Goal: Task Accomplishment & Management: Manage account settings

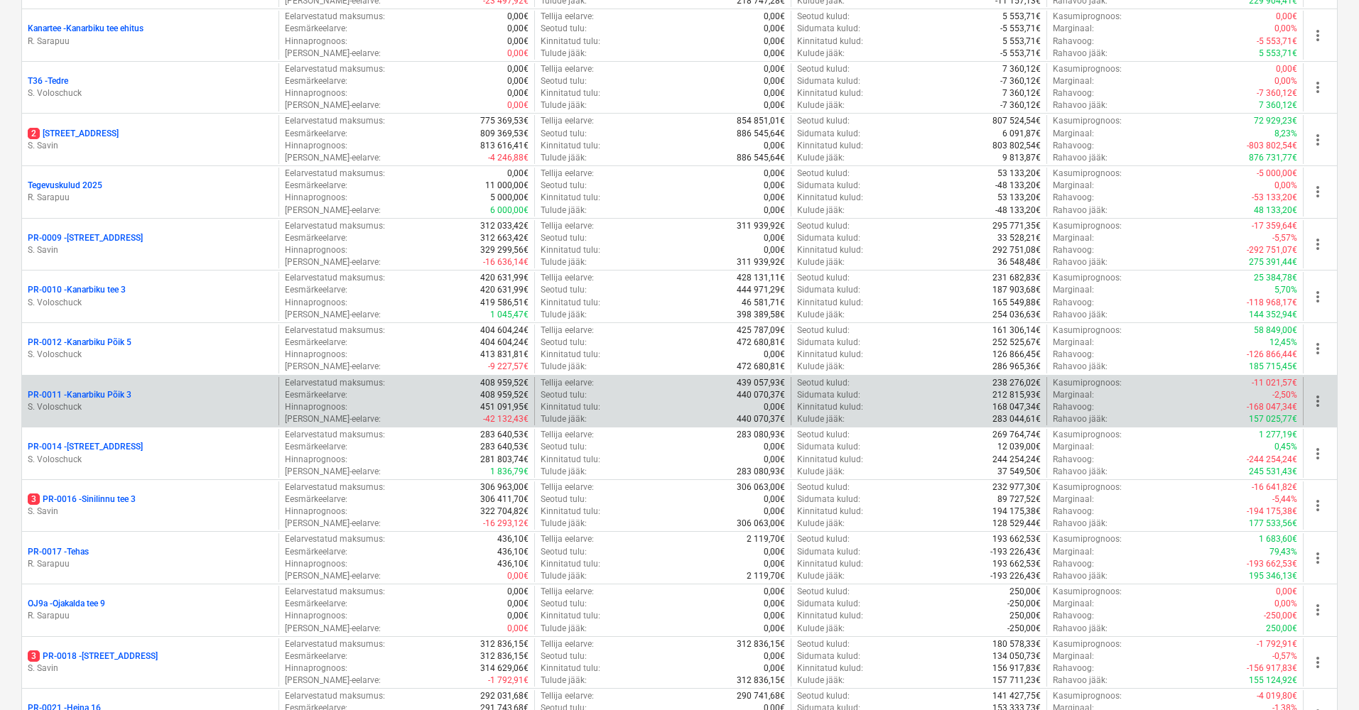
scroll to position [725, 0]
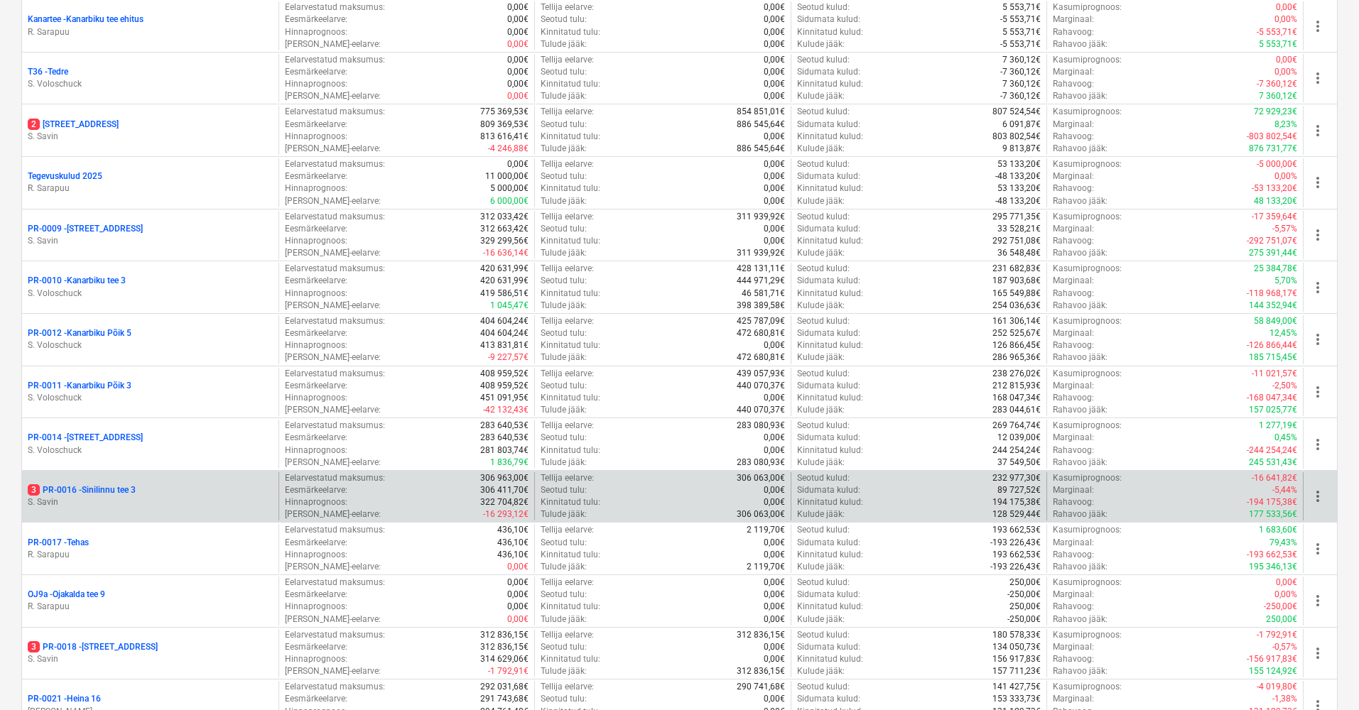
click at [116, 497] on p "S. Savin" at bounding box center [150, 503] width 245 height 12
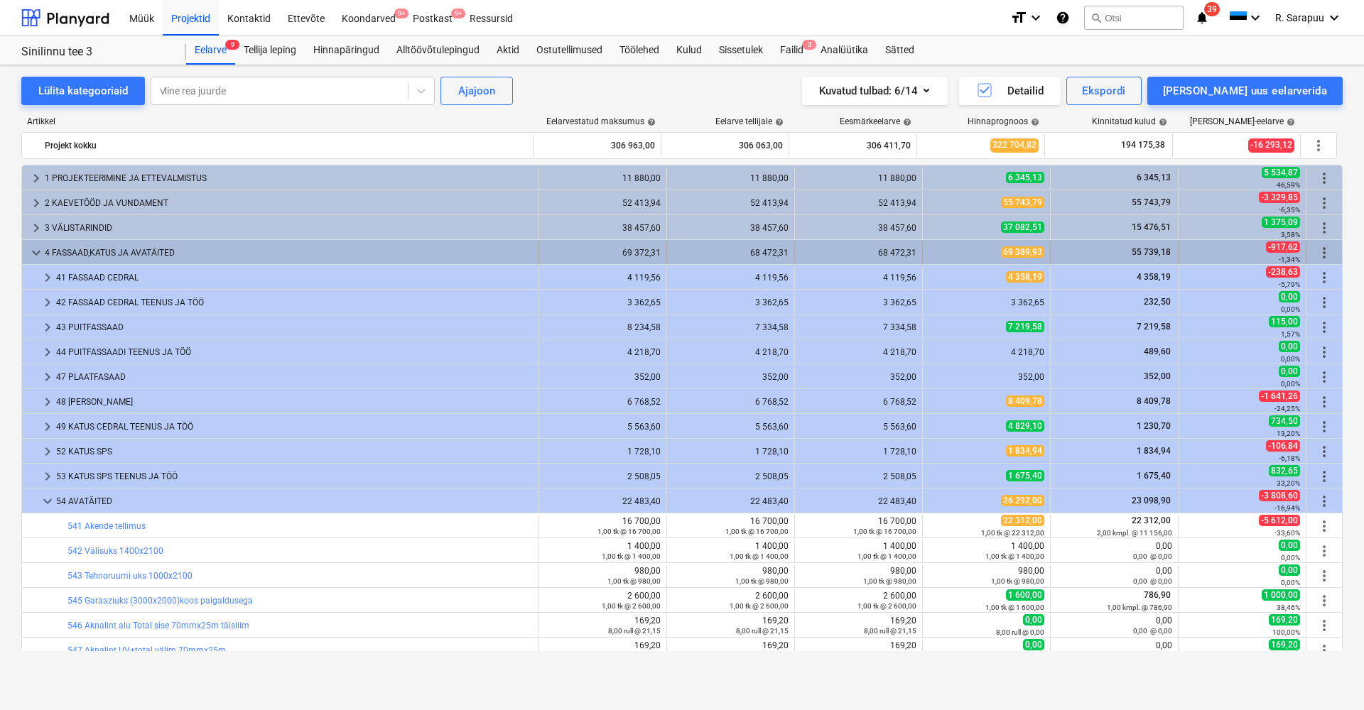
click at [28, 259] on span "keyboard_arrow_down" at bounding box center [36, 252] width 17 height 17
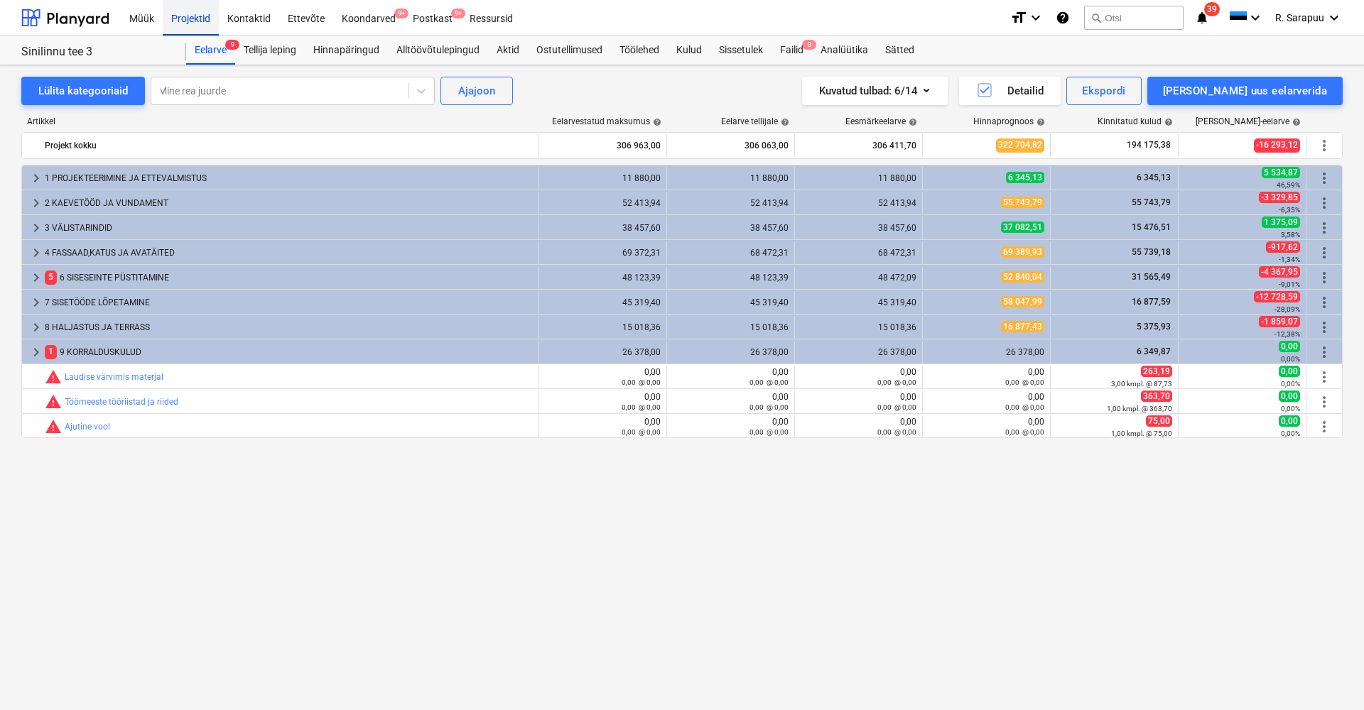
click at [206, 29] on div "Projektid" at bounding box center [191, 17] width 56 height 36
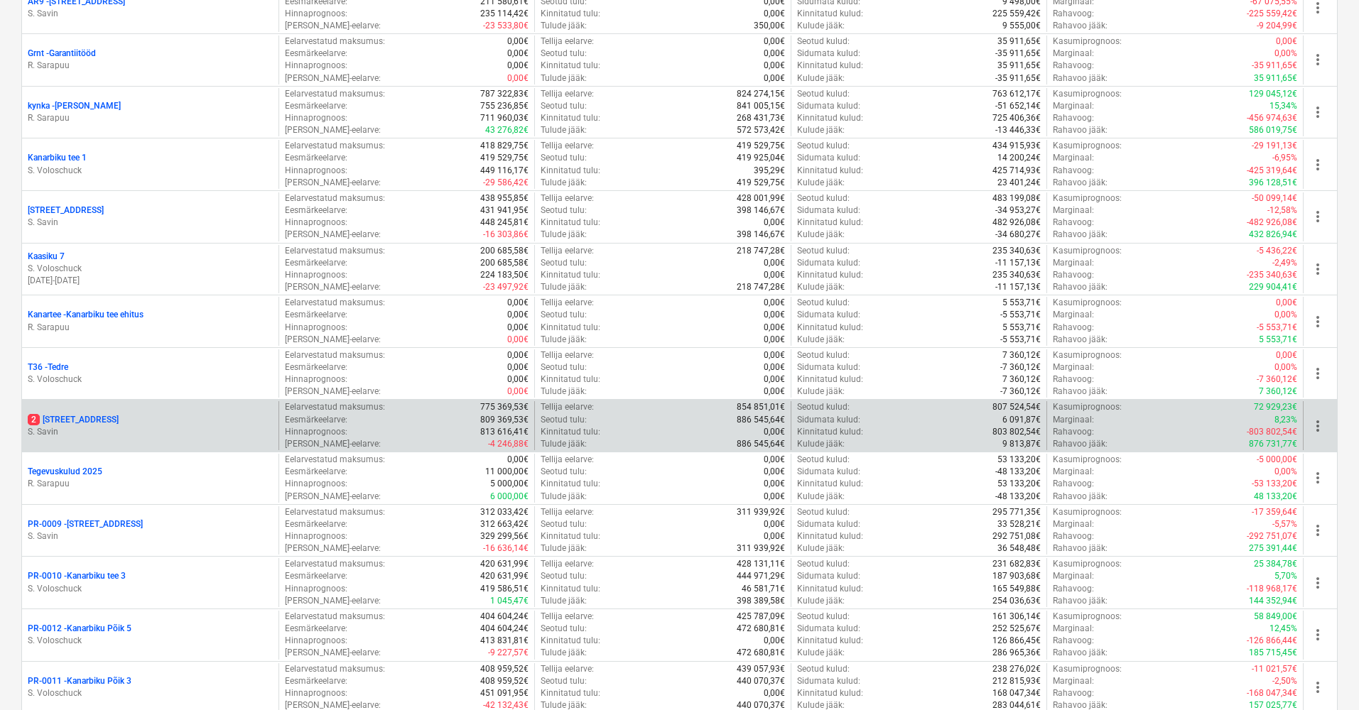
scroll to position [431, 0]
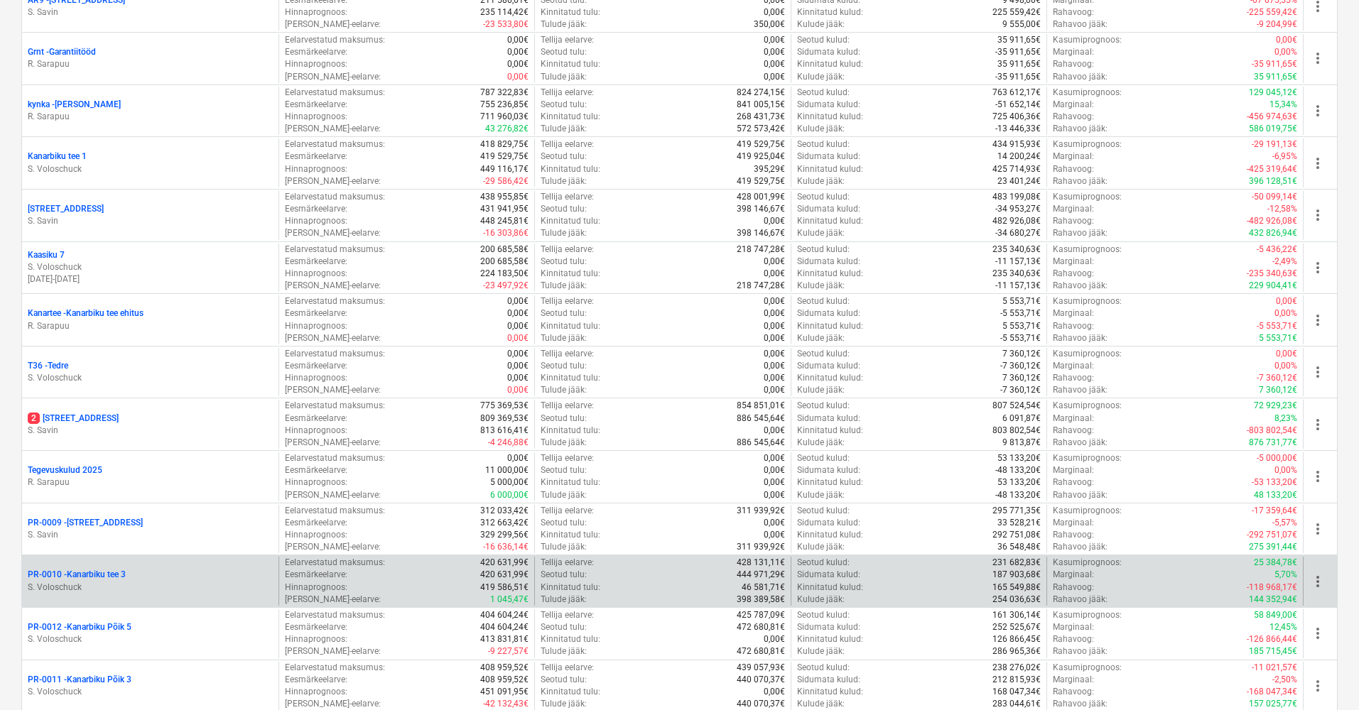
click at [87, 573] on p "PR-0010 - [GEOGRAPHIC_DATA] tee 3" at bounding box center [77, 575] width 98 height 12
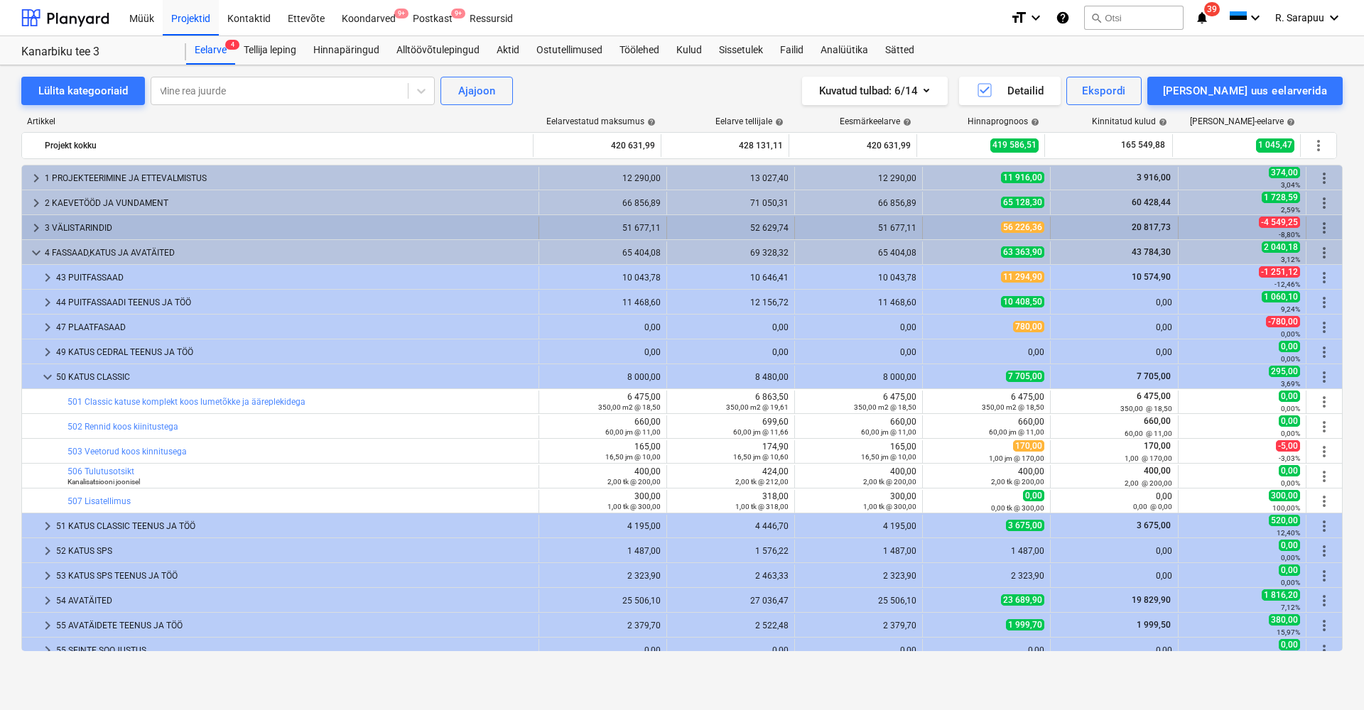
click at [1159, 232] on span "20 817,73" at bounding box center [1151, 227] width 42 height 10
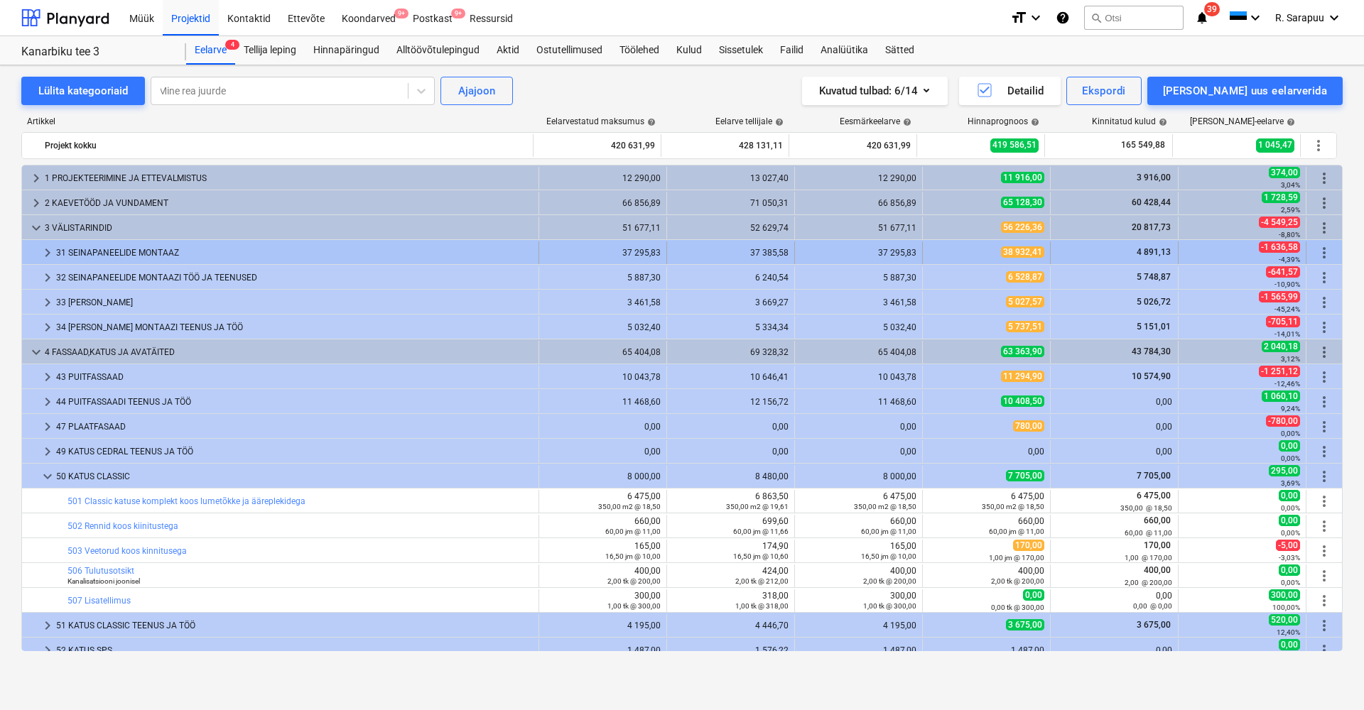
click at [1149, 250] on span "4 891,13" at bounding box center [1153, 252] width 37 height 10
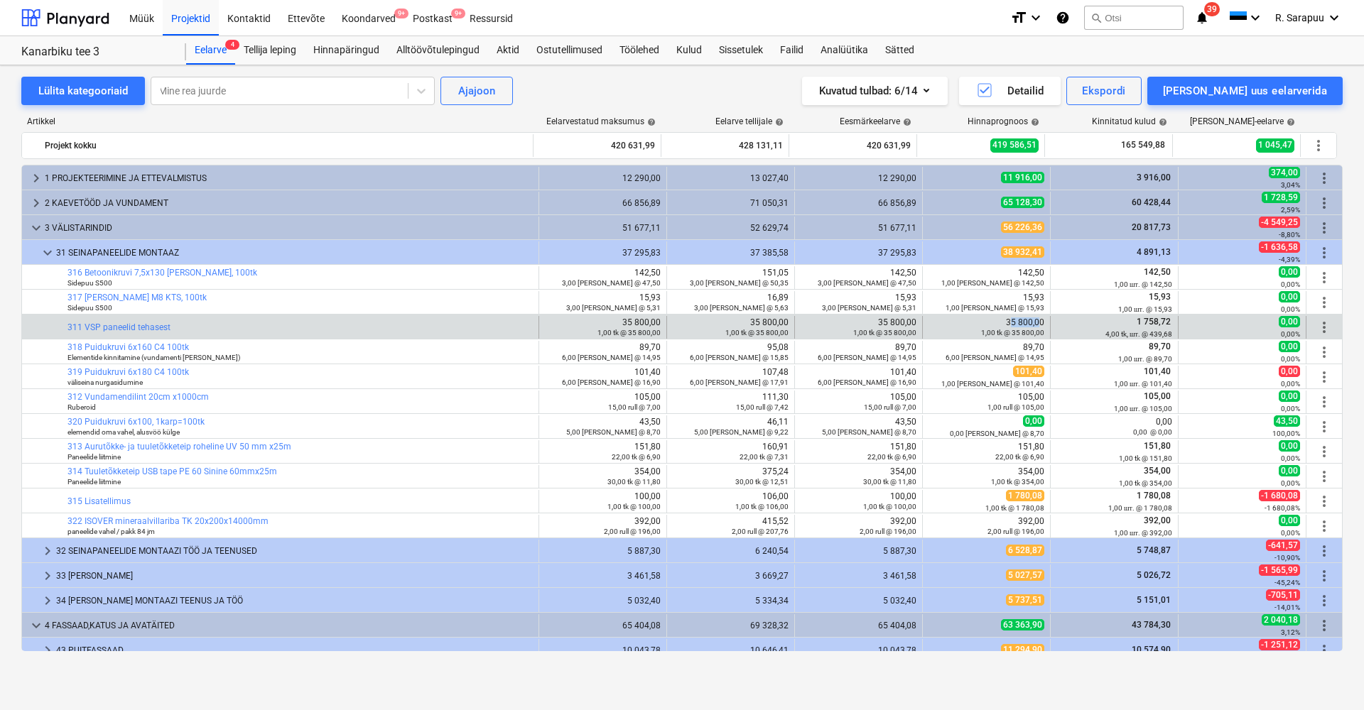
drag, startPoint x: 1007, startPoint y: 320, endPoint x: 1040, endPoint y: 320, distance: 32.7
click at [1037, 320] on div "35 800,00 1,00 tk @ 35 800,00" at bounding box center [987, 328] width 116 height 20
drag, startPoint x: 1130, startPoint y: 325, endPoint x: 1148, endPoint y: 325, distance: 18.5
click at [1146, 325] on div "1 758,72 4,00 tk, шт. @ 439,68" at bounding box center [1114, 327] width 116 height 22
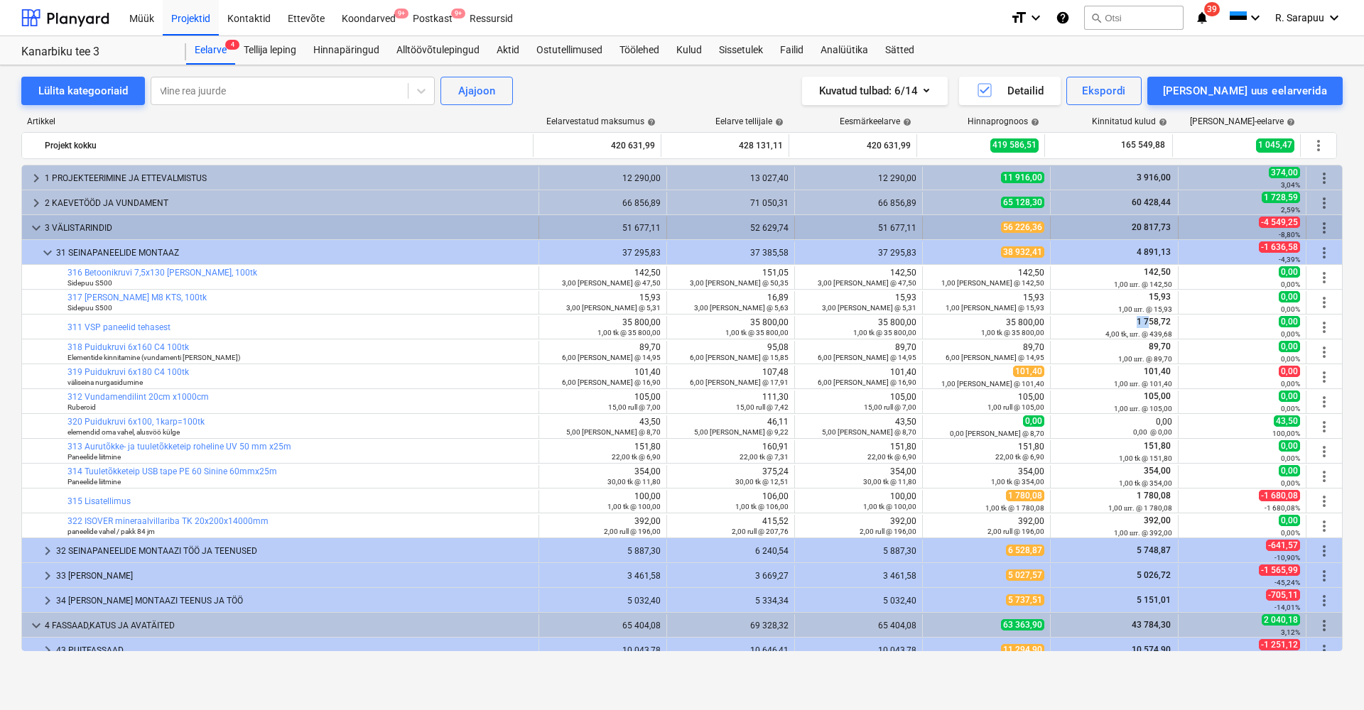
click at [36, 229] on span "keyboard_arrow_down" at bounding box center [36, 228] width 17 height 17
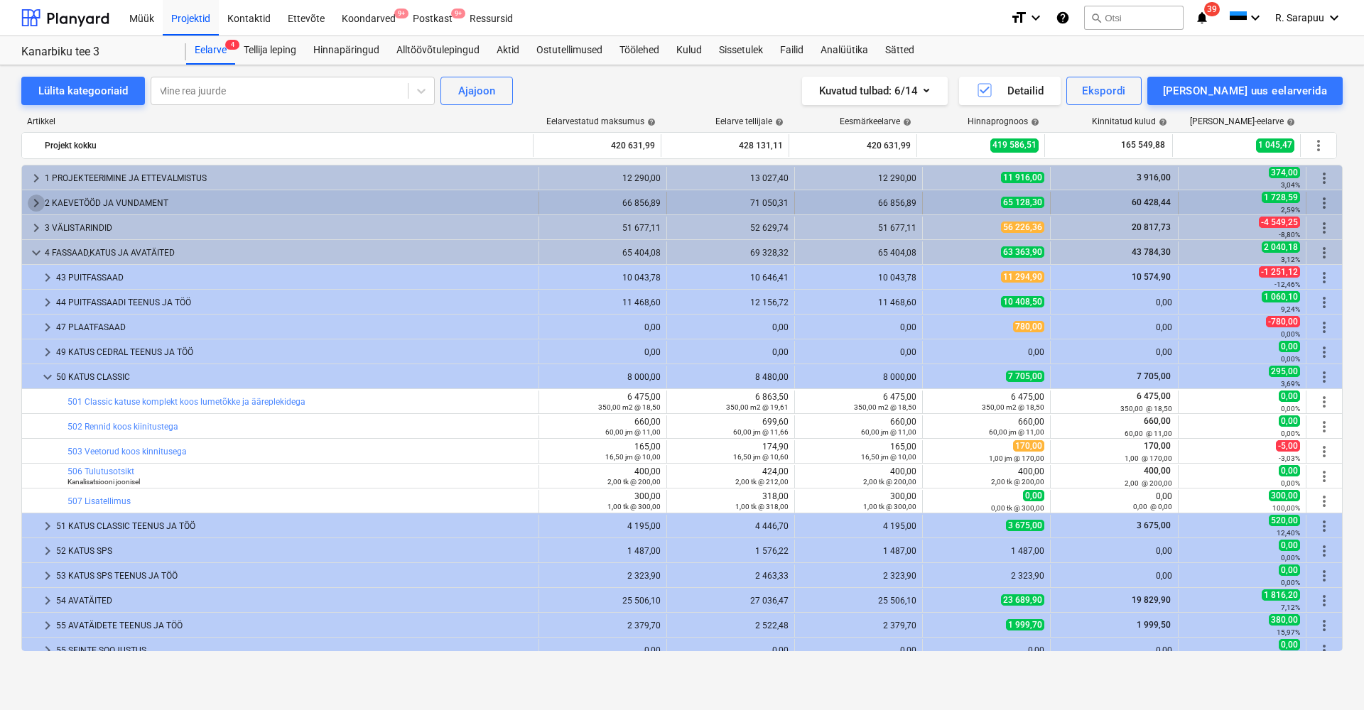
click at [29, 202] on span "keyboard_arrow_right" at bounding box center [36, 203] width 17 height 17
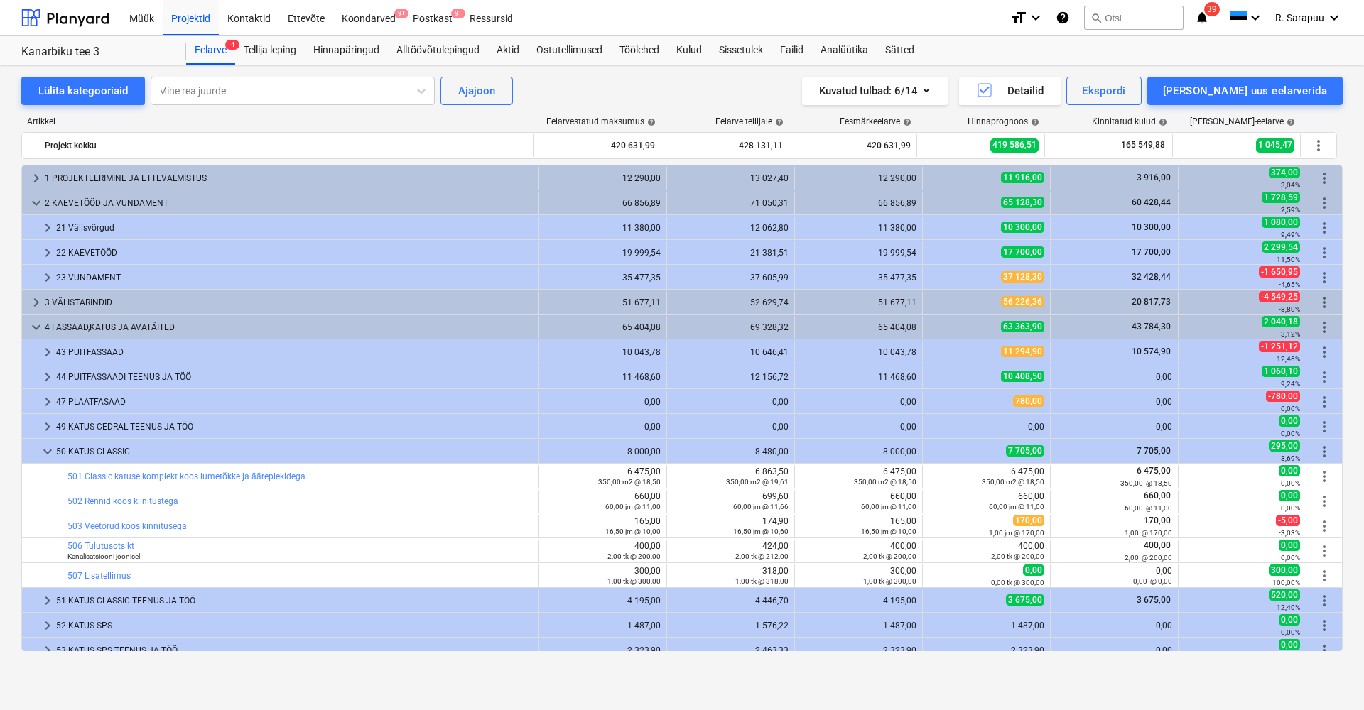
click at [29, 202] on span "keyboard_arrow_down" at bounding box center [36, 203] width 17 height 17
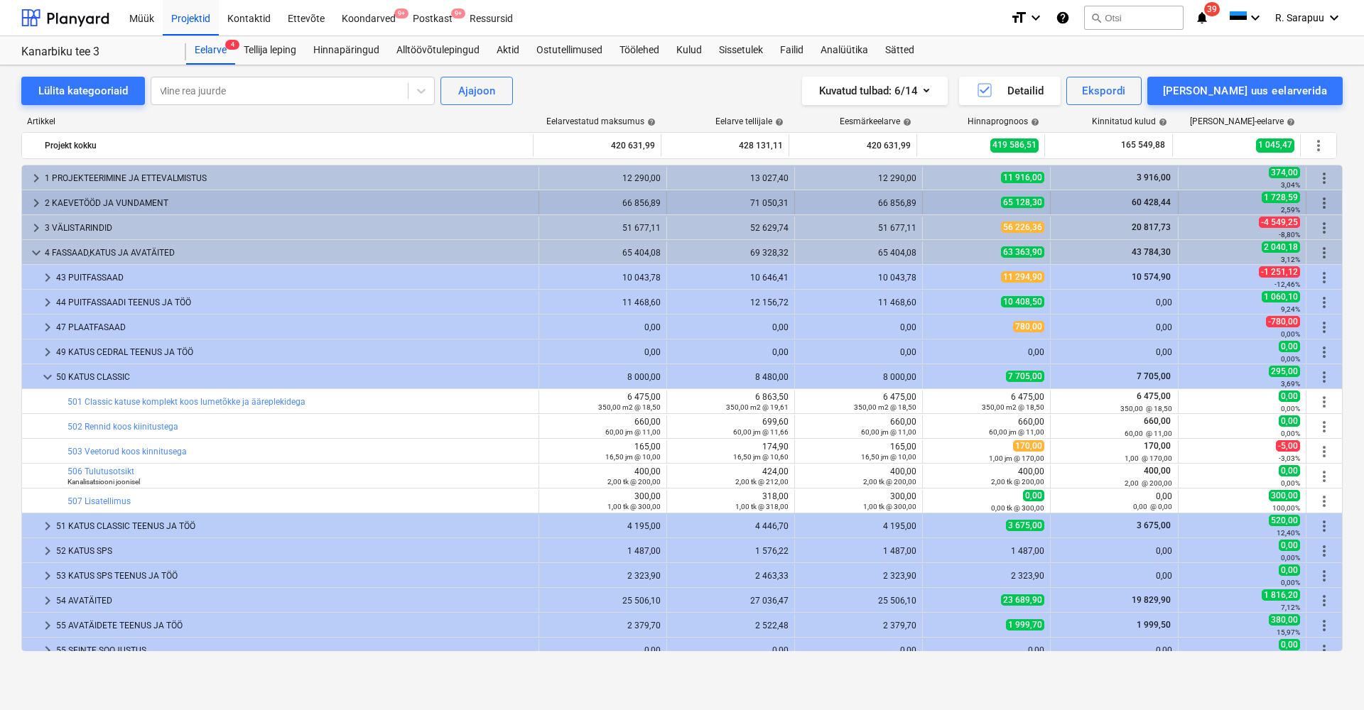
click at [1152, 206] on span "60 428,44" at bounding box center [1151, 203] width 42 height 10
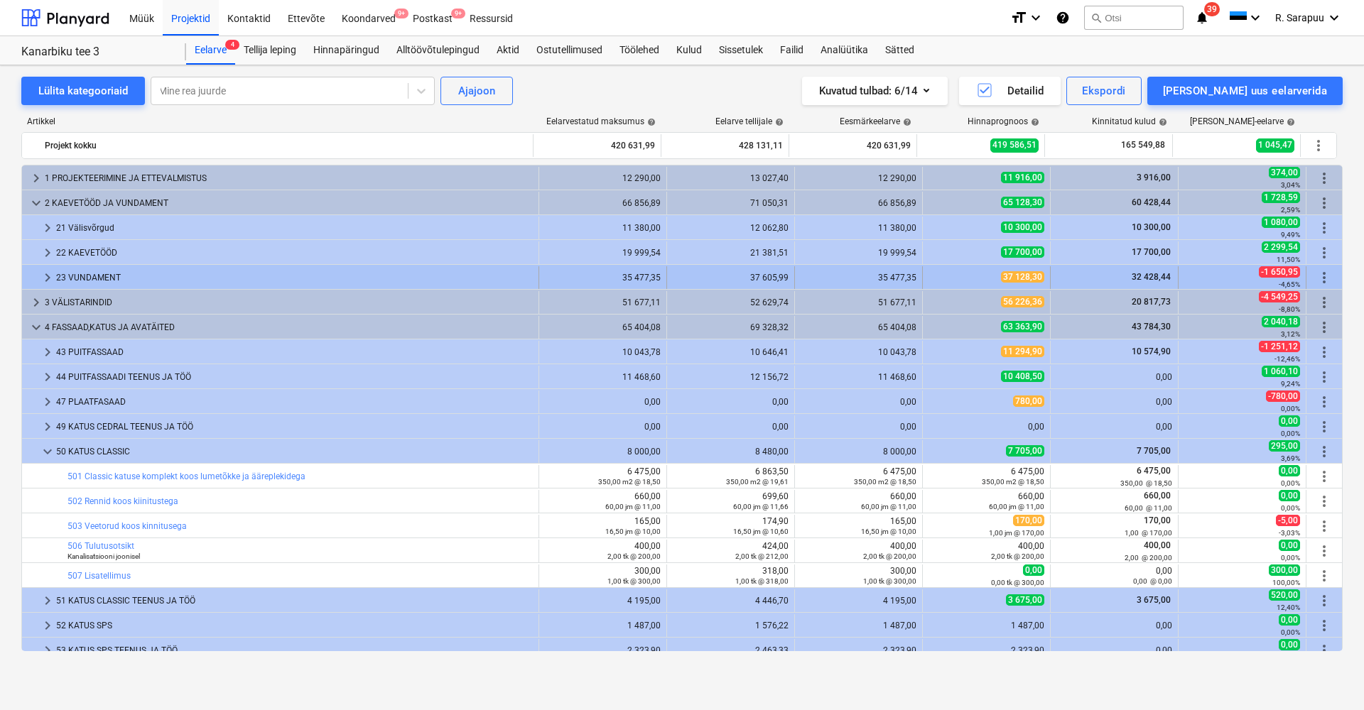
click at [1155, 276] on span "32 428,44" at bounding box center [1151, 277] width 42 height 10
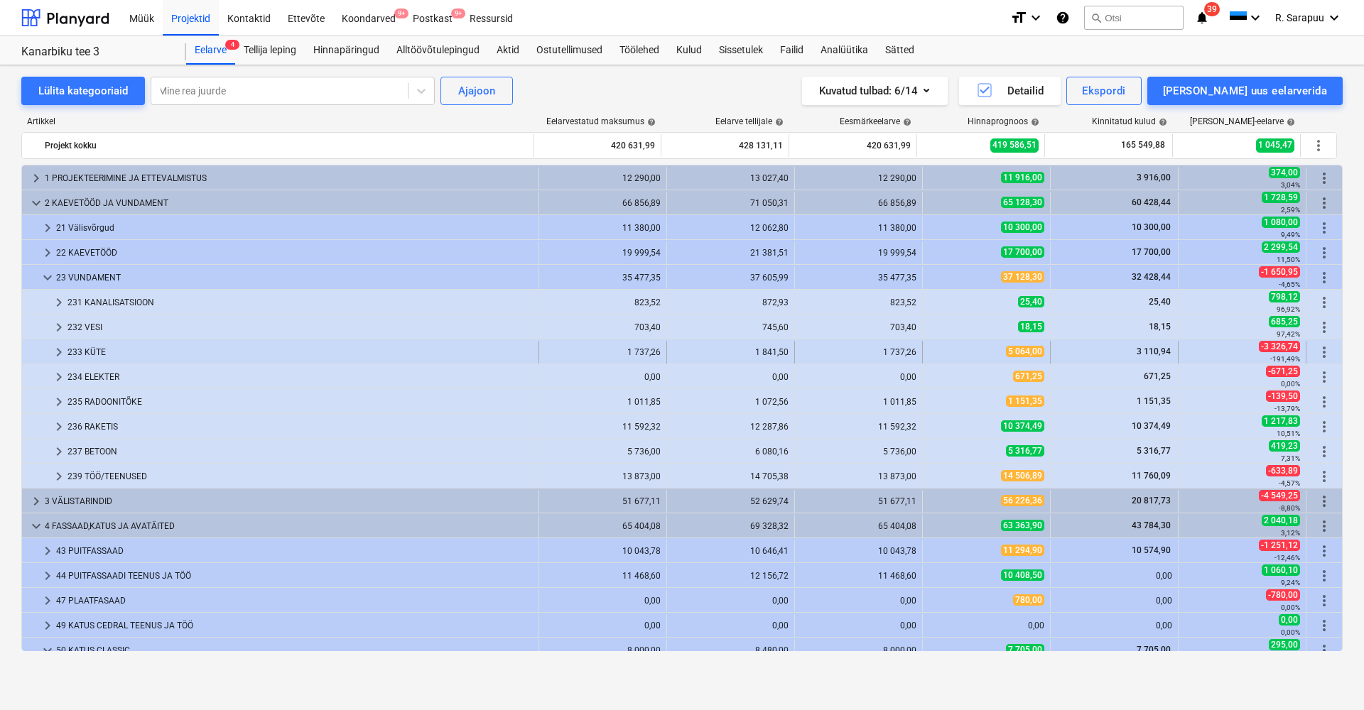
click at [1033, 360] on div "5 064,00" at bounding box center [987, 352] width 116 height 23
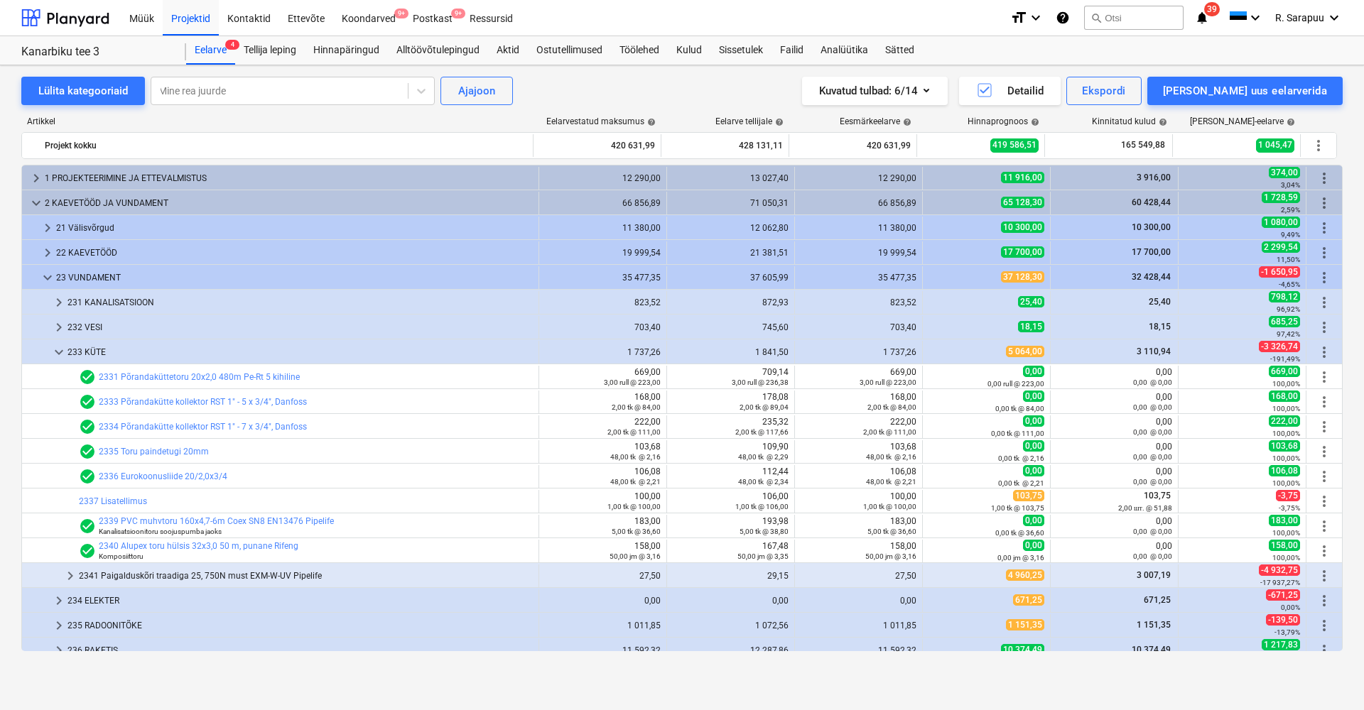
scroll to position [22, 0]
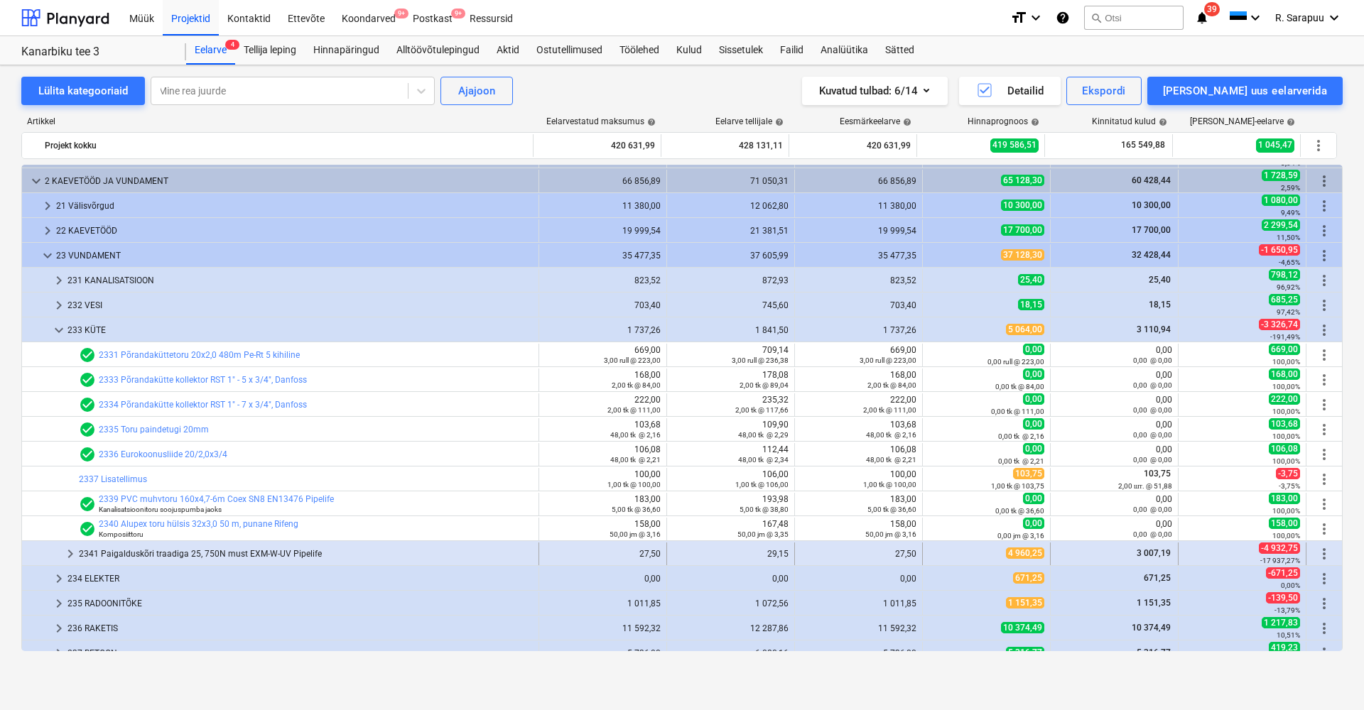
click at [1027, 557] on span "4 960,25" at bounding box center [1025, 553] width 38 height 11
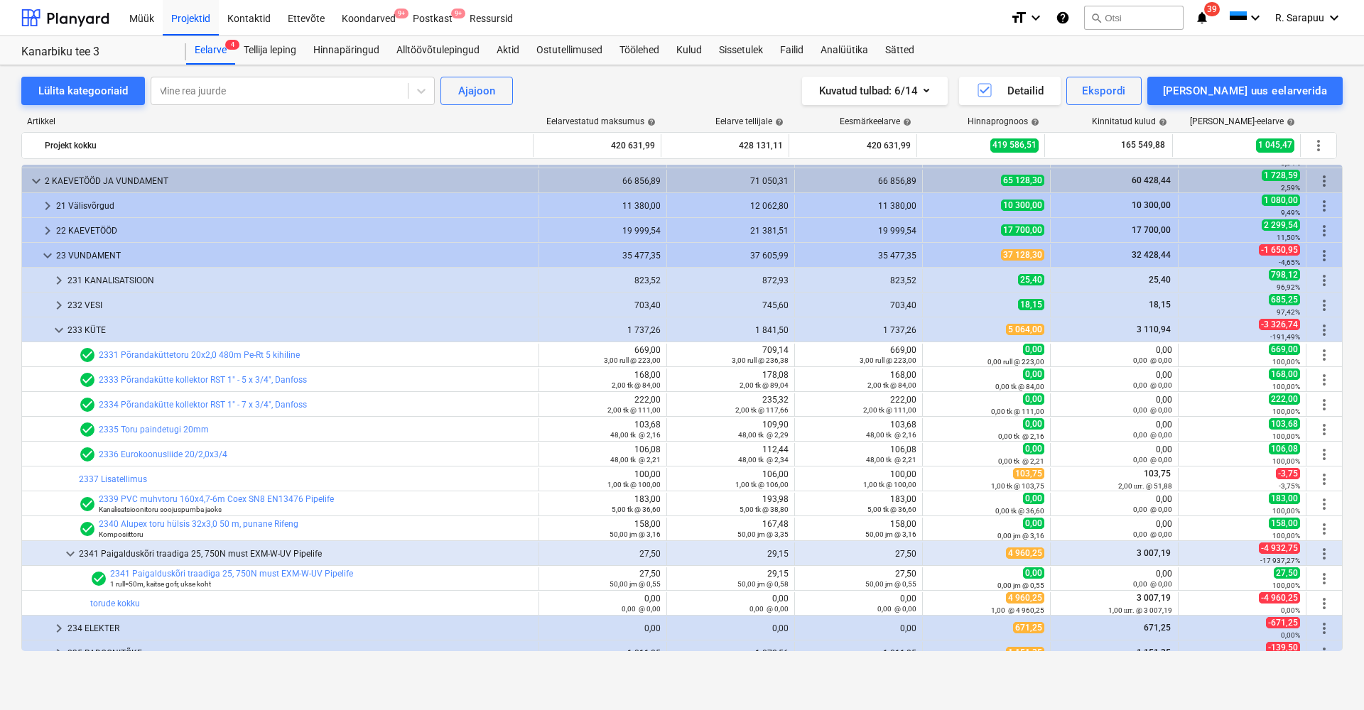
scroll to position [51, 0]
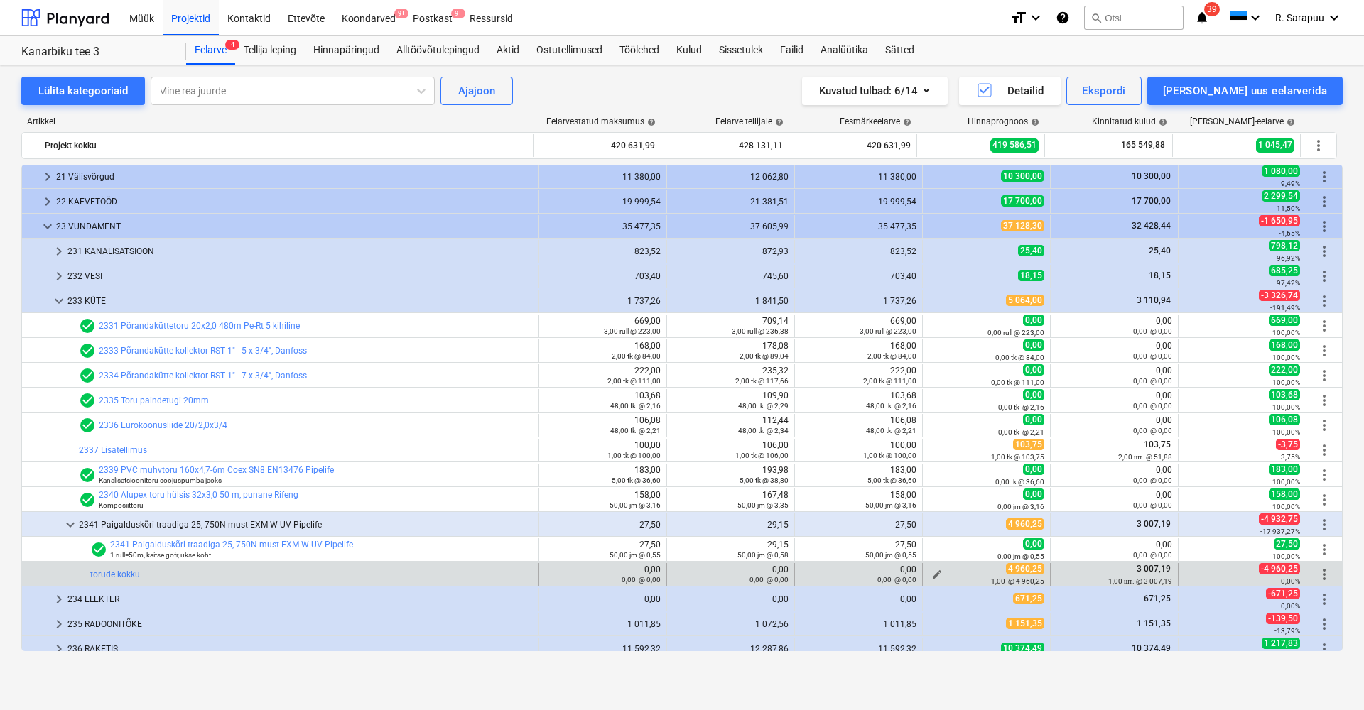
click at [933, 574] on span "edit" at bounding box center [936, 574] width 11 height 11
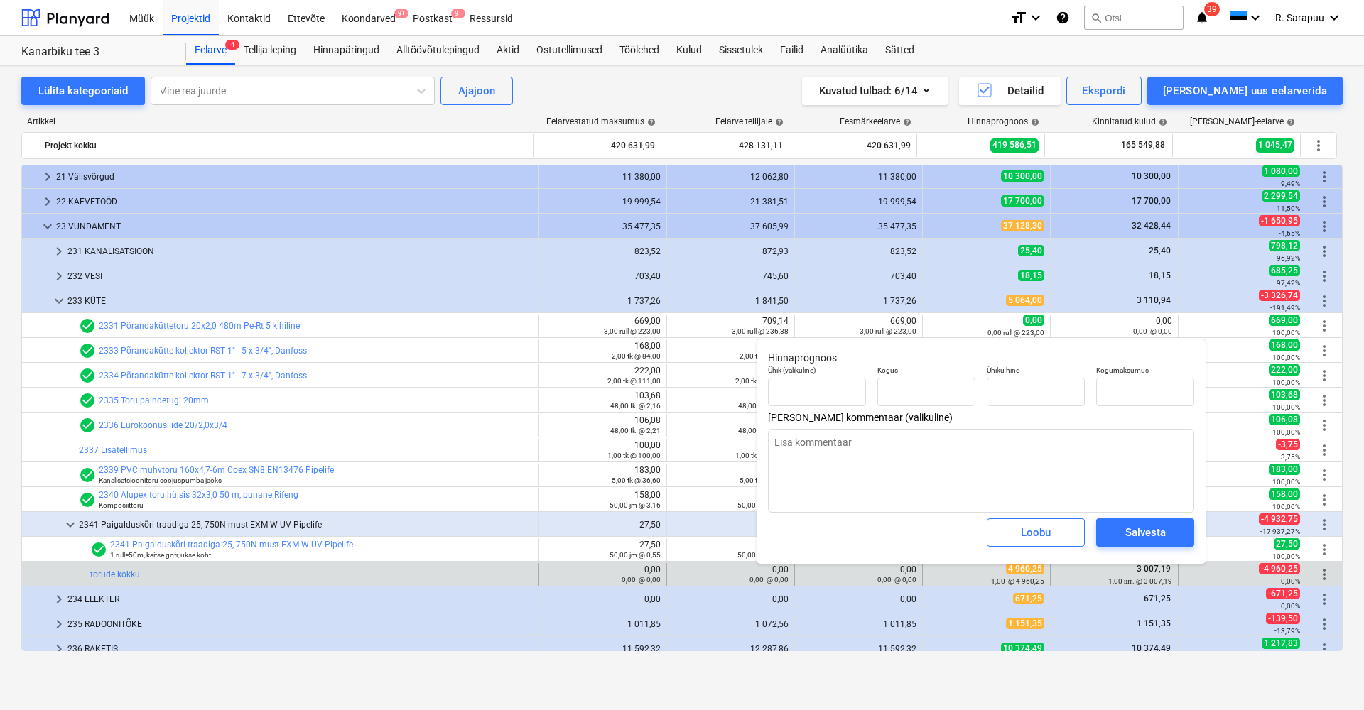
type input "1,00"
type input "4 960,25"
type textarea "x"
drag, startPoint x: 1043, startPoint y: 393, endPoint x: 942, endPoint y: 379, distance: 101.8
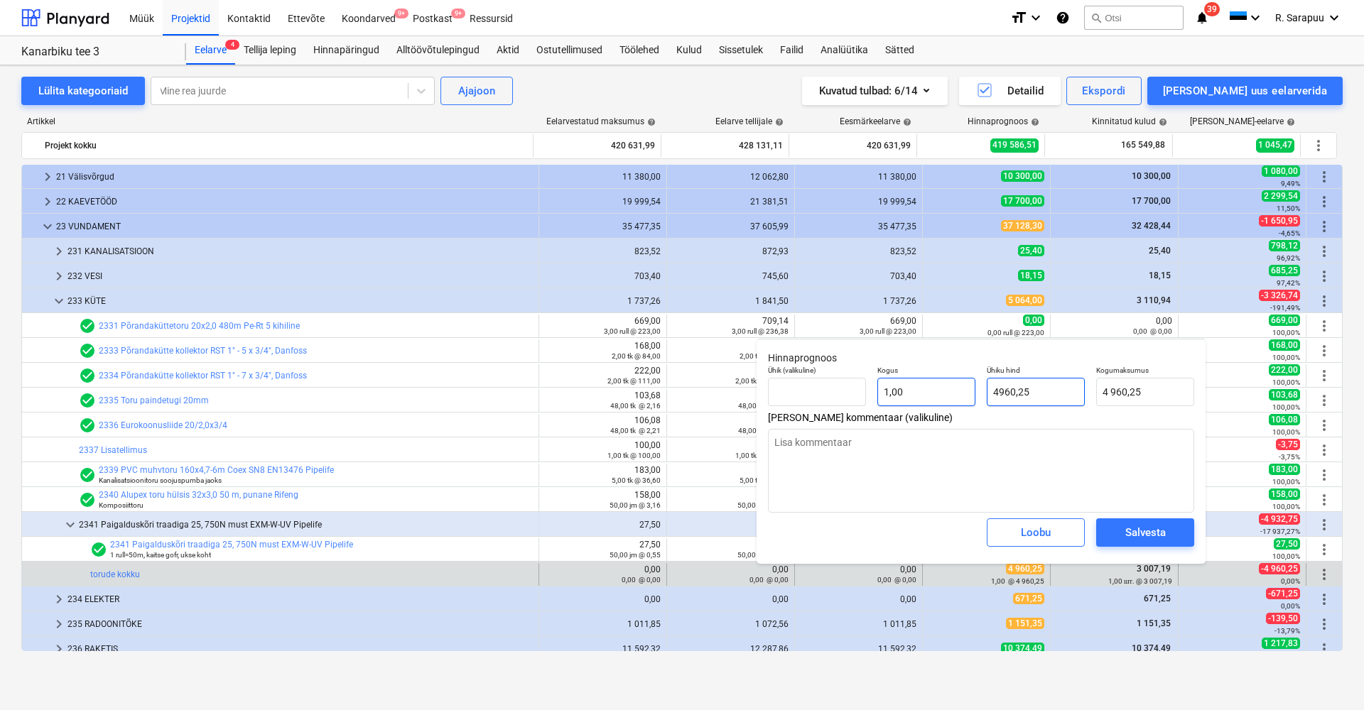
click at [942, 379] on div "Ühik (valikuline) Kogus 1,00 Ühiku hind 4960,25 Kogumaksumus 4 960,25" at bounding box center [981, 386] width 438 height 52
type input "3"
type textarea "x"
type input "3,00"
type input "30"
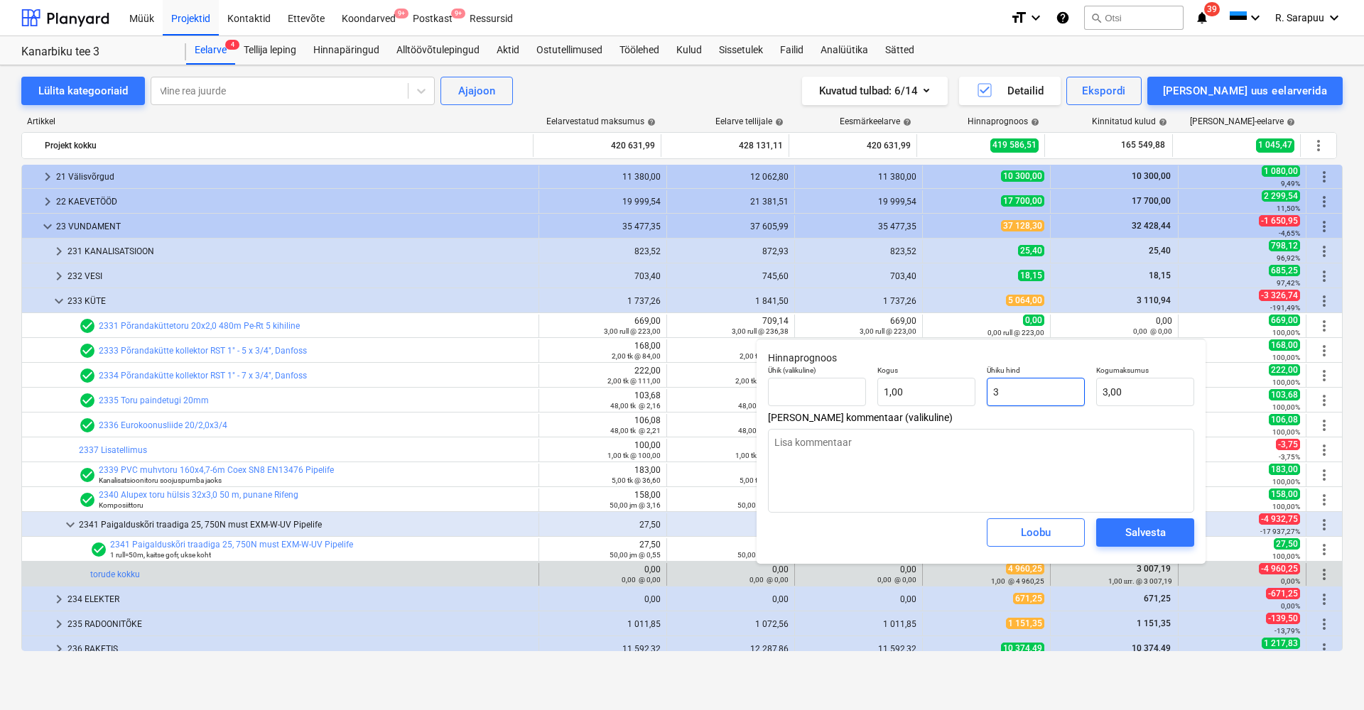
type textarea "x"
type input "30,00"
type input "300"
type textarea "x"
type input "300,00"
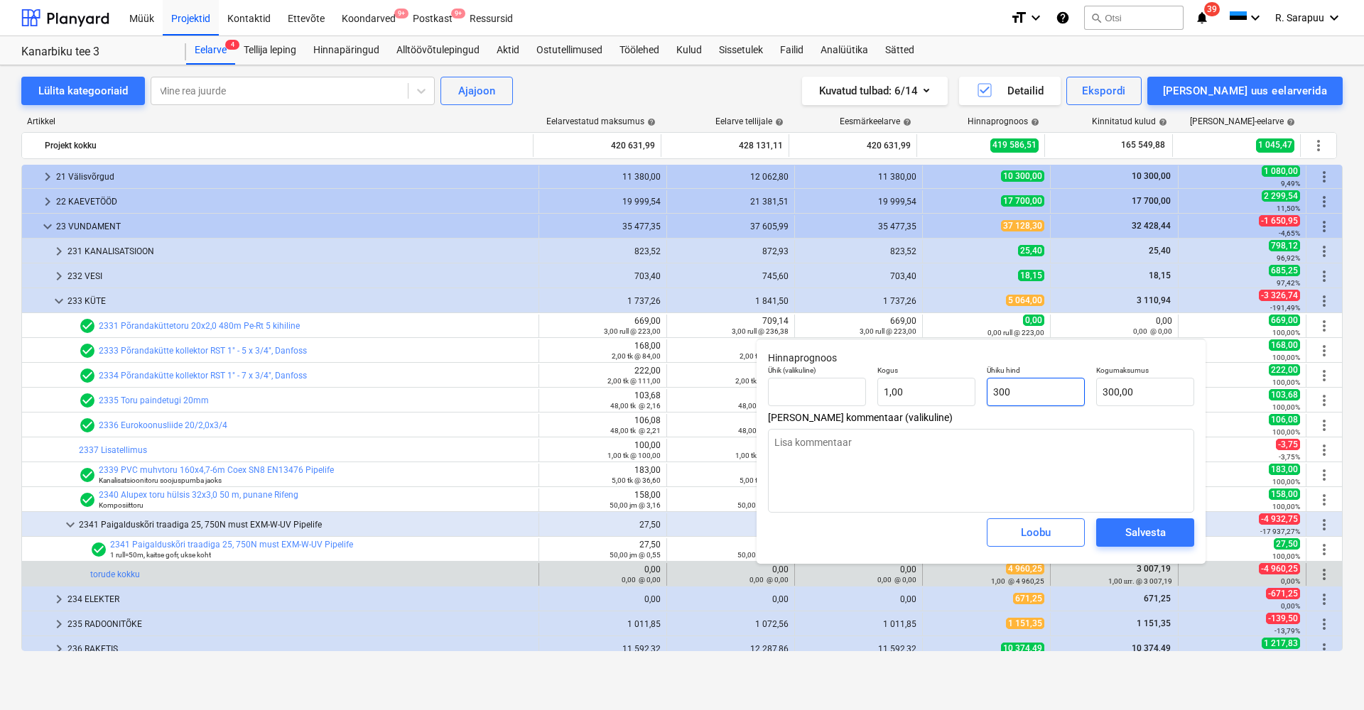
type input "3007"
type textarea "x"
type input "3 007,00"
type input "3007,"
type textarea "x"
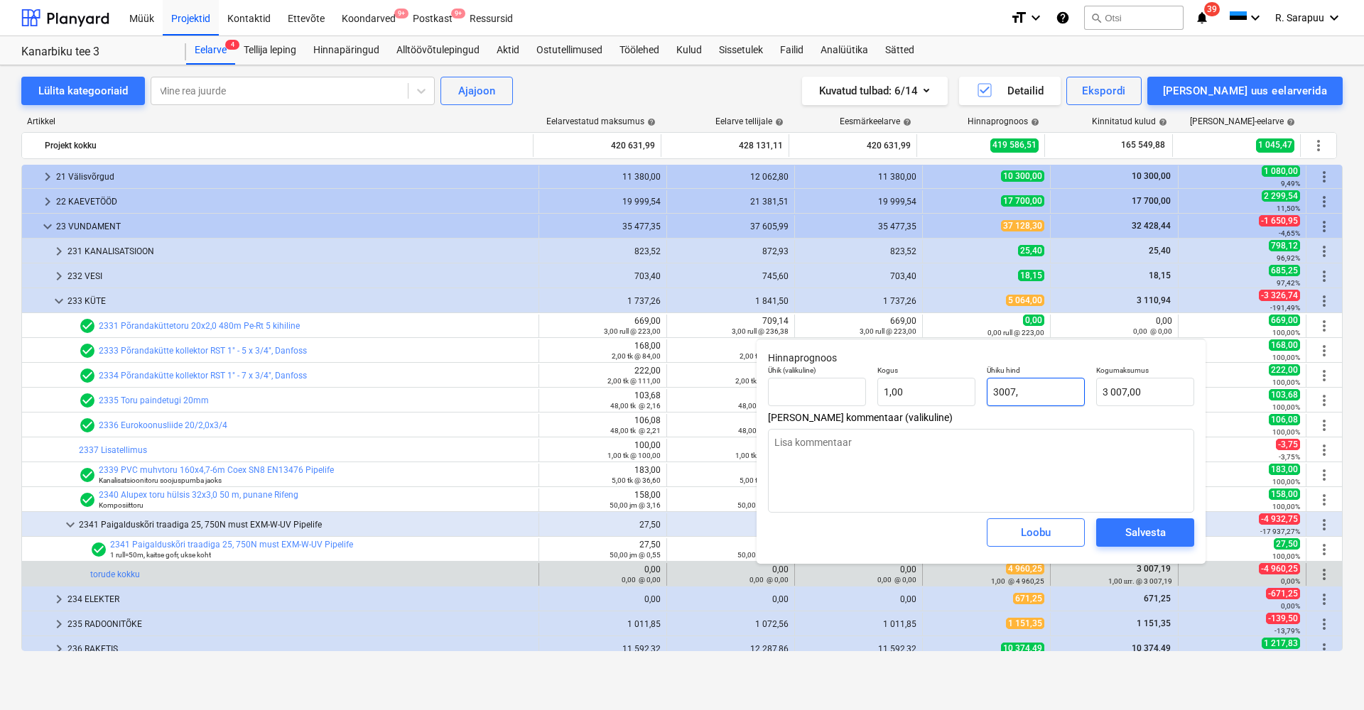
type input "3007,1"
type textarea "x"
type input "3 007,10"
type input "3007,19"
type textarea "x"
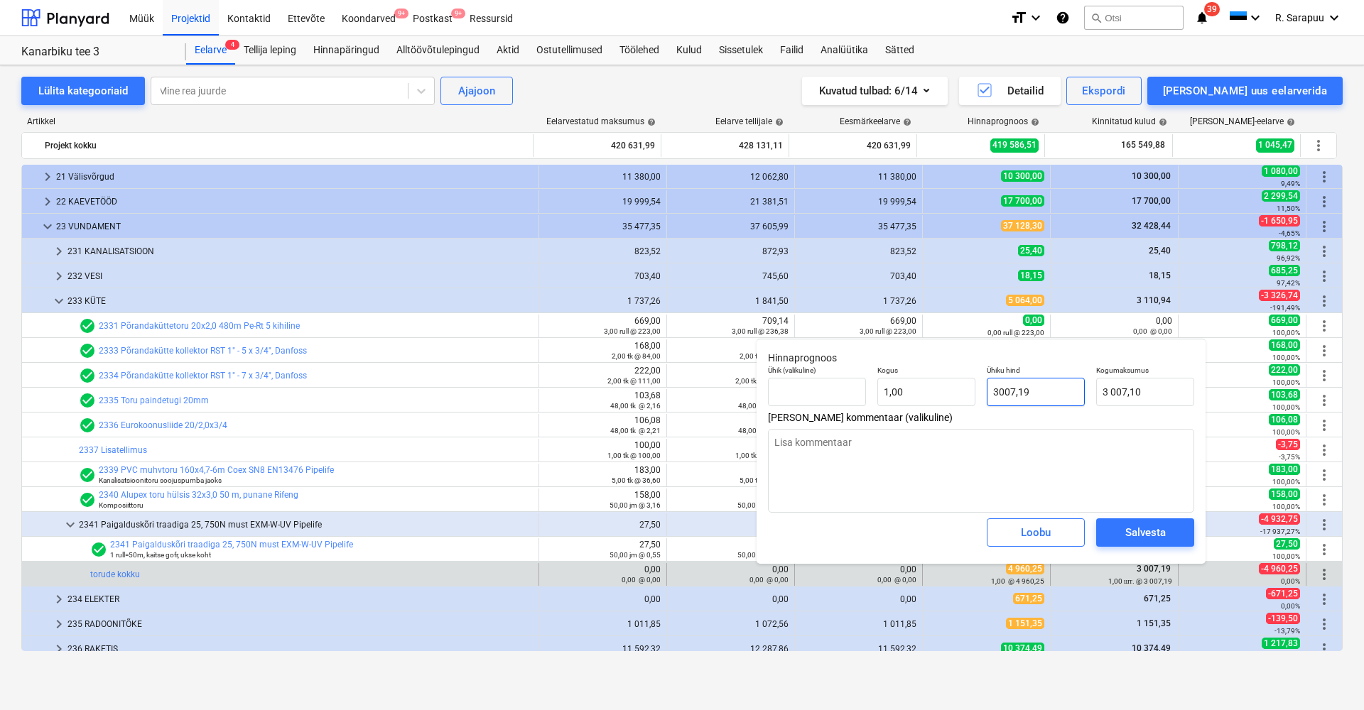
type input "3 007,19"
click at [1159, 531] on div "Salvesta" at bounding box center [1145, 533] width 40 height 18
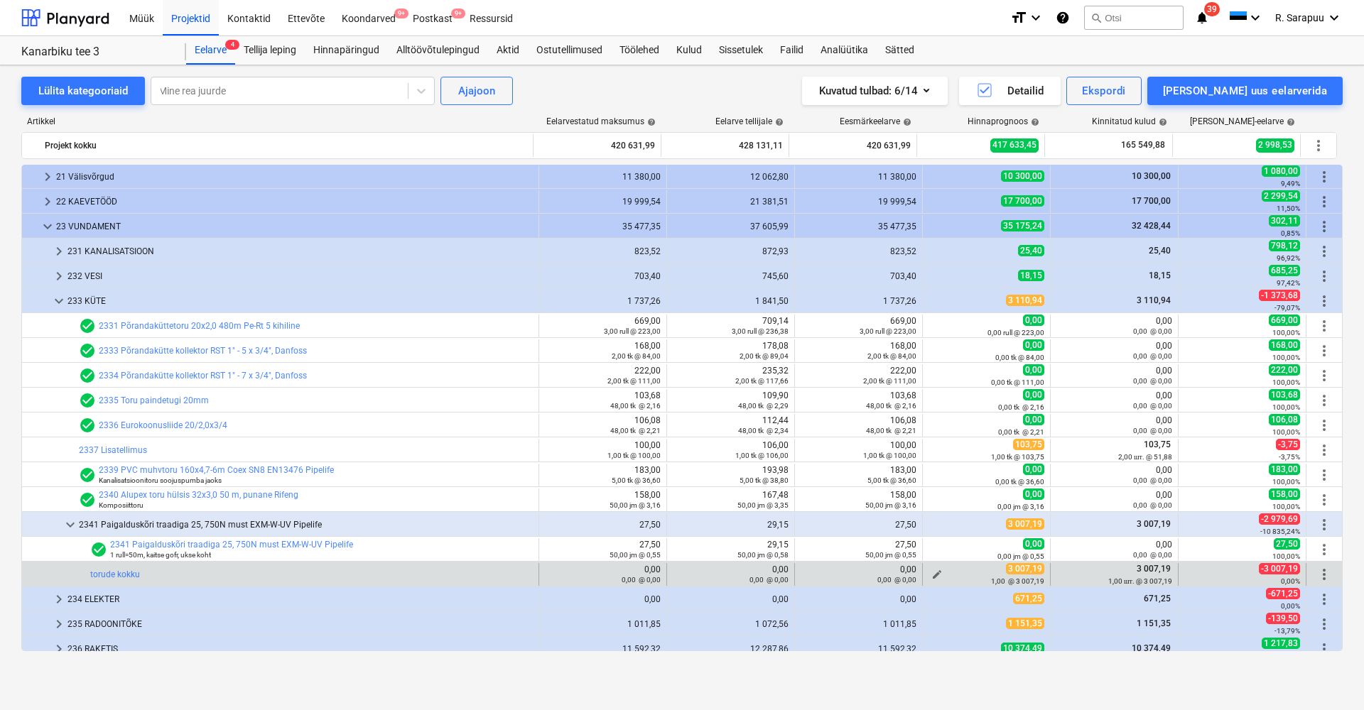
click at [933, 572] on span "edit" at bounding box center [936, 574] width 11 height 11
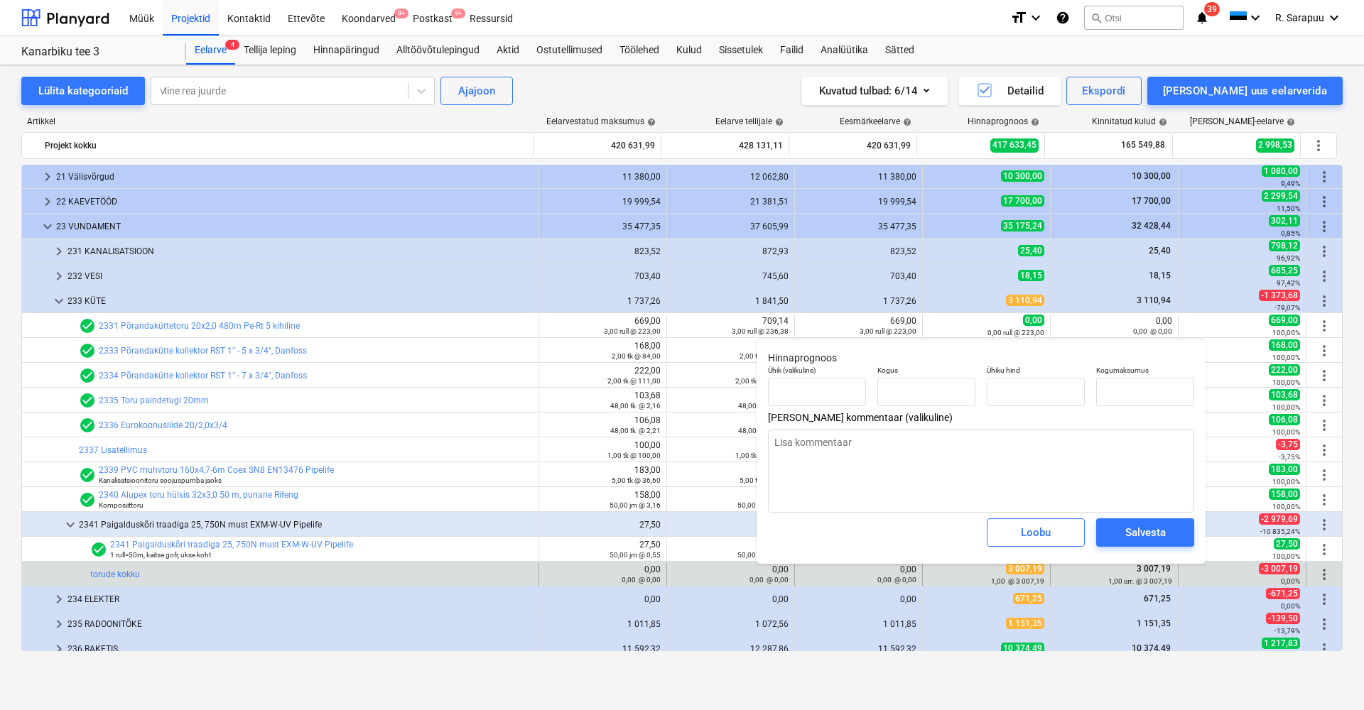
type textarea "x"
type input "1,00"
type input "3 007,19"
type input "1"
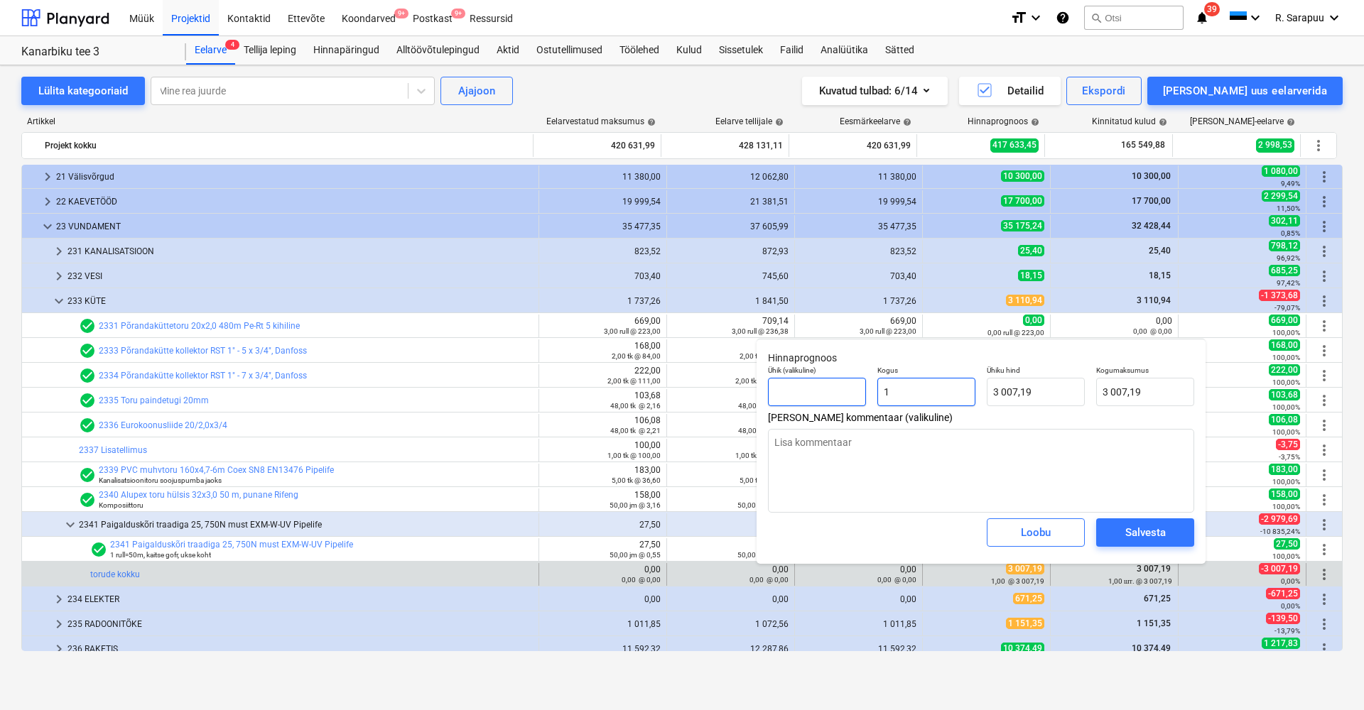
drag, startPoint x: 919, startPoint y: 395, endPoint x: 829, endPoint y: 395, distance: 89.5
click at [829, 395] on div "Ühik (valikuline) Kogus 1 Ühiku hind 3 007,19 Kogumaksumus 3 007,19" at bounding box center [981, 386] width 438 height 52
type textarea "x"
type input "0"
type input "0,00"
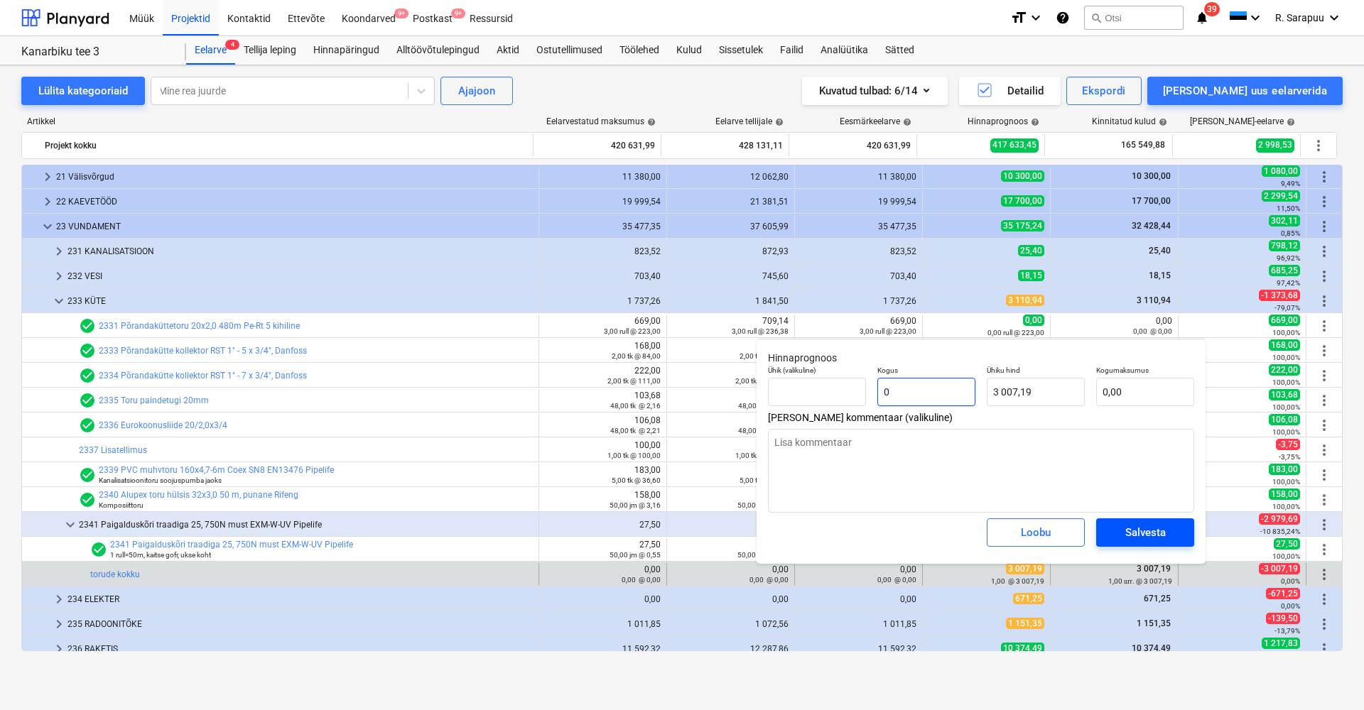
type input "0"
type textarea "x"
type input "0,00"
click at [1127, 525] on div "Salvesta" at bounding box center [1145, 533] width 40 height 18
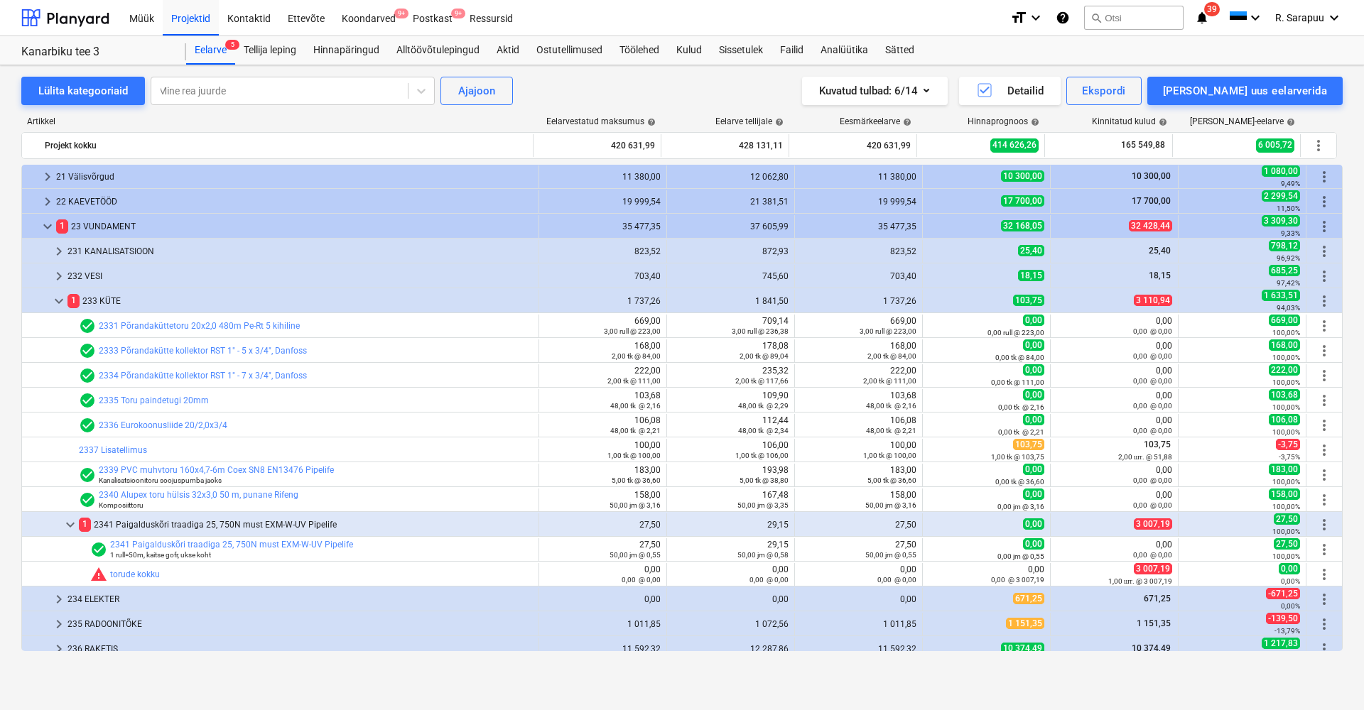
type textarea "x"
type input "0,00"
type input "3 007,19"
type input "0,00"
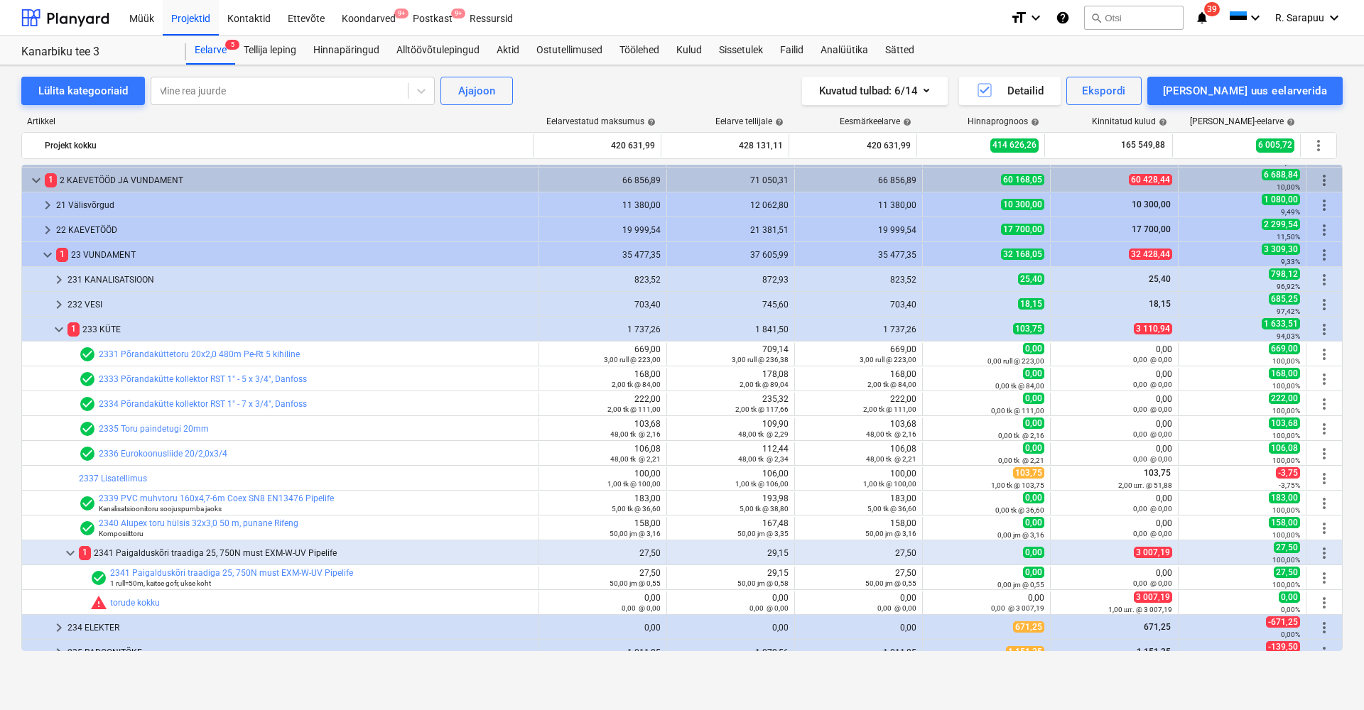
scroll to position [3, 0]
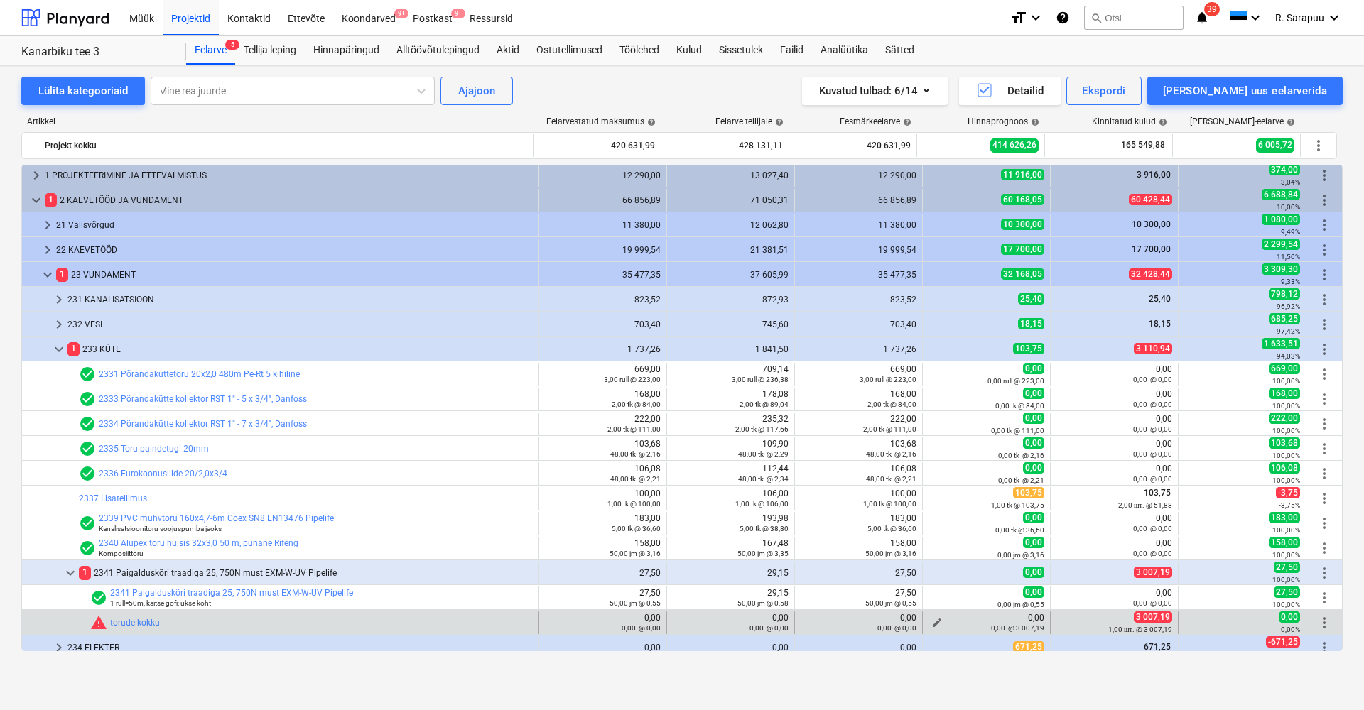
click at [932, 623] on div "0,00 @ 3 007,19" at bounding box center [987, 628] width 116 height 10
click at [931, 619] on span "edit" at bounding box center [936, 622] width 11 height 11
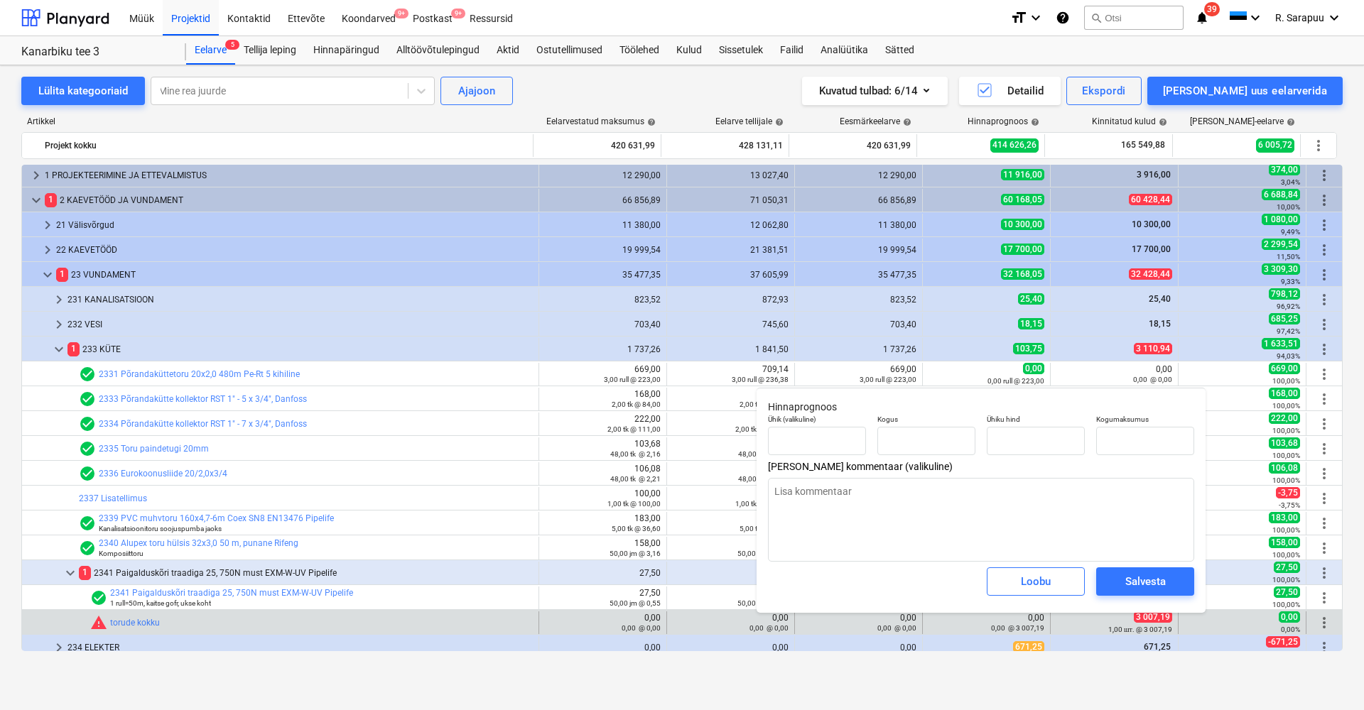
type textarea "x"
type input "0,00"
type input "3 007,19"
type input "0,00"
click at [946, 445] on input "text" at bounding box center [926, 441] width 98 height 28
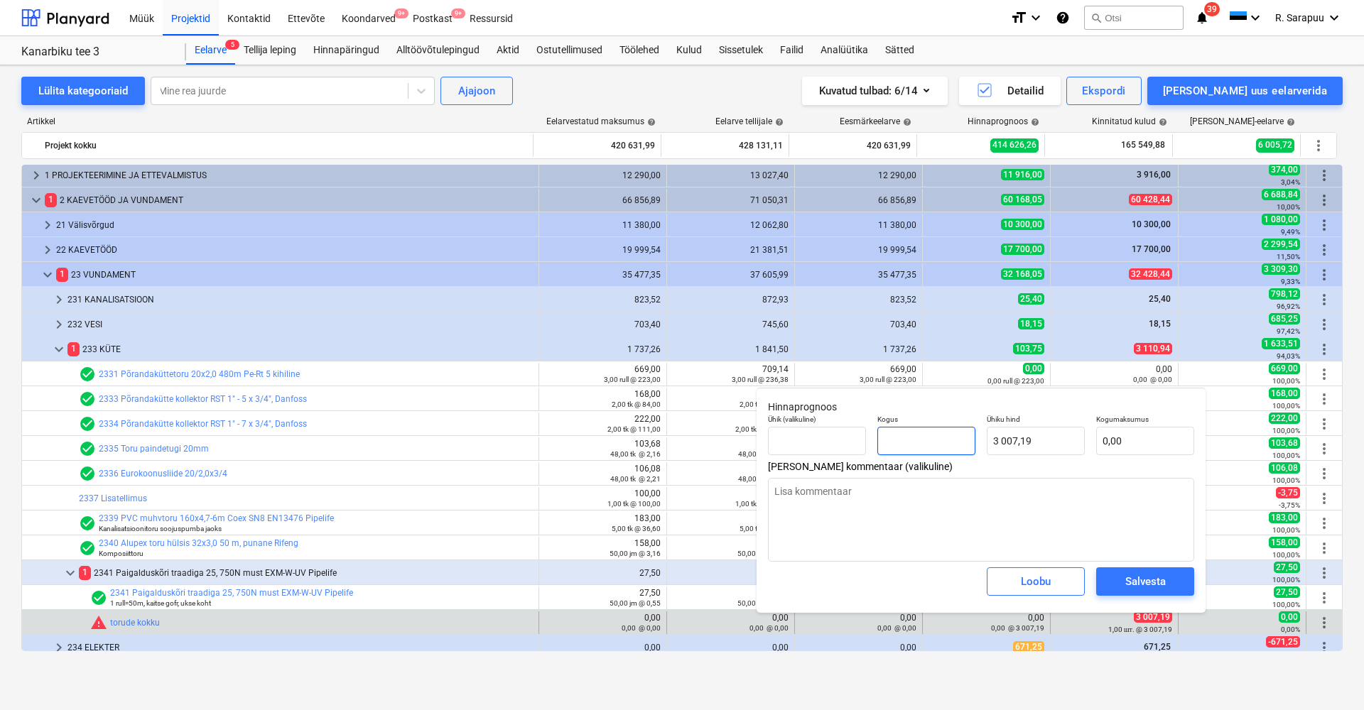
type textarea "x"
type input "1"
type input "3 007,19"
type input "1"
type textarea "x"
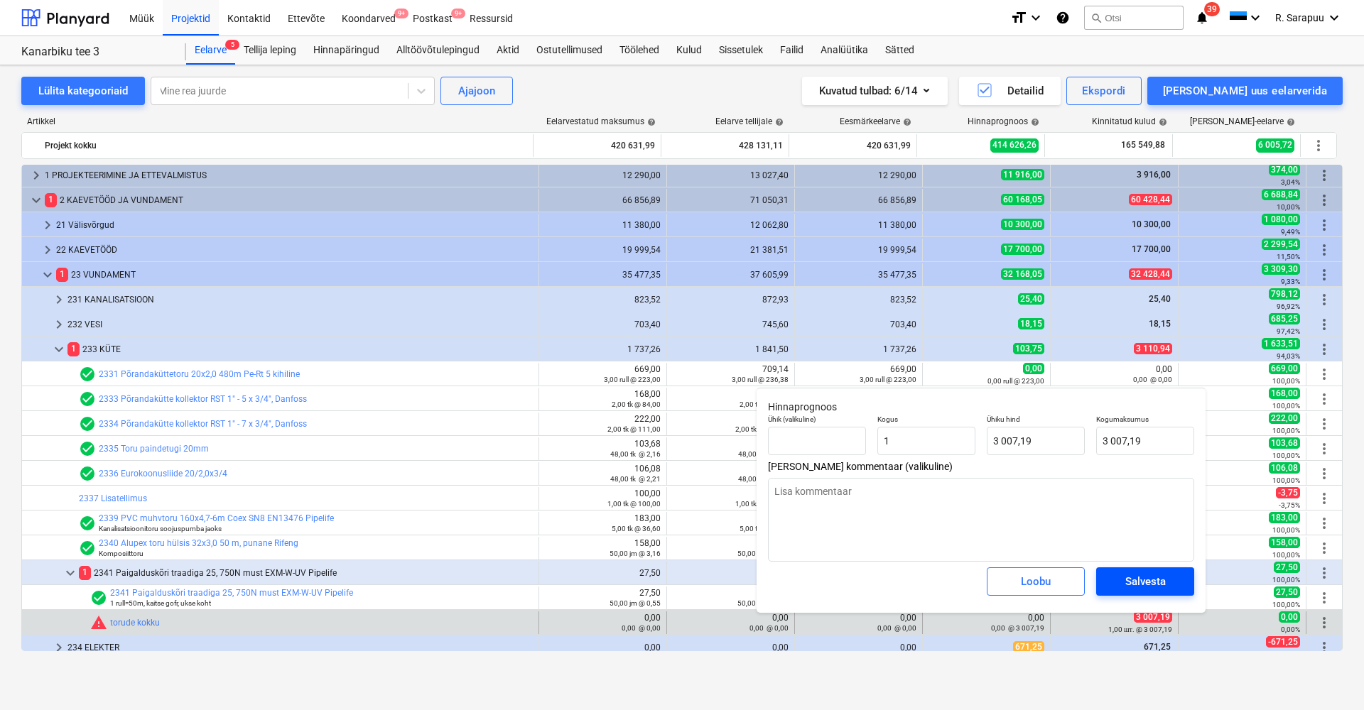
type input "1,00"
click at [1167, 587] on span "Salvesta" at bounding box center [1145, 582] width 64 height 18
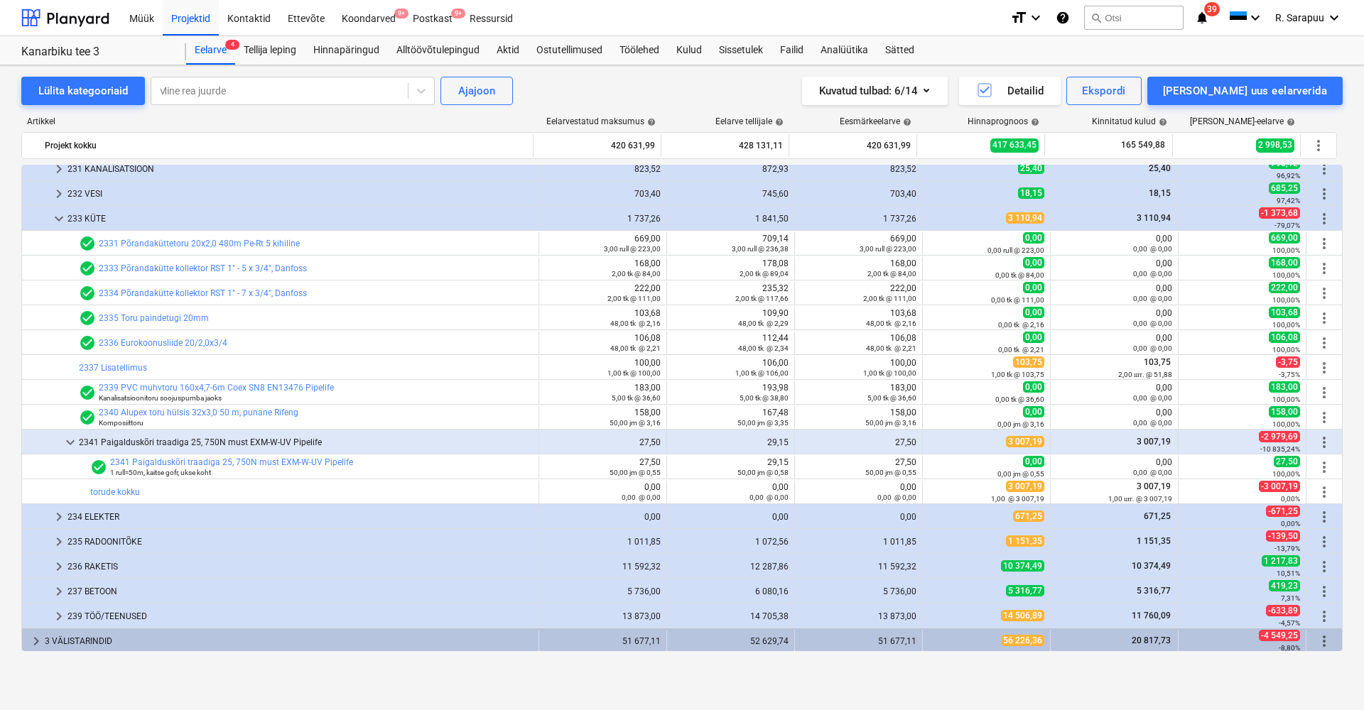
scroll to position [151, 0]
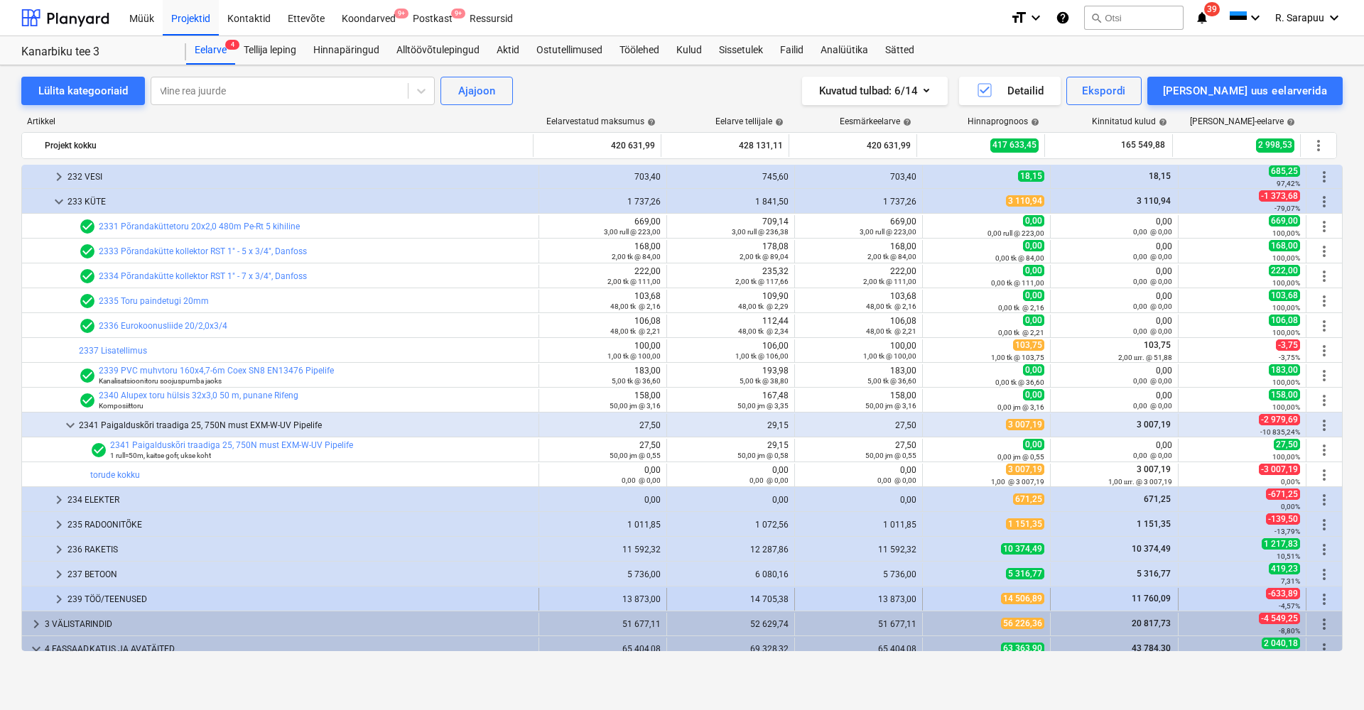
click at [1001, 600] on span "14 506,89" at bounding box center [1022, 598] width 43 height 11
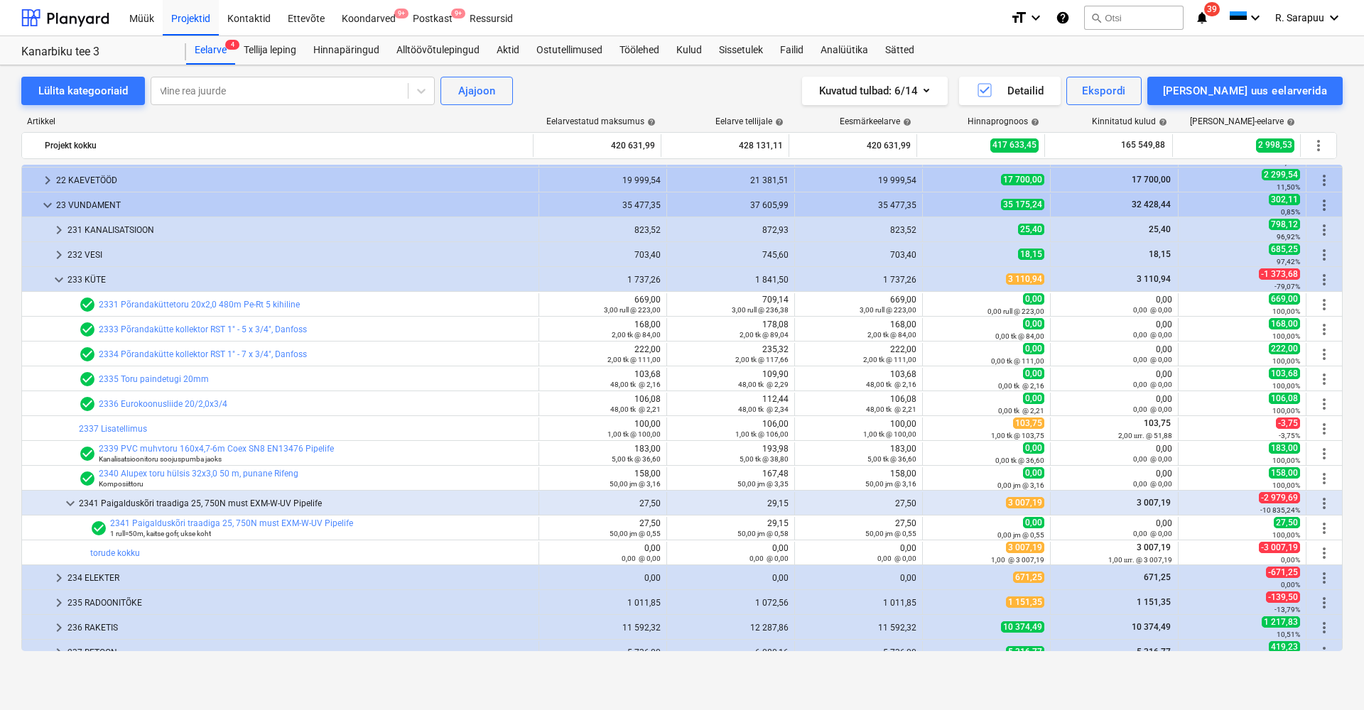
scroll to position [48, 0]
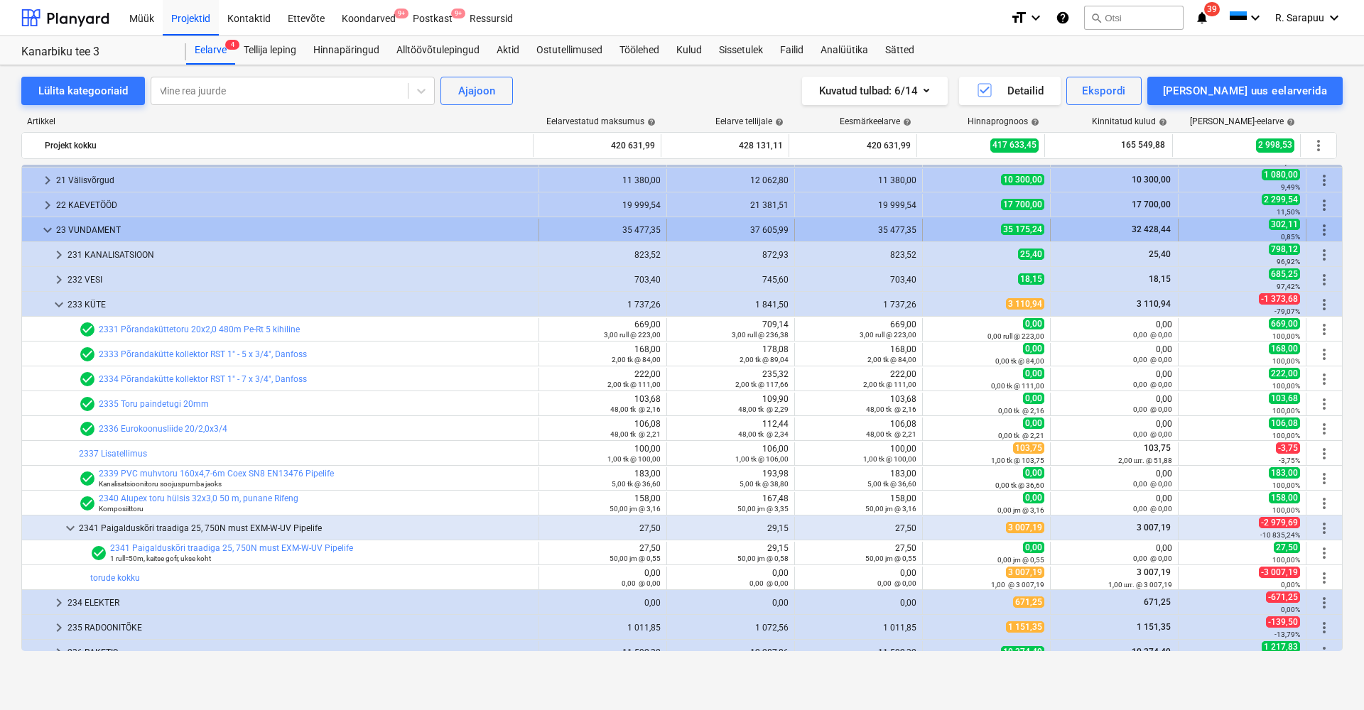
click at [46, 231] on span "keyboard_arrow_down" at bounding box center [47, 230] width 17 height 17
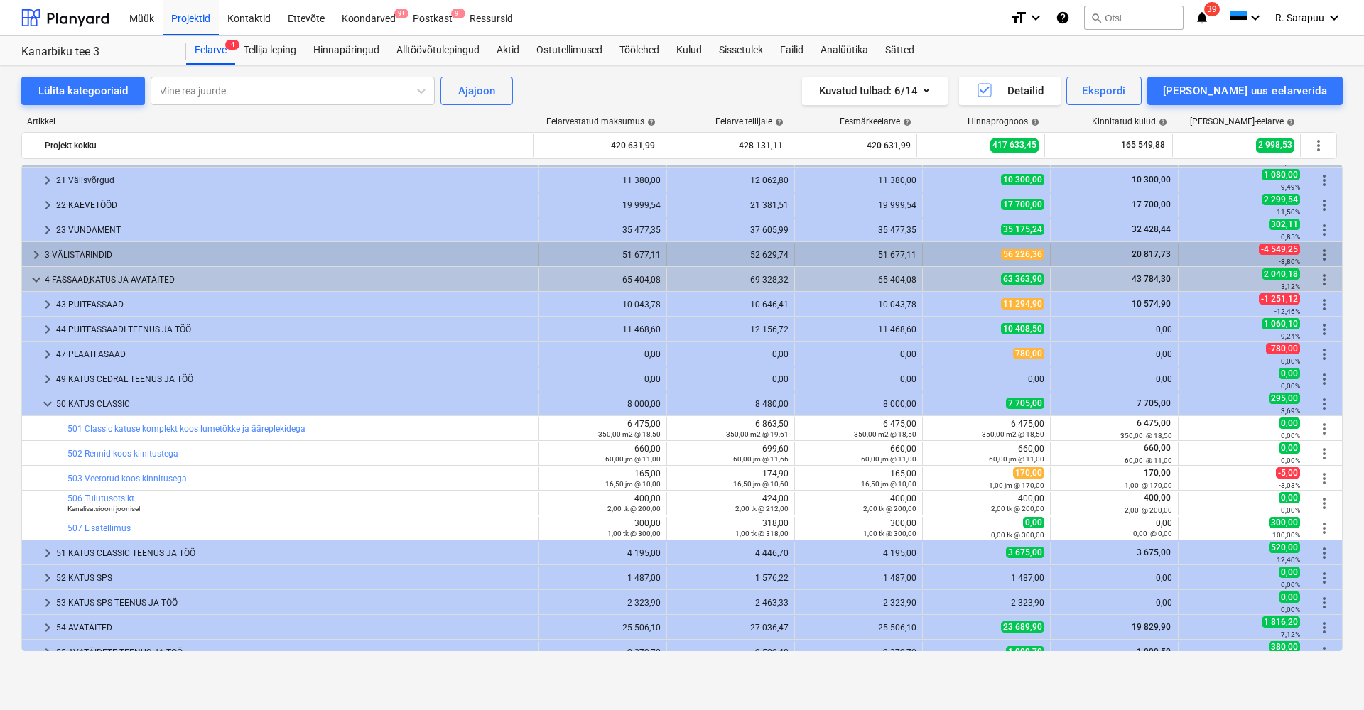
click at [38, 256] on span "keyboard_arrow_right" at bounding box center [36, 255] width 17 height 17
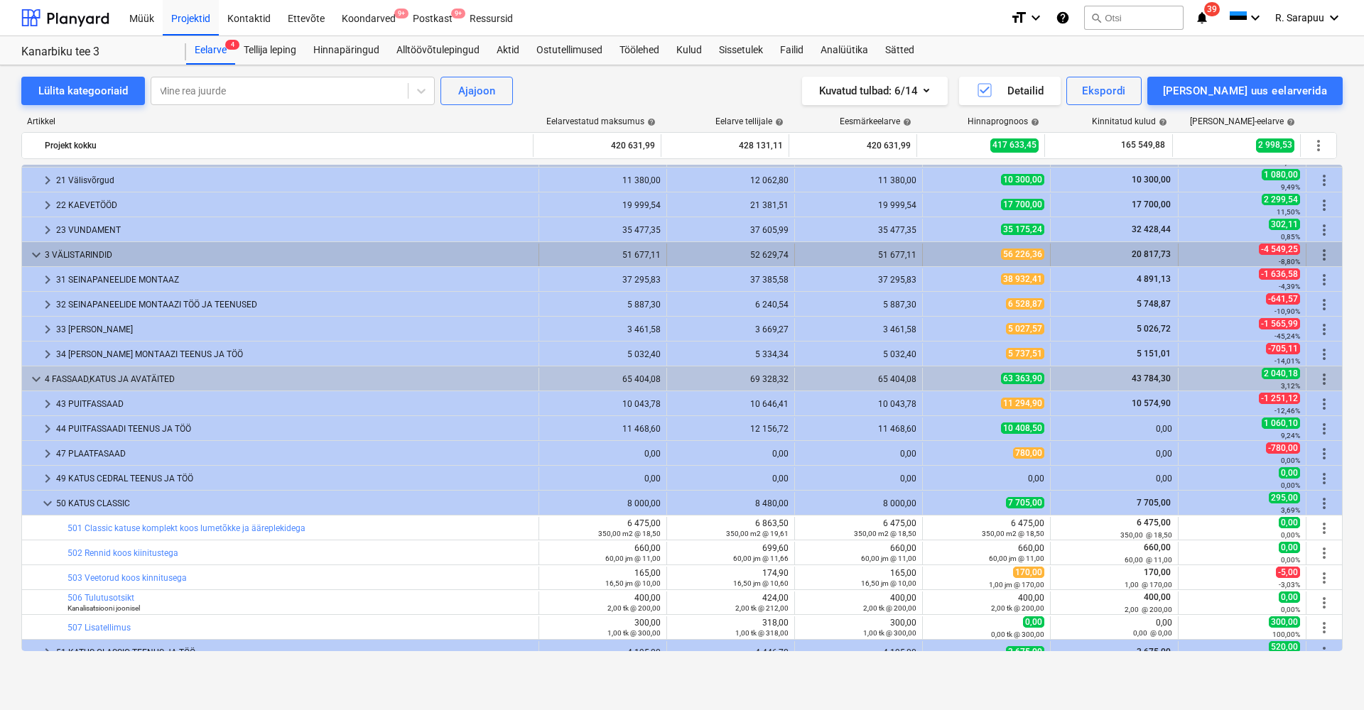
click at [40, 252] on span "keyboard_arrow_down" at bounding box center [36, 255] width 17 height 17
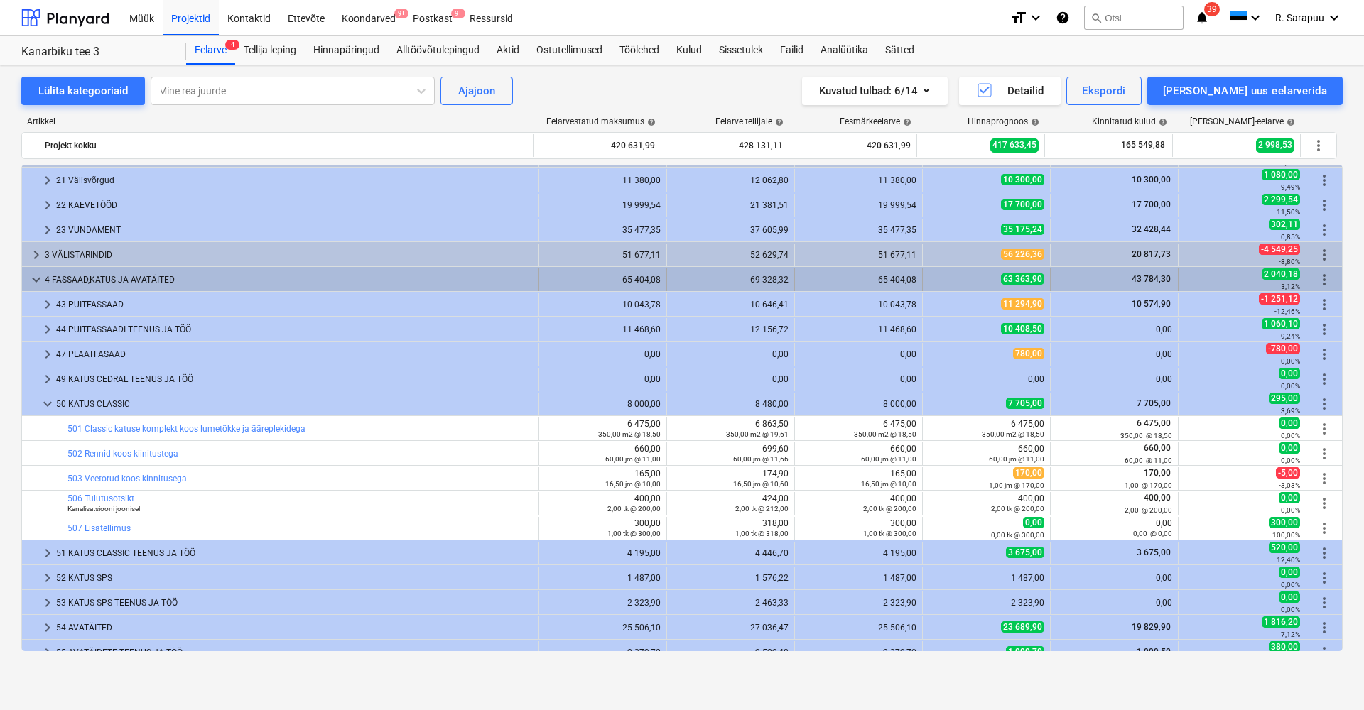
click at [38, 279] on span "keyboard_arrow_down" at bounding box center [36, 279] width 17 height 17
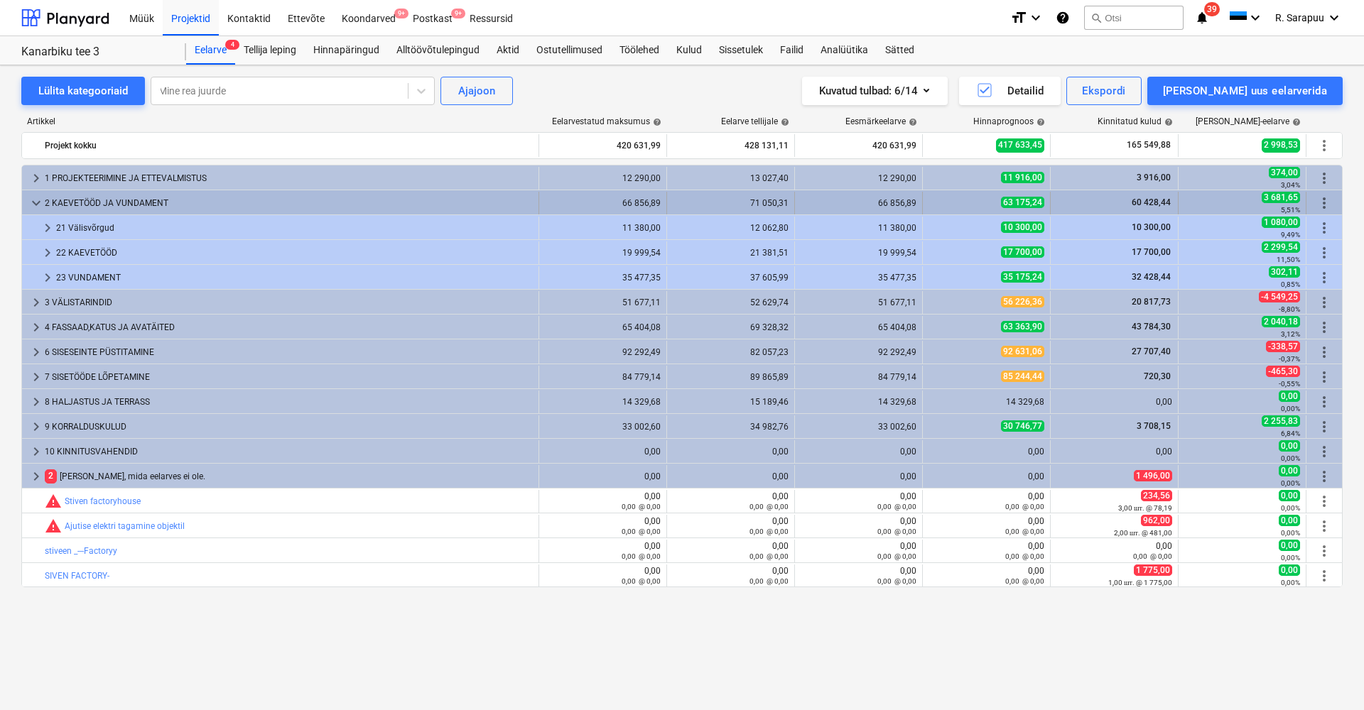
click at [33, 200] on span "keyboard_arrow_down" at bounding box center [36, 203] width 17 height 17
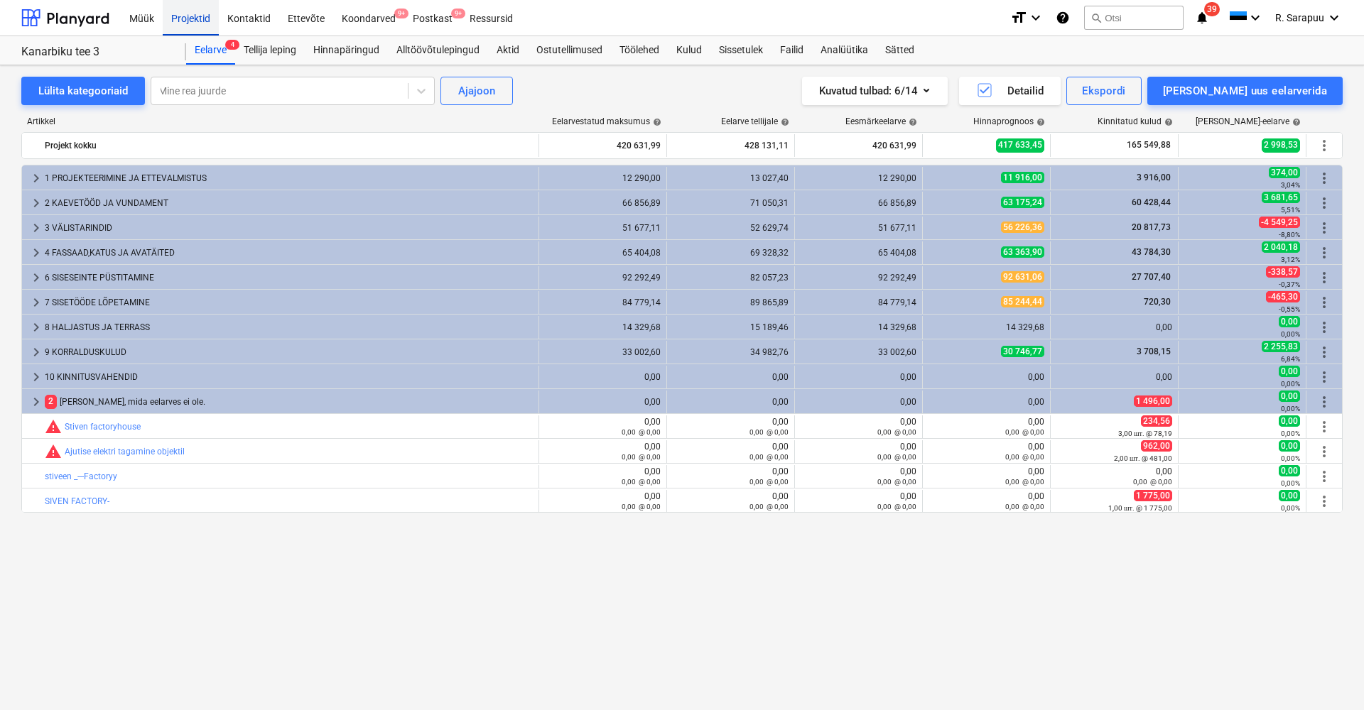
click at [190, 17] on div "Projektid" at bounding box center [191, 17] width 56 height 36
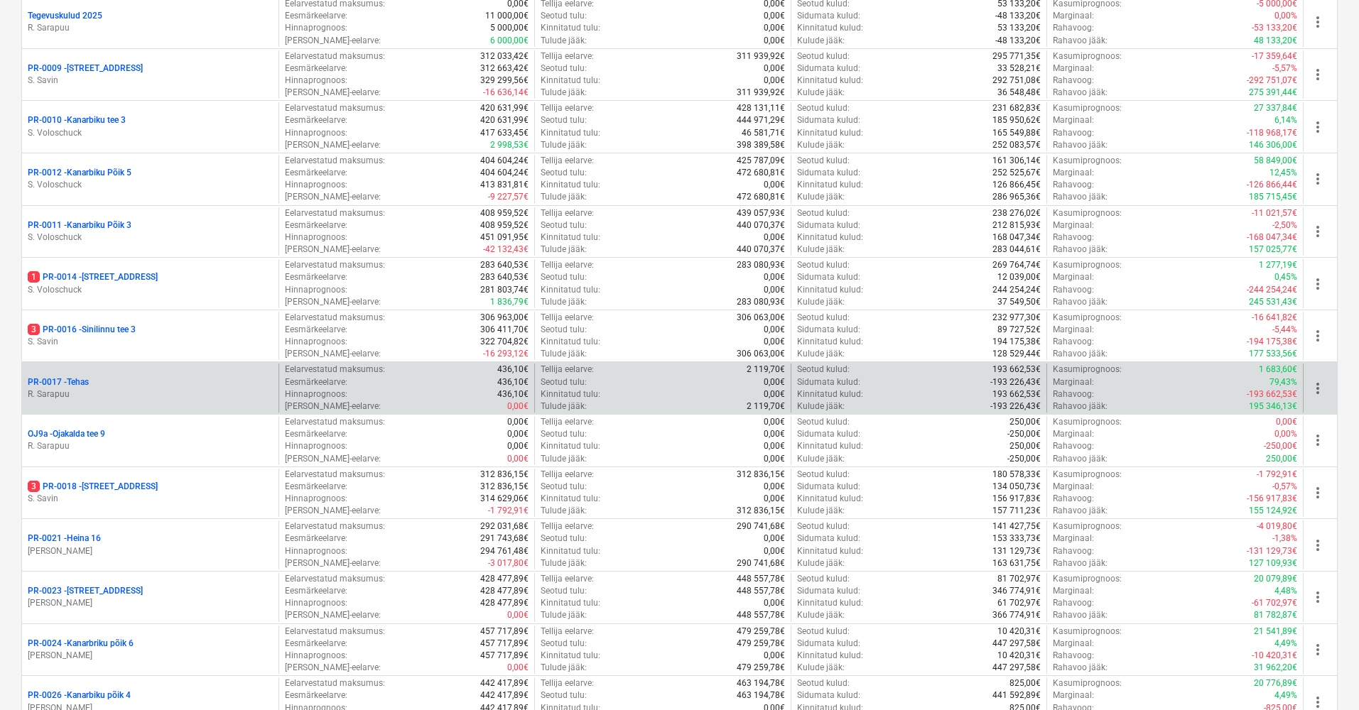
scroll to position [887, 0]
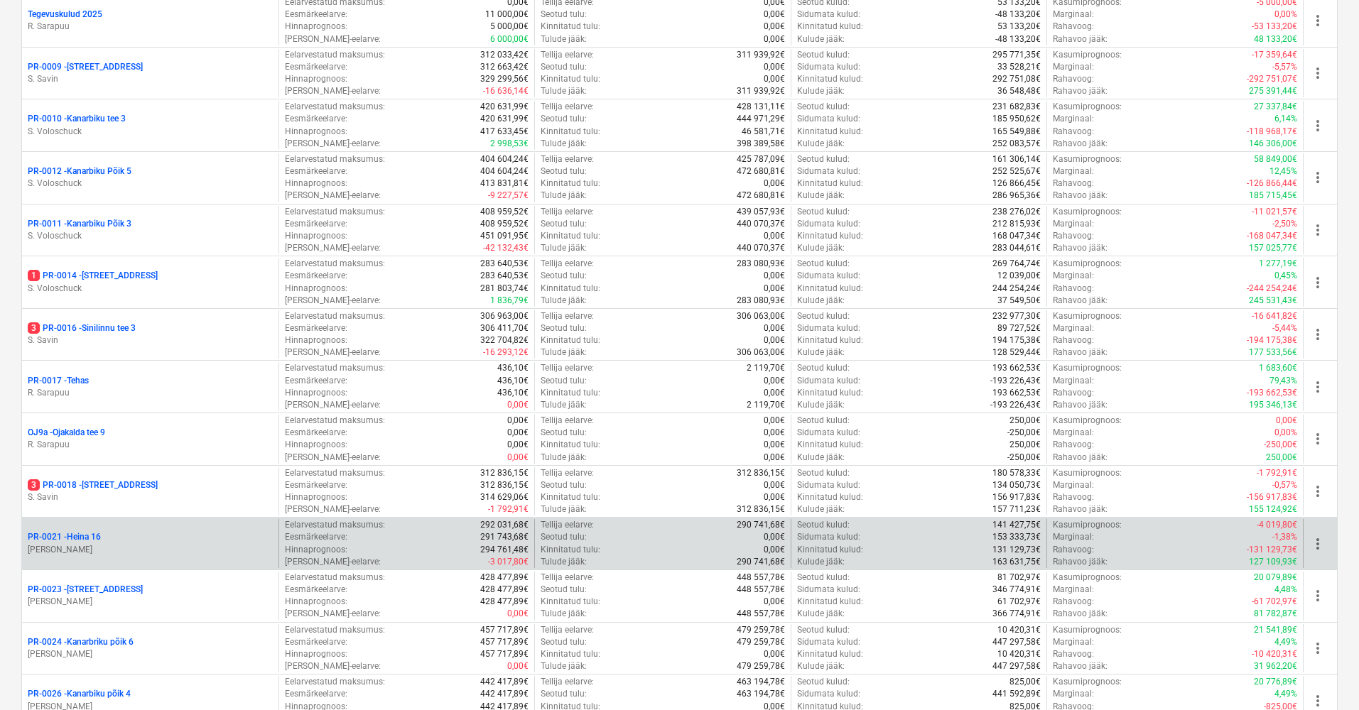
click at [81, 531] on p "PR-0021 - Heina 16" at bounding box center [64, 537] width 73 height 12
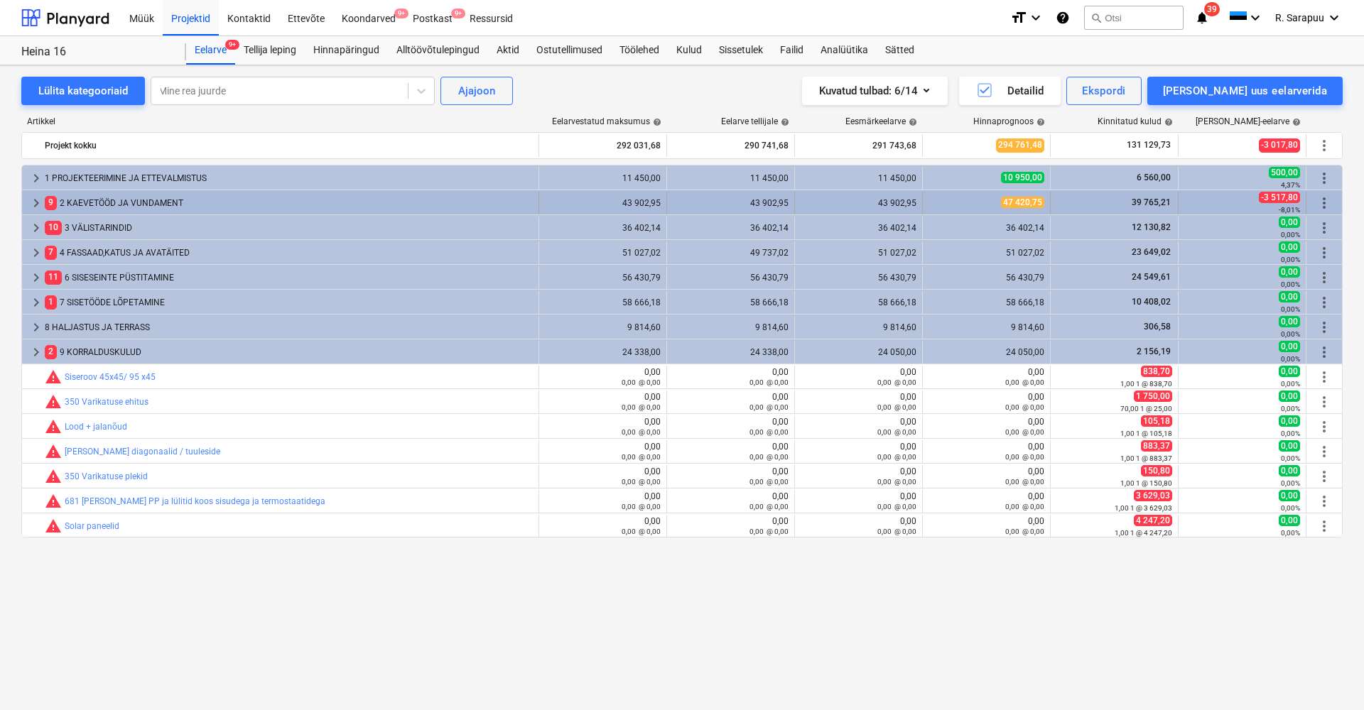
click at [1143, 200] on span "39 765,21" at bounding box center [1151, 203] width 42 height 10
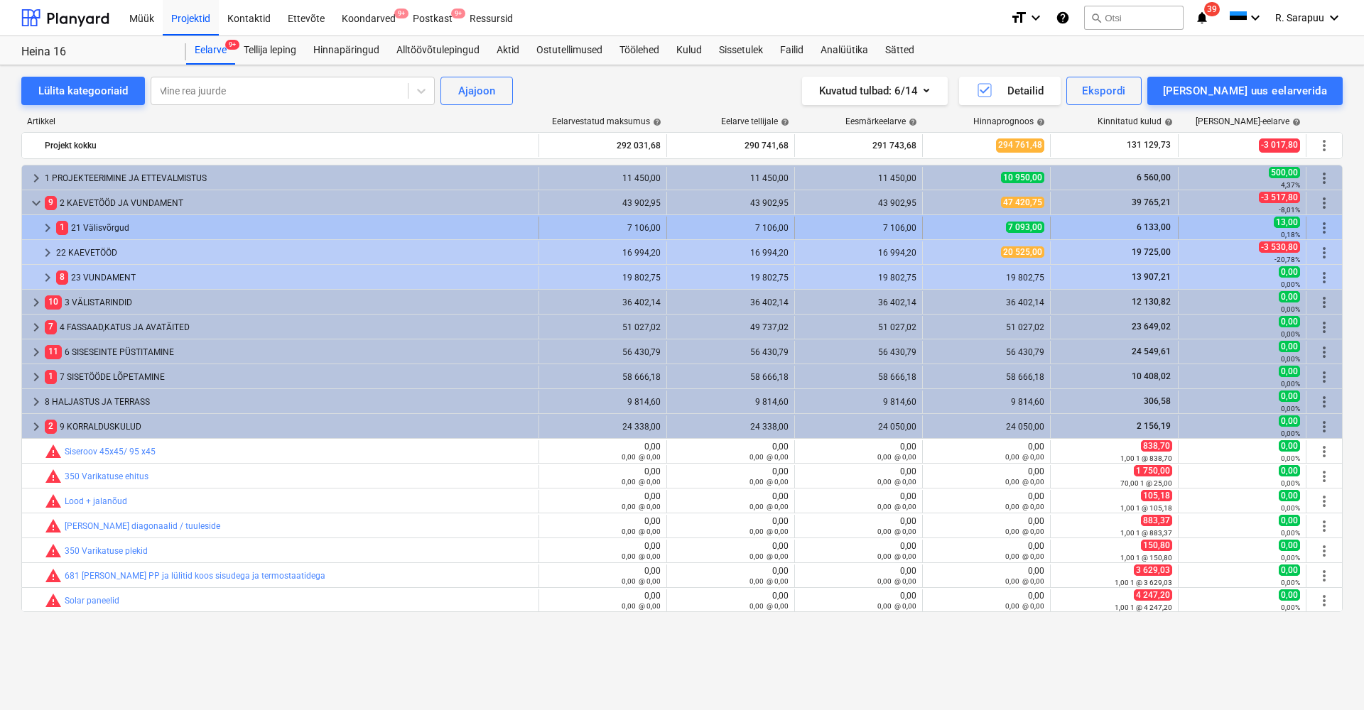
click at [798, 222] on div "7 106,00" at bounding box center [859, 228] width 128 height 23
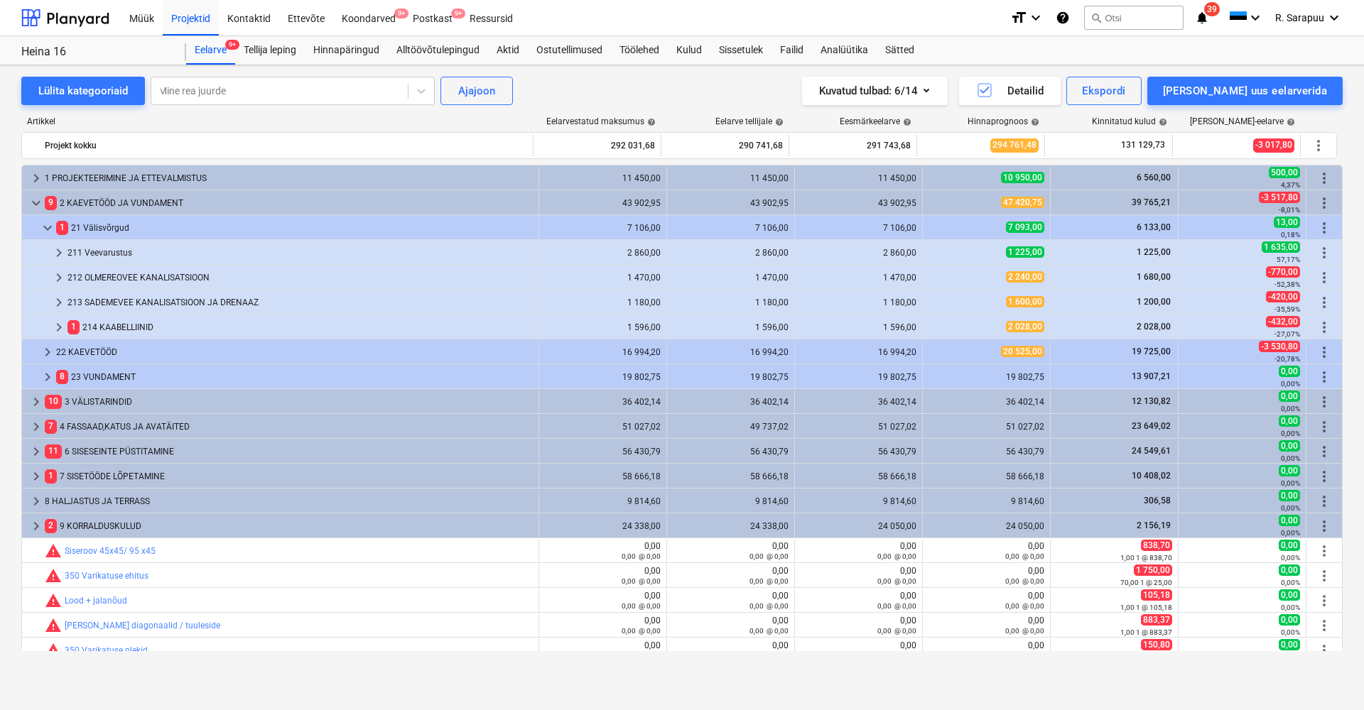
click at [801, 222] on div "7 106,00" at bounding box center [859, 228] width 116 height 23
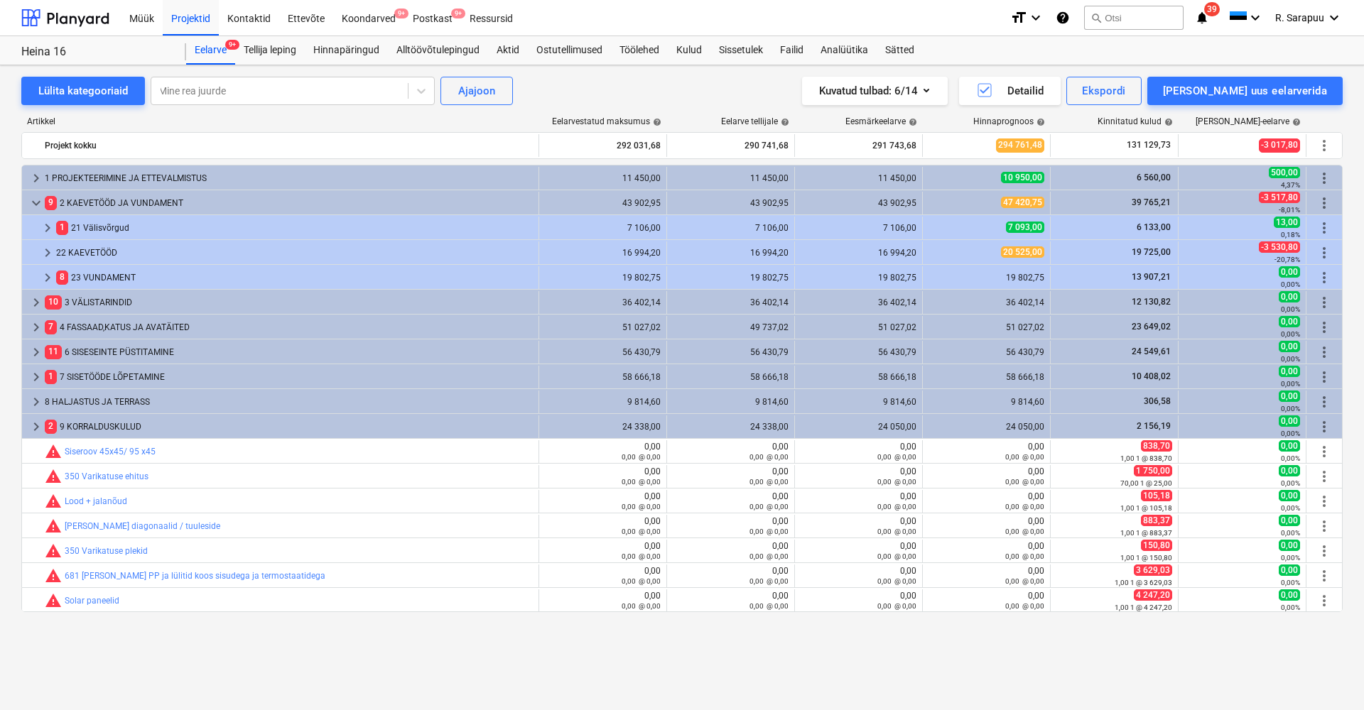
click at [798, 222] on div "7 106,00" at bounding box center [859, 228] width 128 height 23
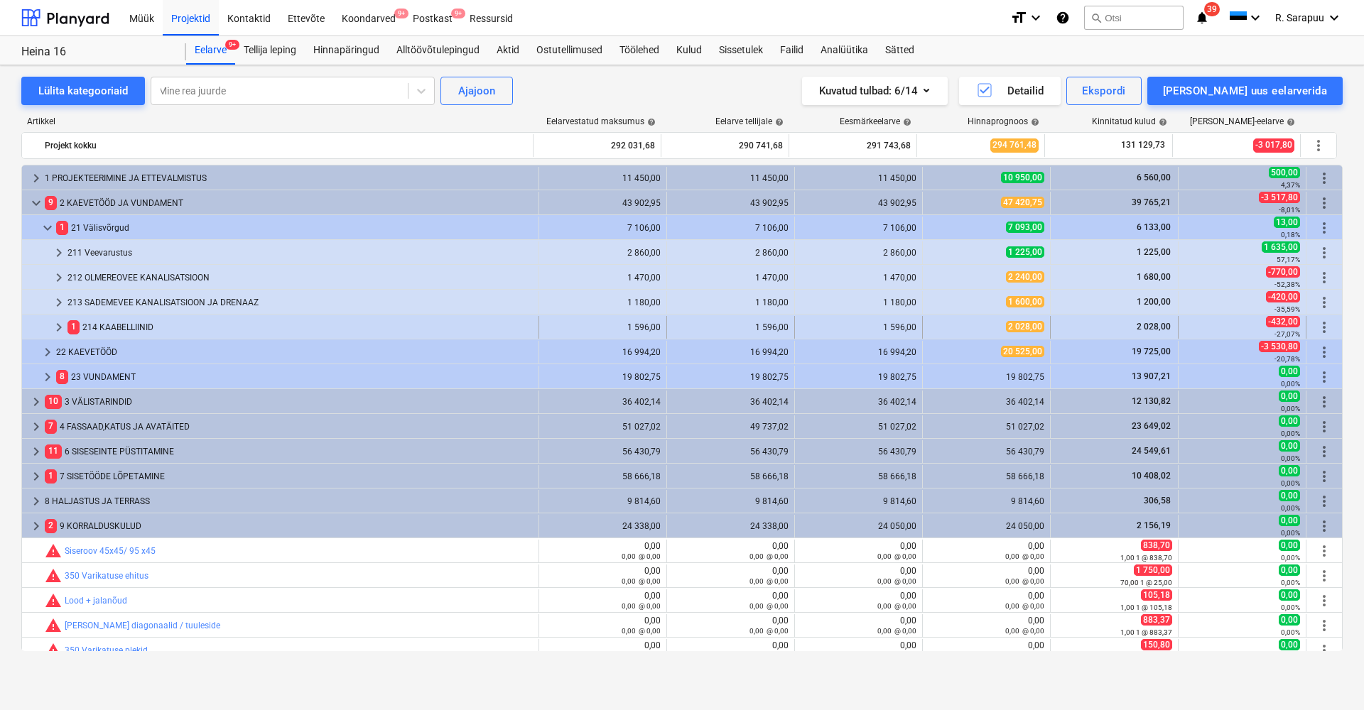
click at [112, 328] on div "1 214 KAABELLIINID" at bounding box center [299, 327] width 465 height 23
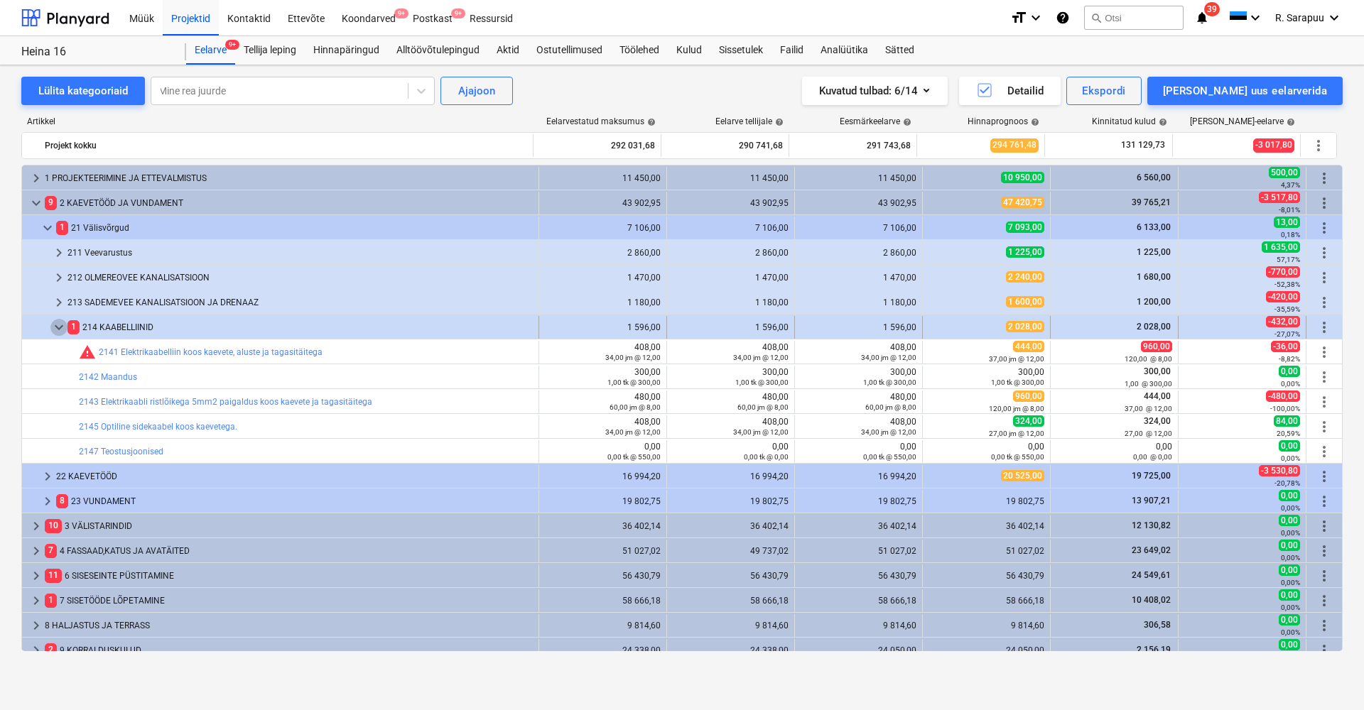
click at [53, 323] on span "keyboard_arrow_down" at bounding box center [58, 327] width 17 height 17
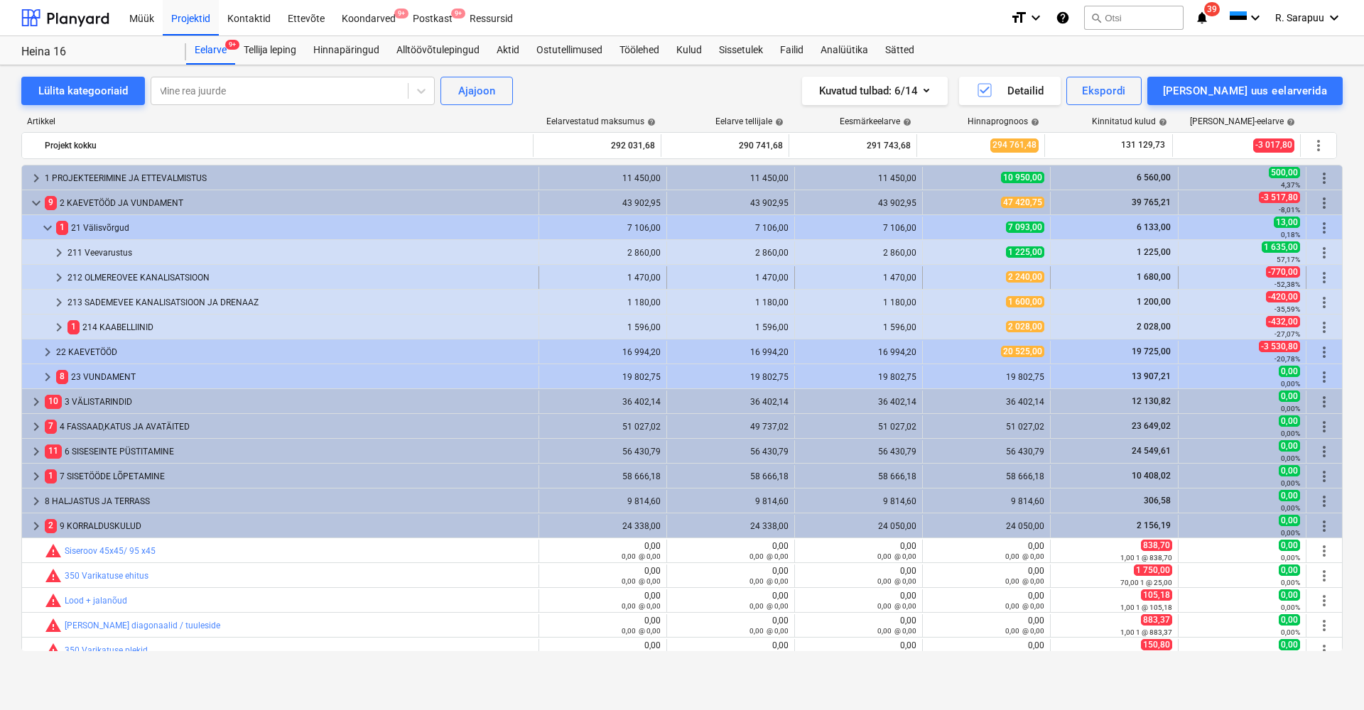
click at [1032, 271] on span "2 240,00" at bounding box center [1025, 276] width 38 height 11
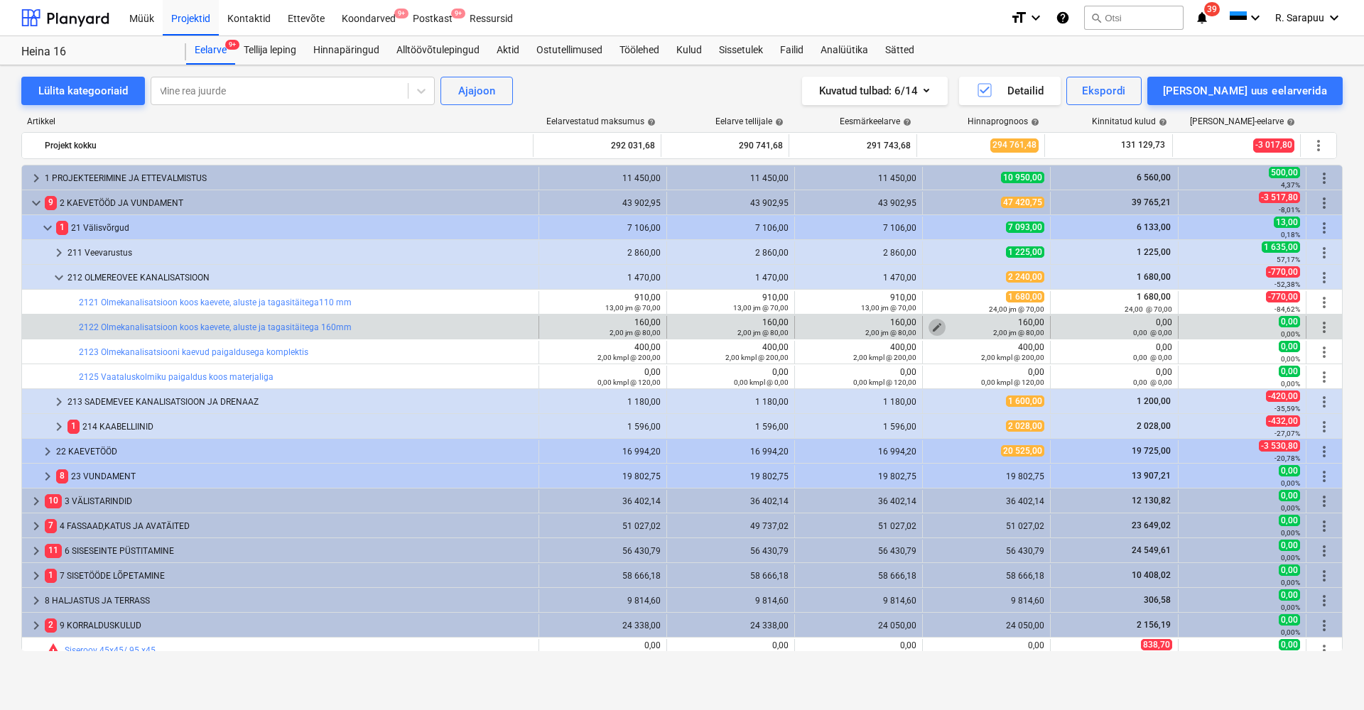
click at [933, 326] on span "edit" at bounding box center [936, 327] width 11 height 11
type textarea "x"
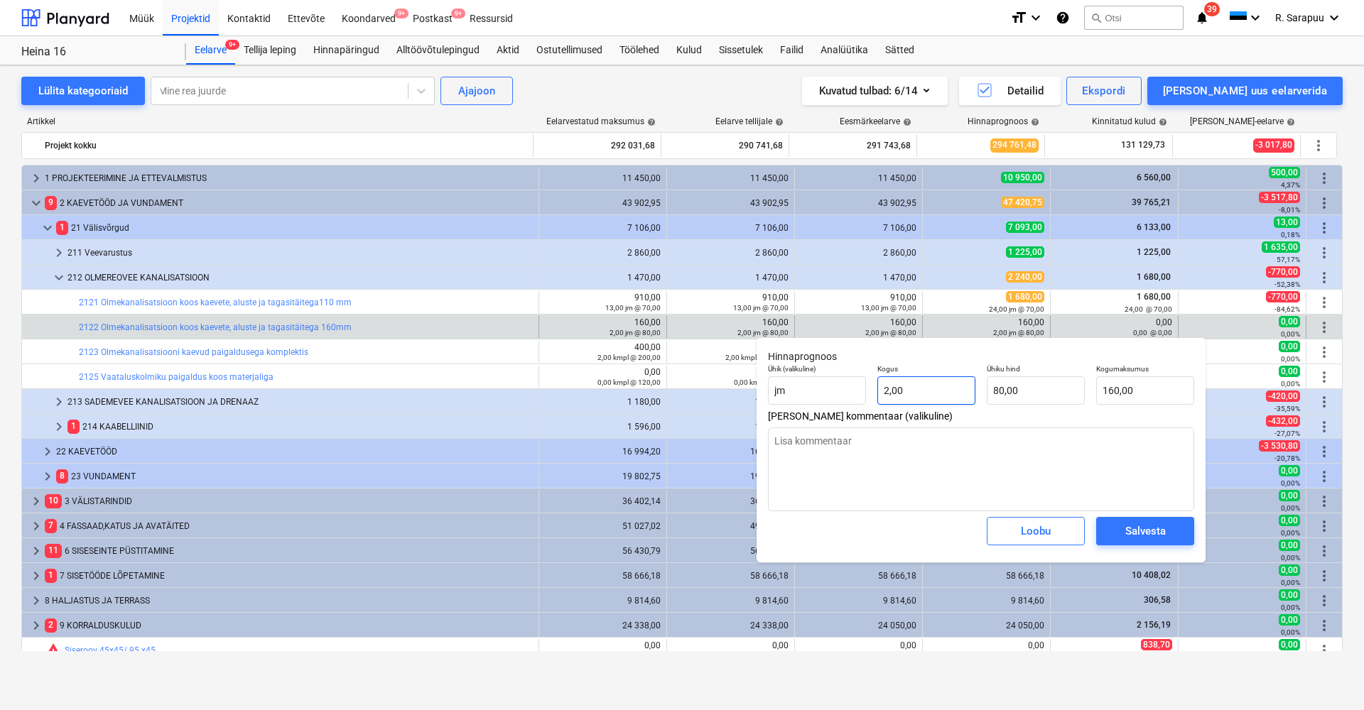
type input "2"
drag, startPoint x: 919, startPoint y: 390, endPoint x: 846, endPoint y: 390, distance: 72.5
click at [846, 390] on div "Ühik (valikuline) [PERSON_NAME] 2 Ühiku hind 80,00 Kogumaksumus 160,00" at bounding box center [981, 385] width 438 height 52
type textarea "x"
type input "0"
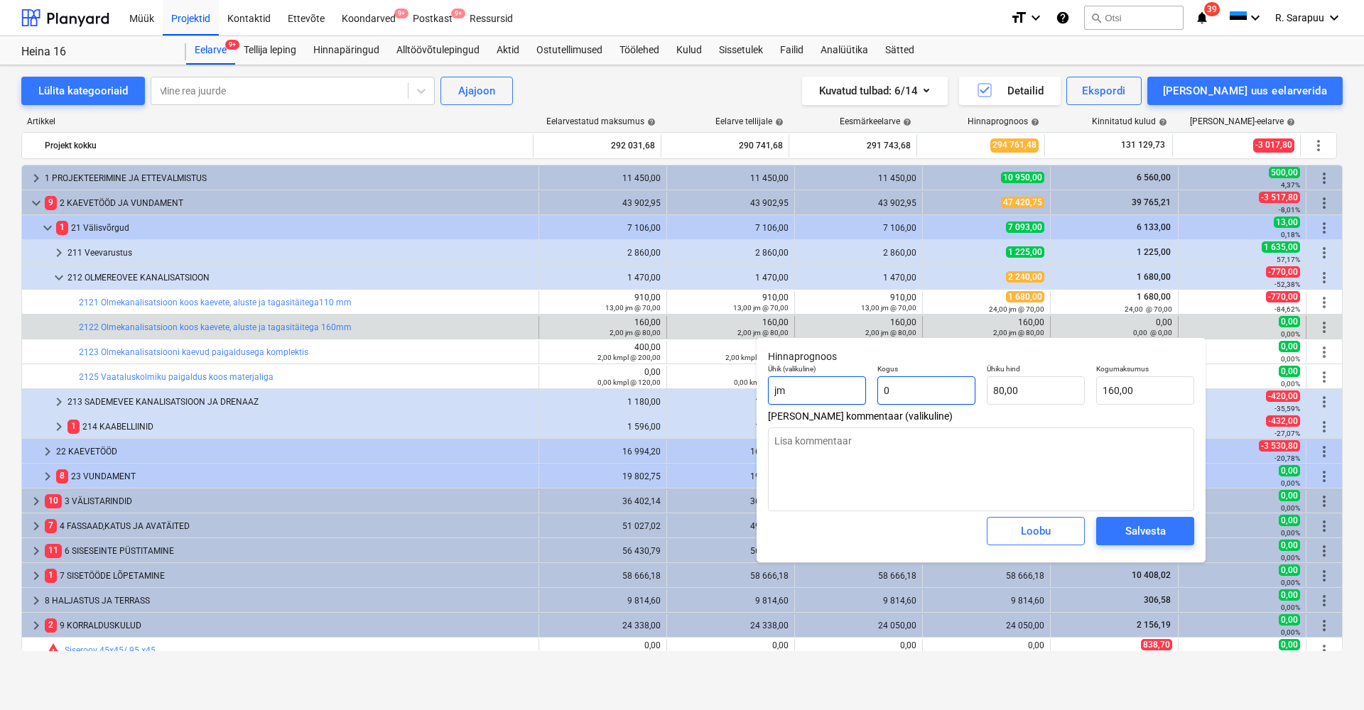
type input "0,00"
type input "0"
type textarea "x"
type input "0,00"
click at [1155, 527] on div "Salvesta" at bounding box center [1145, 531] width 40 height 18
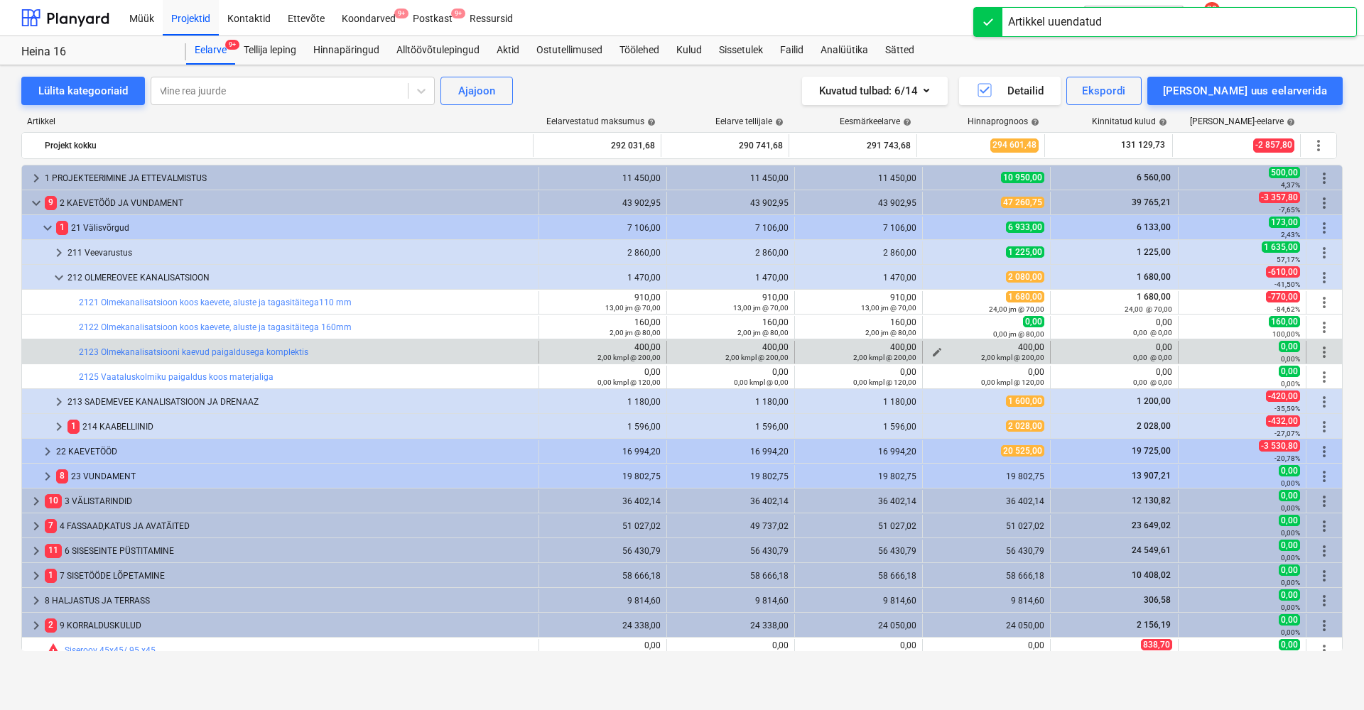
click at [931, 351] on span "edit" at bounding box center [936, 352] width 11 height 11
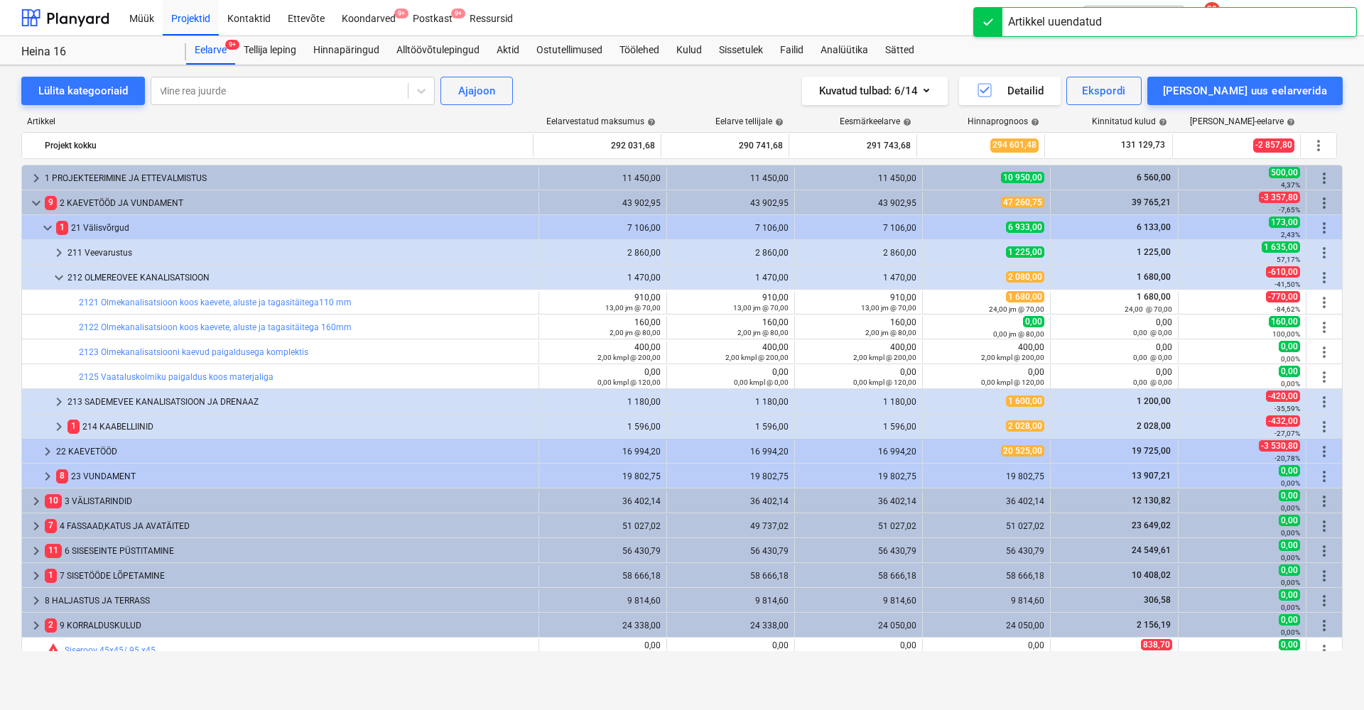
type textarea "x"
type input "2,00"
type input "200,00"
type input "400,00"
type textarea "x"
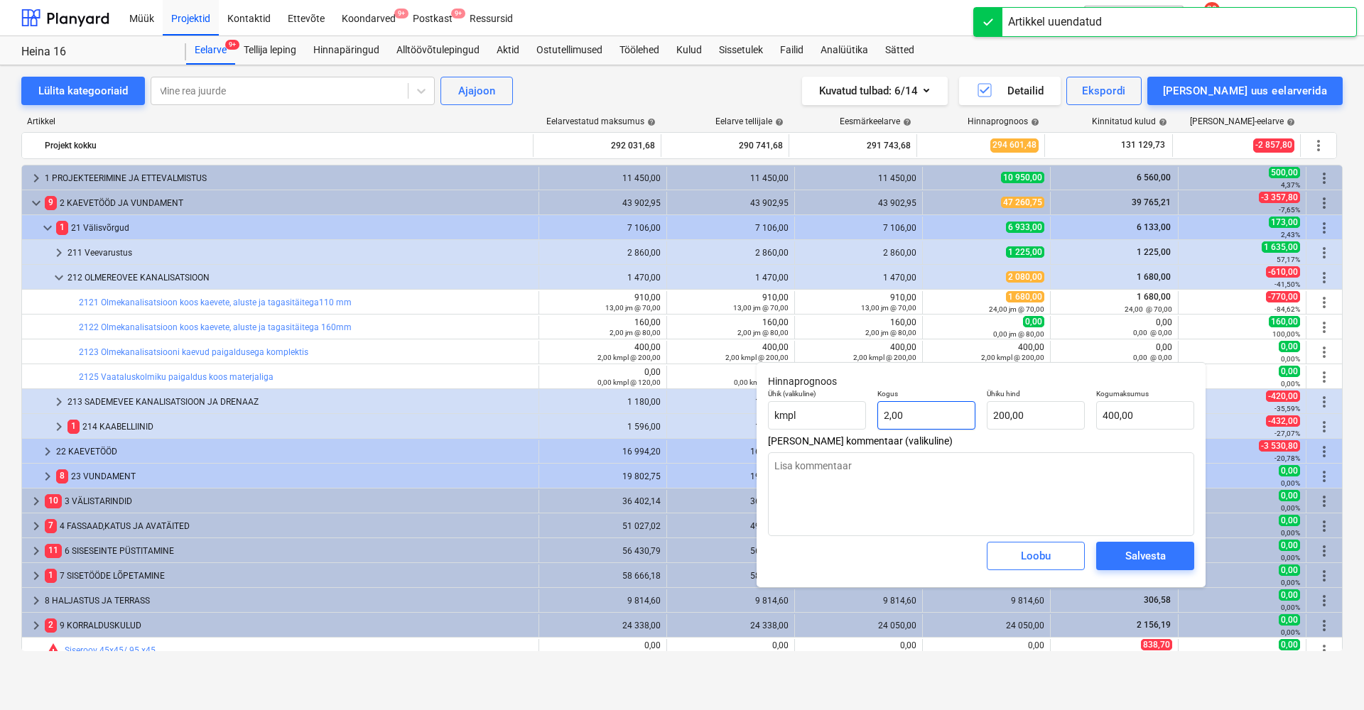
type input "2"
drag, startPoint x: 944, startPoint y: 418, endPoint x: 865, endPoint y: 418, distance: 78.2
click at [872, 418] on div "Kogus 2" at bounding box center [926, 410] width 109 height 52
type textarea "x"
type input "0"
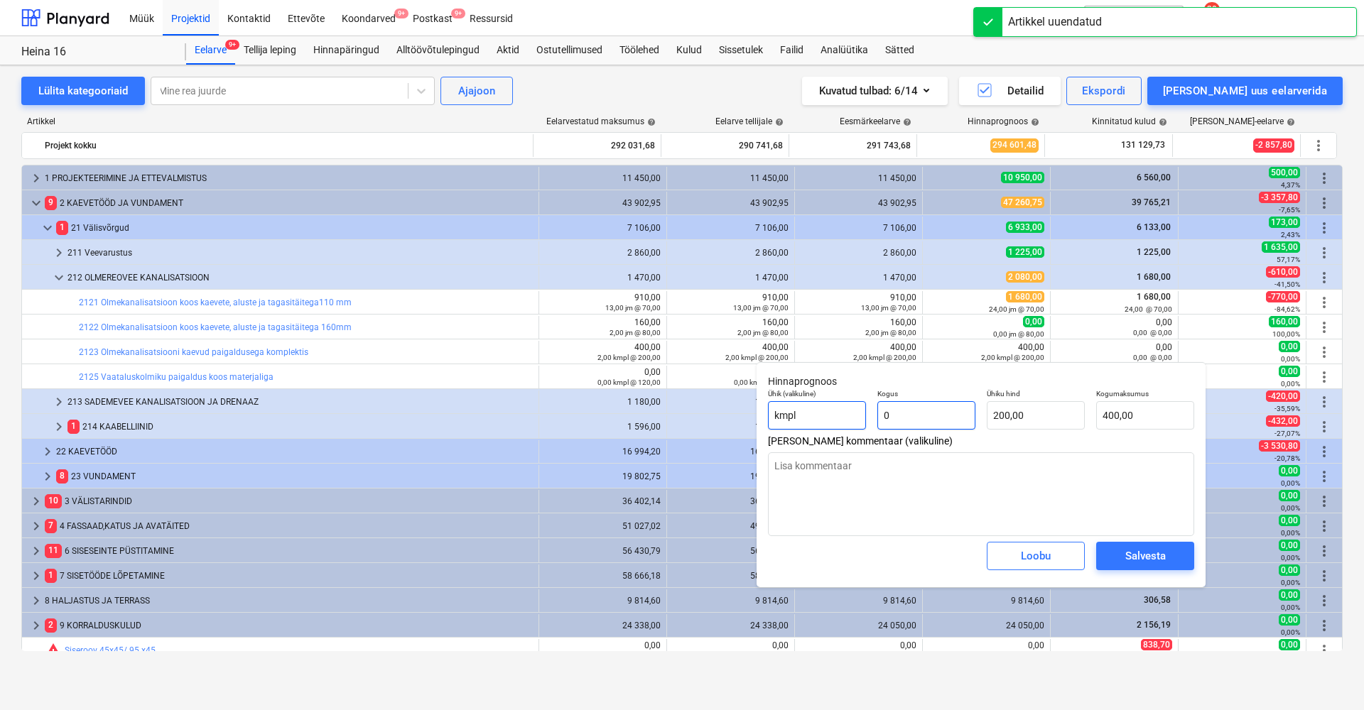
type input "0,00"
type input "0"
type textarea "x"
type input "0,00"
click at [1164, 553] on div "Salvesta" at bounding box center [1145, 556] width 40 height 18
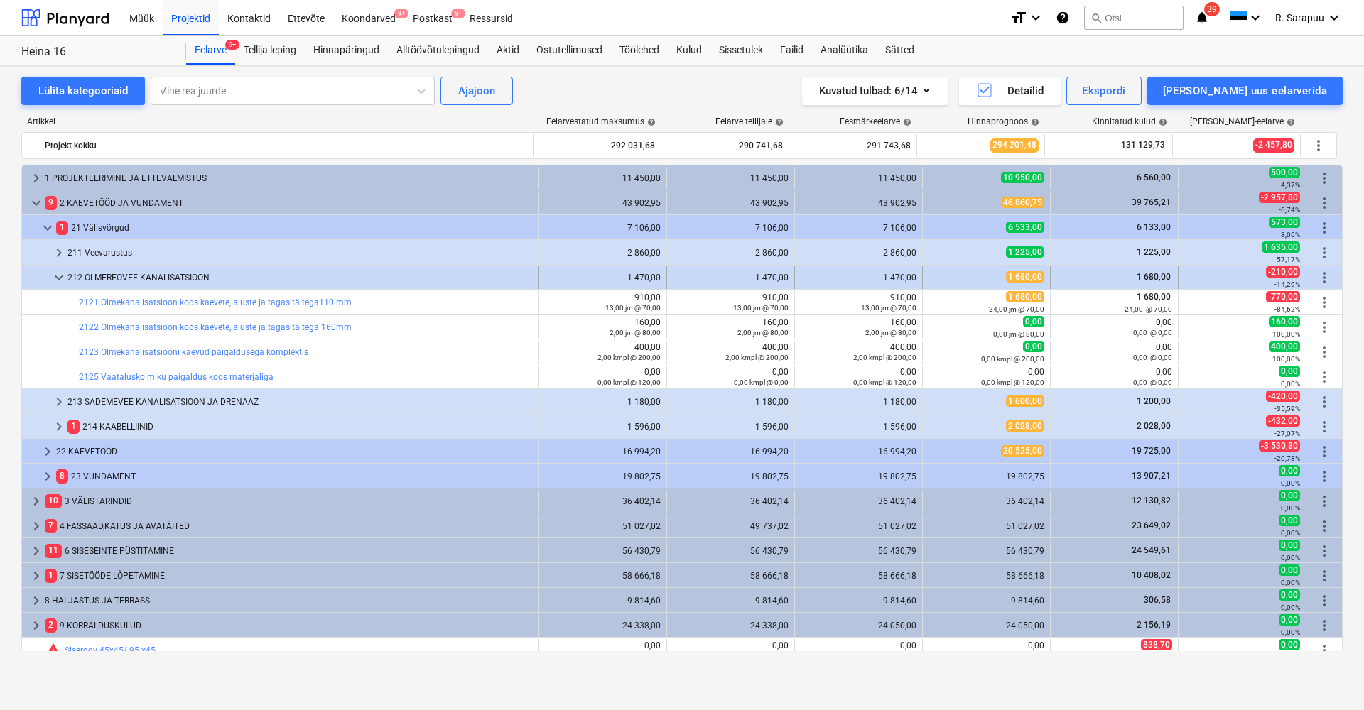
click at [66, 274] on span "keyboard_arrow_down" at bounding box center [58, 277] width 17 height 17
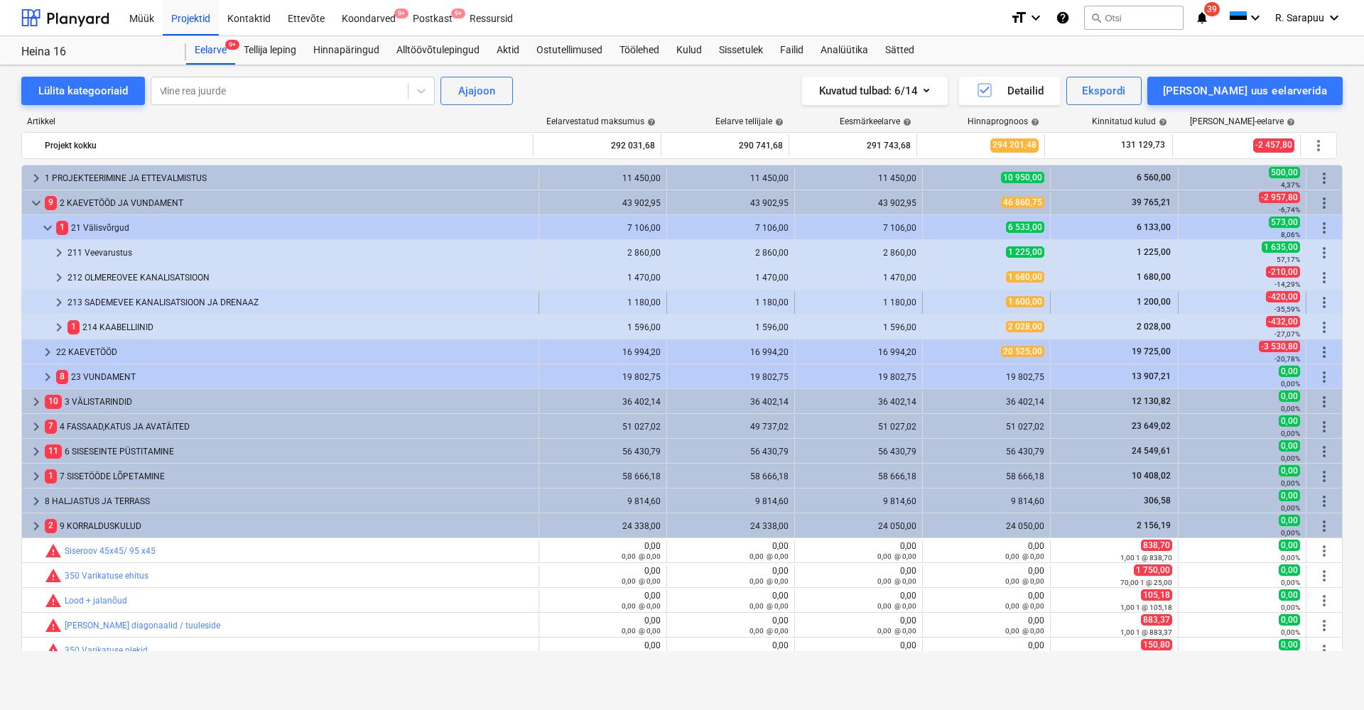
click at [1034, 302] on span "1 600,00" at bounding box center [1025, 301] width 38 height 11
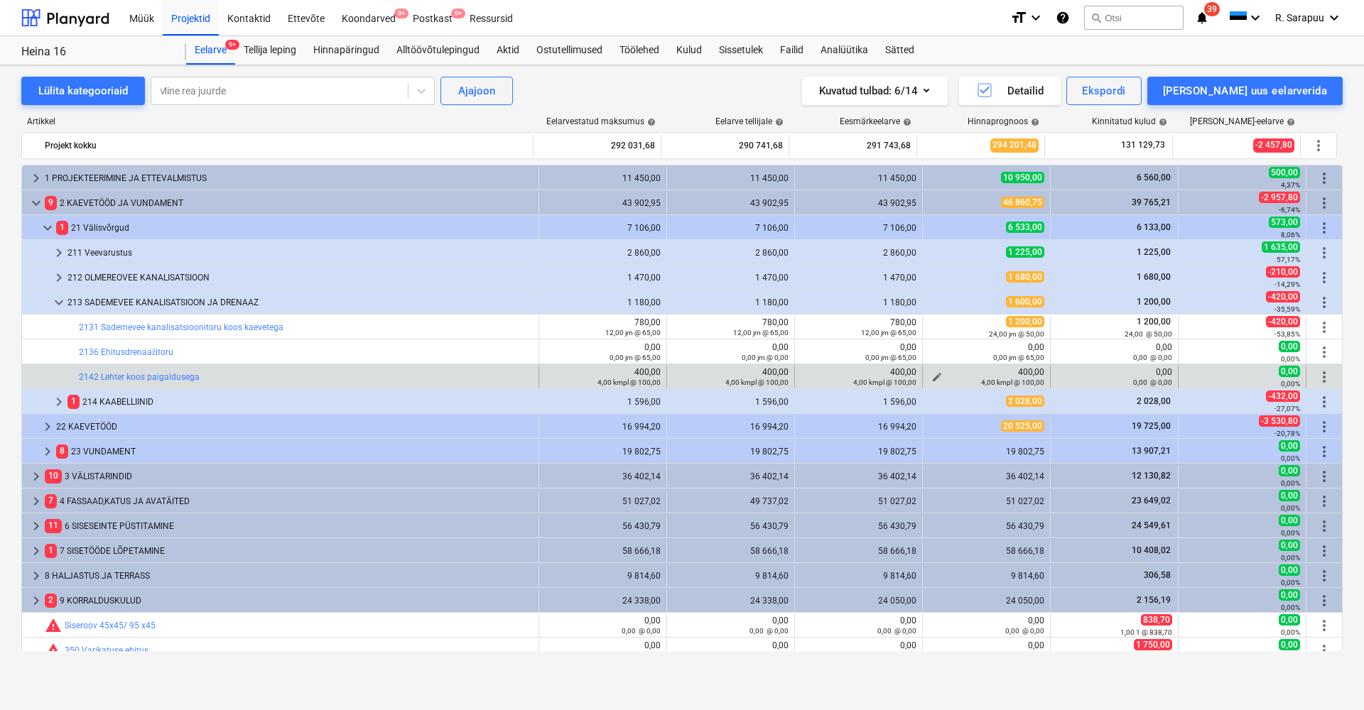
click at [934, 374] on span "edit" at bounding box center [936, 377] width 11 height 11
type textarea "x"
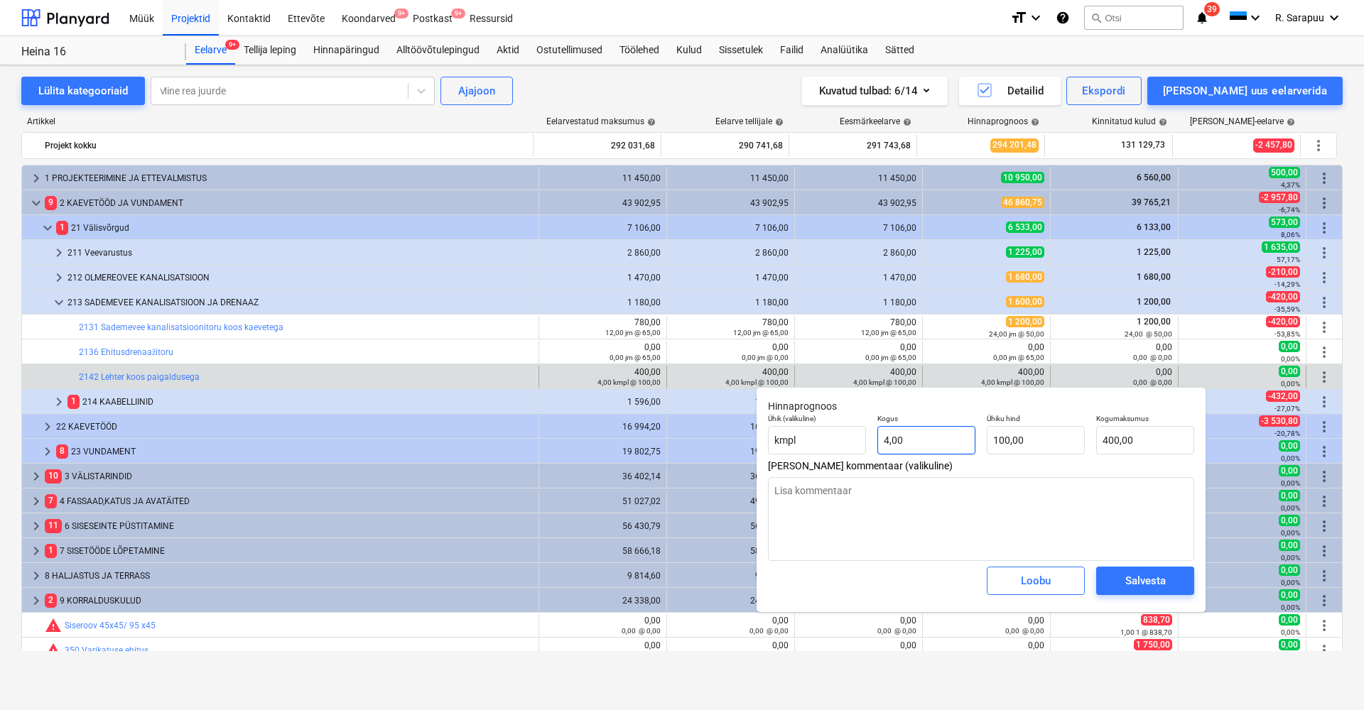
type input "4"
drag, startPoint x: 951, startPoint y: 445, endPoint x: 836, endPoint y: 445, distance: 114.4
click at [850, 445] on div "Ühik (valikuline) kmpl Kogus 4 Ühiku hind 100,00 Kogumaksumus 400,00" at bounding box center [981, 435] width 438 height 52
type textarea "x"
type input "0"
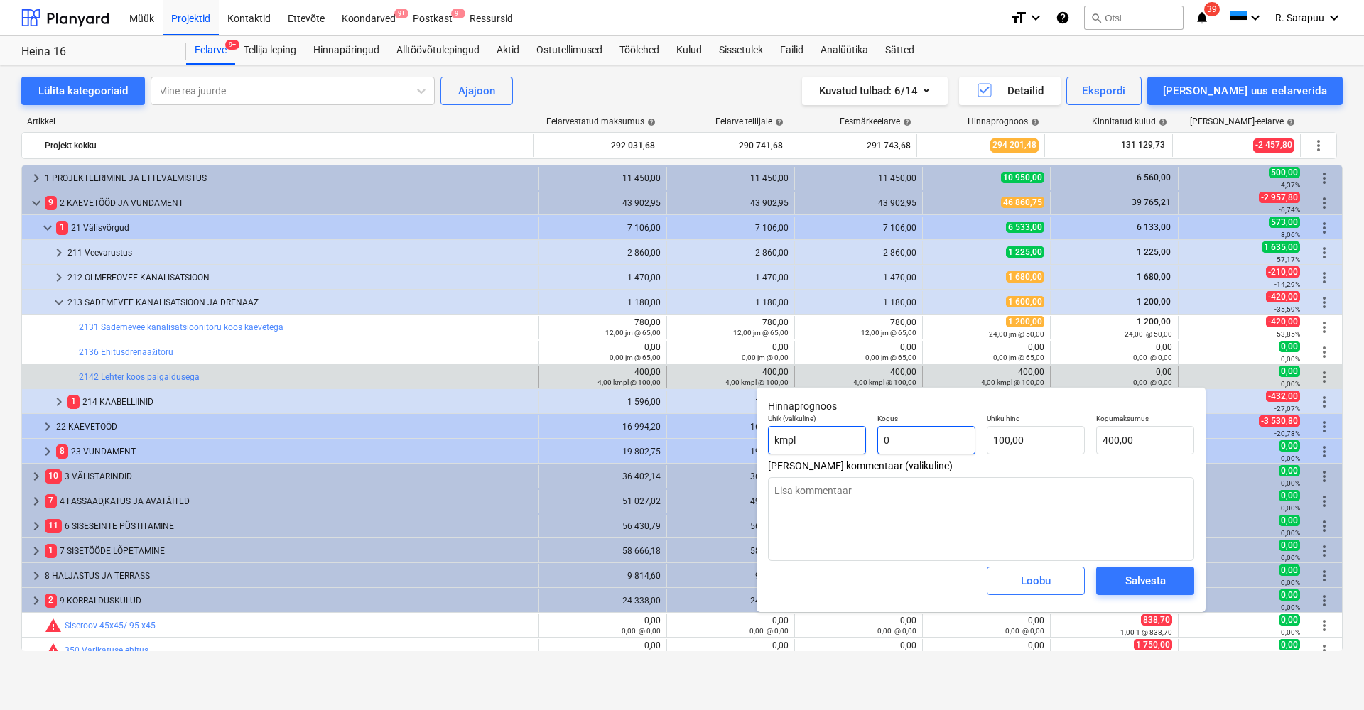
type input "0,00"
type input "0"
type textarea "x"
type input "0,00"
click at [1153, 582] on div "Salvesta" at bounding box center [1145, 581] width 40 height 18
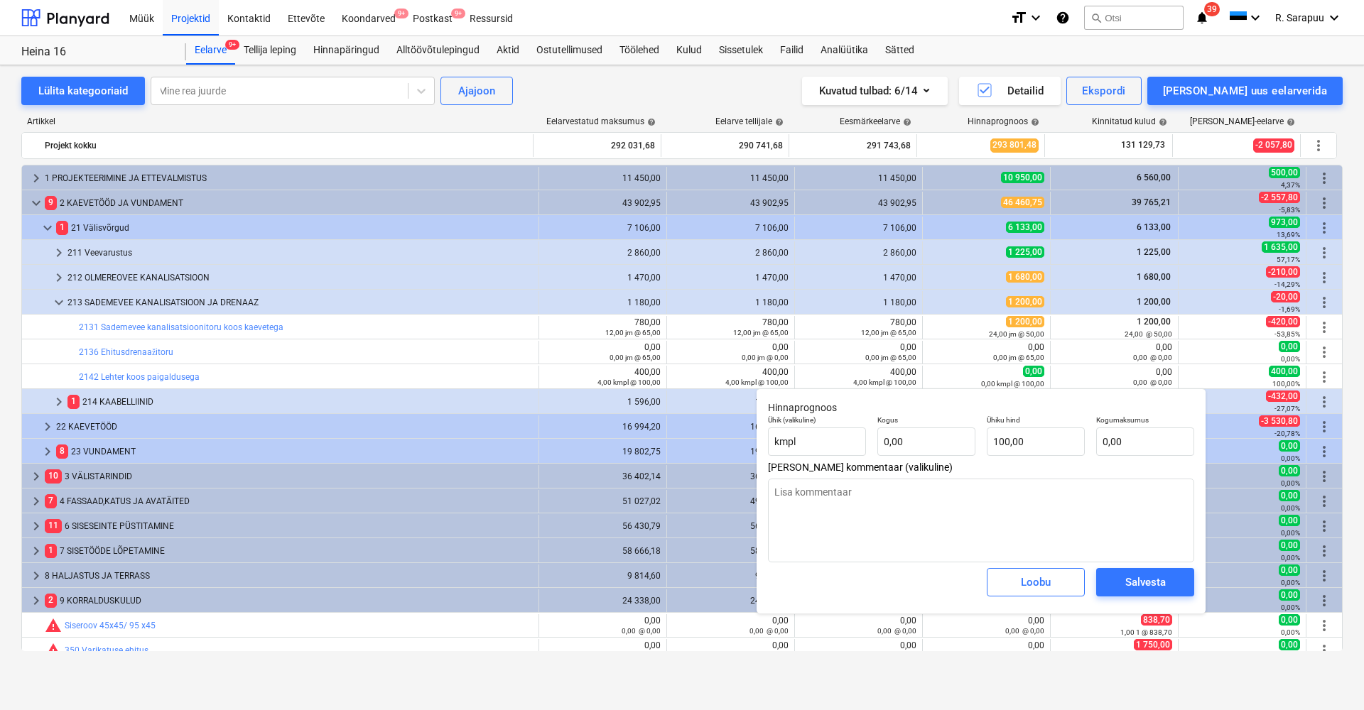
type textarea "x"
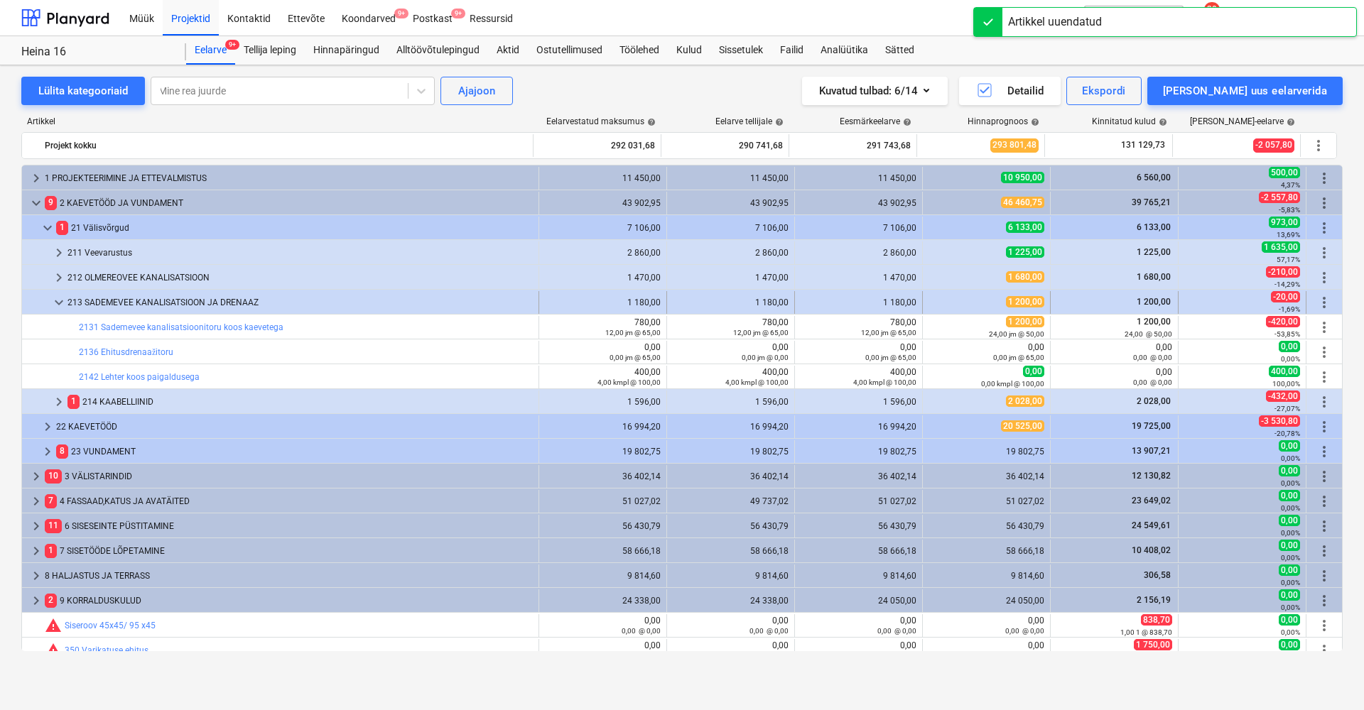
click at [62, 301] on span "keyboard_arrow_down" at bounding box center [58, 302] width 17 height 17
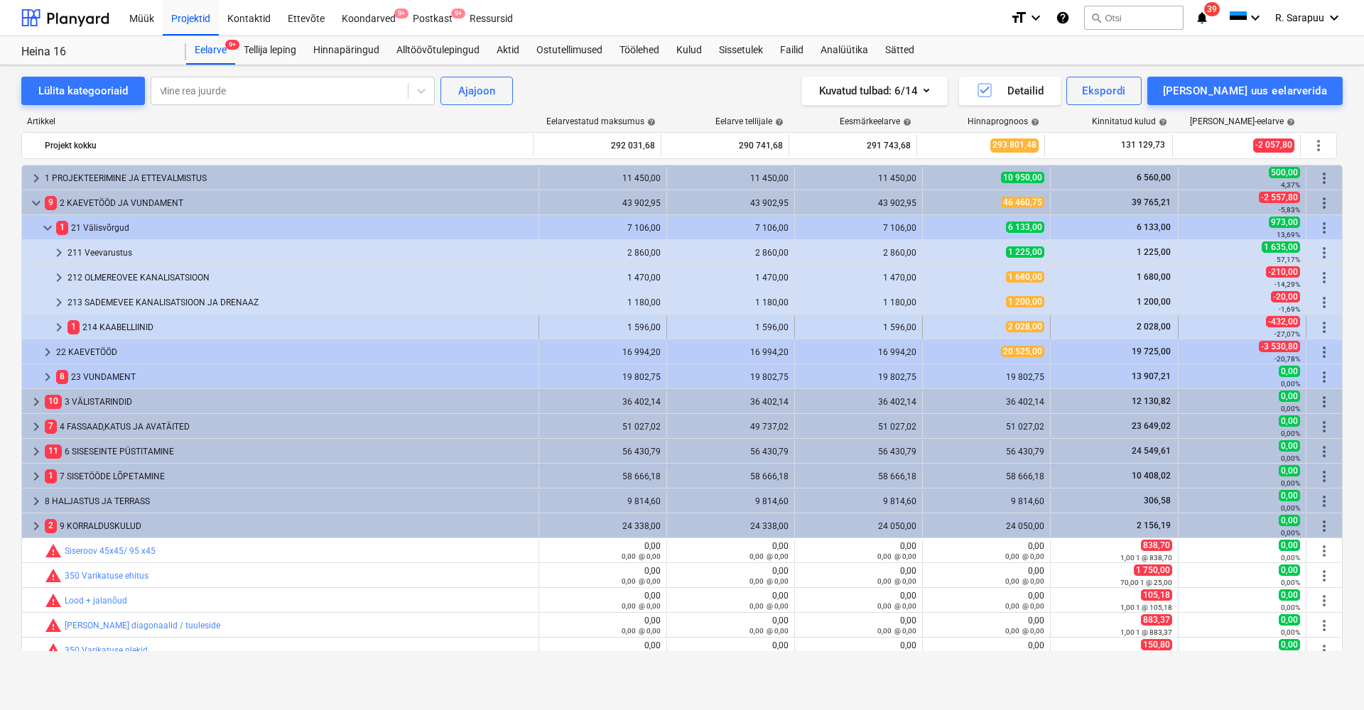
click at [54, 320] on span "keyboard_arrow_right" at bounding box center [58, 327] width 17 height 17
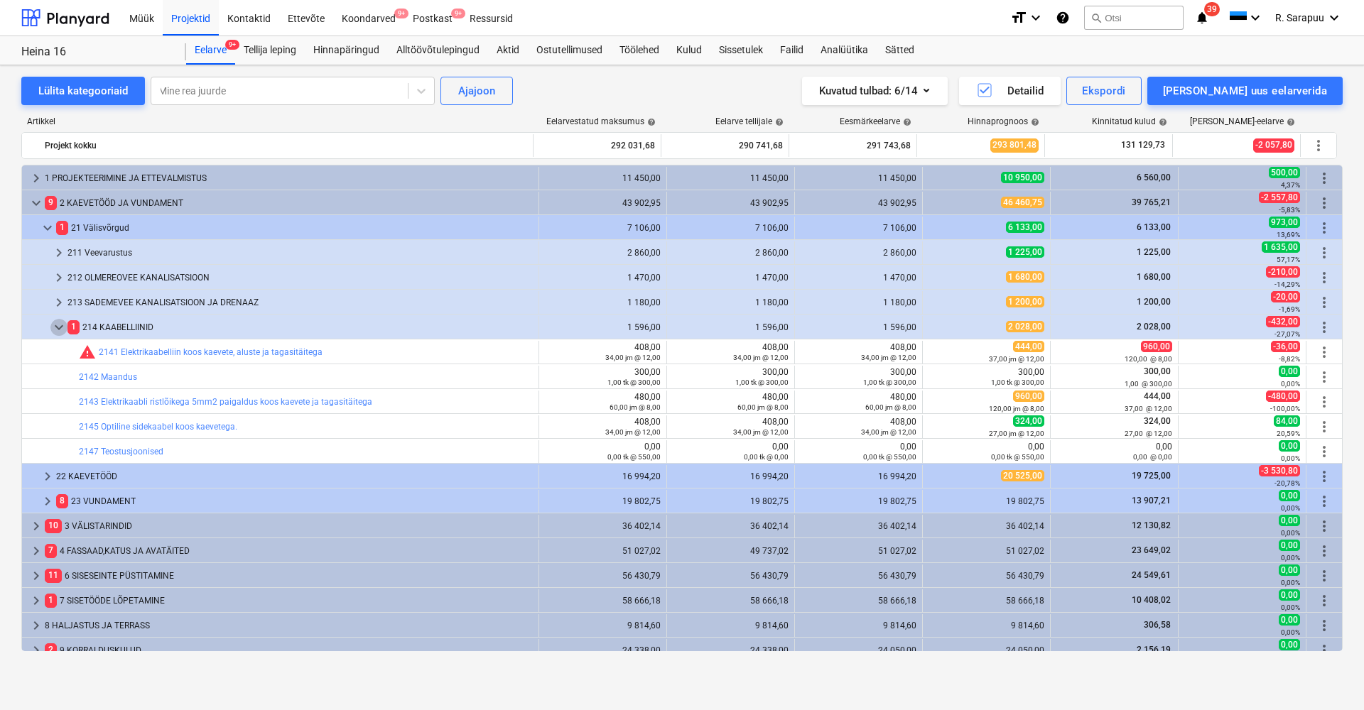
click at [54, 320] on span "keyboard_arrow_down" at bounding box center [58, 327] width 17 height 17
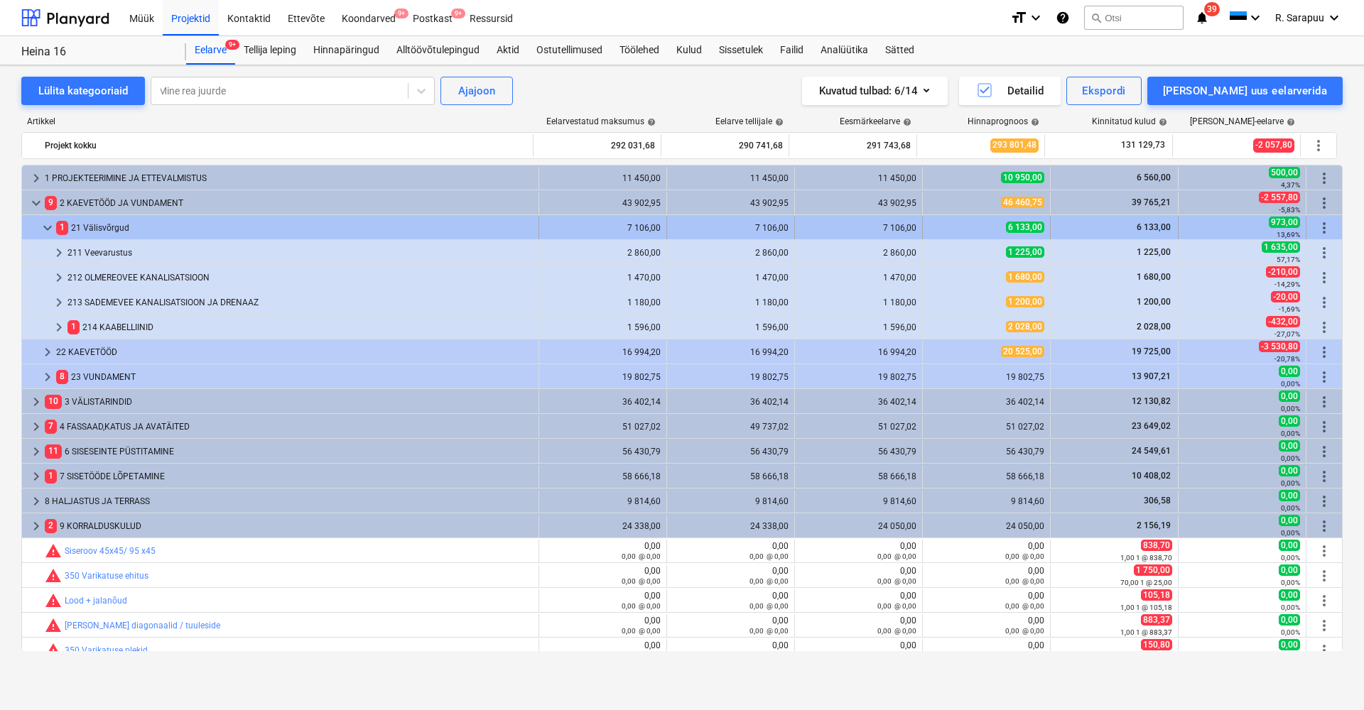
click at [47, 220] on span "keyboard_arrow_down" at bounding box center [47, 228] width 17 height 17
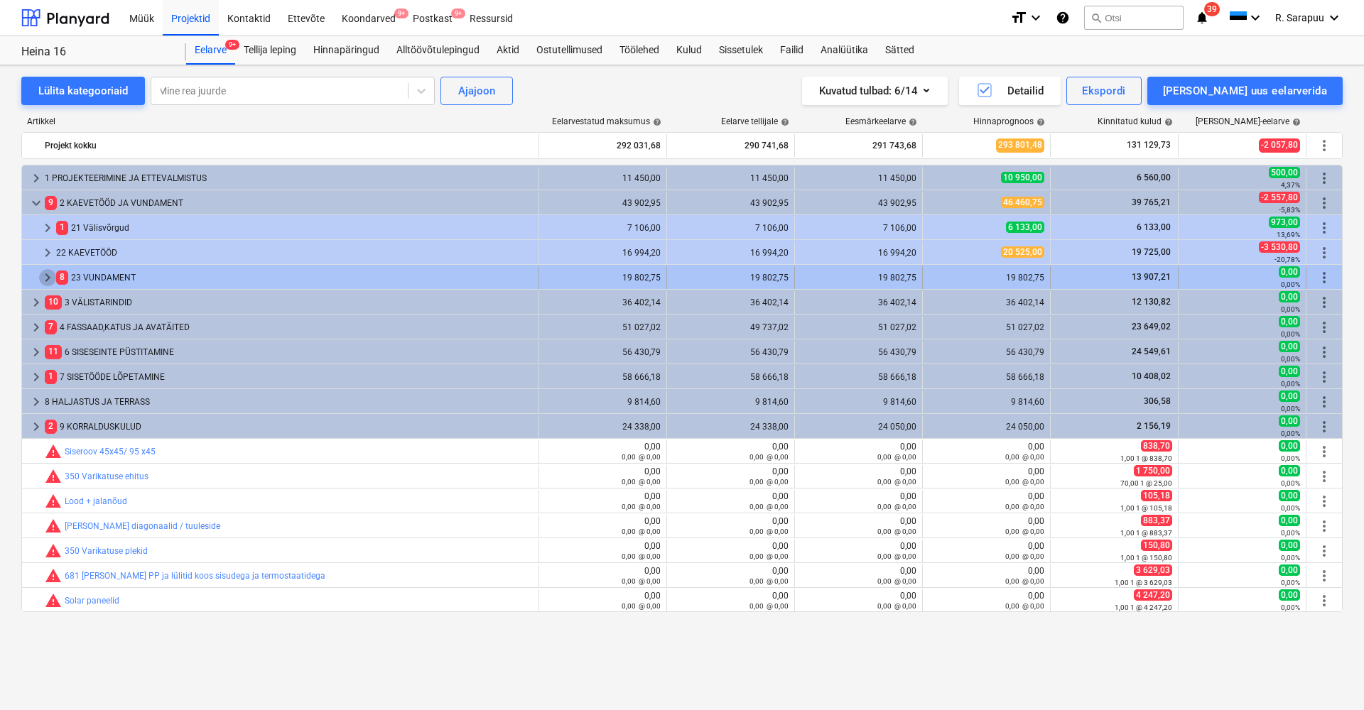
click at [46, 272] on span "keyboard_arrow_right" at bounding box center [47, 277] width 17 height 17
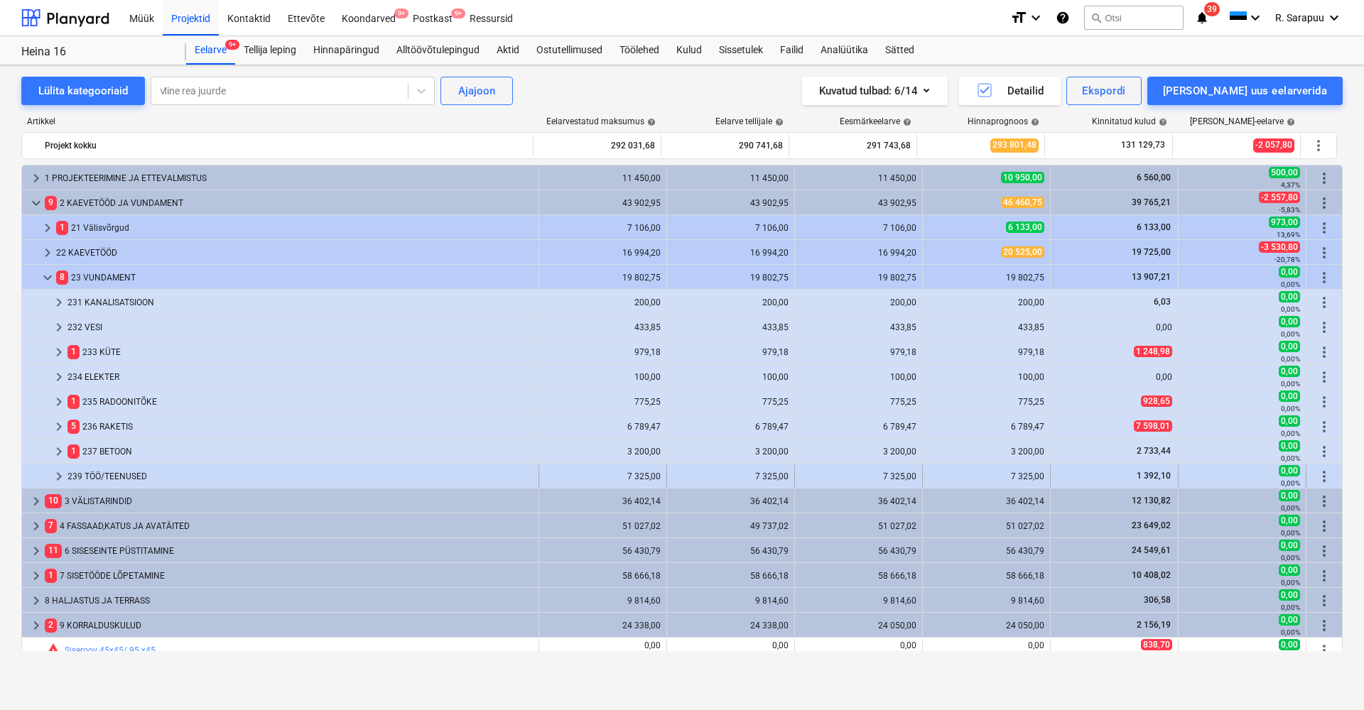
click at [59, 469] on span "keyboard_arrow_right" at bounding box center [58, 476] width 17 height 17
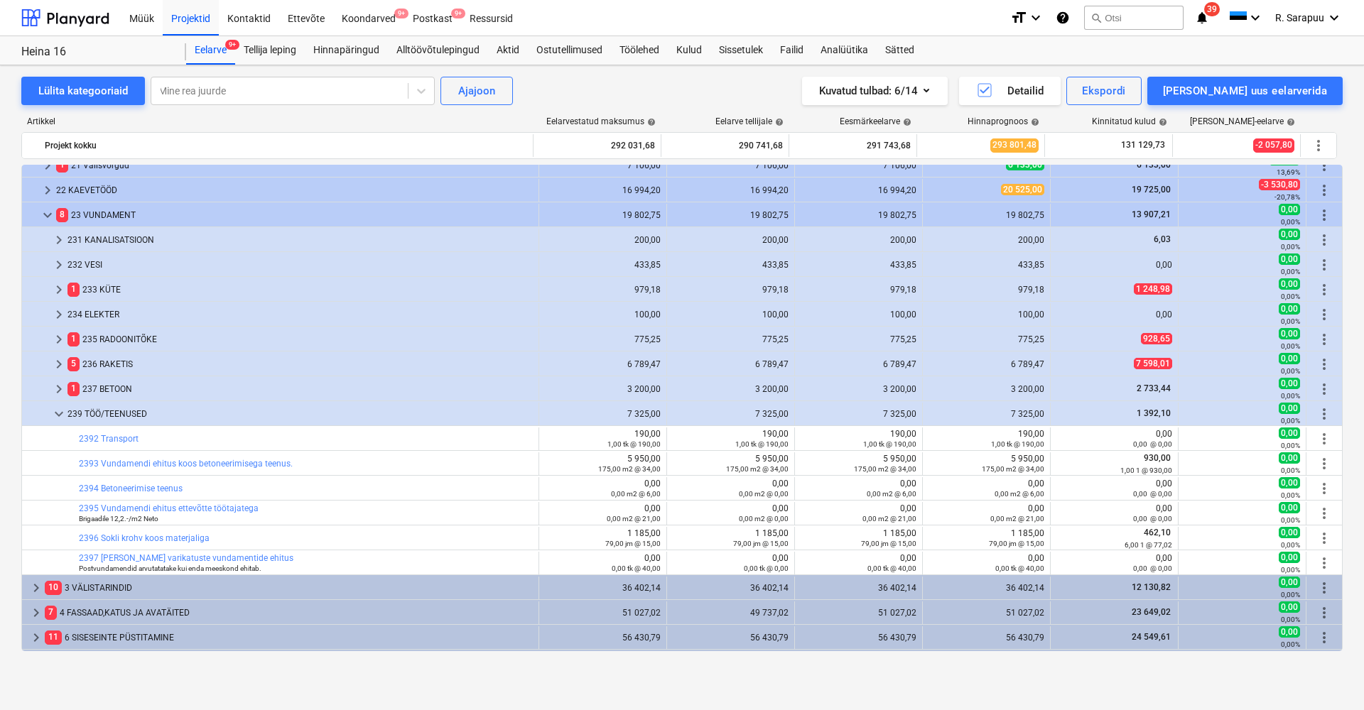
scroll to position [70, 0]
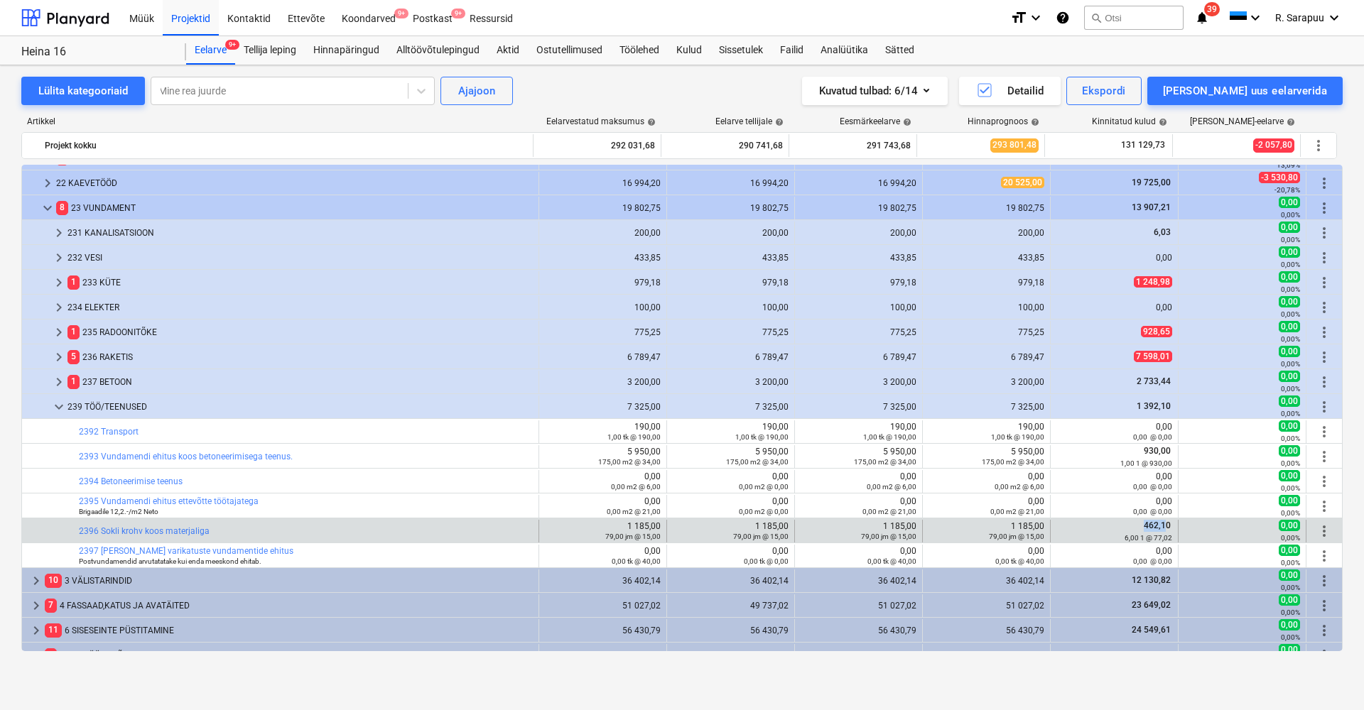
drag, startPoint x: 1135, startPoint y: 526, endPoint x: 1169, endPoint y: 526, distance: 33.4
click at [1162, 526] on div "462,10 6,00 1 @ 77,02" at bounding box center [1114, 531] width 116 height 22
click at [1131, 526] on div "462,10 6,00 1 @ 77,02" at bounding box center [1114, 531] width 116 height 22
click at [193, 530] on link "2396 Sokli krohv koos materjaliga" at bounding box center [144, 531] width 131 height 10
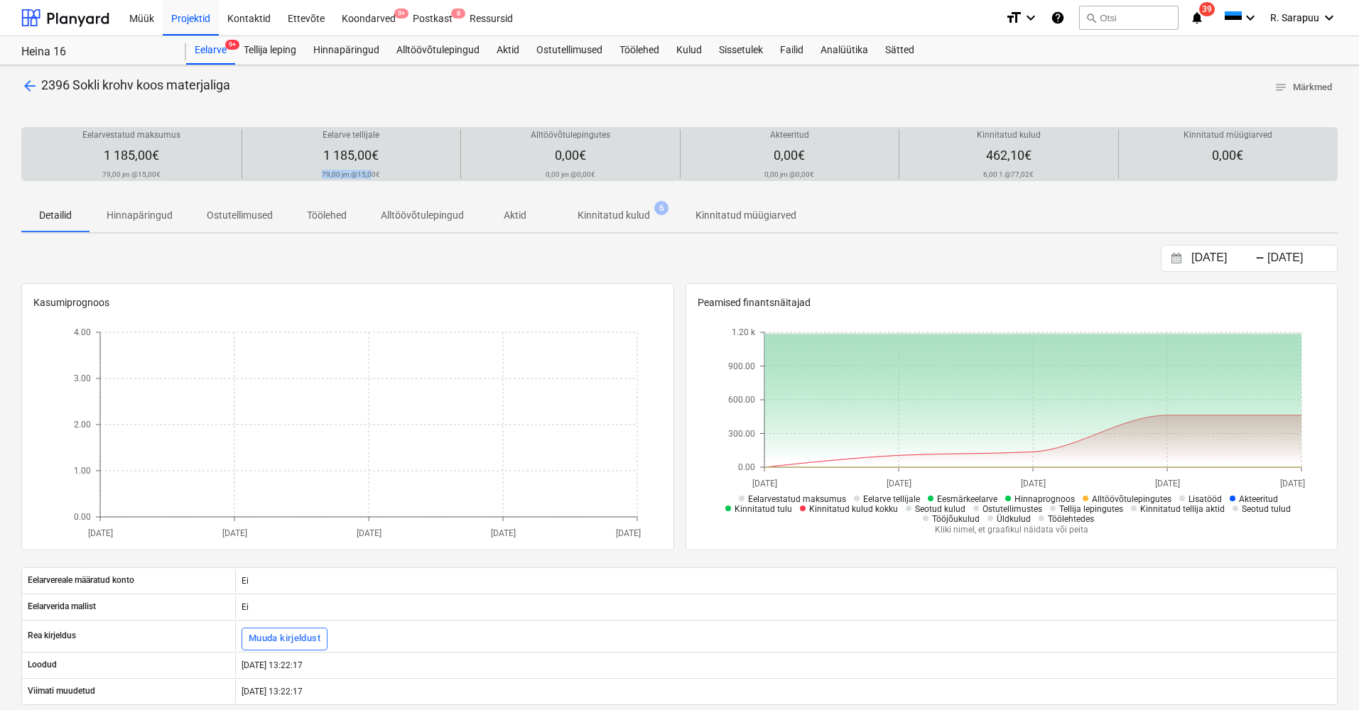
drag, startPoint x: 315, startPoint y: 171, endPoint x: 379, endPoint y: 171, distance: 63.2
click at [376, 171] on div "Eelarve tellijale 1 185,00€ 79,00 jm @ 15,00€" at bounding box center [351, 154] width 207 height 50
click at [395, 171] on div "Eelarve tellijale 1 185,00€ 79,00 jm @ 15,00€" at bounding box center [351, 154] width 207 height 50
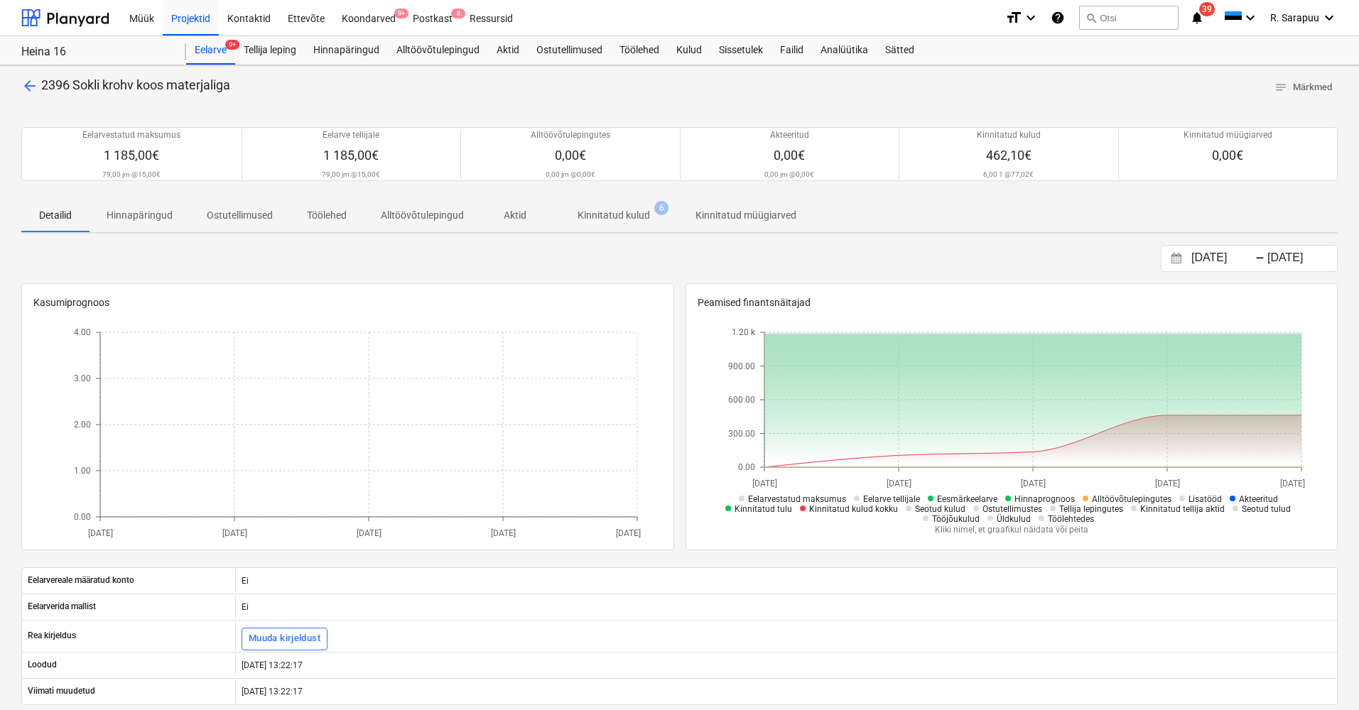
click at [28, 84] on span "arrow_back" at bounding box center [29, 85] width 17 height 17
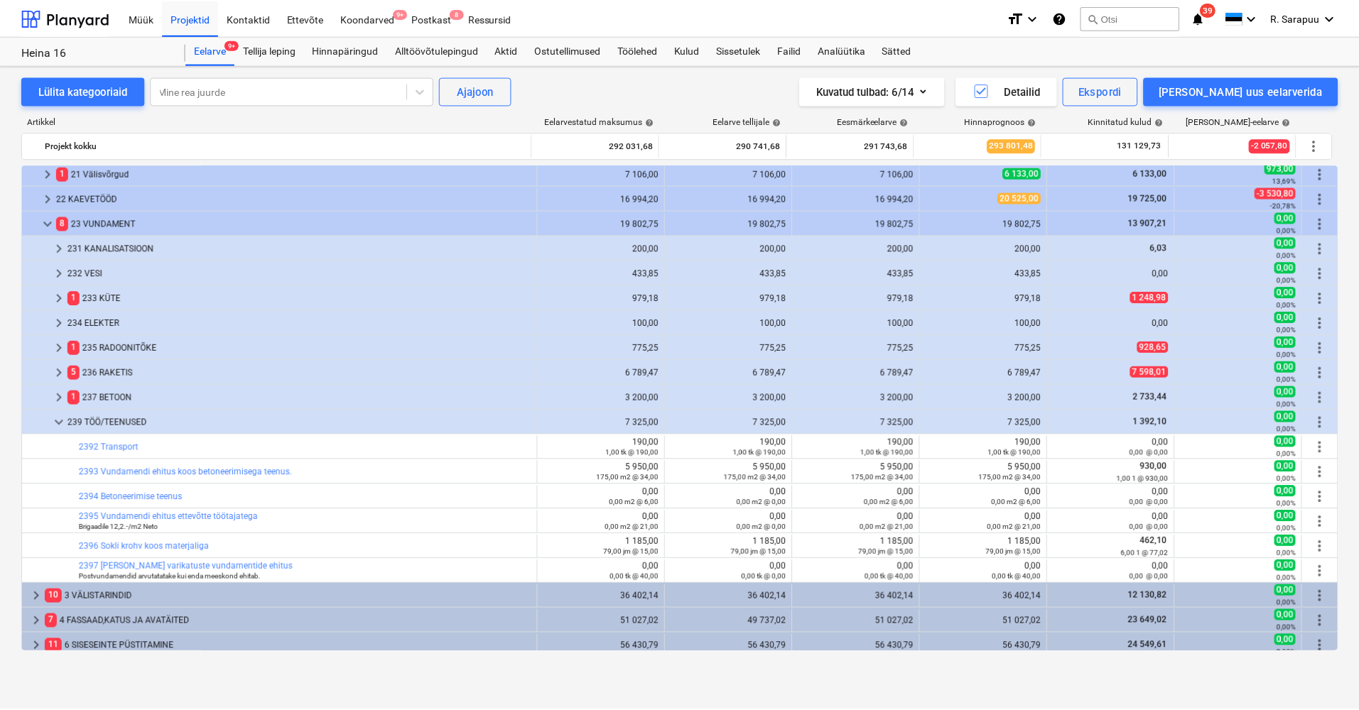
scroll to position [31, 0]
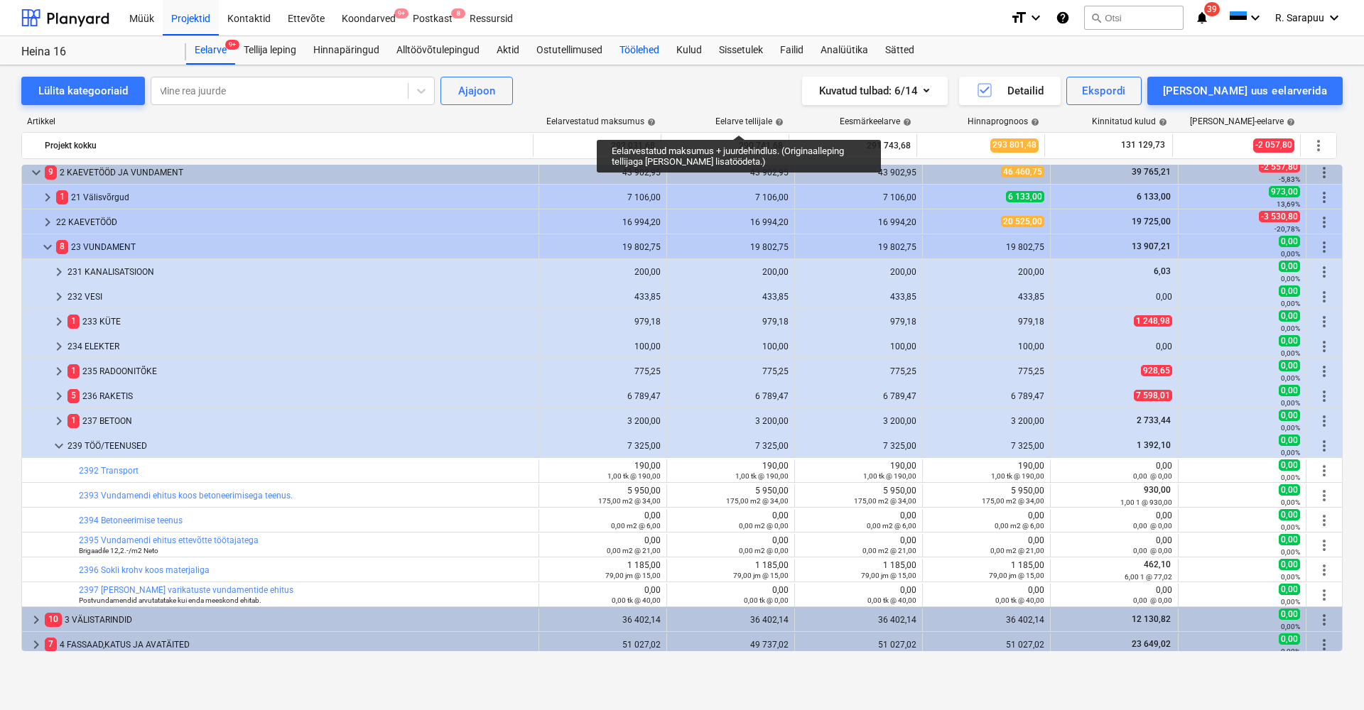
click at [634, 54] on div "Töölehed" at bounding box center [639, 50] width 57 height 28
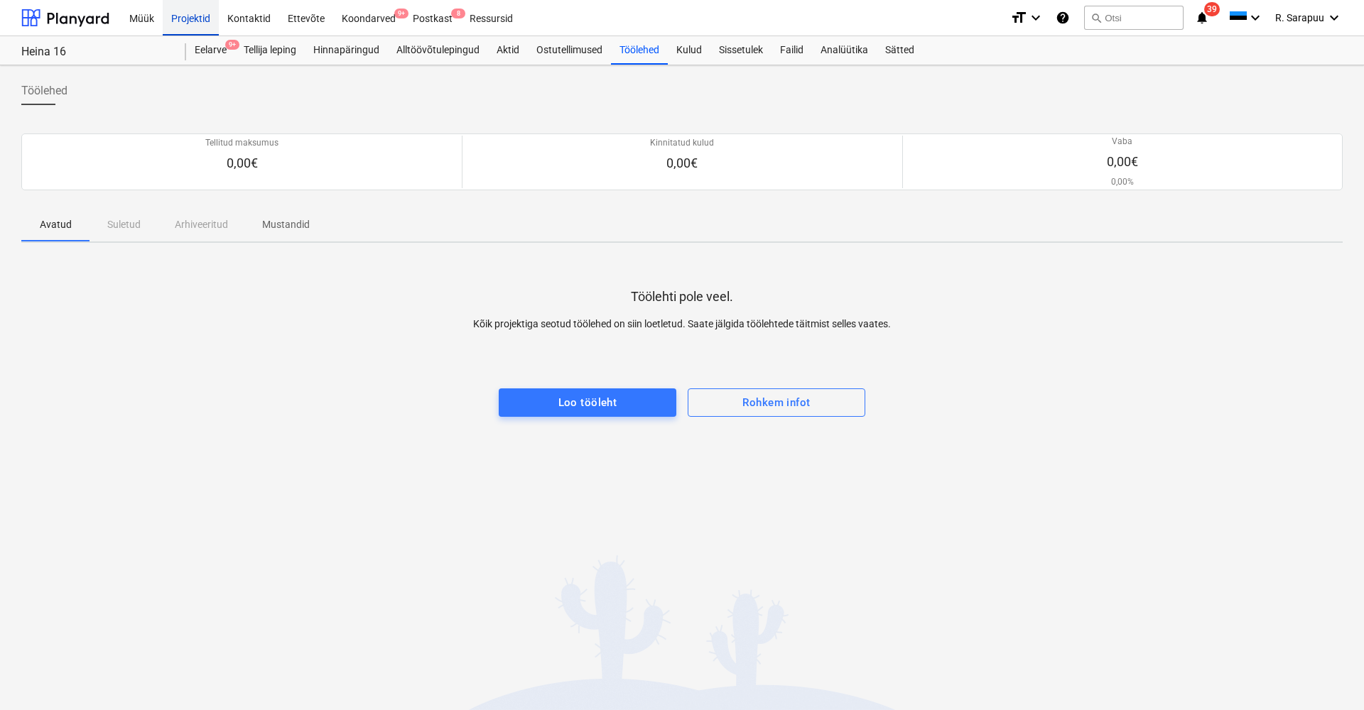
click at [193, 24] on div "Projektid" at bounding box center [191, 17] width 56 height 36
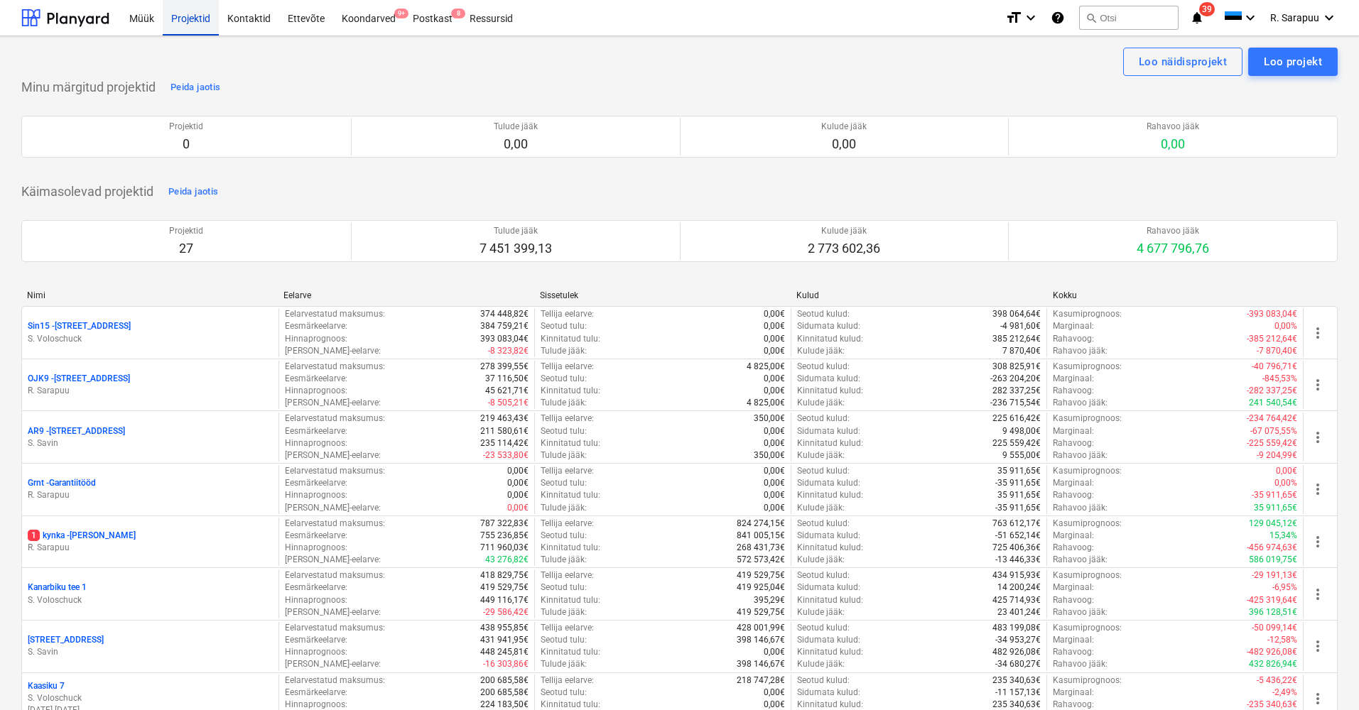
click at [204, 16] on div "Projektid" at bounding box center [191, 17] width 56 height 36
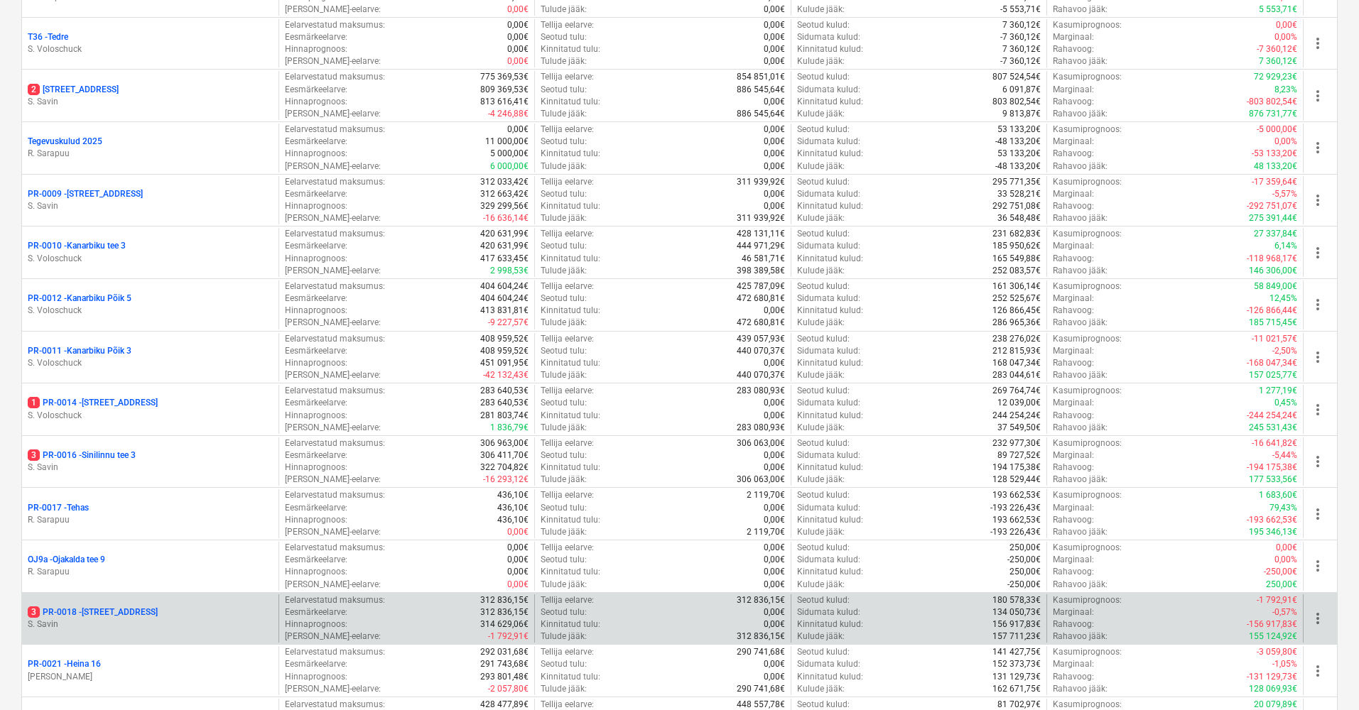
scroll to position [968, 0]
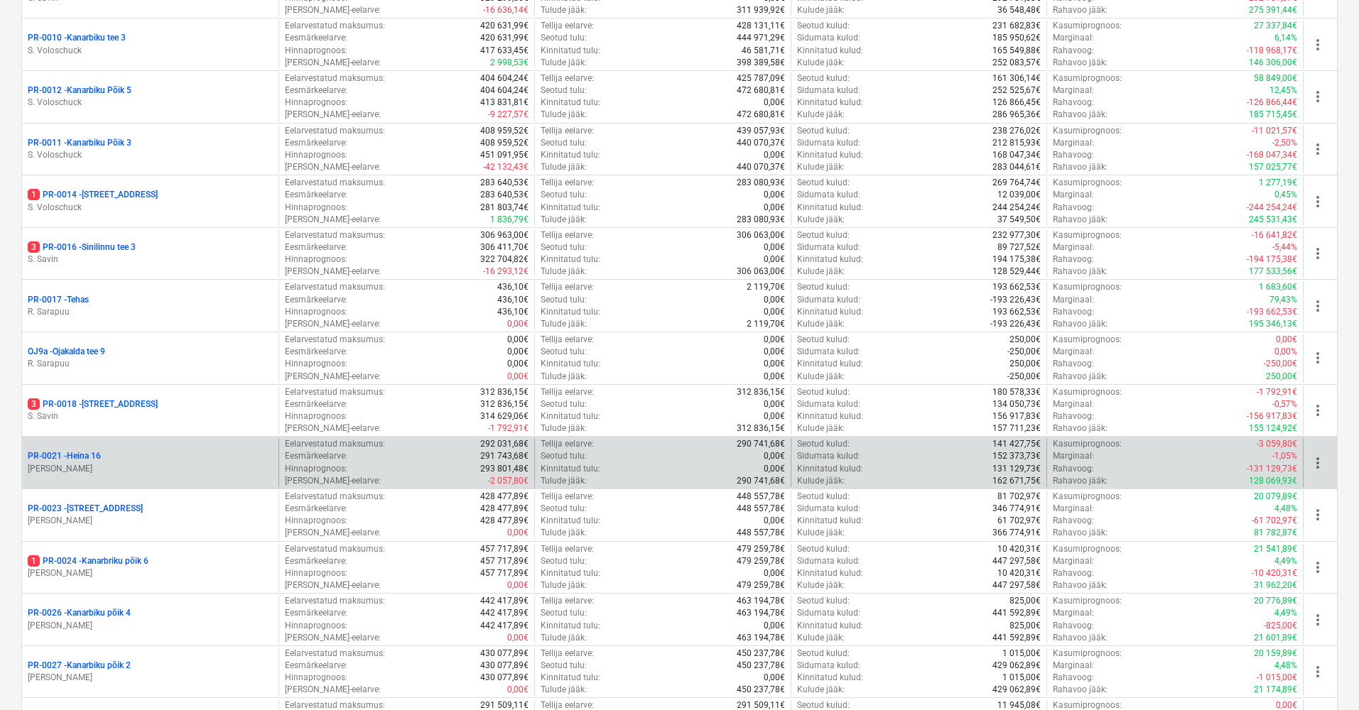
click at [89, 450] on p "PR-0021 - Heina 16" at bounding box center [64, 456] width 73 height 12
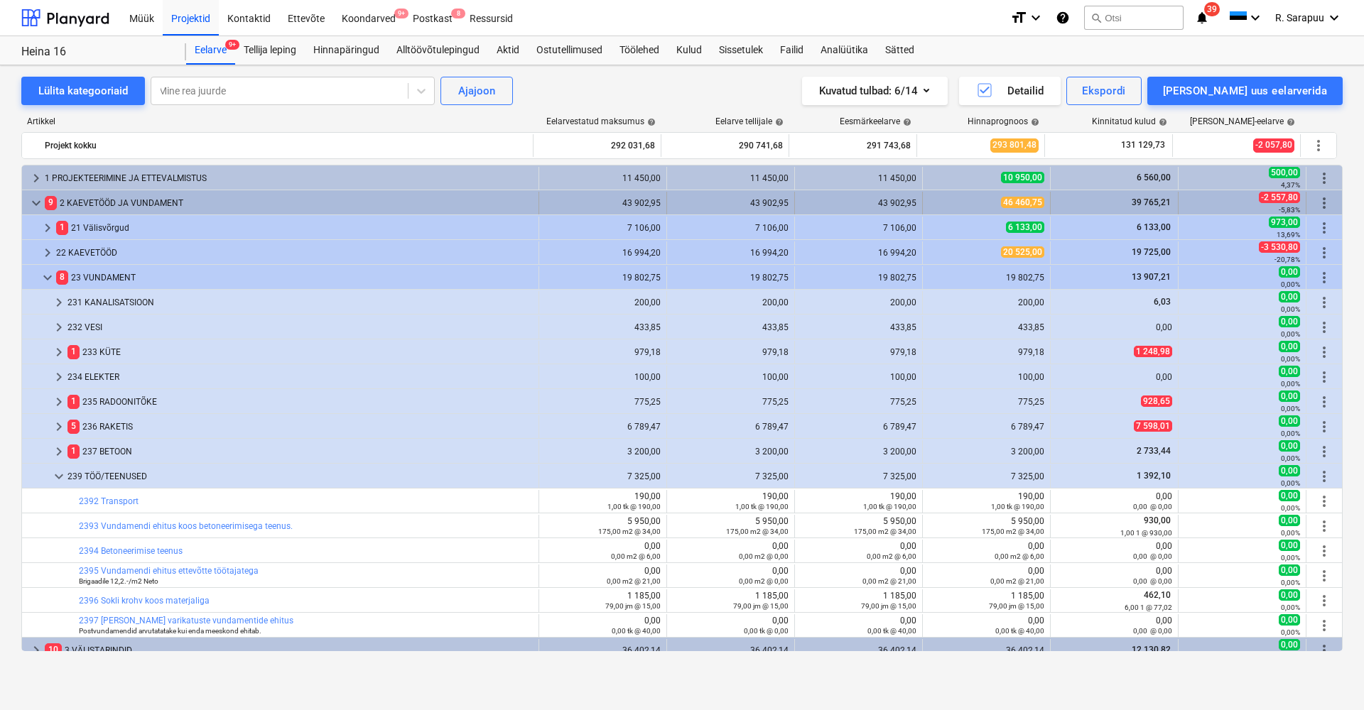
click at [40, 195] on span "keyboard_arrow_down" at bounding box center [36, 203] width 17 height 17
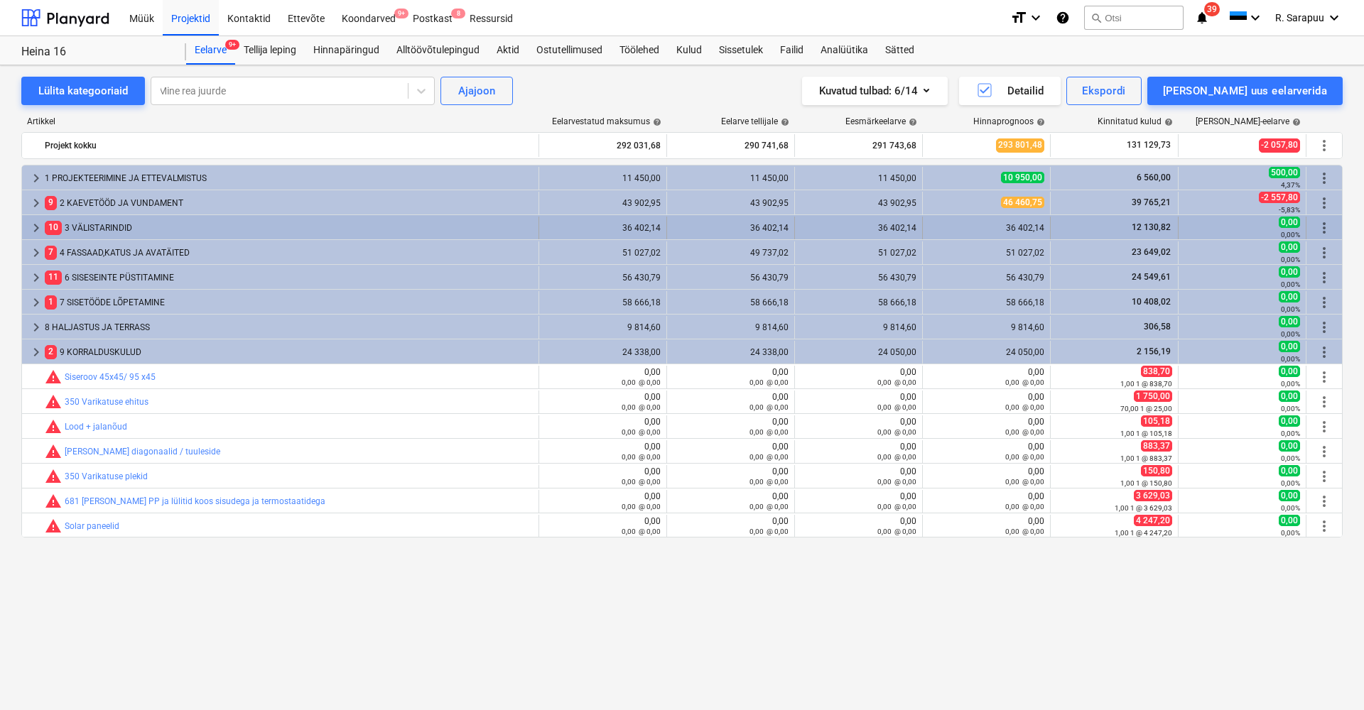
click at [34, 222] on span "keyboard_arrow_right" at bounding box center [36, 228] width 17 height 17
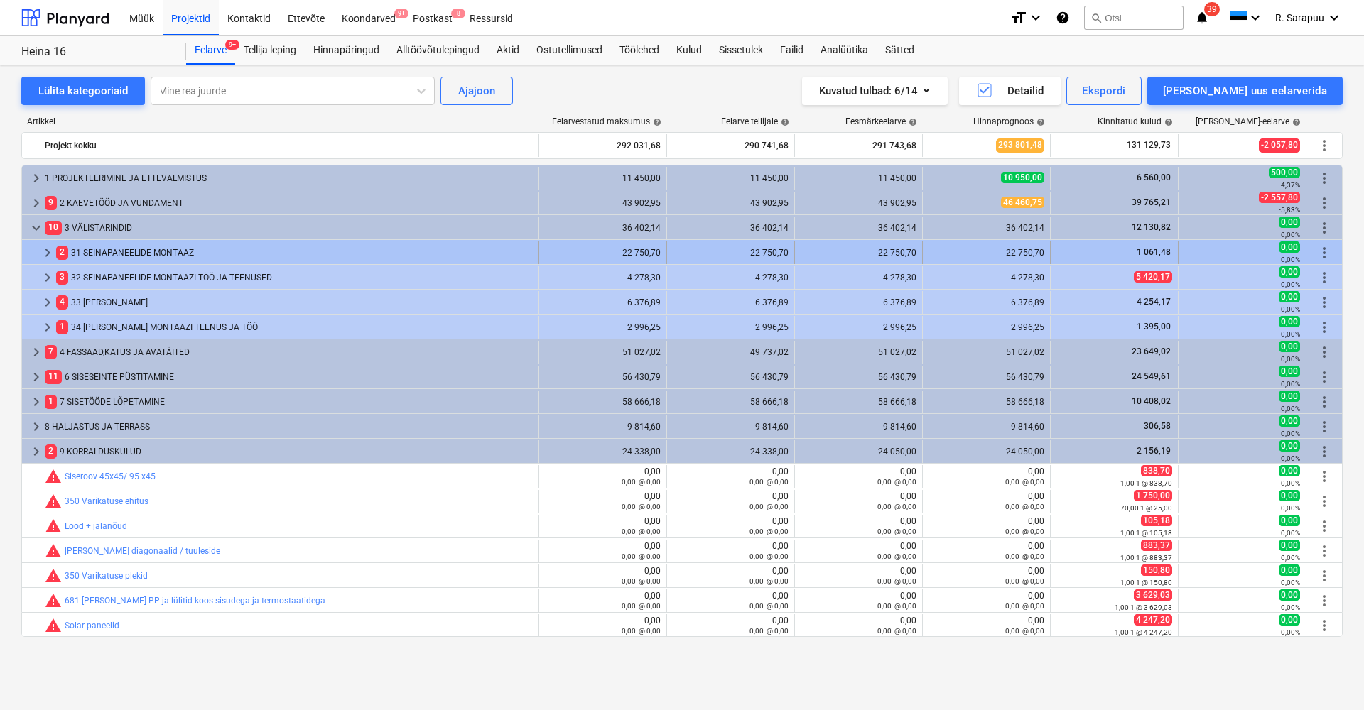
click at [1015, 254] on div "22 750,70" at bounding box center [987, 253] width 116 height 10
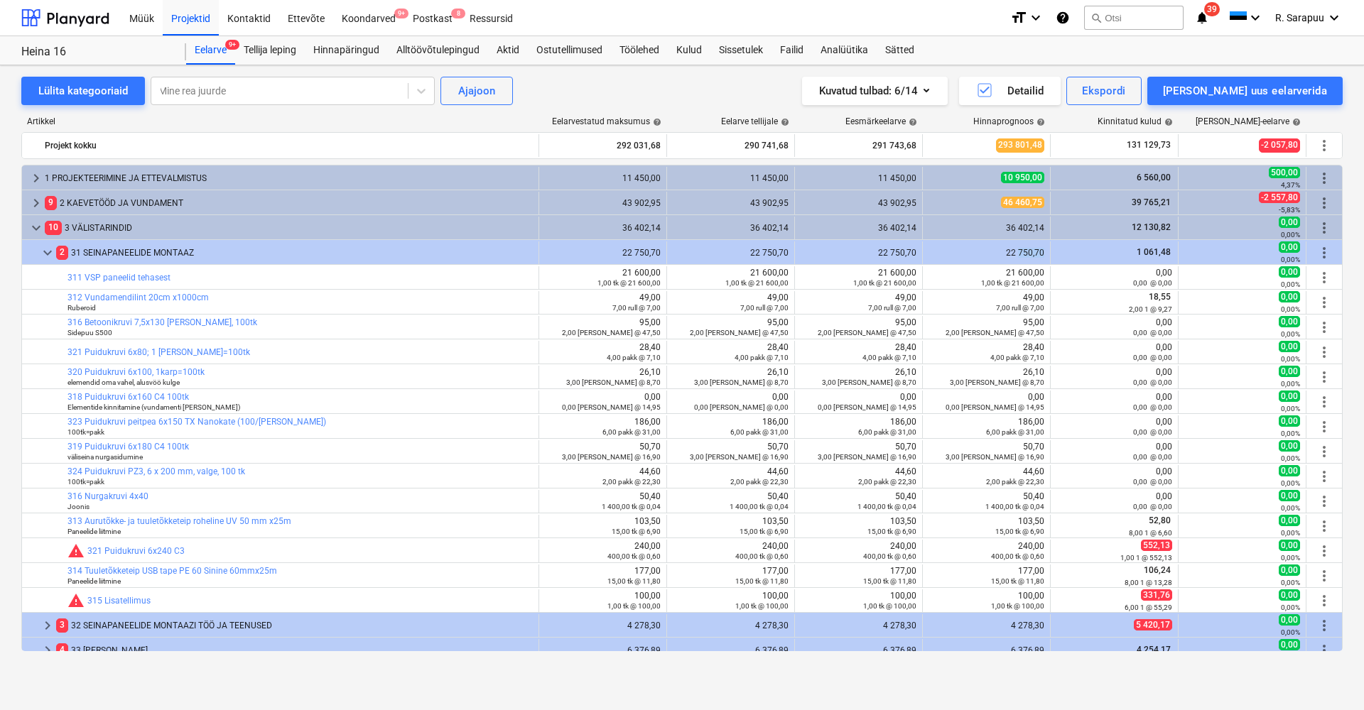
click at [1015, 254] on div "22 750,70" at bounding box center [987, 253] width 116 height 10
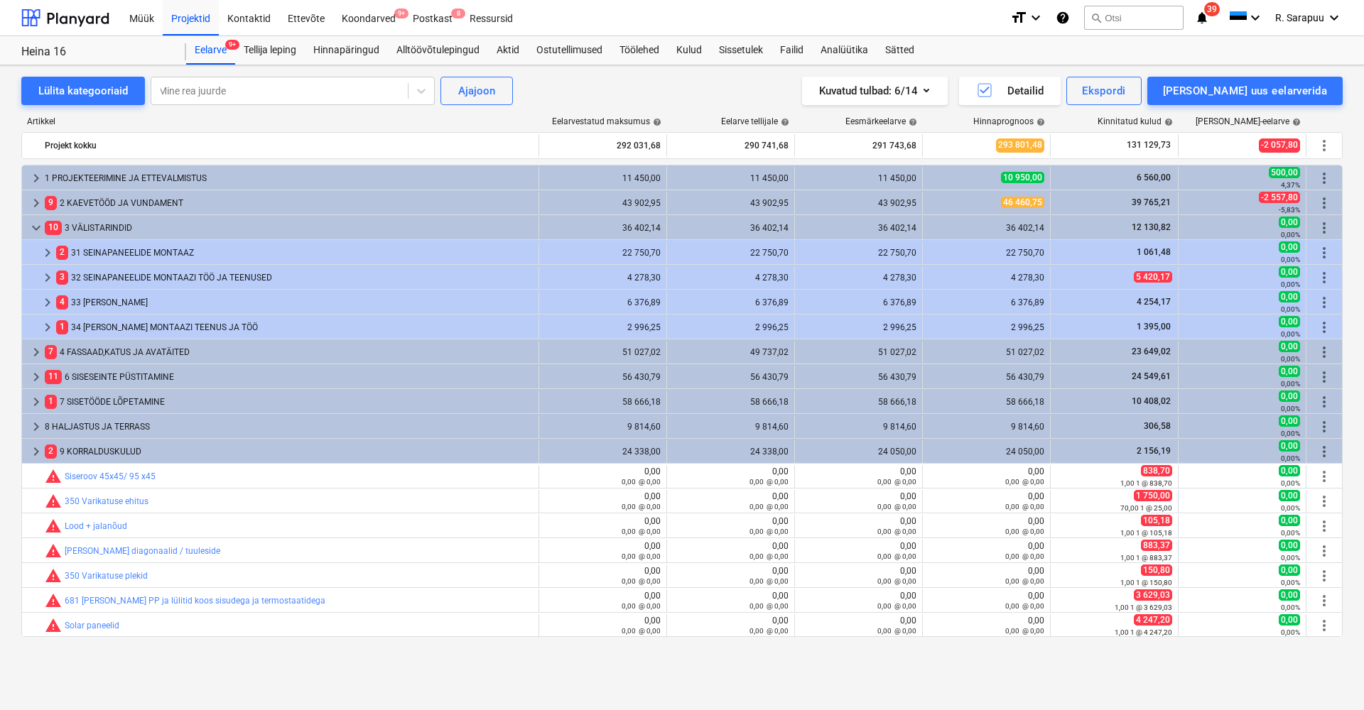
click at [1015, 254] on div "22 750,70" at bounding box center [987, 253] width 116 height 10
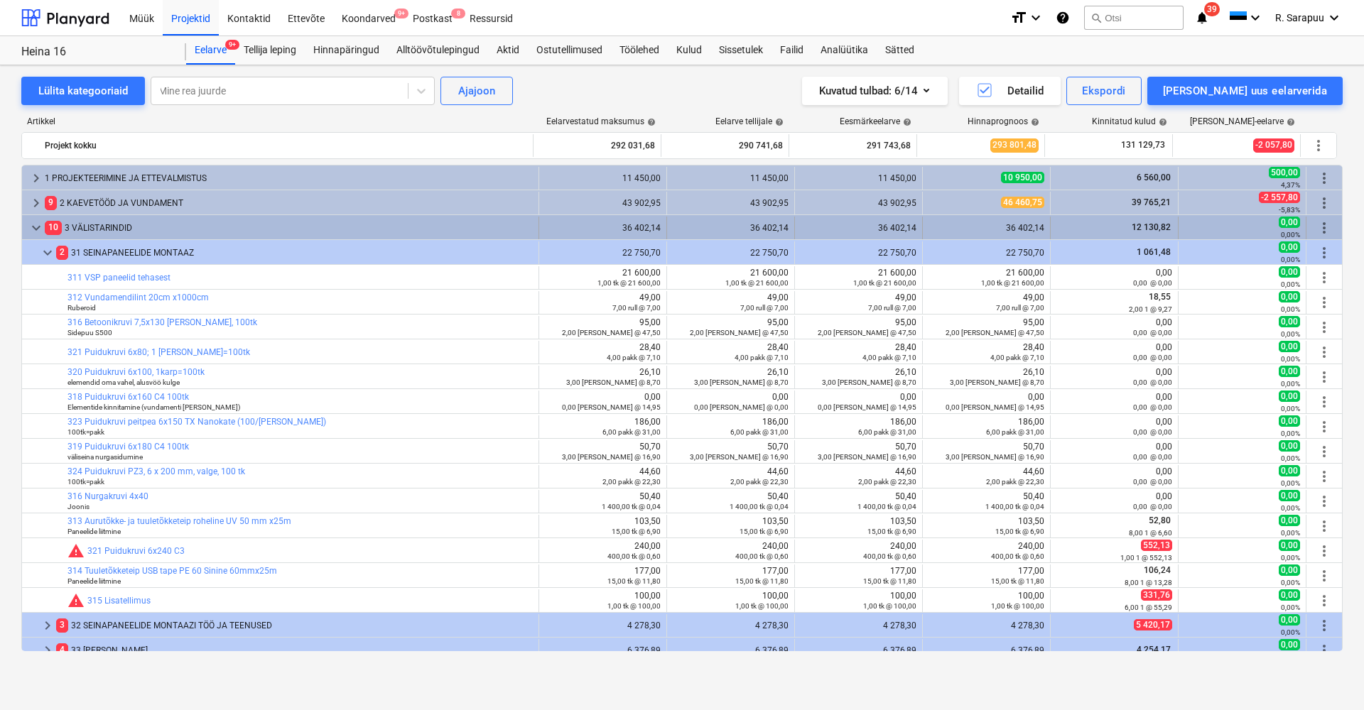
click at [1027, 229] on div "36 402,14" at bounding box center [987, 228] width 116 height 10
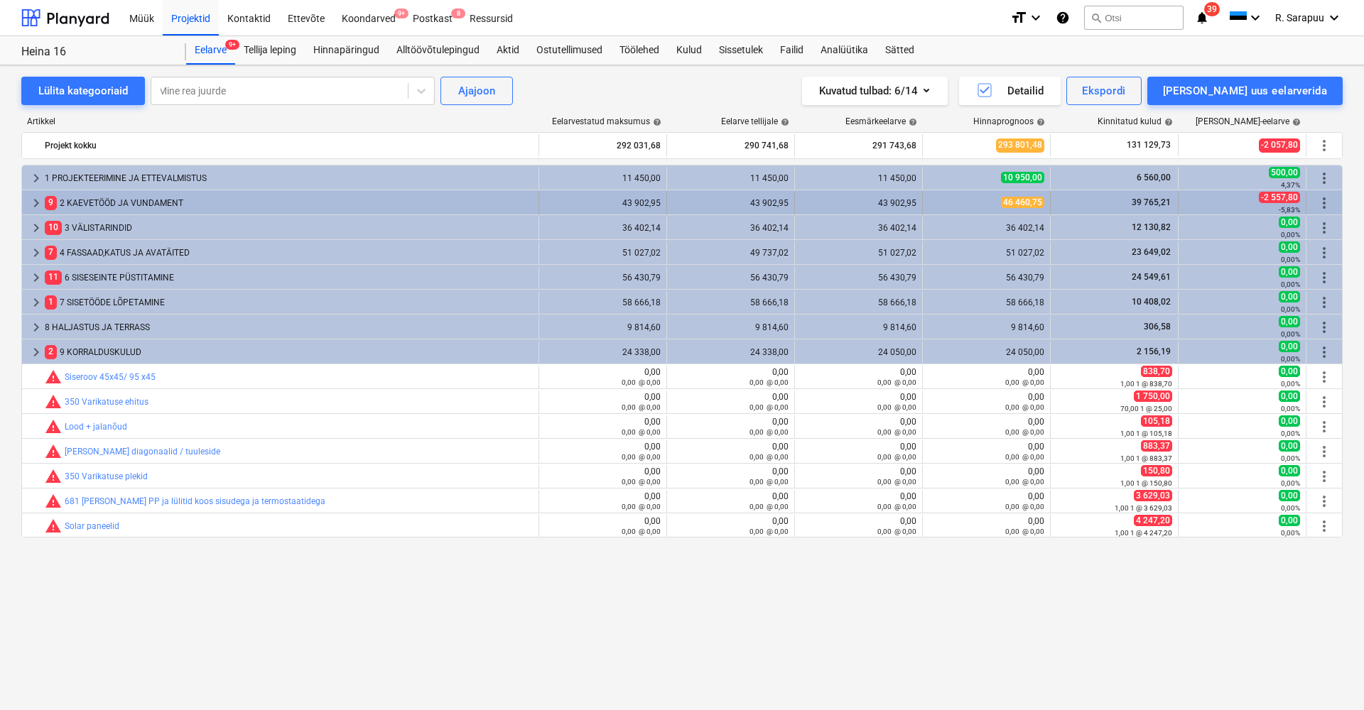
click at [34, 206] on span "keyboard_arrow_right" at bounding box center [36, 203] width 17 height 17
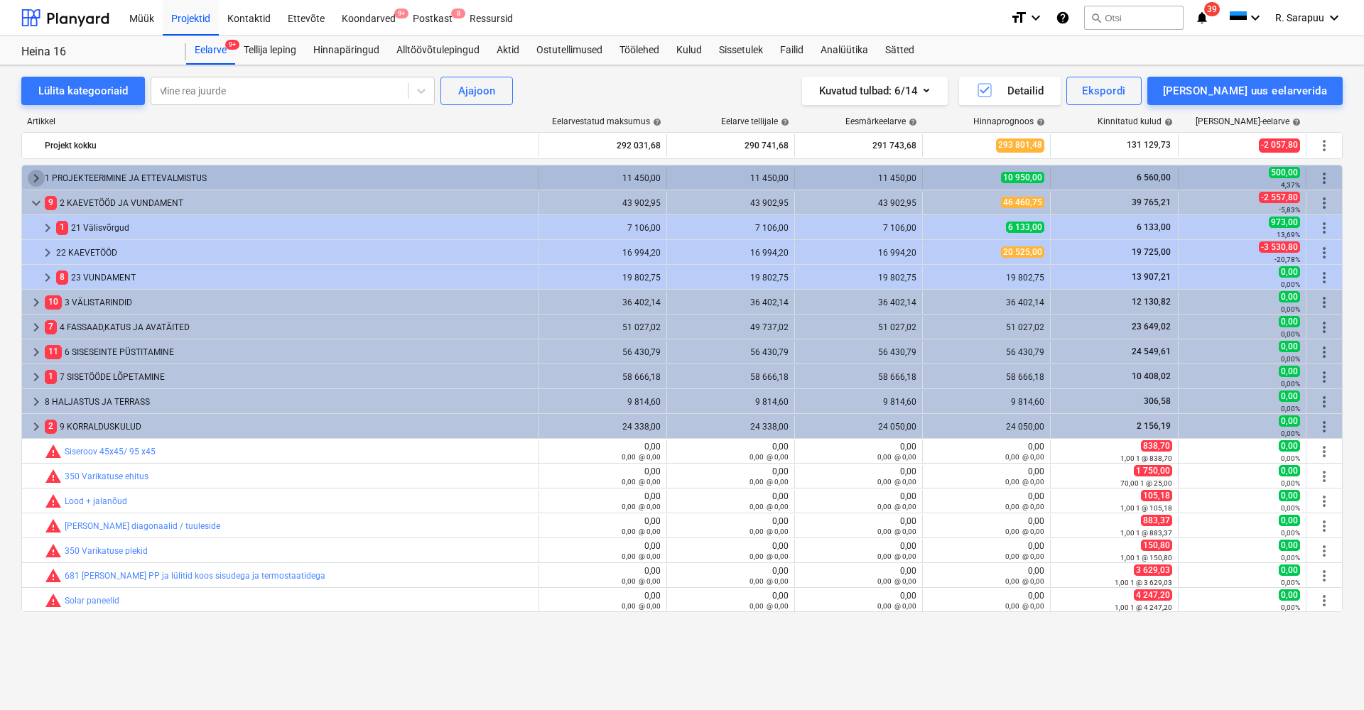
click at [36, 175] on span "keyboard_arrow_right" at bounding box center [36, 178] width 17 height 17
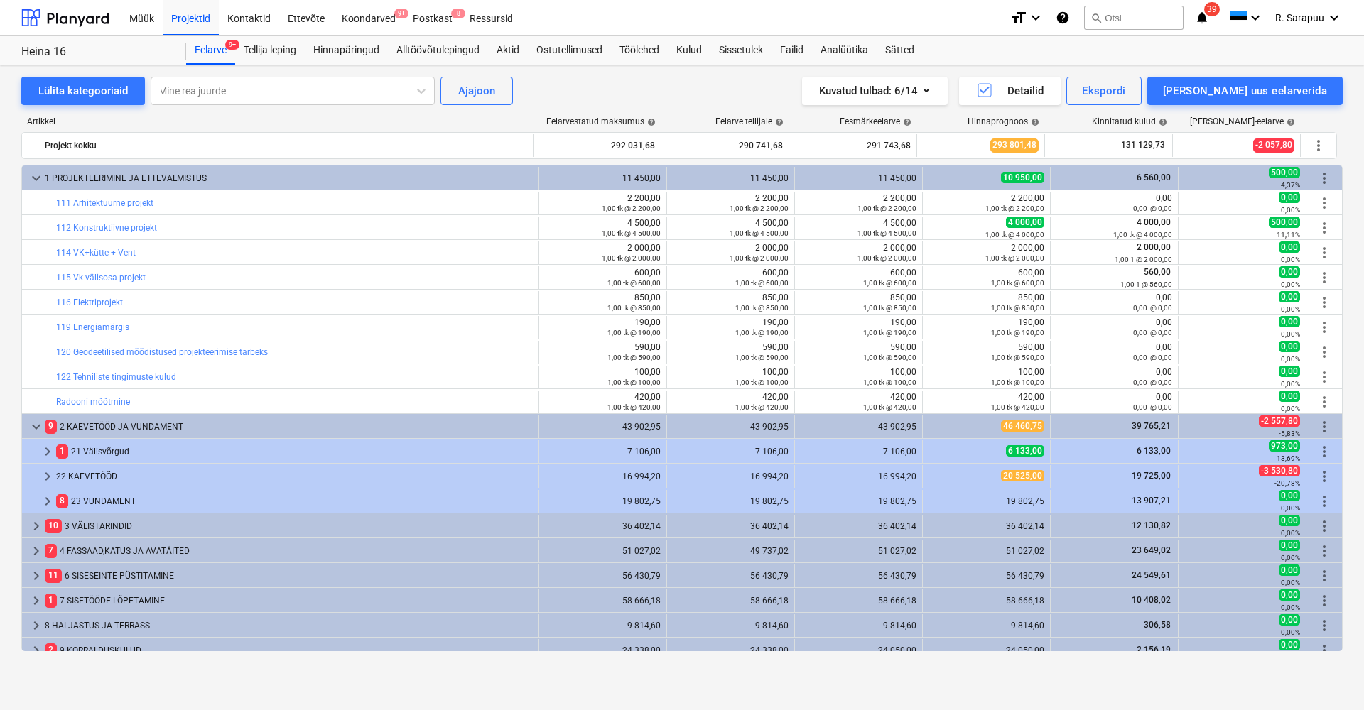
click at [36, 175] on span "keyboard_arrow_down" at bounding box center [36, 178] width 17 height 17
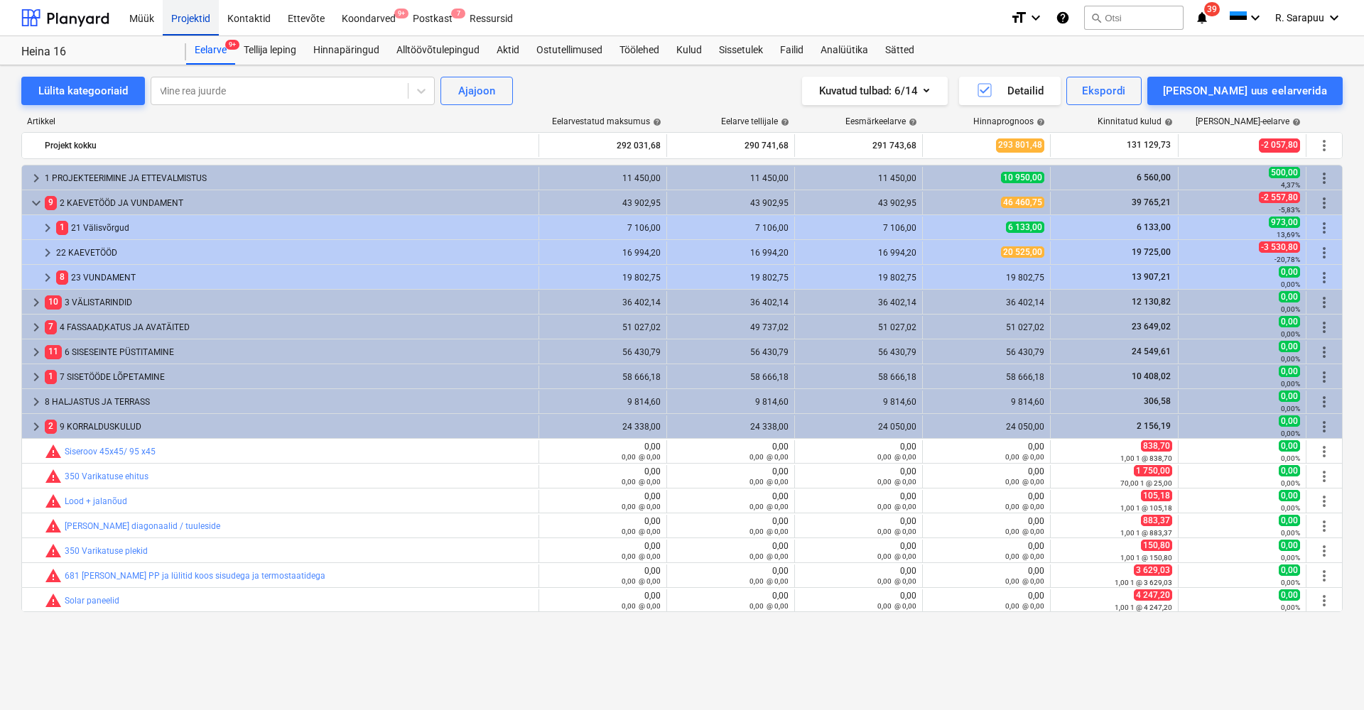
click at [191, 23] on div "Projektid" at bounding box center [191, 17] width 56 height 36
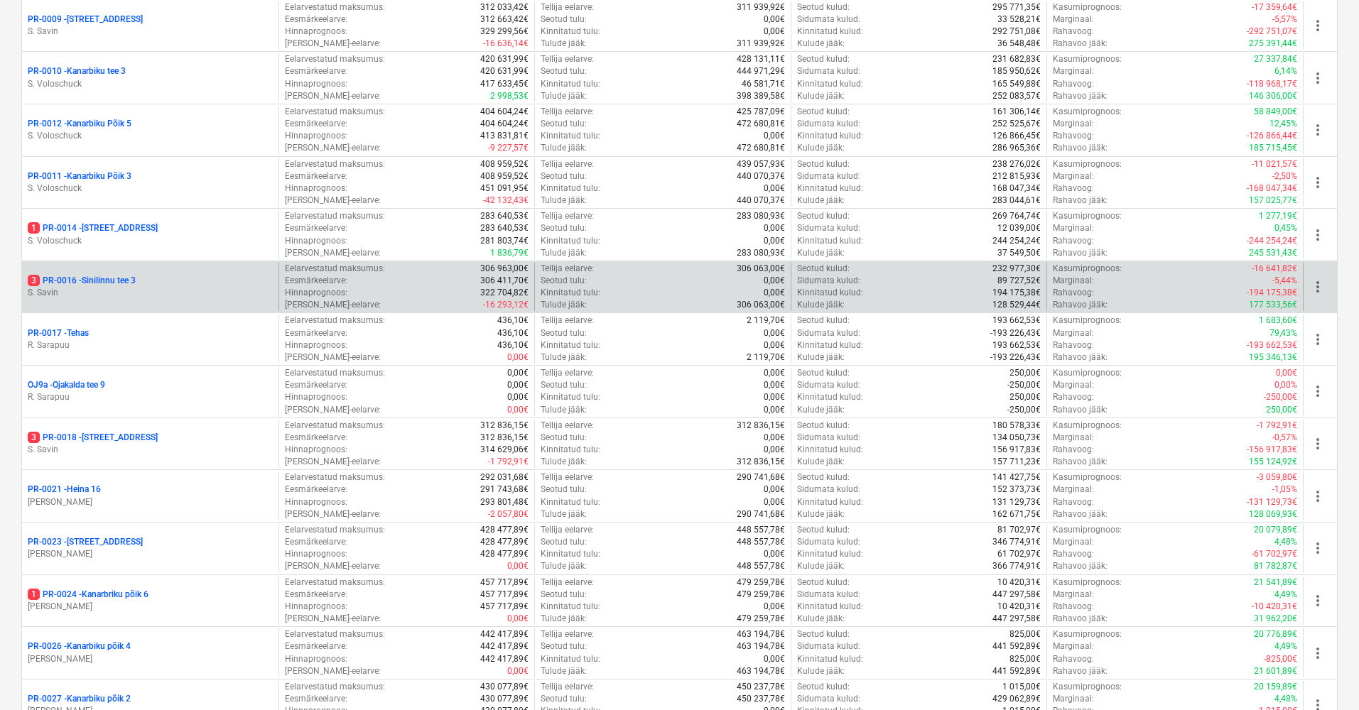
scroll to position [936, 0]
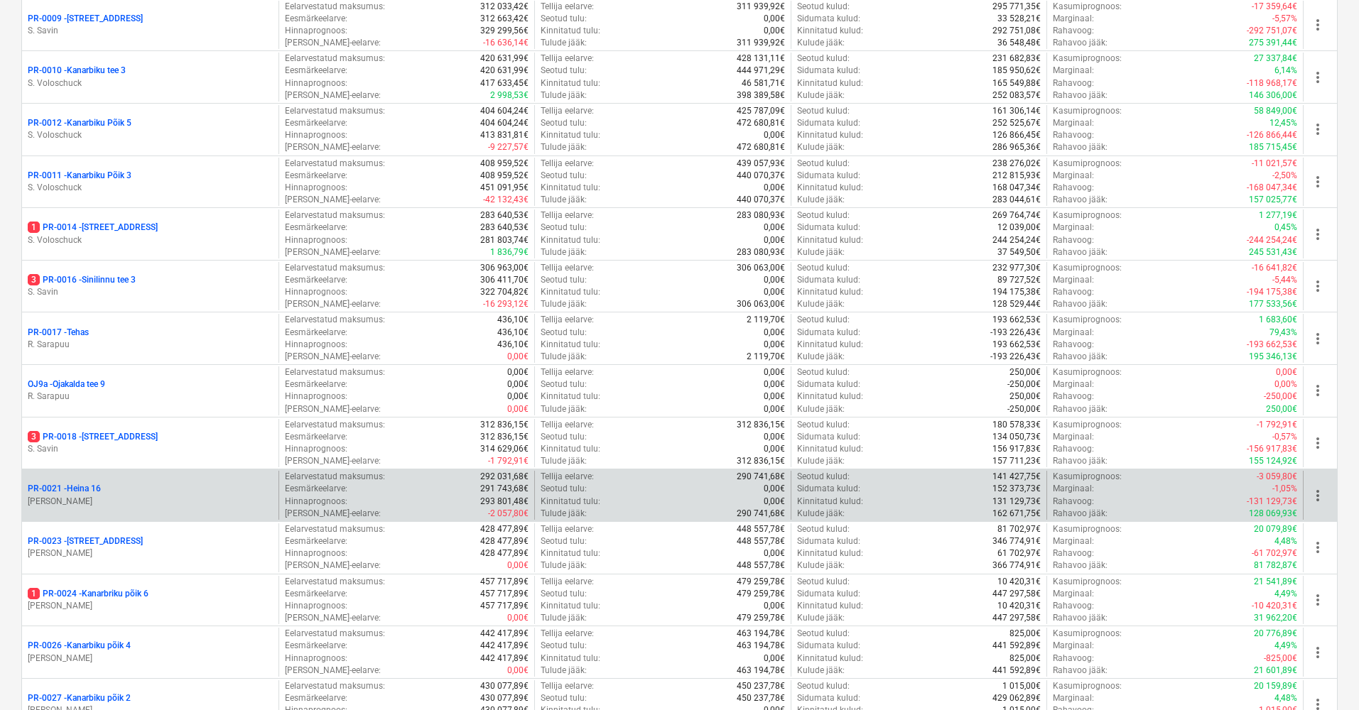
click at [74, 483] on p "PR-0021 - Heina 16" at bounding box center [64, 489] width 73 height 12
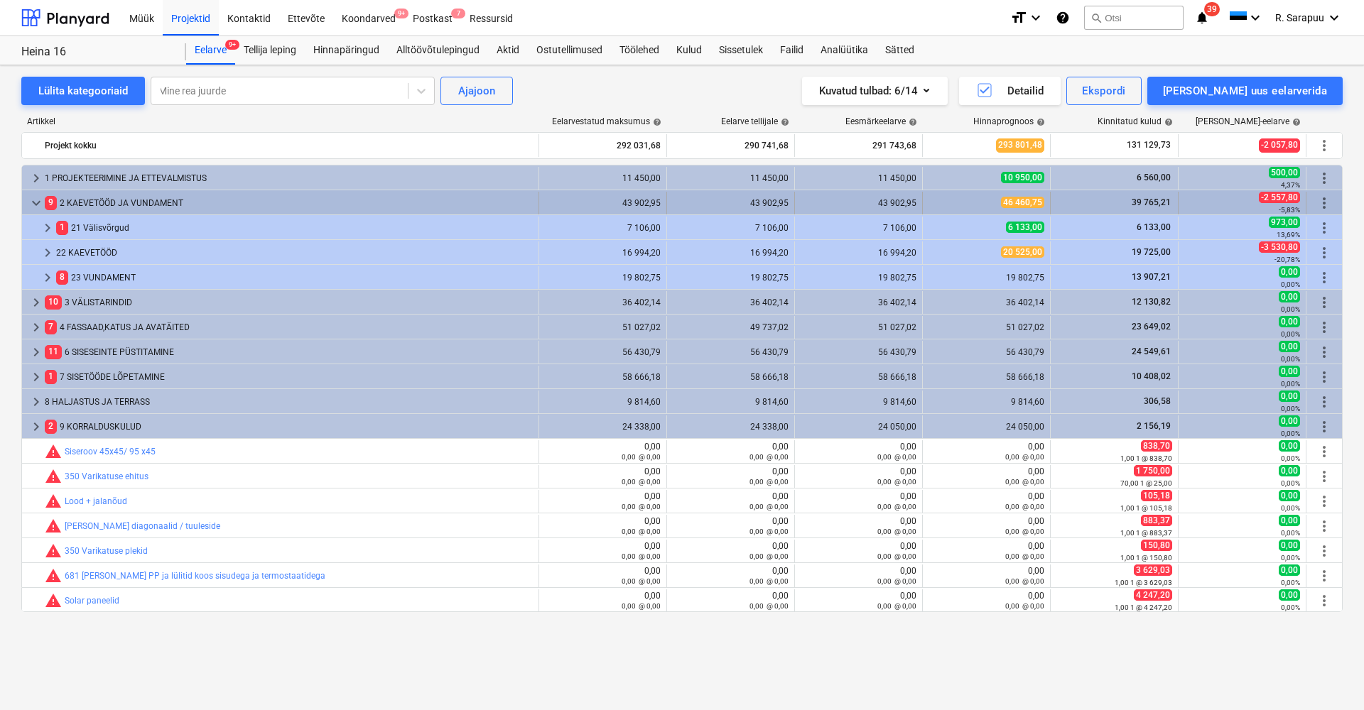
click at [33, 201] on span "keyboard_arrow_down" at bounding box center [36, 203] width 17 height 17
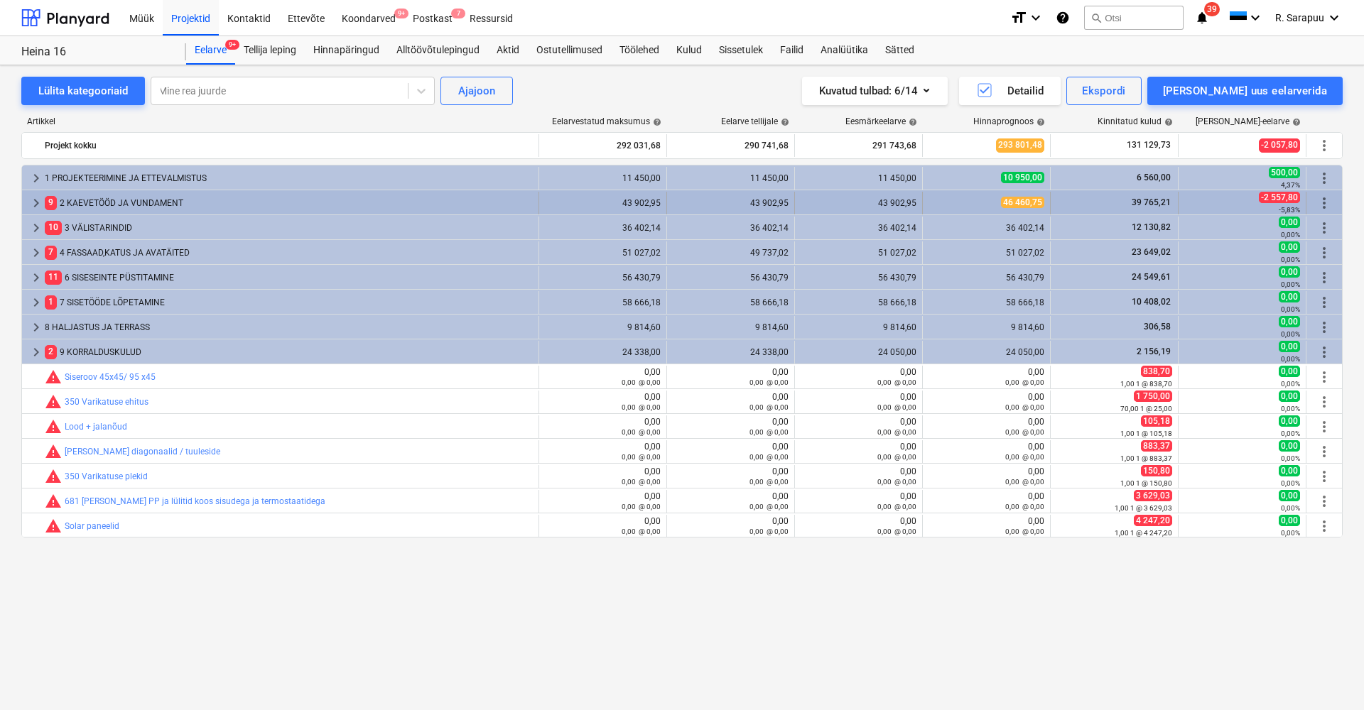
click at [131, 200] on div "9 2 KAEVETÖÖD JA VUNDAMENT" at bounding box center [289, 203] width 488 height 23
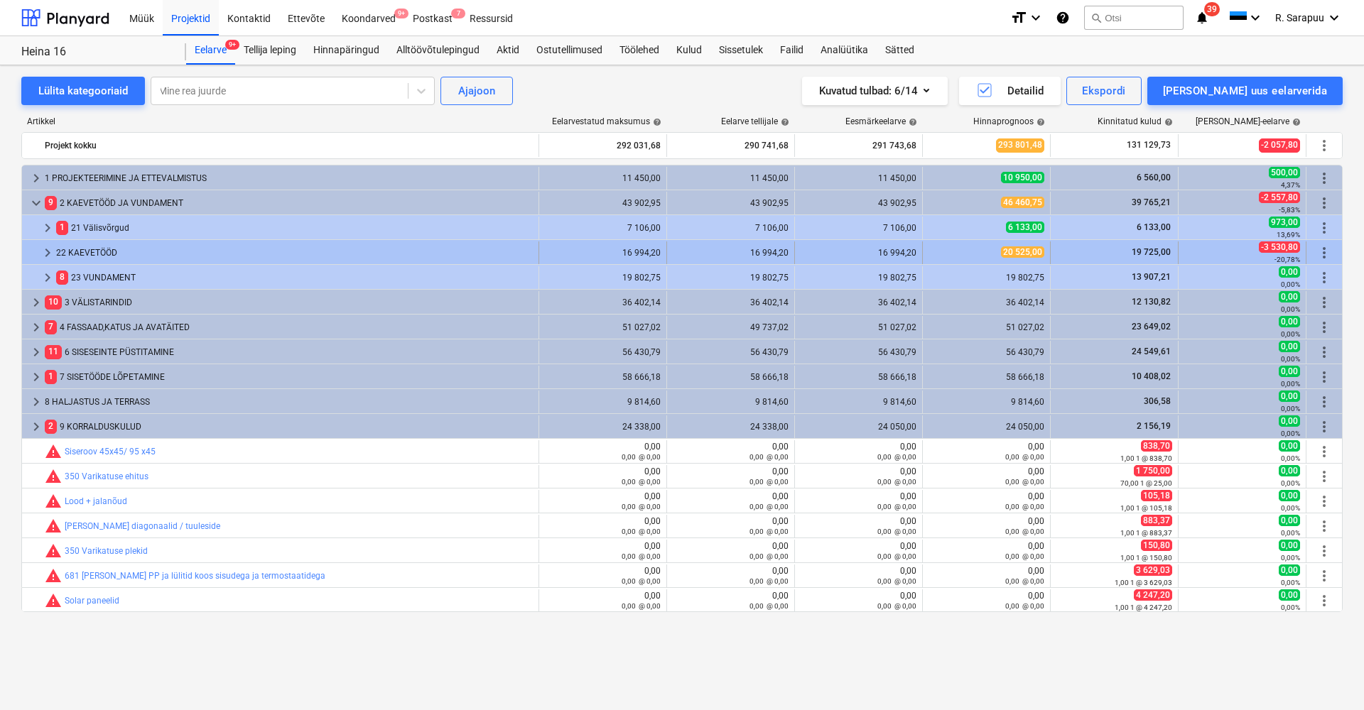
click at [110, 254] on div "22 KAEVETÖÖD" at bounding box center [294, 253] width 477 height 23
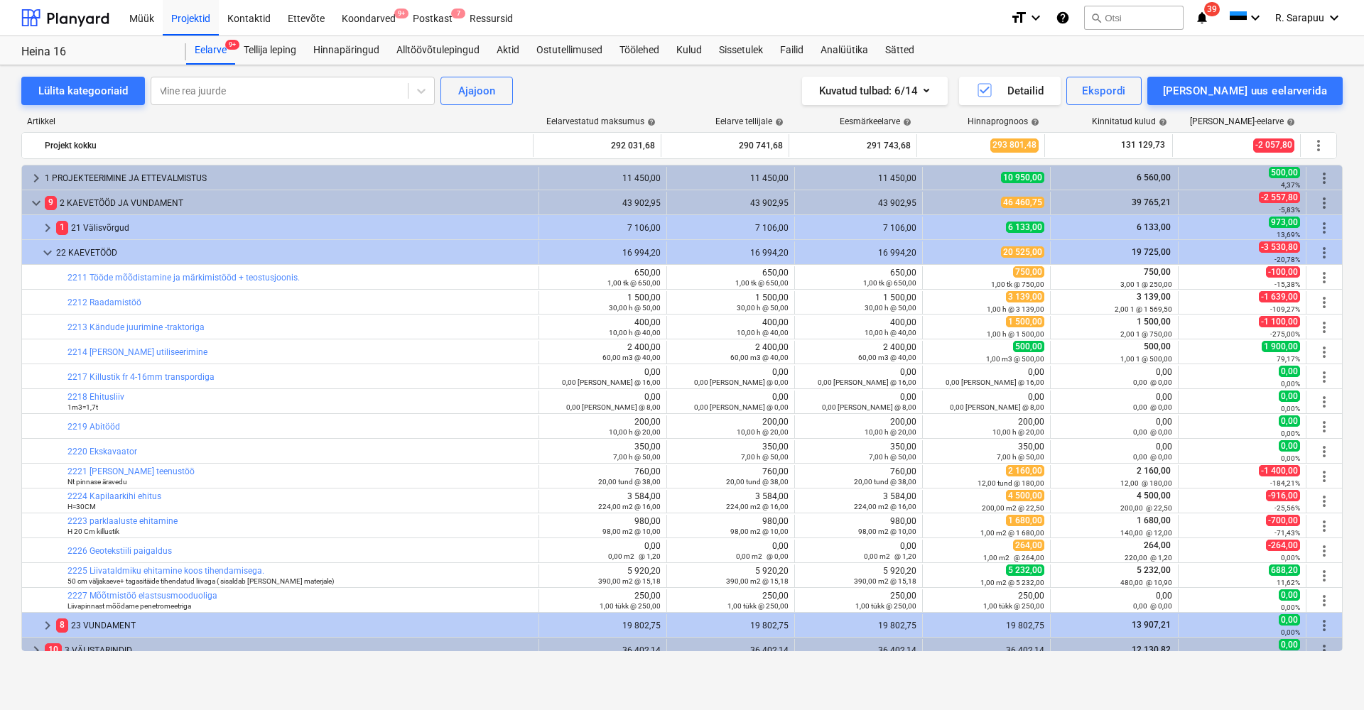
click at [110, 254] on div "22 KAEVETÖÖD" at bounding box center [294, 253] width 477 height 23
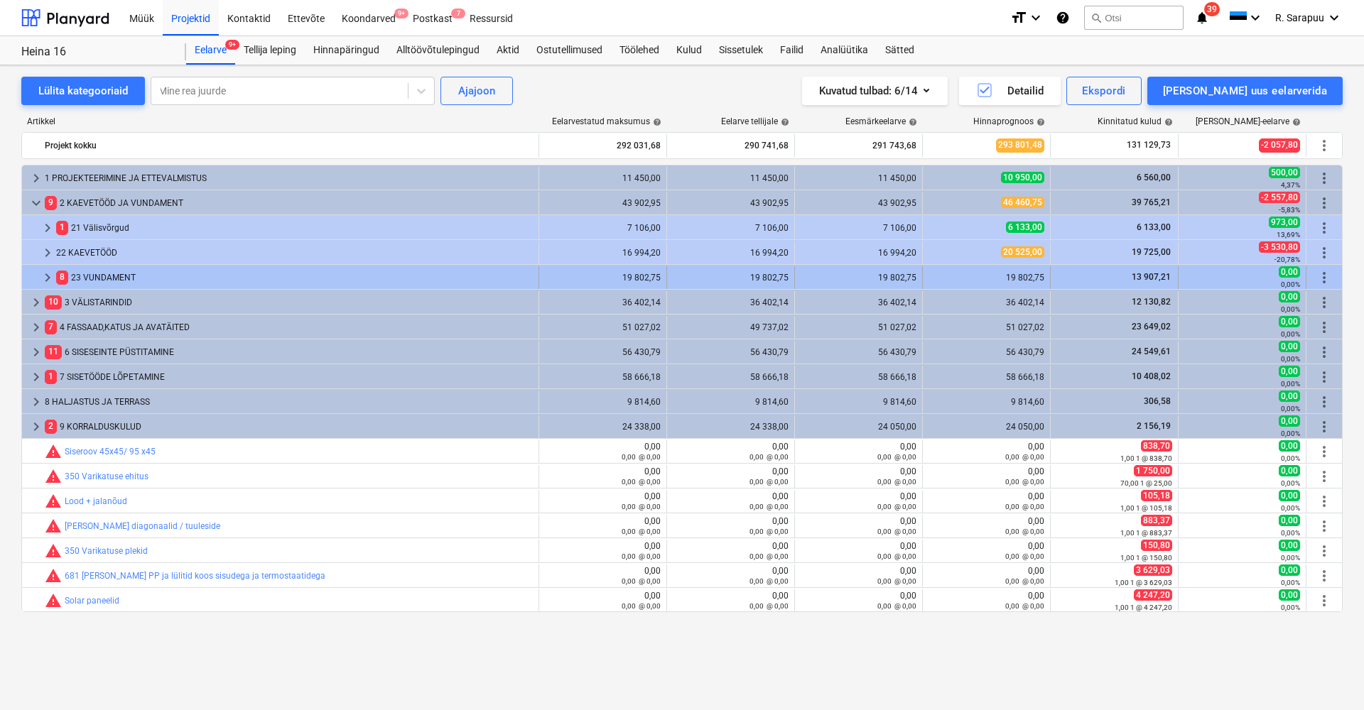
click at [116, 279] on div "8 23 VUNDAMENT" at bounding box center [294, 277] width 477 height 23
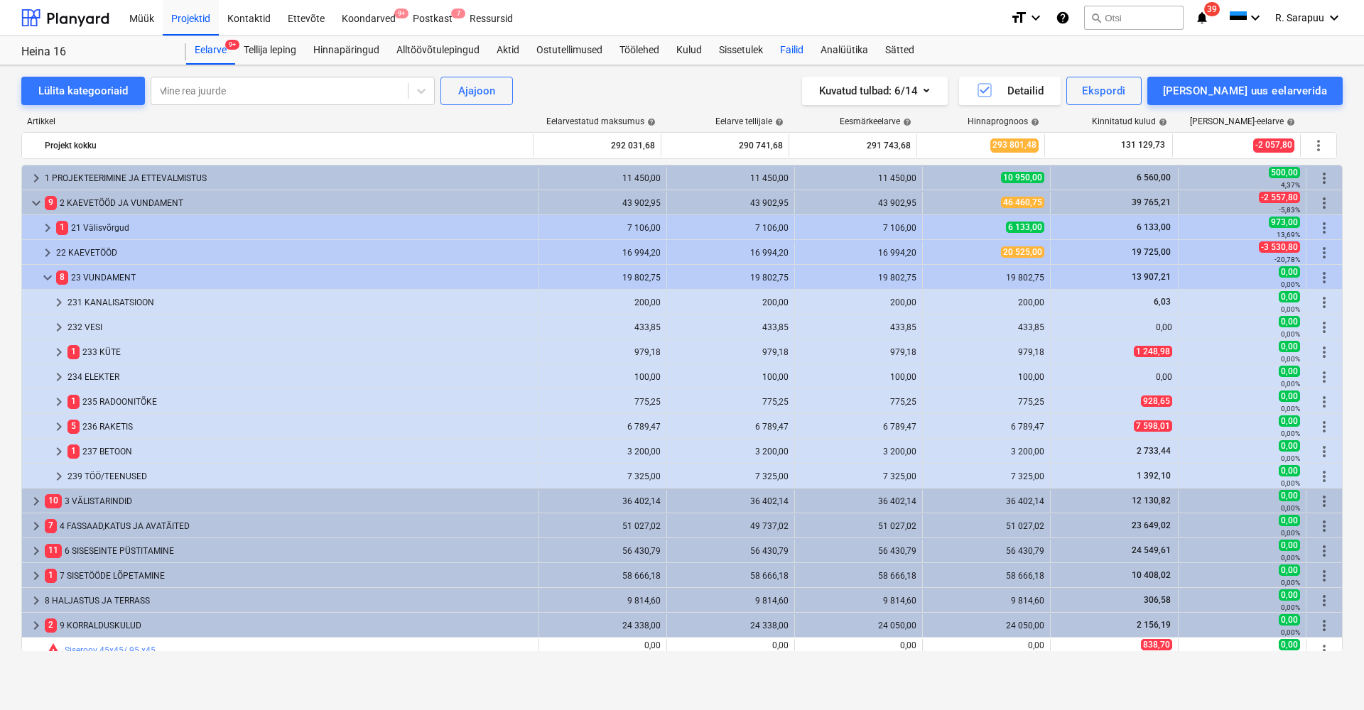
click at [804, 53] on div "Failid" at bounding box center [792, 50] width 40 height 28
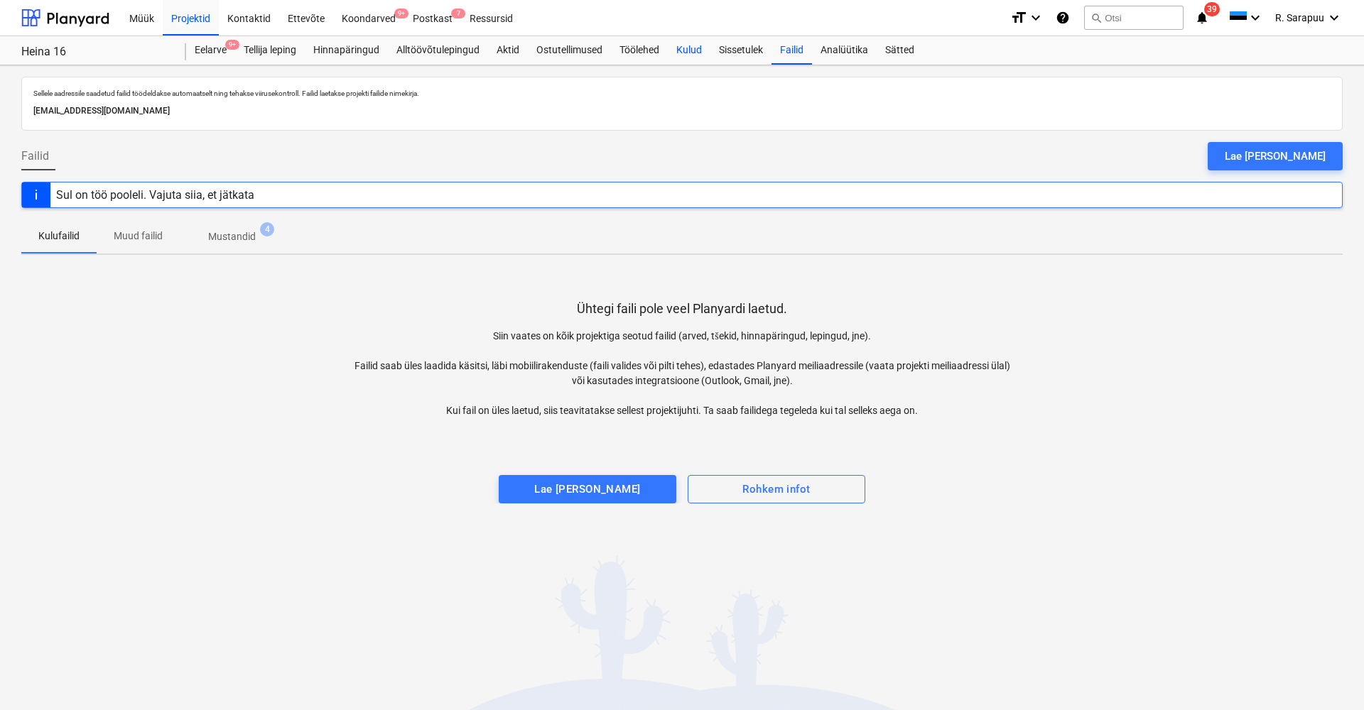
click at [694, 52] on div "Kulud" at bounding box center [689, 50] width 43 height 28
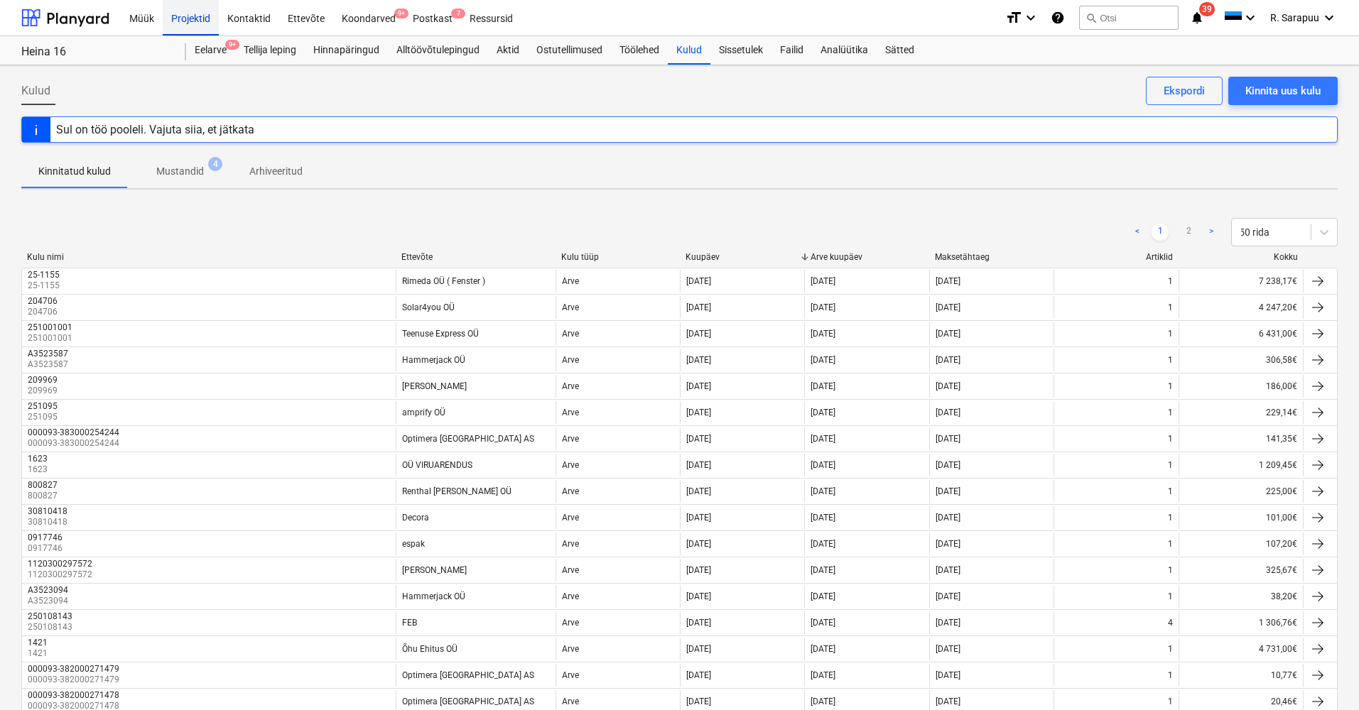
click at [190, 14] on div "Projektid" at bounding box center [191, 17] width 56 height 36
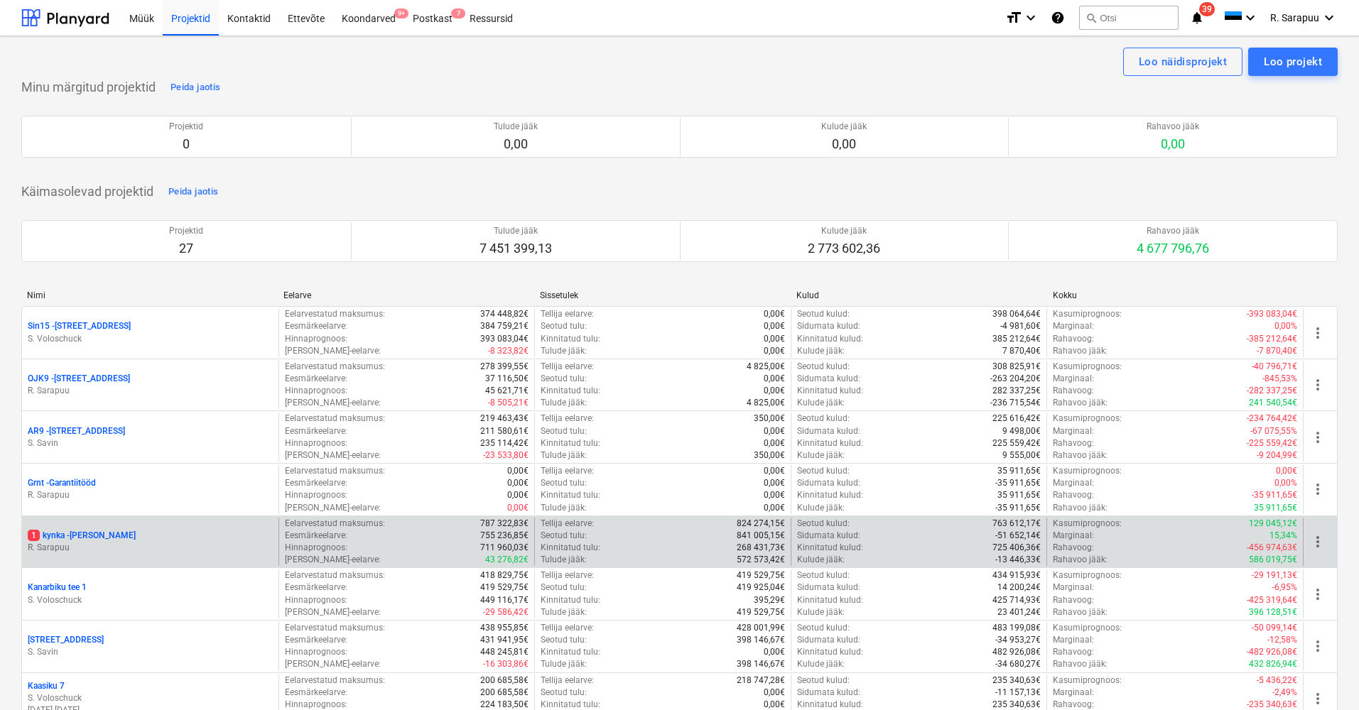
click at [80, 548] on p "R. Sarapuu" at bounding box center [150, 548] width 245 height 12
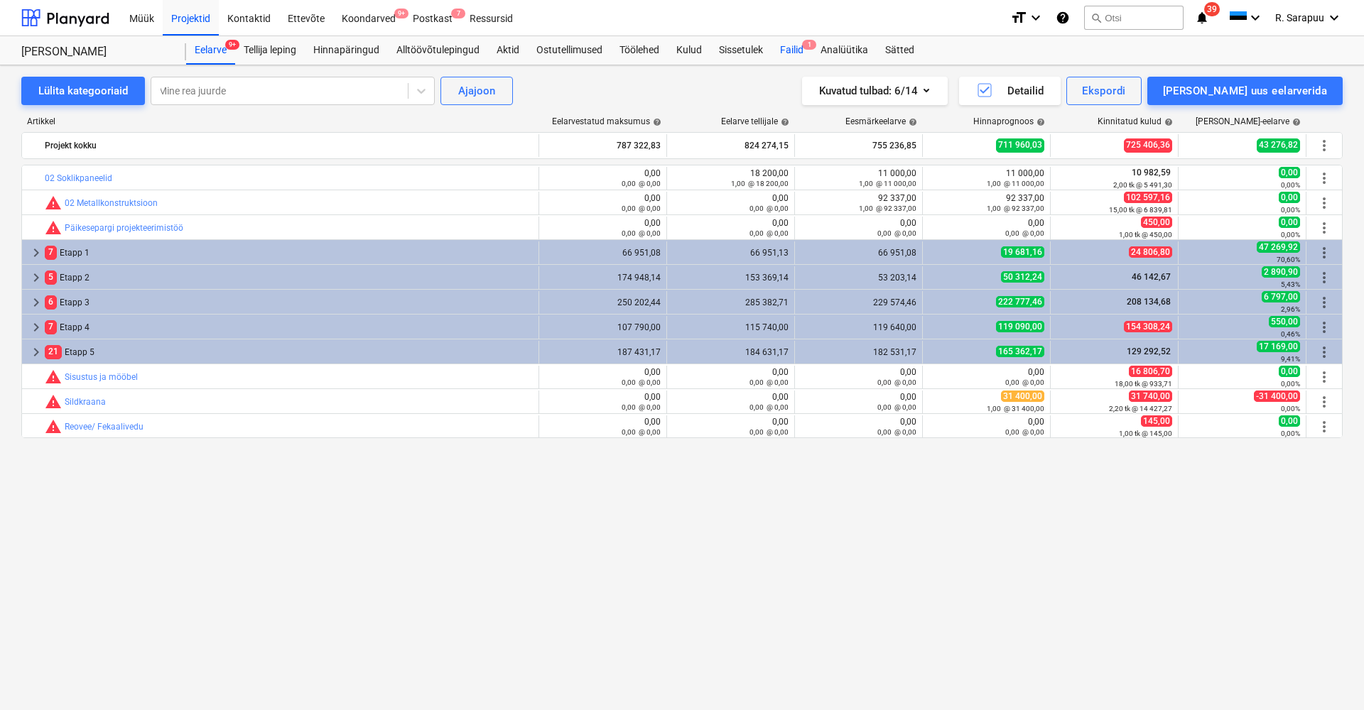
click at [801, 41] on div "Failid 1" at bounding box center [792, 50] width 40 height 28
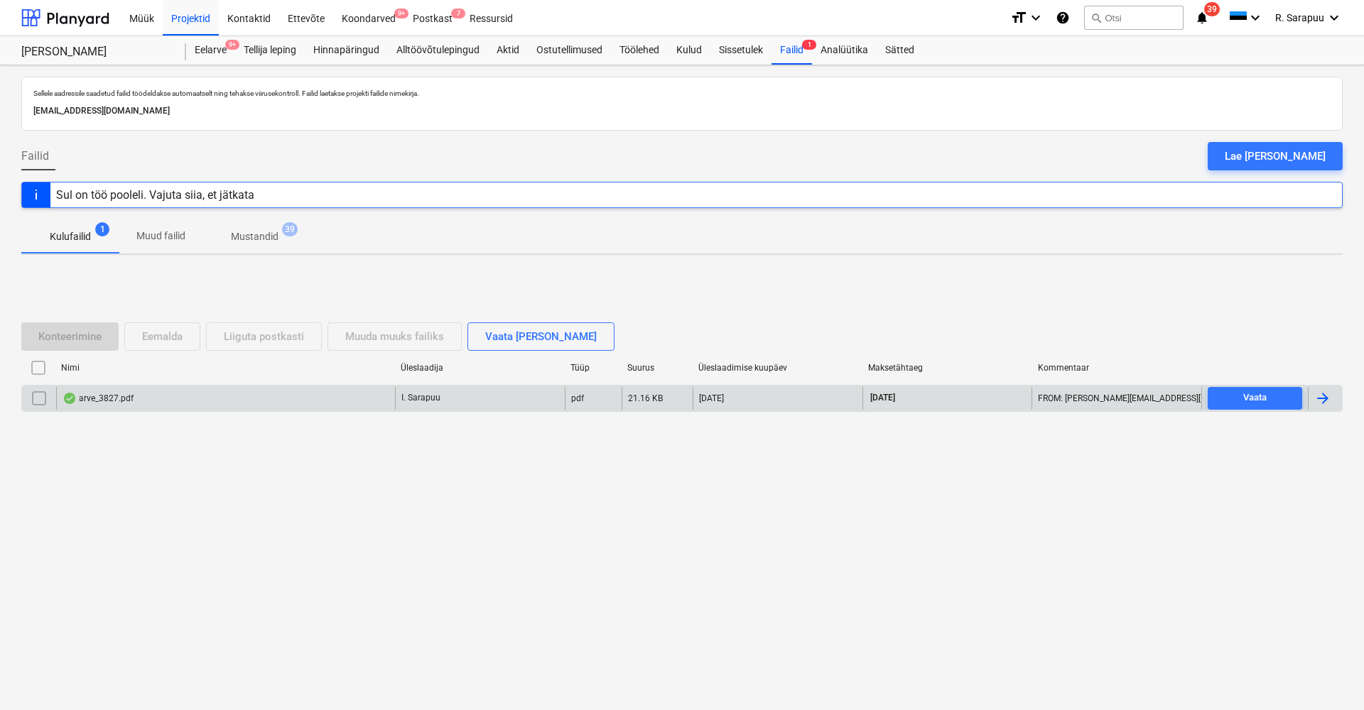
click at [127, 408] on div "arve_3827.pdf" at bounding box center [225, 398] width 339 height 23
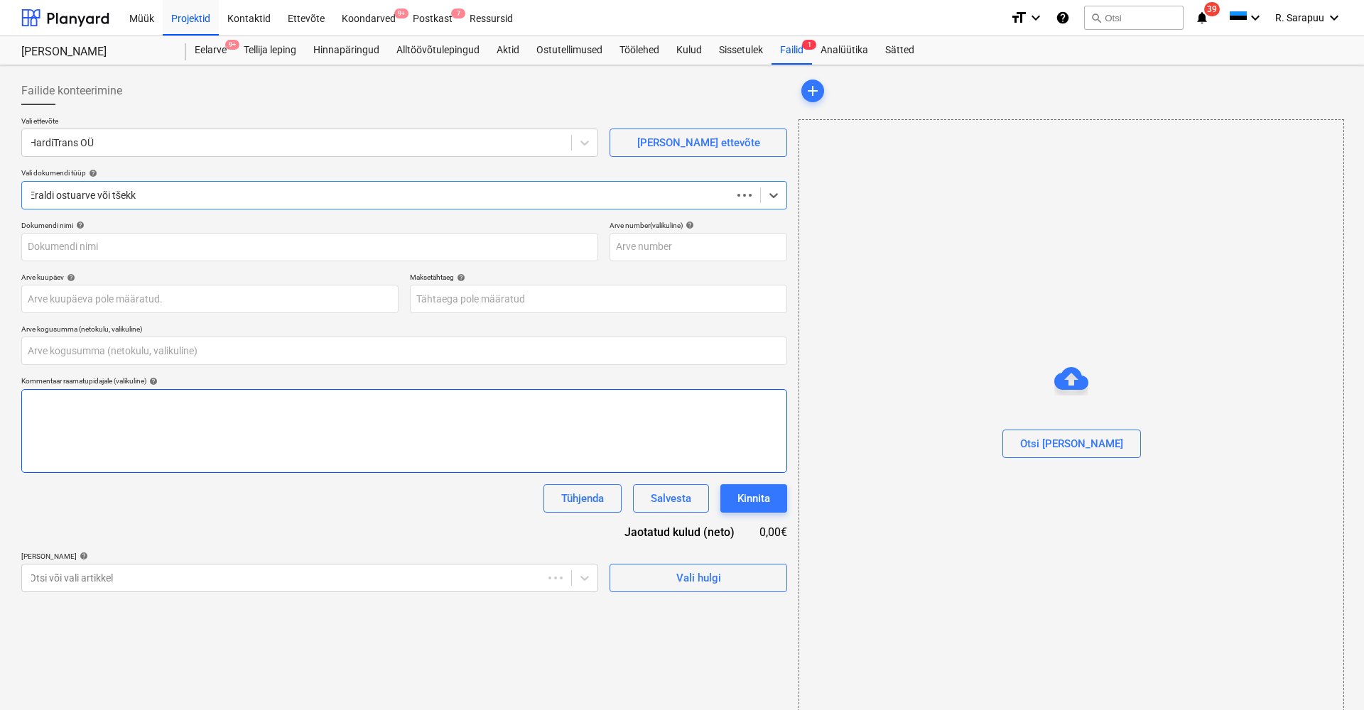
type input "0,00"
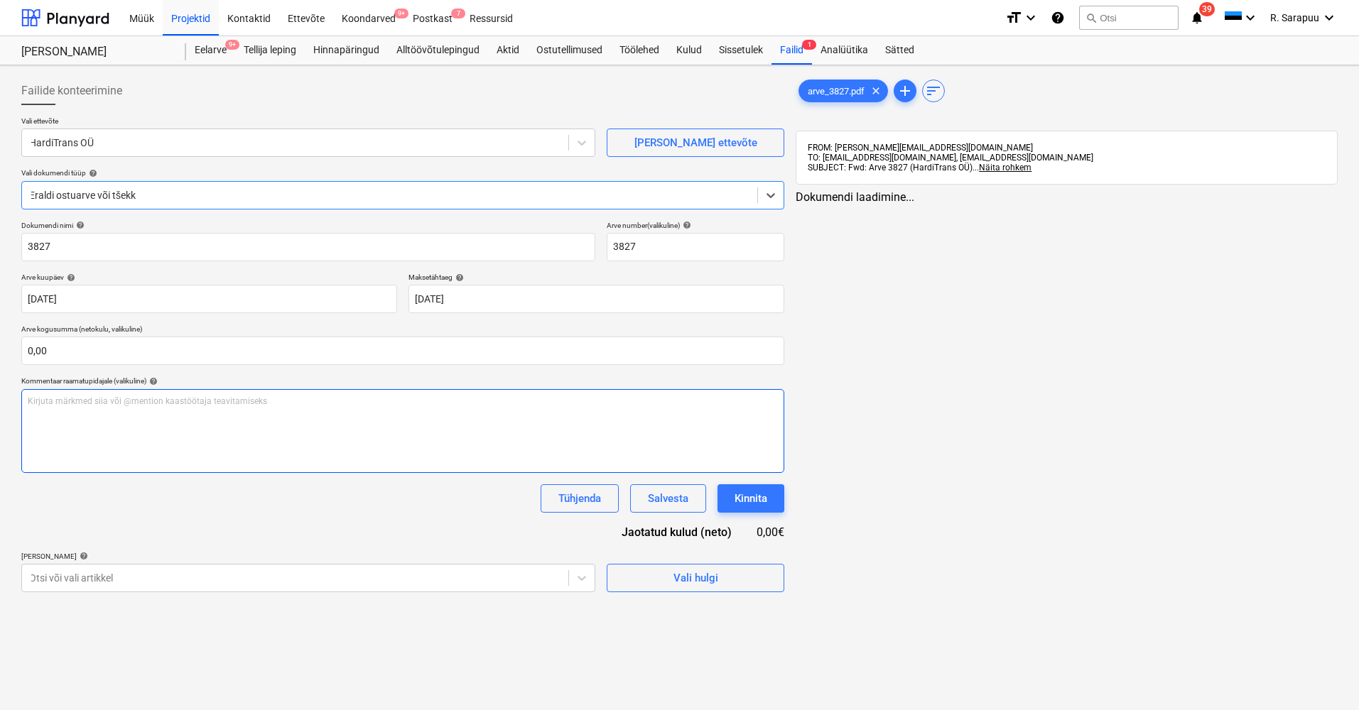
type input "3827"
type input "[DATE]"
click at [341, 559] on div "[PERSON_NAME] artiklid help" at bounding box center [308, 556] width 574 height 9
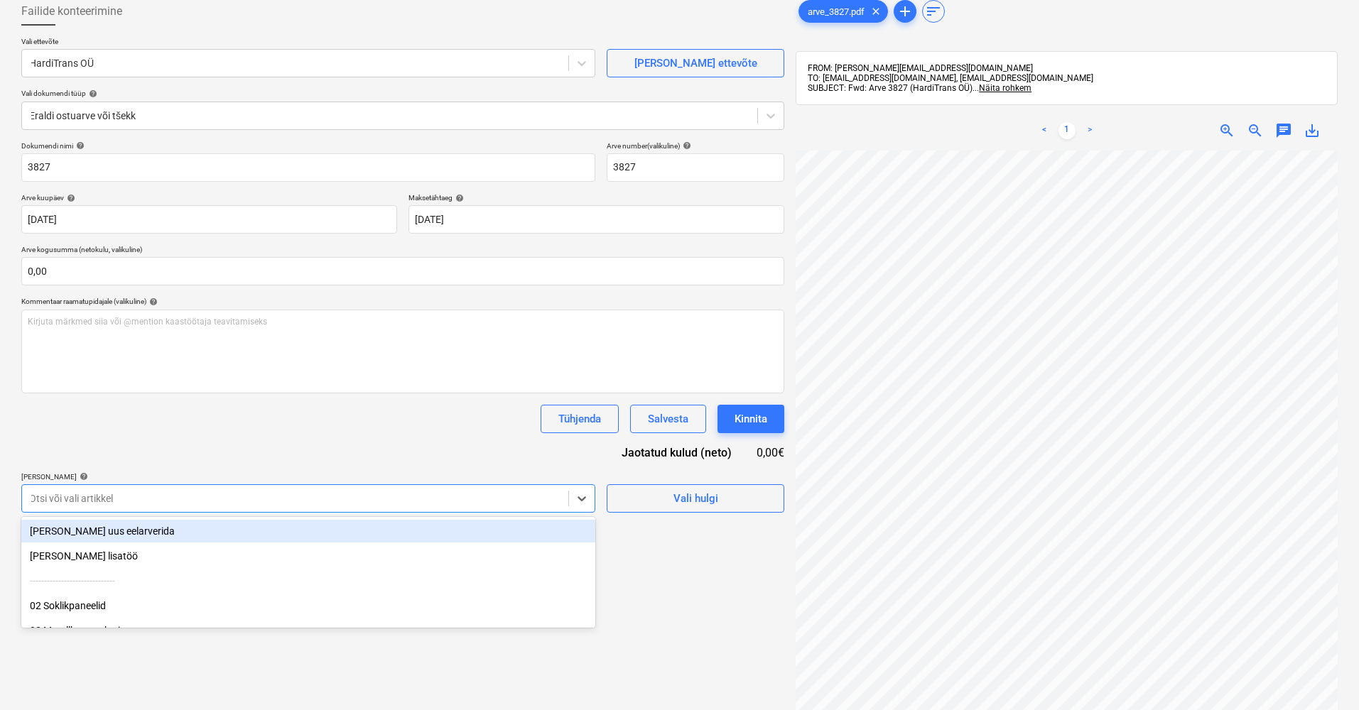
click at [340, 572] on body "Müük Projektid Kontaktid Ettevõte Koondarved 9+ Postkast 7 Ressursid format_siz…" at bounding box center [679, 275] width 1359 height 710
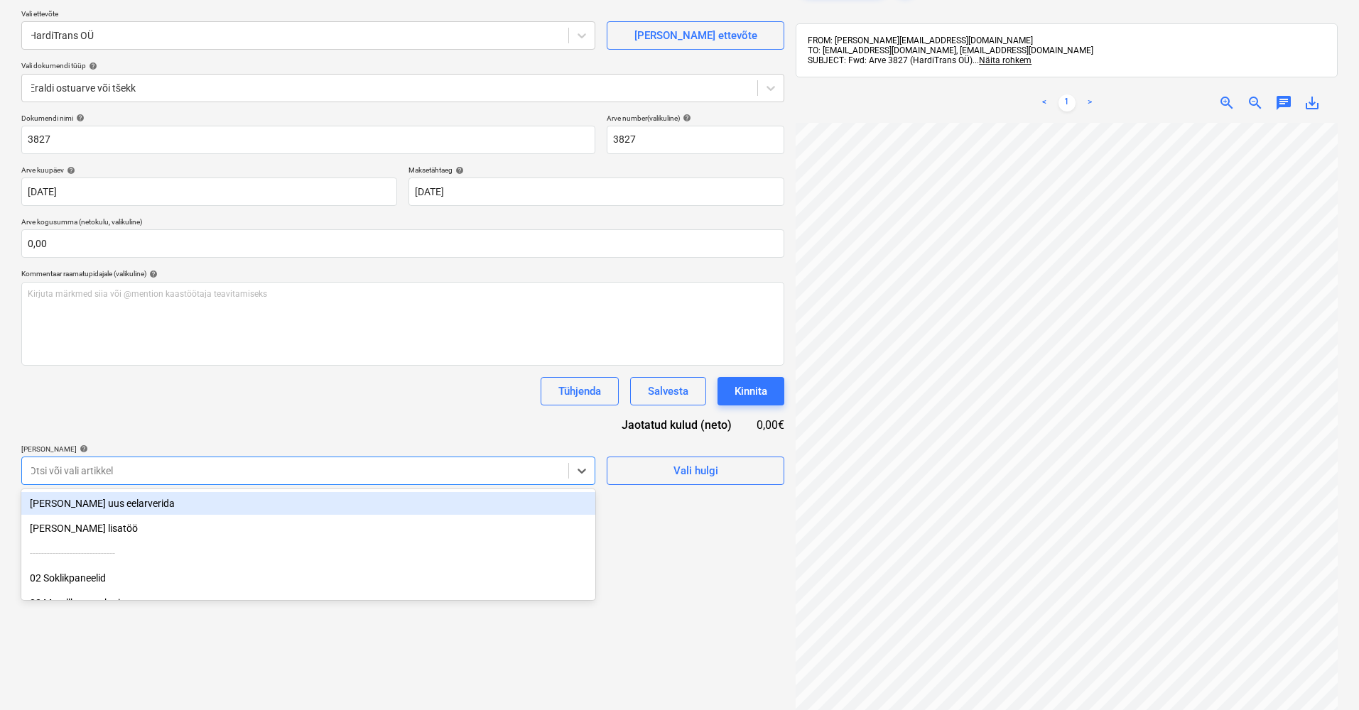
scroll to position [108, 0]
click at [583, 458] on div at bounding box center [582, 471] width 26 height 26
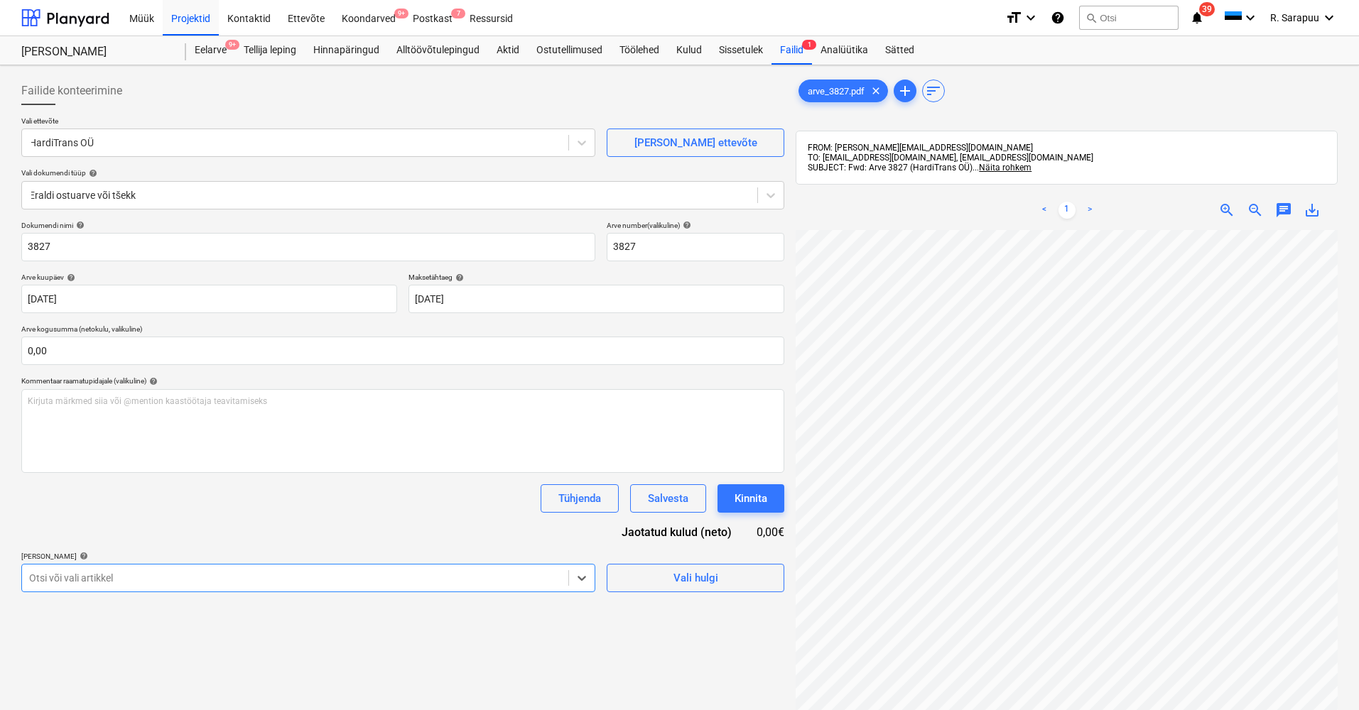
scroll to position [0, 0]
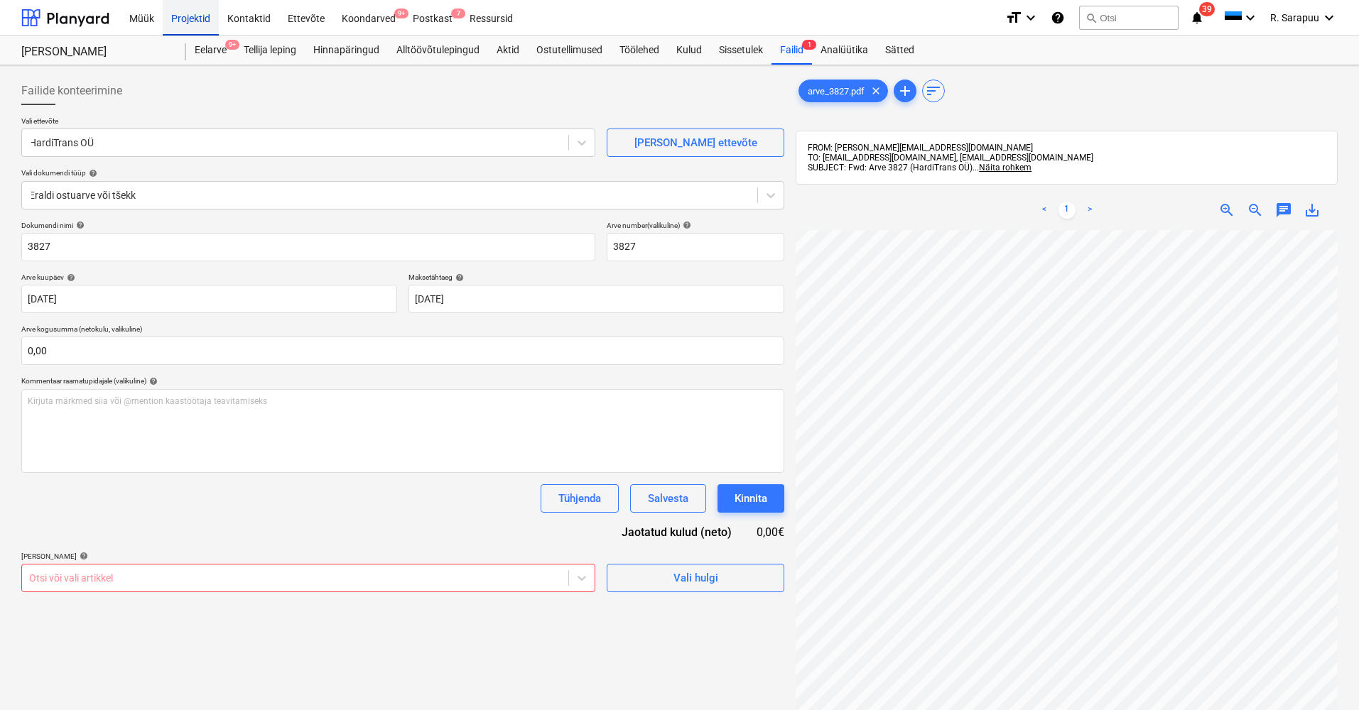
click at [190, 14] on div "Projektid" at bounding box center [191, 17] width 56 height 36
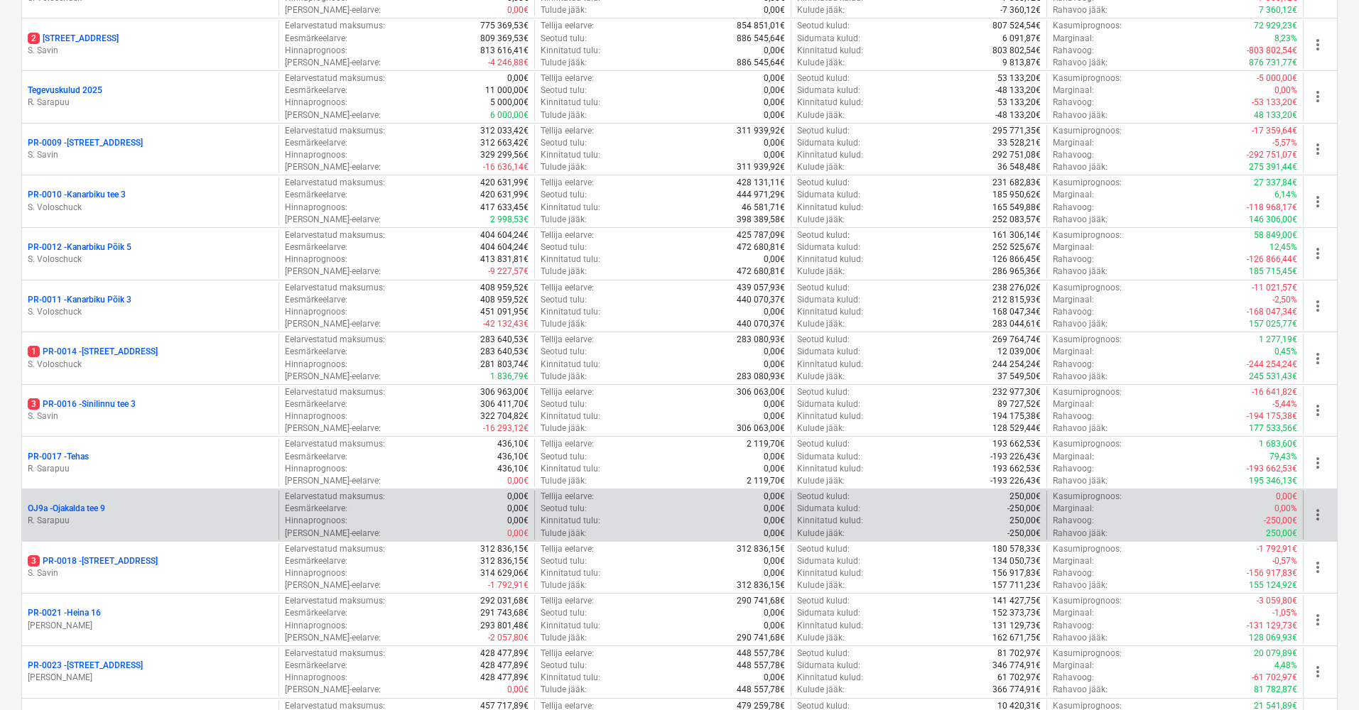
scroll to position [800, 0]
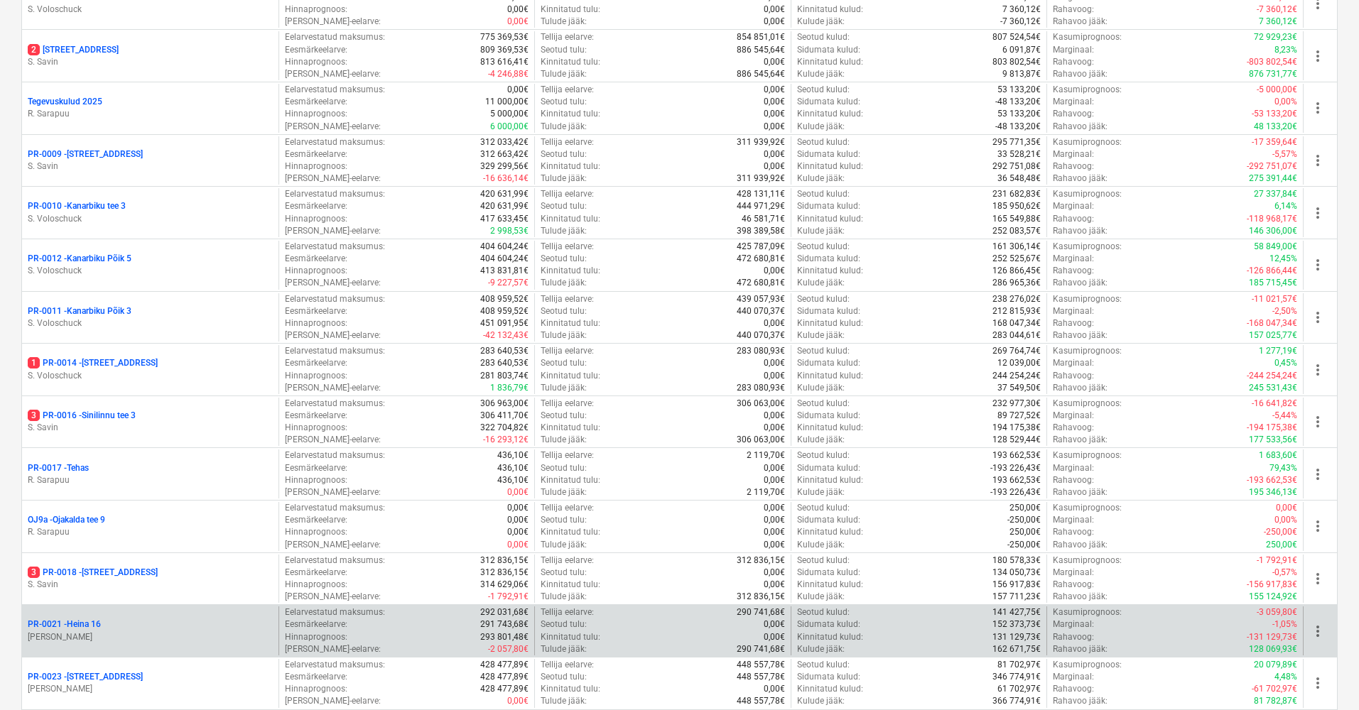
click at [72, 619] on p "PR-0021 - Heina 16" at bounding box center [64, 625] width 73 height 12
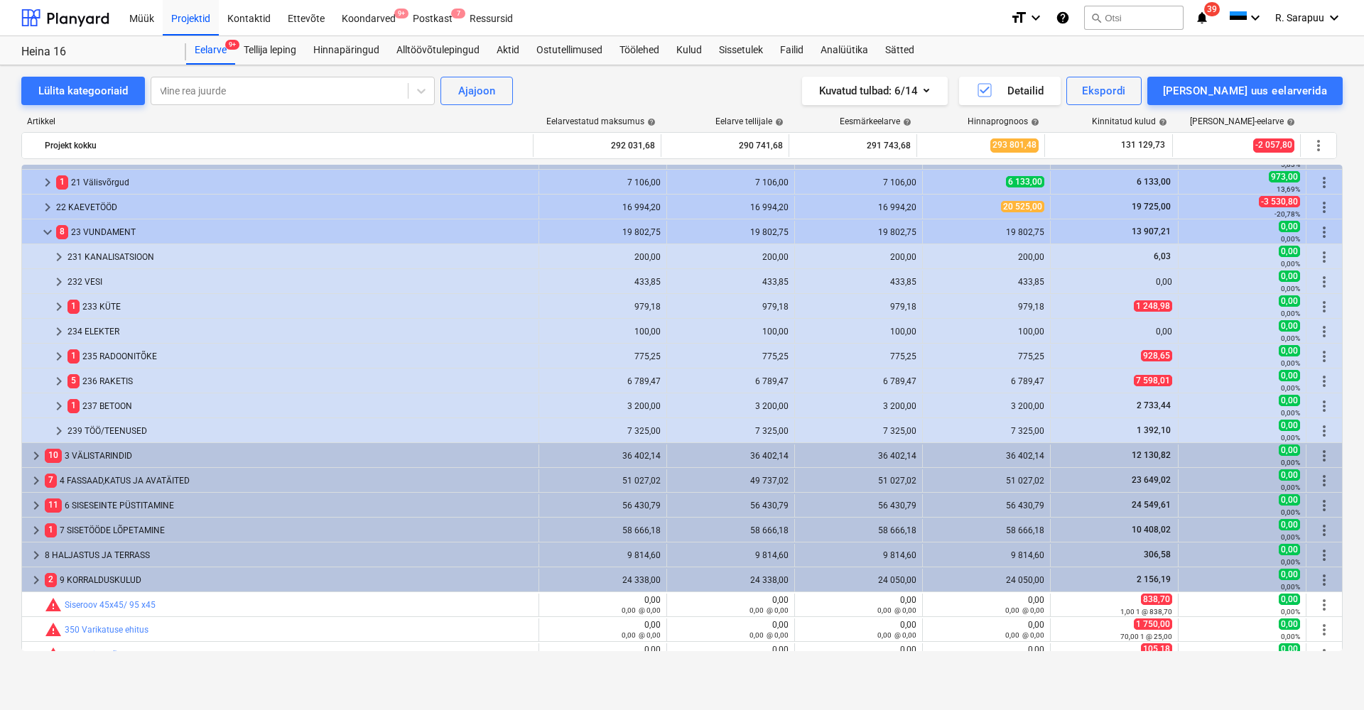
scroll to position [85, 0]
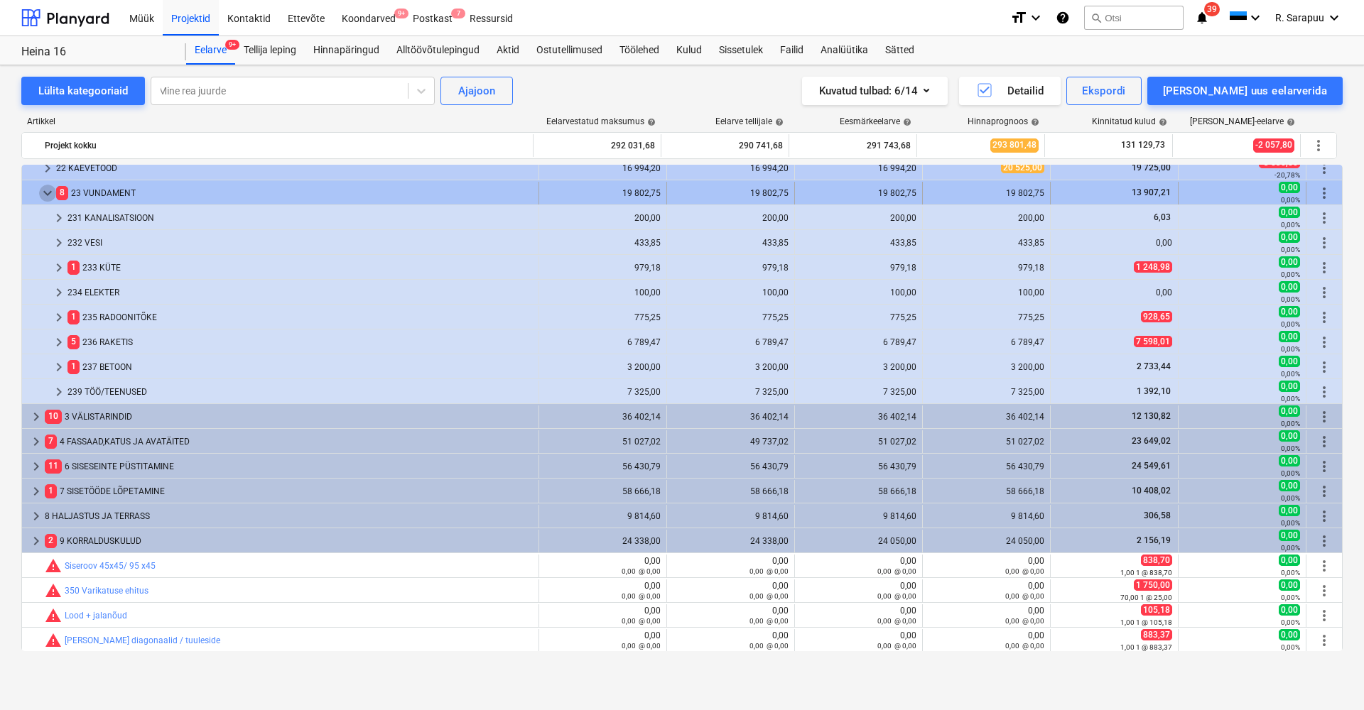
click at [50, 193] on span "keyboard_arrow_down" at bounding box center [47, 193] width 17 height 17
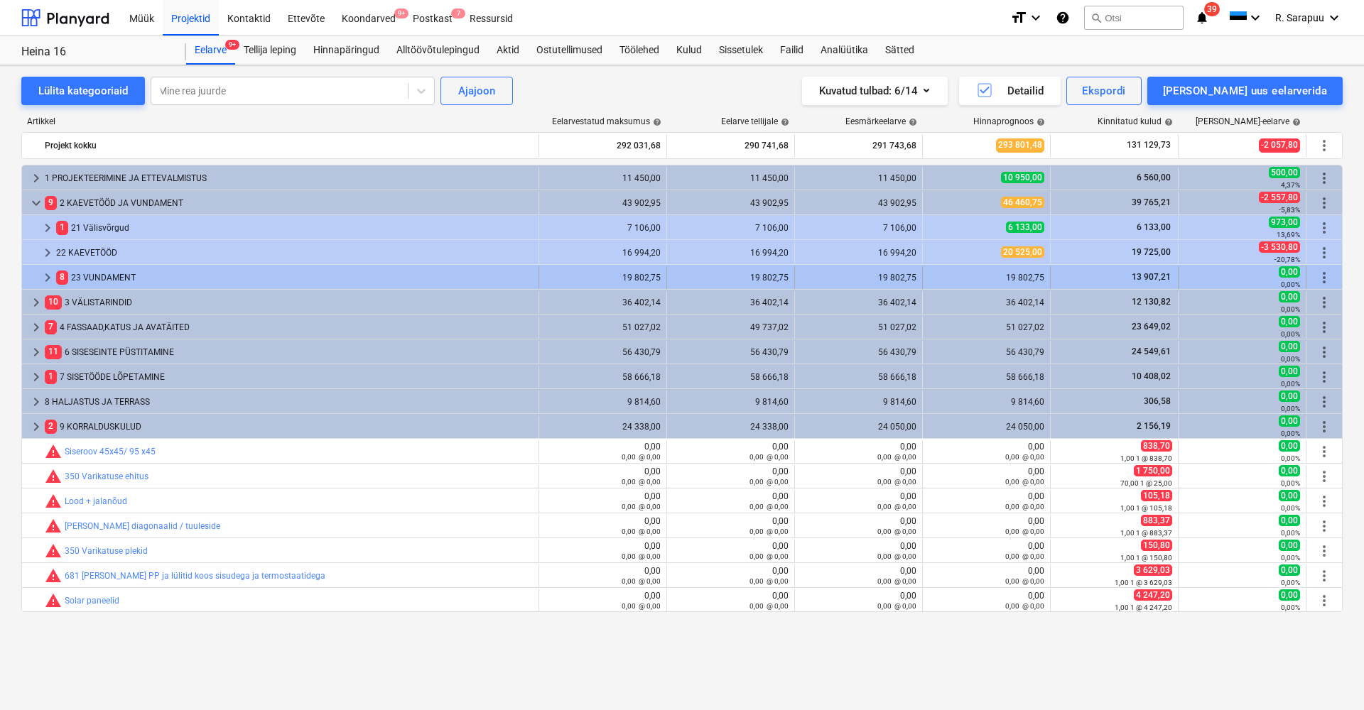
click at [80, 269] on div "8 23 VUNDAMENT" at bounding box center [294, 277] width 477 height 23
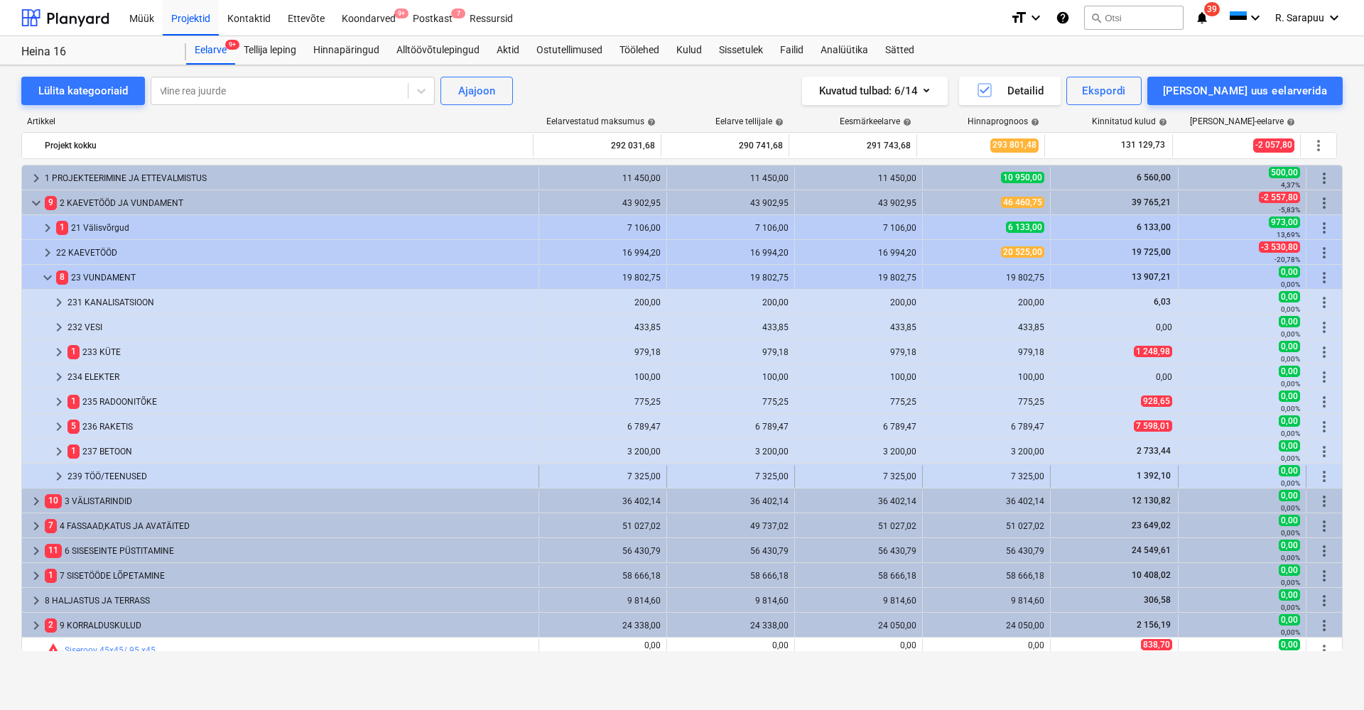
click at [107, 477] on div "239 TÖÖ/TEENUSED" at bounding box center [299, 476] width 465 height 23
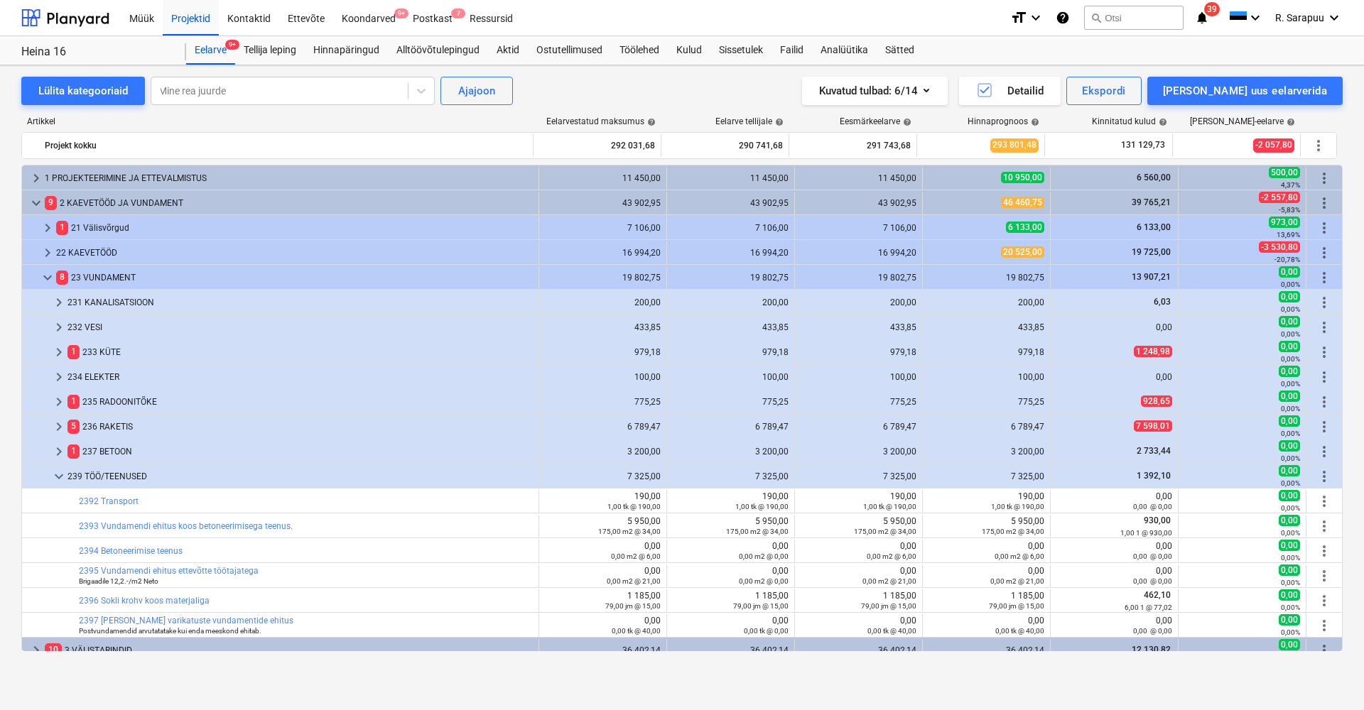
scroll to position [74, 0]
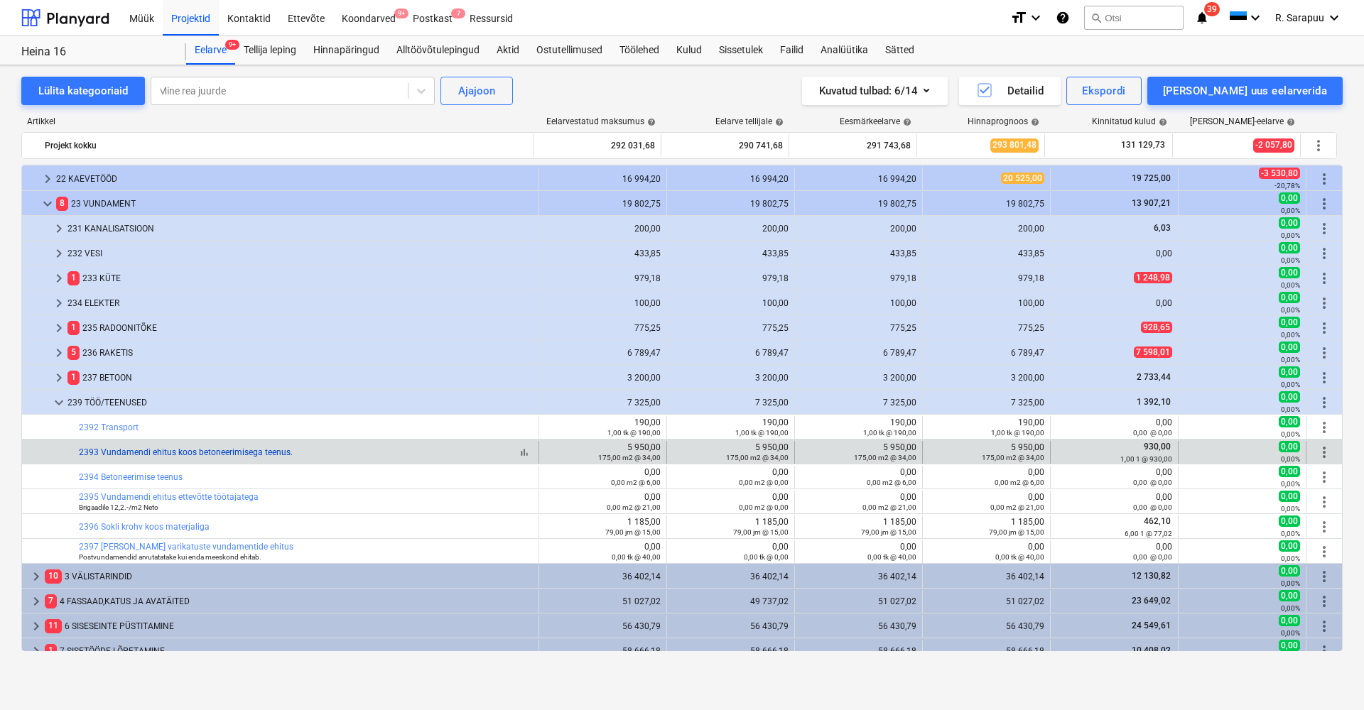
click at [174, 457] on link "2393 Vundamendi ehitus koos betoneerimisega teenus." at bounding box center [186, 453] width 214 height 10
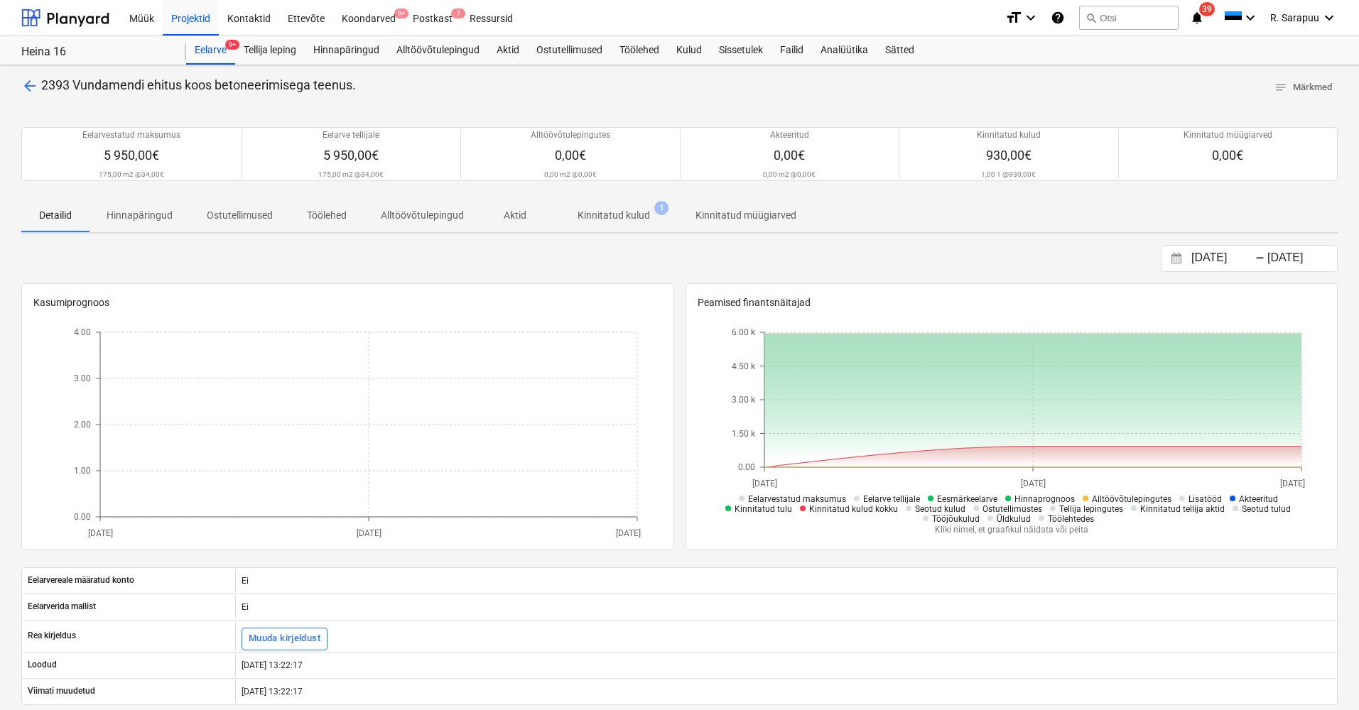
click at [36, 85] on span "arrow_back" at bounding box center [29, 85] width 17 height 17
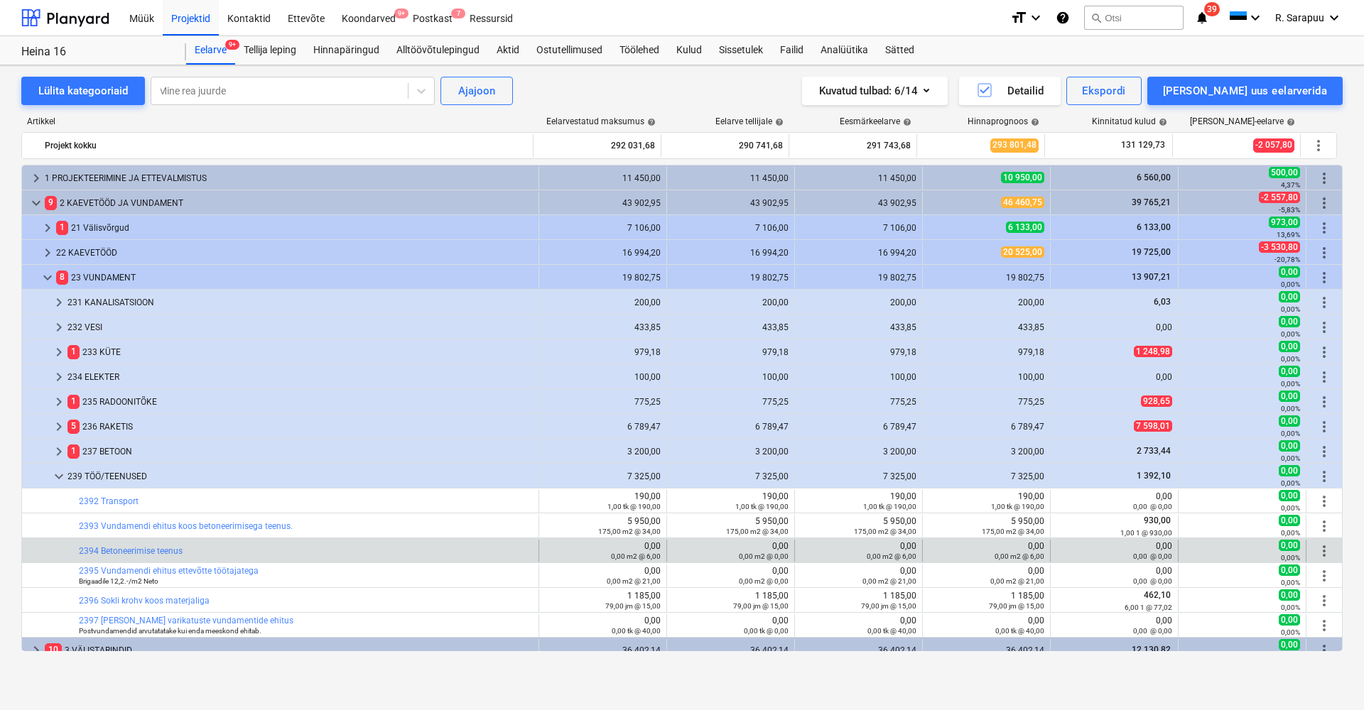
scroll to position [74, 0]
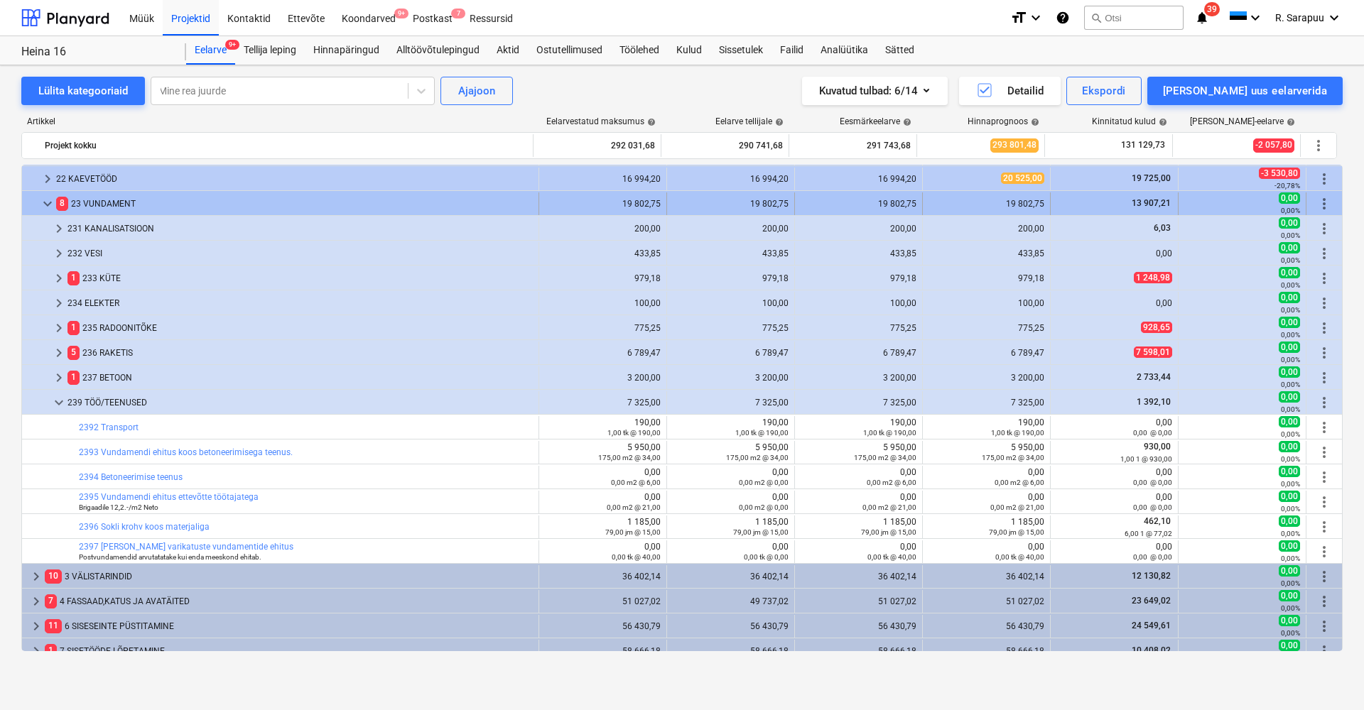
click at [43, 203] on span "keyboard_arrow_down" at bounding box center [47, 203] width 17 height 17
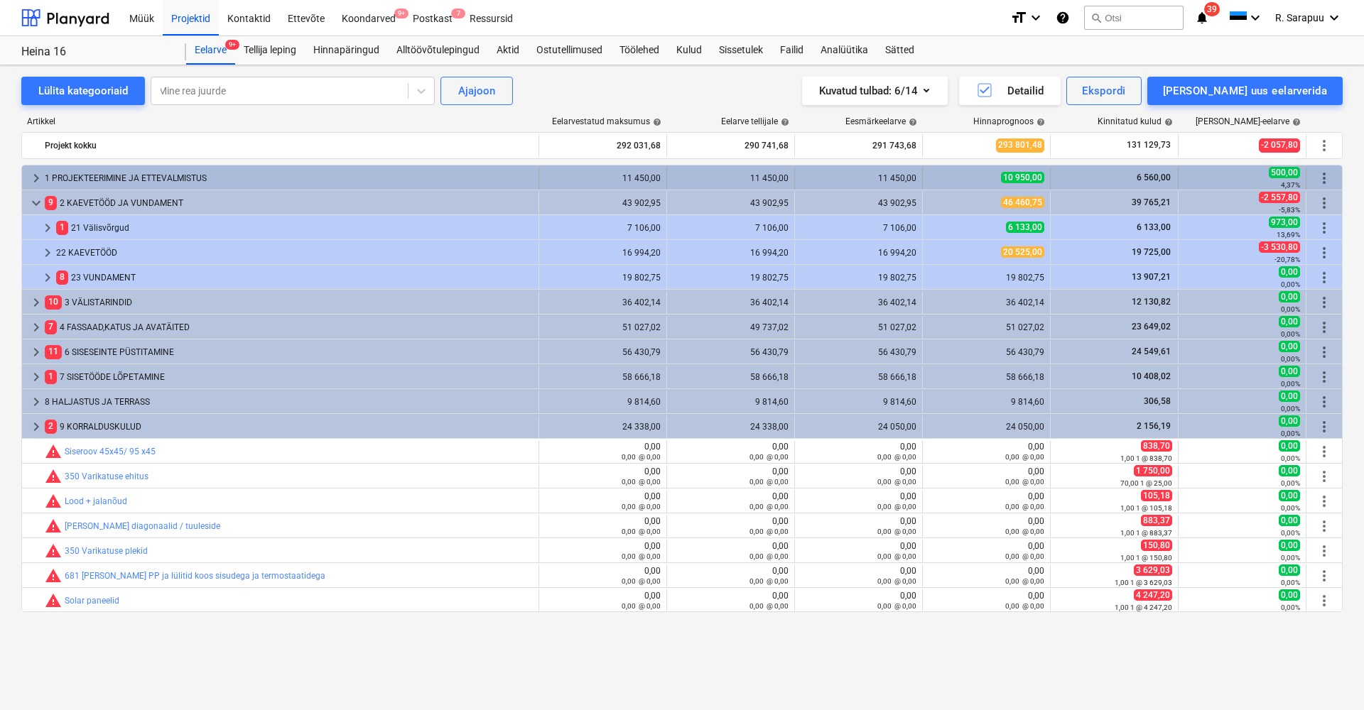
click at [36, 168] on div "keyboard_arrow_right" at bounding box center [36, 178] width 17 height 23
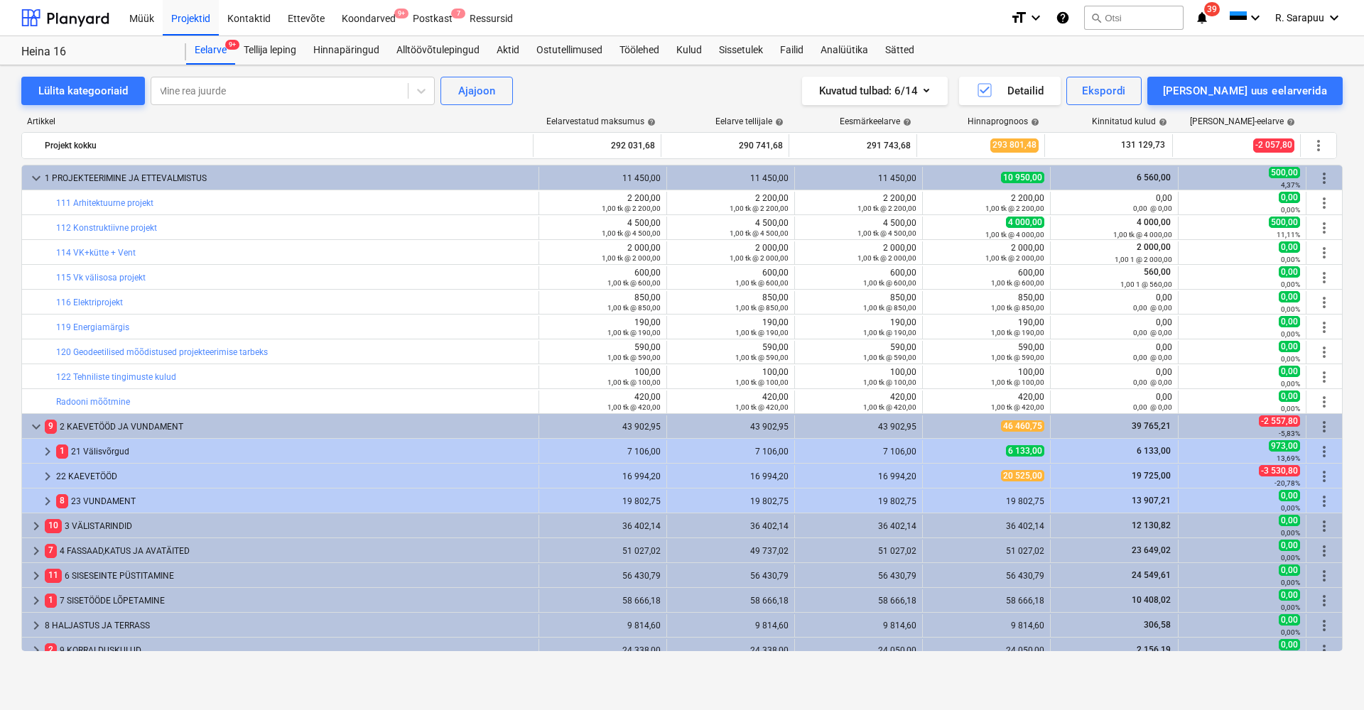
click at [36, 168] on div "keyboard_arrow_down" at bounding box center [36, 178] width 17 height 23
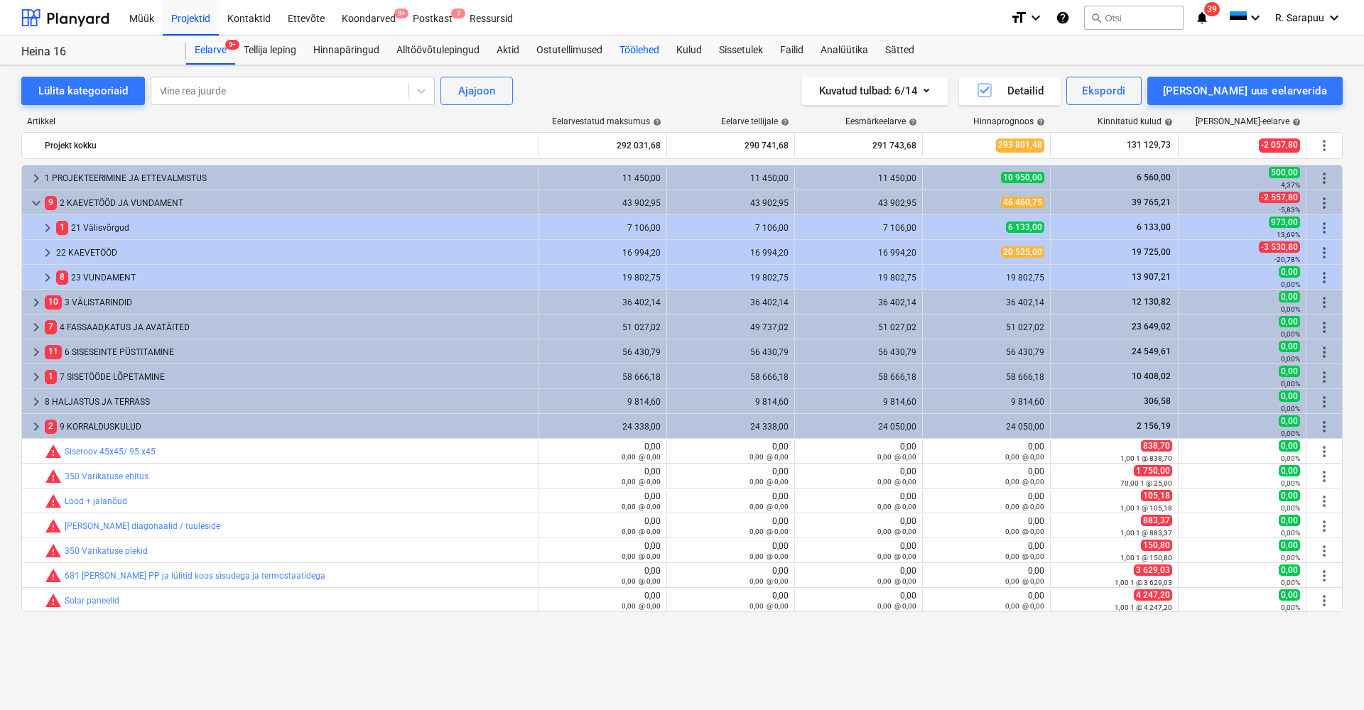
click at [635, 48] on div "Töölehed" at bounding box center [639, 50] width 57 height 28
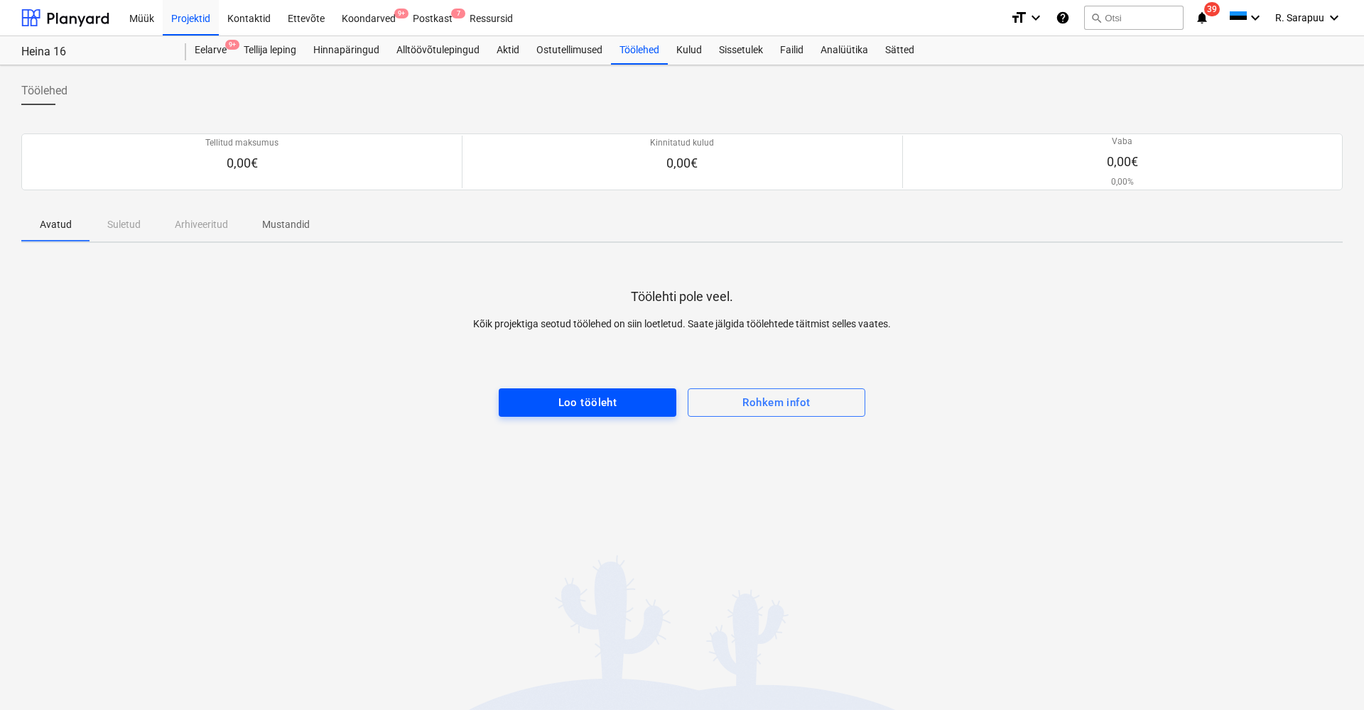
click at [616, 404] on div "Loo tööleht" at bounding box center [587, 403] width 59 height 18
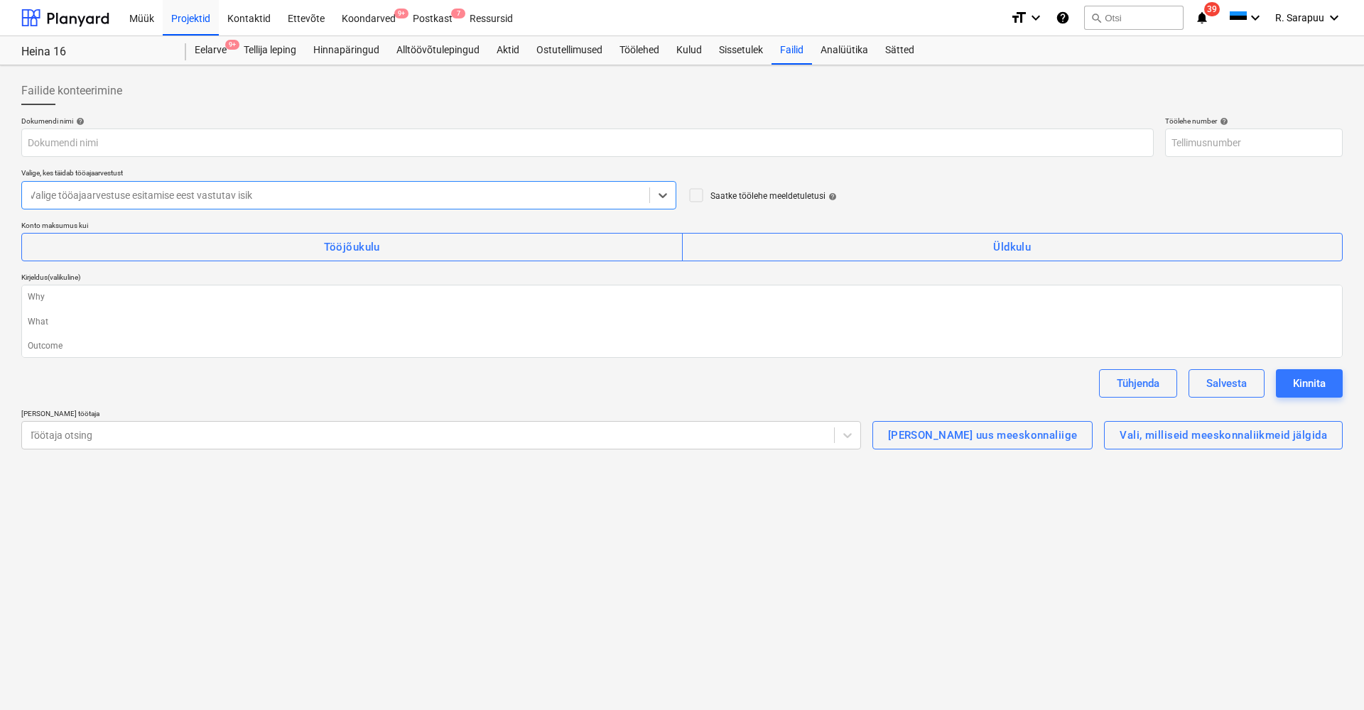
type textarea "x"
type input "PR-0021-WO-001"
click at [627, 55] on div "Töölehed" at bounding box center [639, 50] width 57 height 28
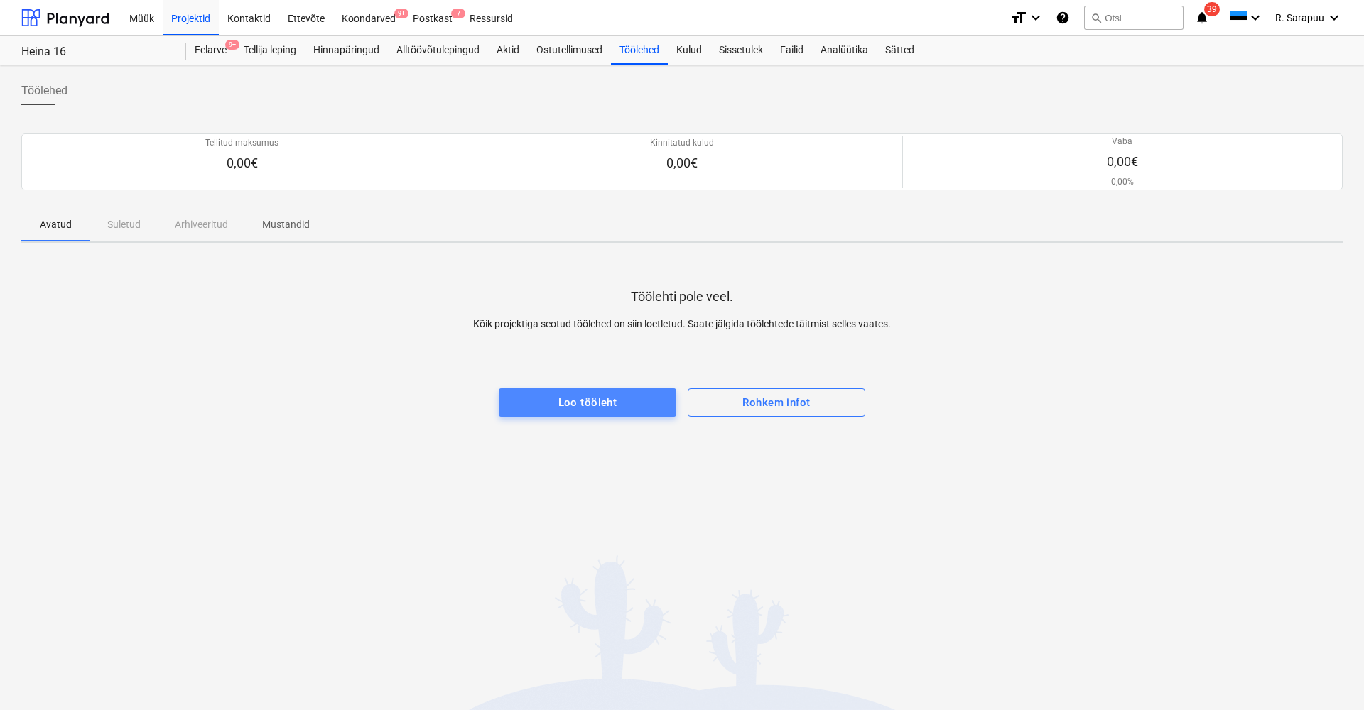
click at [602, 396] on div "Loo tööleht" at bounding box center [587, 403] width 59 height 18
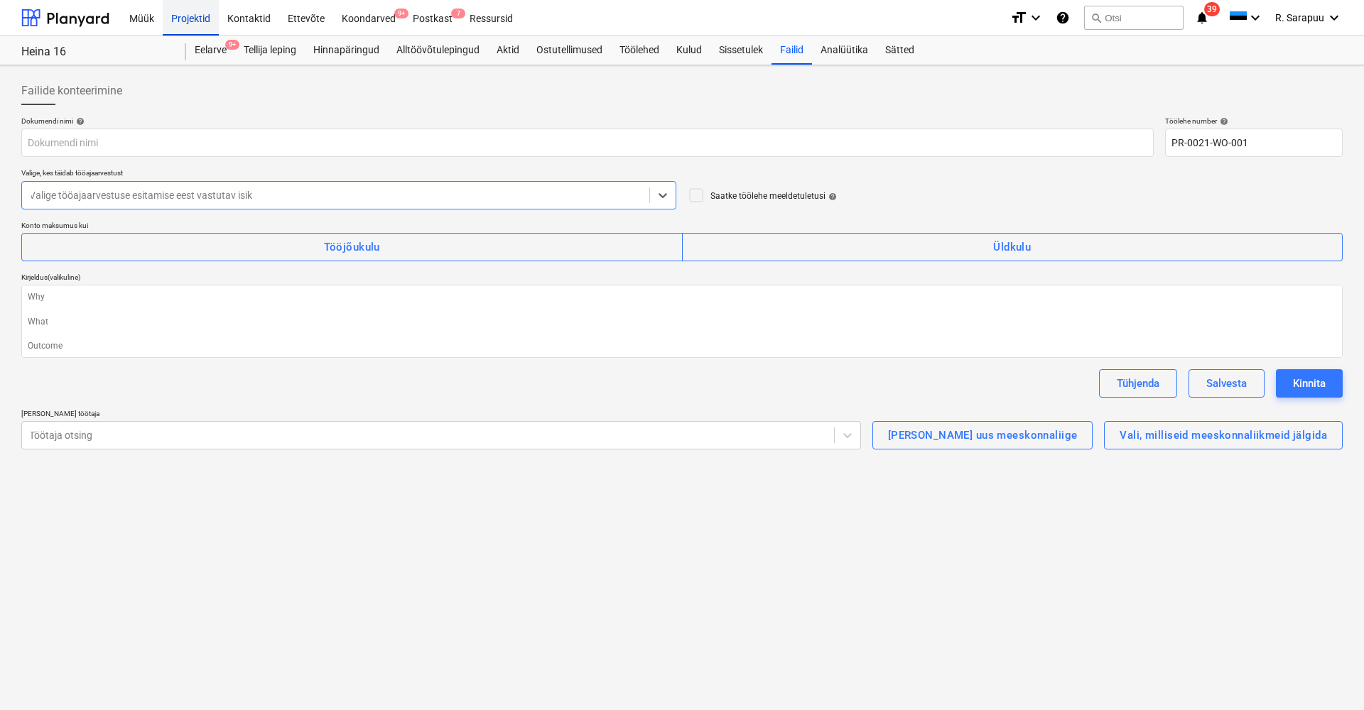
click at [206, 21] on div "Projektid" at bounding box center [191, 17] width 56 height 36
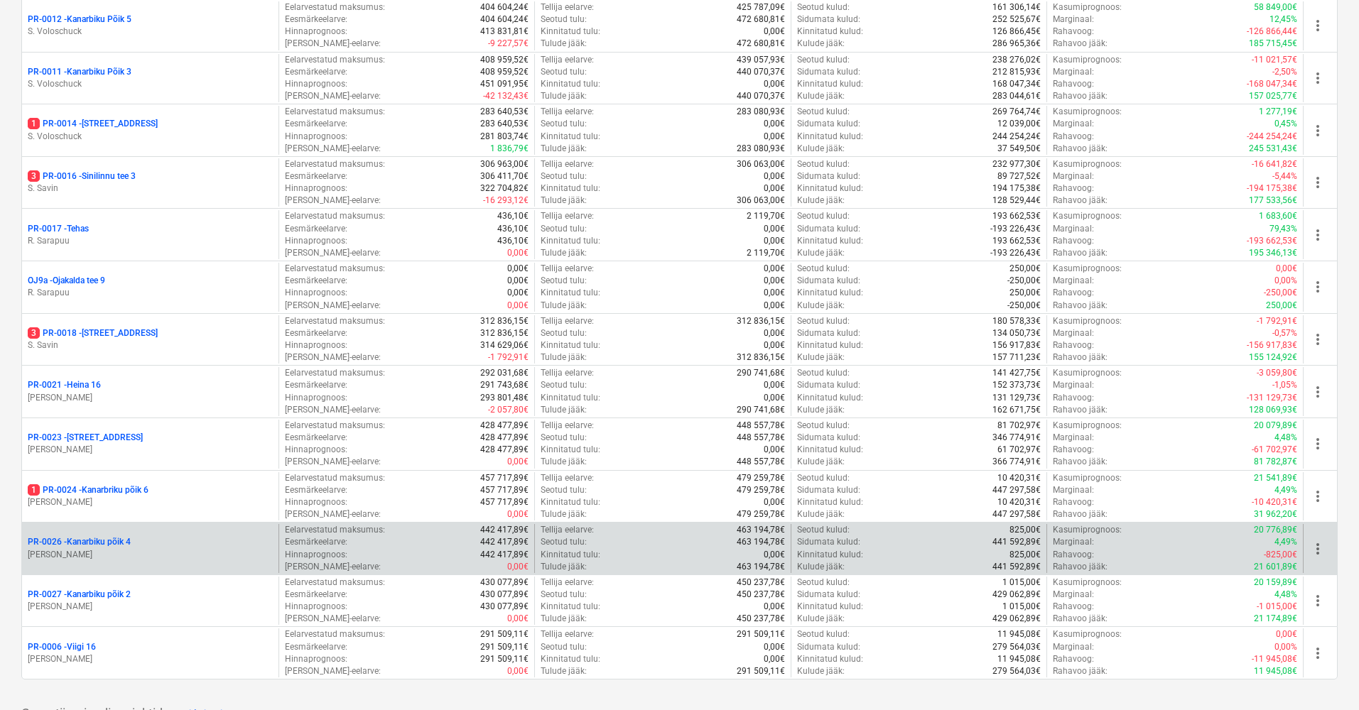
scroll to position [926, 0]
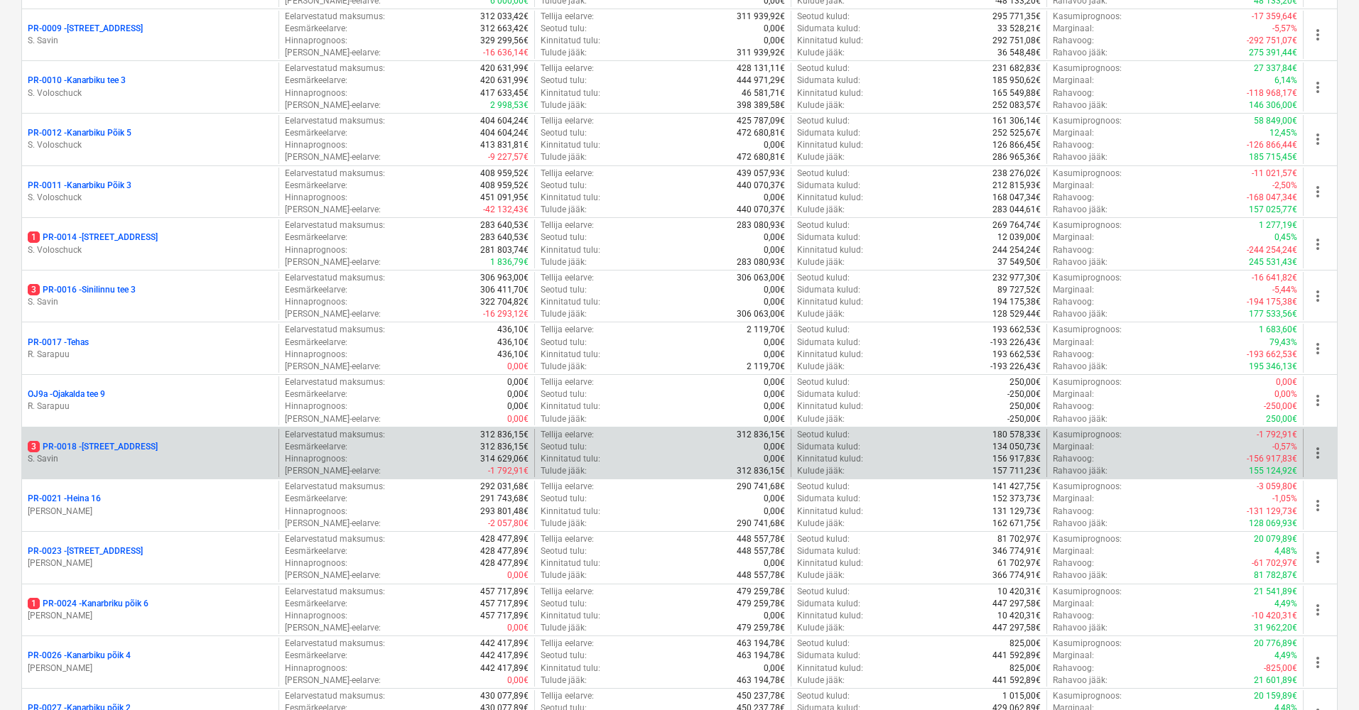
click at [98, 441] on p "3 PR-0018 - Matso tee 9" at bounding box center [93, 447] width 130 height 12
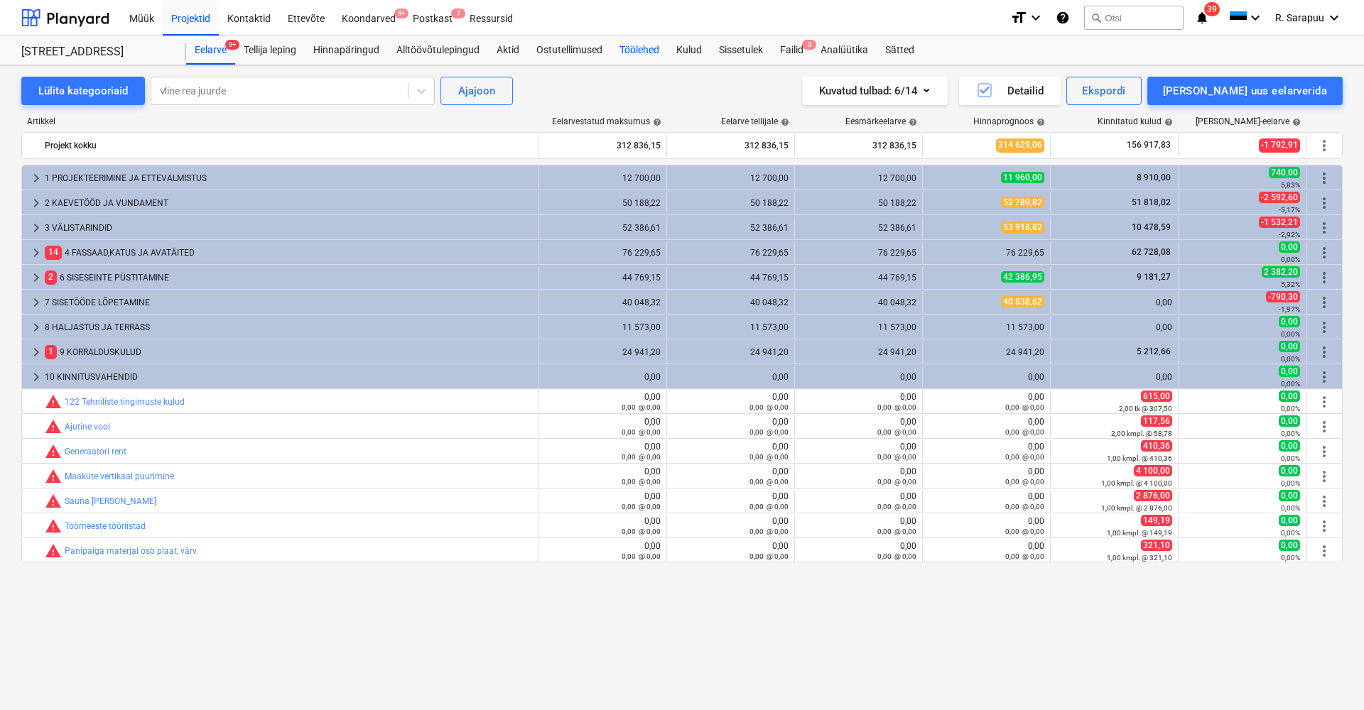
click at [635, 51] on div "Töölehed" at bounding box center [639, 50] width 57 height 28
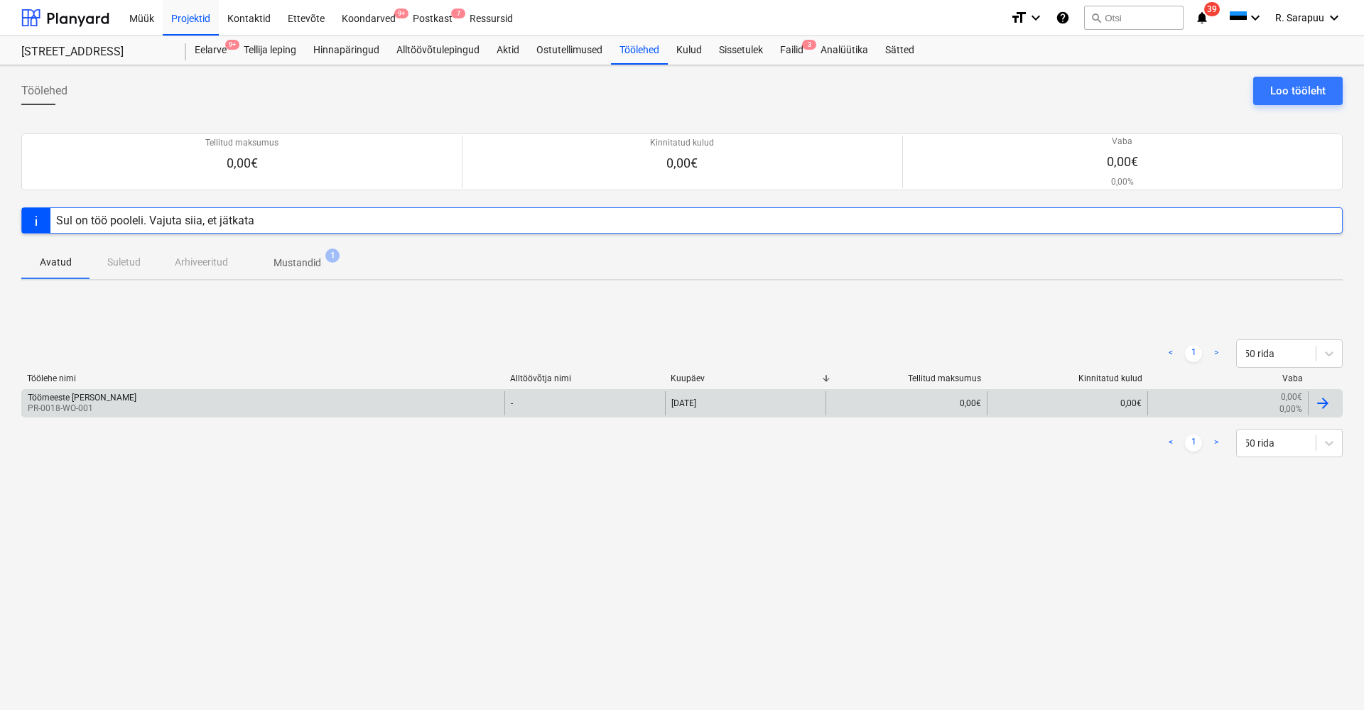
click at [72, 401] on div "Töömeeste [PERSON_NAME]" at bounding box center [82, 398] width 109 height 10
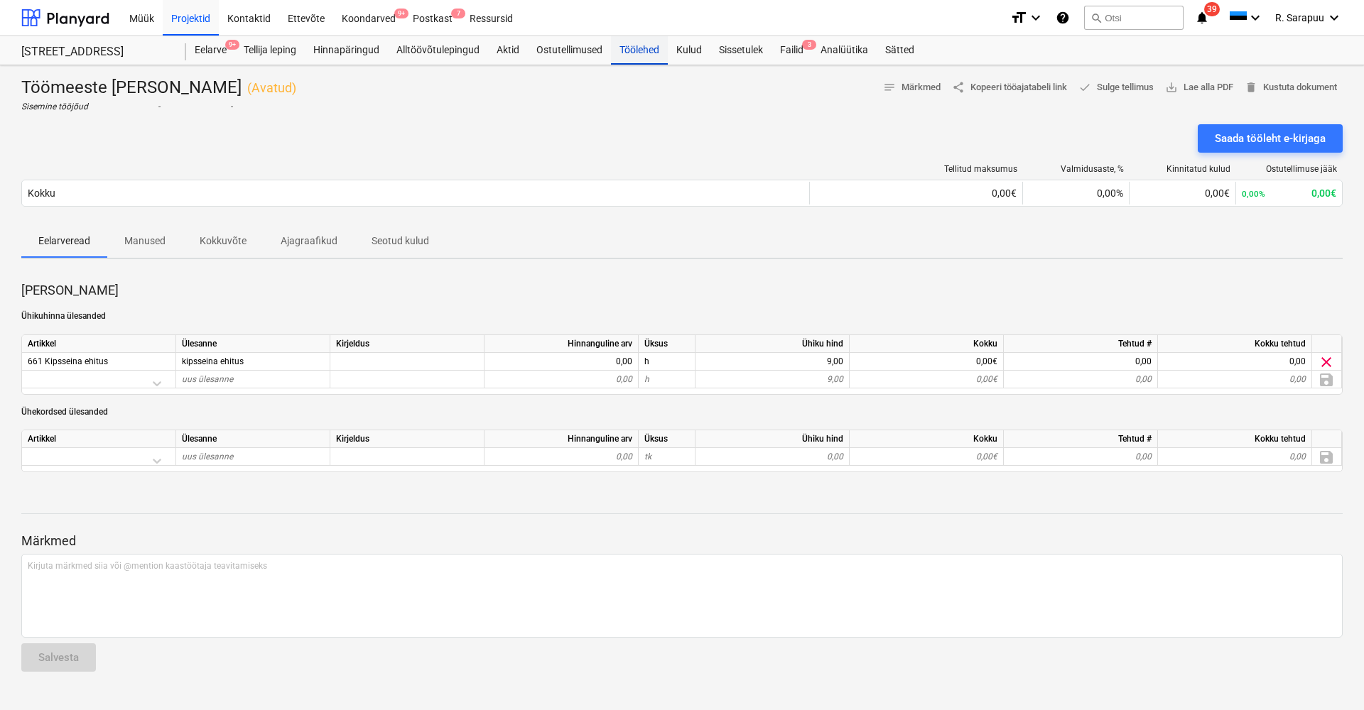
click at [652, 45] on div "Töölehed" at bounding box center [639, 50] width 57 height 28
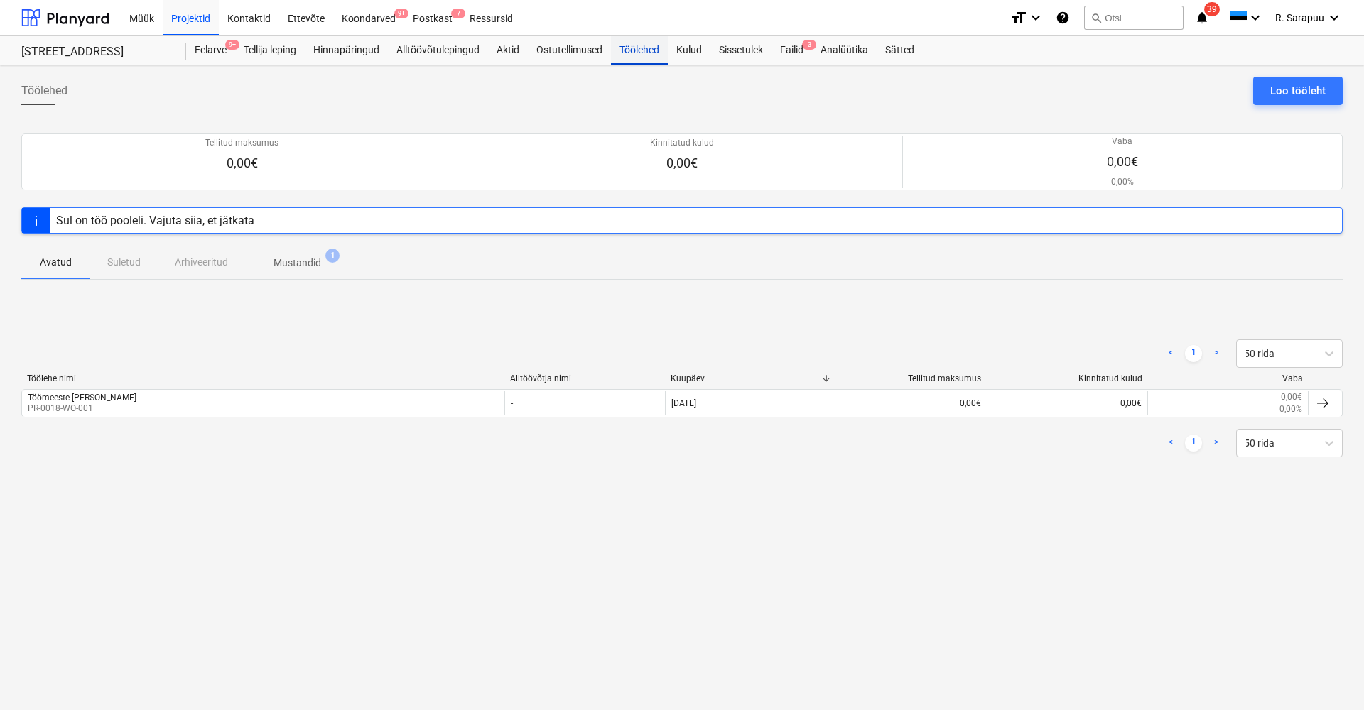
click at [644, 53] on div "Töölehed" at bounding box center [639, 50] width 57 height 28
click at [696, 56] on div "Kulud" at bounding box center [689, 50] width 43 height 28
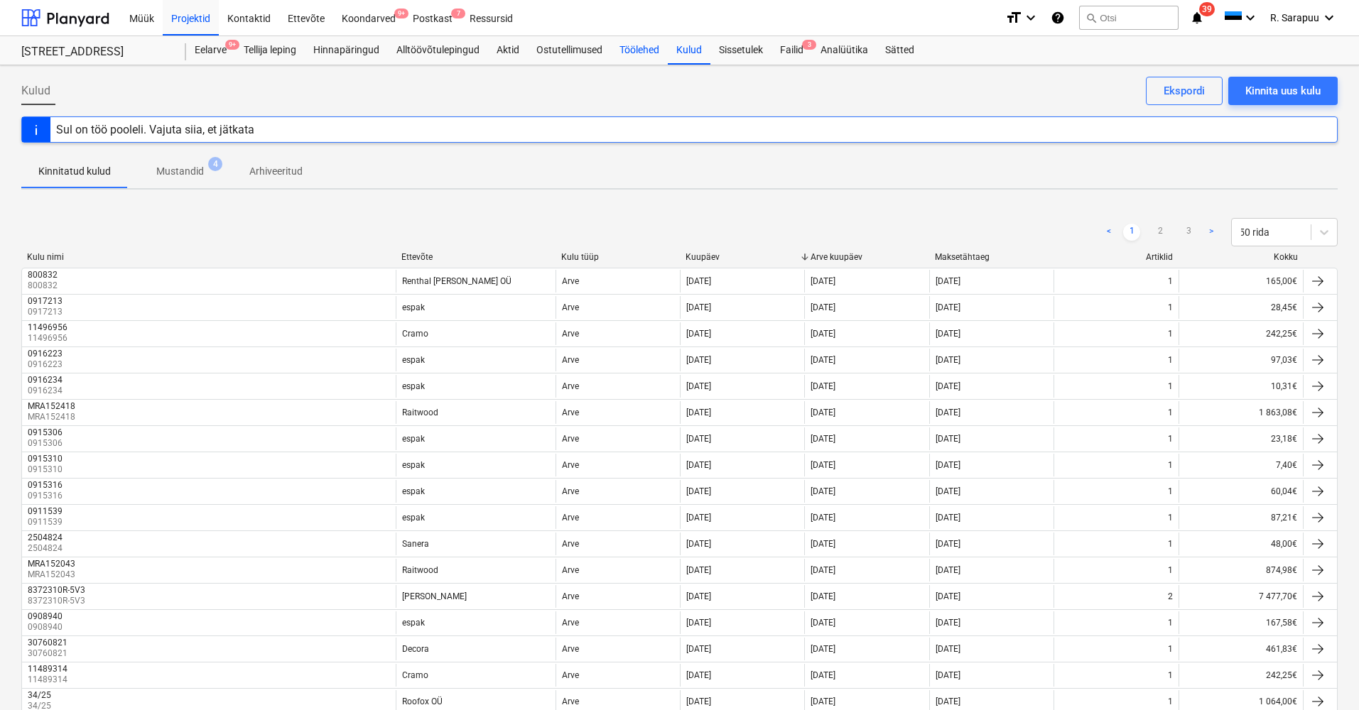
click at [645, 53] on div "Töölehed" at bounding box center [639, 50] width 57 height 28
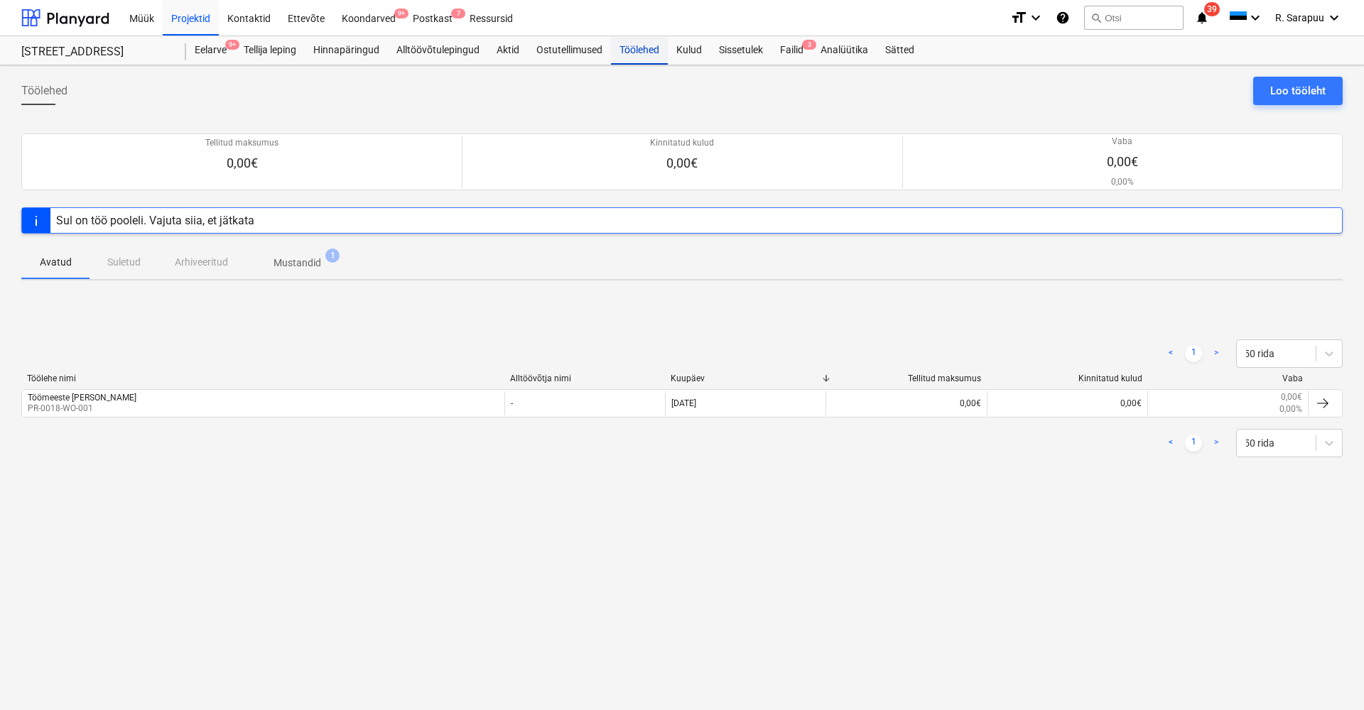
click at [639, 63] on div "Töölehed" at bounding box center [639, 50] width 57 height 28
click at [1316, 90] on div "Loo tööleht" at bounding box center [1297, 91] width 55 height 18
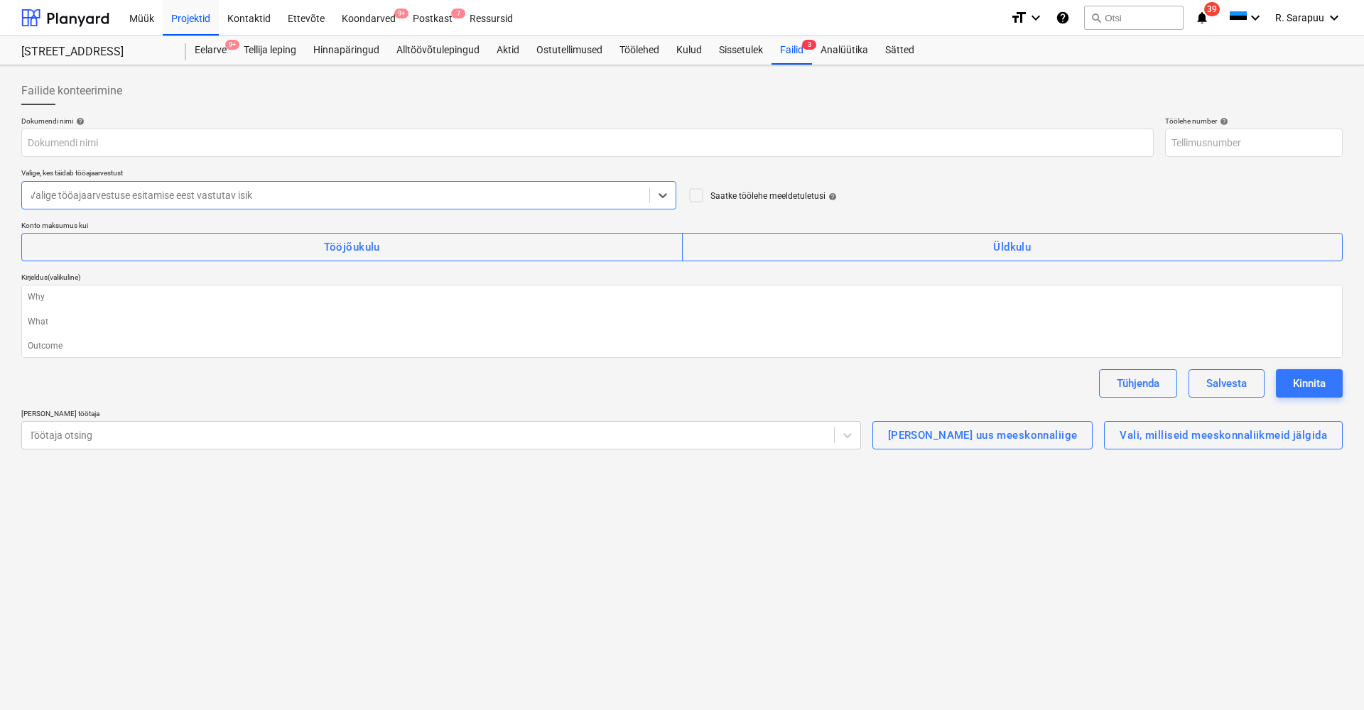
type textarea "x"
type input "PR-0018-WO-005"
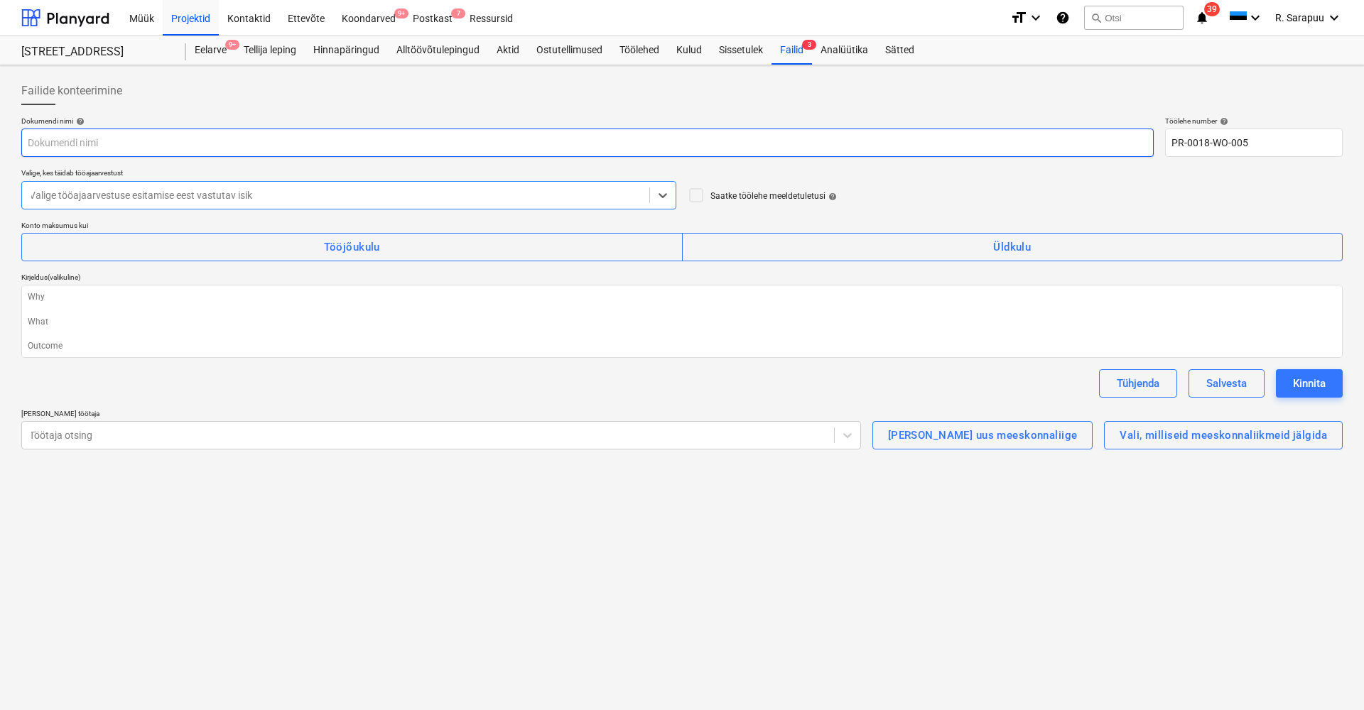
click at [205, 146] on input "text" at bounding box center [587, 143] width 1132 height 28
type textarea "x"
type input "V"
type textarea "x"
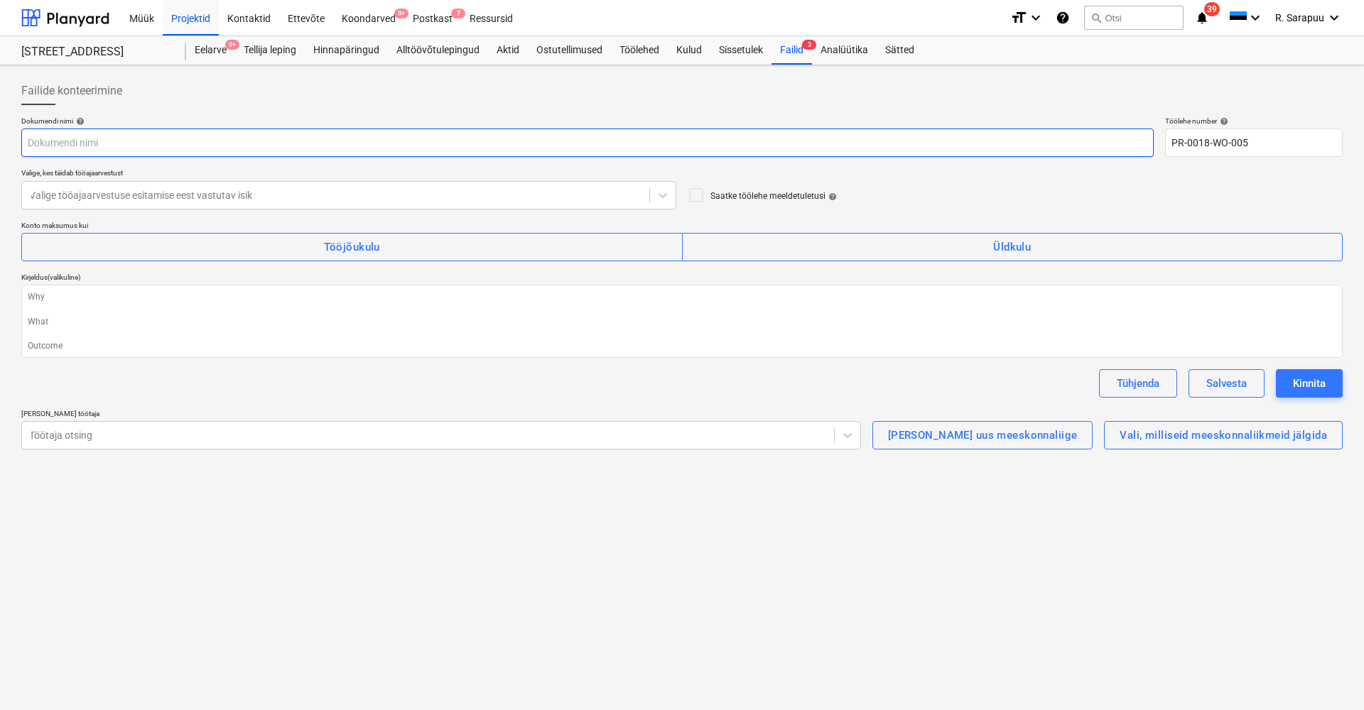
type input "M"
type textarea "x"
type input "Ma"
type textarea "x"
type input "Mat"
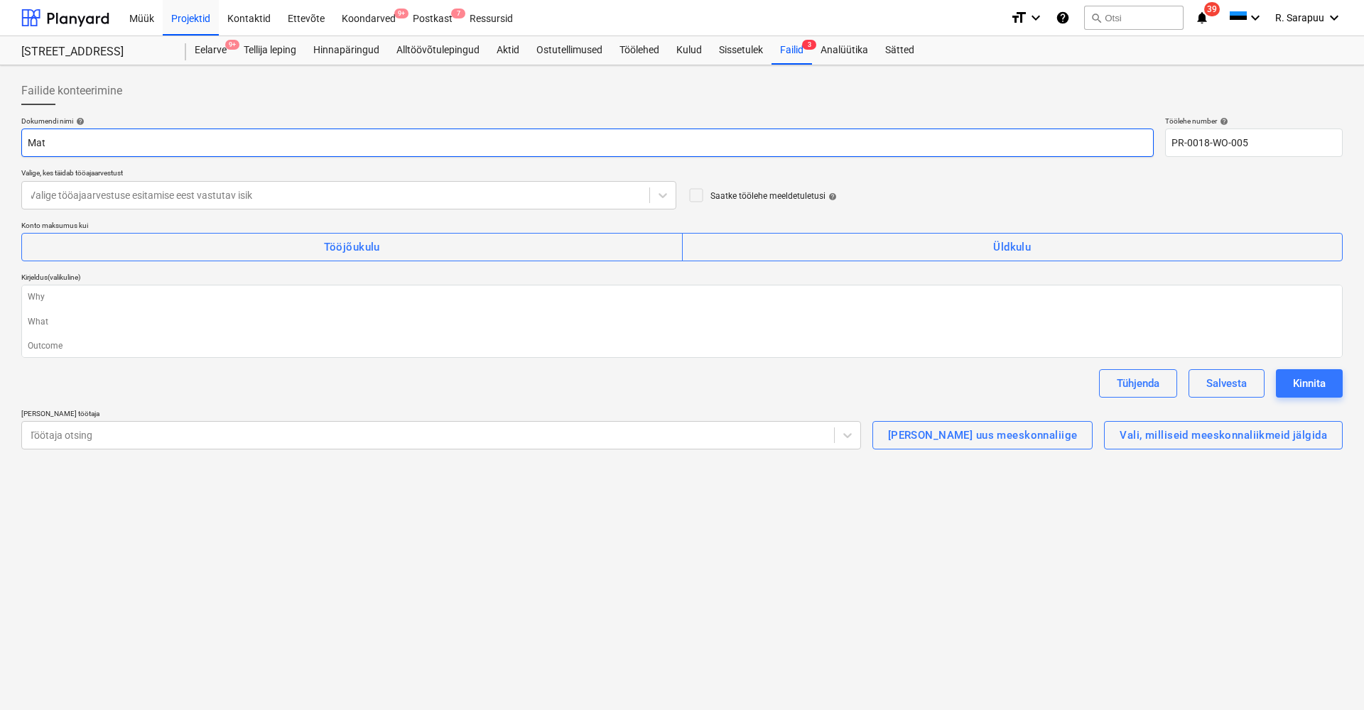
type textarea "x"
type input "Mats"
type textarea "x"
type input "Matso"
type textarea "x"
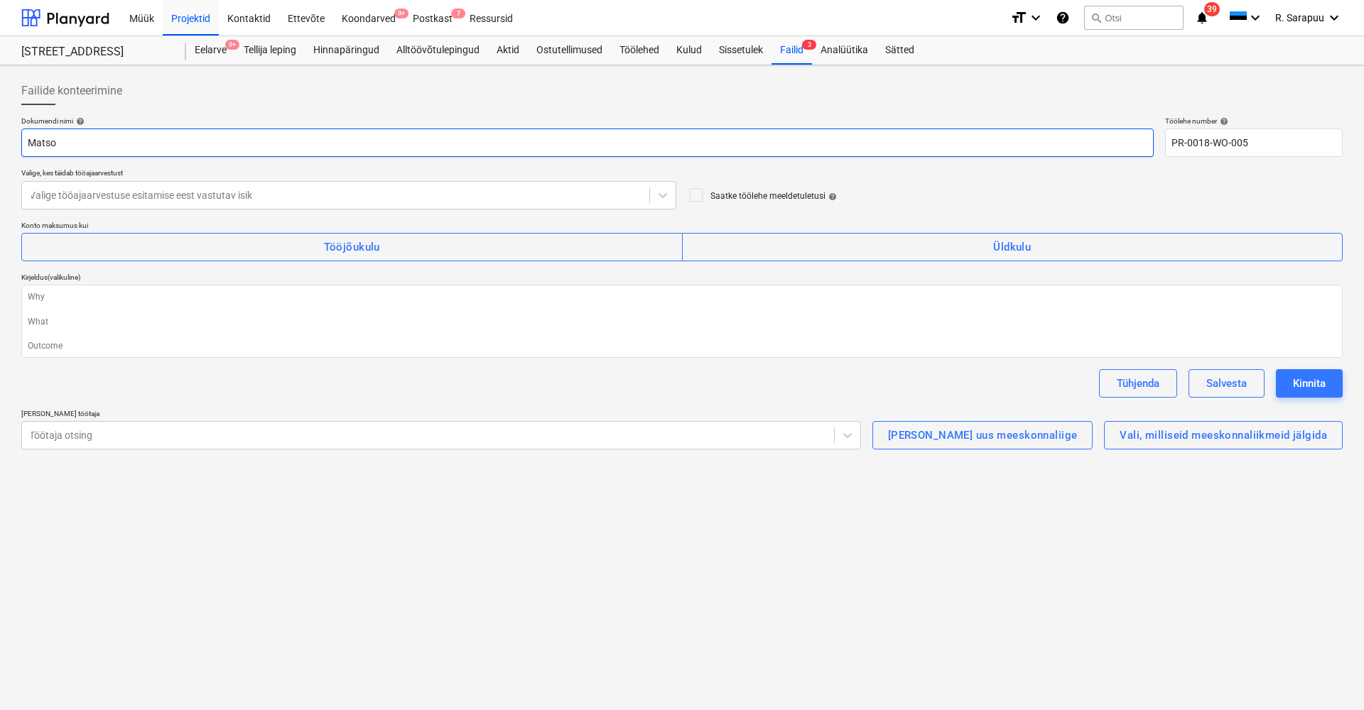
type input "Matso"
type textarea "x"
type input "Matso t"
type textarea "x"
type input "Matso te"
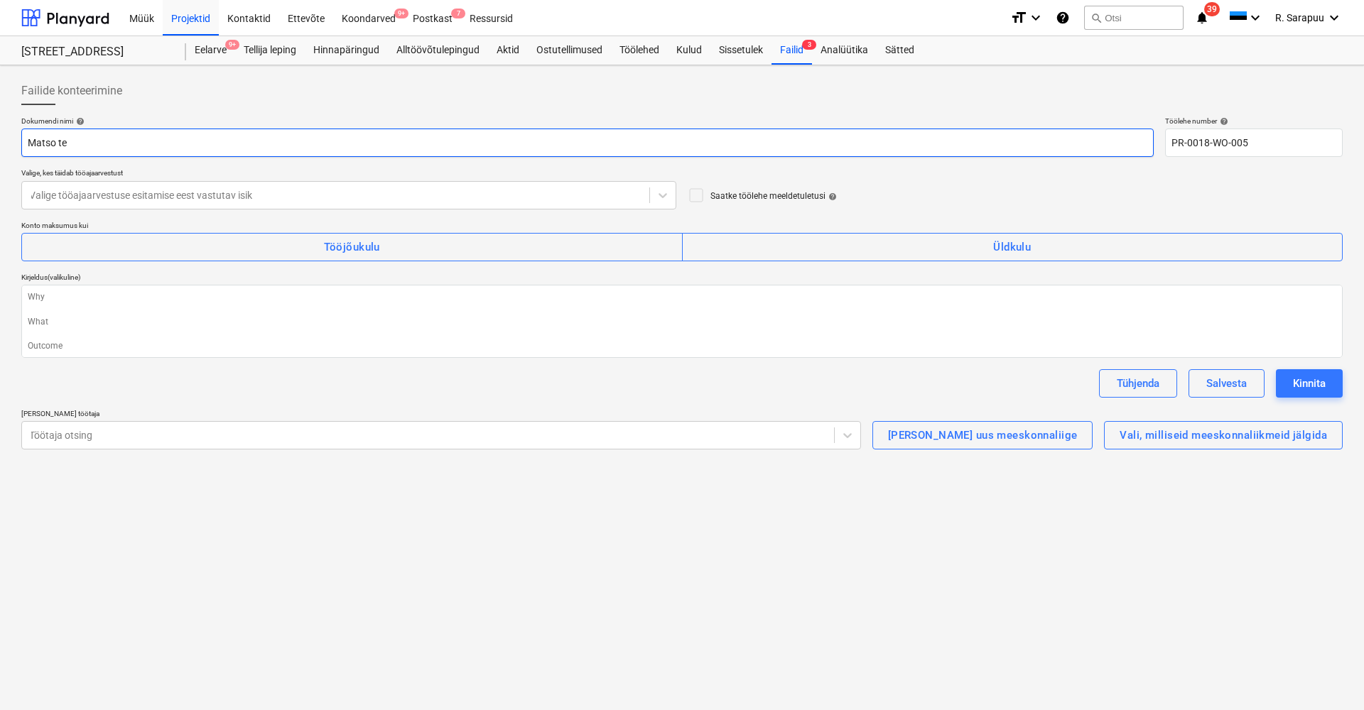
type textarea "x"
type input "Matso tee"
type textarea "x"
type input "Matso tee"
type textarea "x"
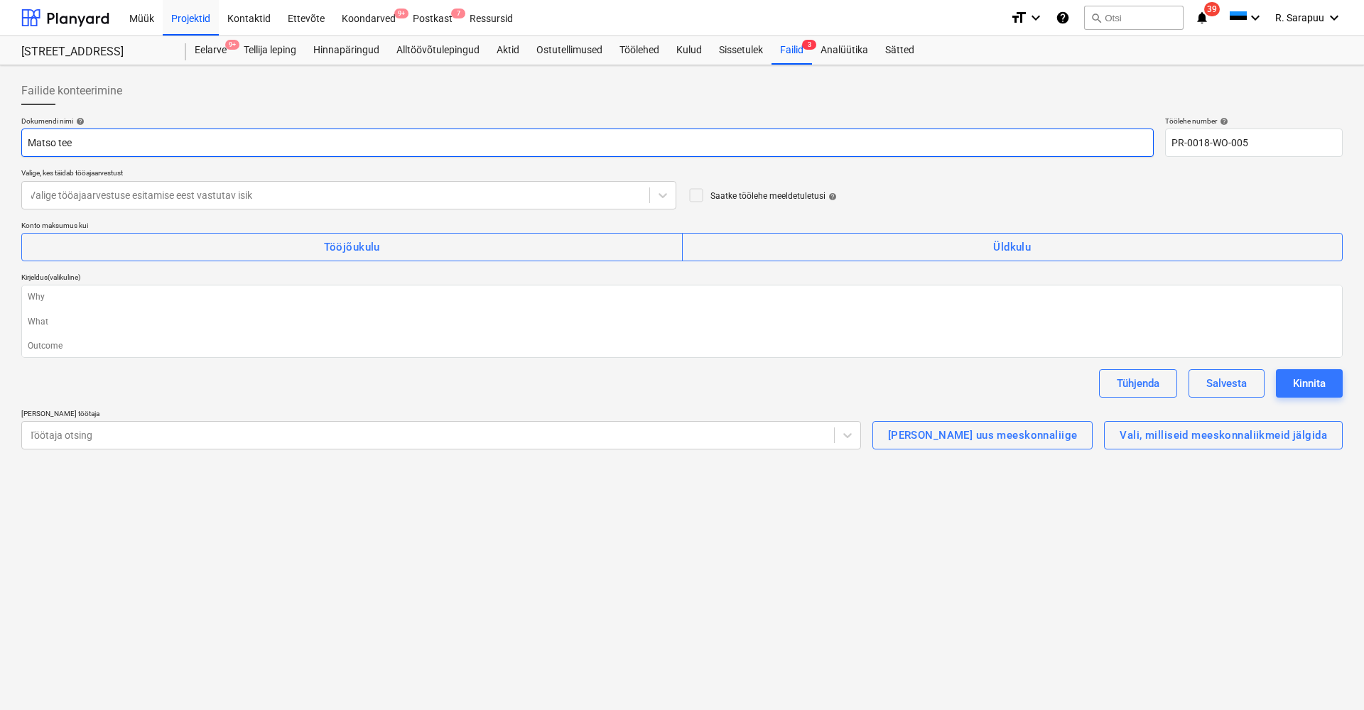
type input "Matso tee e"
type textarea "x"
type input "Matso tee eh"
type textarea "x"
type input "Matso tee ehi"
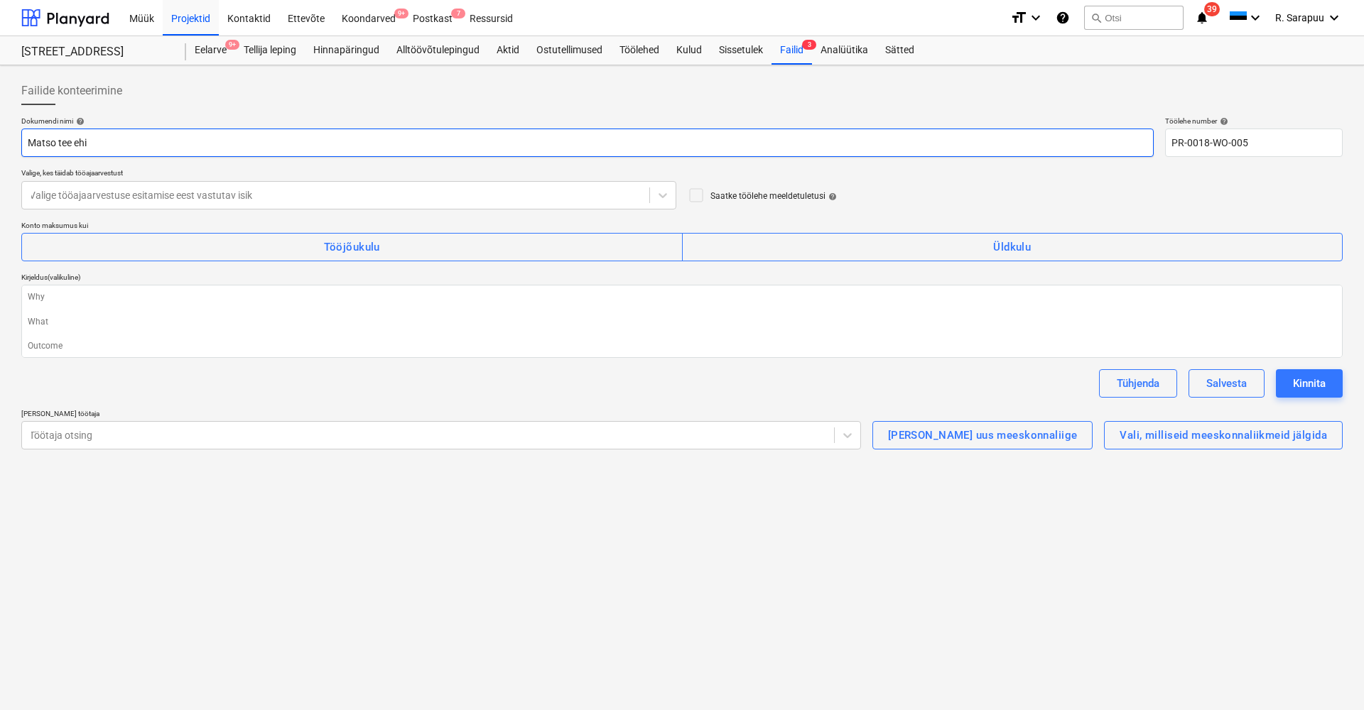
type textarea "x"
type input "[PERSON_NAME]"
type textarea "x"
type input "Matso tee ehiut"
type textarea "x"
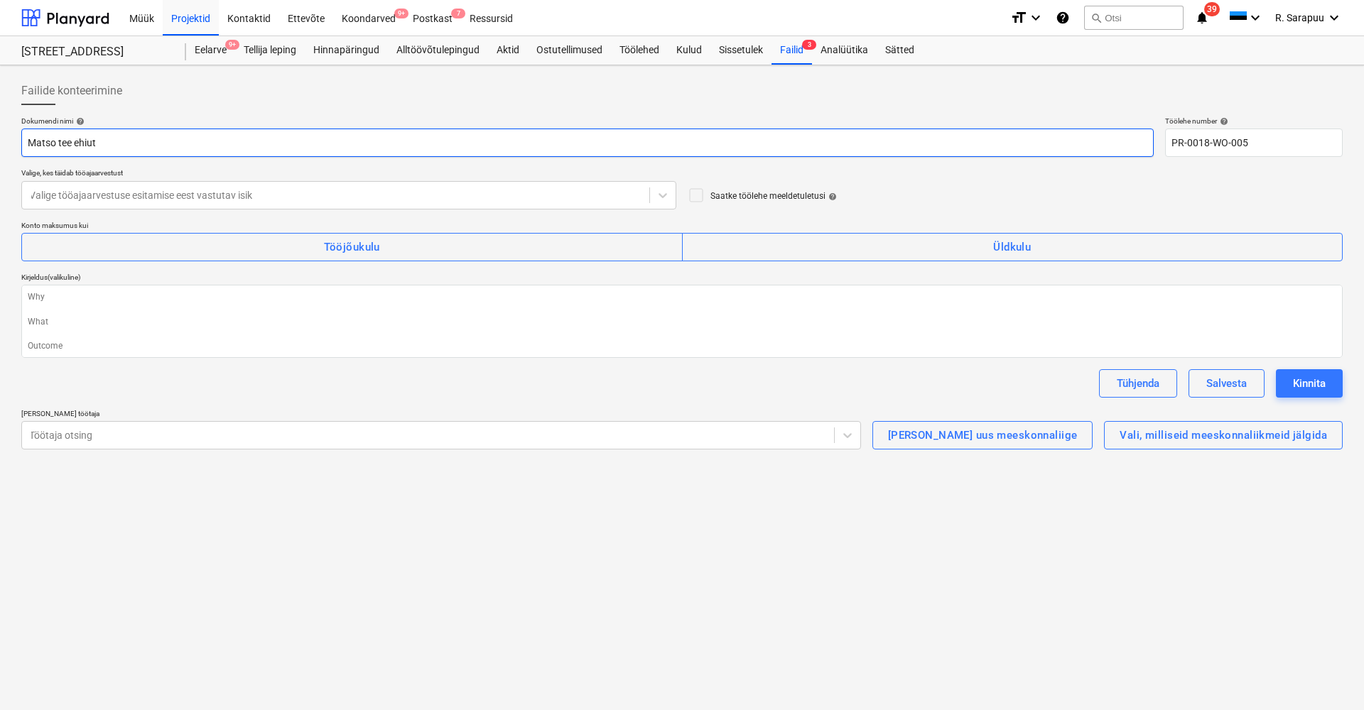
type input "[PERSON_NAME]"
type textarea "x"
type input "Matso tee ehiut"
type textarea "x"
type input "[PERSON_NAME]"
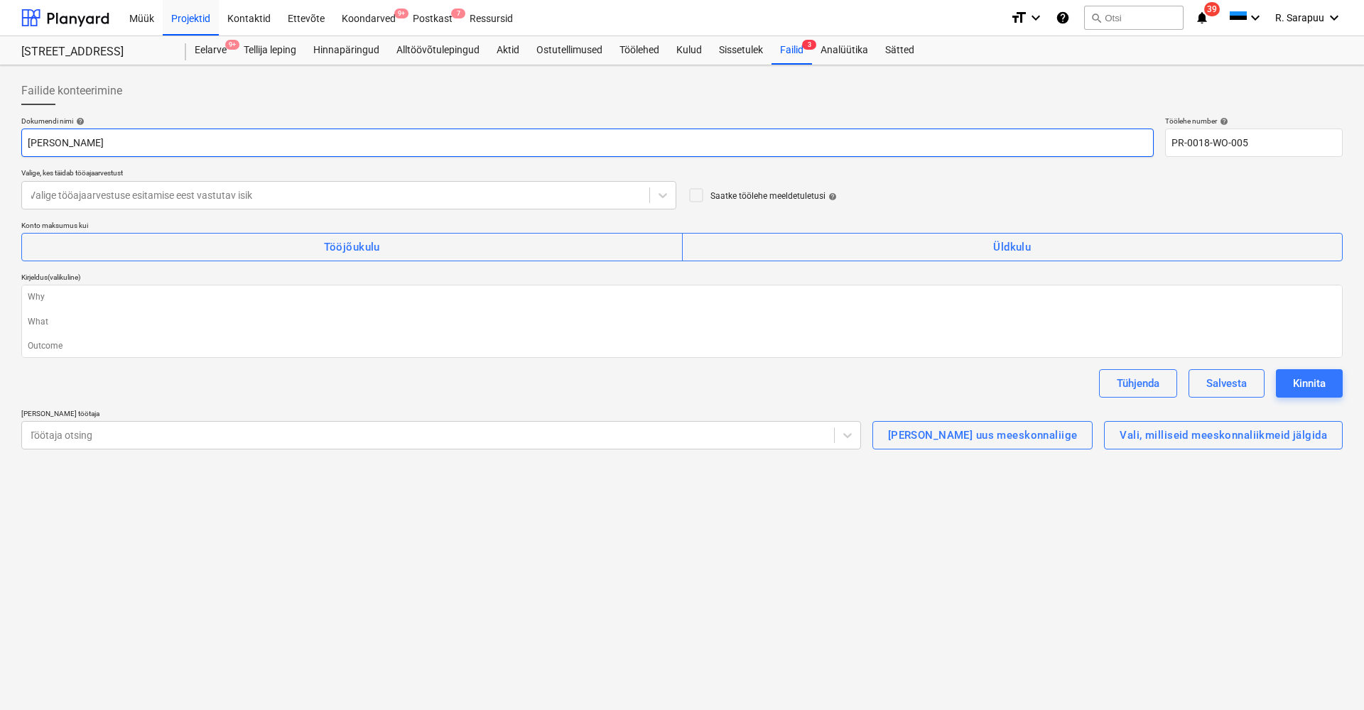
type textarea "x"
type input "Matso tee ehi"
type textarea "x"
type input "Matso tee ehit"
type textarea "x"
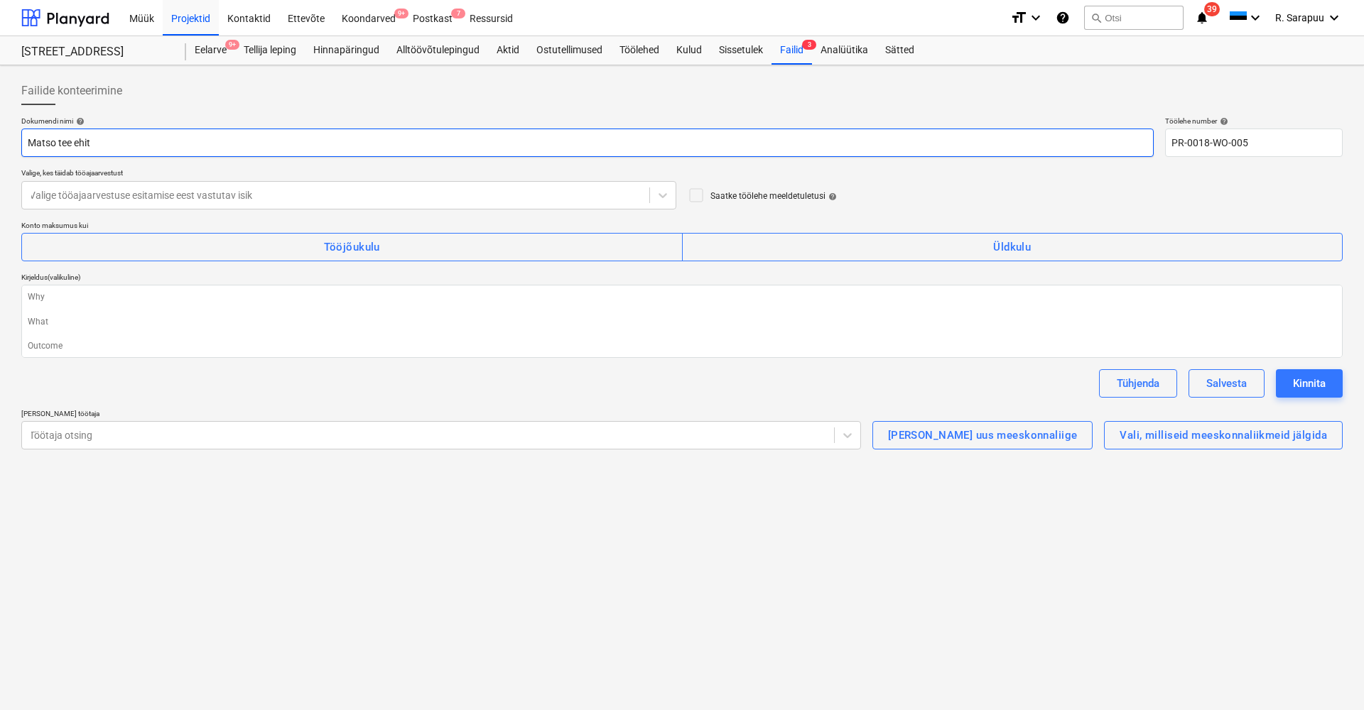
type input "Matso tee ehitu"
type textarea "x"
type input "Matso tee ehitus"
type textarea "x"
type input "Matso tee ehitus"
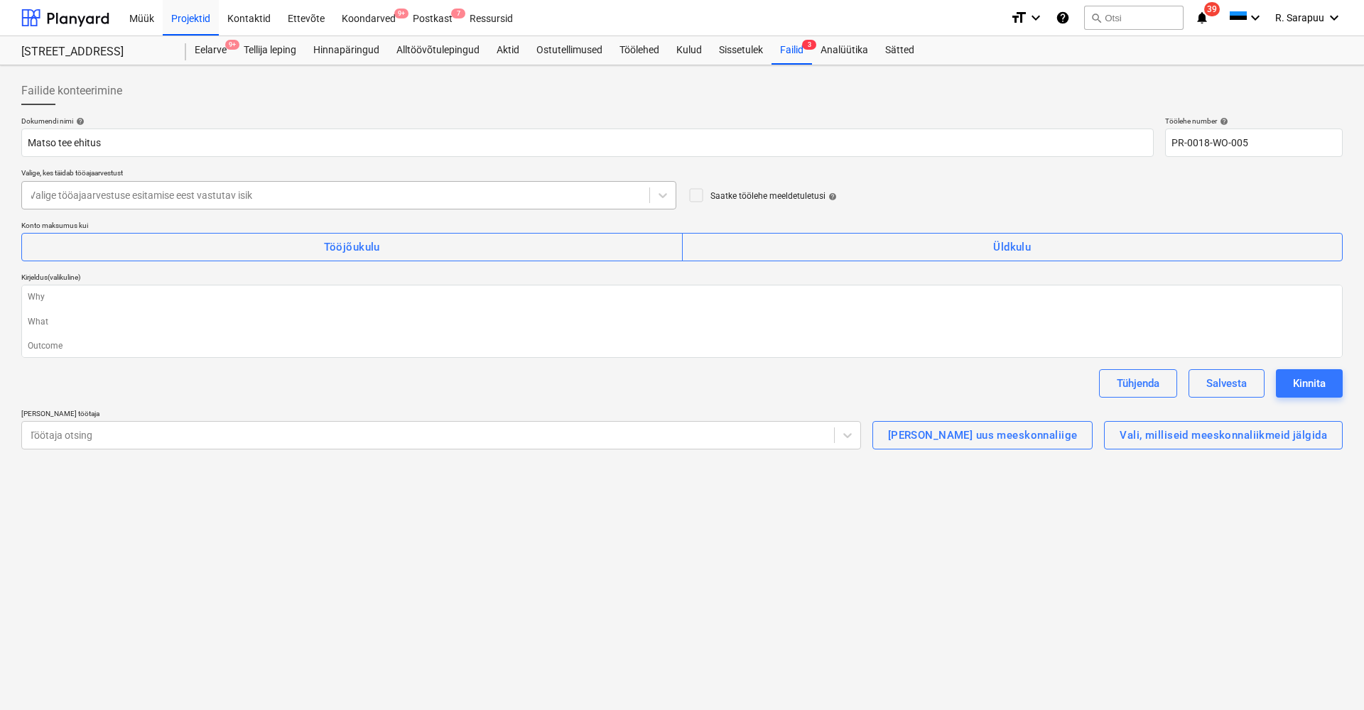
type textarea "x"
click at [426, 196] on div at bounding box center [335, 195] width 613 height 14
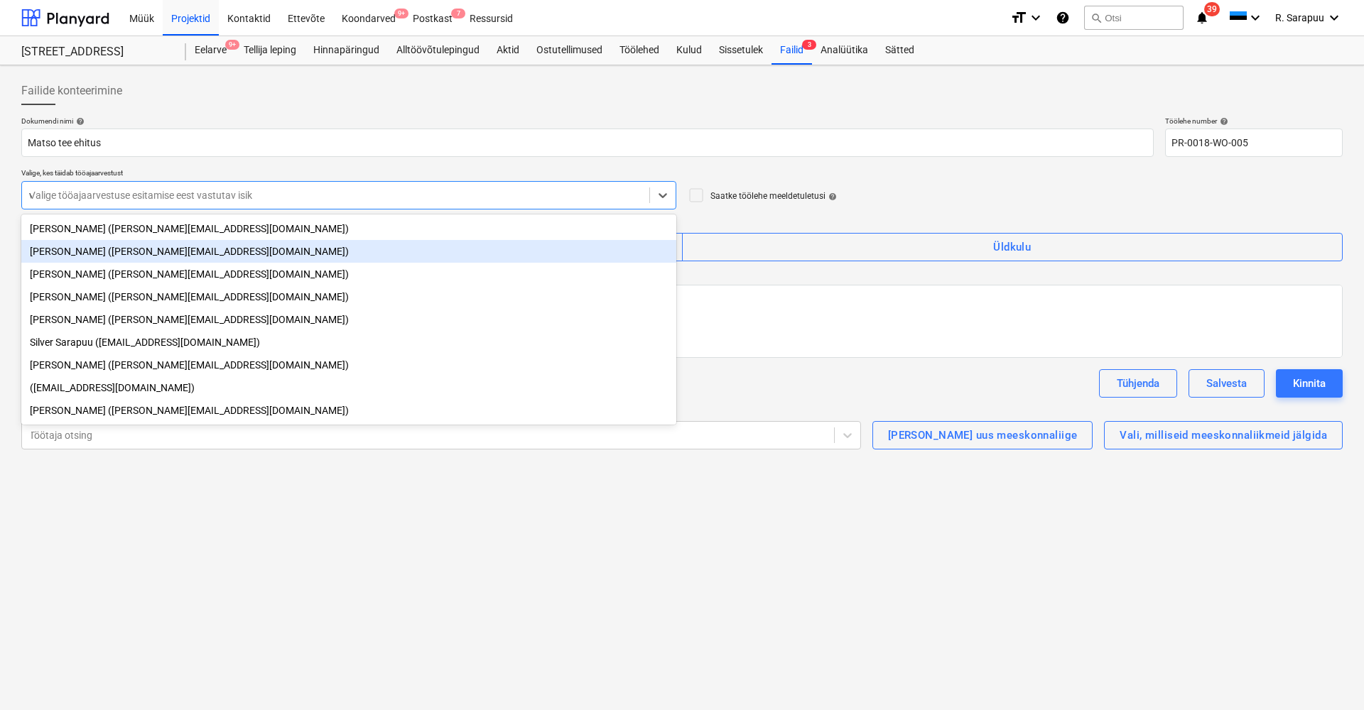
type input "va"
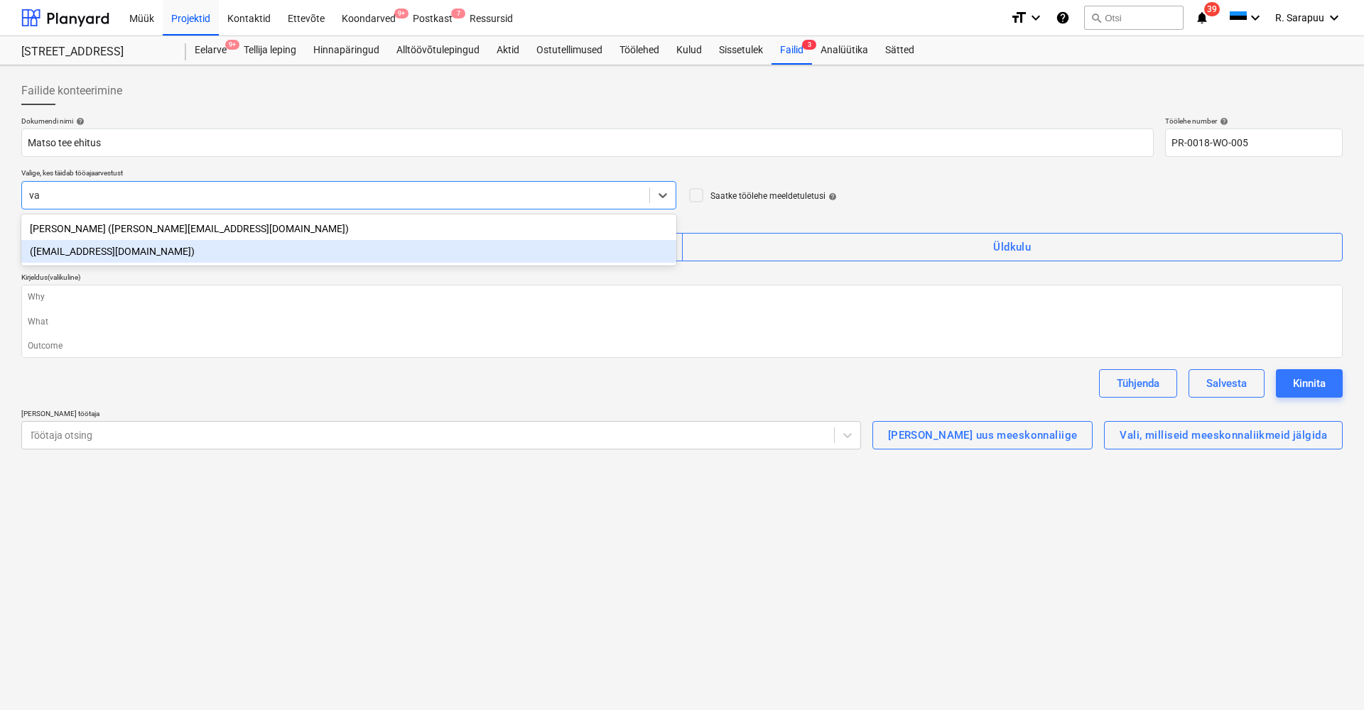
click at [95, 250] on div "([EMAIL_ADDRESS][DOMAIN_NAME])" at bounding box center [348, 251] width 655 height 23
type textarea "x"
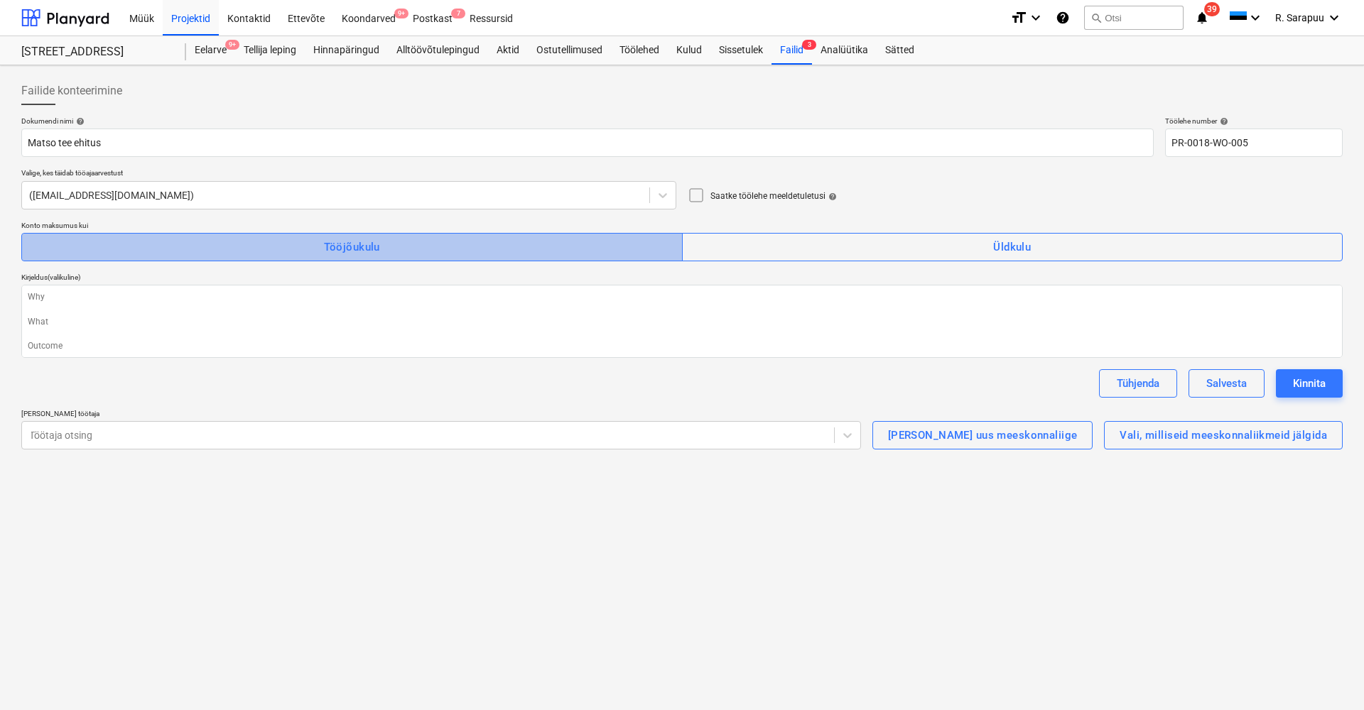
click at [529, 252] on span "Tööjõukulu" at bounding box center [352, 247] width 630 height 18
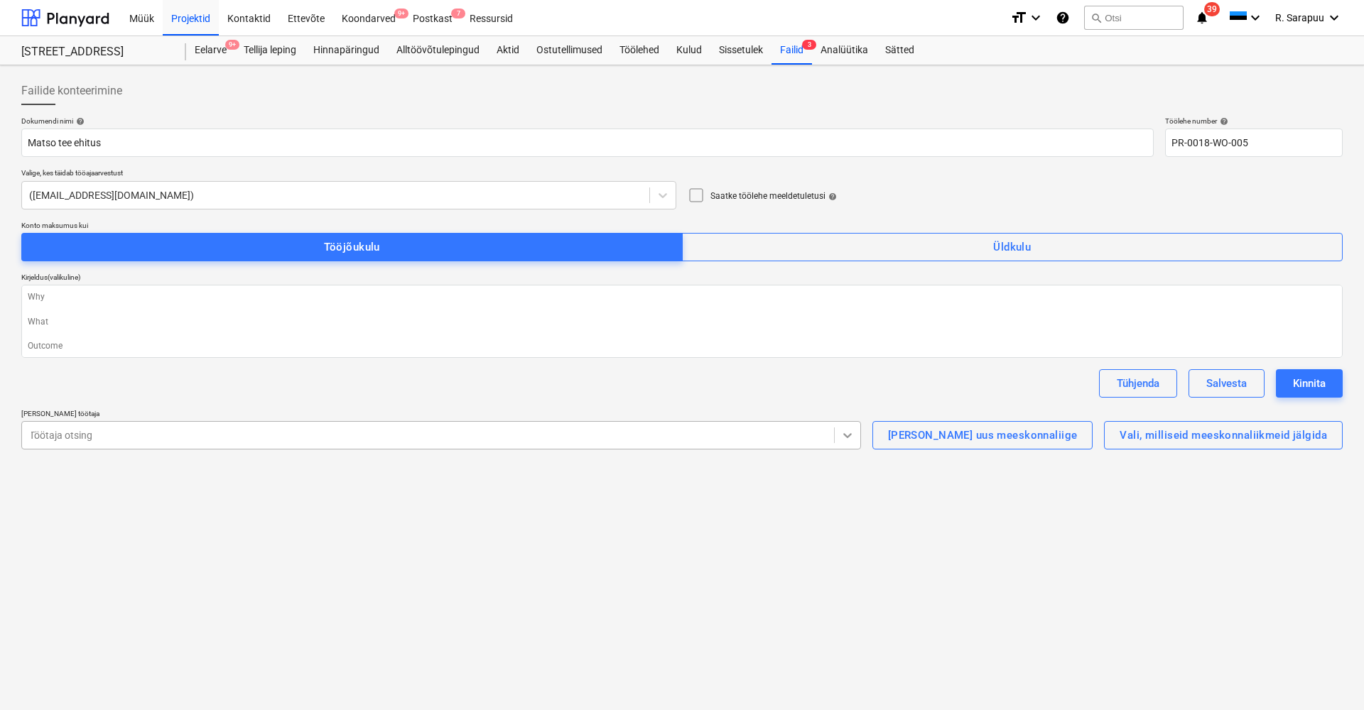
click at [855, 440] on icon at bounding box center [847, 435] width 14 height 14
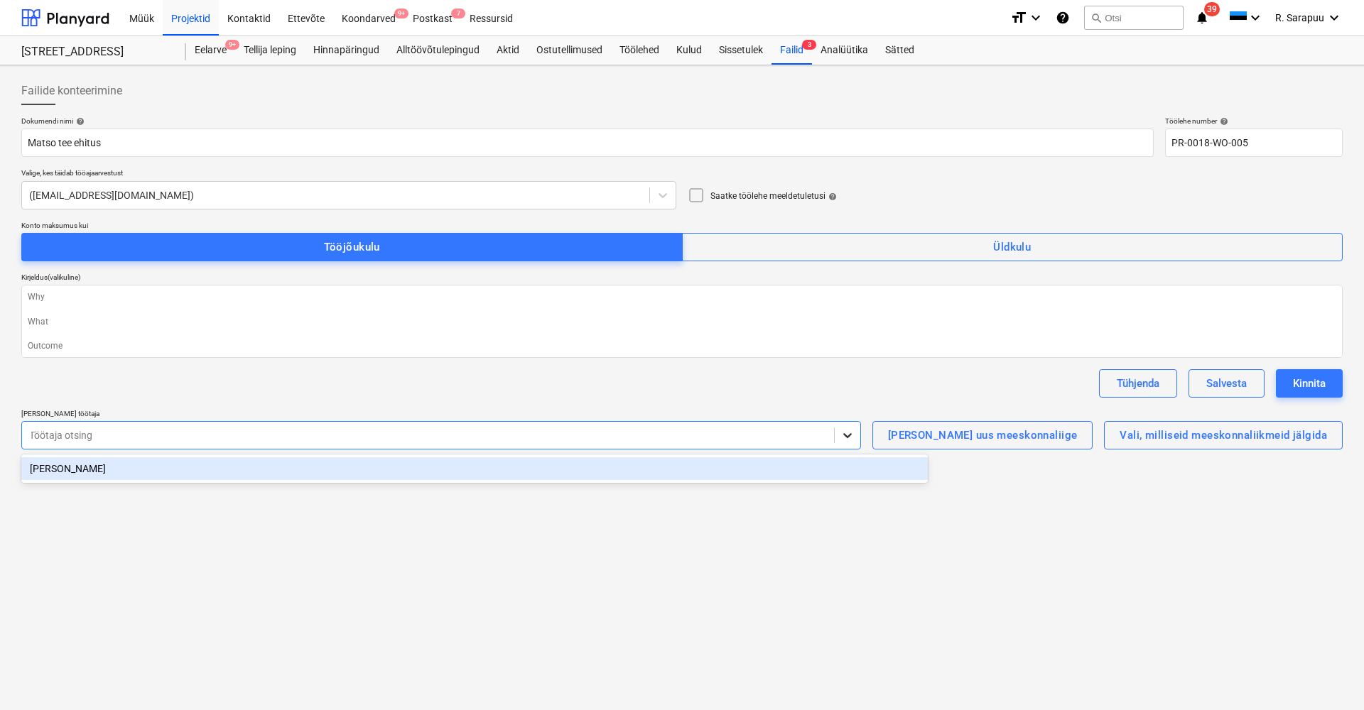
click at [855, 440] on icon at bounding box center [847, 435] width 14 height 14
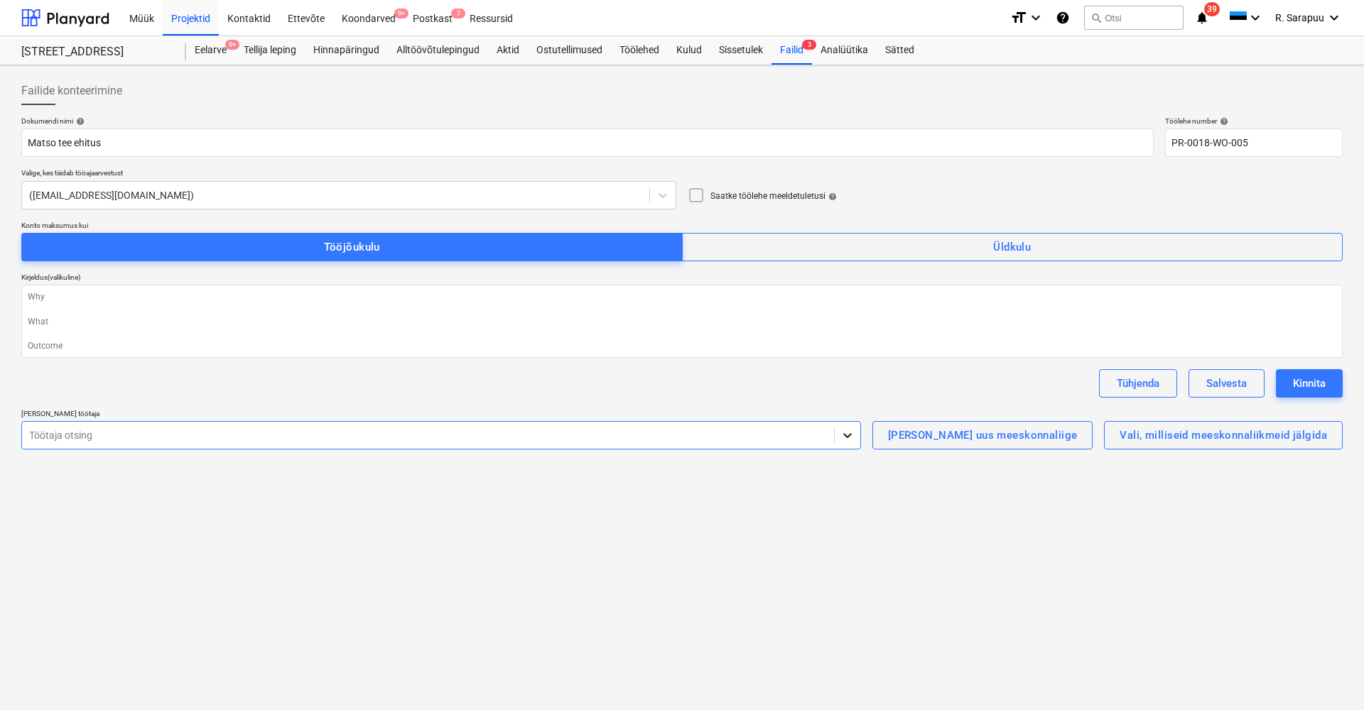
click at [855, 440] on icon at bounding box center [847, 435] width 14 height 14
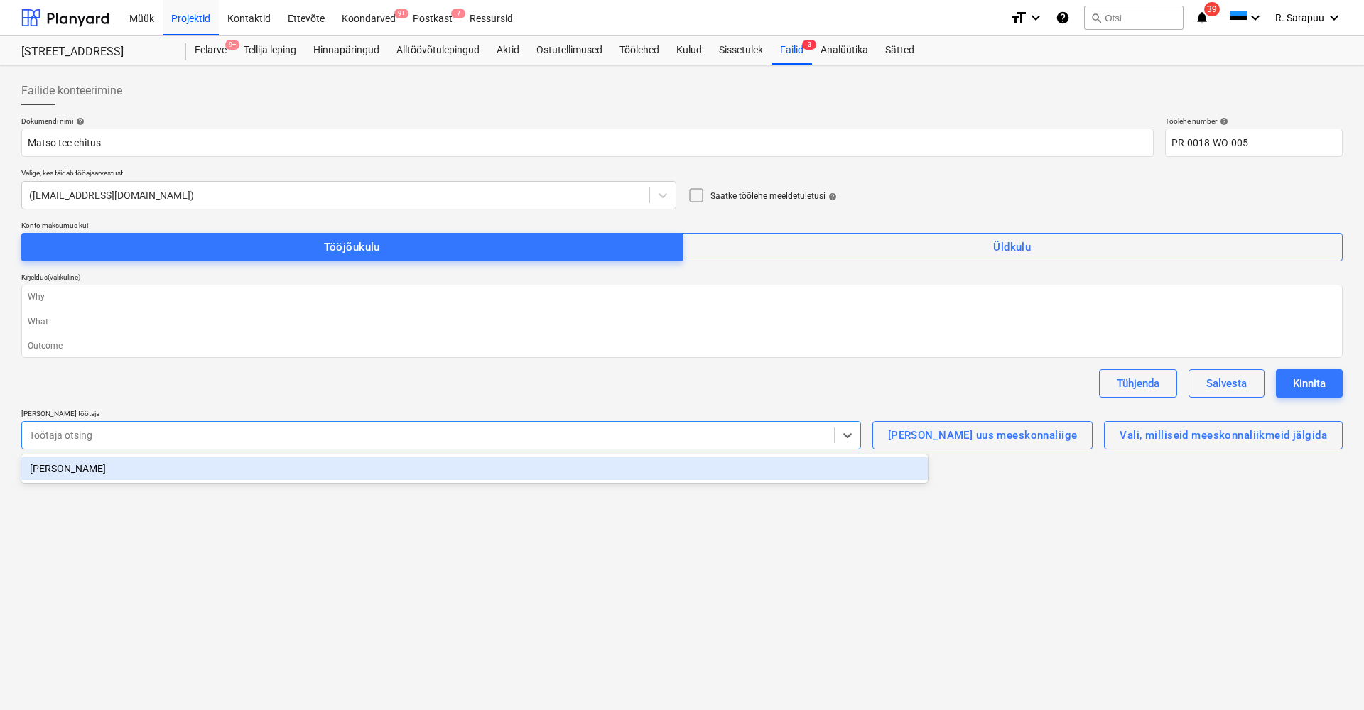
click at [898, 467] on div "[PERSON_NAME]" at bounding box center [474, 469] width 907 height 23
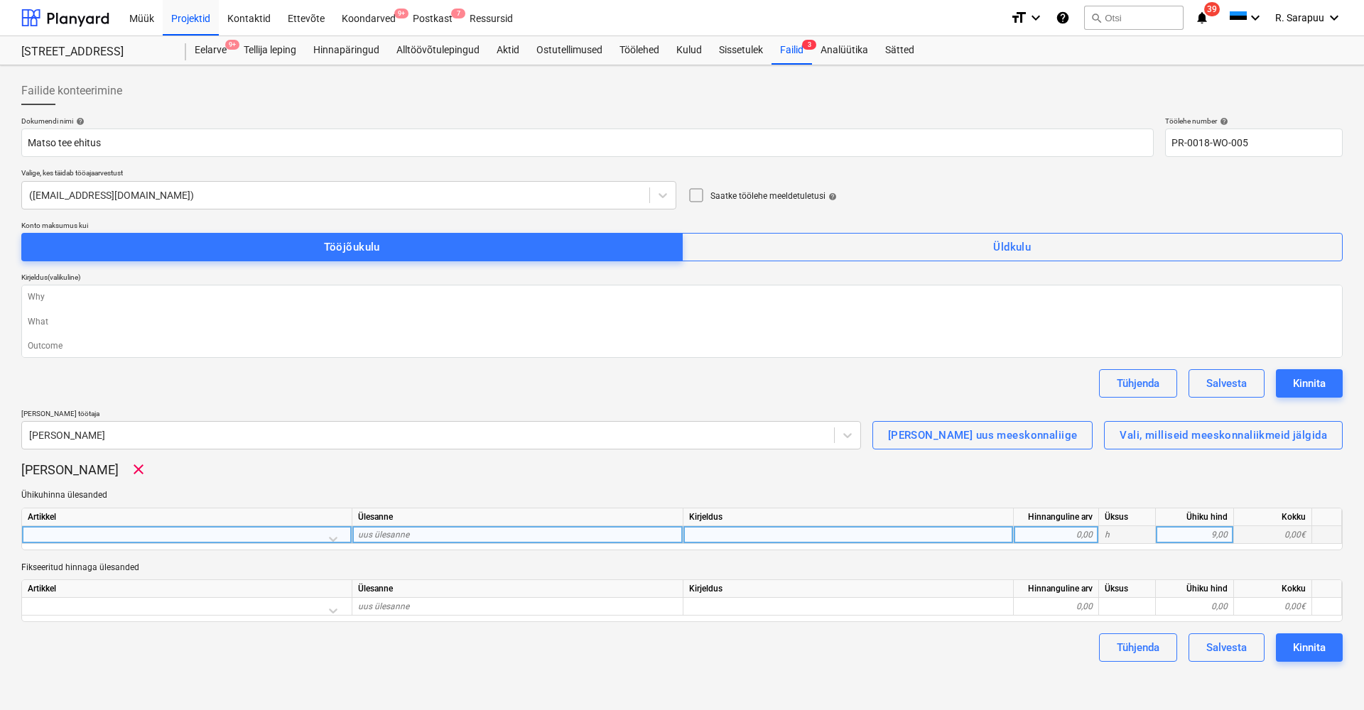
click at [332, 538] on div at bounding box center [187, 538] width 318 height 25
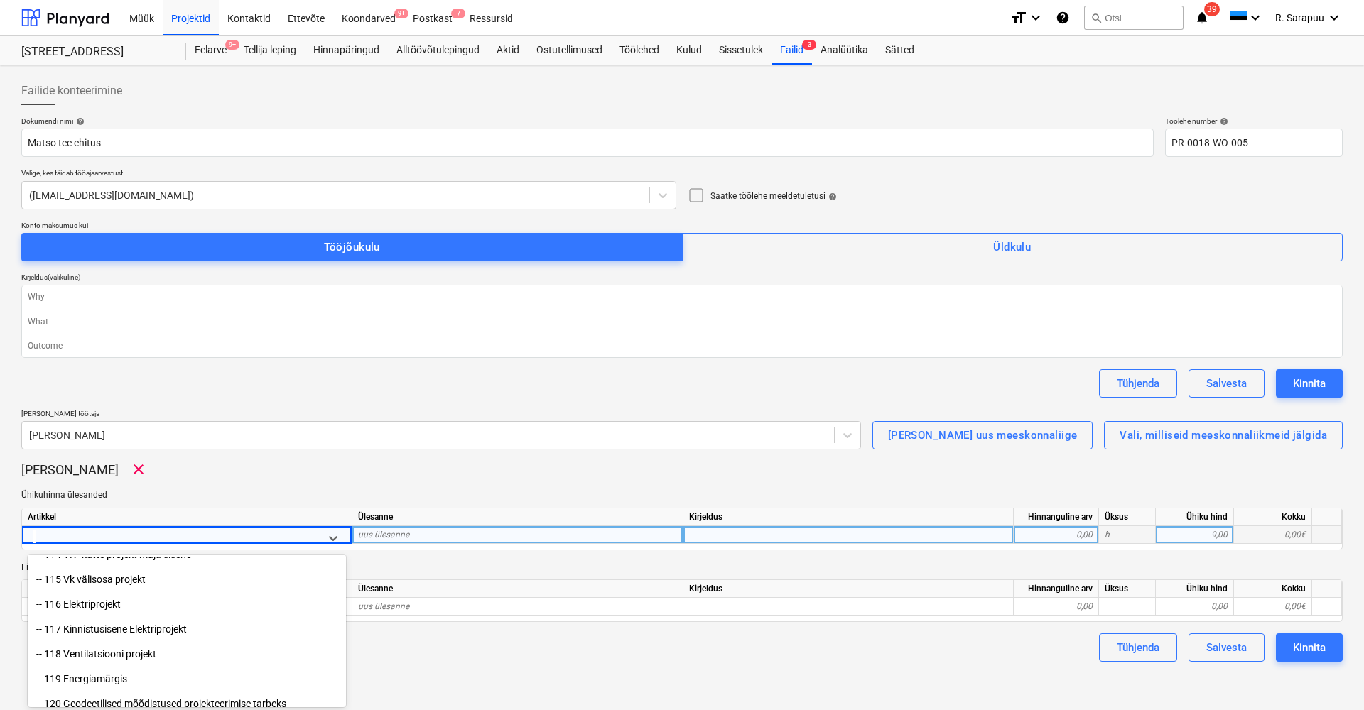
scroll to position [190, 0]
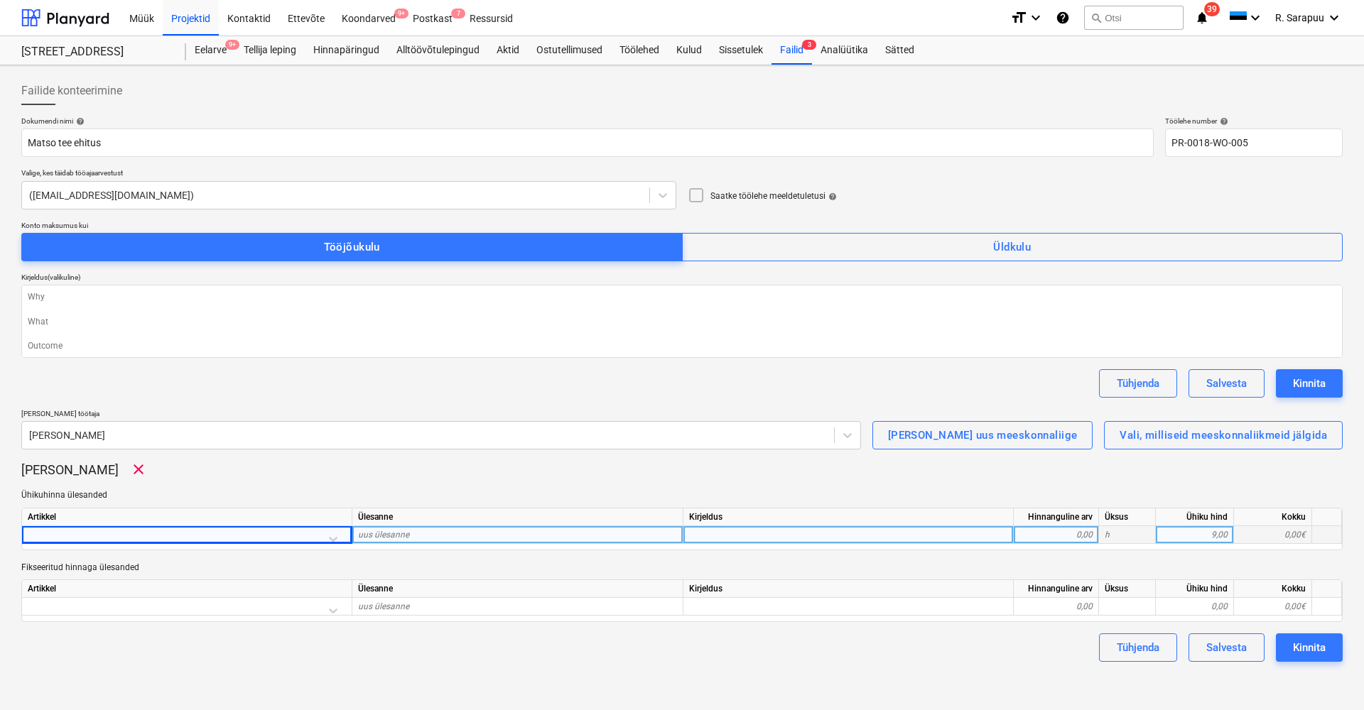
type textarea "x"
click at [158, 534] on div at bounding box center [187, 538] width 318 height 25
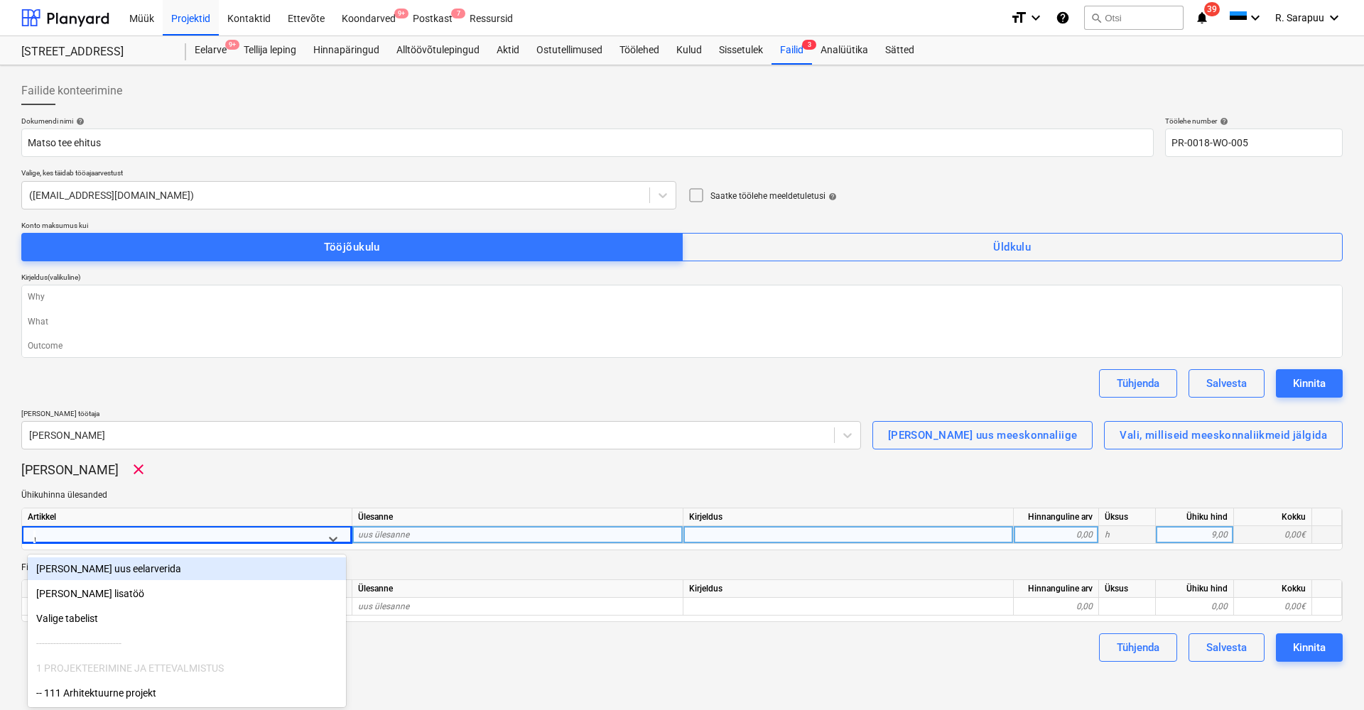
scroll to position [1, 0]
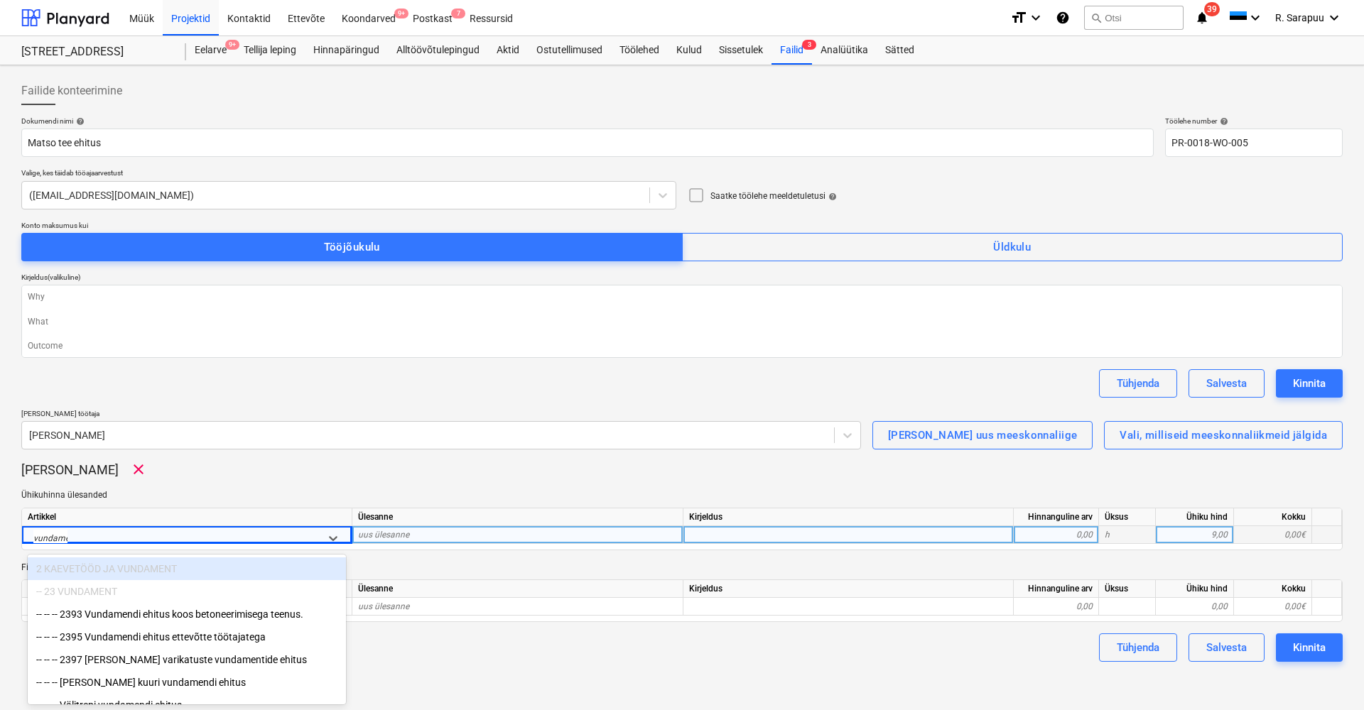
type input "vundamen"
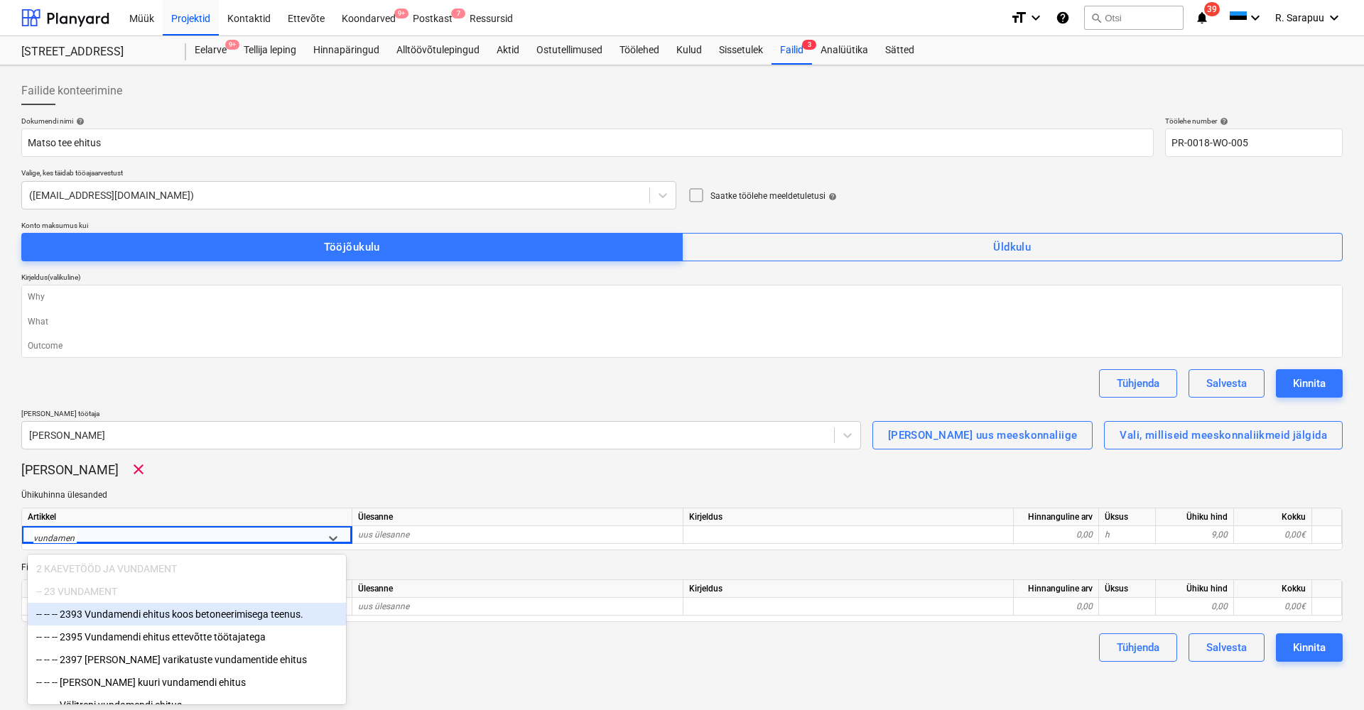
click at [183, 614] on div "-- -- -- 2393 Vundamendi ehitus koos betoneerimisega teenus." at bounding box center [187, 614] width 318 height 23
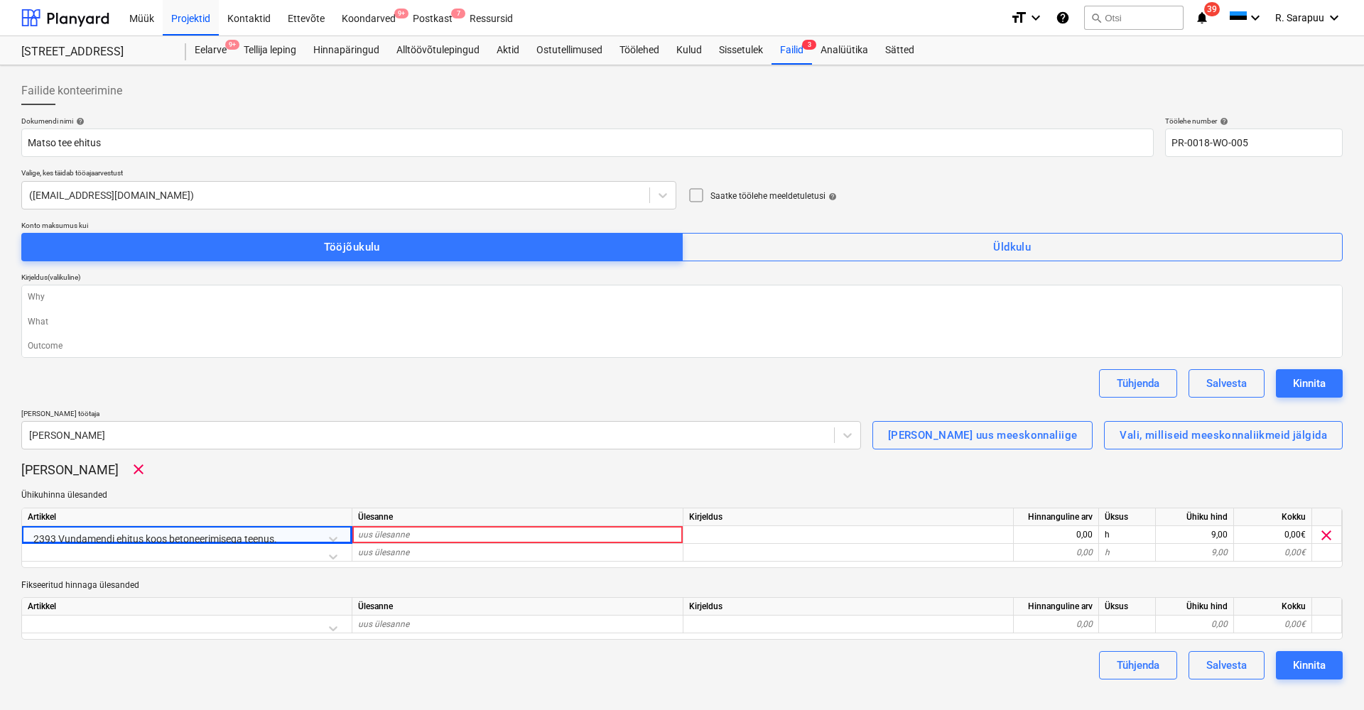
type textarea "x"
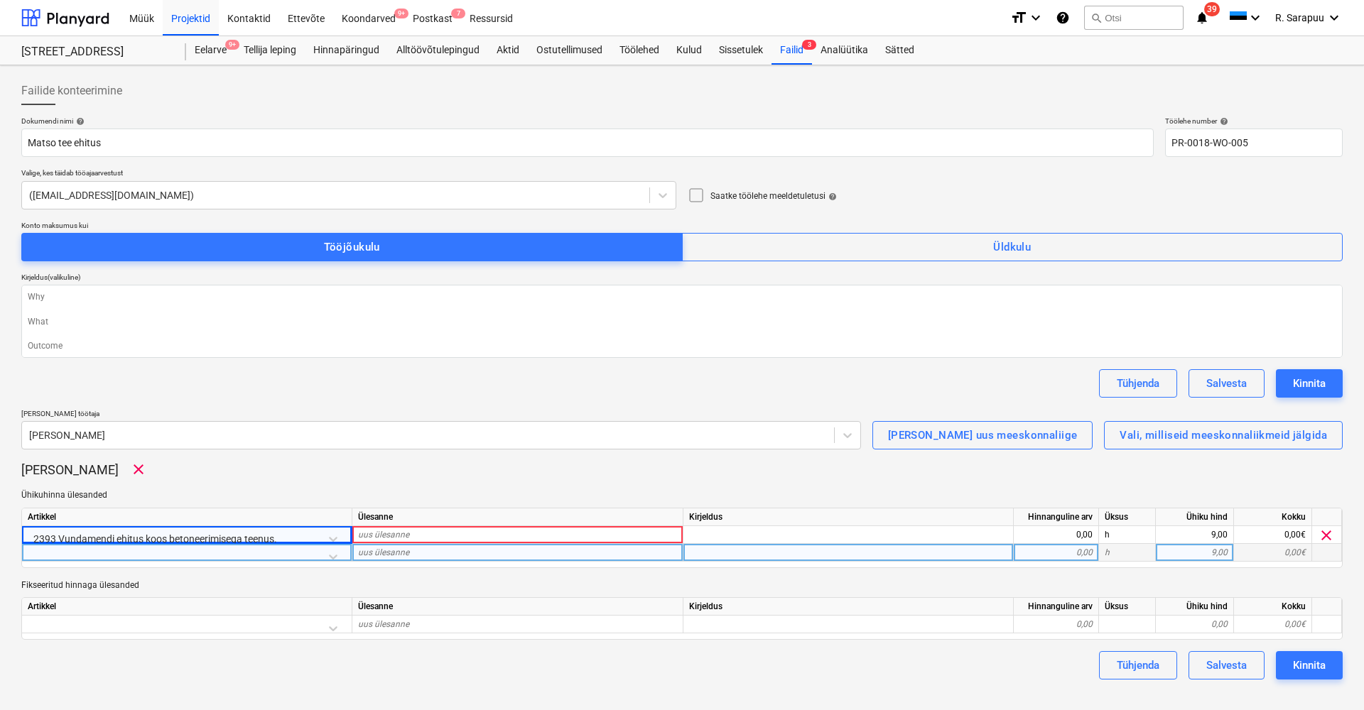
click at [335, 552] on div at bounding box center [187, 556] width 318 height 25
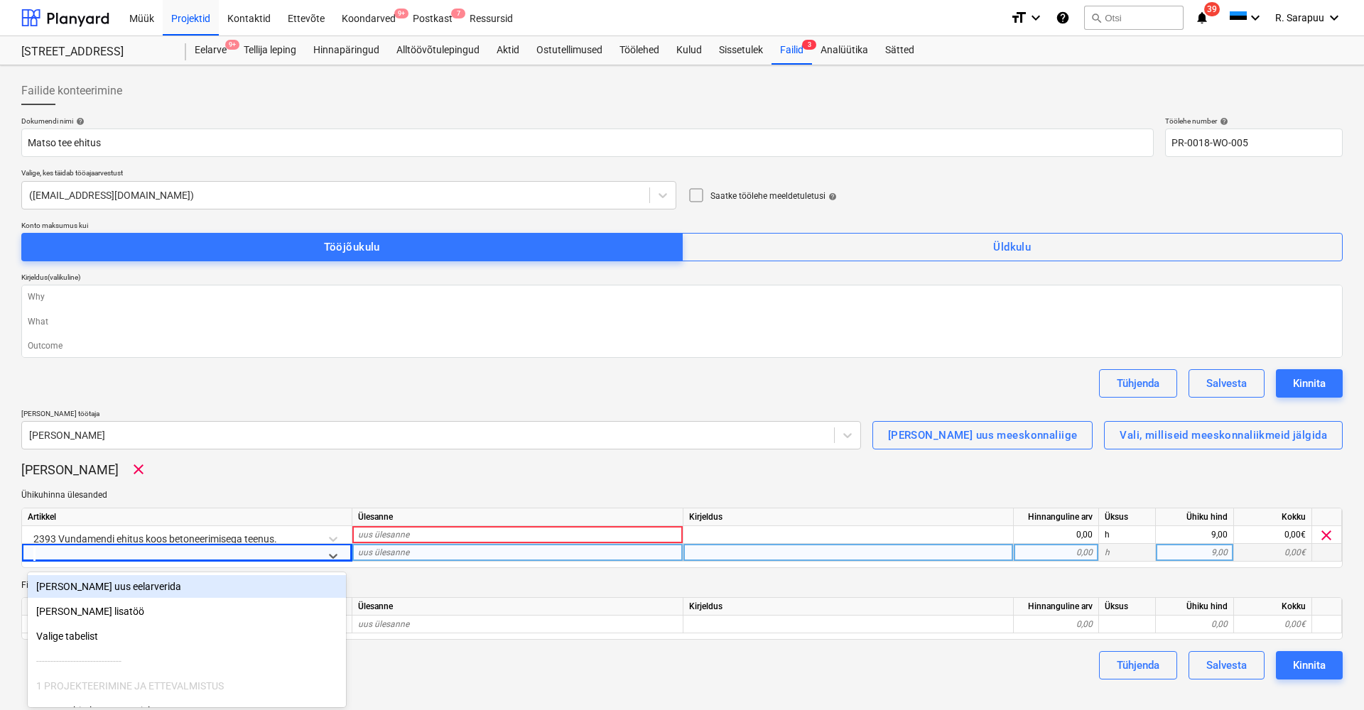
type input "v"
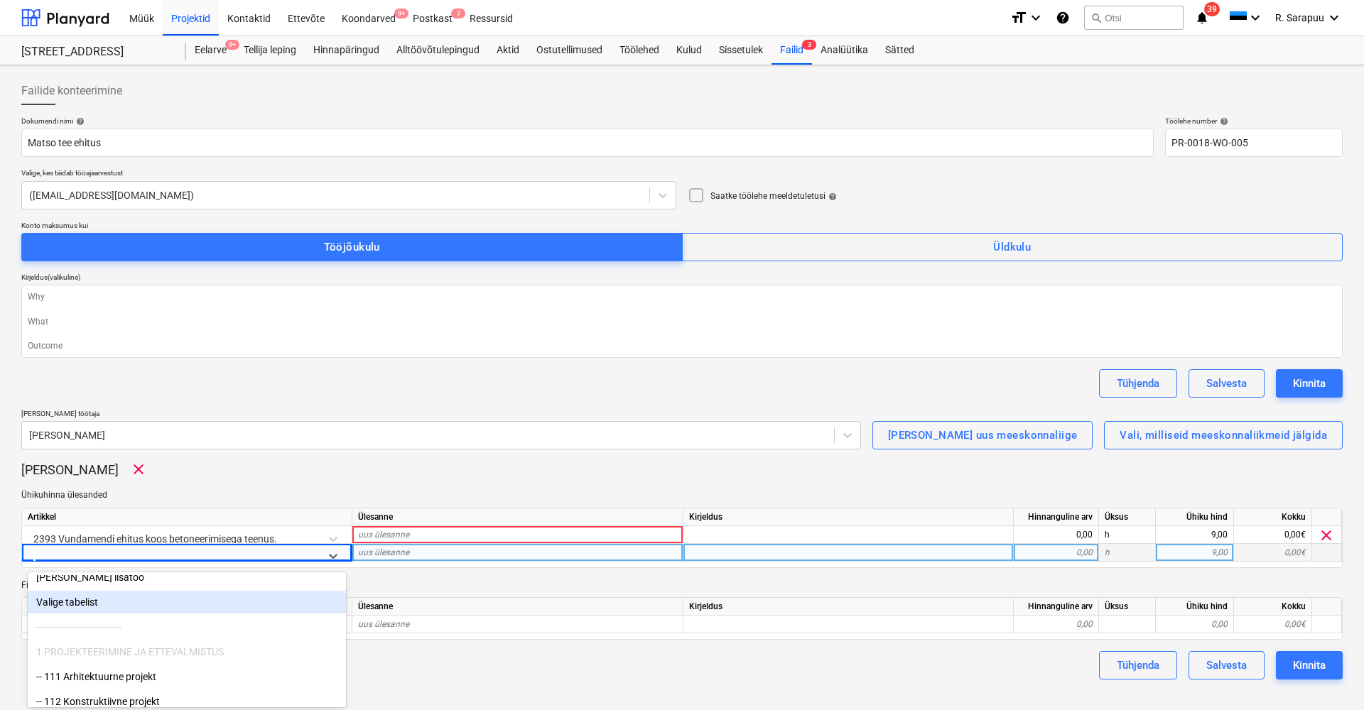
scroll to position [35, 0]
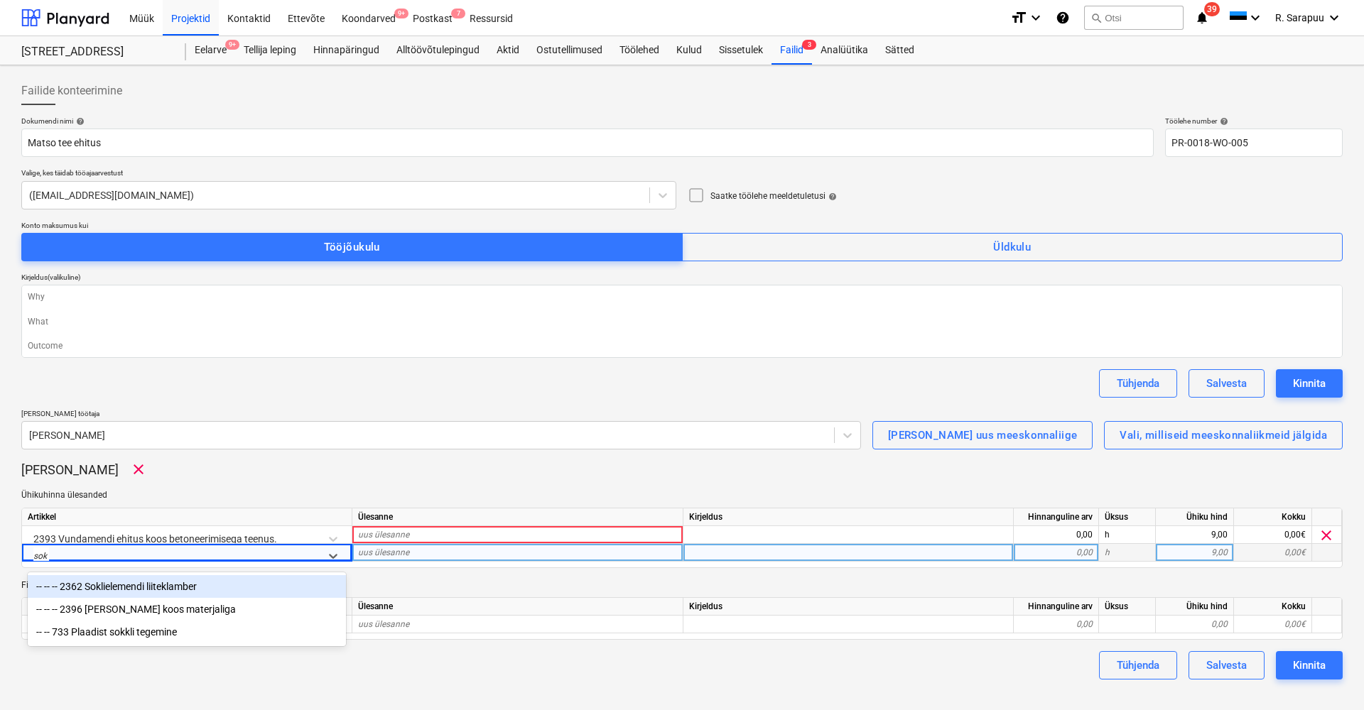
type input "sokl"
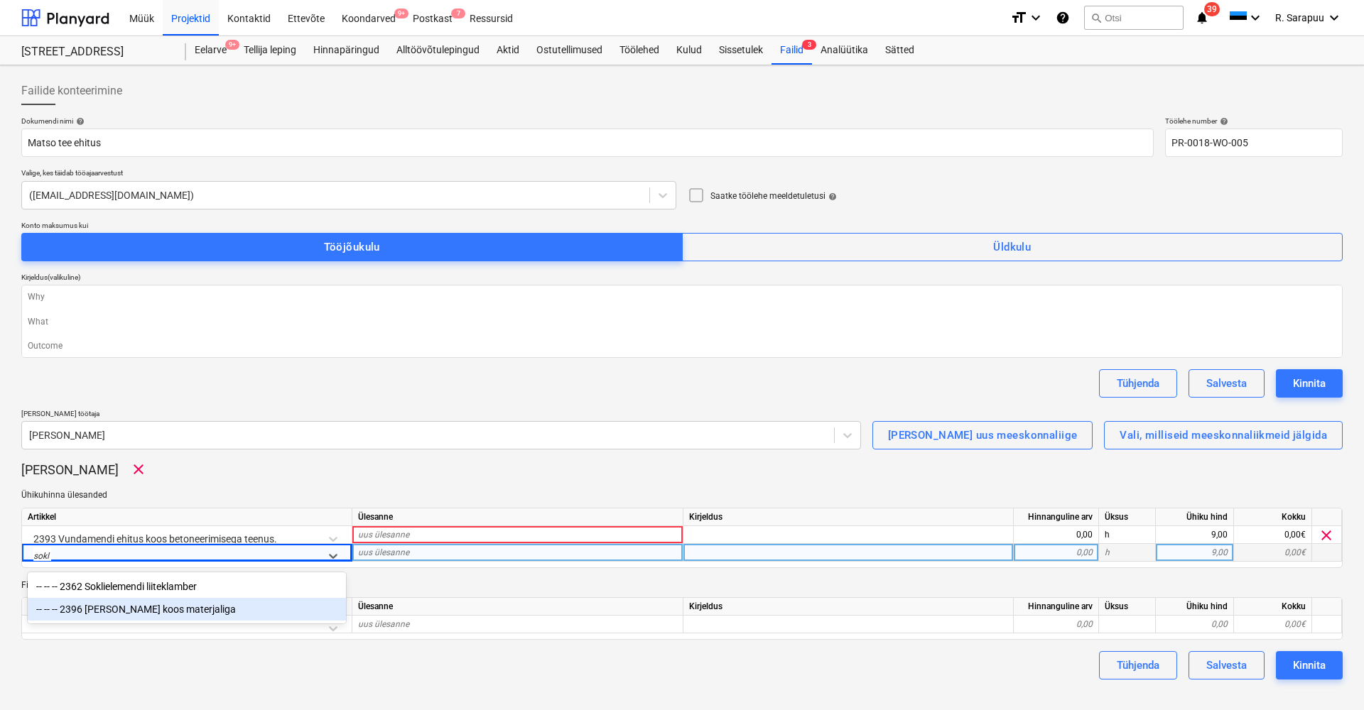
click at [185, 611] on div "-- -- -- 2396 [PERSON_NAME] koos materjaliga" at bounding box center [187, 609] width 318 height 23
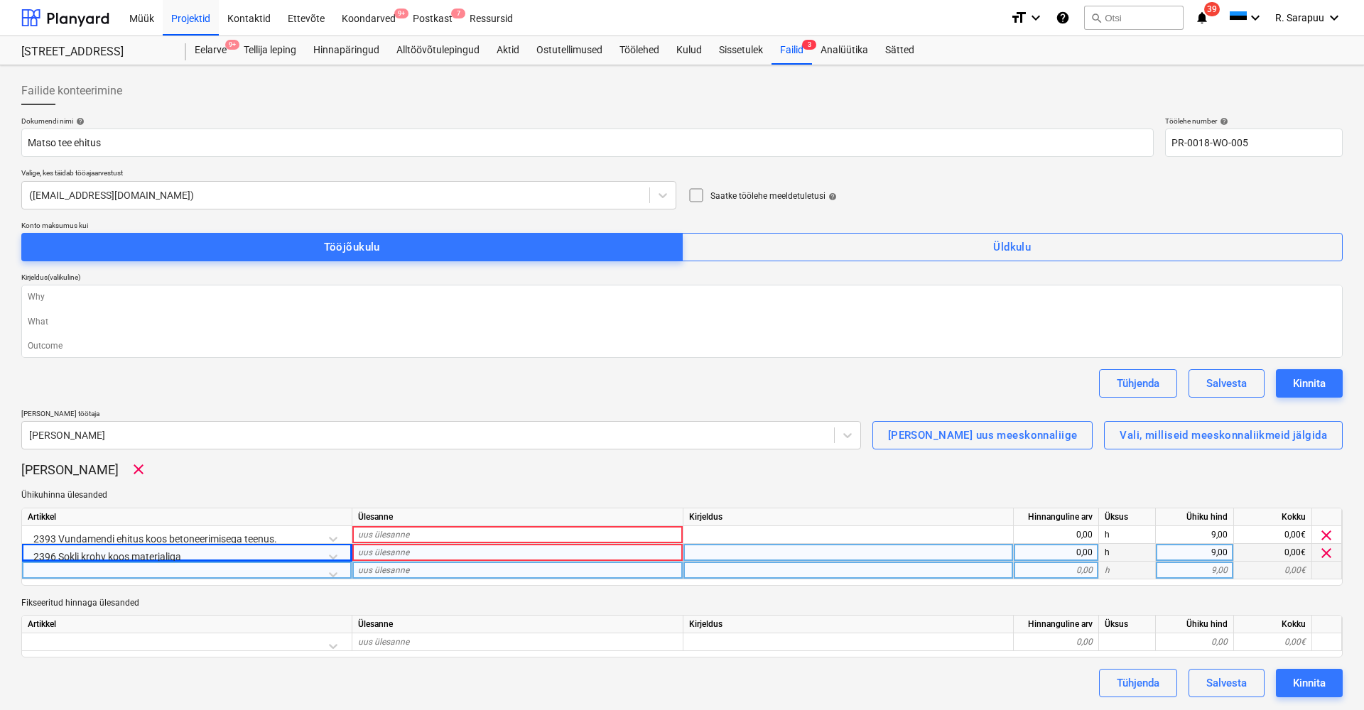
click at [335, 573] on div at bounding box center [187, 574] width 318 height 25
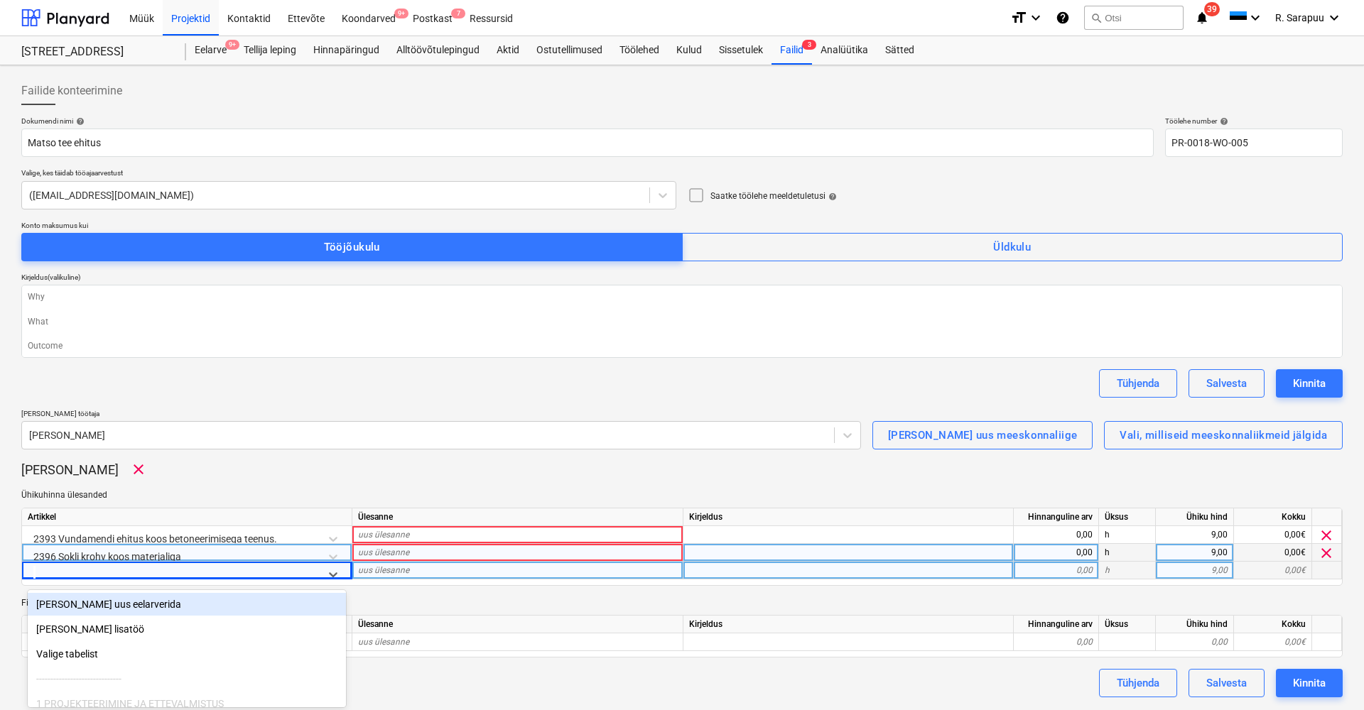
scroll to position [1, 0]
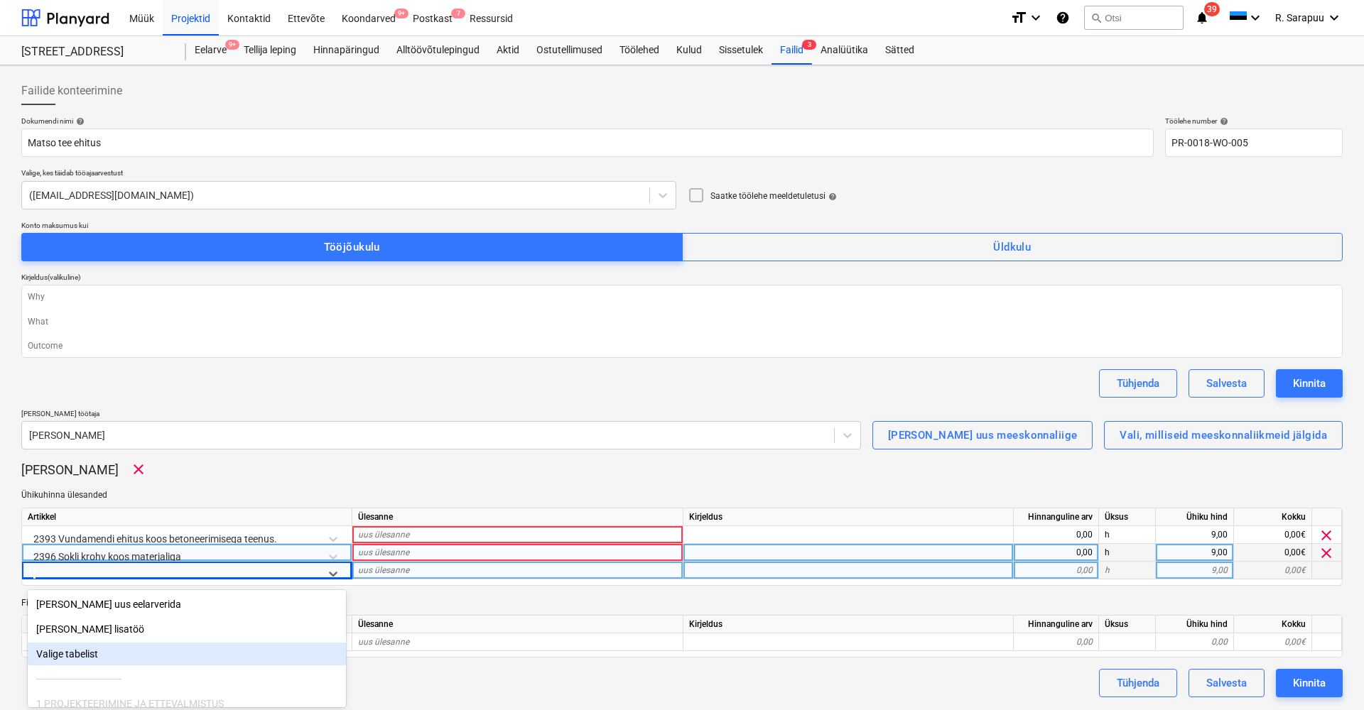
click at [222, 652] on div "Valige tabelist" at bounding box center [187, 654] width 318 height 23
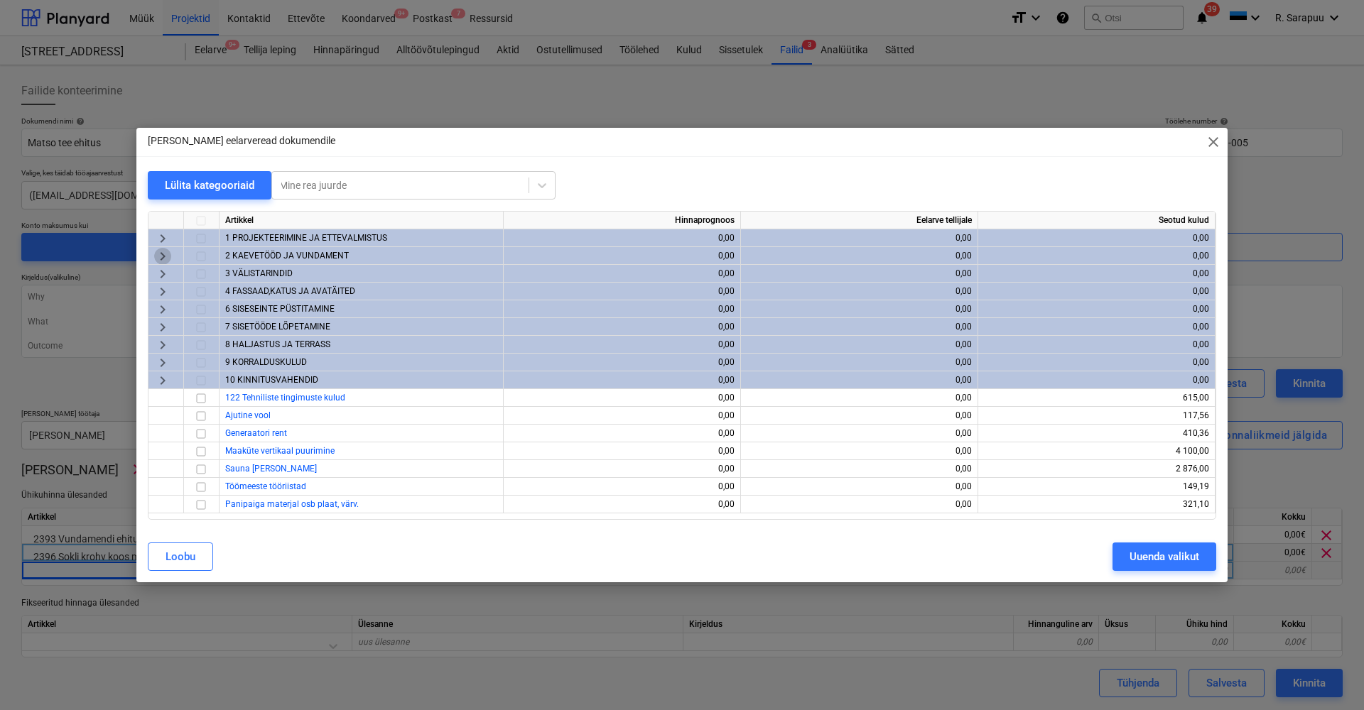
click at [166, 259] on span "keyboard_arrow_right" at bounding box center [162, 256] width 17 height 17
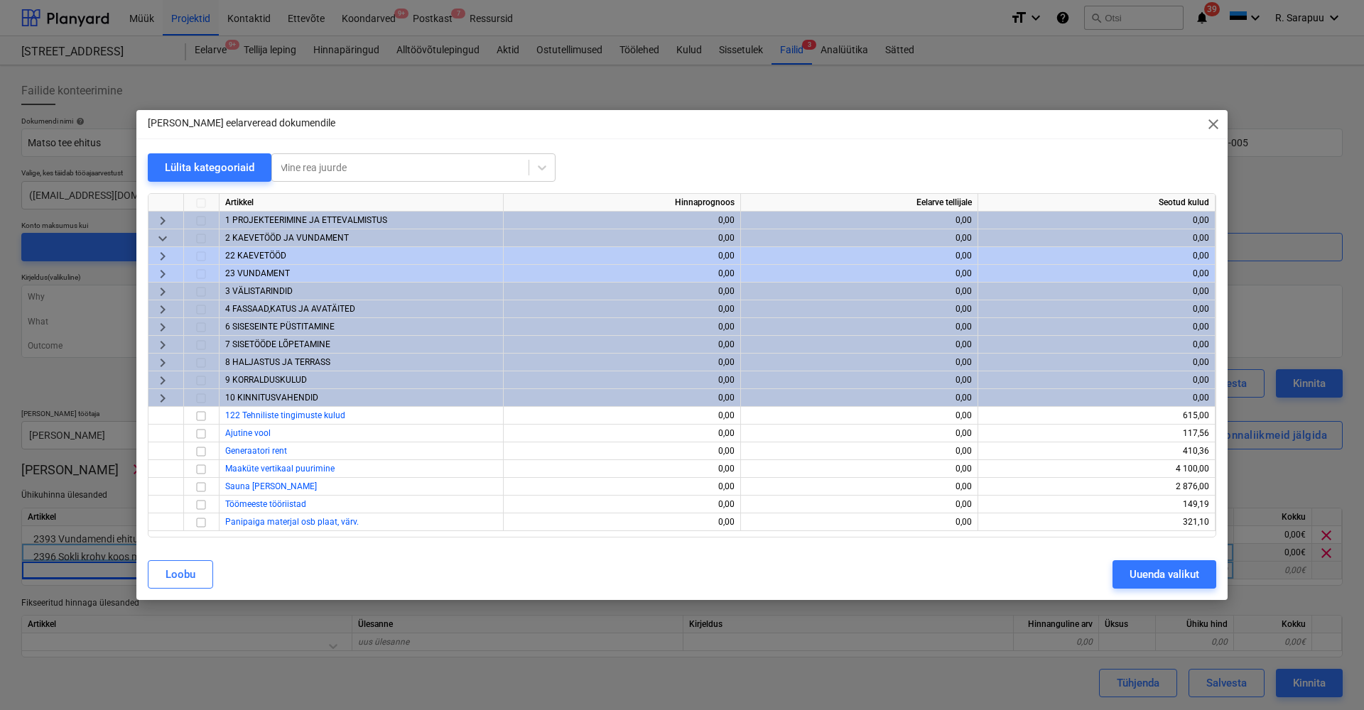
click at [168, 258] on span "keyboard_arrow_right" at bounding box center [162, 256] width 17 height 17
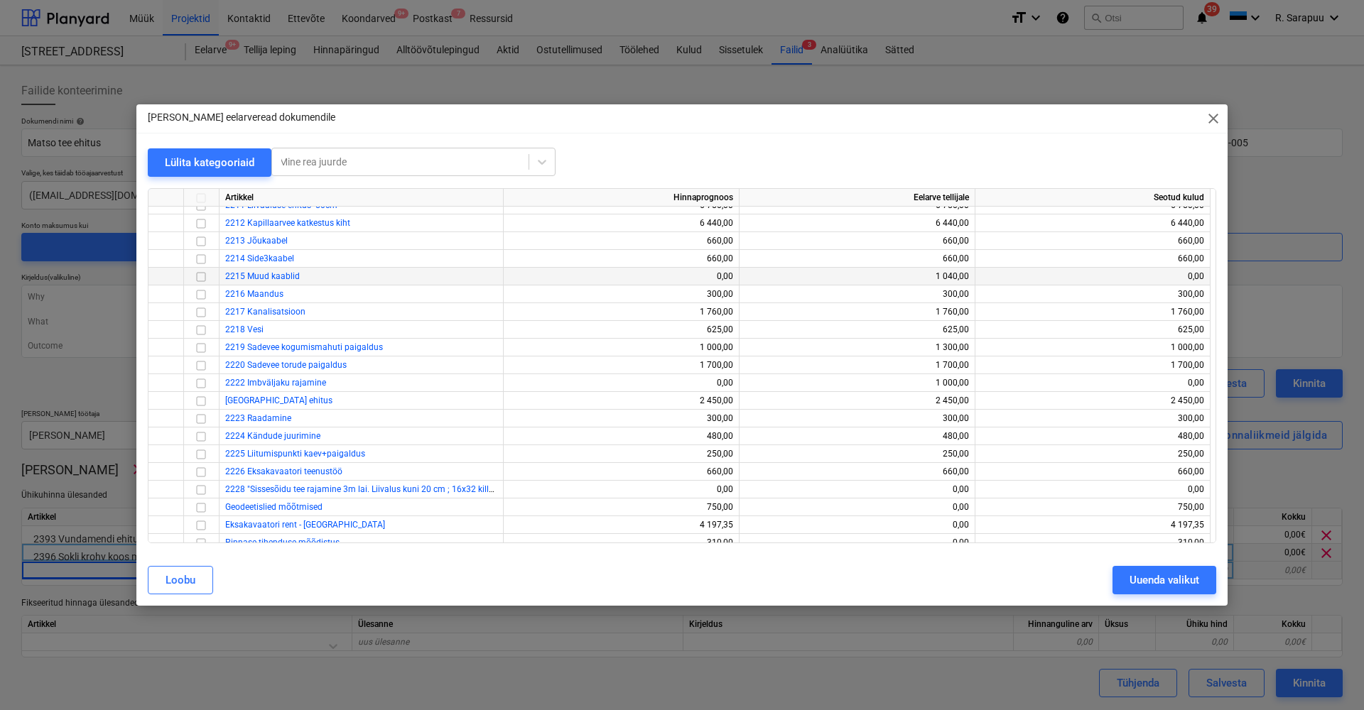
scroll to position [230, 0]
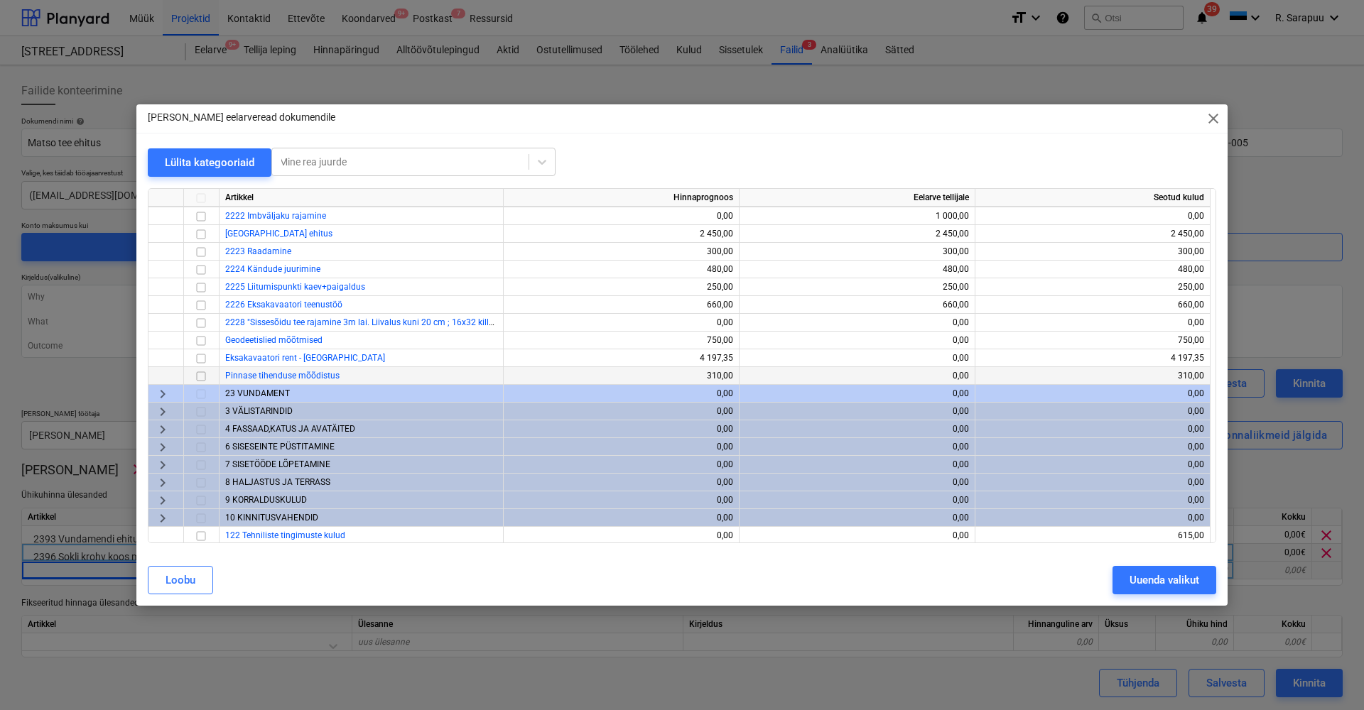
click at [202, 374] on input "checkbox" at bounding box center [201, 376] width 17 height 17
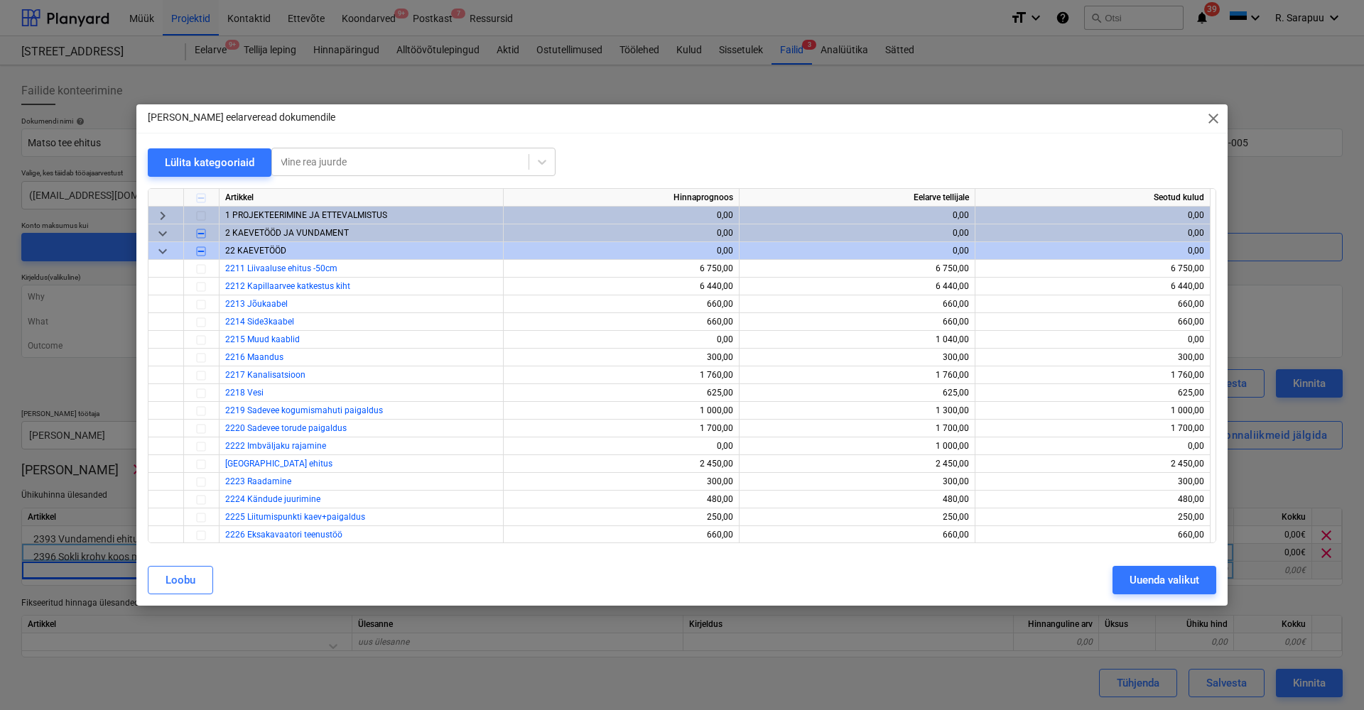
scroll to position [0, 0]
click at [161, 248] on span "keyboard_arrow_down" at bounding box center [162, 251] width 17 height 17
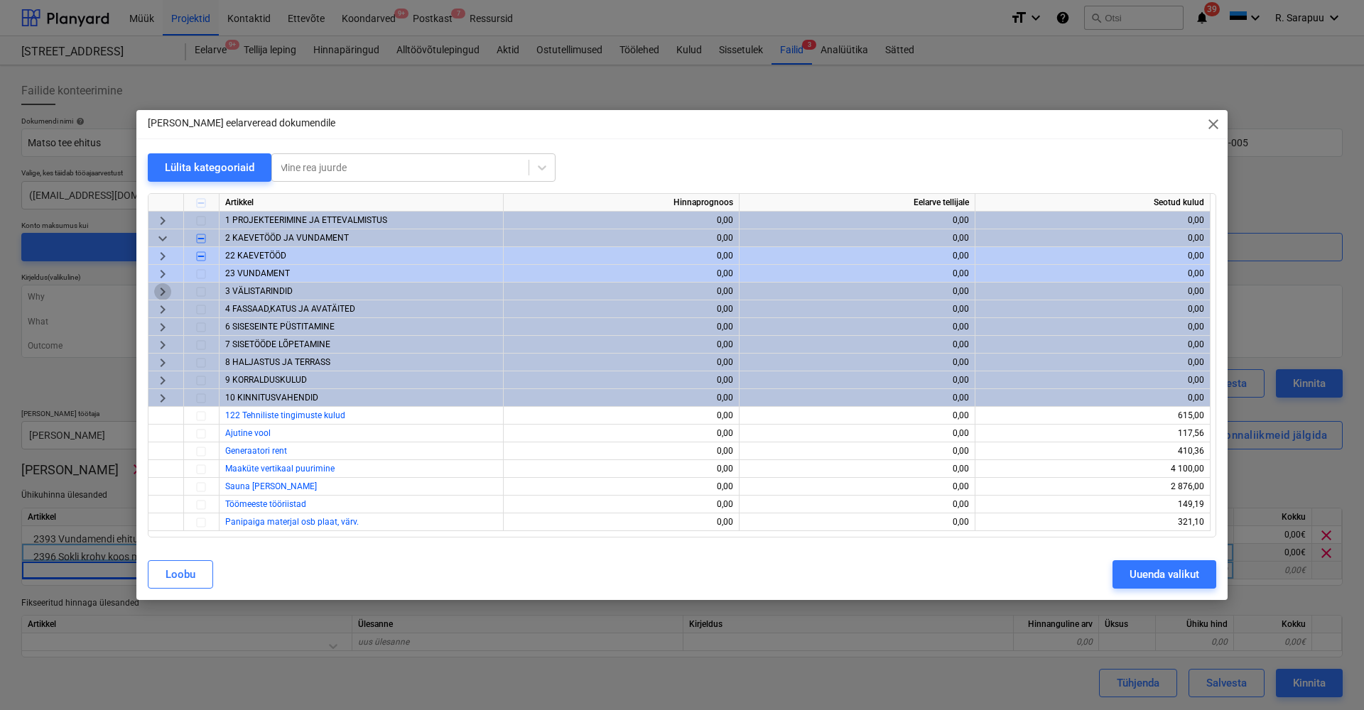
click at [167, 289] on span "keyboard_arrow_right" at bounding box center [162, 291] width 17 height 17
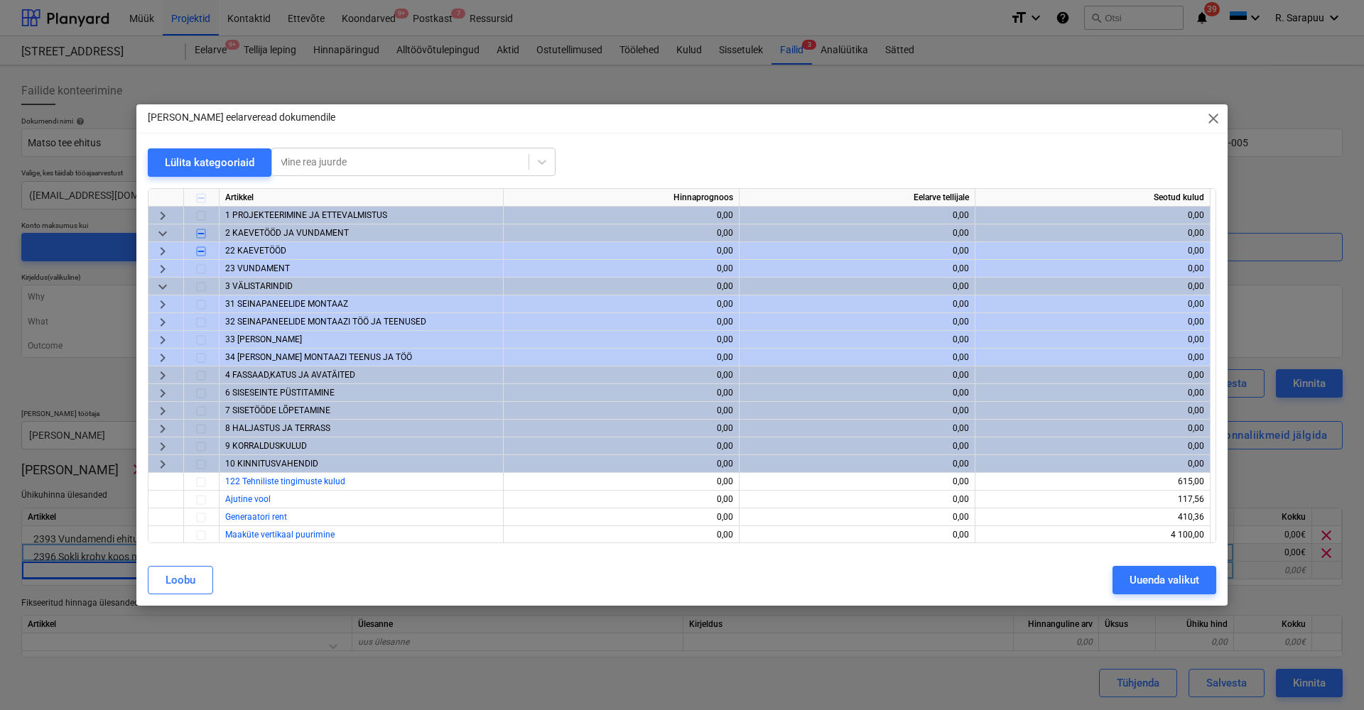
click at [208, 307] on div at bounding box center [202, 305] width 36 height 18
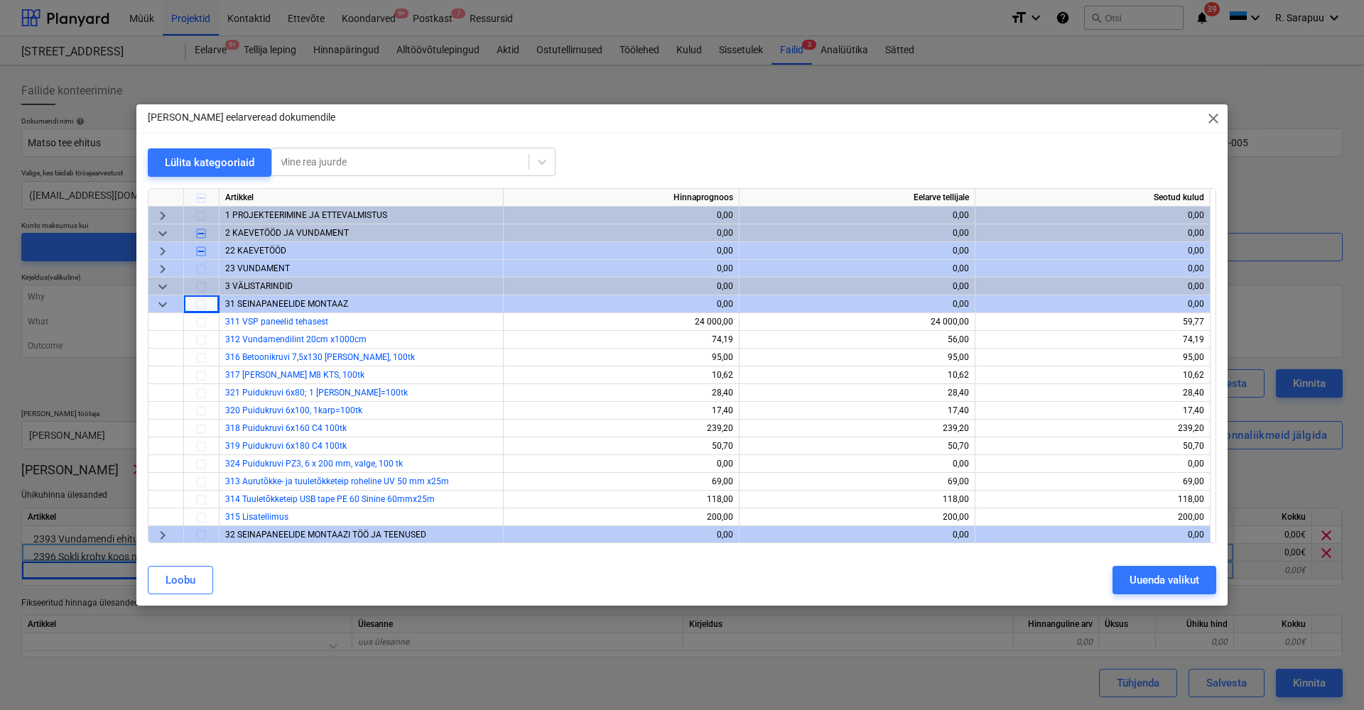
click at [166, 303] on span "keyboard_arrow_down" at bounding box center [162, 304] width 17 height 17
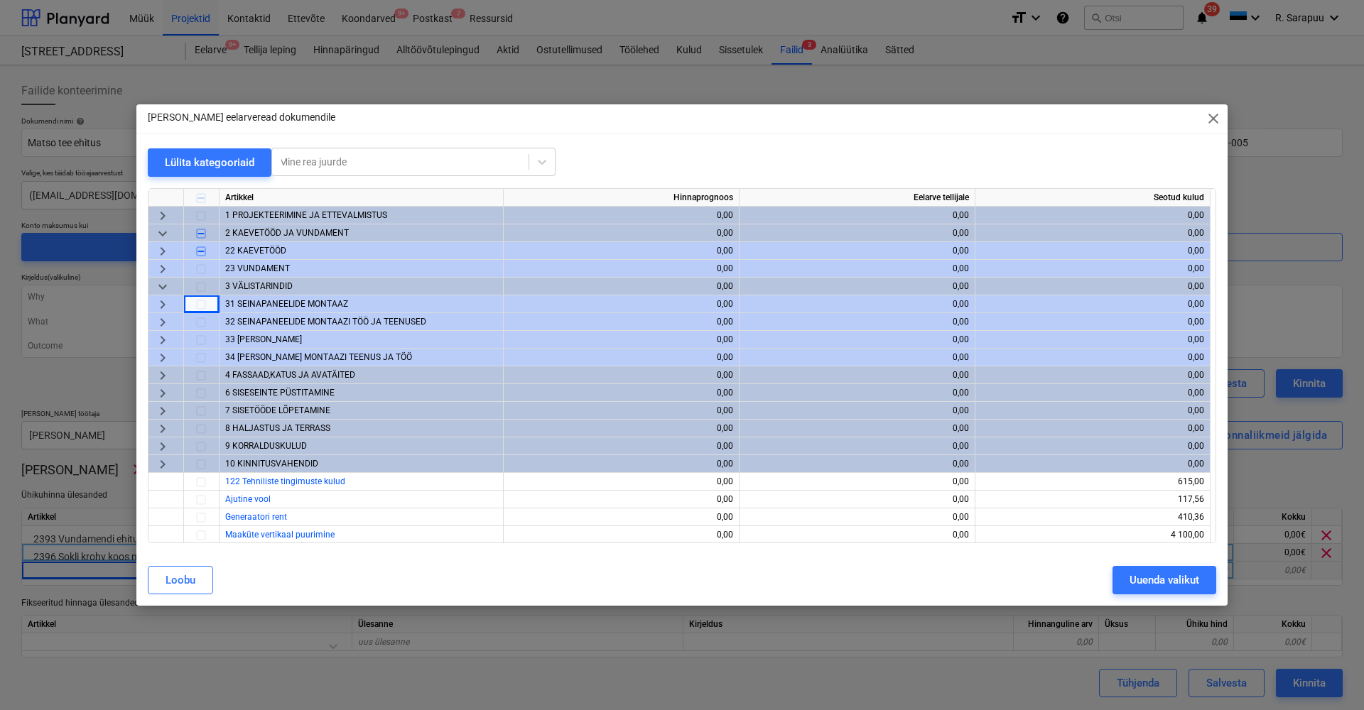
click at [163, 321] on span "keyboard_arrow_right" at bounding box center [162, 322] width 17 height 17
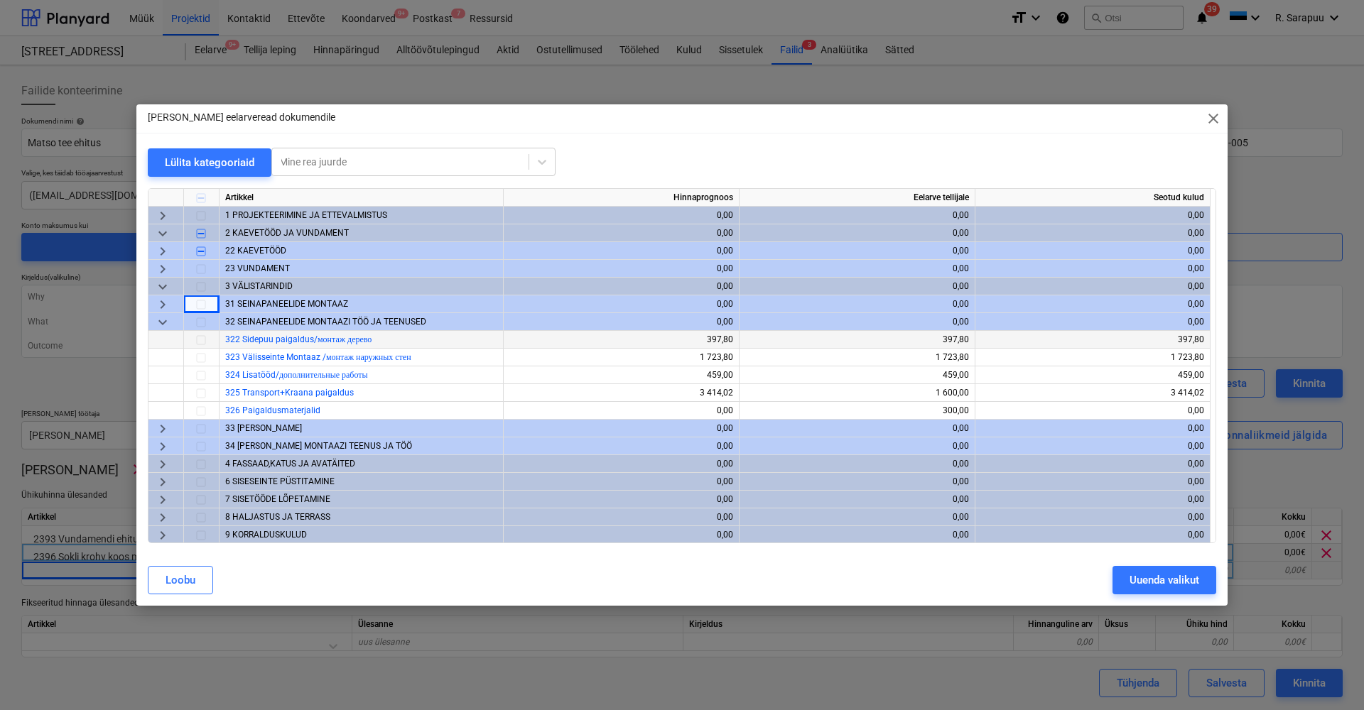
click at [207, 345] on div at bounding box center [202, 340] width 36 height 18
click at [202, 342] on div at bounding box center [202, 340] width 36 height 18
click at [200, 340] on div at bounding box center [202, 340] width 36 height 18
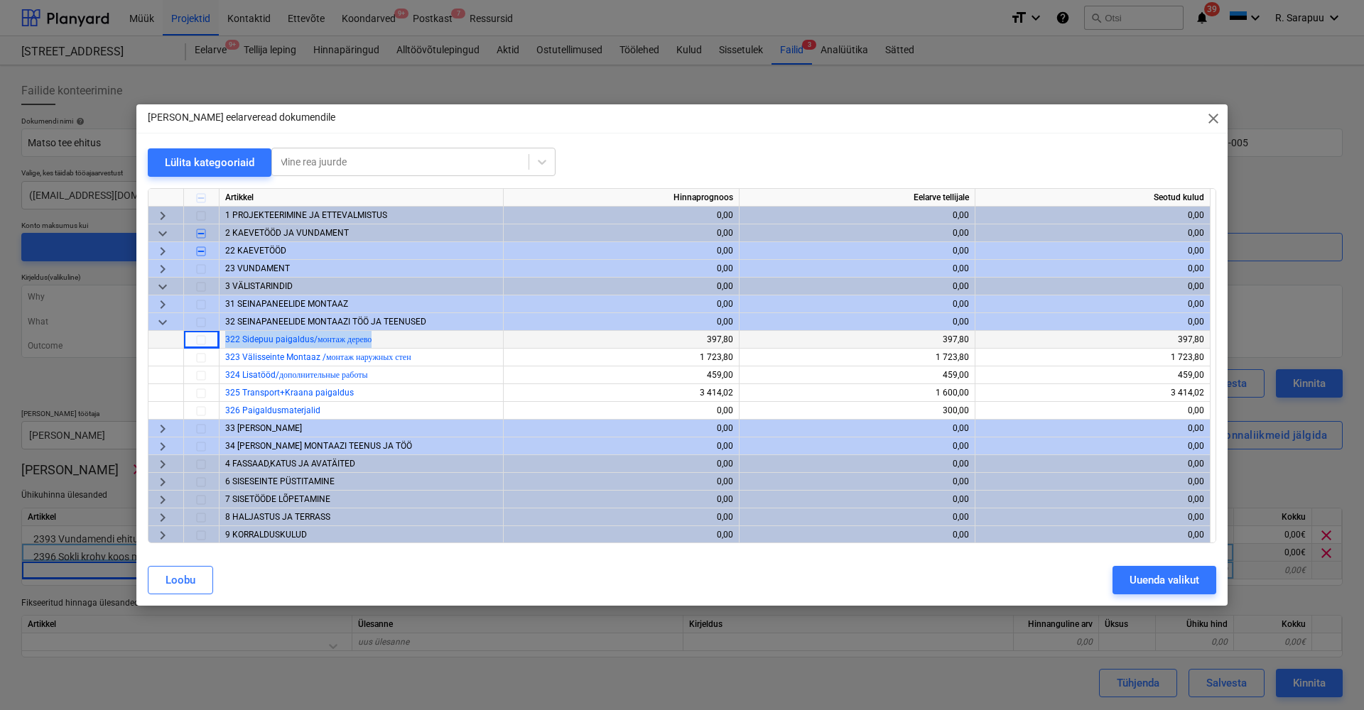
click at [200, 340] on div at bounding box center [202, 340] width 36 height 18
click at [200, 351] on div at bounding box center [202, 358] width 36 height 18
click at [200, 355] on div at bounding box center [202, 358] width 36 height 18
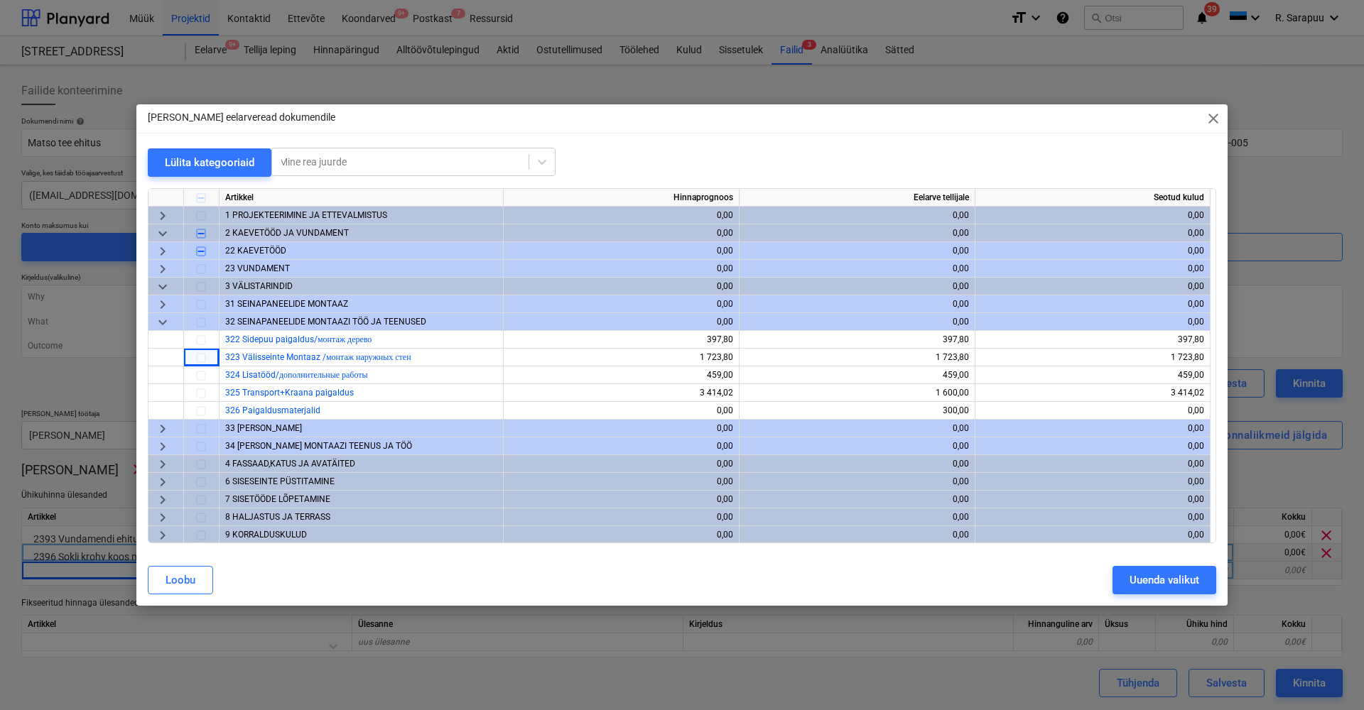
click at [202, 323] on div at bounding box center [202, 322] width 36 height 18
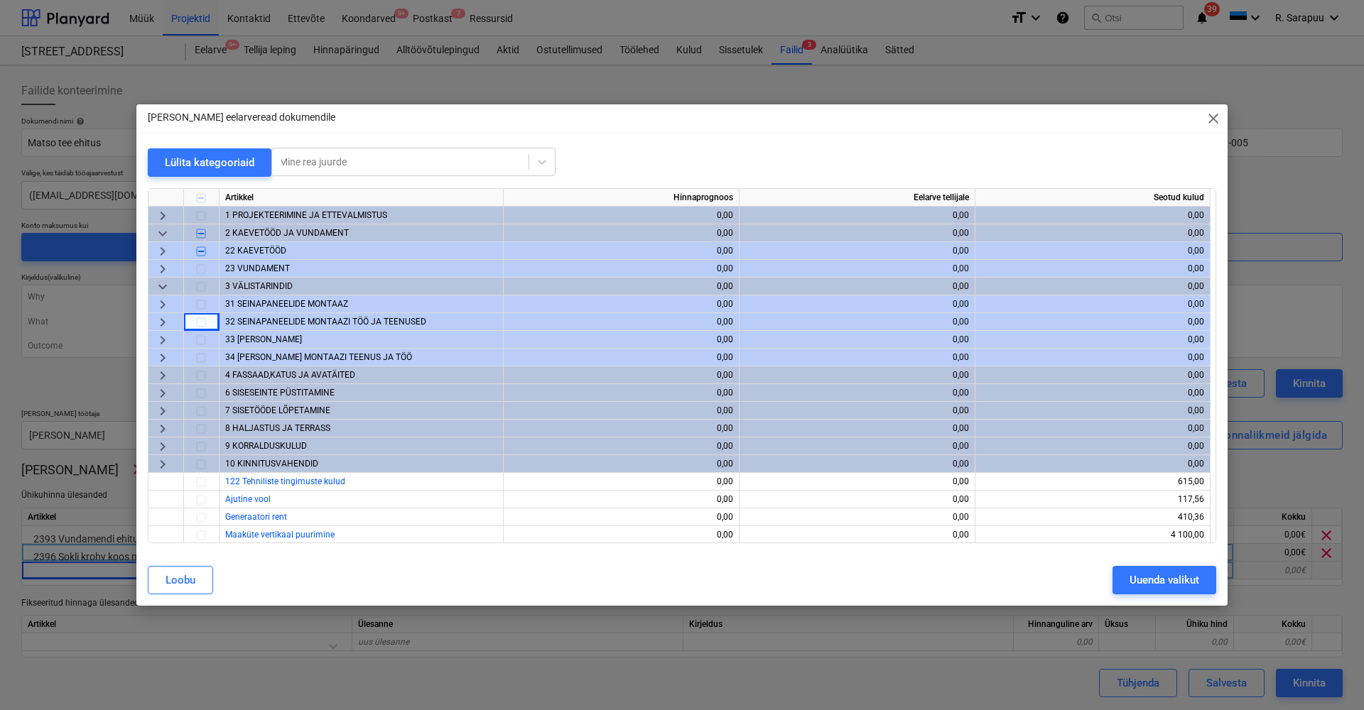
click at [202, 323] on div at bounding box center [202, 322] width 36 height 18
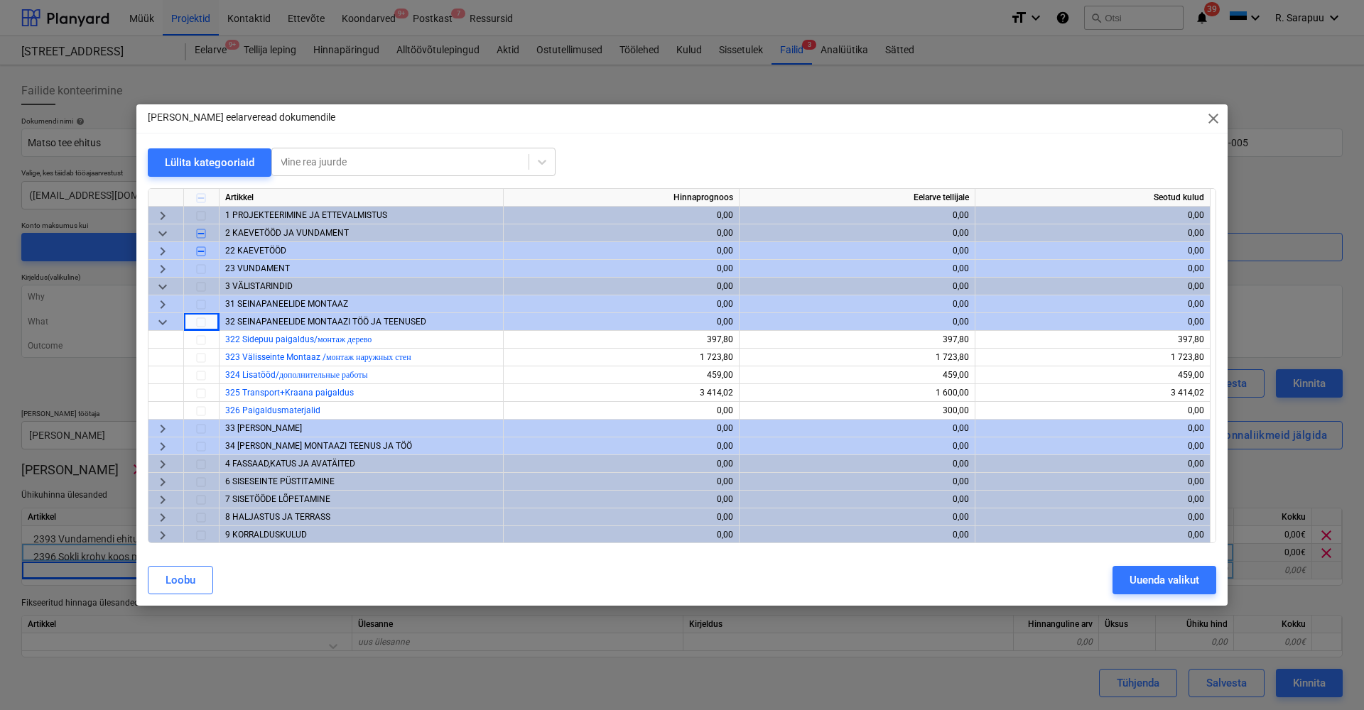
click at [202, 323] on div at bounding box center [202, 322] width 36 height 18
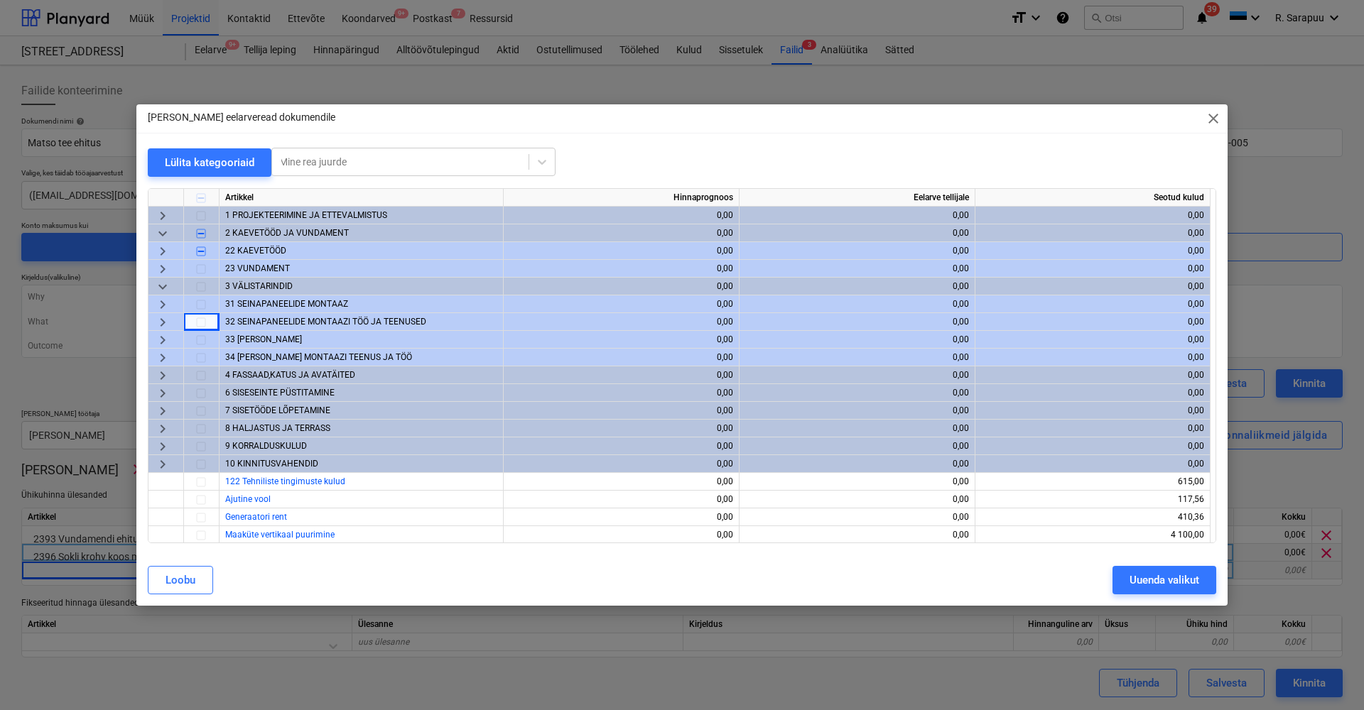
click at [201, 321] on div at bounding box center [202, 322] width 36 height 18
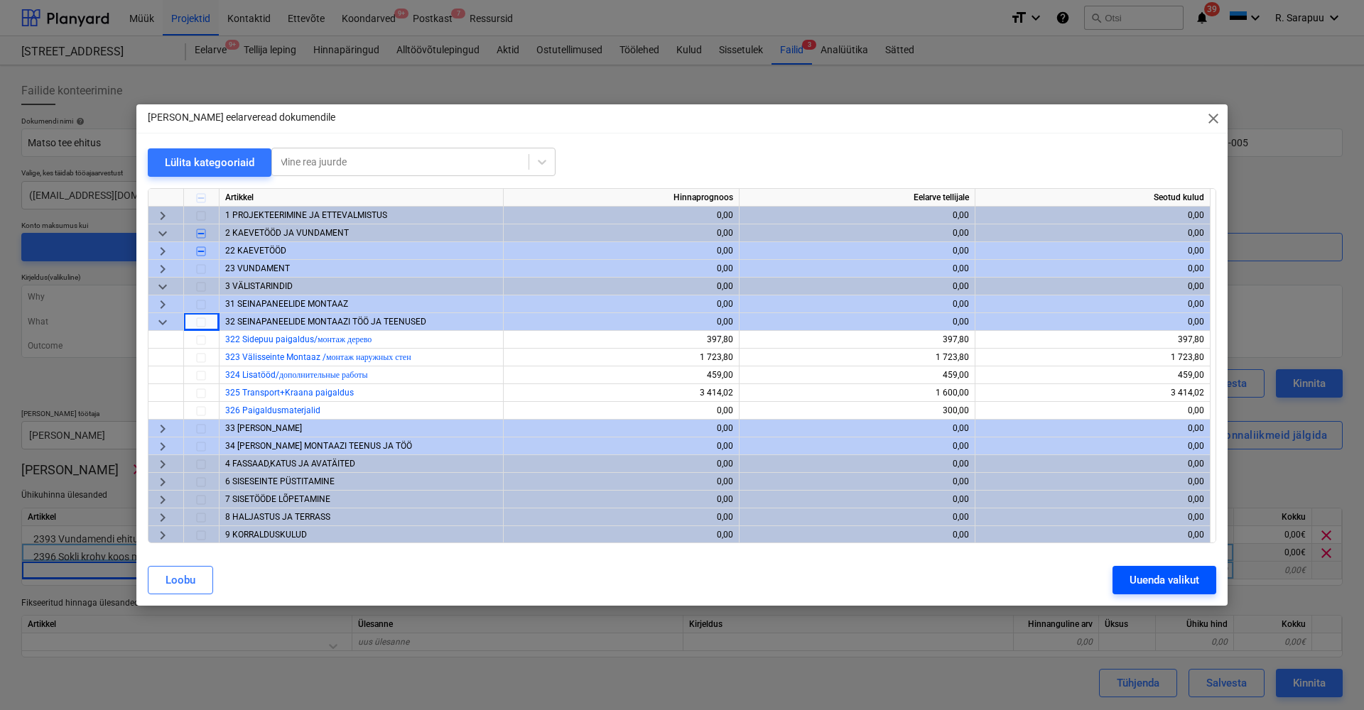
click at [1131, 585] on div "Uuenda valikut" at bounding box center [1165, 580] width 70 height 18
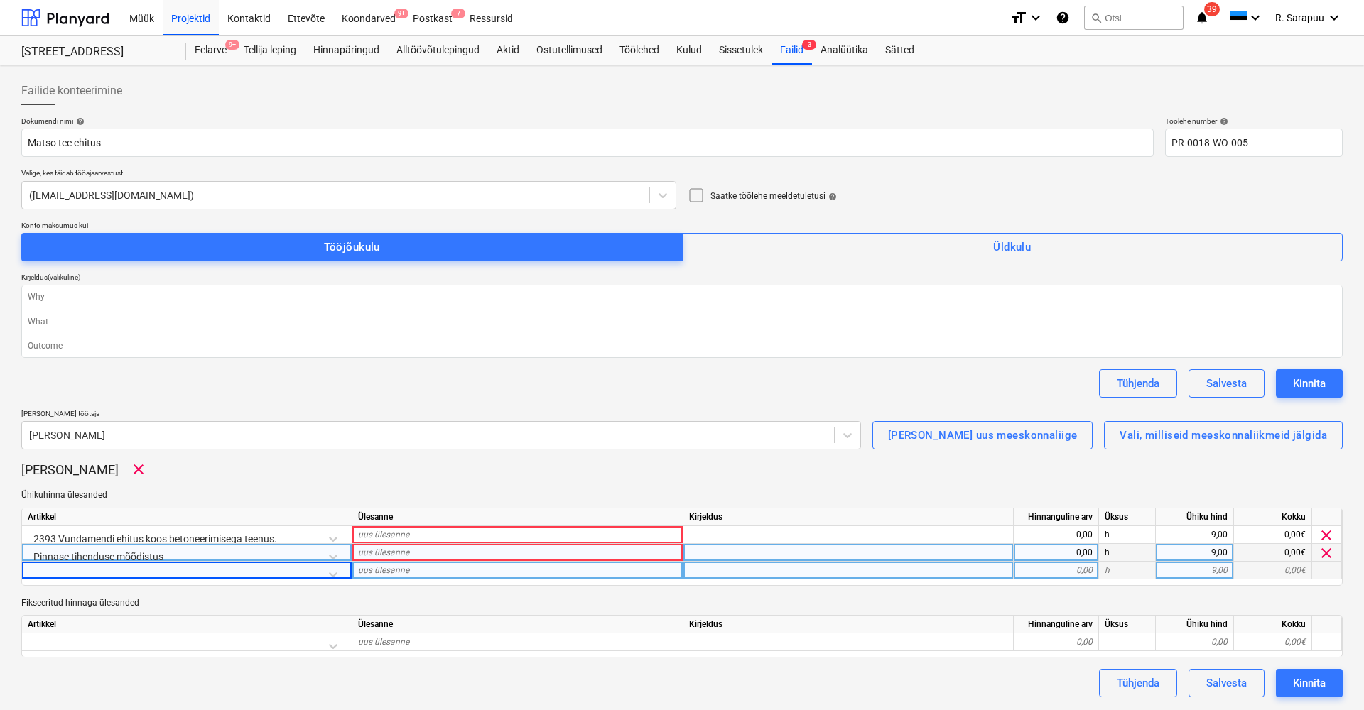
click at [335, 573] on div at bounding box center [187, 574] width 318 height 25
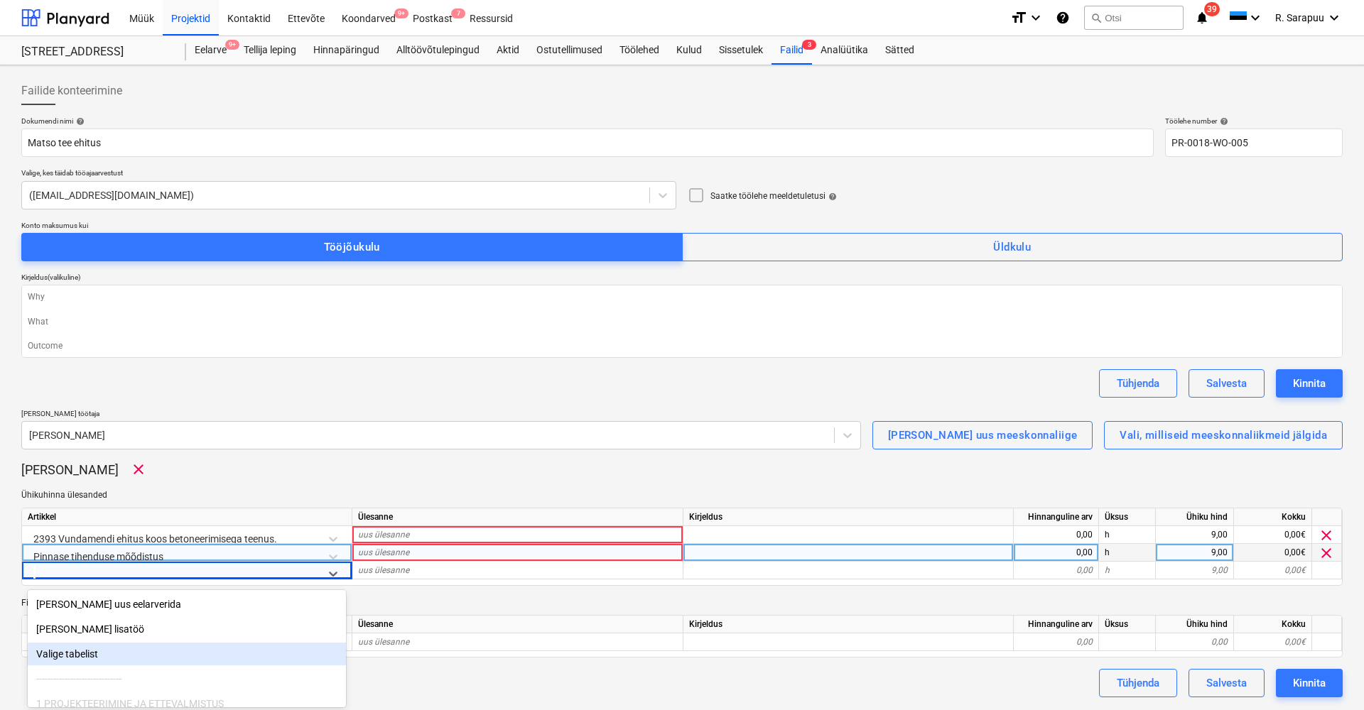
click at [244, 649] on div "Valige tabelist" at bounding box center [187, 654] width 318 height 23
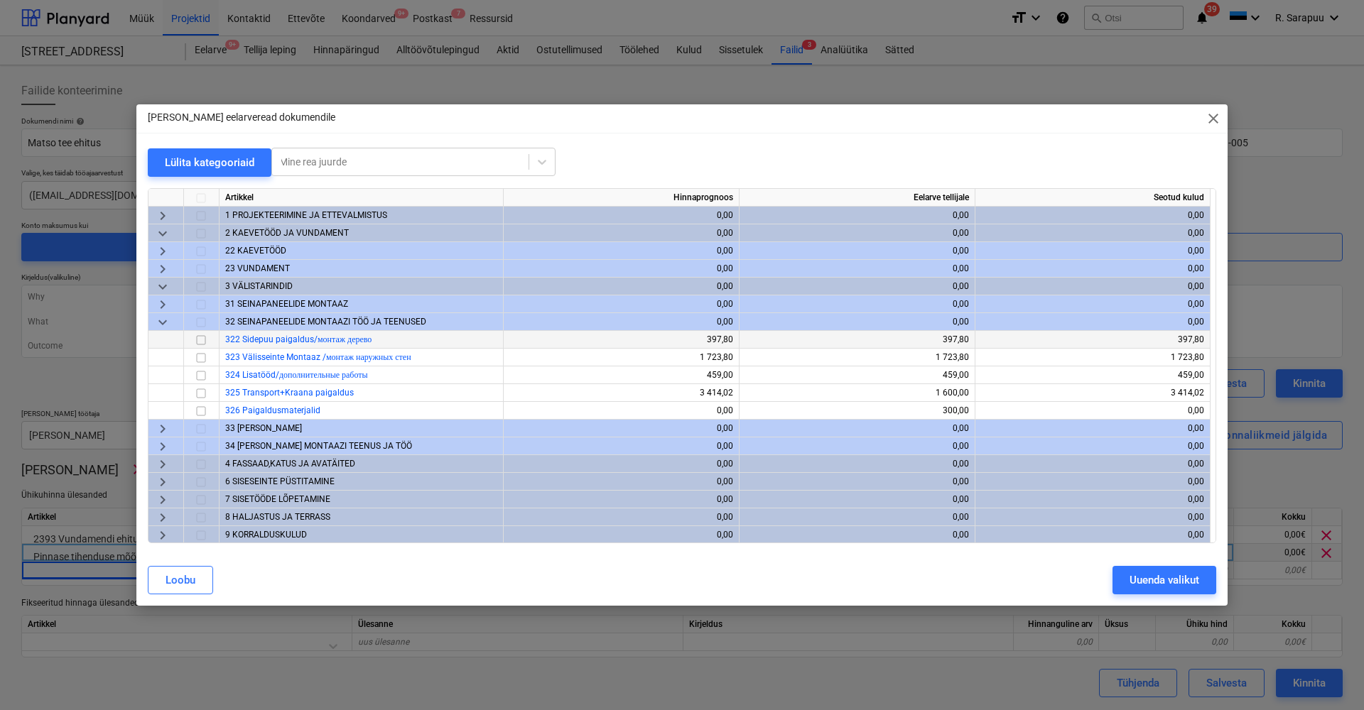
click at [202, 340] on input "checkbox" at bounding box center [201, 340] width 17 height 17
click at [202, 358] on div at bounding box center [202, 358] width 36 height 18
click at [1143, 578] on div "Uuenda valikut" at bounding box center [1165, 580] width 70 height 18
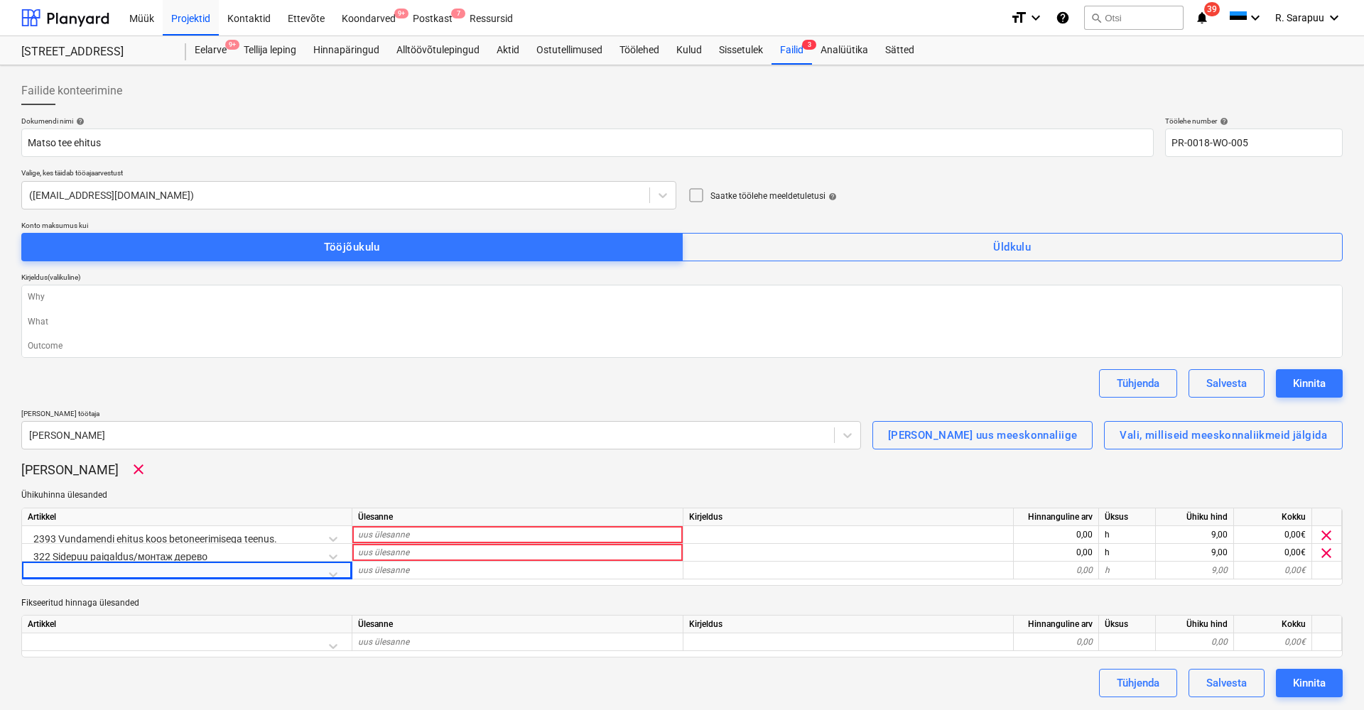
click at [335, 578] on div "Artikkel Ülesanne [PERSON_NAME] arv Üksus Ühiku hind Kokku 2393 Vundamendi ehit…" at bounding box center [681, 547] width 1321 height 78
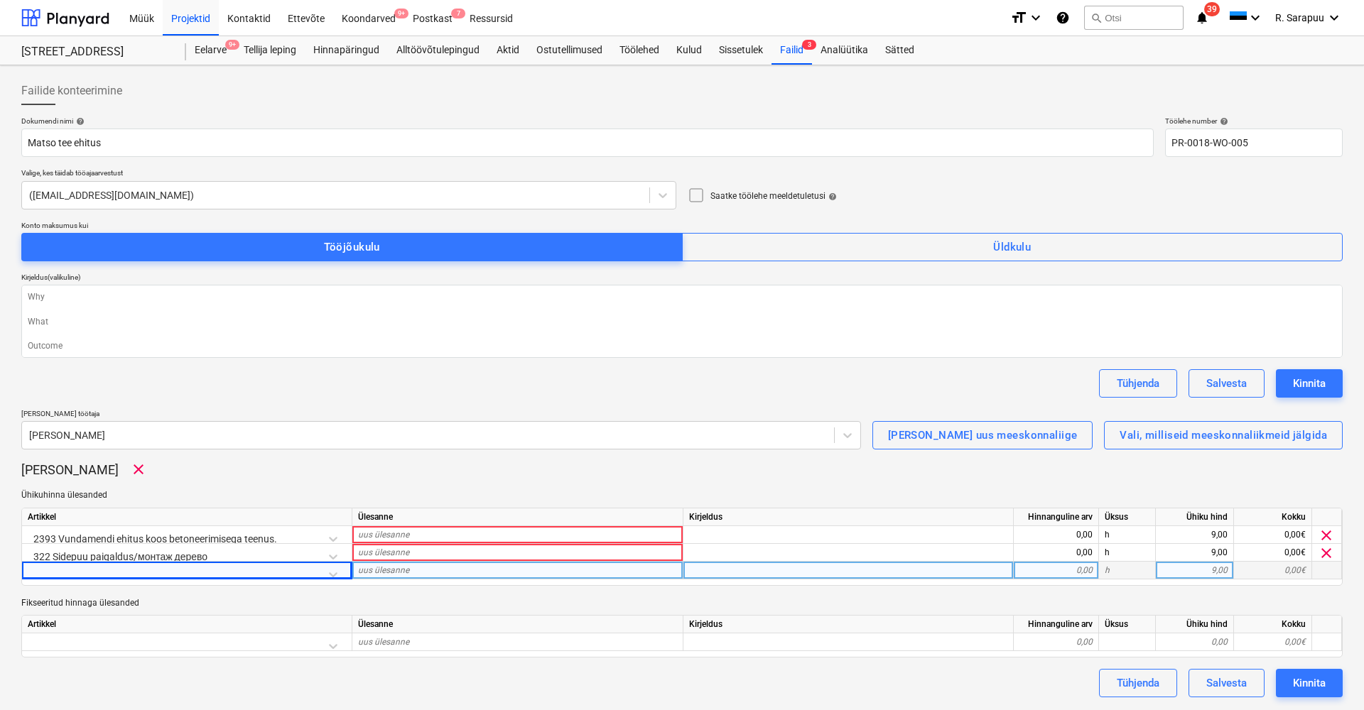
click at [335, 573] on div at bounding box center [187, 574] width 318 height 25
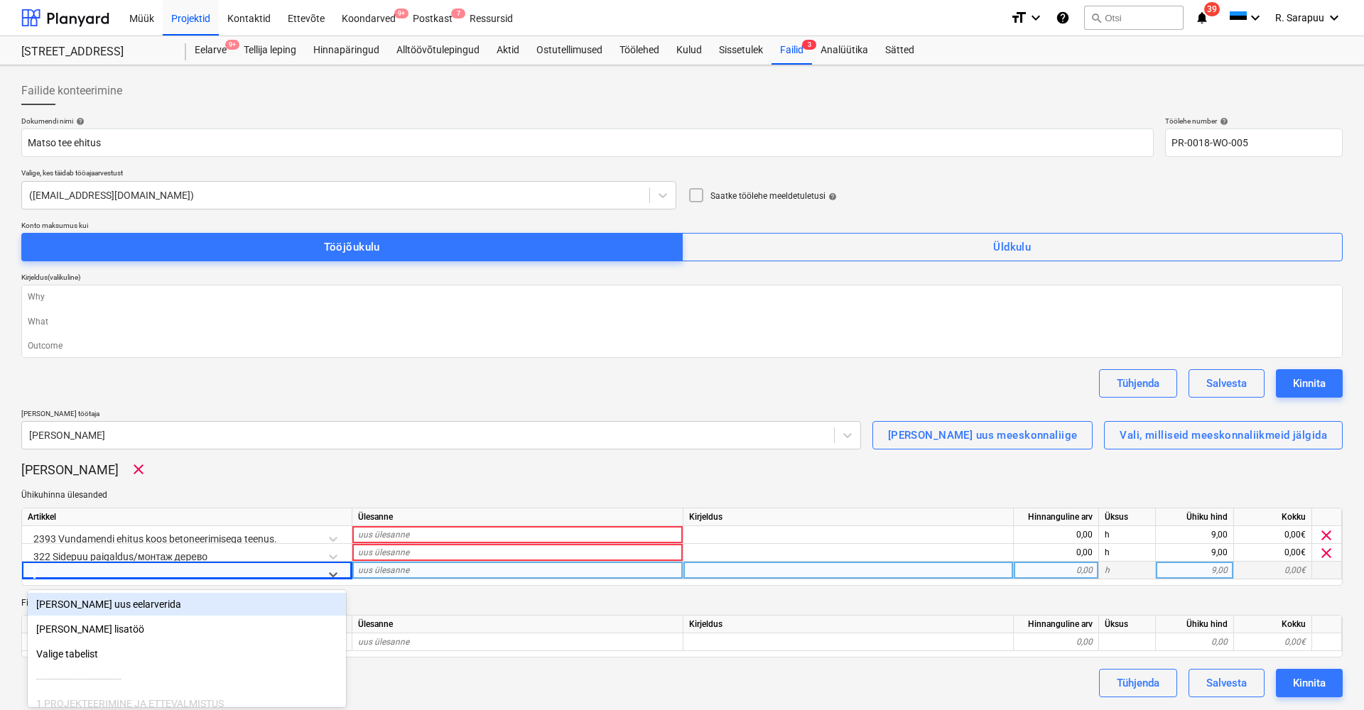
scroll to position [1, 0]
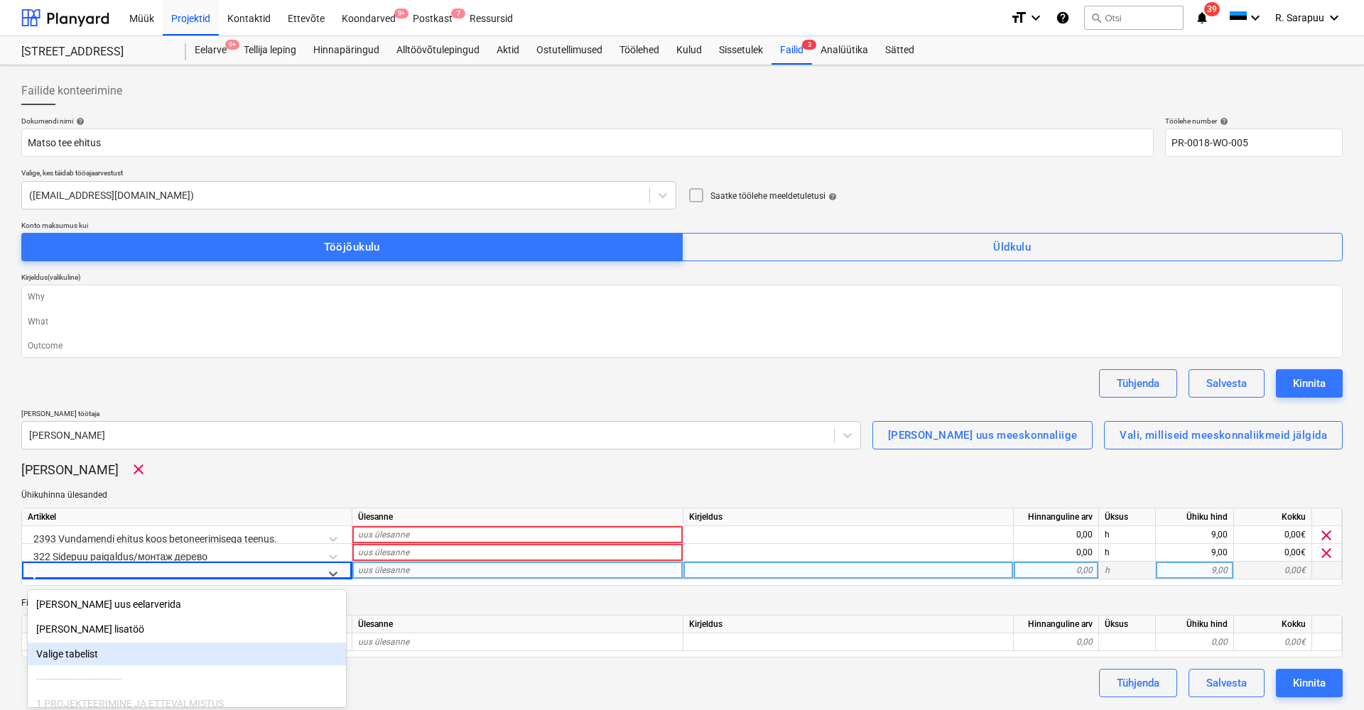
click at [196, 653] on div "Valige tabelist" at bounding box center [187, 654] width 318 height 23
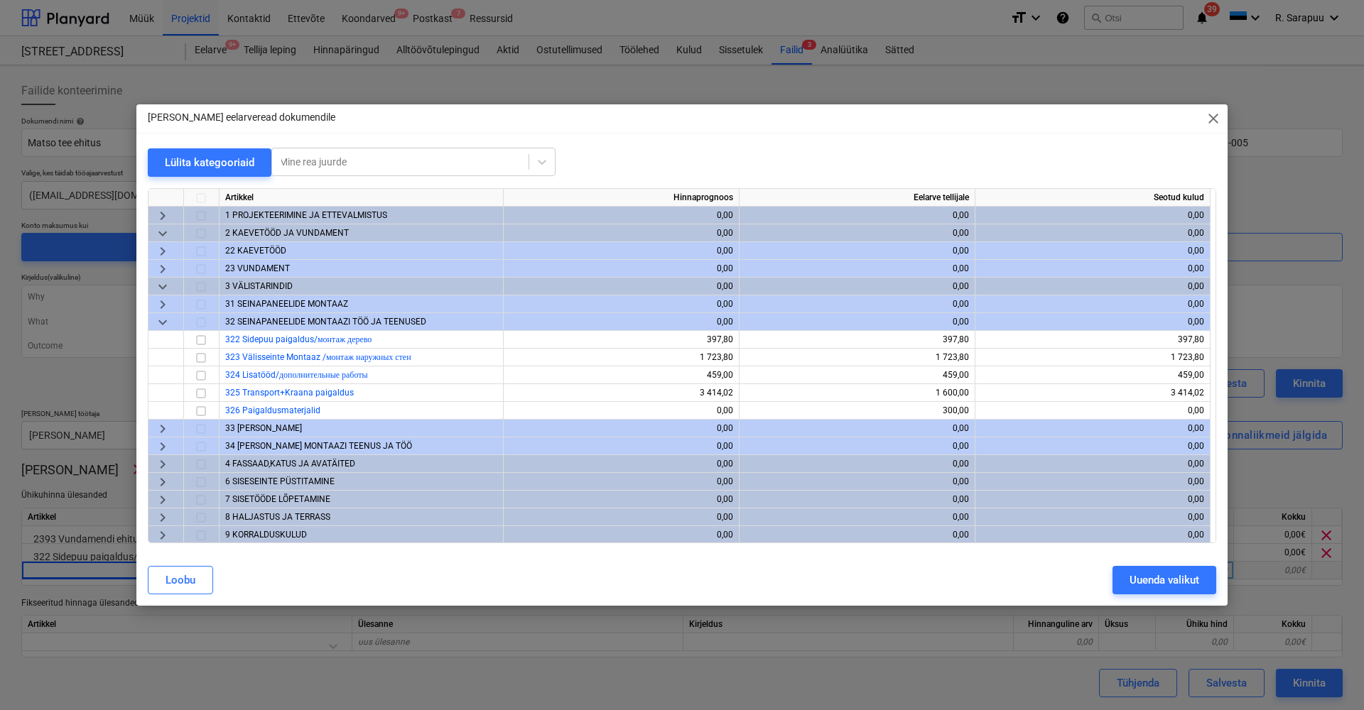
click at [202, 323] on div at bounding box center [202, 322] width 36 height 18
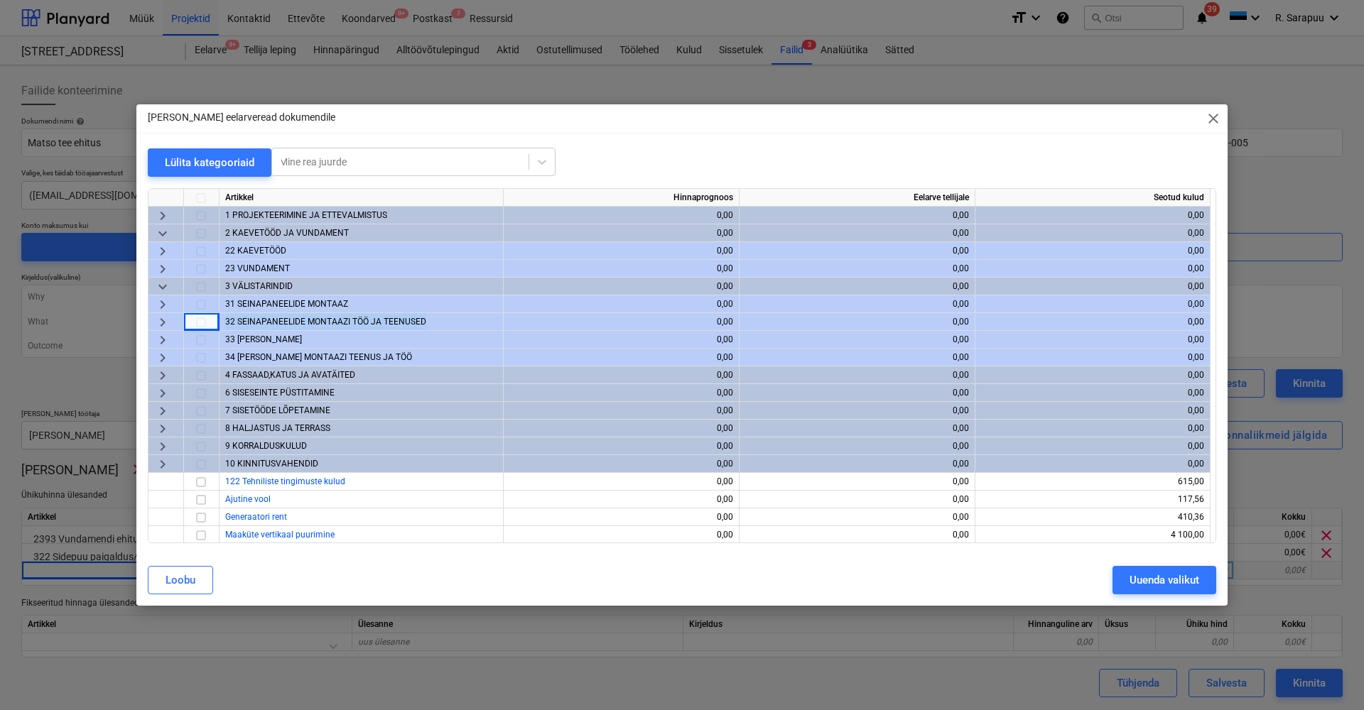
click at [202, 323] on div at bounding box center [202, 322] width 36 height 18
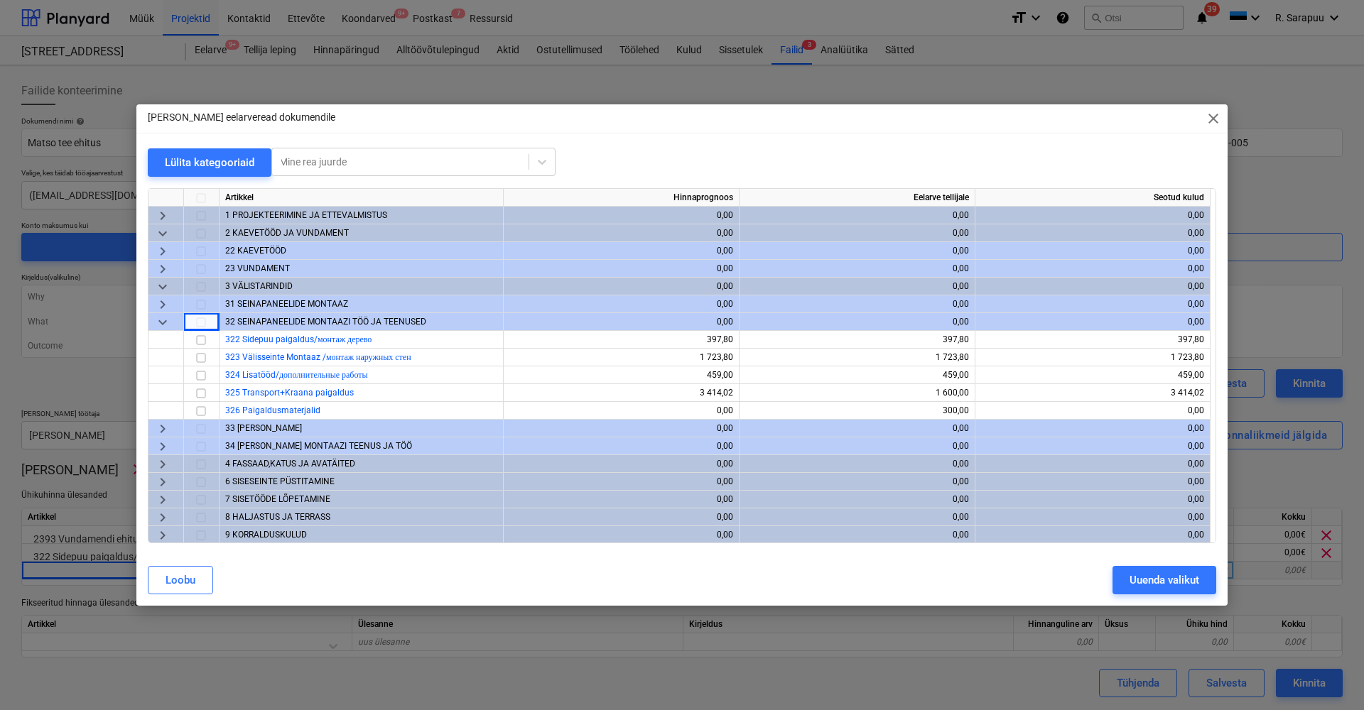
click at [198, 307] on div at bounding box center [202, 305] width 36 height 18
click at [198, 306] on div at bounding box center [202, 305] width 36 height 18
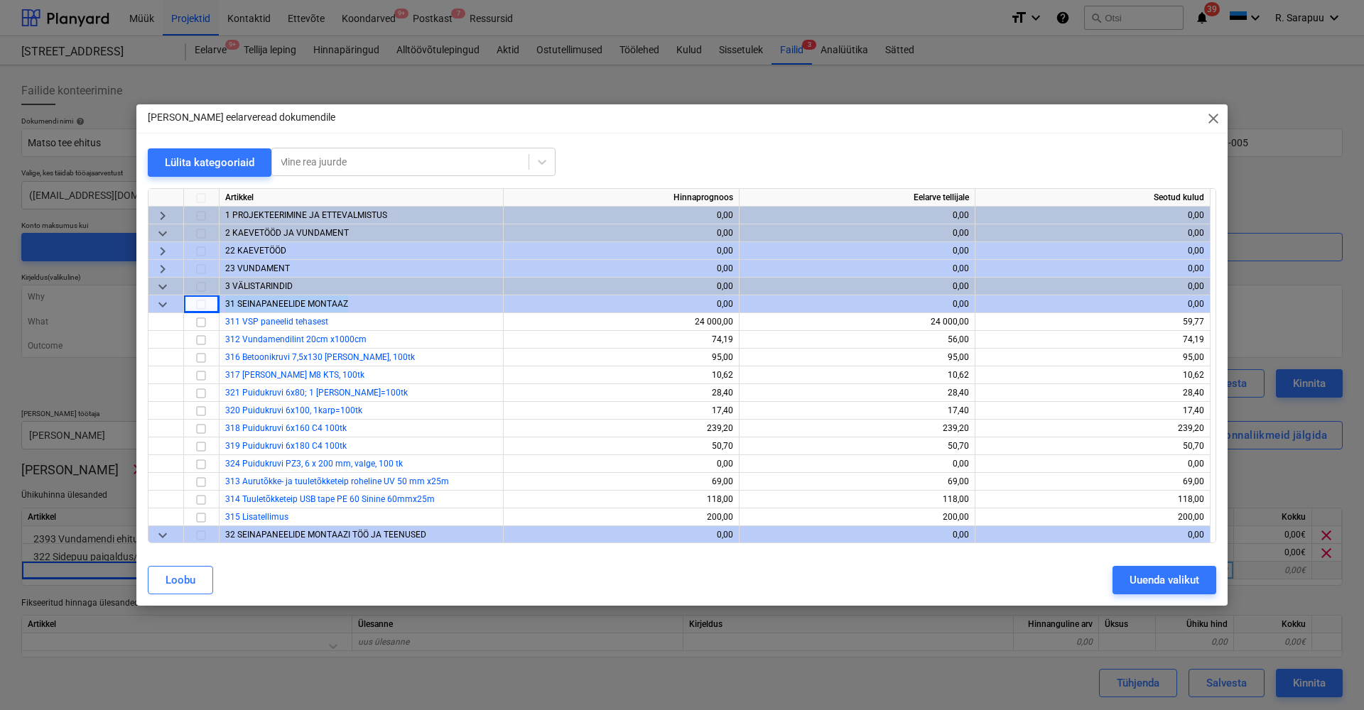
click at [198, 306] on div at bounding box center [202, 305] width 36 height 18
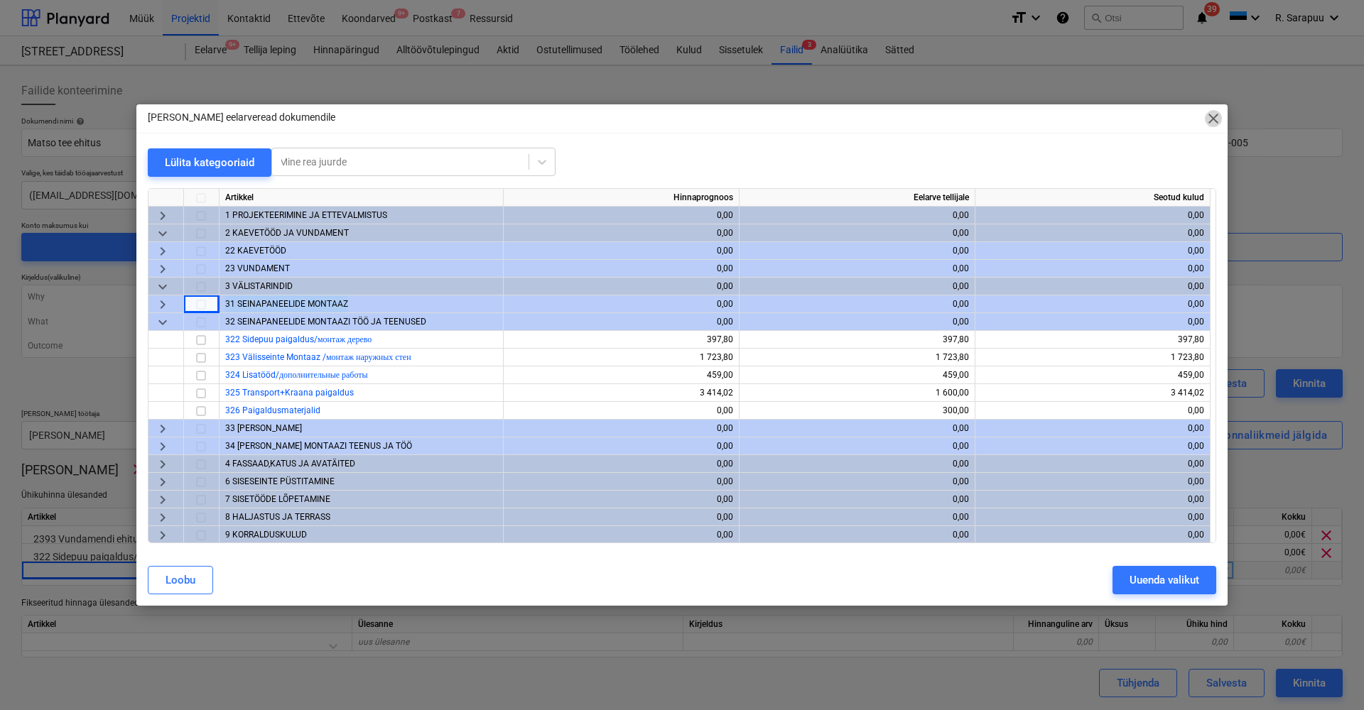
click at [1218, 122] on span "close" at bounding box center [1213, 118] width 17 height 17
type textarea "x"
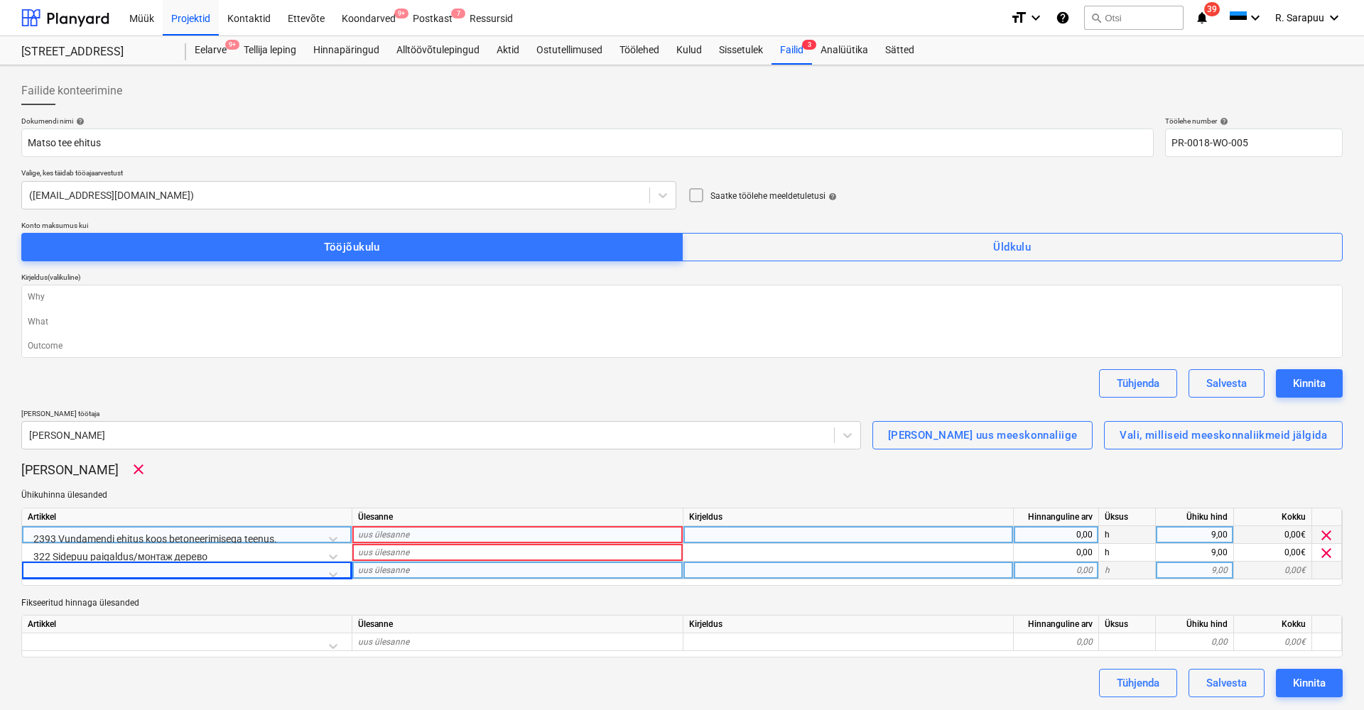
click at [501, 536] on div "uus ülesanne" at bounding box center [517, 535] width 331 height 18
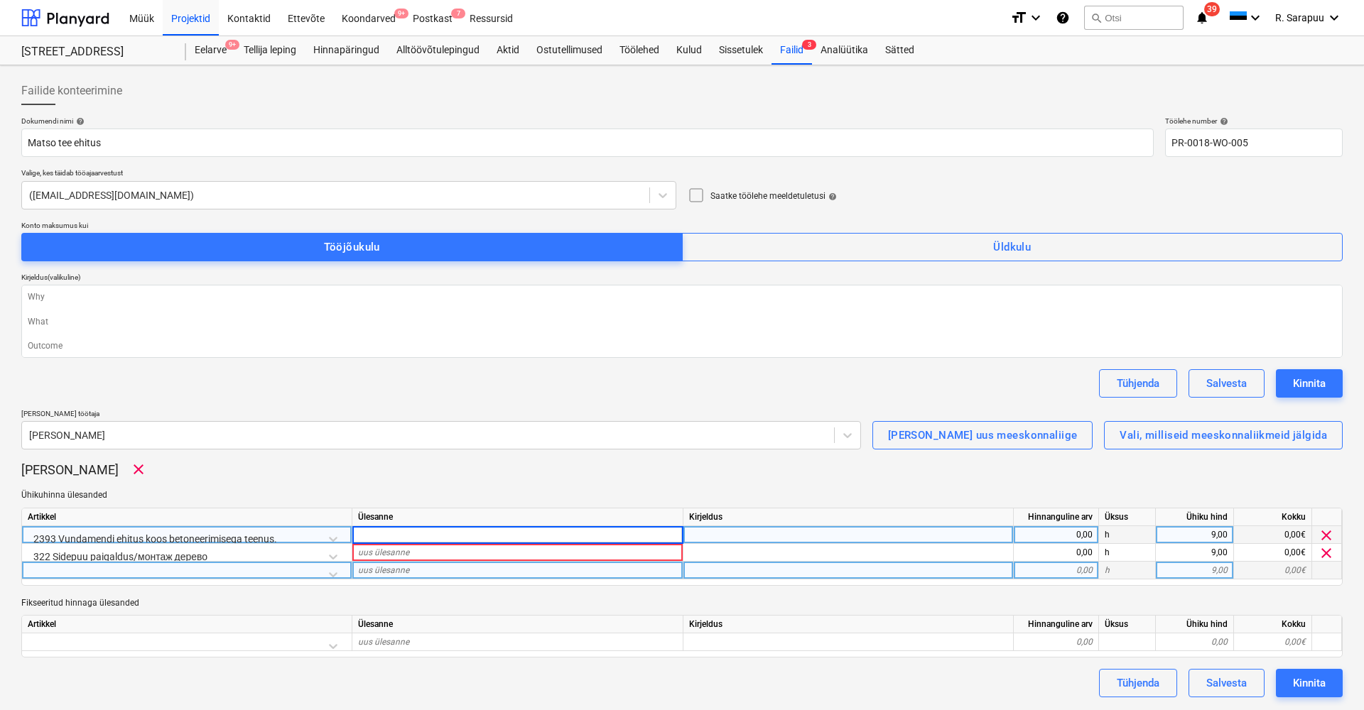
click at [1043, 535] on div "0,00" at bounding box center [1056, 535] width 73 height 18
type input "1"
type textarea "x"
click at [196, 23] on div "Projektid" at bounding box center [191, 17] width 56 height 36
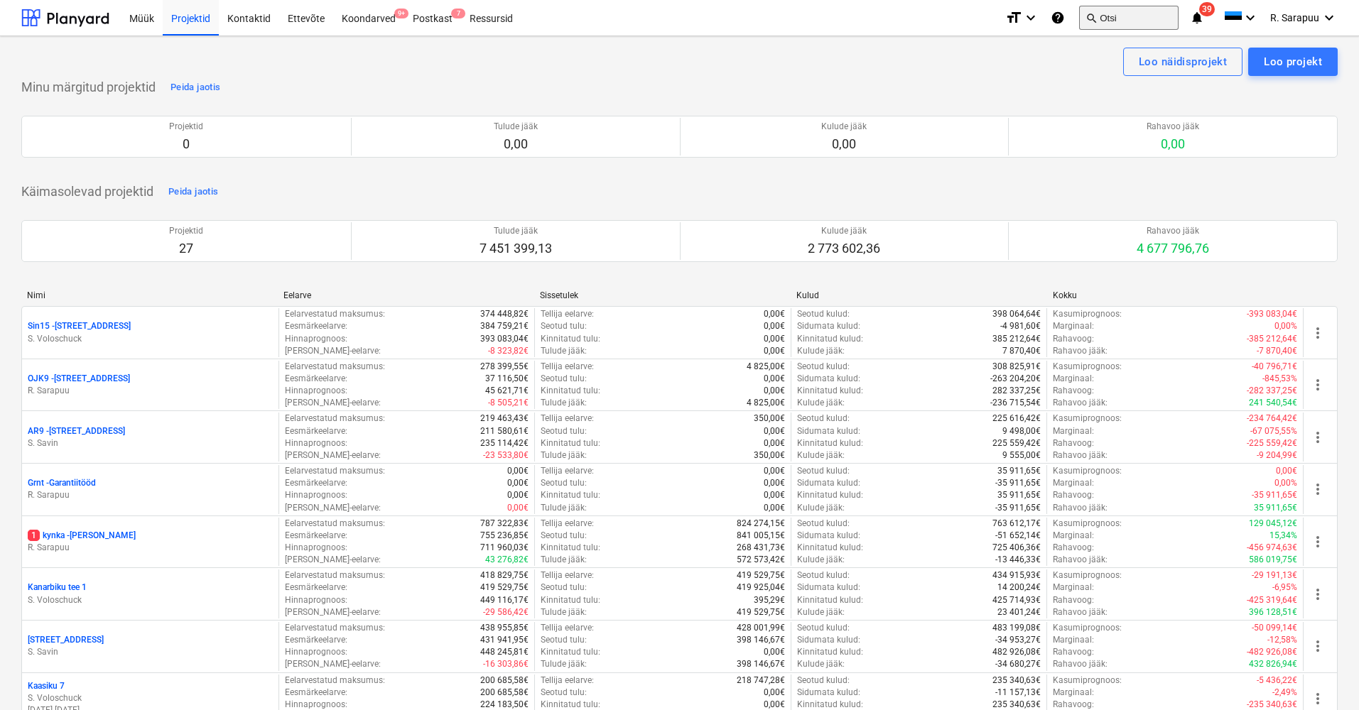
click at [1116, 19] on button "search Otsi" at bounding box center [1128, 18] width 99 height 24
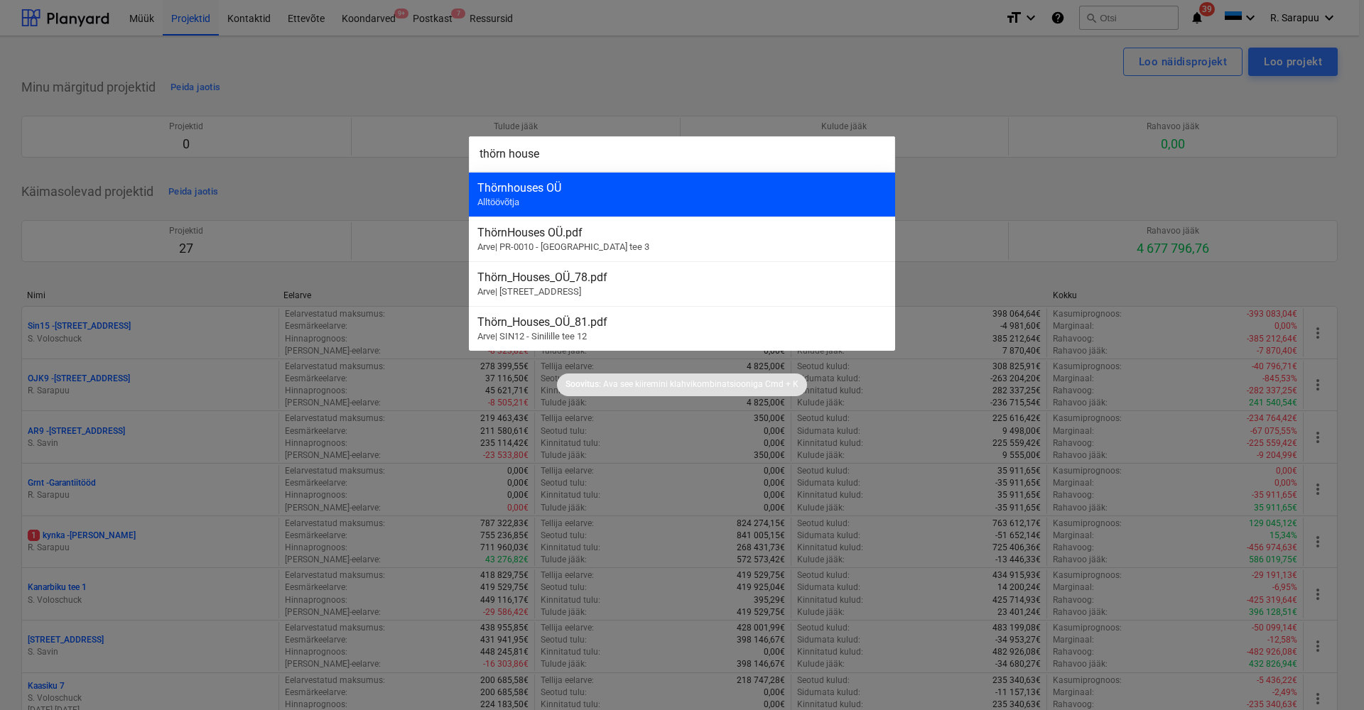
type input "thörn house"
click at [546, 186] on div "Thörnhouses OÜ" at bounding box center [681, 187] width 409 height 13
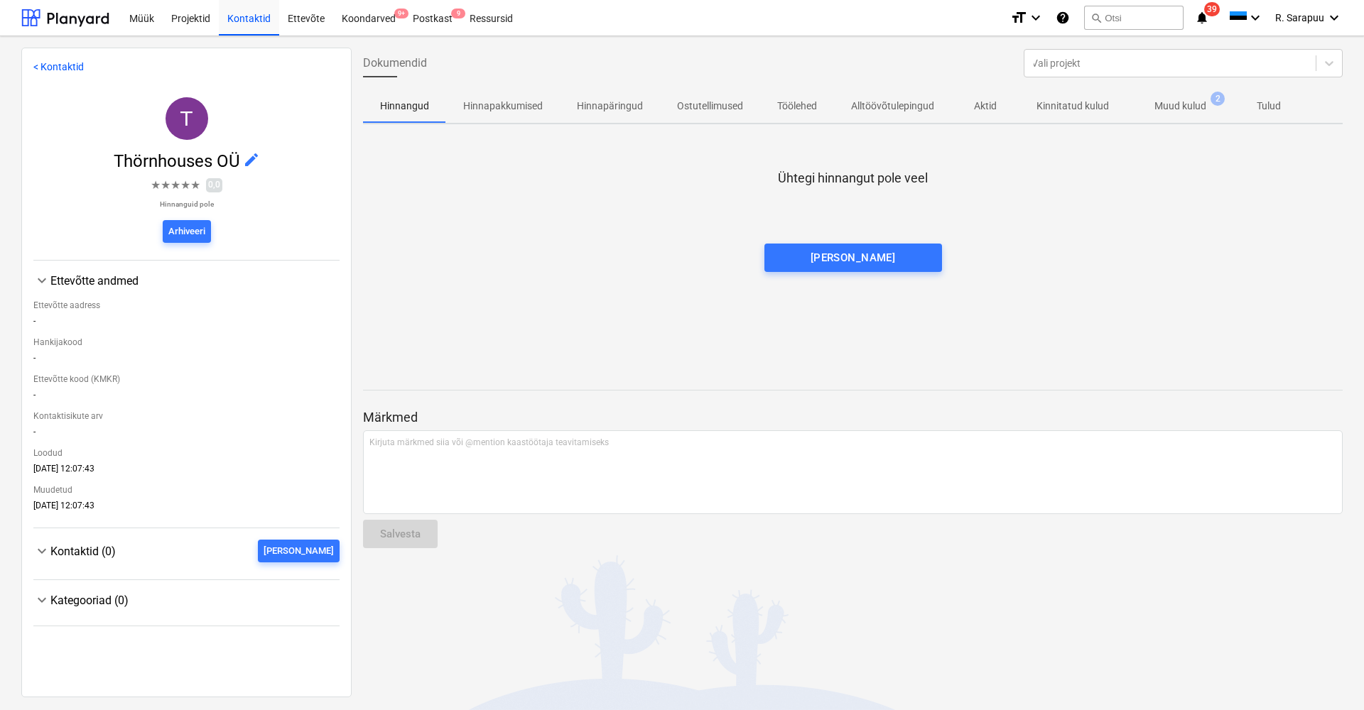
click at [1174, 106] on p "Muud kulud" at bounding box center [1181, 106] width 52 height 15
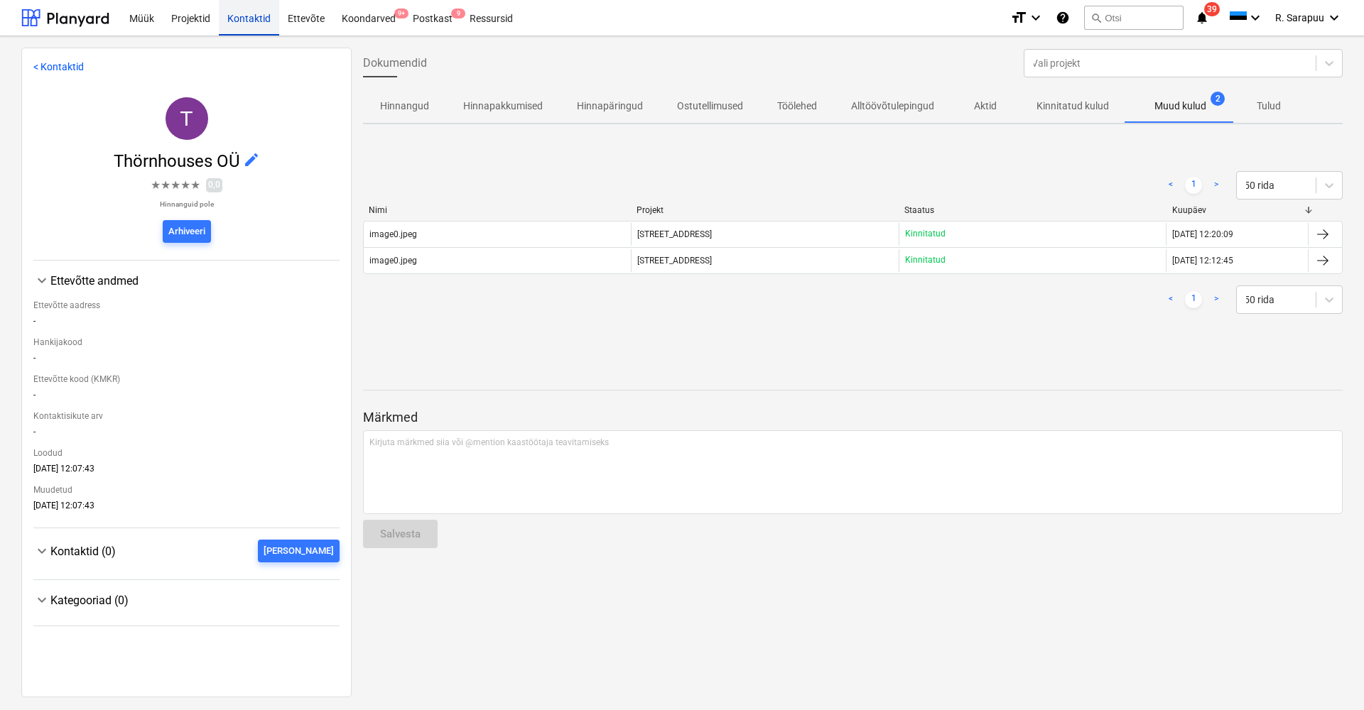
click at [253, 21] on div "Kontaktid" at bounding box center [249, 17] width 60 height 36
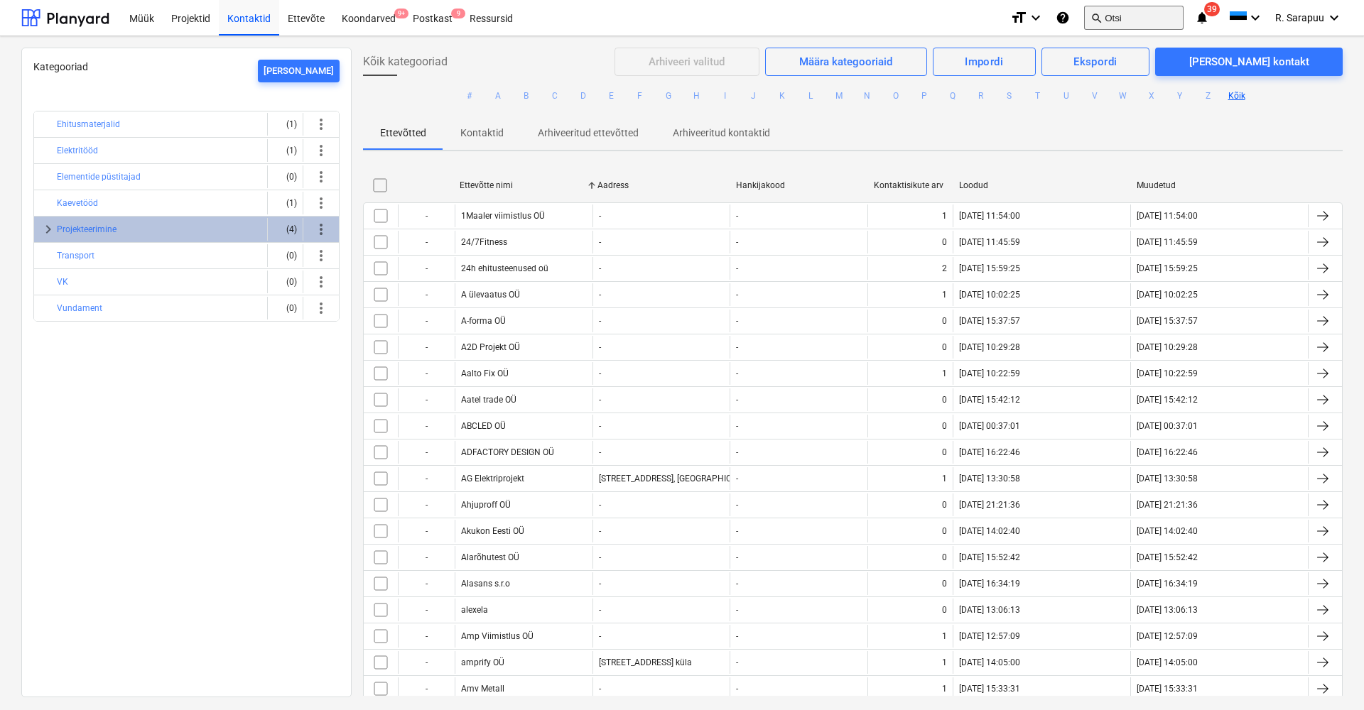
click at [1129, 16] on button "search Otsi" at bounding box center [1133, 18] width 99 height 24
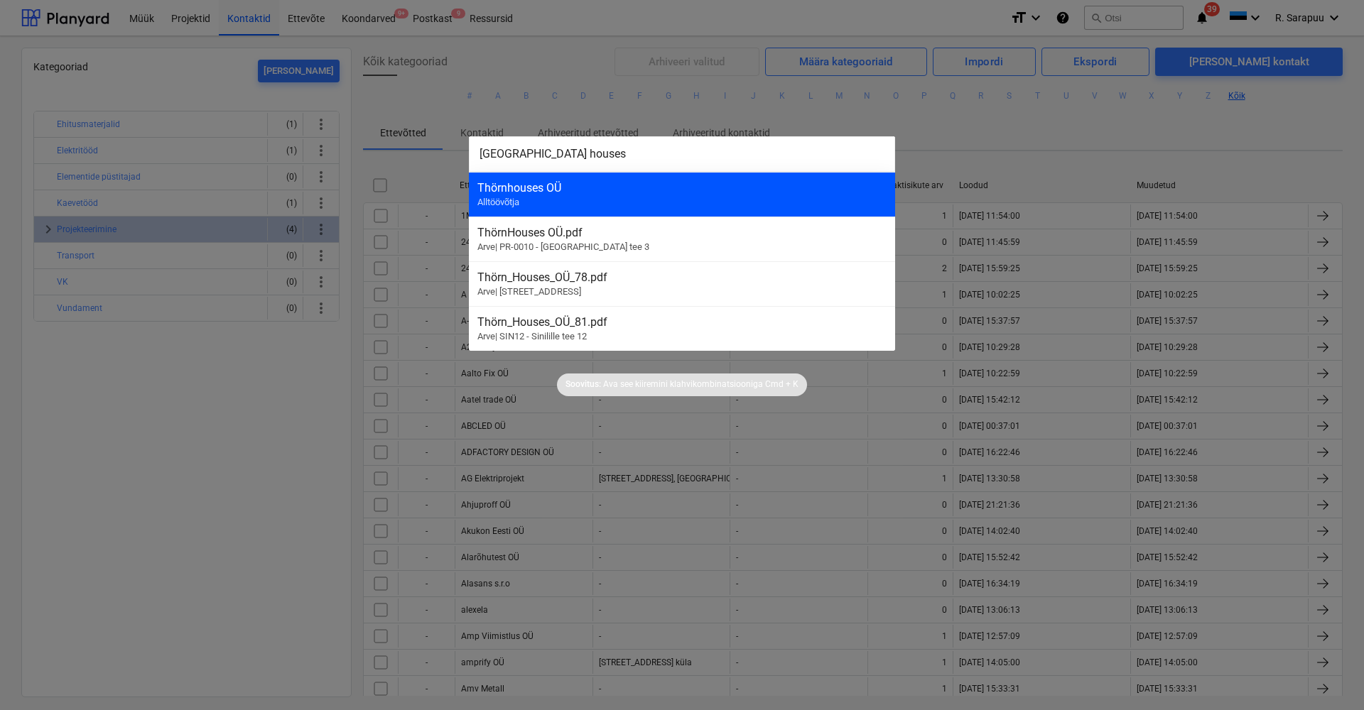
type input "[GEOGRAPHIC_DATA] houses"
click at [548, 201] on div "Thörnhouses OÜ Alltöövõtja" at bounding box center [682, 194] width 426 height 45
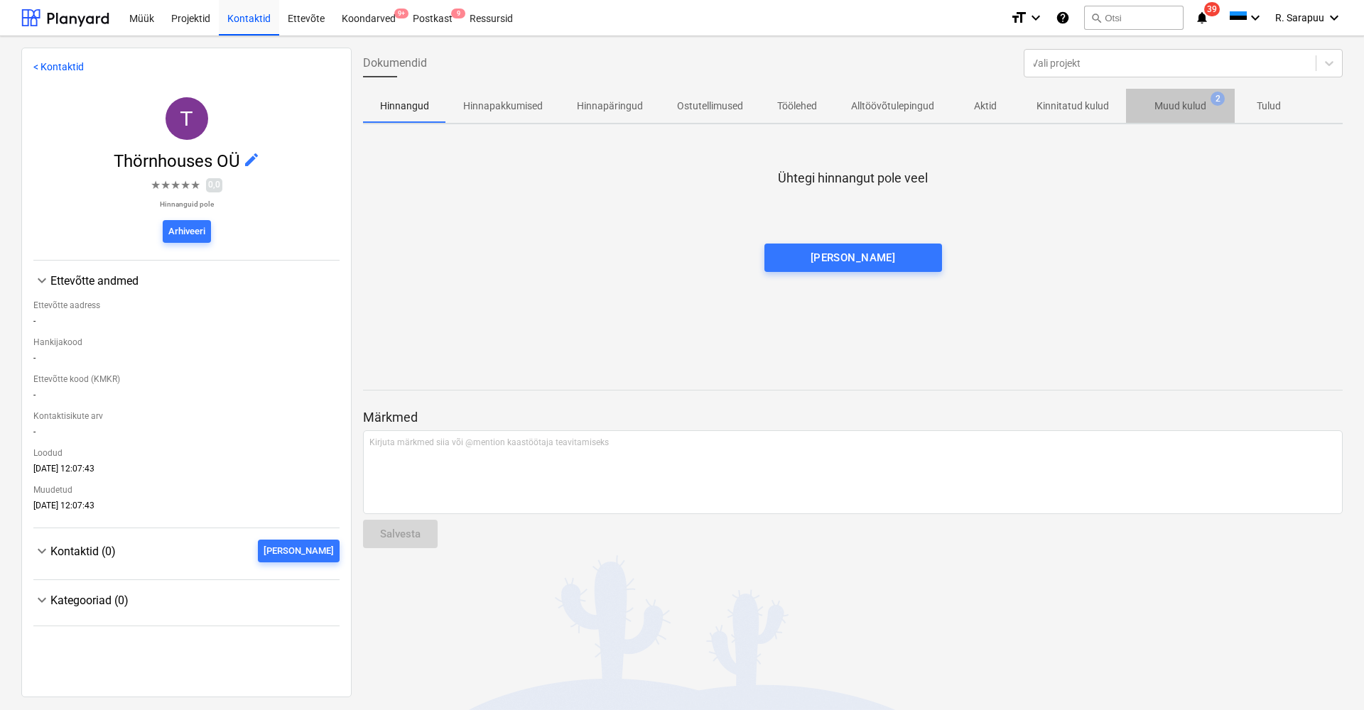
click at [1184, 110] on p "Muud kulud" at bounding box center [1181, 106] width 52 height 15
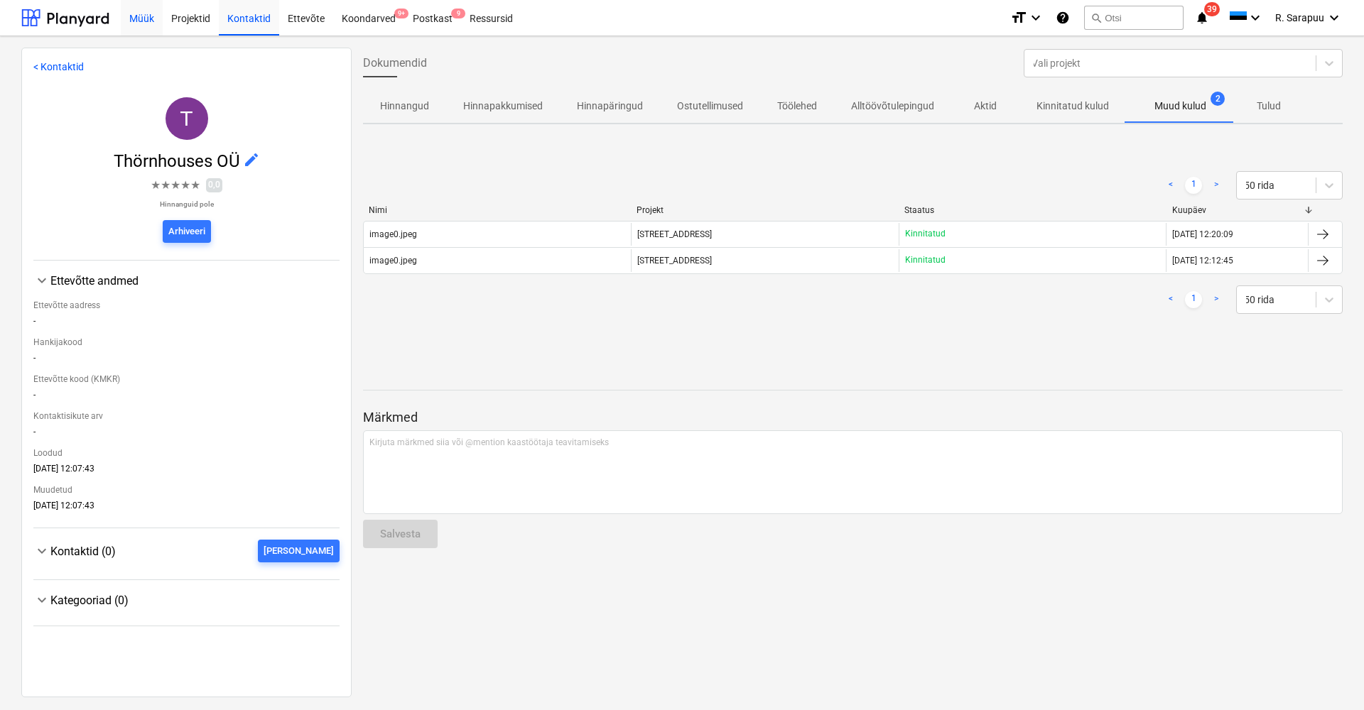
click at [143, 26] on div "Müük" at bounding box center [142, 17] width 42 height 36
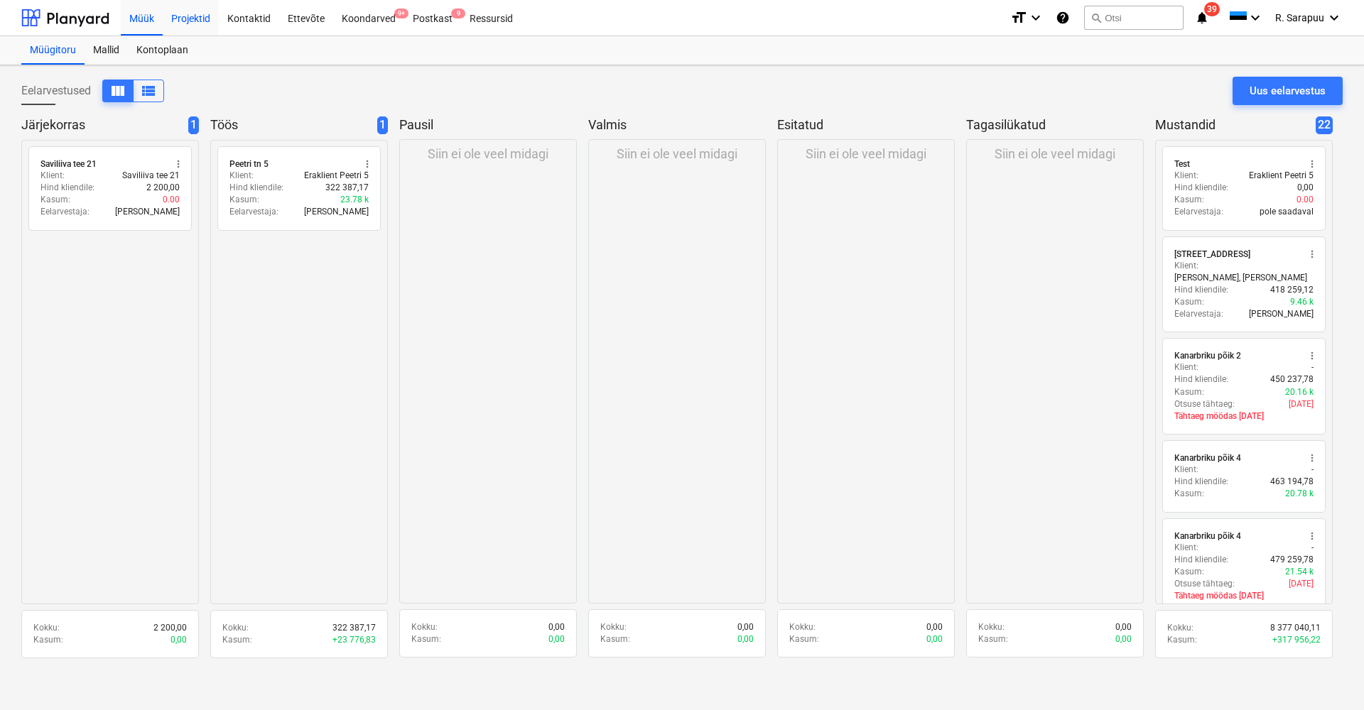
click at [200, 26] on div "Projektid" at bounding box center [191, 17] width 56 height 36
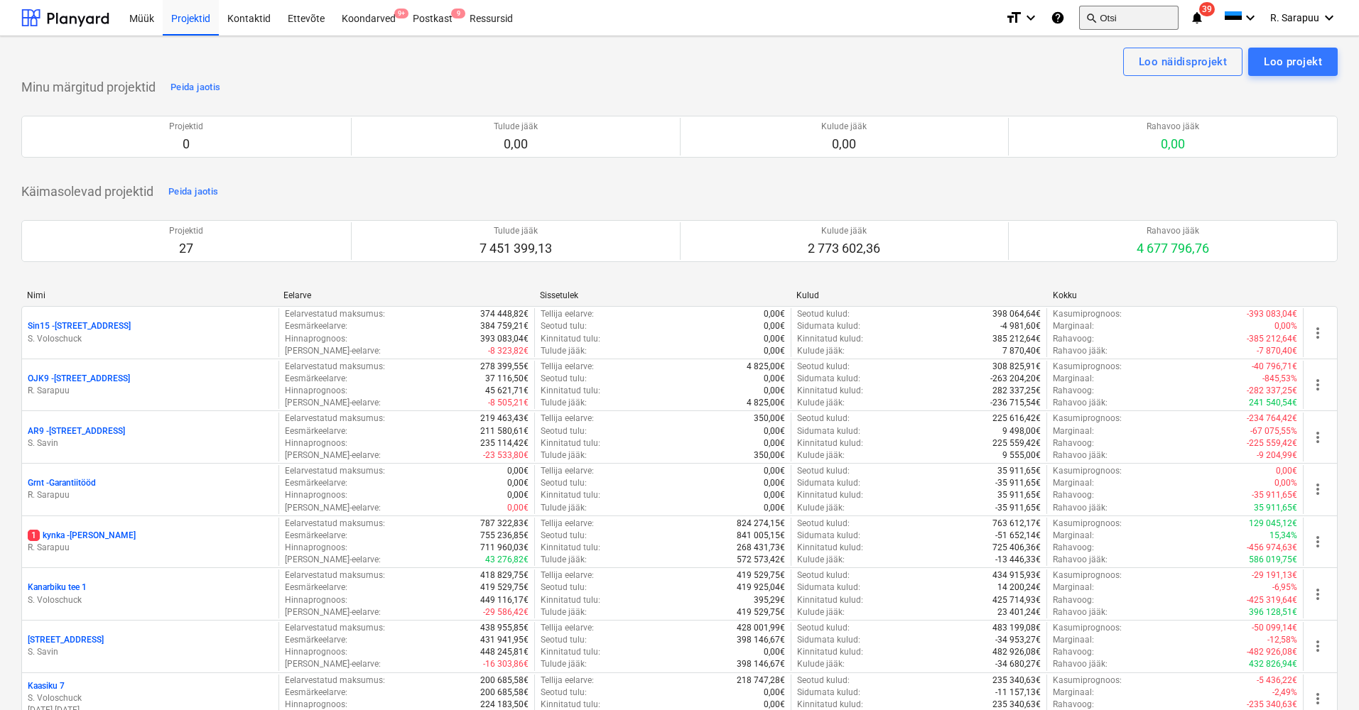
click at [1149, 20] on button "search Otsi" at bounding box center [1128, 18] width 99 height 24
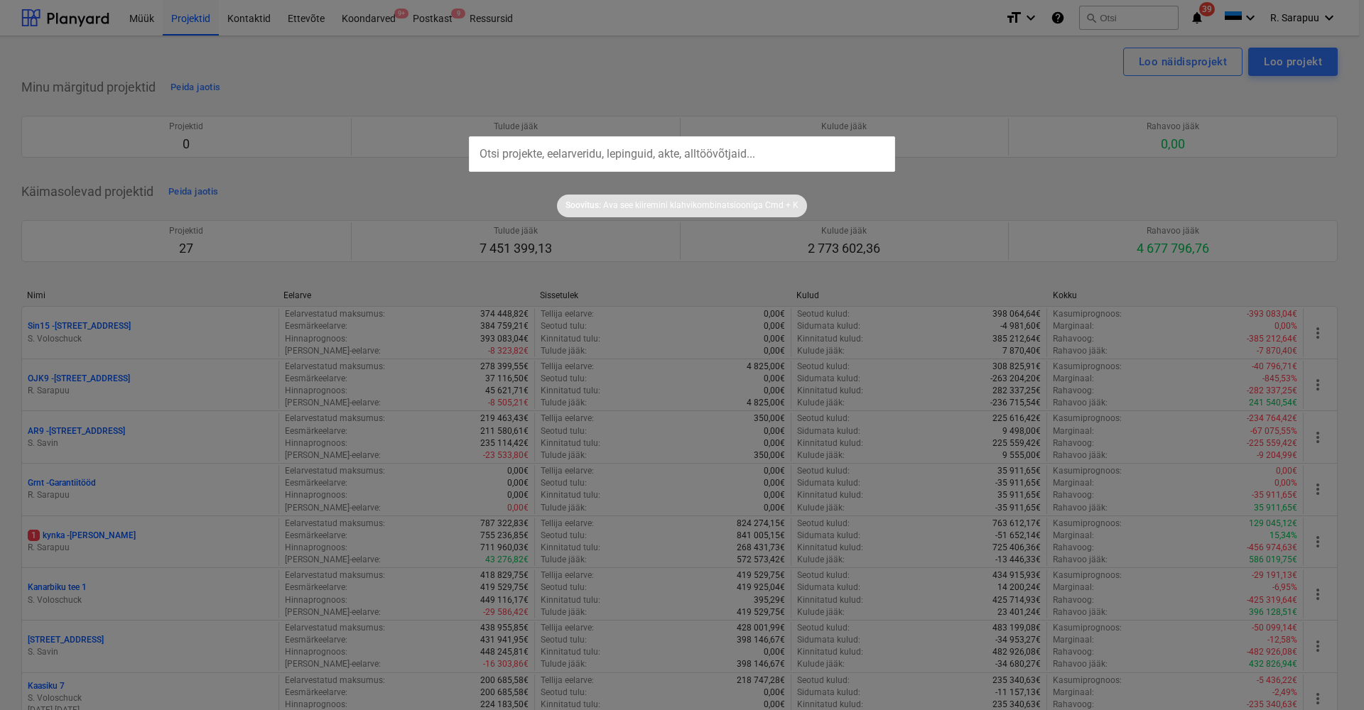
click at [447, 102] on div at bounding box center [682, 355] width 1364 height 710
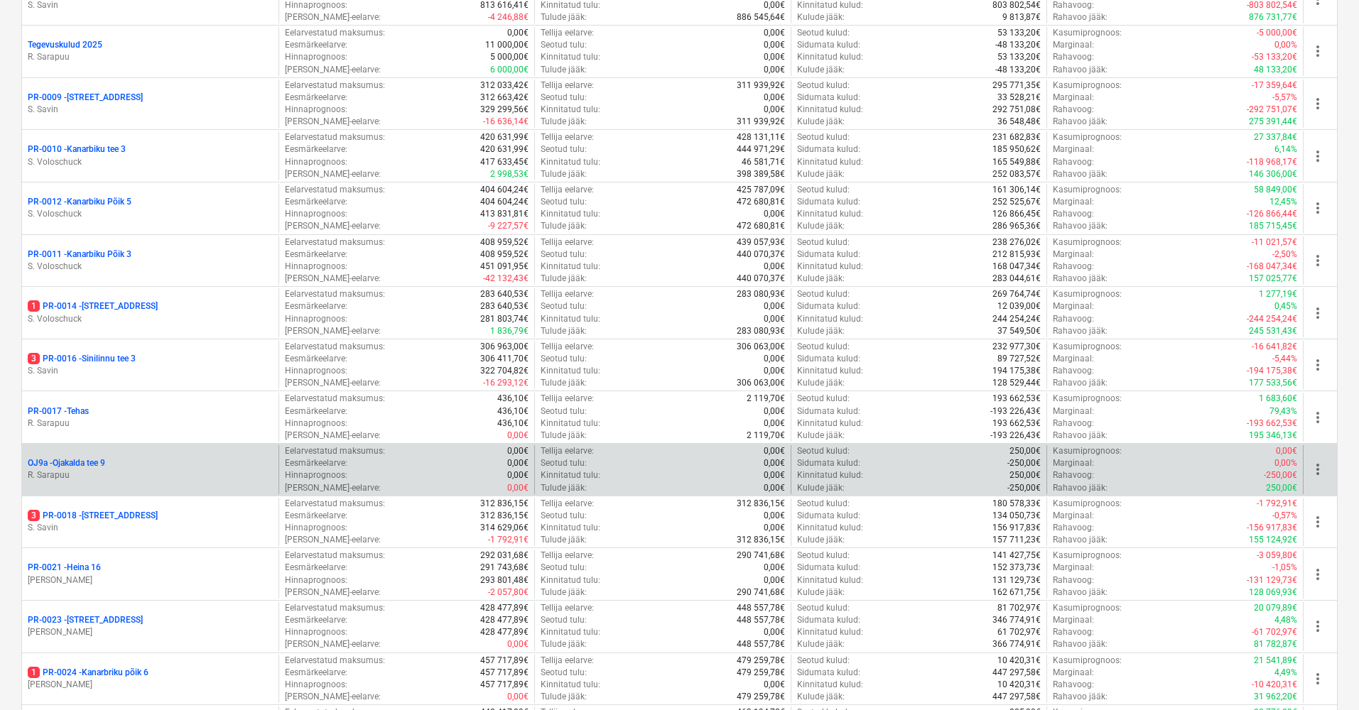
scroll to position [848, 0]
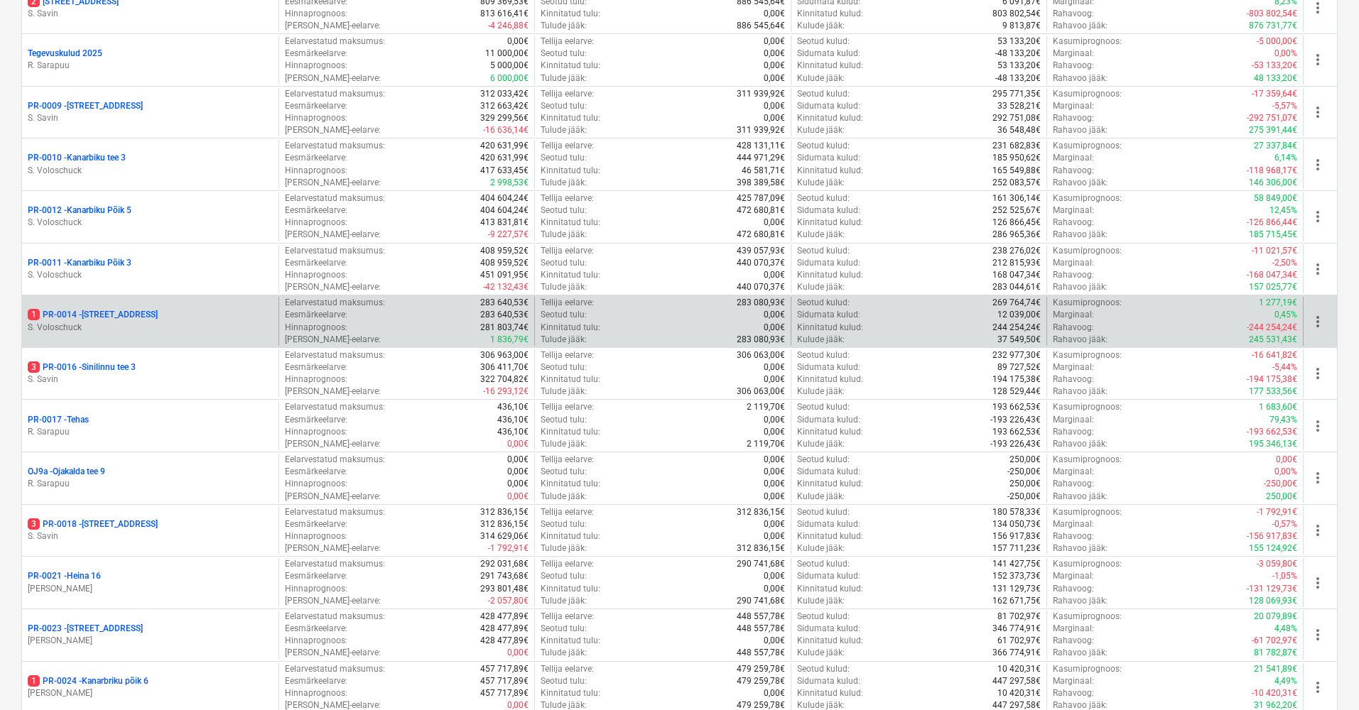
click at [105, 300] on div "1 PR-0014 - Luige tee 29 S. Voloschuck" at bounding box center [150, 321] width 256 height 49
click at [107, 309] on p "1 PR-0014 - Luige tee 29" at bounding box center [93, 315] width 130 height 12
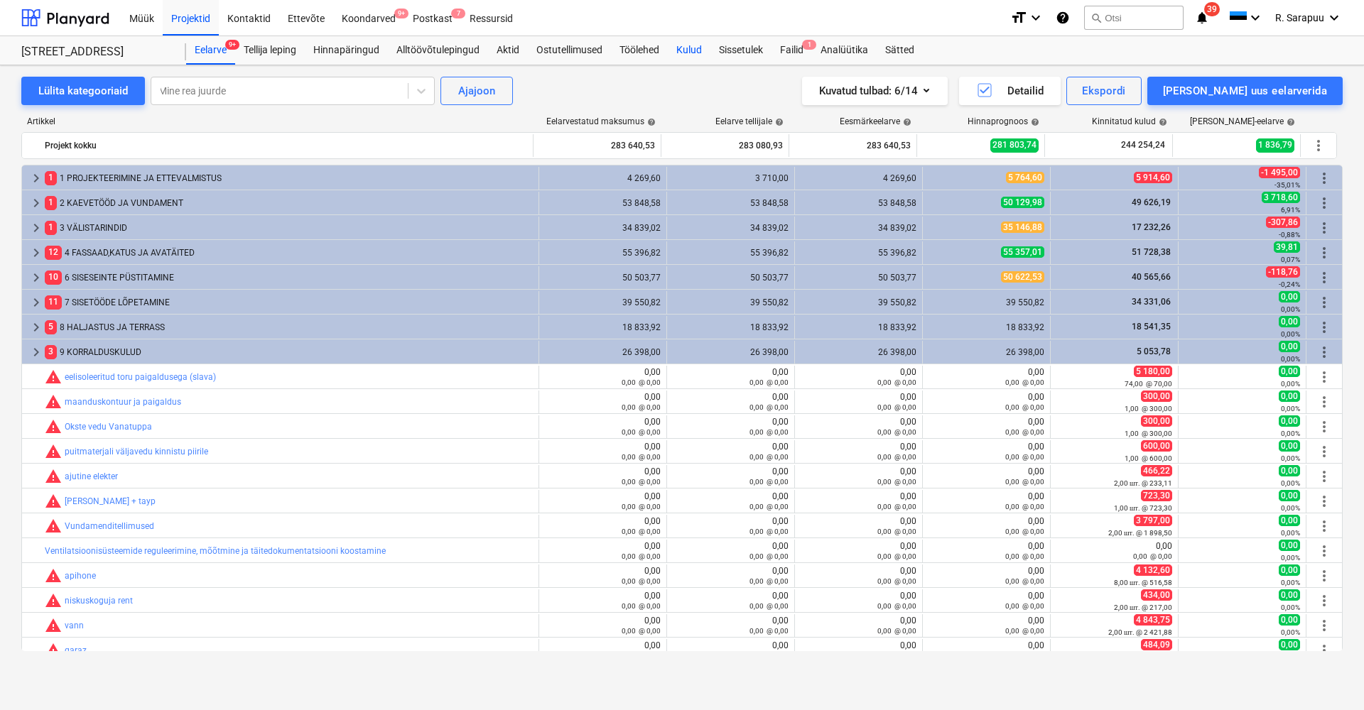
click at [688, 42] on div "Kulud" at bounding box center [689, 50] width 43 height 28
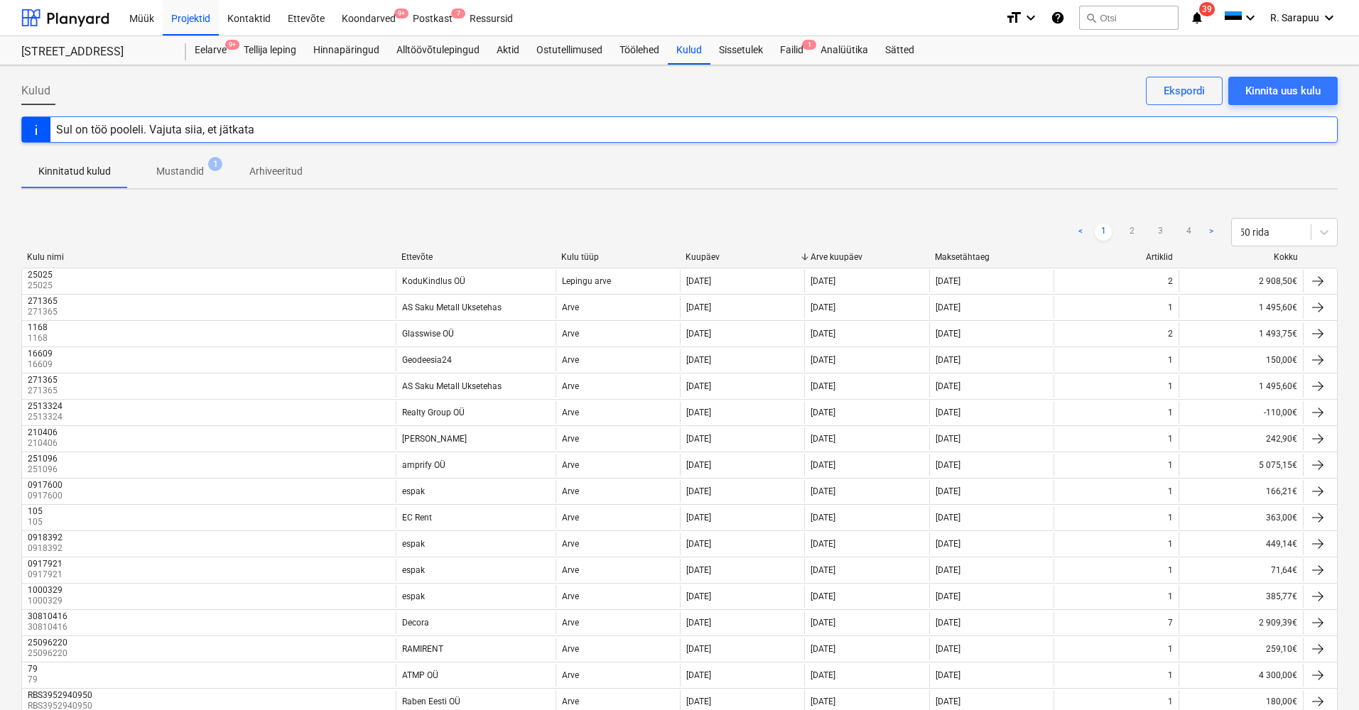
click at [410, 255] on div "Ettevõte" at bounding box center [475, 257] width 148 height 10
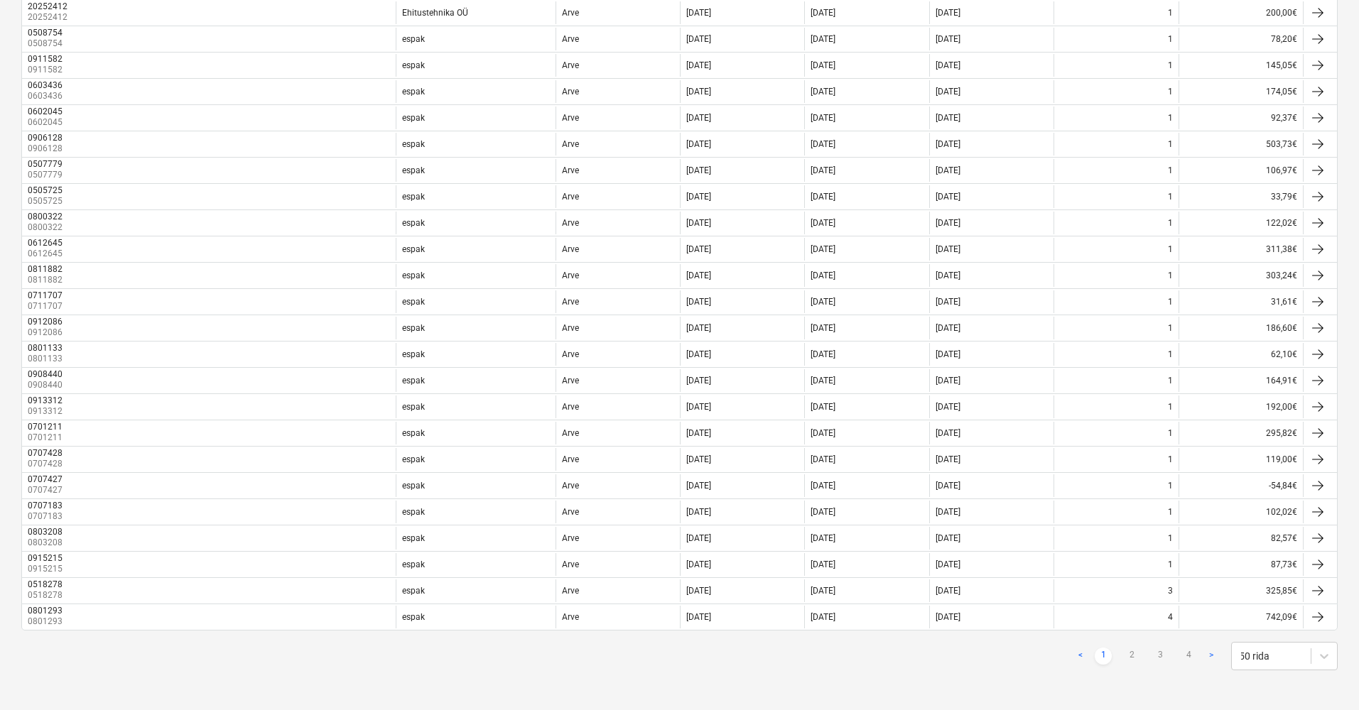
scroll to position [952, 0]
click at [1132, 659] on link "2" at bounding box center [1131, 656] width 17 height 17
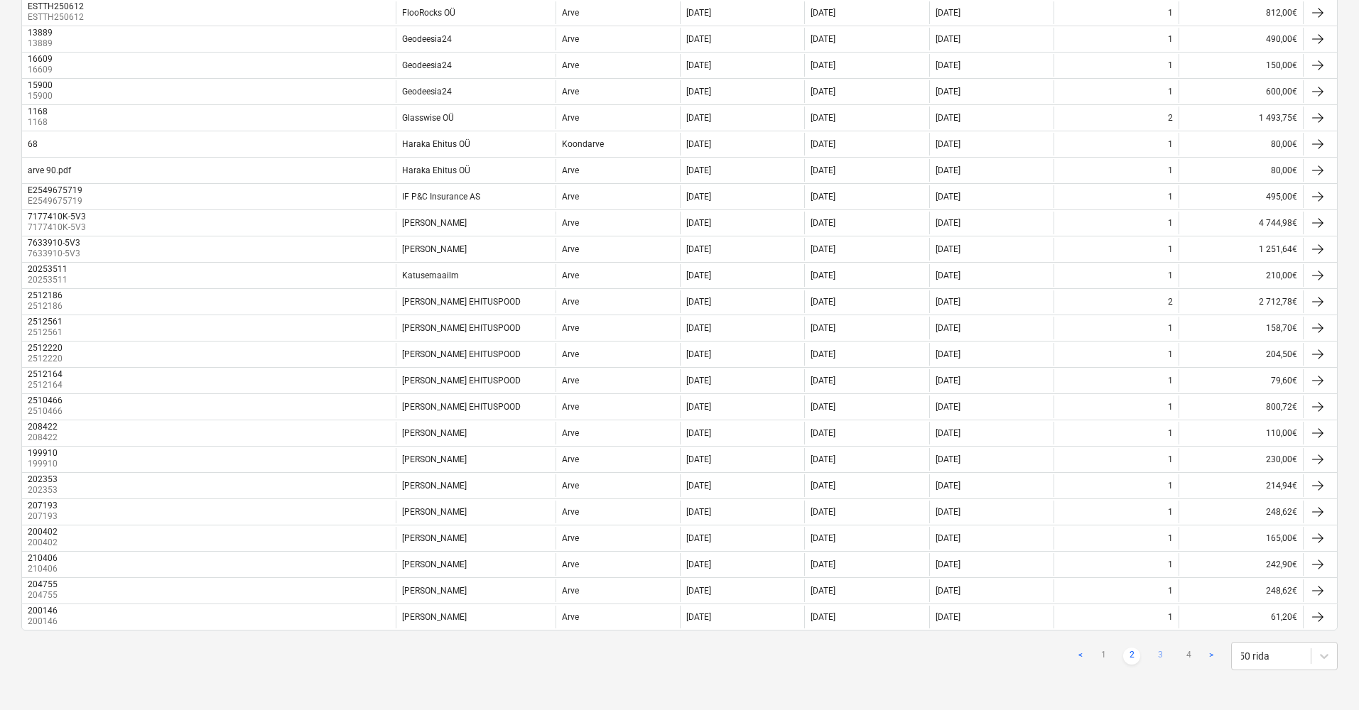
click at [1164, 654] on link "3" at bounding box center [1160, 656] width 17 height 17
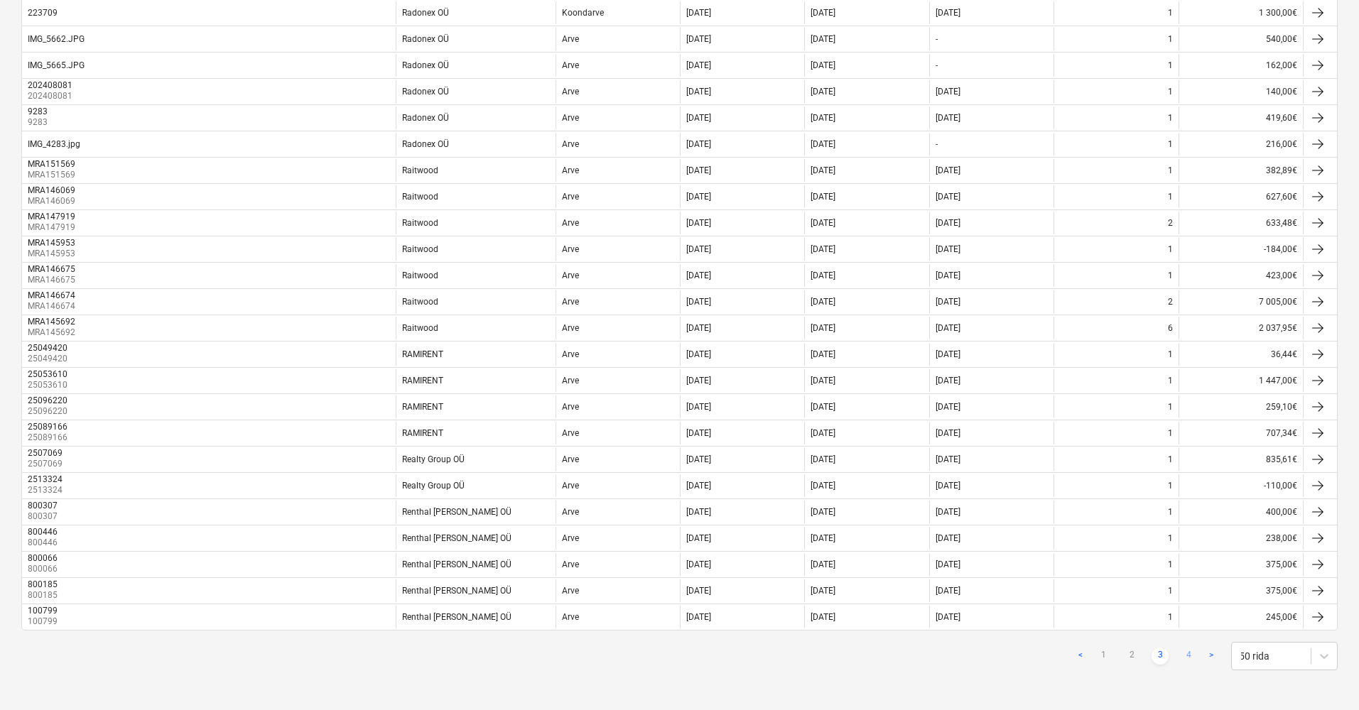
click at [1186, 656] on link "4" at bounding box center [1188, 656] width 17 height 17
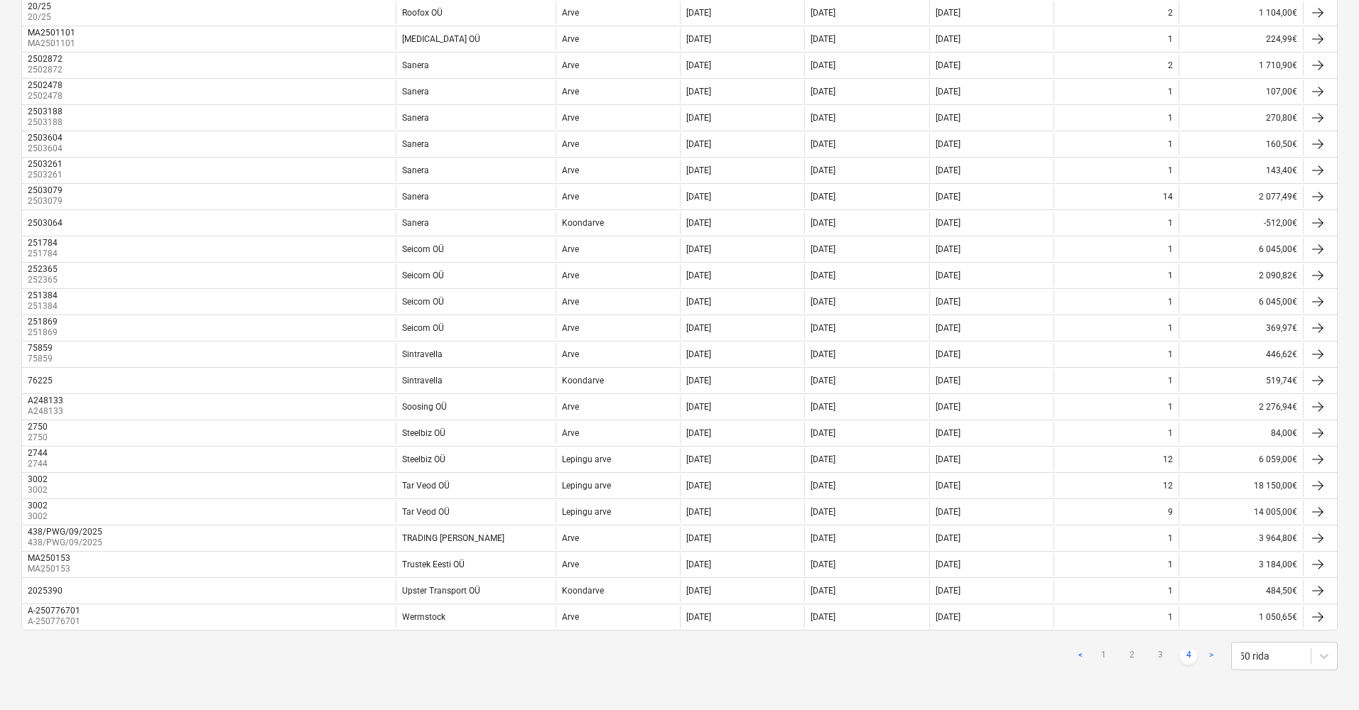
scroll to position [321, 0]
click at [1211, 657] on link ">" at bounding box center [1211, 656] width 17 height 17
click at [1163, 657] on link "3" at bounding box center [1160, 656] width 17 height 17
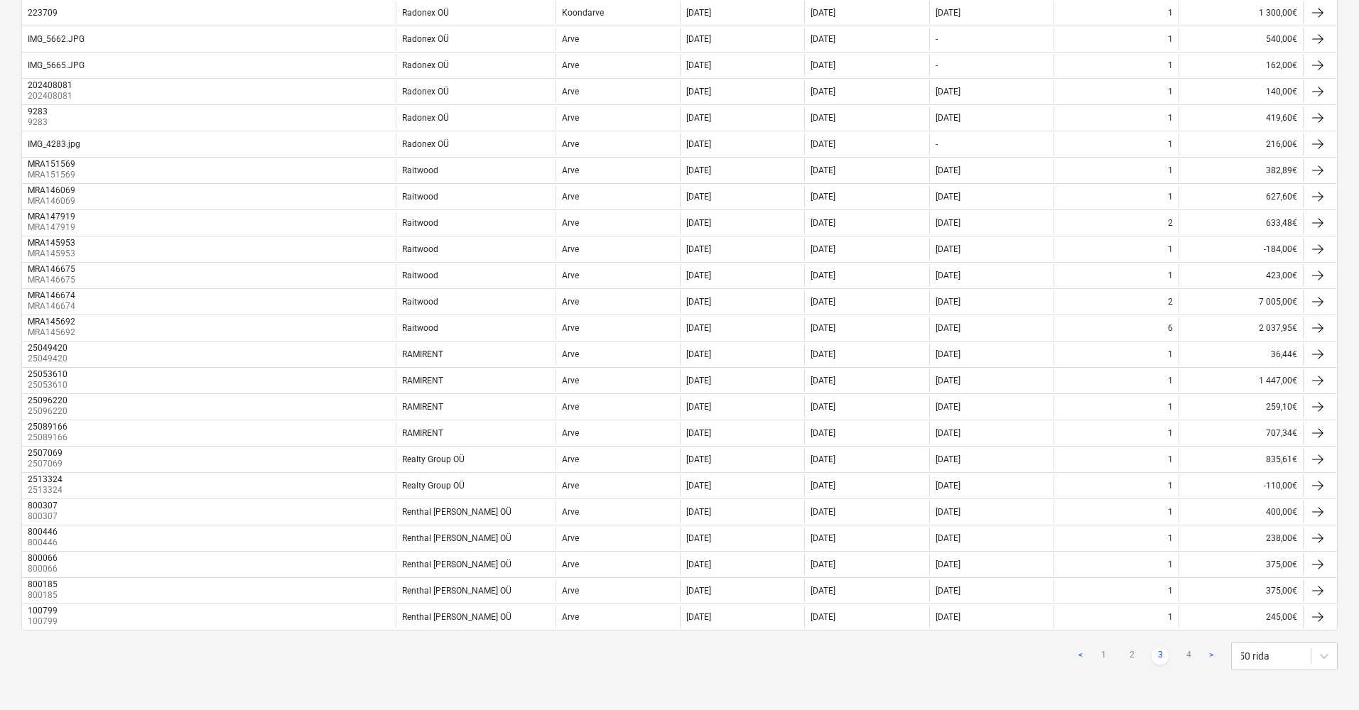
scroll to position [952, 0]
click at [1192, 660] on link "4" at bounding box center [1188, 656] width 17 height 17
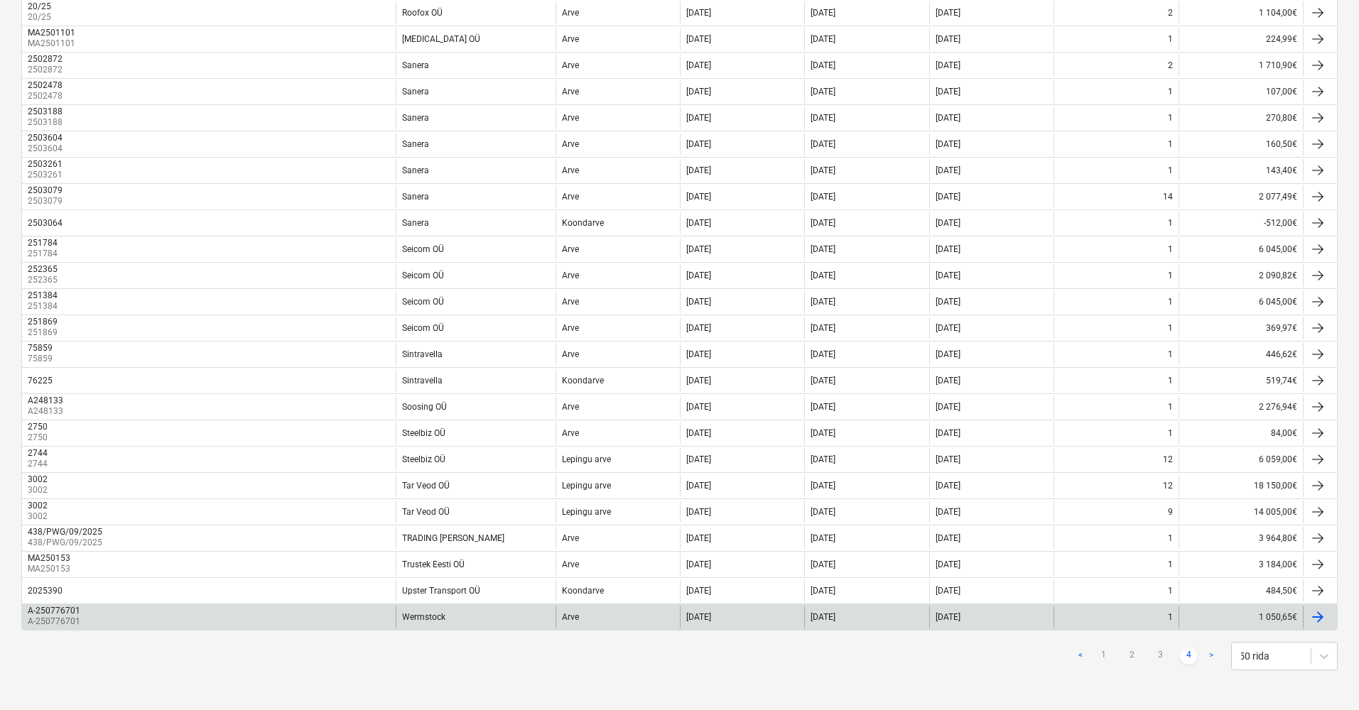
scroll to position [321, 0]
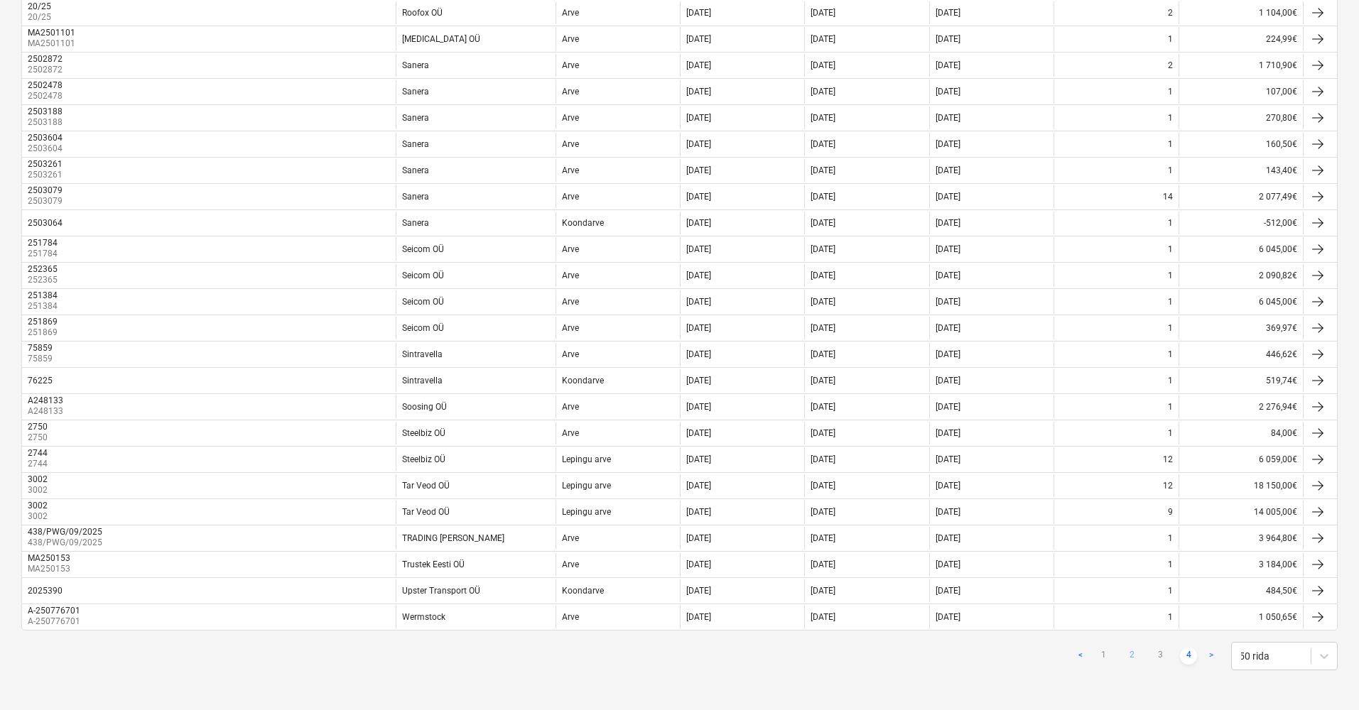
click at [1132, 656] on link "2" at bounding box center [1131, 656] width 17 height 17
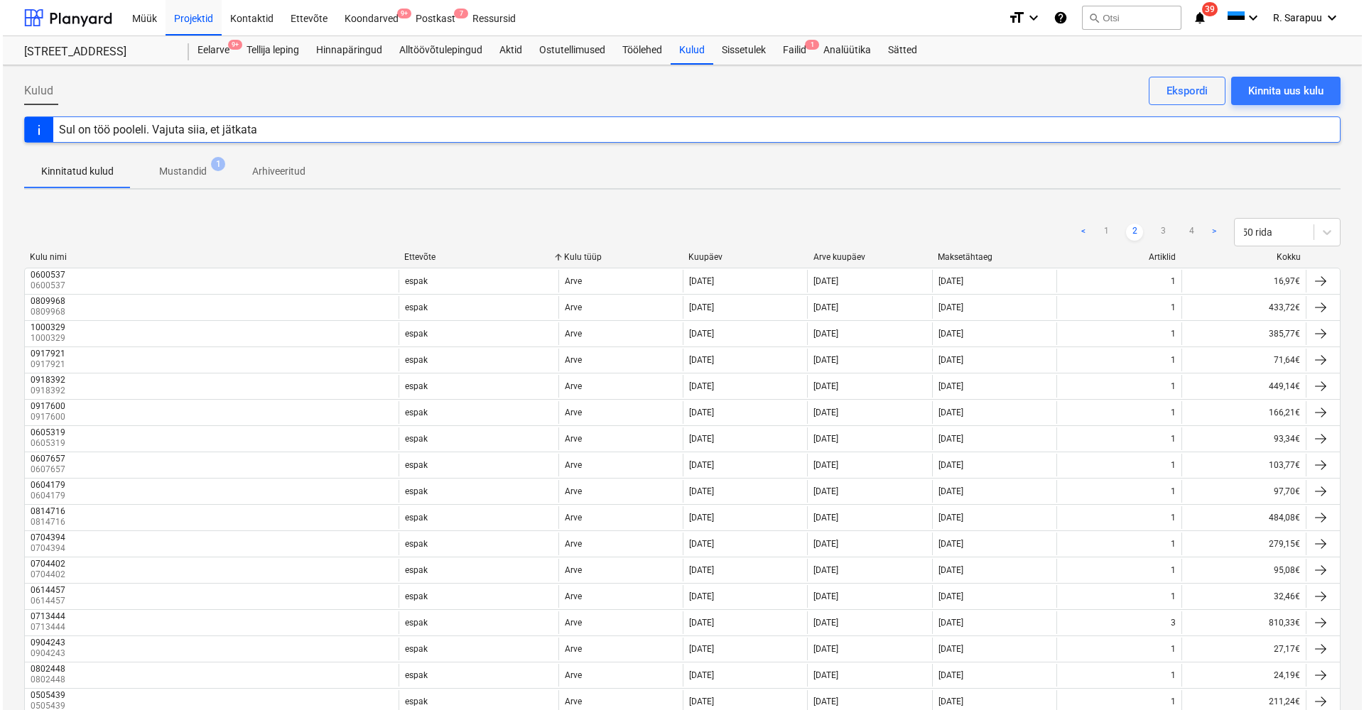
scroll to position [0, 0]
click at [223, 53] on div "Eelarve 9+" at bounding box center [210, 50] width 49 height 28
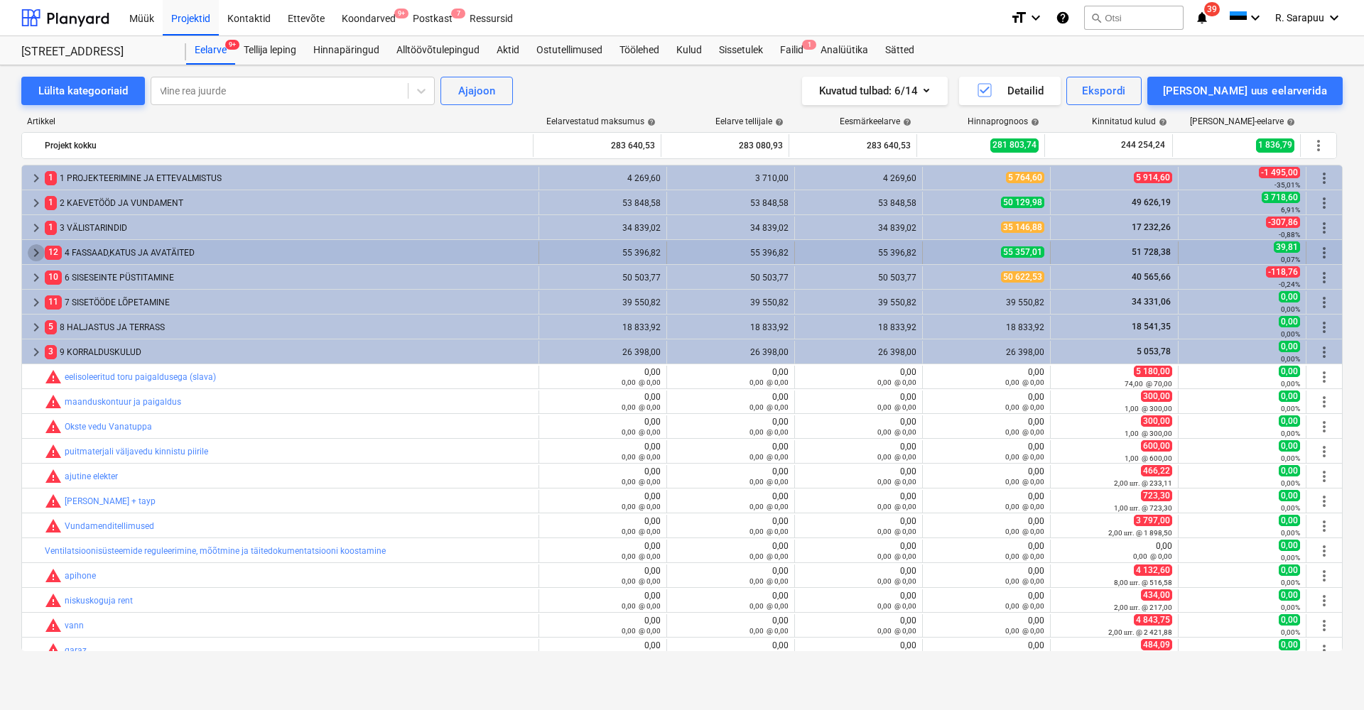
click at [39, 250] on span "keyboard_arrow_right" at bounding box center [36, 252] width 17 height 17
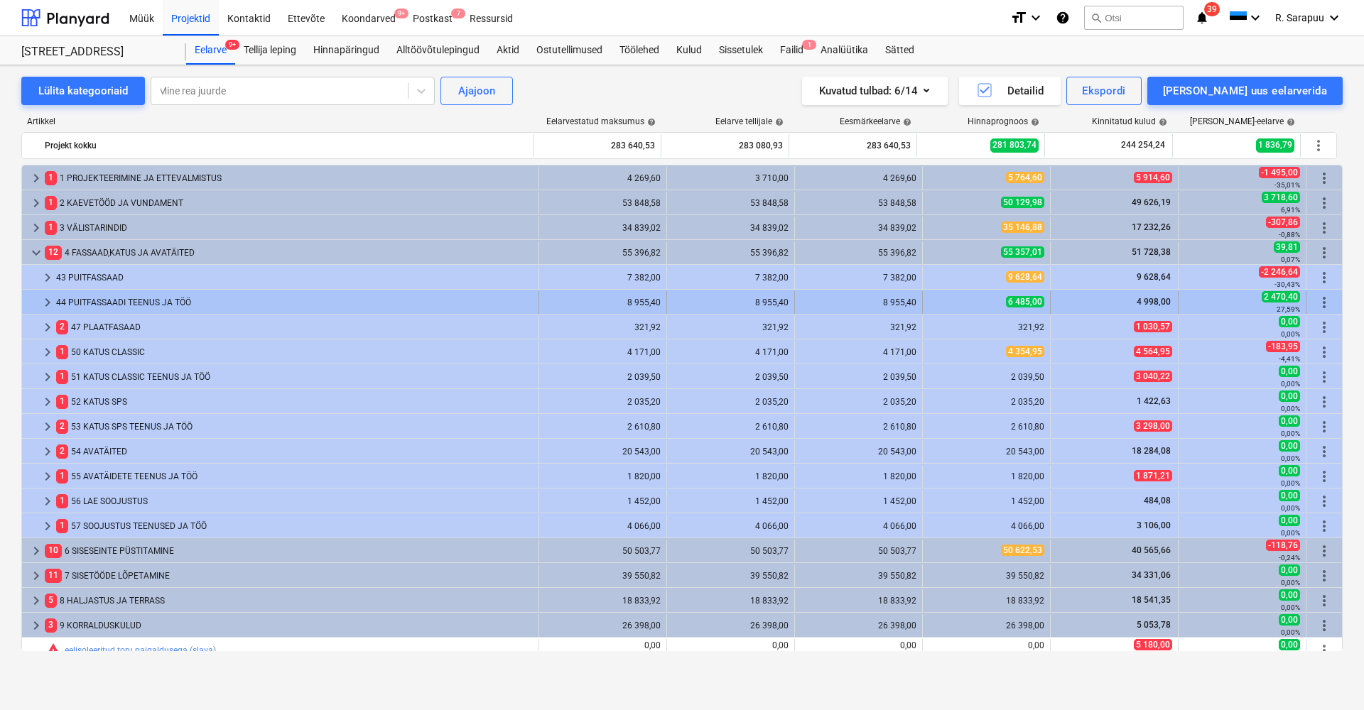
click at [46, 304] on span "keyboard_arrow_right" at bounding box center [47, 302] width 17 height 17
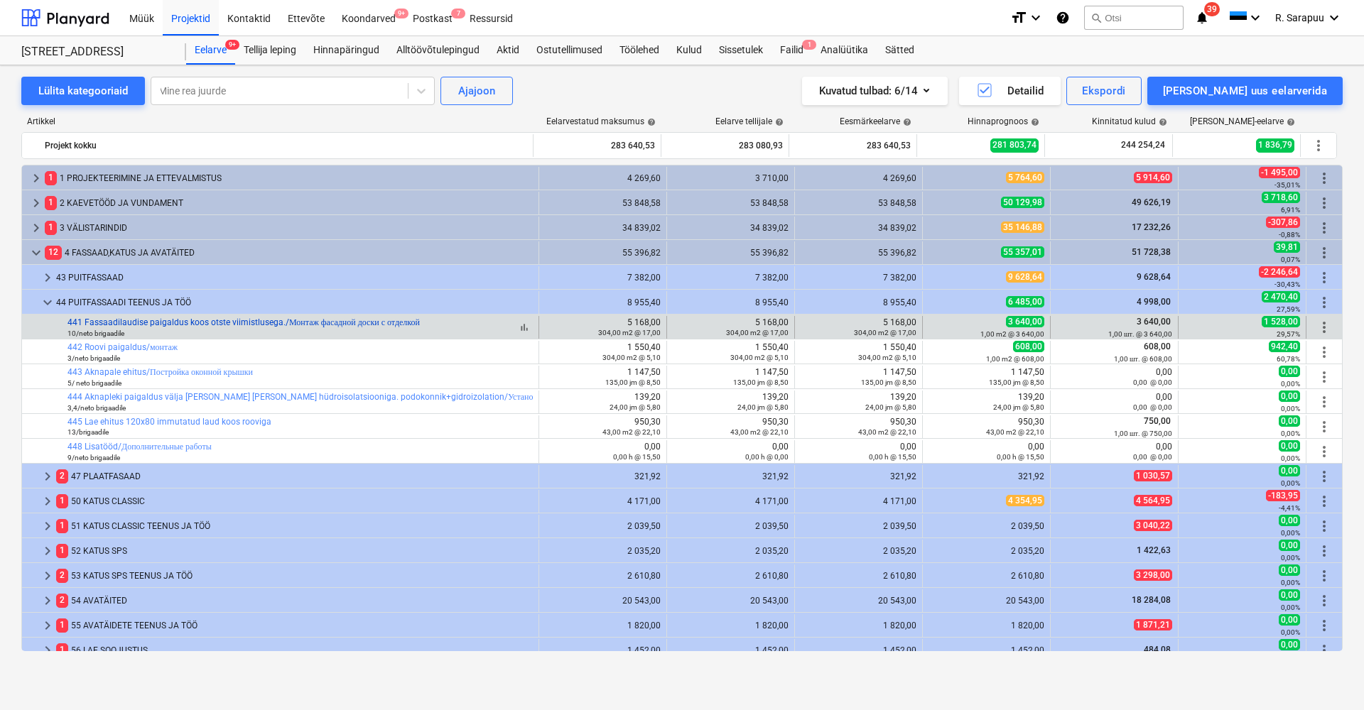
click at [171, 321] on link "441 Fassaadilaudise paigaldus koos otste viimistlusega./Монтаж фасадной доски с…" at bounding box center [243, 323] width 352 height 10
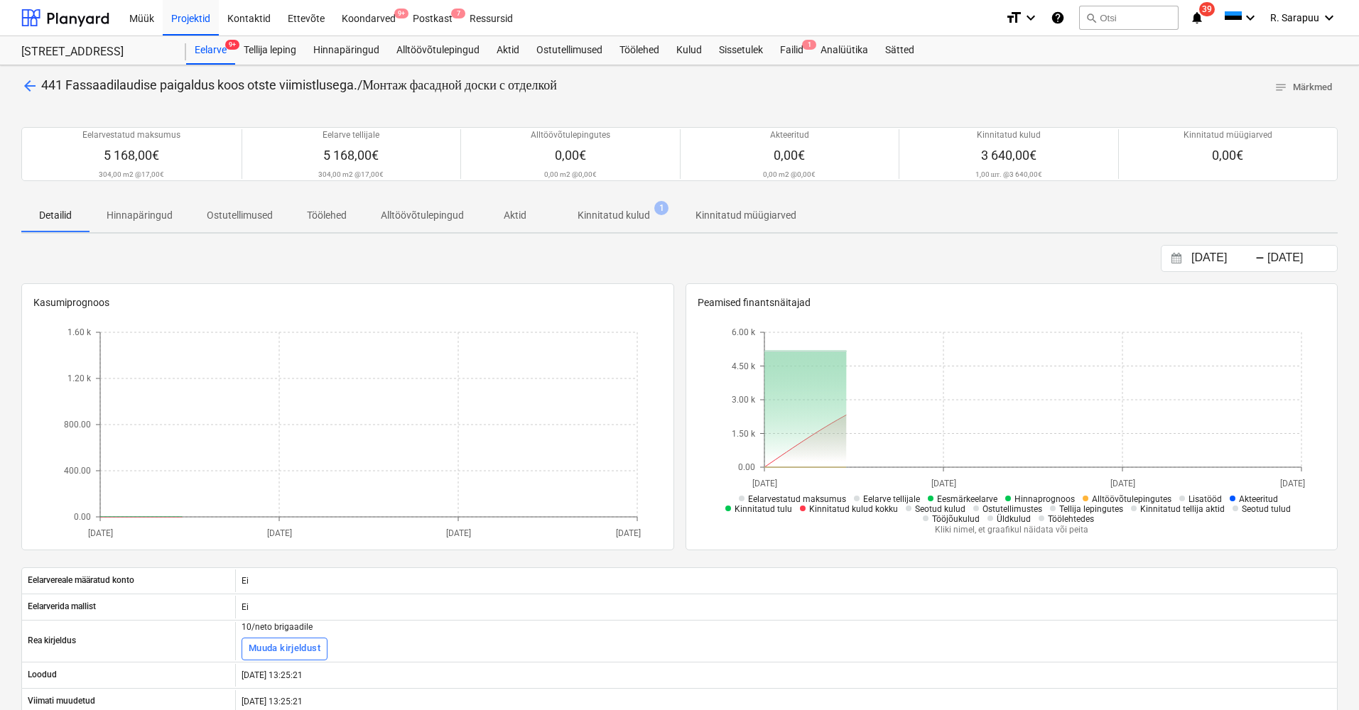
click at [642, 222] on p "Kinnitatud kulud" at bounding box center [614, 215] width 72 height 15
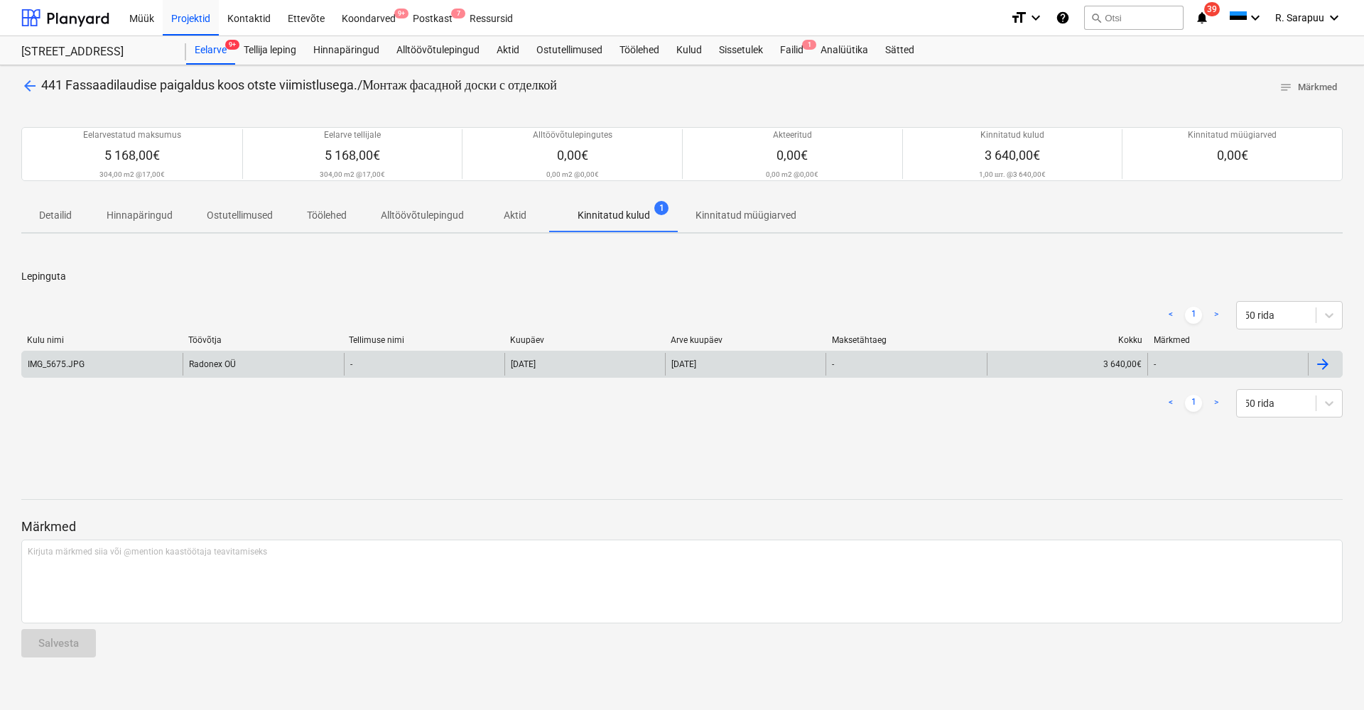
click at [220, 376] on div "Radonex OÜ" at bounding box center [263, 364] width 161 height 23
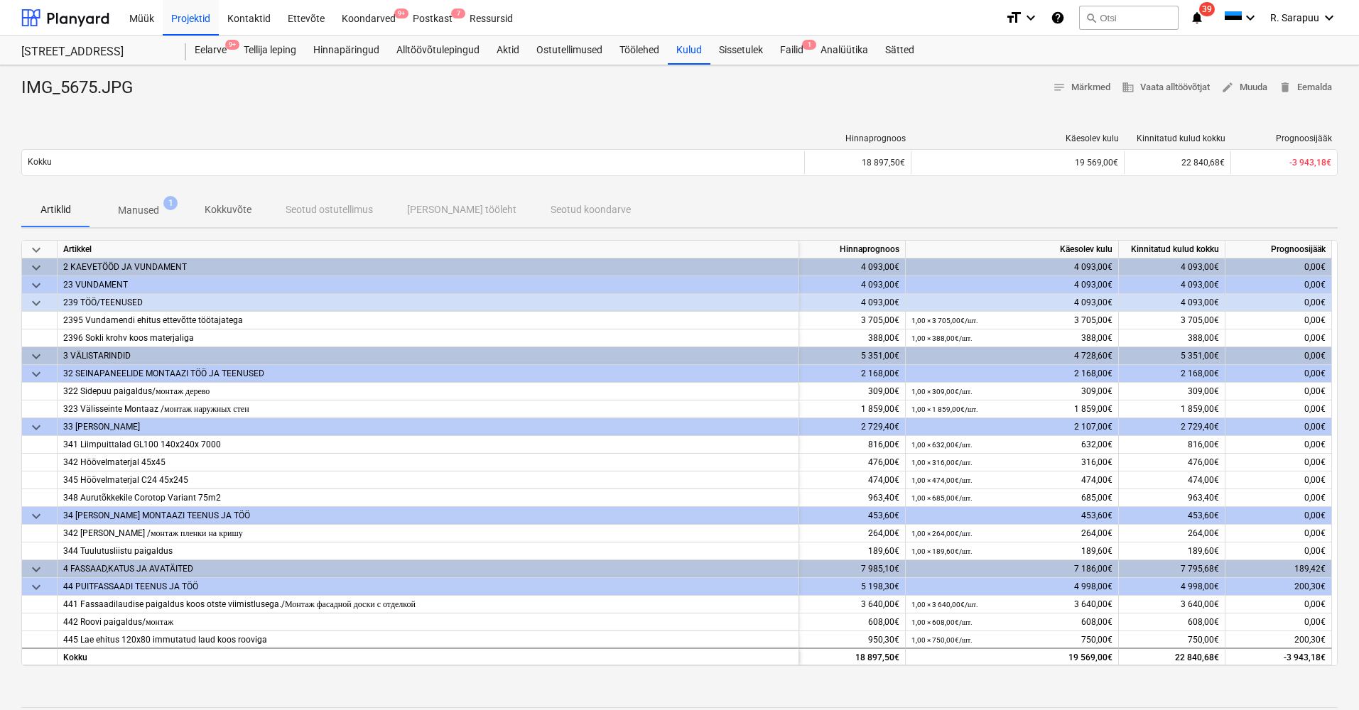
click at [129, 217] on p "Manused" at bounding box center [138, 210] width 41 height 15
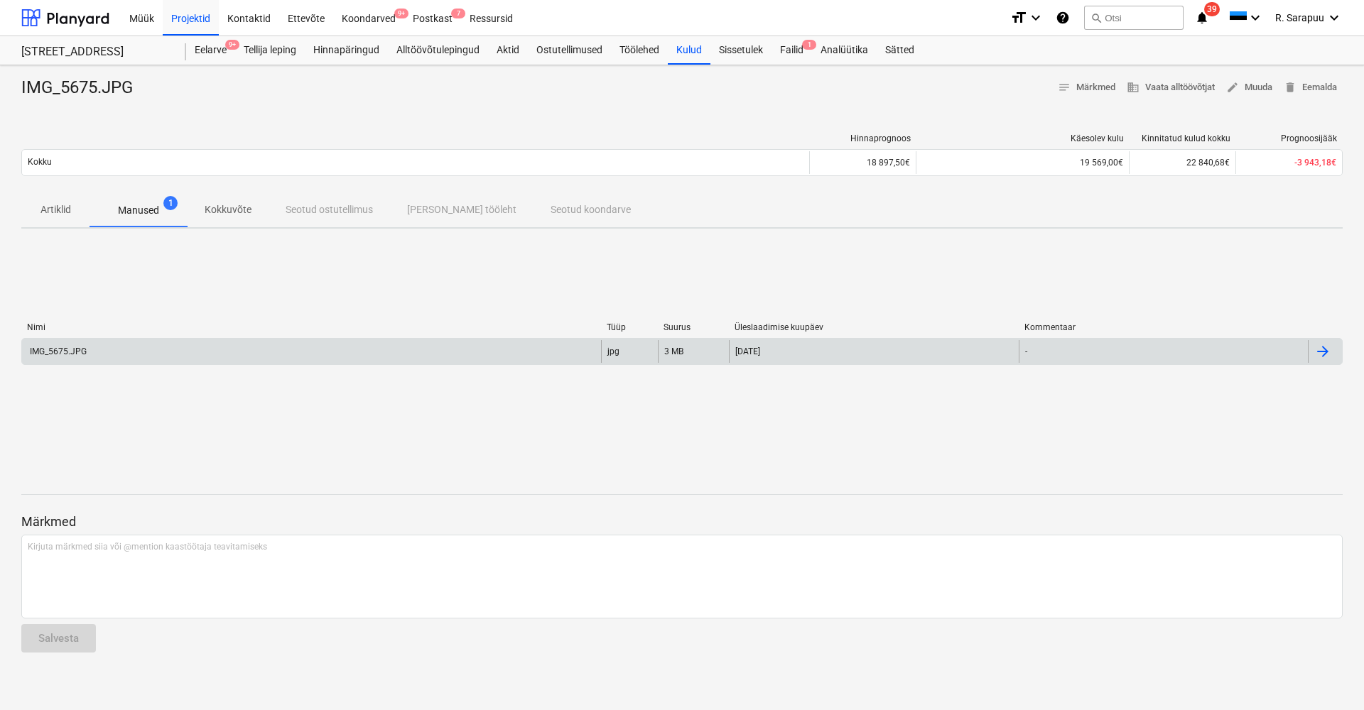
click at [114, 342] on div "IMG_5675.JPG" at bounding box center [311, 351] width 579 height 23
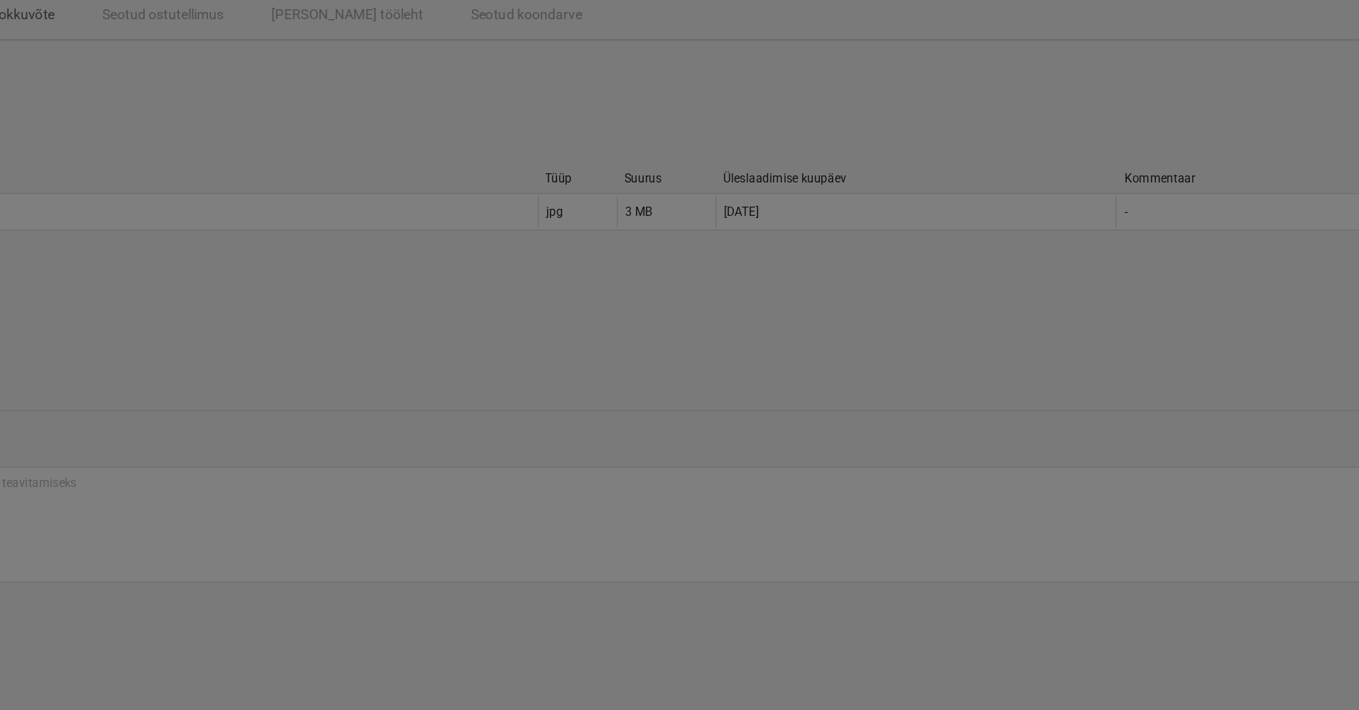
click at [359, 53] on img at bounding box center [680, 46] width 680 height 13
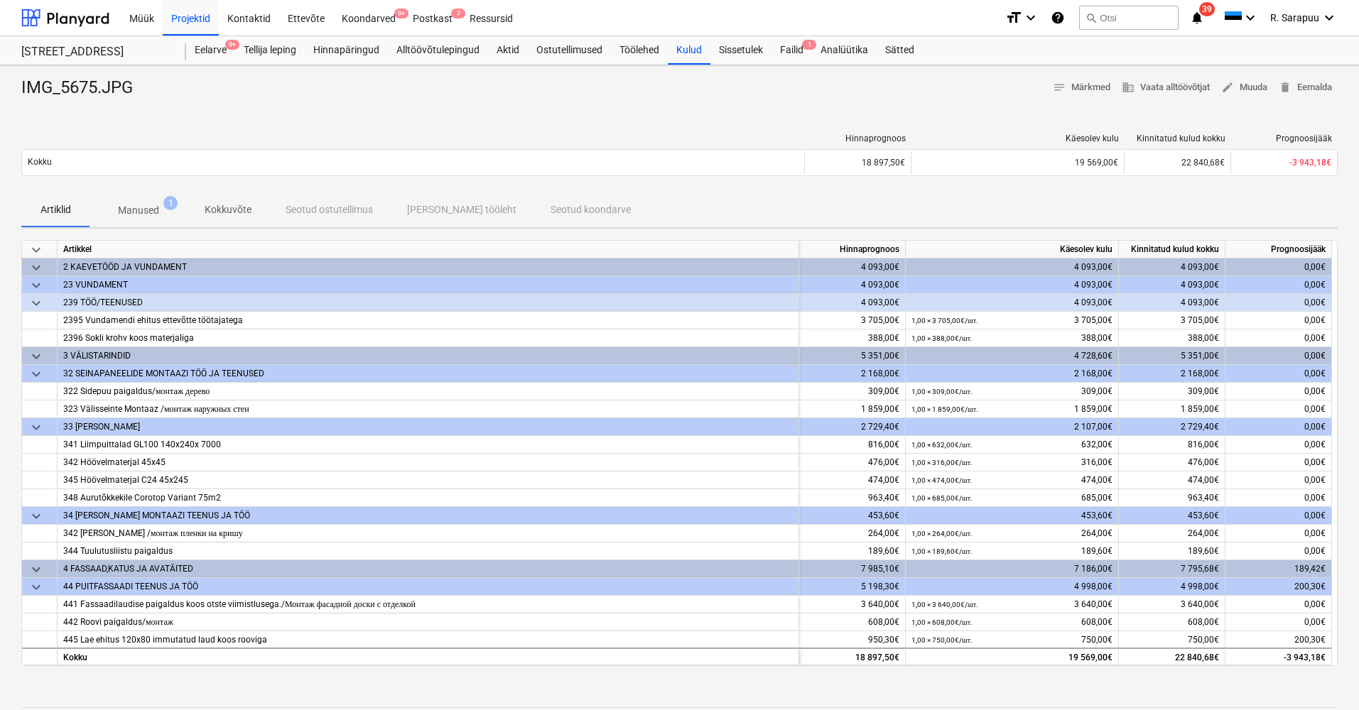
click at [40, 251] on span "keyboard_arrow_down" at bounding box center [36, 250] width 17 height 17
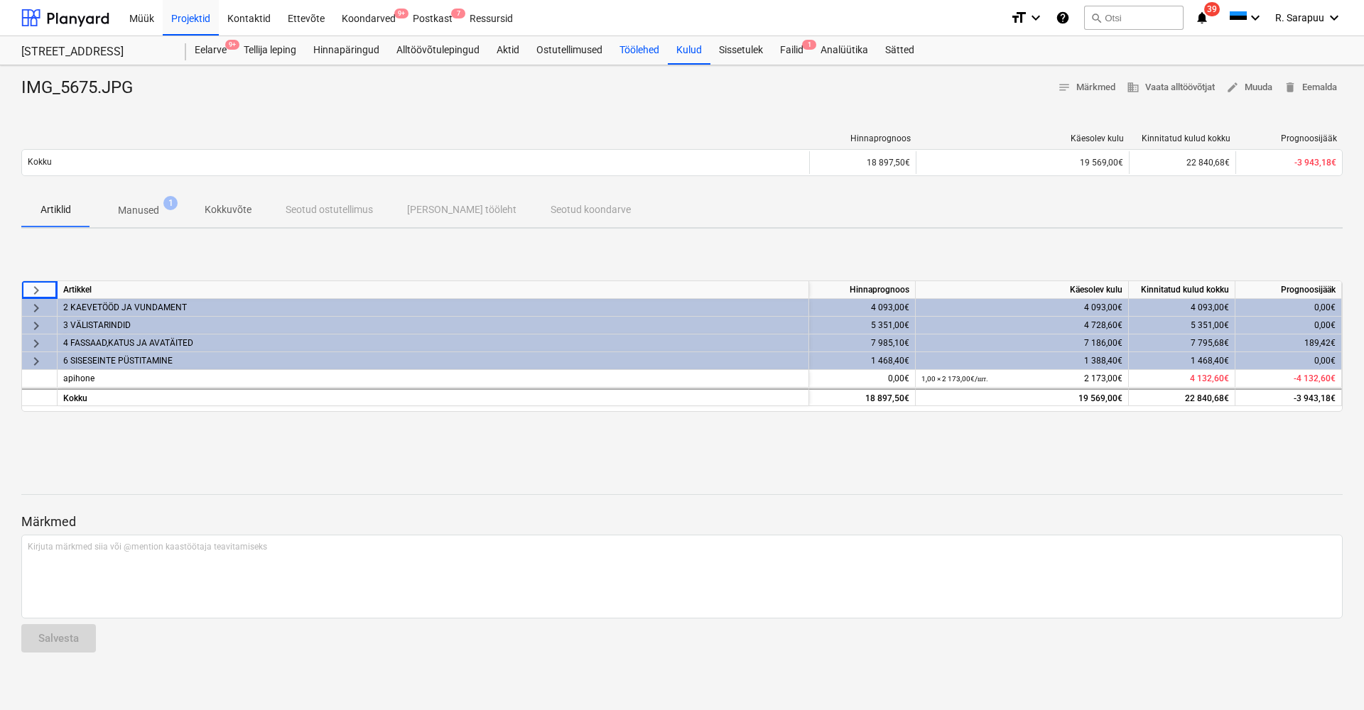
click at [642, 55] on div "Töölehed" at bounding box center [639, 50] width 57 height 28
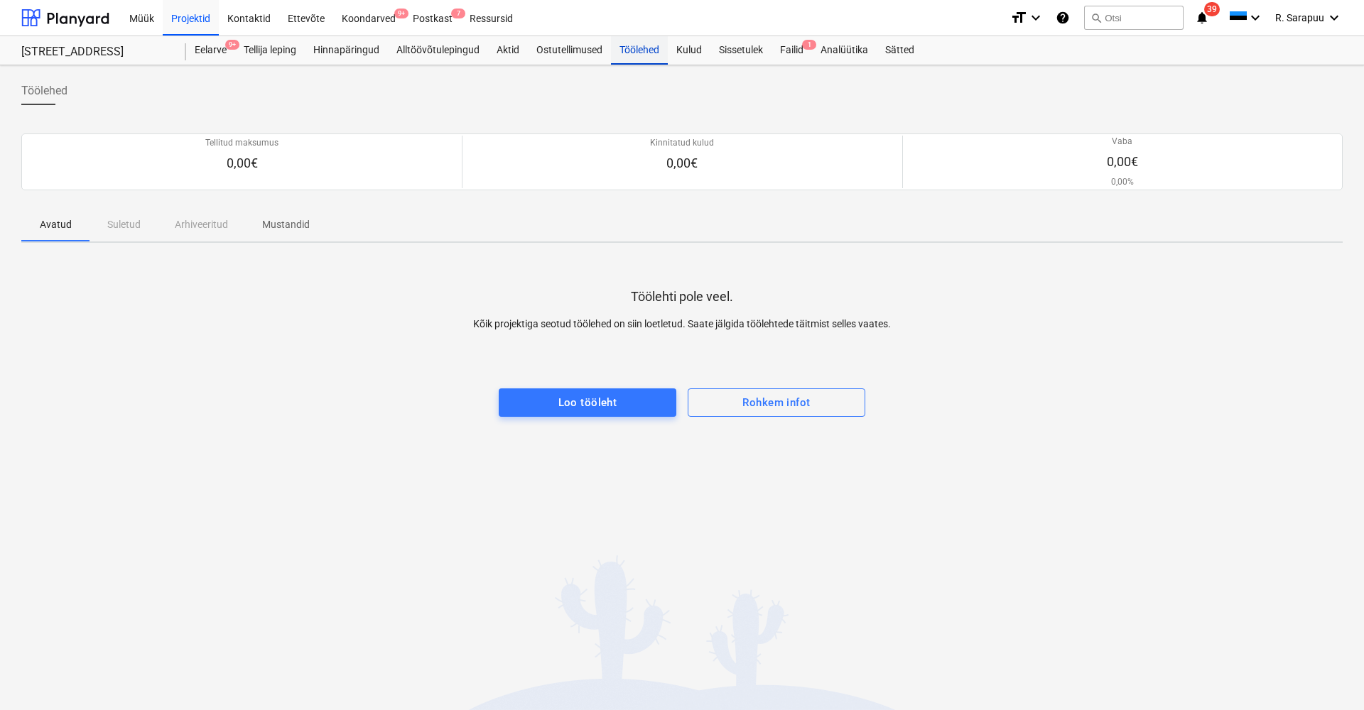
click at [639, 51] on div "Töölehed" at bounding box center [639, 50] width 57 height 28
click at [579, 409] on div "Loo tööleht" at bounding box center [587, 403] width 59 height 18
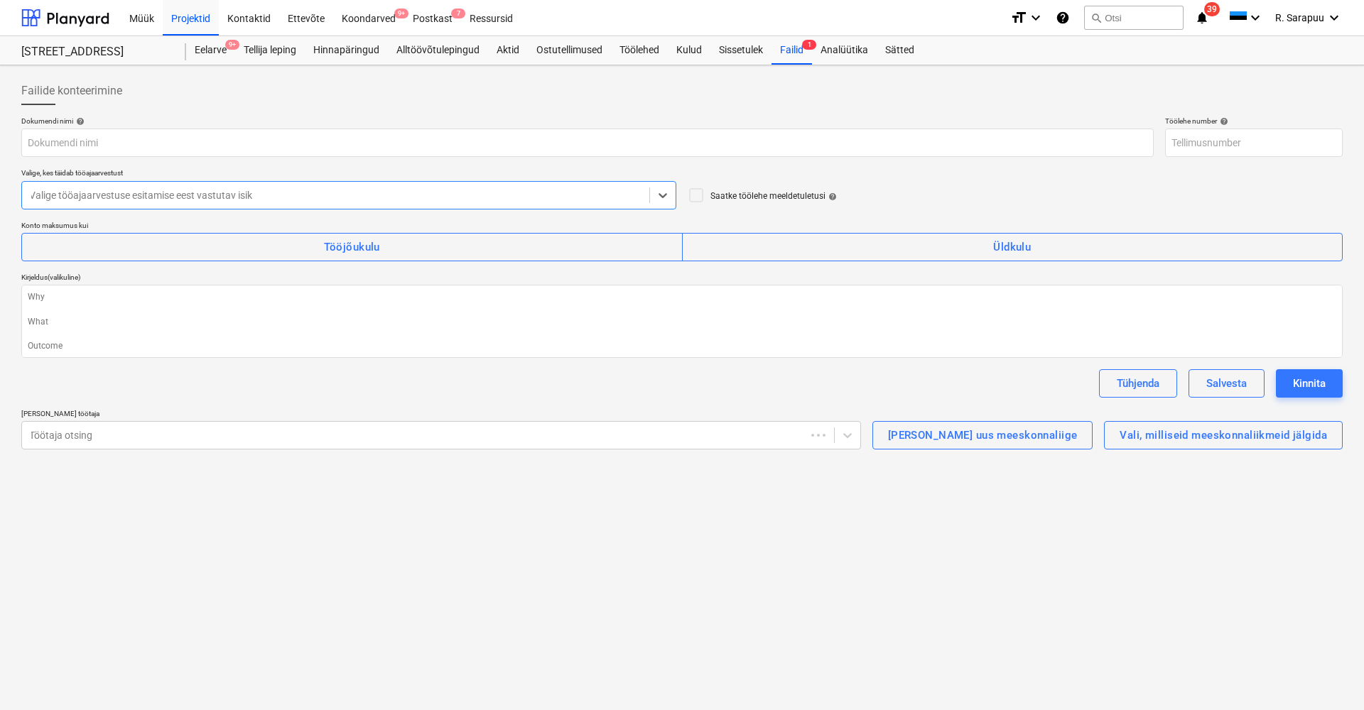
type textarea "x"
type input "PR-0014-WO-001"
click at [326, 326] on textarea at bounding box center [681, 321] width 1321 height 73
click at [378, 249] on div "Tööjõukulu" at bounding box center [352, 247] width 56 height 18
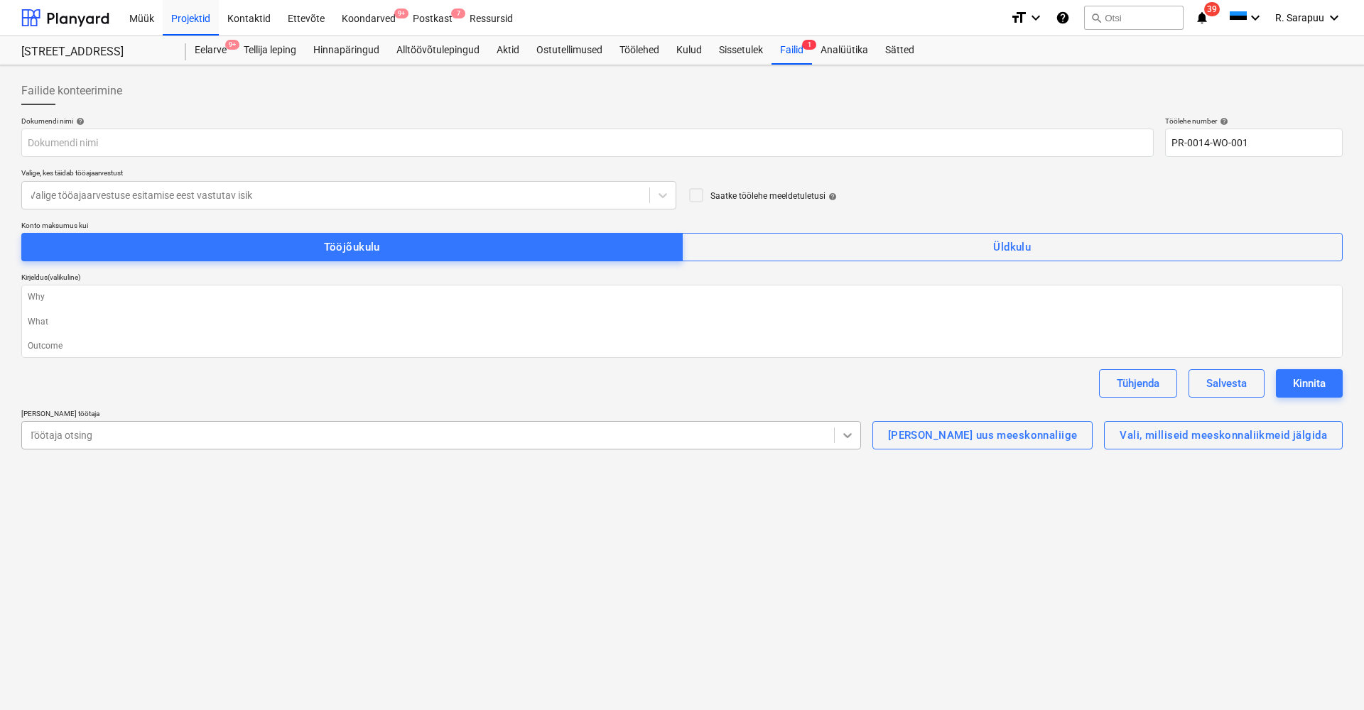
click at [855, 435] on icon at bounding box center [847, 435] width 14 height 14
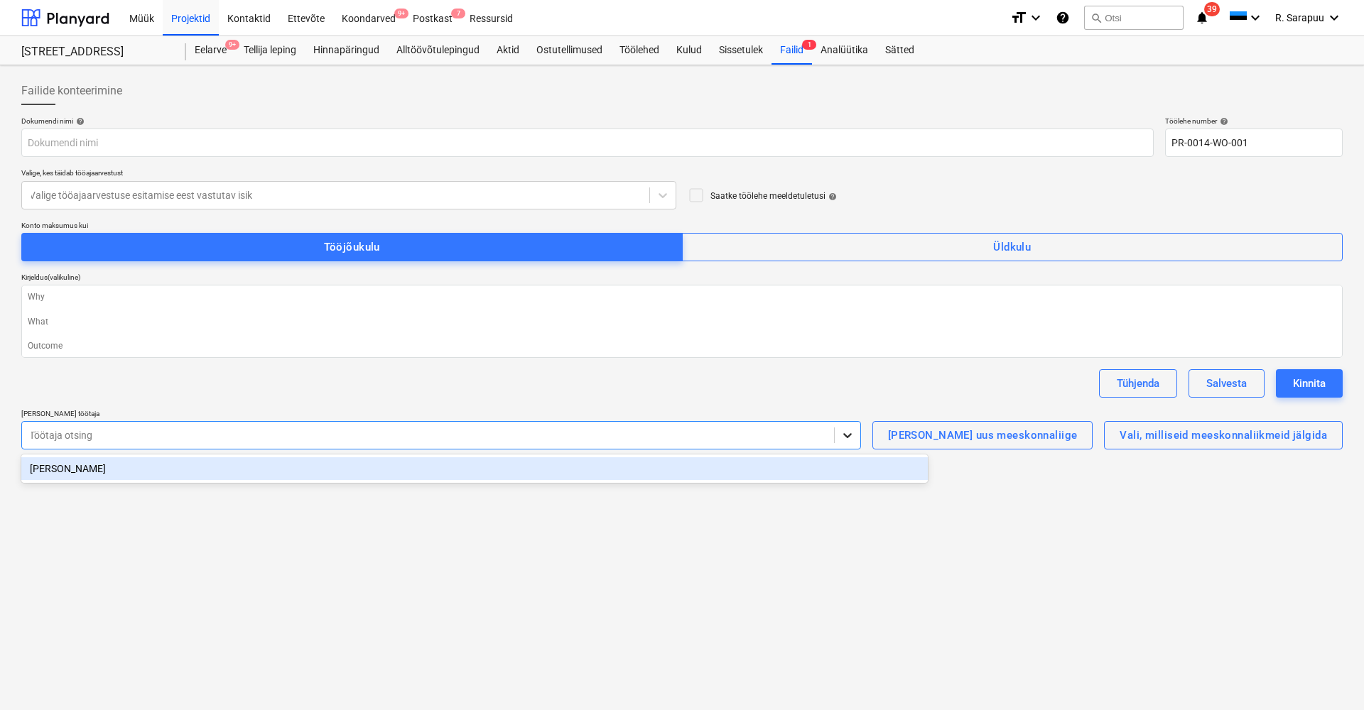
click at [855, 435] on icon at bounding box center [847, 435] width 14 height 14
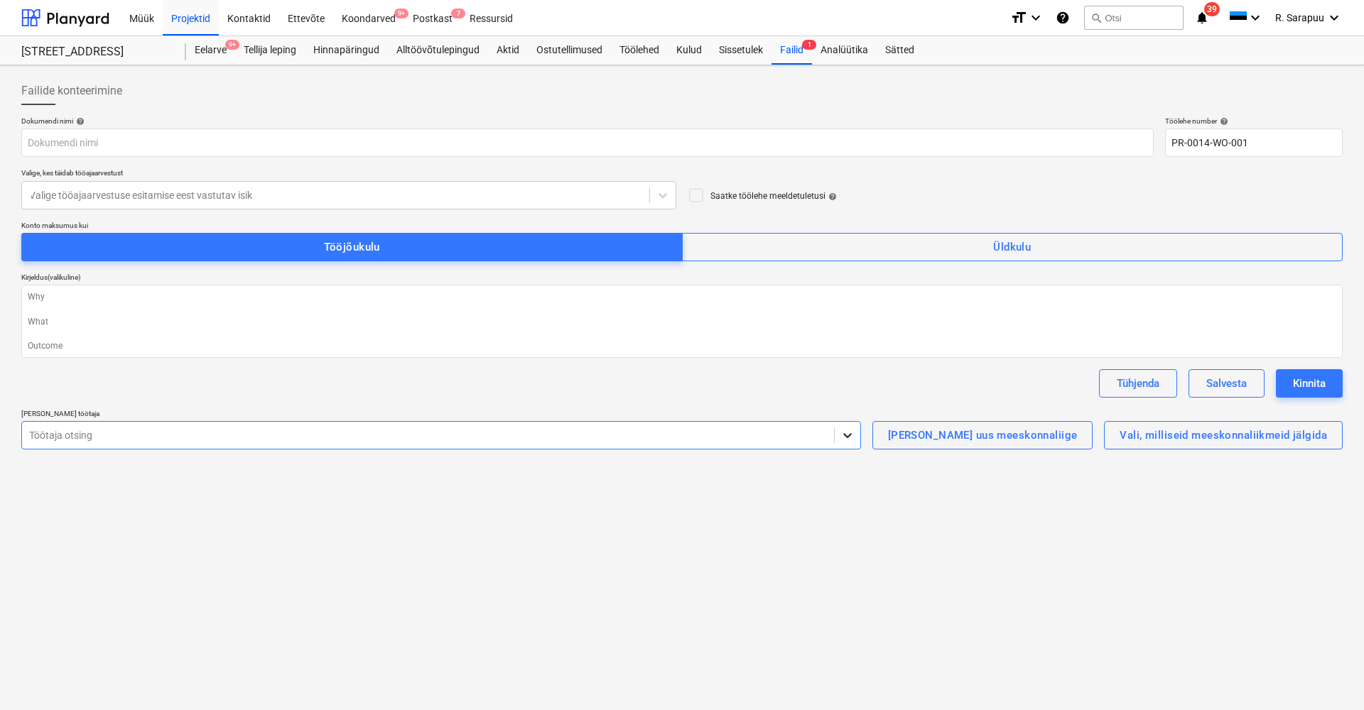
click at [855, 435] on icon at bounding box center [847, 435] width 14 height 14
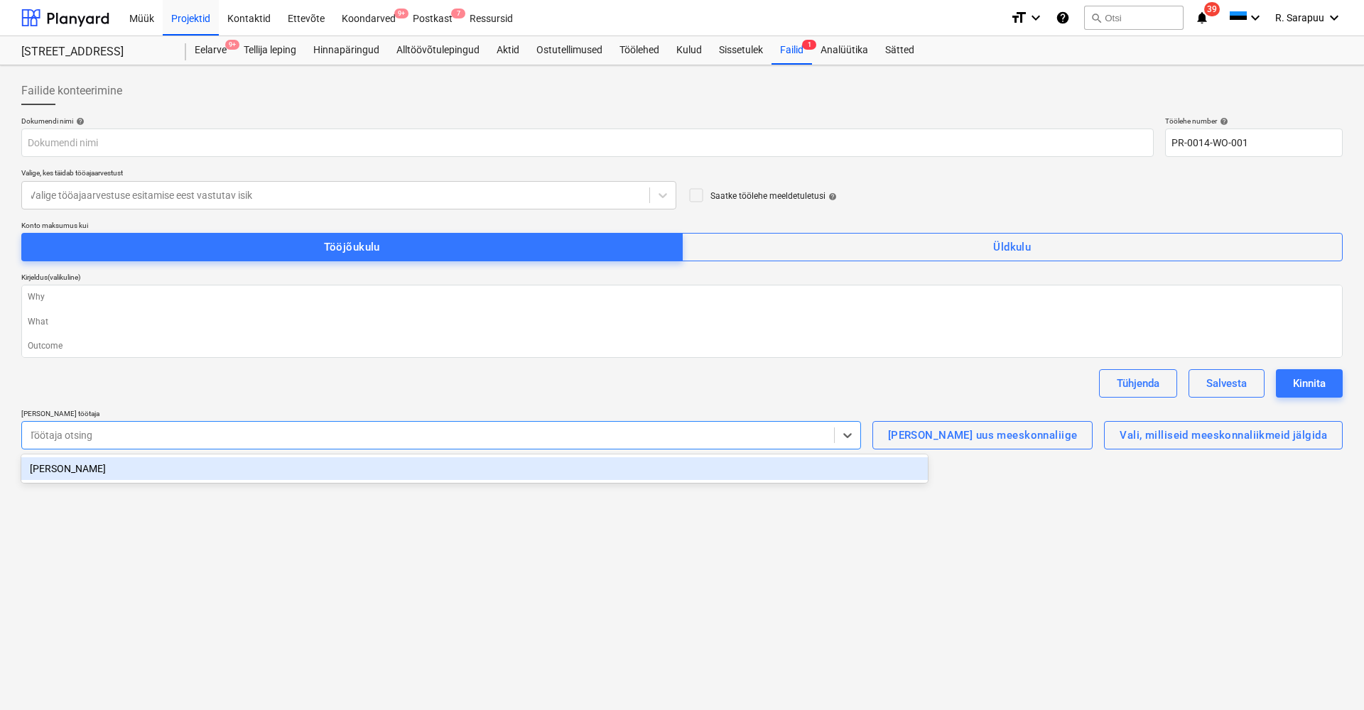
click at [770, 466] on div "[PERSON_NAME]" at bounding box center [474, 469] width 907 height 23
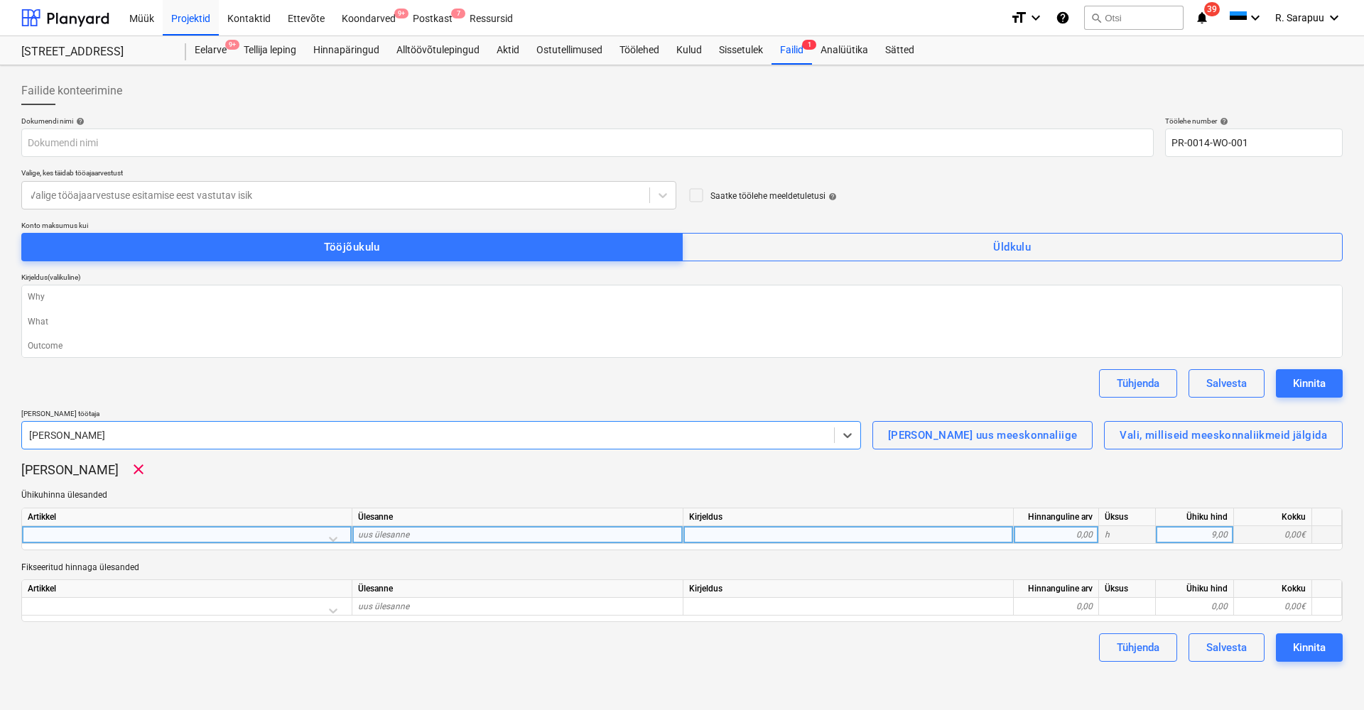
type textarea "x"
click at [336, 536] on div at bounding box center [187, 538] width 318 height 25
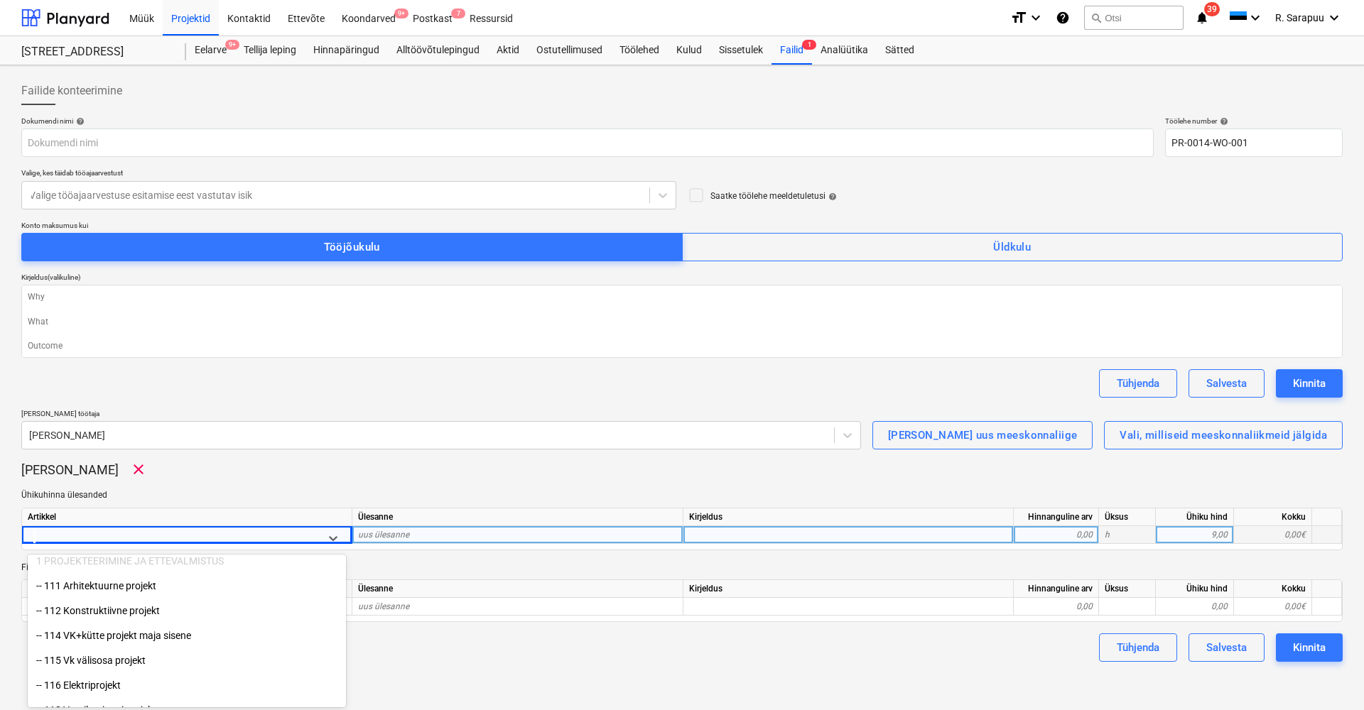
scroll to position [72, 0]
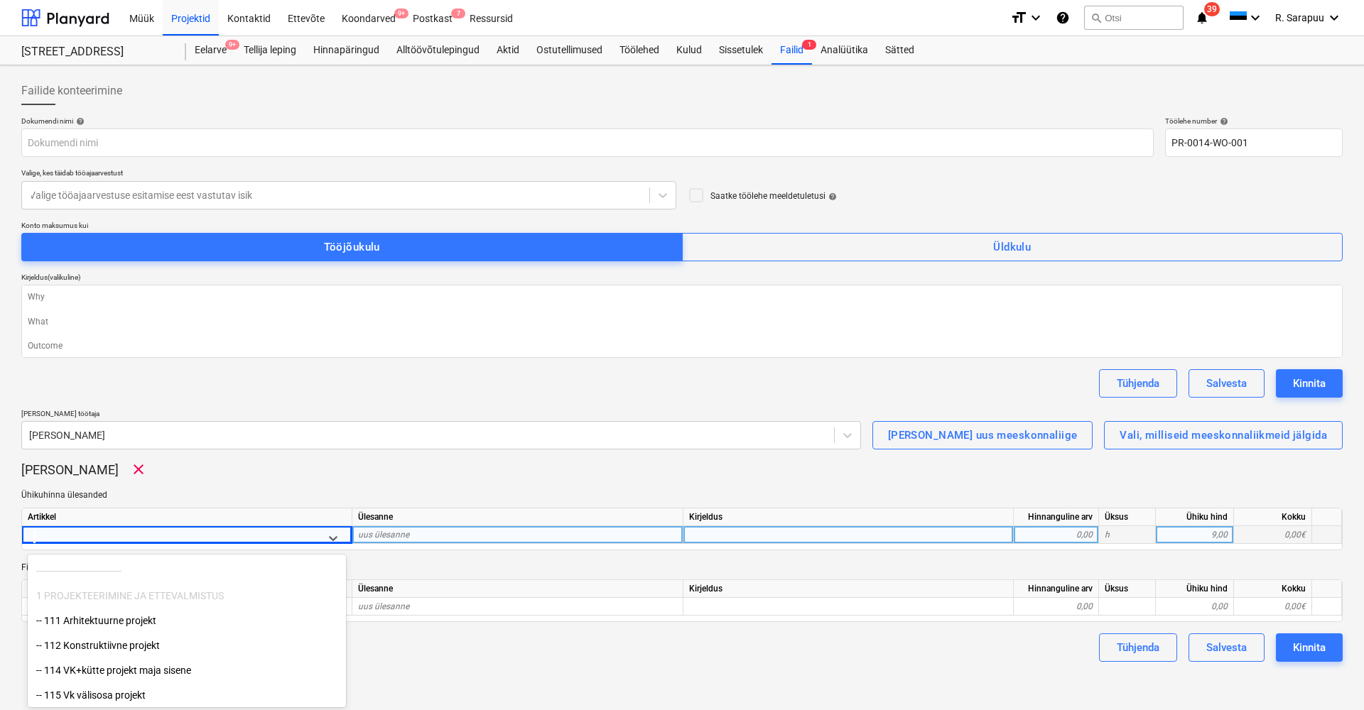
click at [336, 543] on div "Artikkel Ülesanne Kirjeldus Hinnanguline arv Üksus Ühiku hind Kokku option -- 1…" at bounding box center [681, 529] width 1321 height 43
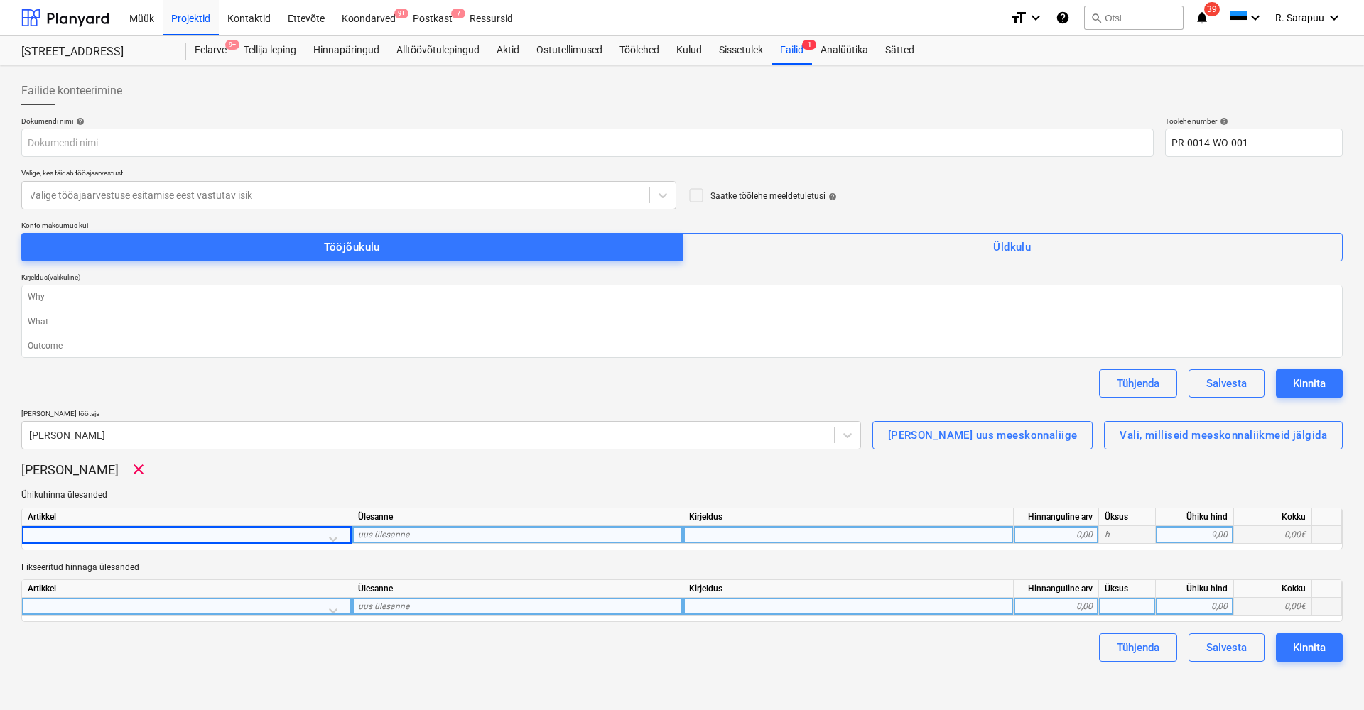
click at [335, 607] on div at bounding box center [187, 610] width 318 height 25
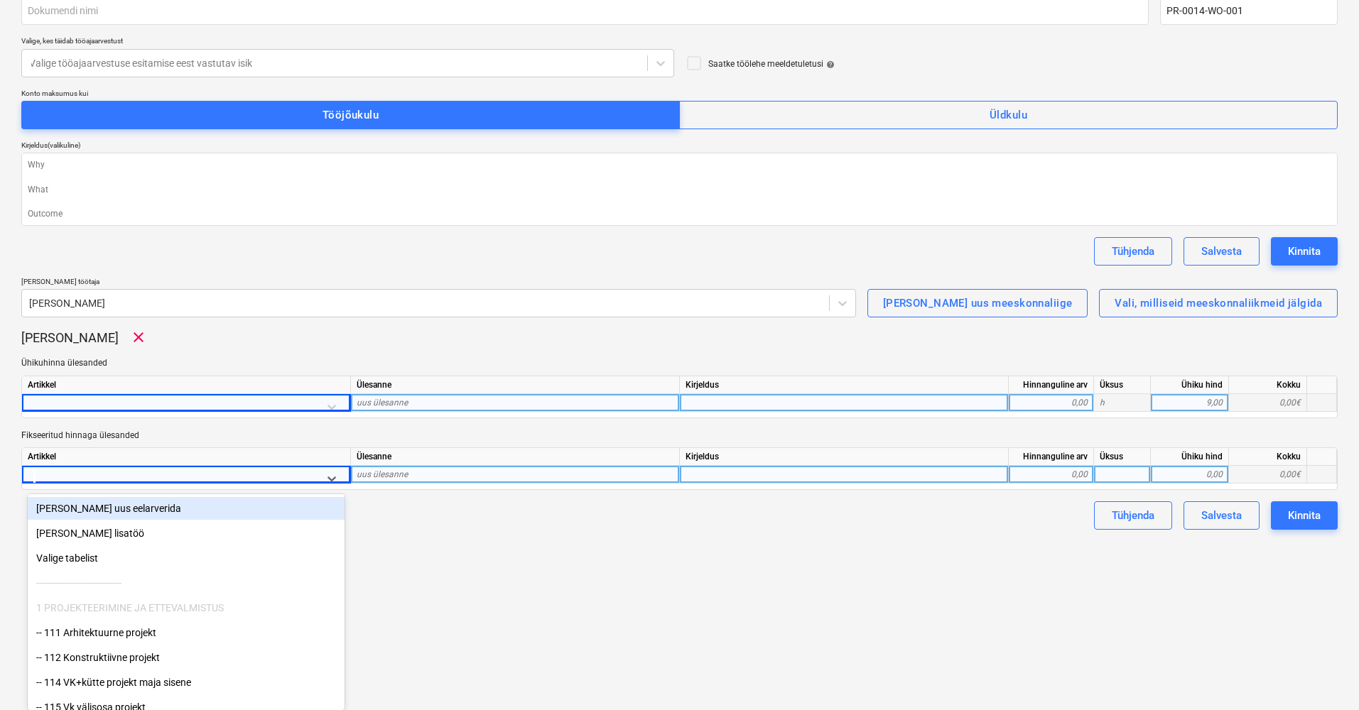
scroll to position [1, 0]
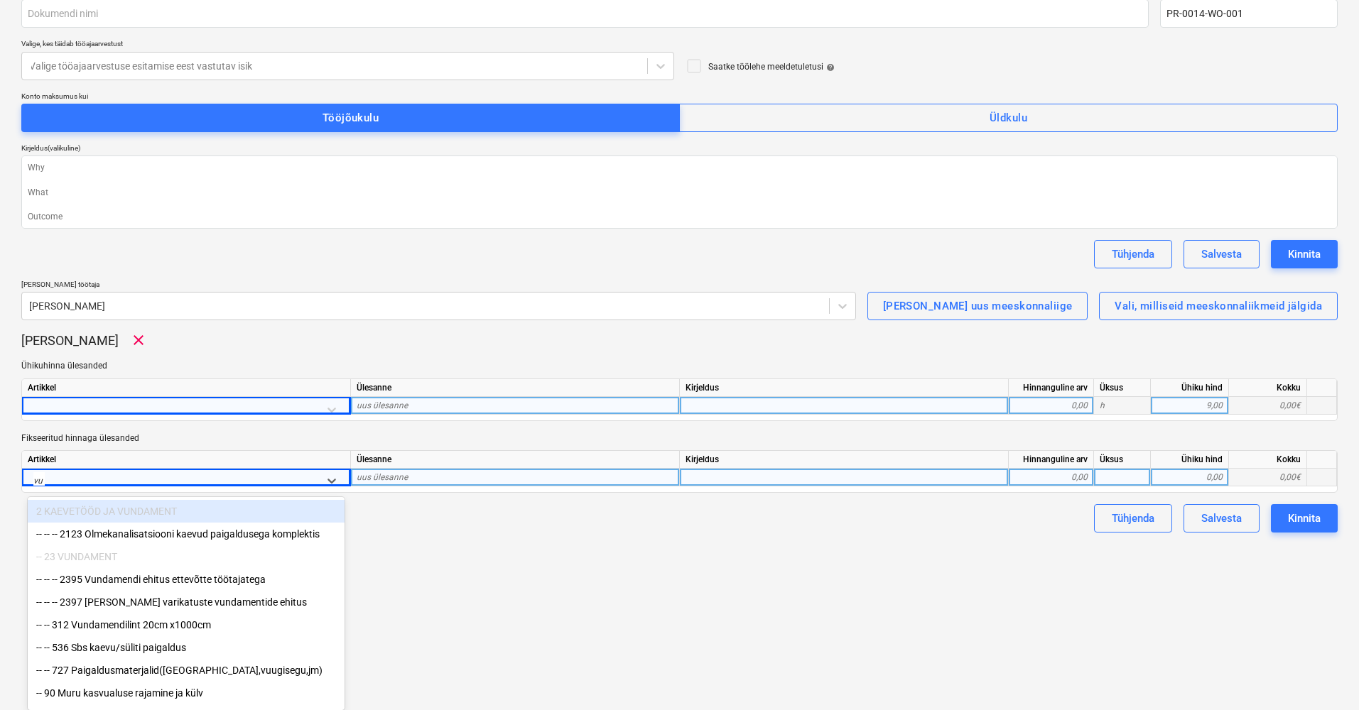
type input "vun"
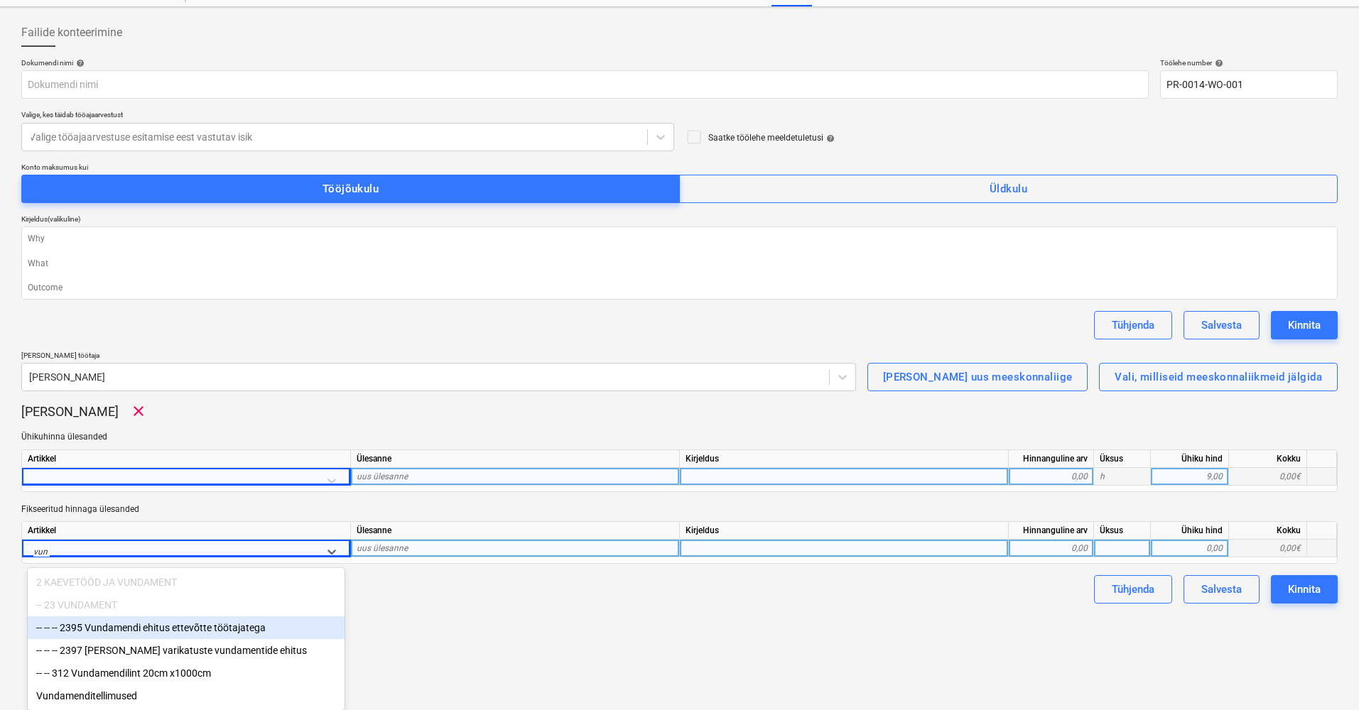
click at [139, 630] on div "-- -- -- 2395 Vundamendi ehitus ettevõtte töötajatega" at bounding box center [186, 628] width 317 height 23
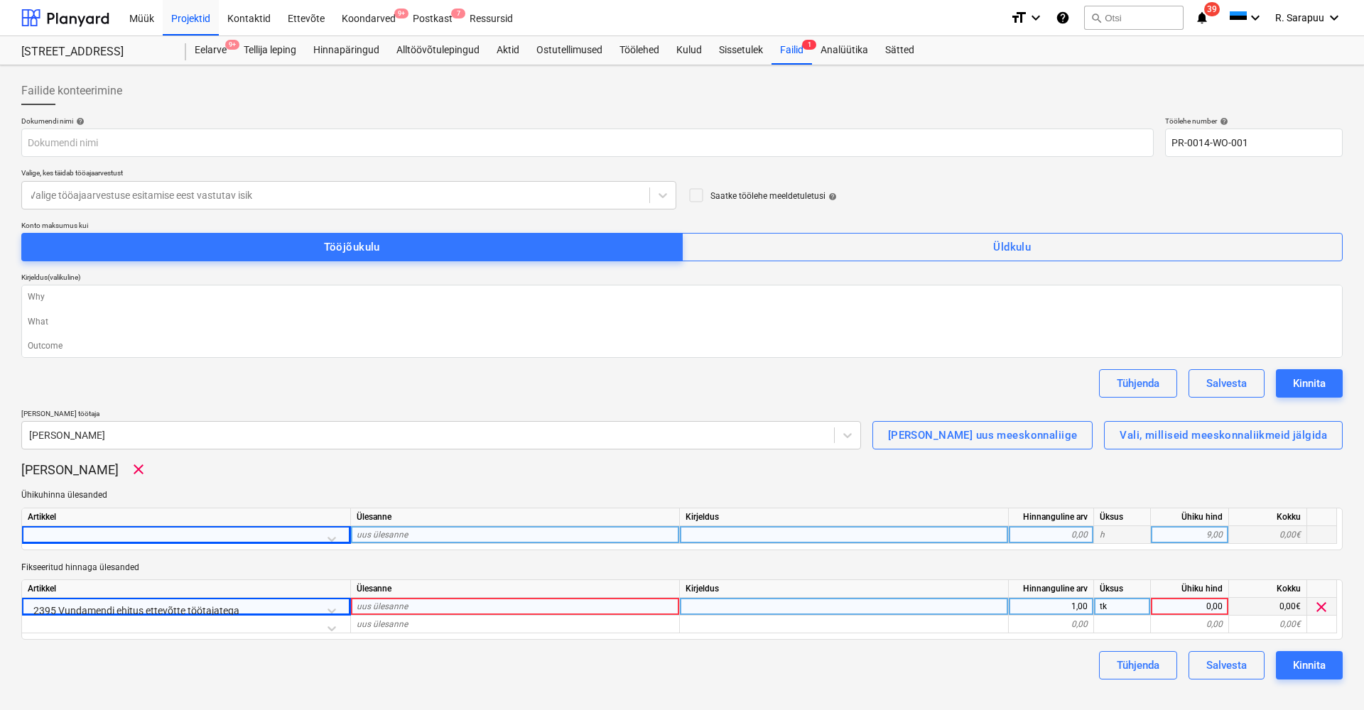
click at [1213, 605] on div "0,00" at bounding box center [1190, 607] width 66 height 18
click at [1153, 562] on p "Fikseeritud hinnaga ülesanded" at bounding box center [681, 568] width 1321 height 12
click at [858, 603] on div at bounding box center [844, 607] width 329 height 18
click at [907, 279] on div "Kirjeldus (valikuline)" at bounding box center [681, 277] width 1321 height 9
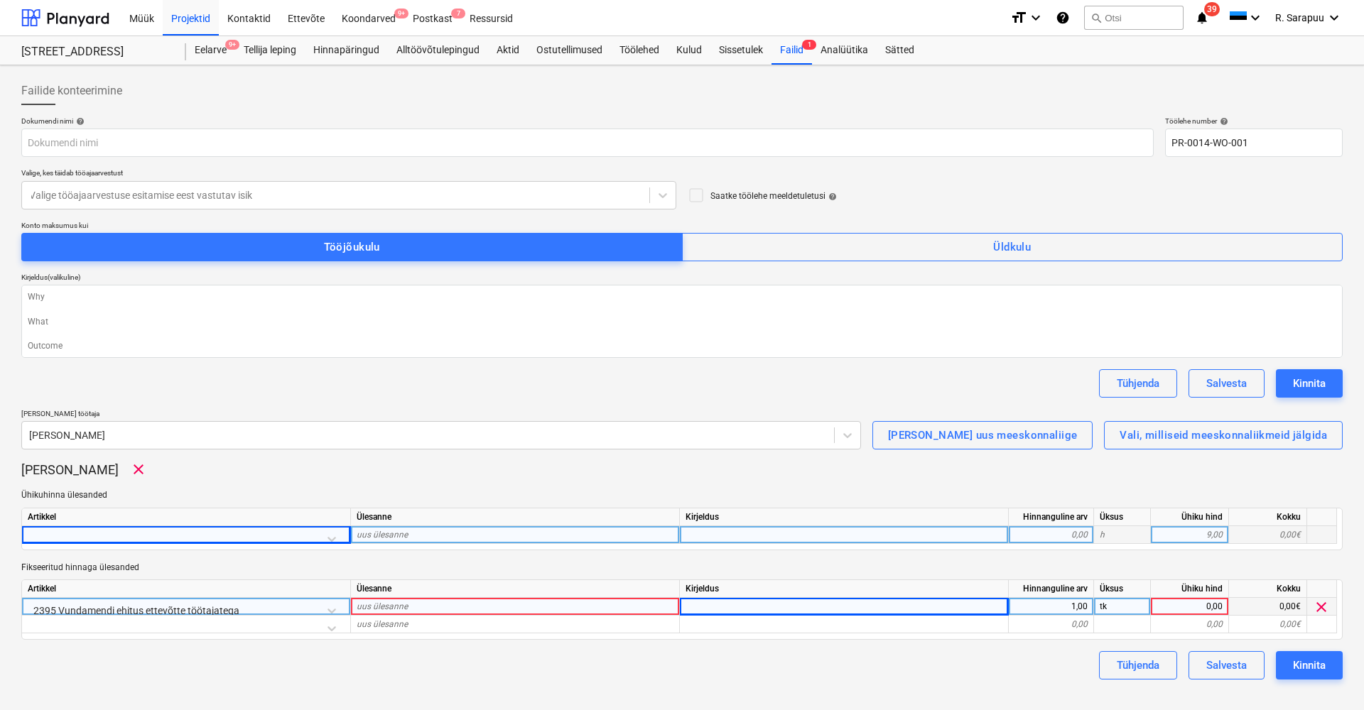
click at [850, 472] on div "[PERSON_NAME] clear" at bounding box center [681, 469] width 1321 height 17
click at [1152, 664] on div "Tühjenda" at bounding box center [1138, 665] width 43 height 18
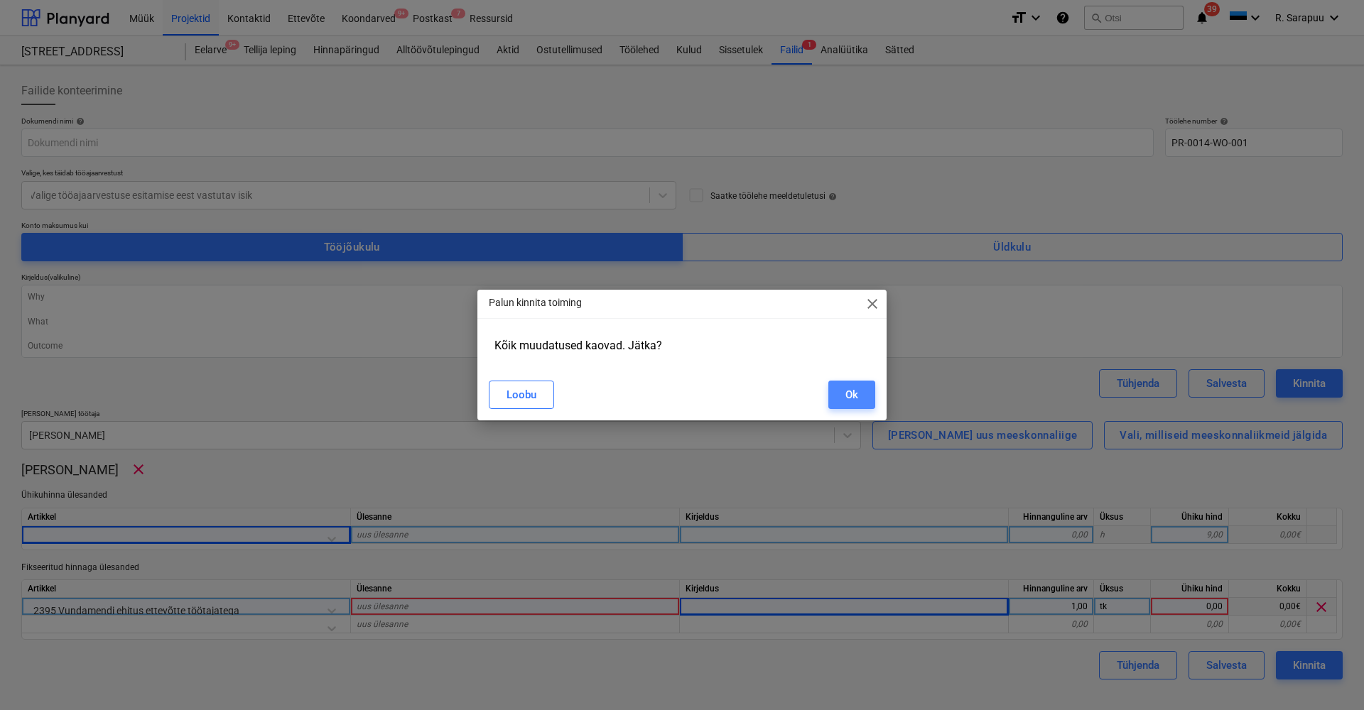
click at [857, 386] on div "Ok" at bounding box center [851, 395] width 13 height 18
type textarea "x"
type input "PR-0014-WO-001"
type textarea "x"
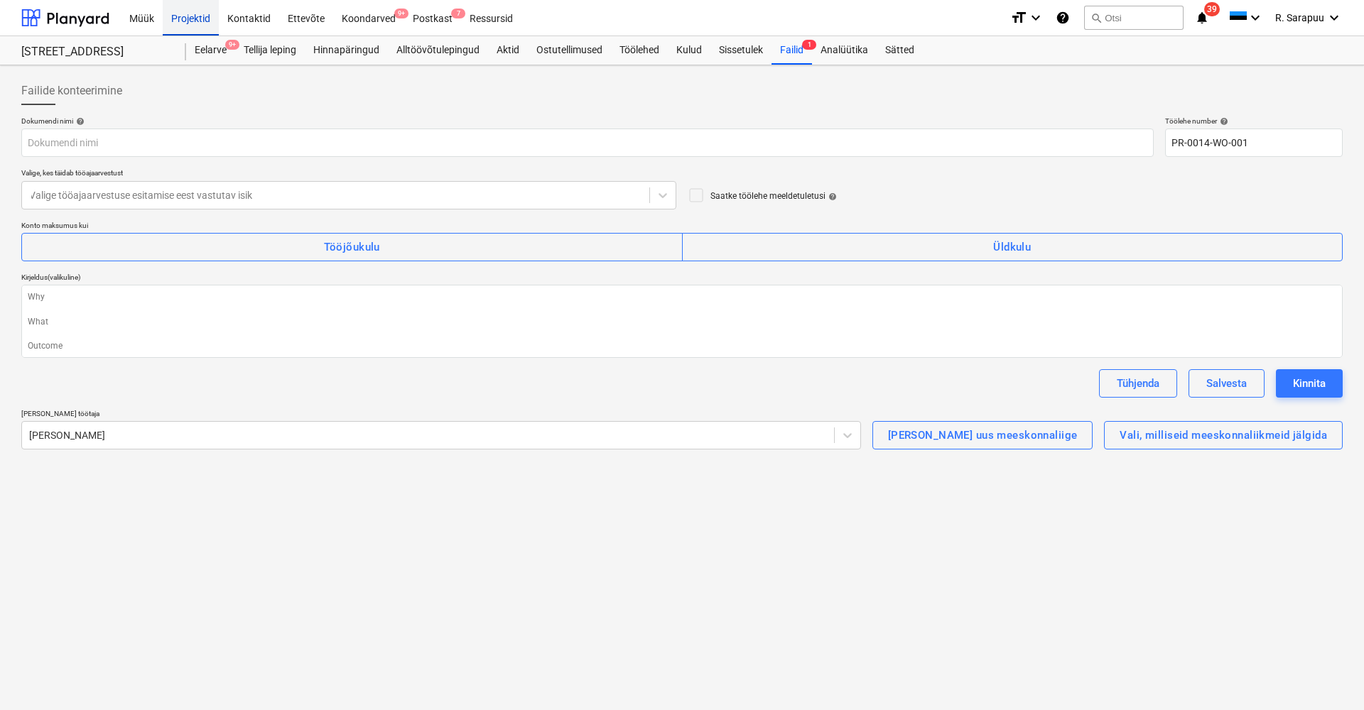
click at [199, 28] on div "Projektid" at bounding box center [191, 17] width 56 height 36
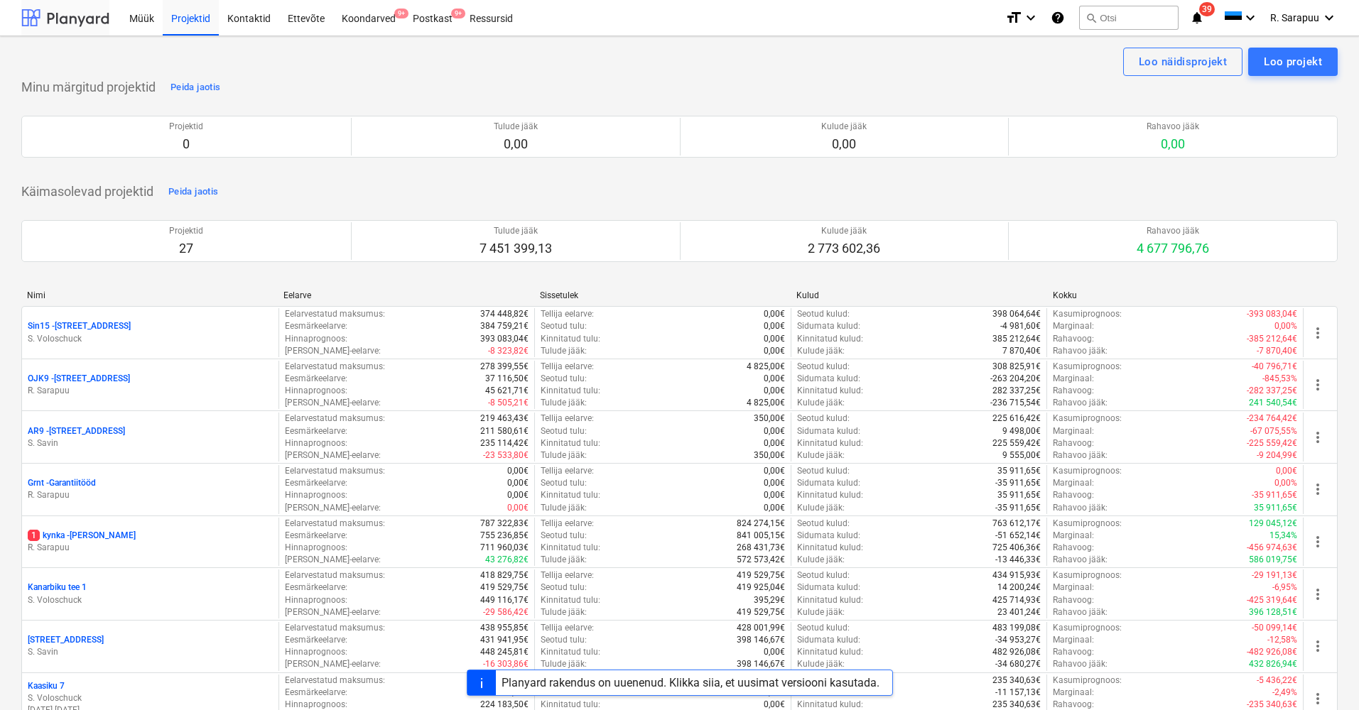
click at [92, 21] on div at bounding box center [65, 18] width 88 height 36
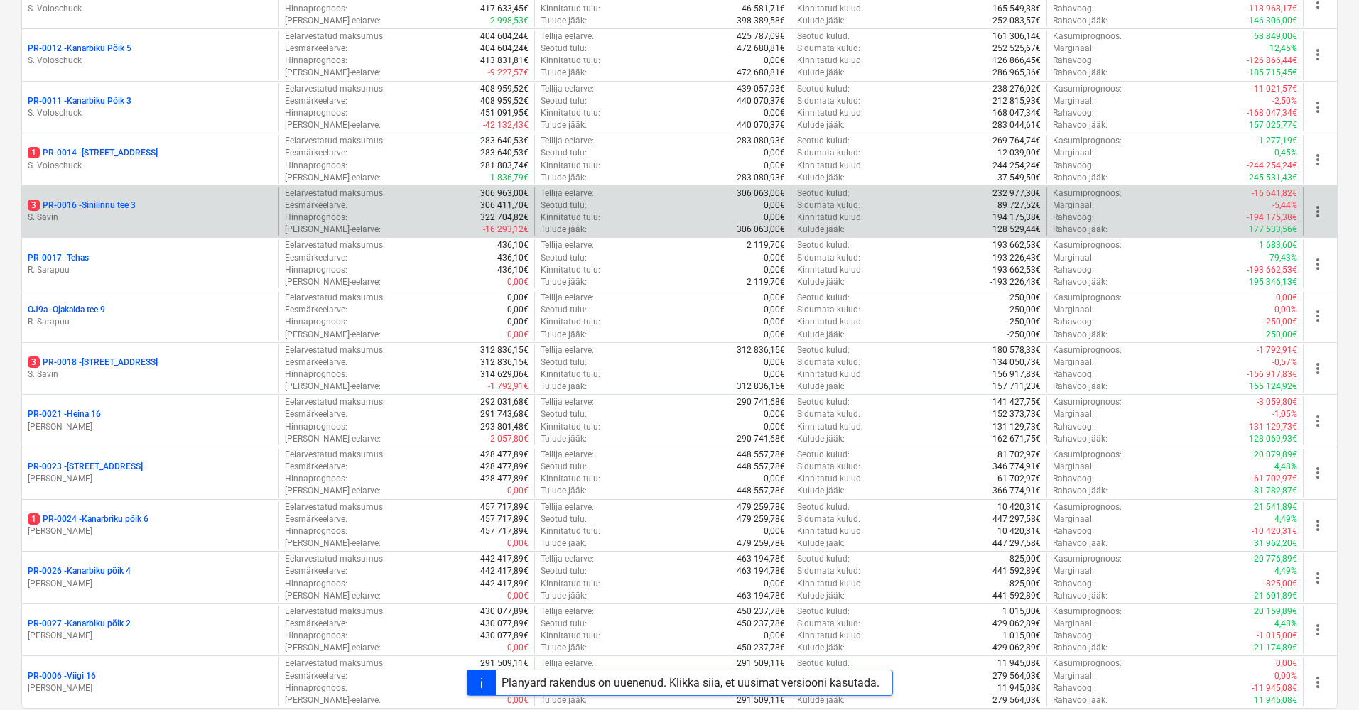
scroll to position [1010, 0]
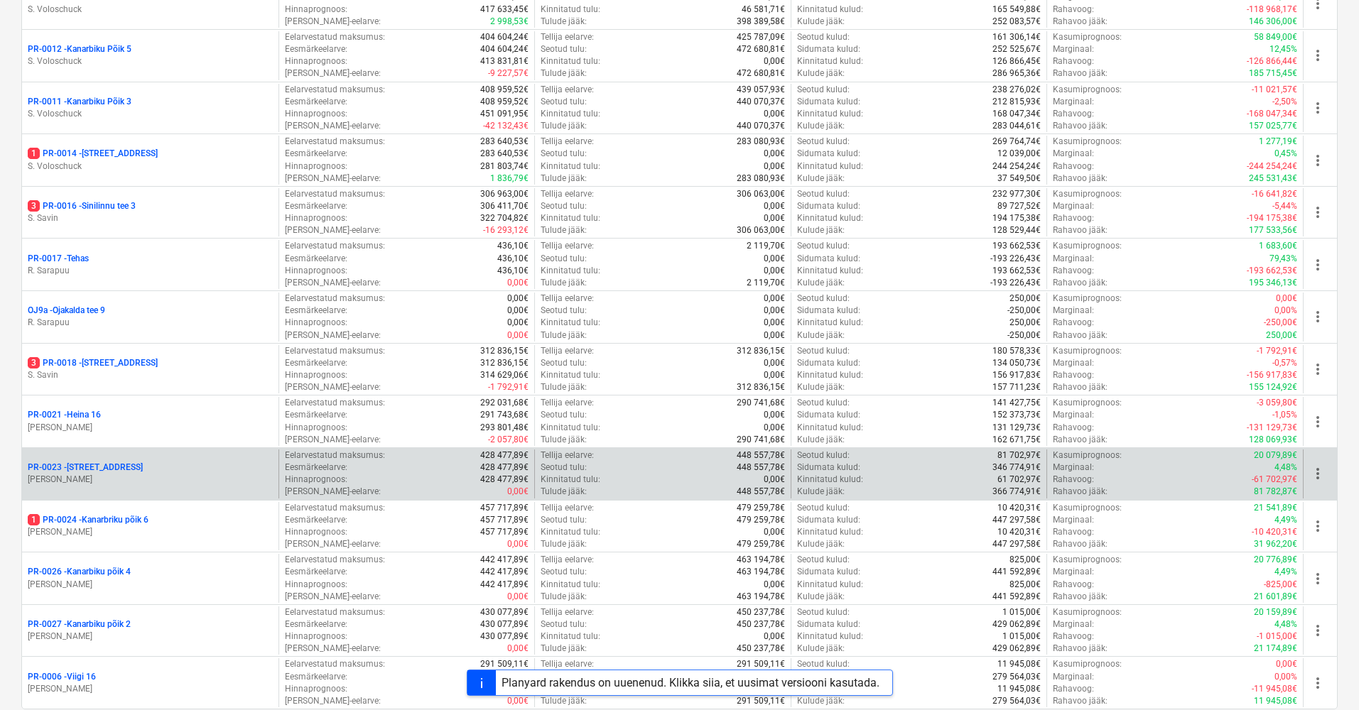
click at [102, 474] on p "[PERSON_NAME]" at bounding box center [150, 480] width 245 height 12
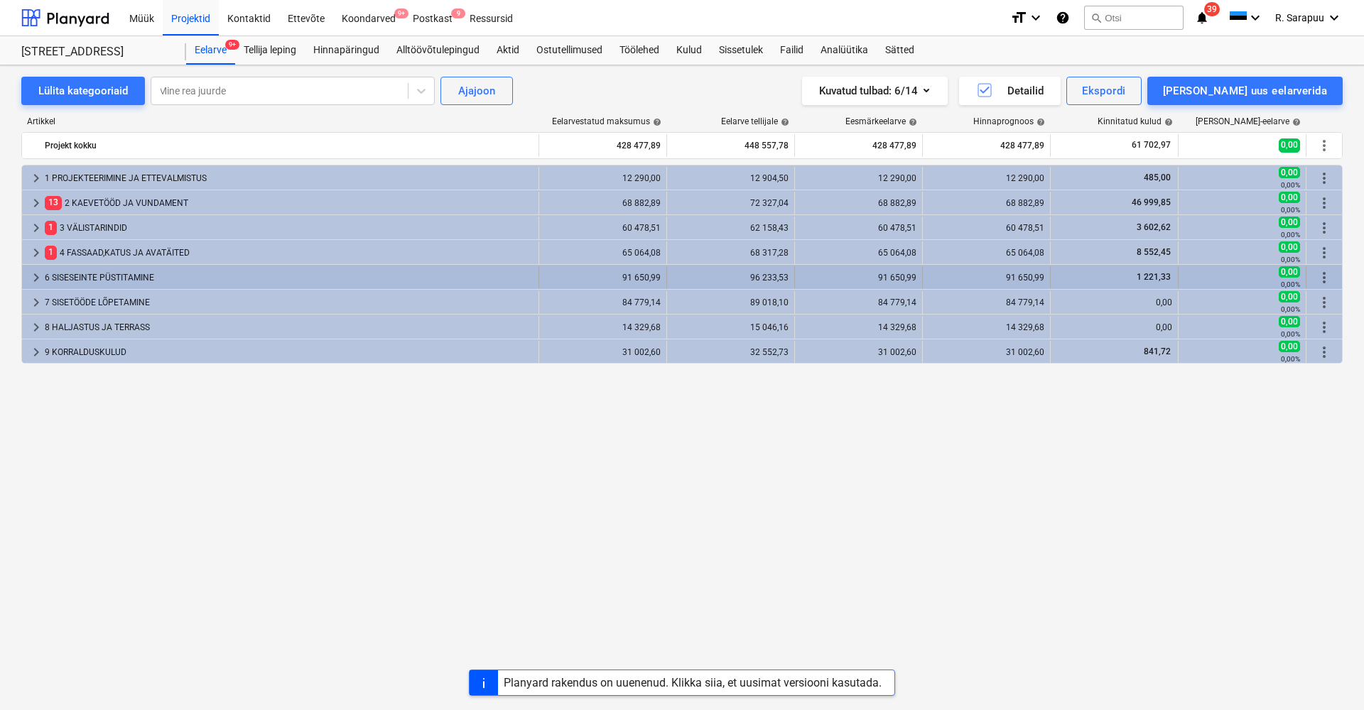
click at [32, 280] on span "keyboard_arrow_right" at bounding box center [36, 277] width 17 height 17
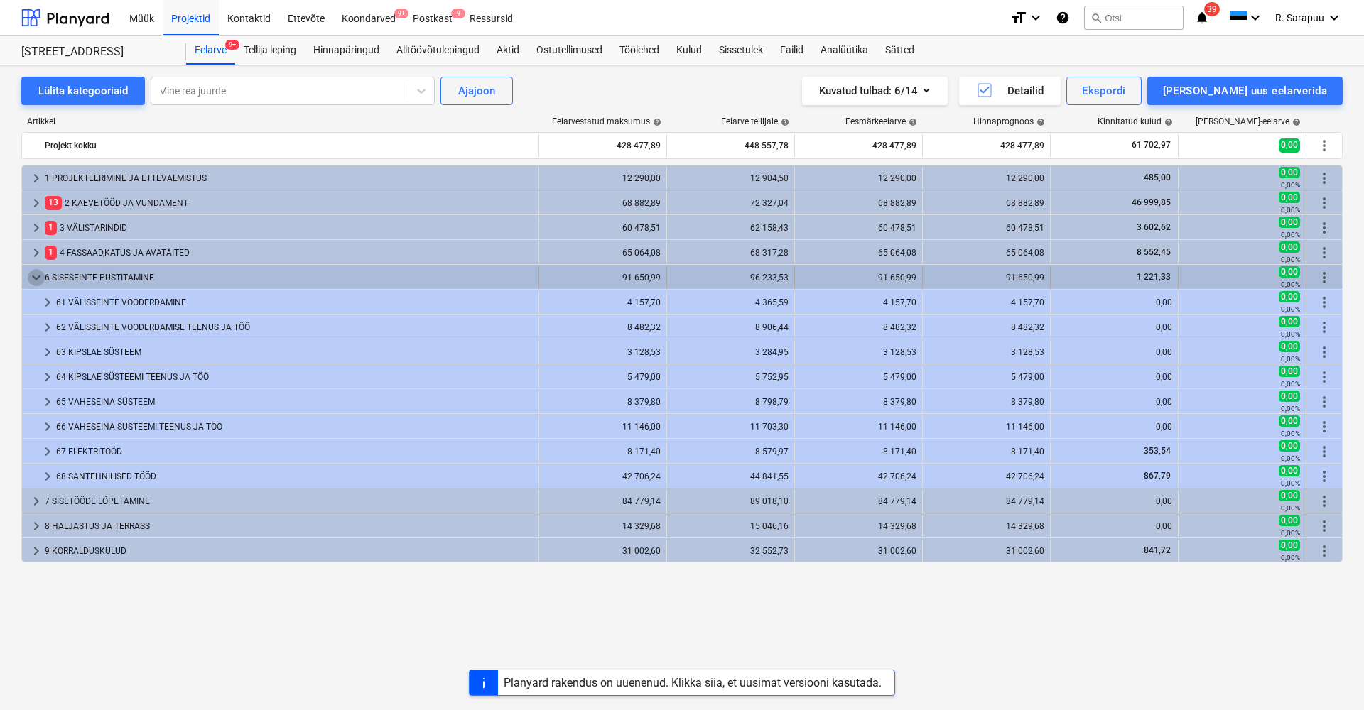
click at [39, 278] on span "keyboard_arrow_down" at bounding box center [36, 277] width 17 height 17
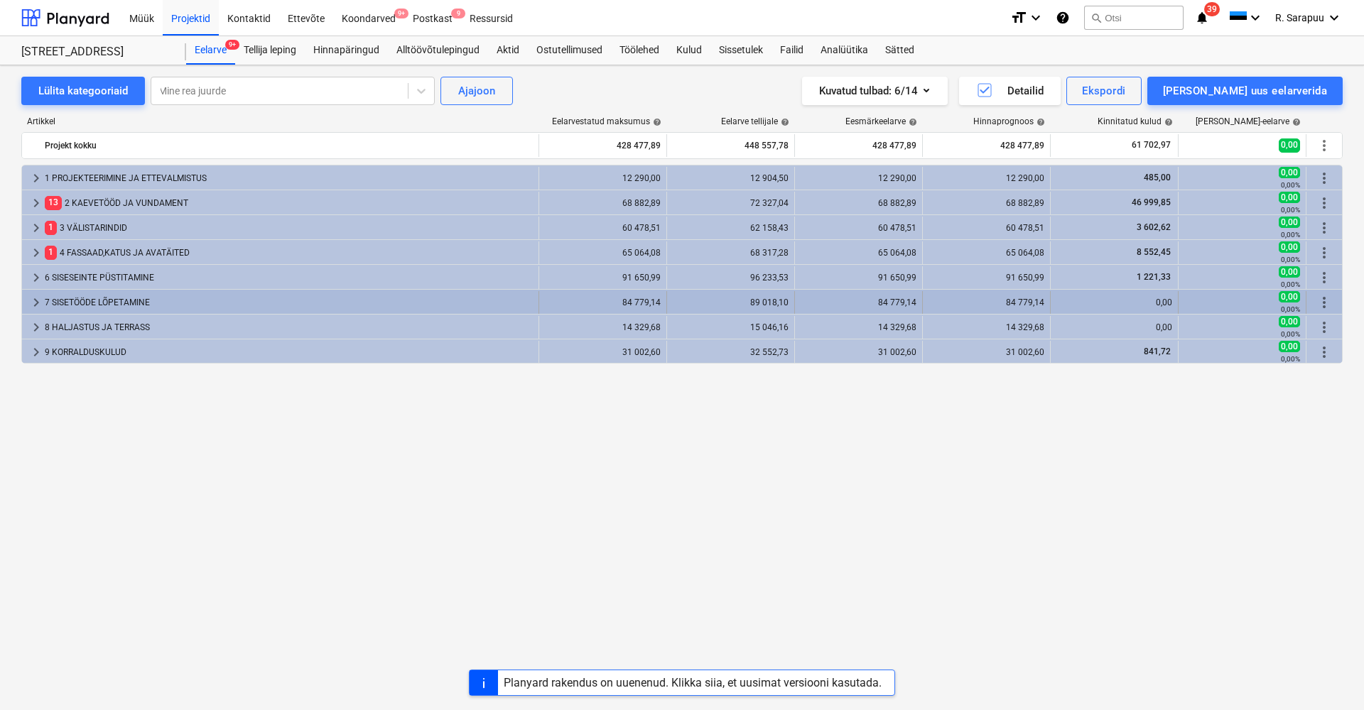
click at [31, 296] on span "keyboard_arrow_right" at bounding box center [36, 302] width 17 height 17
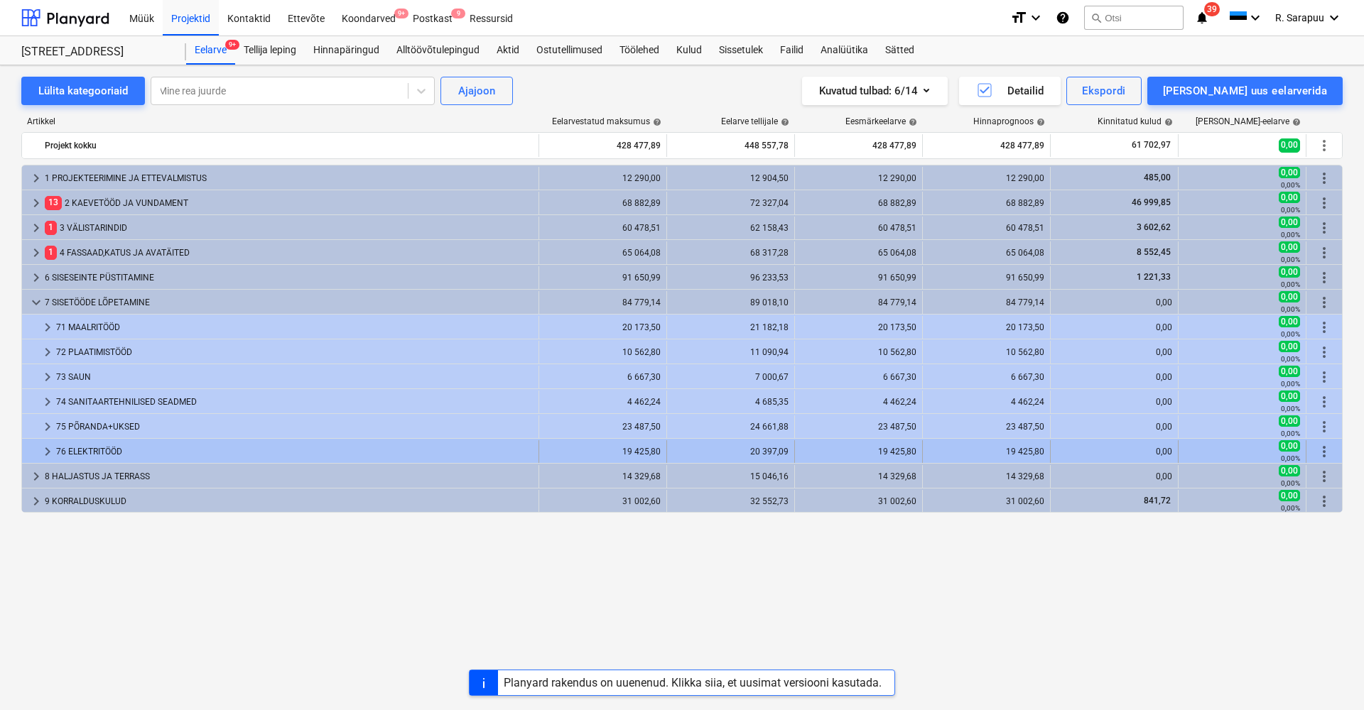
click at [23, 453] on div "keyboard_arrow_right 76 ELEKTRITÖÖD" at bounding box center [280, 451] width 517 height 23
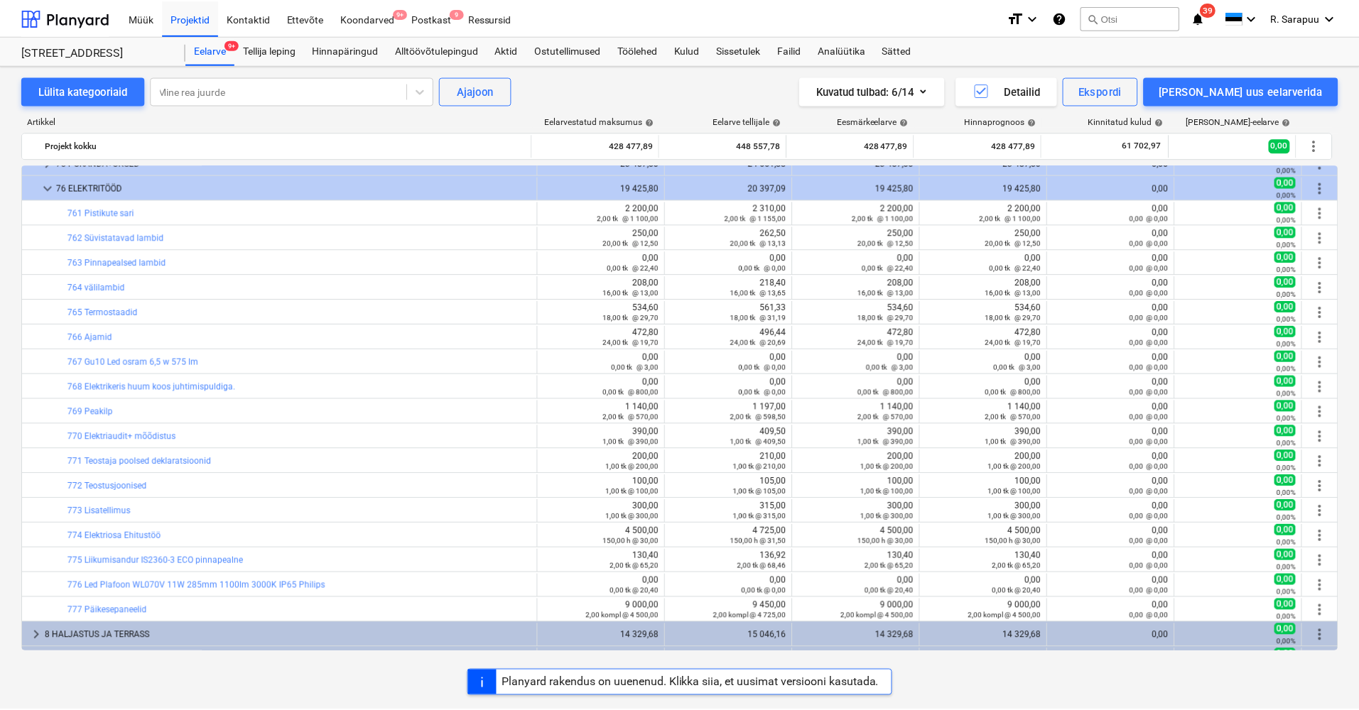
scroll to position [256, 0]
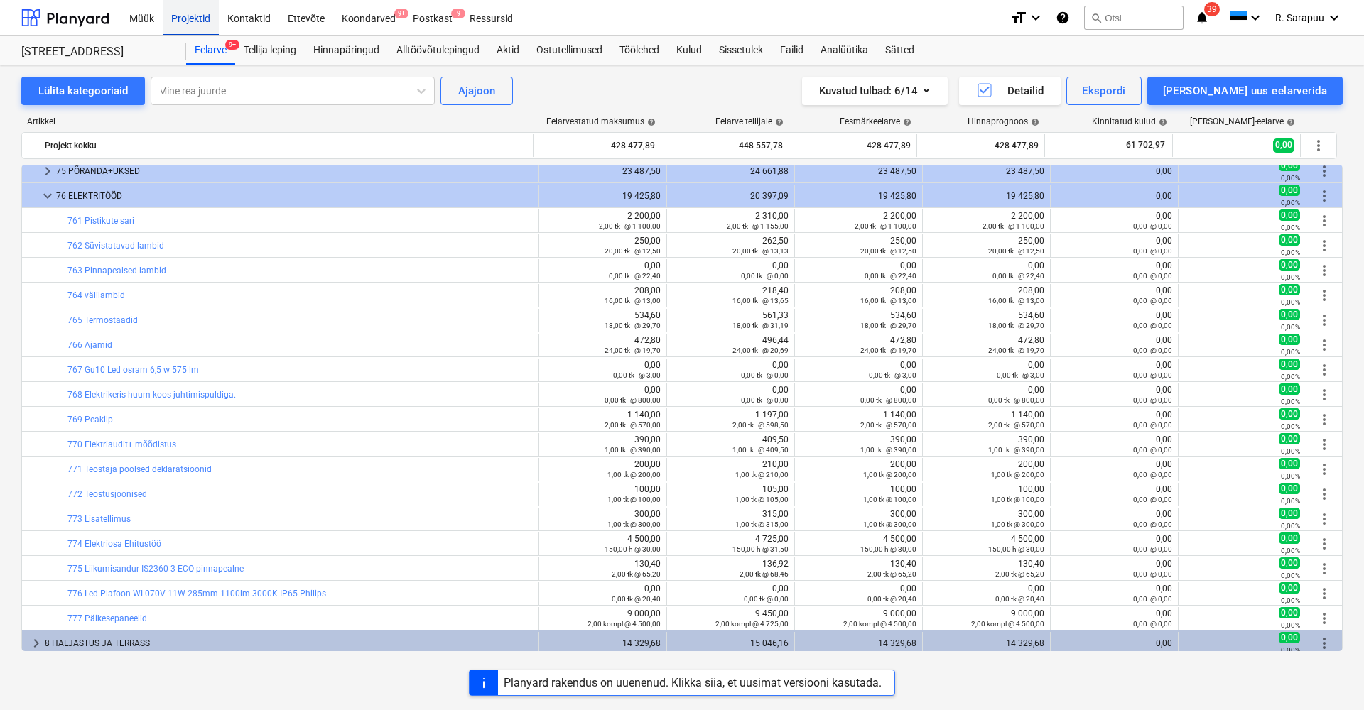
click at [198, 29] on div "Projektid" at bounding box center [191, 17] width 56 height 36
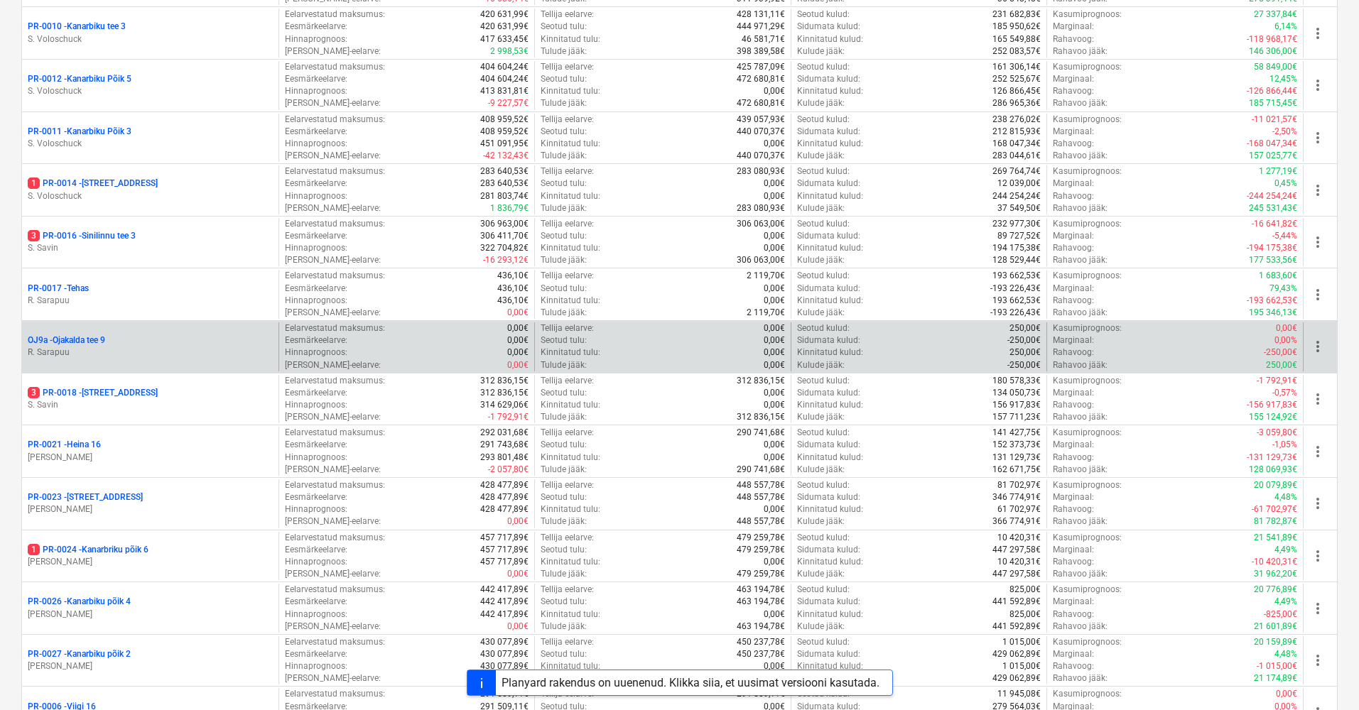
scroll to position [1071, 0]
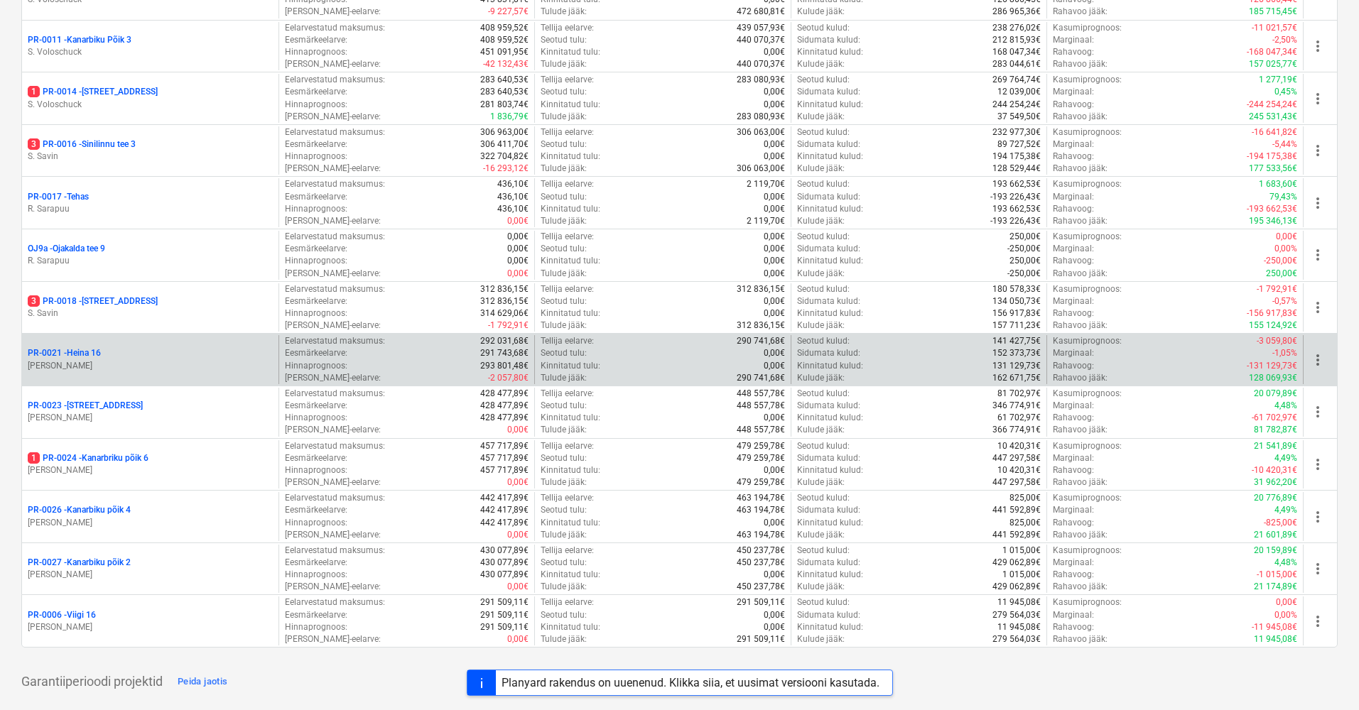
click at [59, 347] on p "PR-0021 - Heina 16" at bounding box center [64, 353] width 73 height 12
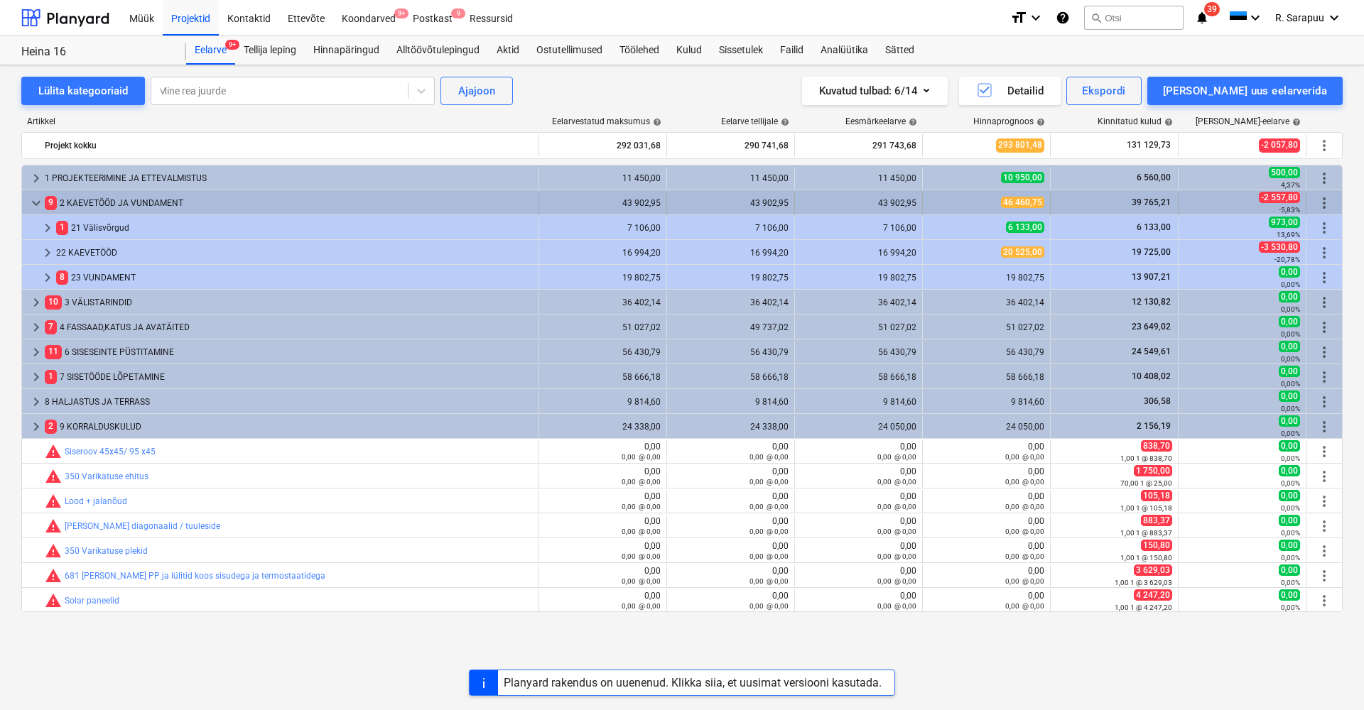
click at [36, 198] on span "keyboard_arrow_down" at bounding box center [36, 203] width 17 height 17
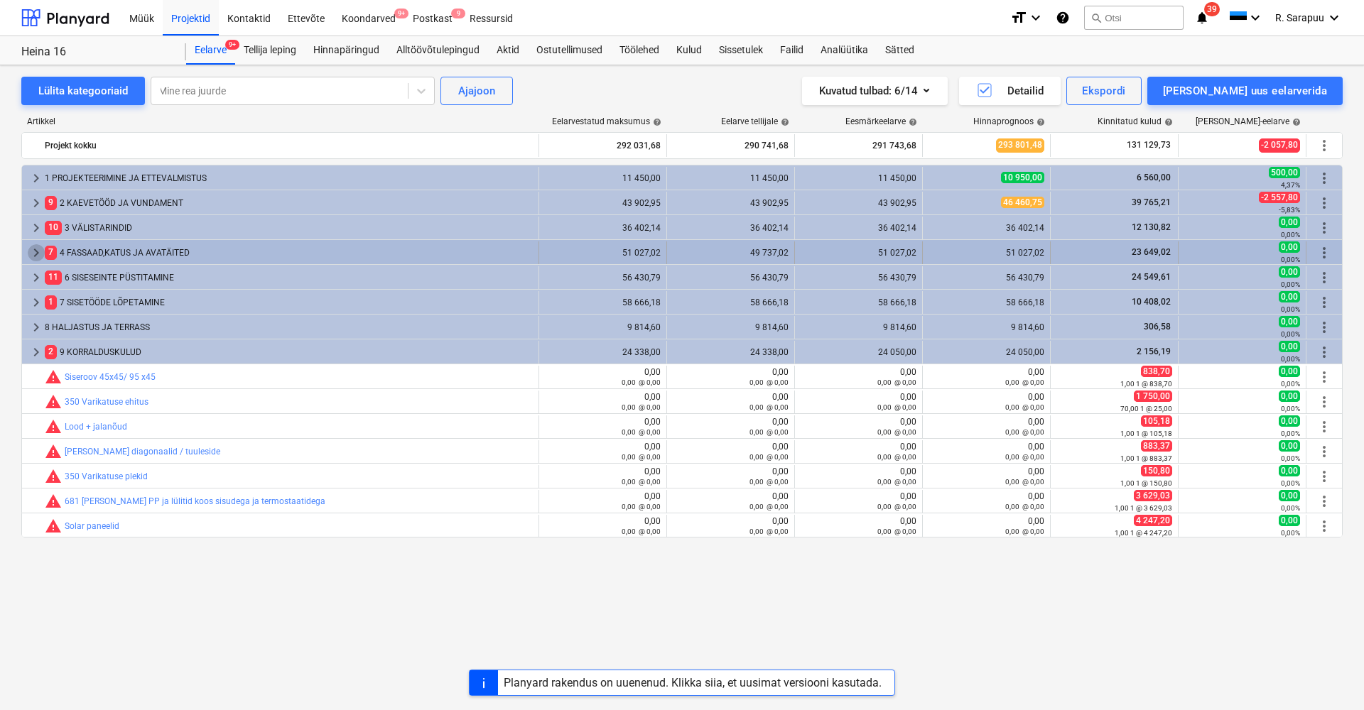
click at [31, 248] on span "keyboard_arrow_right" at bounding box center [36, 252] width 17 height 17
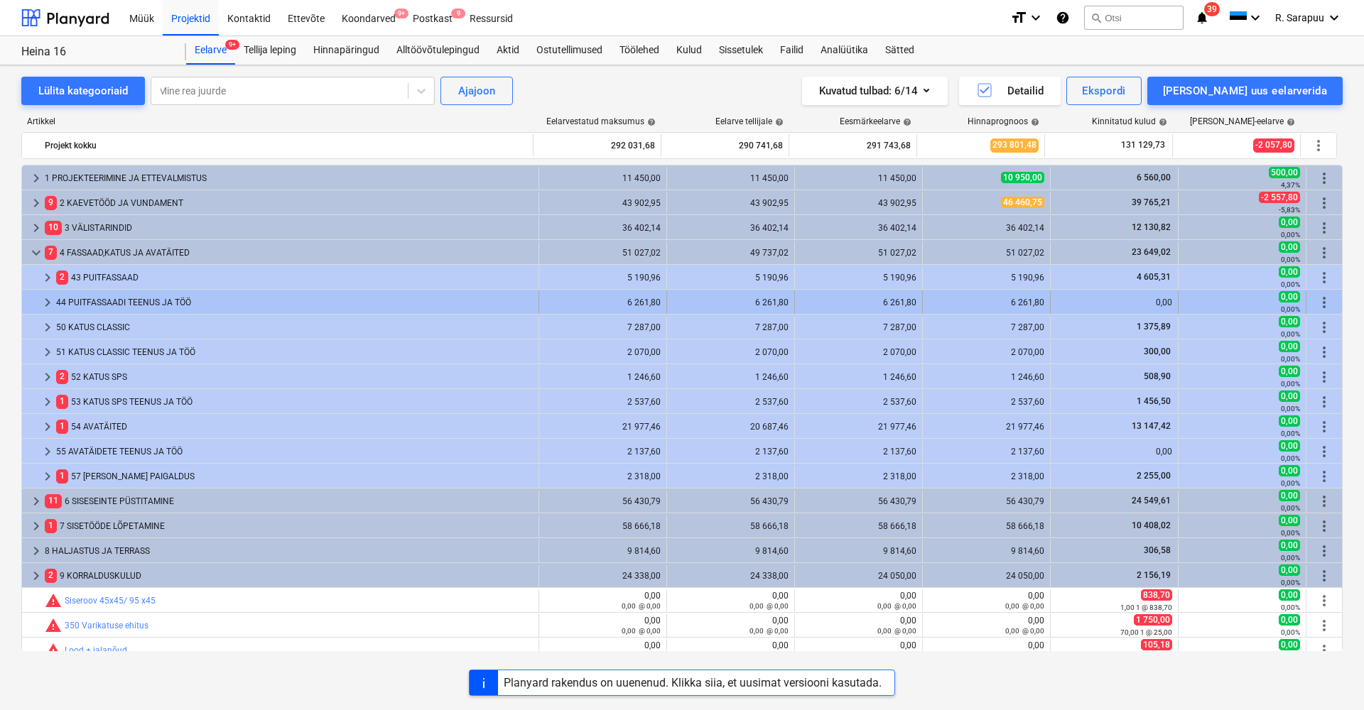
click at [45, 304] on span "keyboard_arrow_right" at bounding box center [47, 302] width 17 height 17
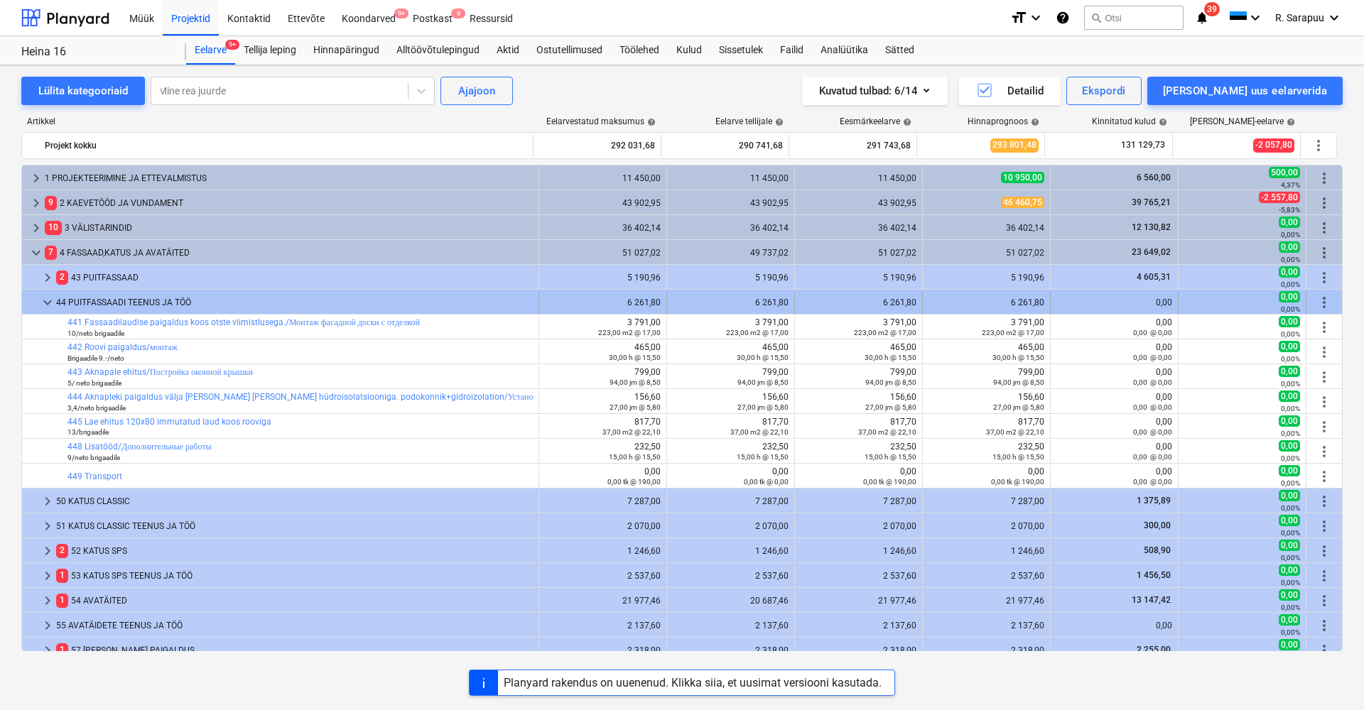
click at [48, 297] on span "keyboard_arrow_down" at bounding box center [47, 302] width 17 height 17
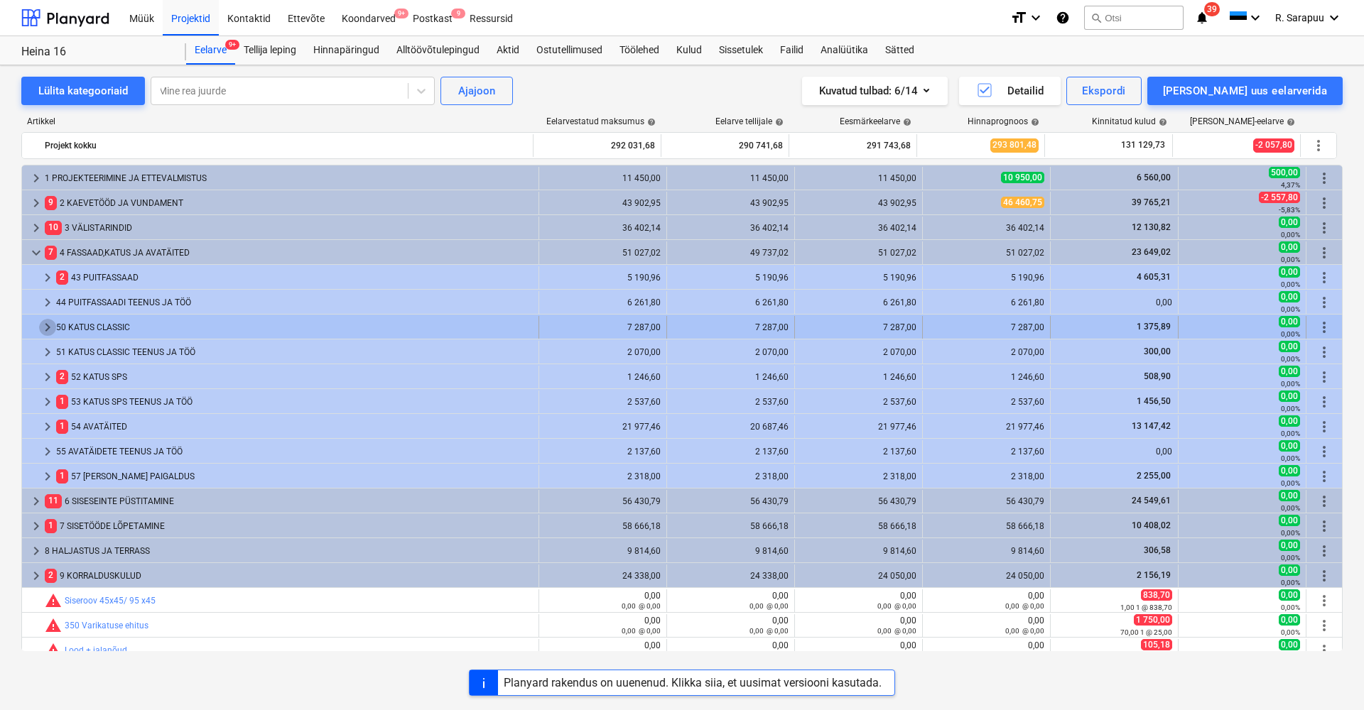
click at [52, 328] on span "keyboard_arrow_right" at bounding box center [47, 327] width 17 height 17
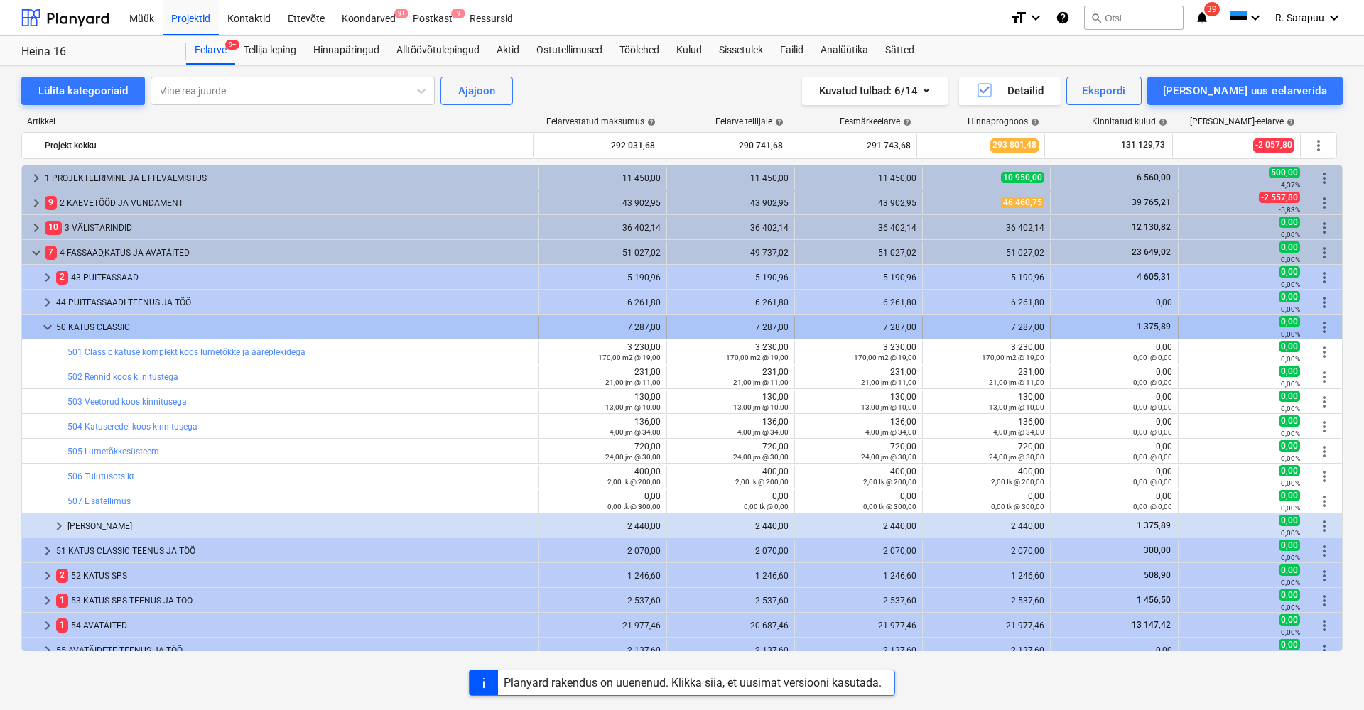
click at [48, 321] on span "keyboard_arrow_down" at bounding box center [47, 327] width 17 height 17
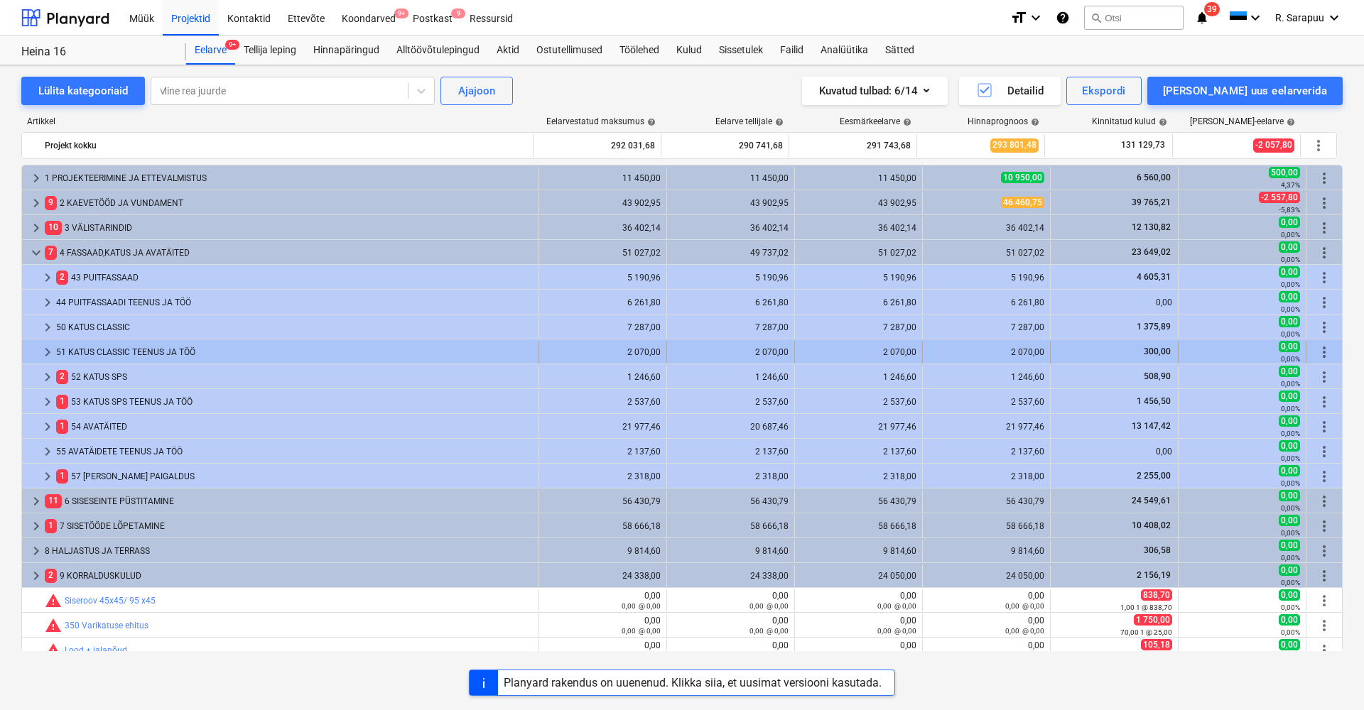
click at [48, 353] on span "keyboard_arrow_right" at bounding box center [47, 352] width 17 height 17
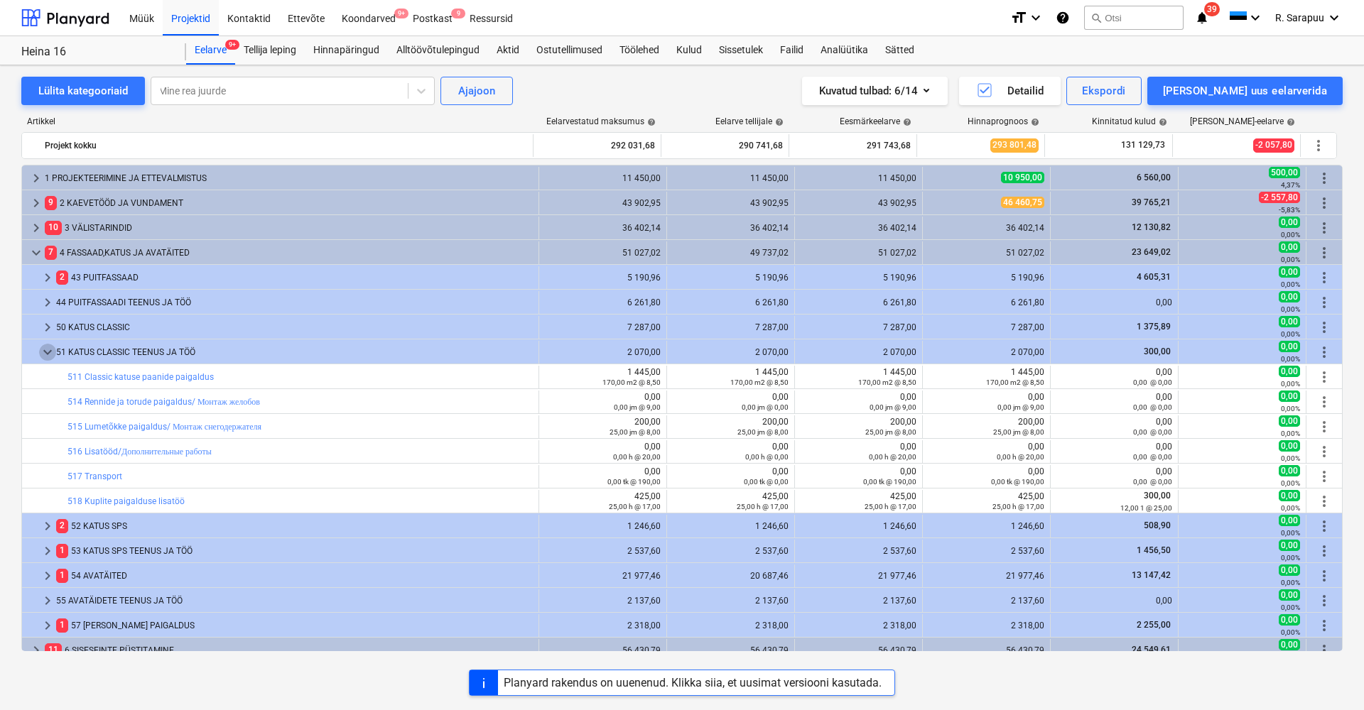
click at [48, 353] on span "keyboard_arrow_down" at bounding box center [47, 352] width 17 height 17
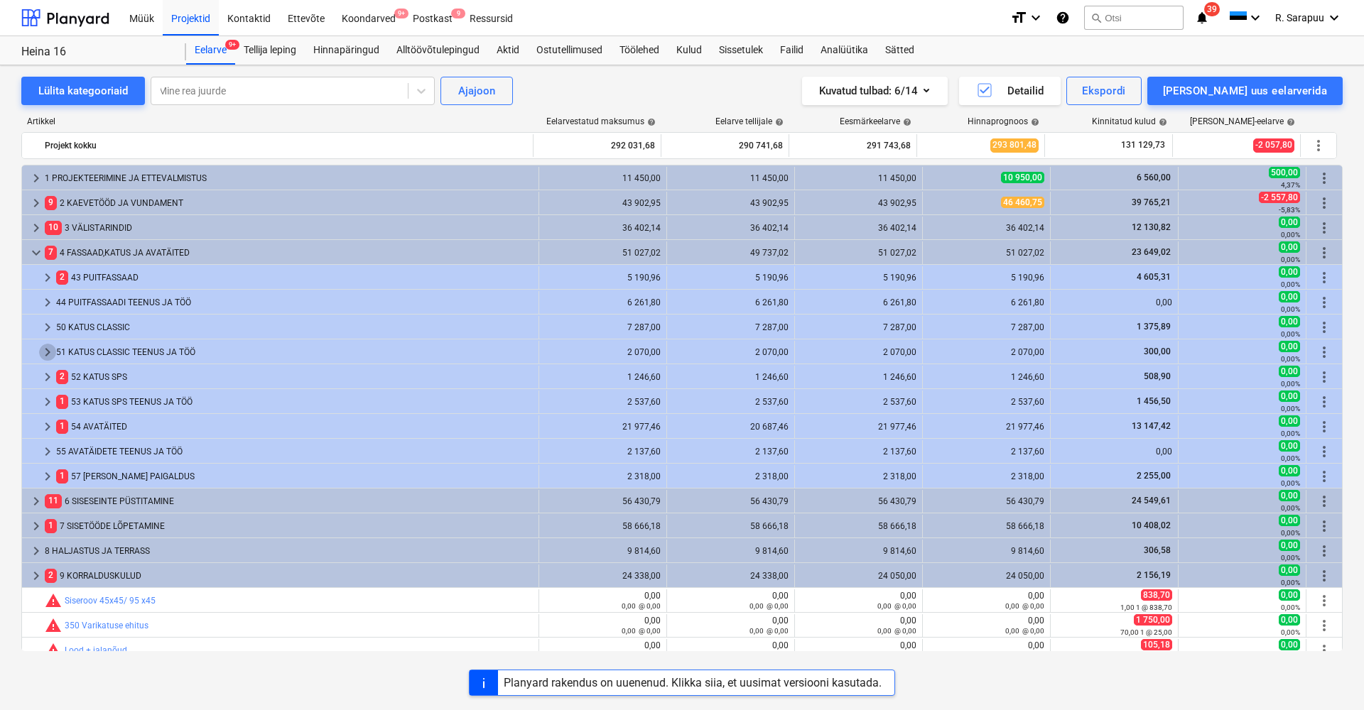
click at [48, 353] on span "keyboard_arrow_right" at bounding box center [47, 352] width 17 height 17
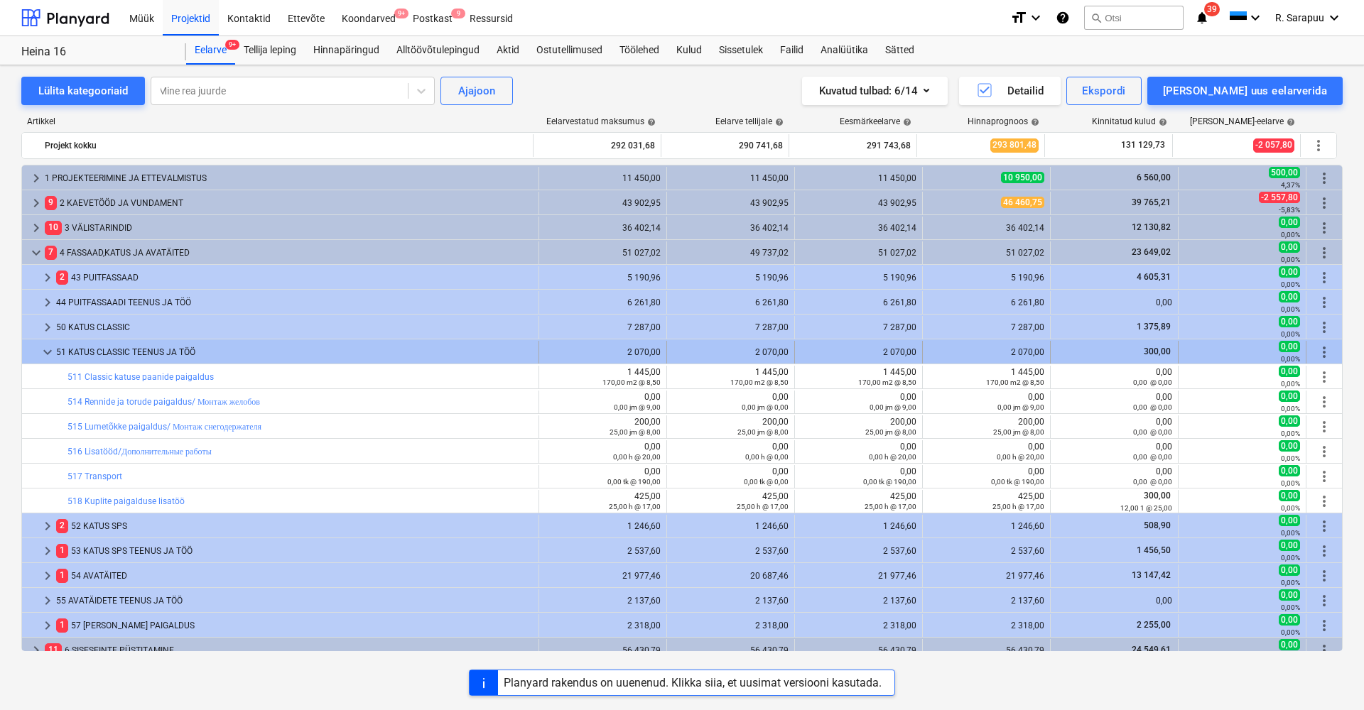
click at [43, 347] on span "keyboard_arrow_down" at bounding box center [47, 352] width 17 height 17
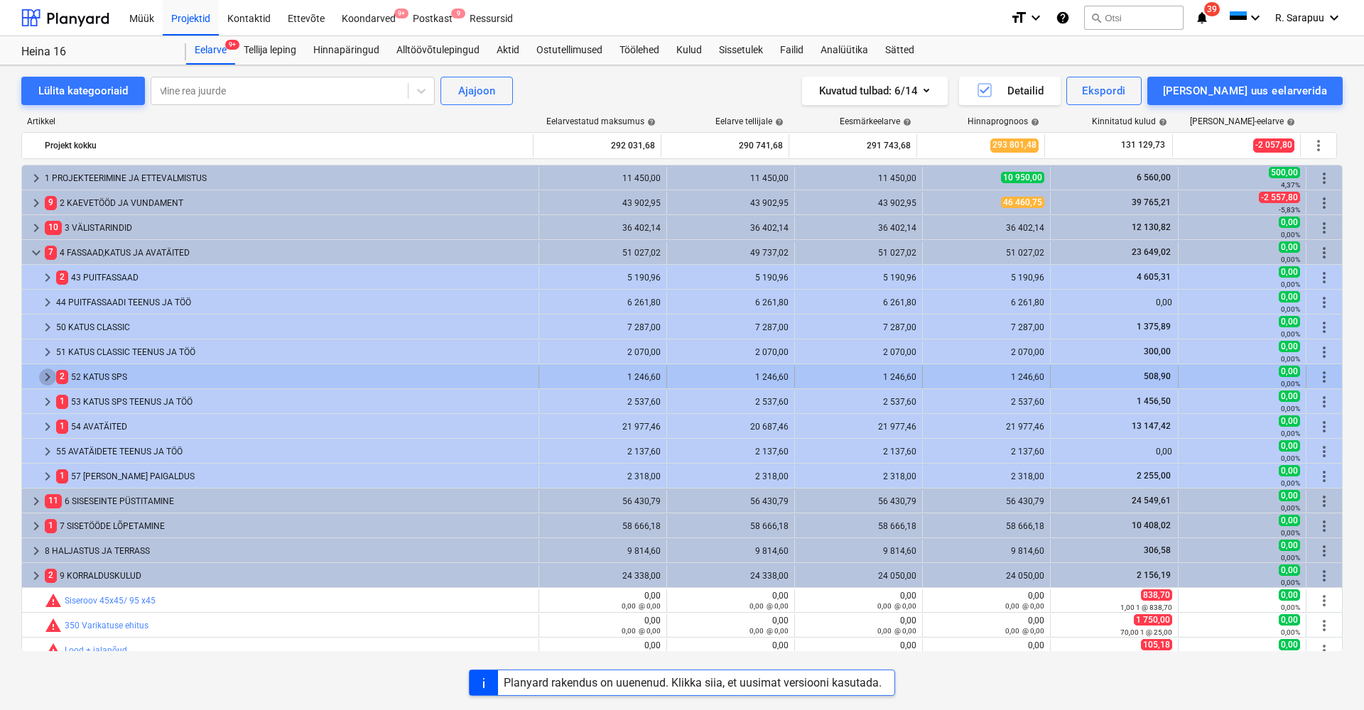
click at [48, 377] on span "keyboard_arrow_right" at bounding box center [47, 377] width 17 height 17
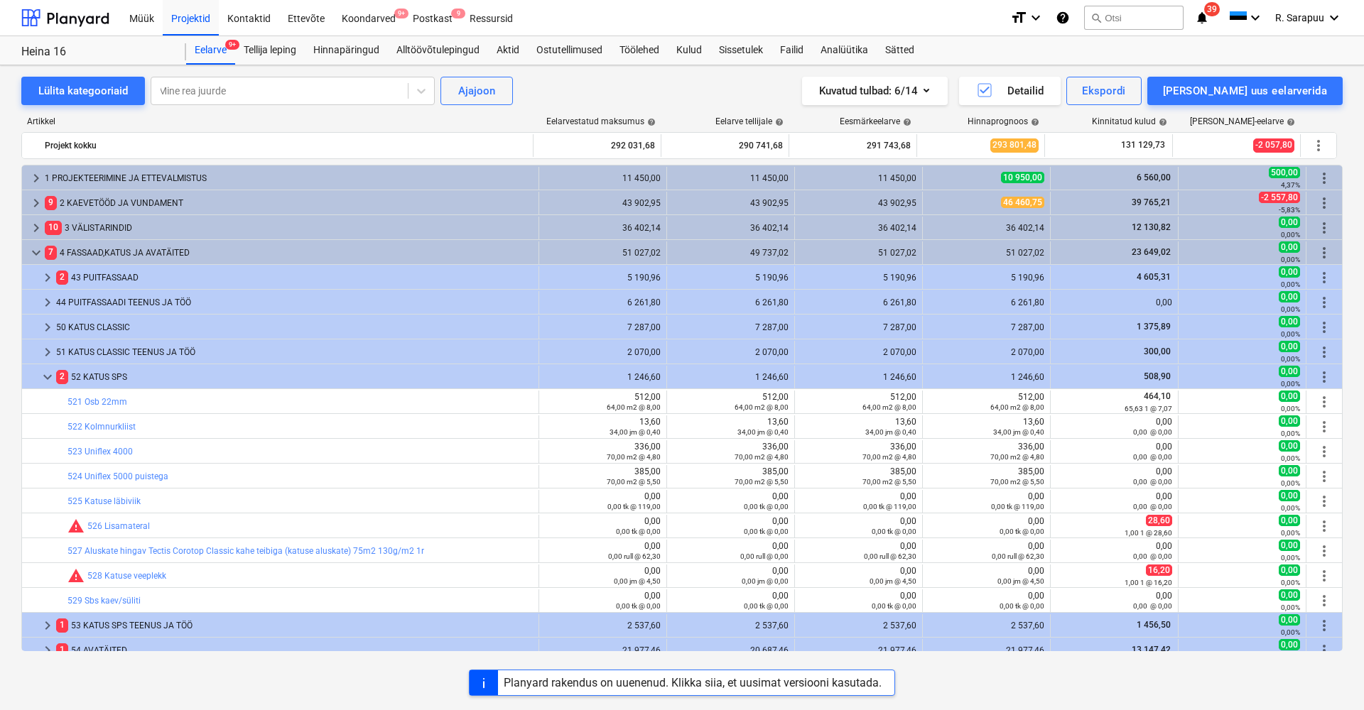
click at [48, 377] on span "keyboard_arrow_down" at bounding box center [47, 377] width 17 height 17
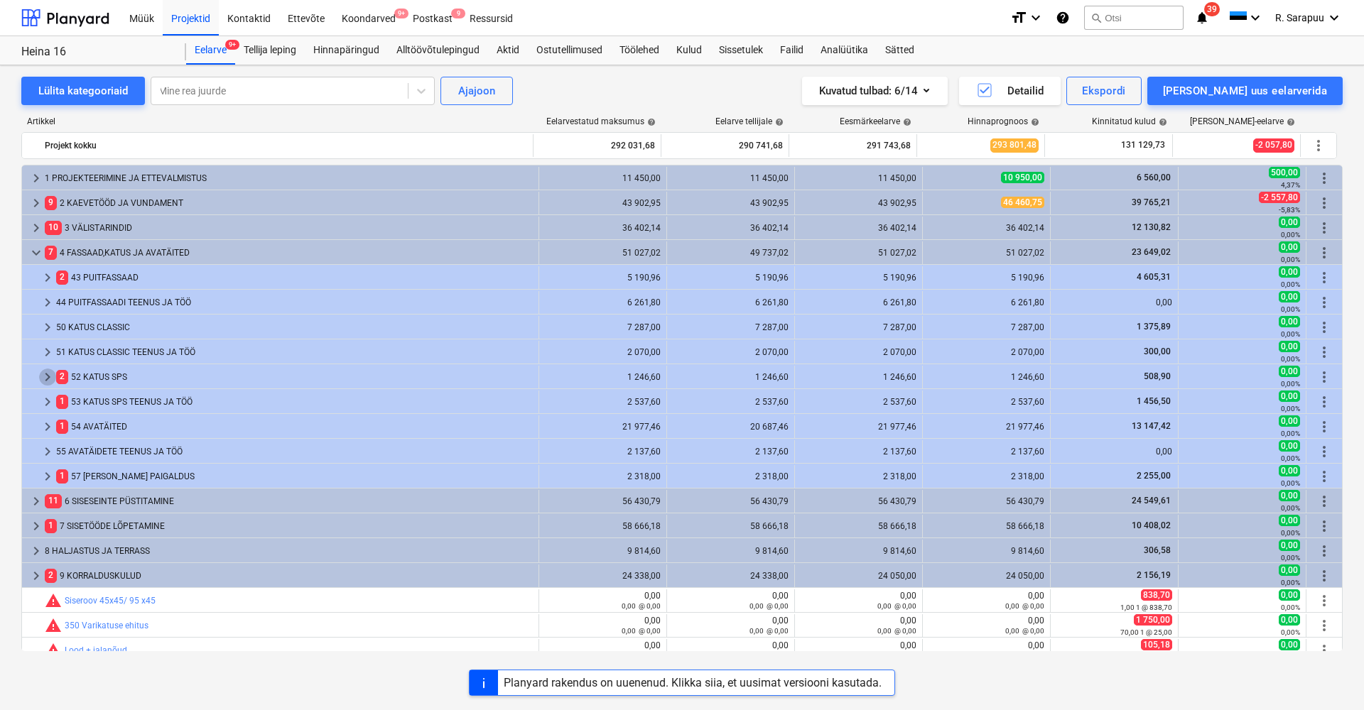
click at [48, 377] on span "keyboard_arrow_right" at bounding box center [47, 377] width 17 height 17
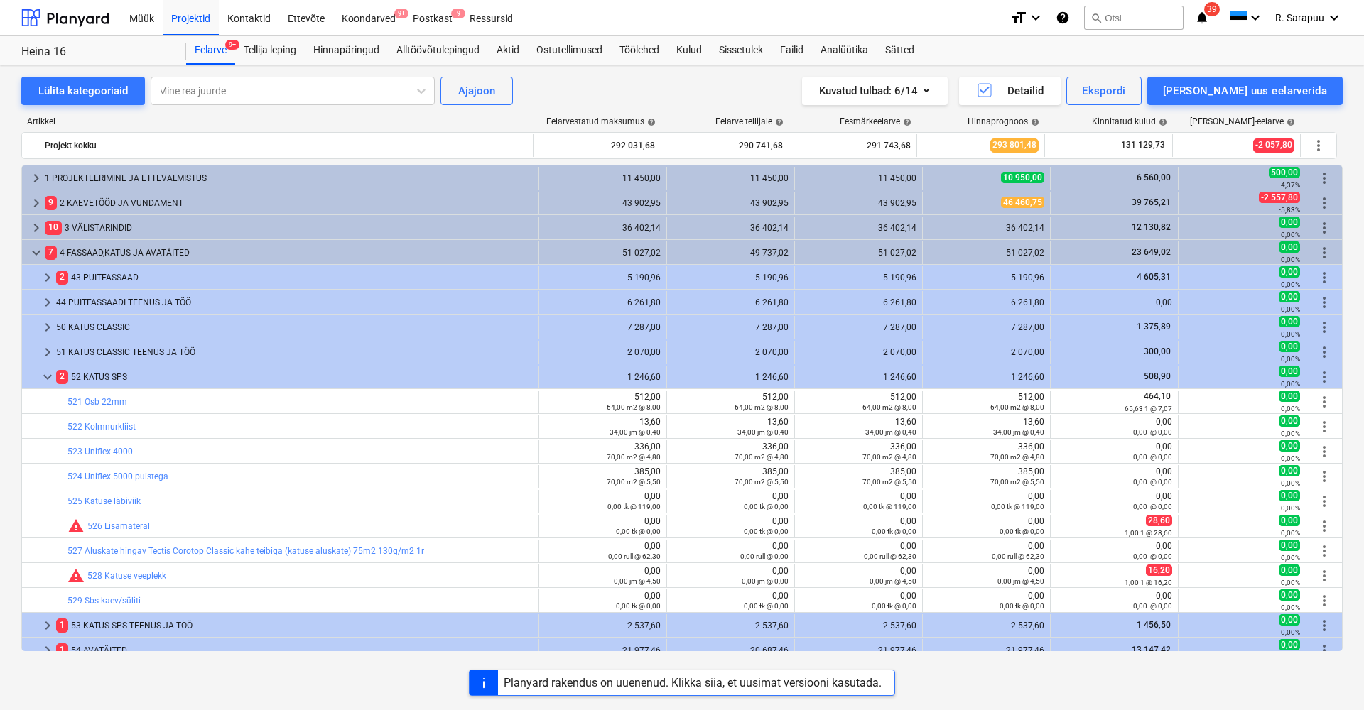
click at [48, 377] on span "keyboard_arrow_down" at bounding box center [47, 377] width 17 height 17
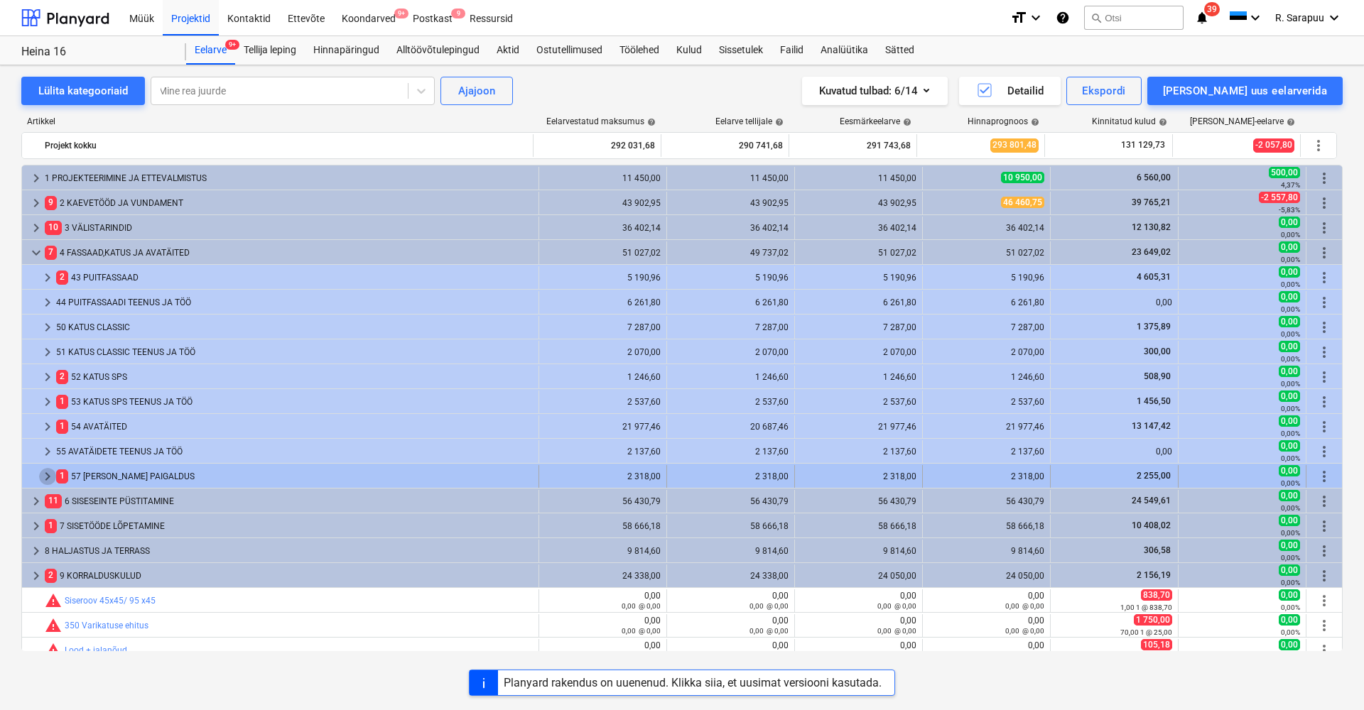
click at [46, 472] on span "keyboard_arrow_right" at bounding box center [47, 476] width 17 height 17
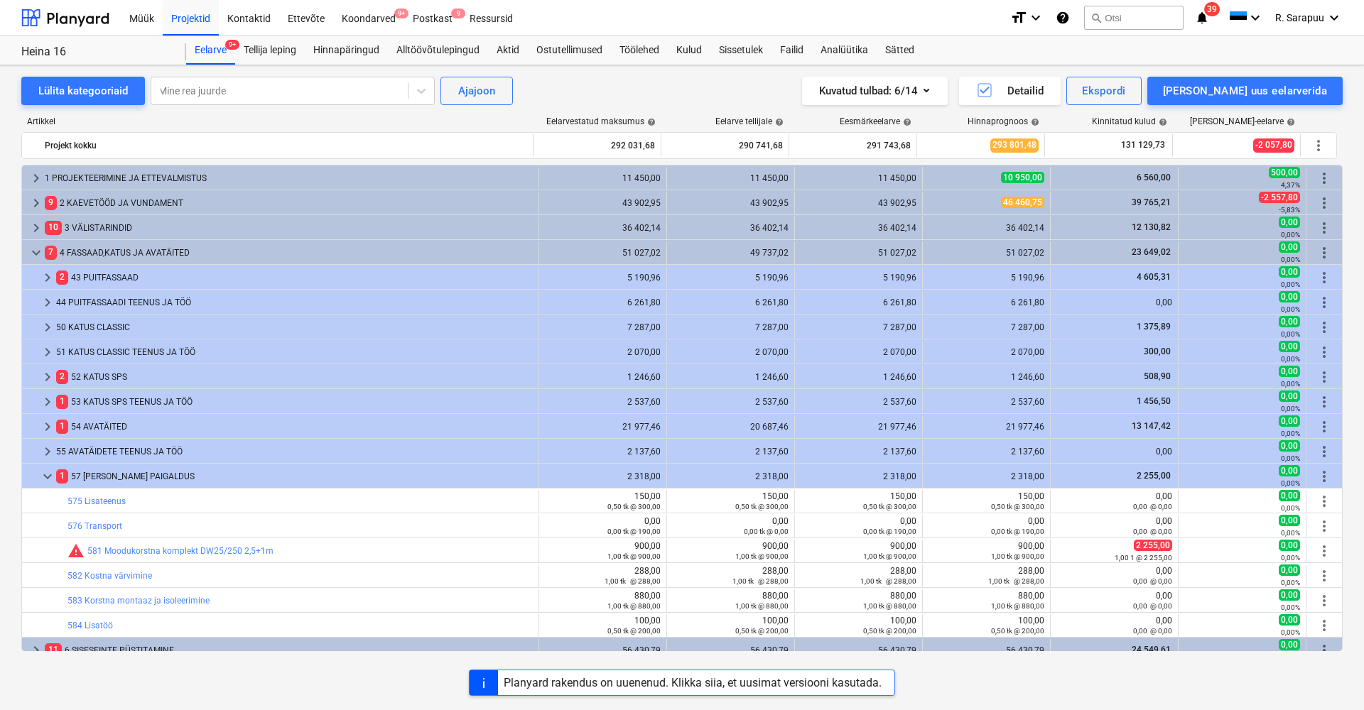
click at [46, 472] on span "keyboard_arrow_down" at bounding box center [47, 476] width 17 height 17
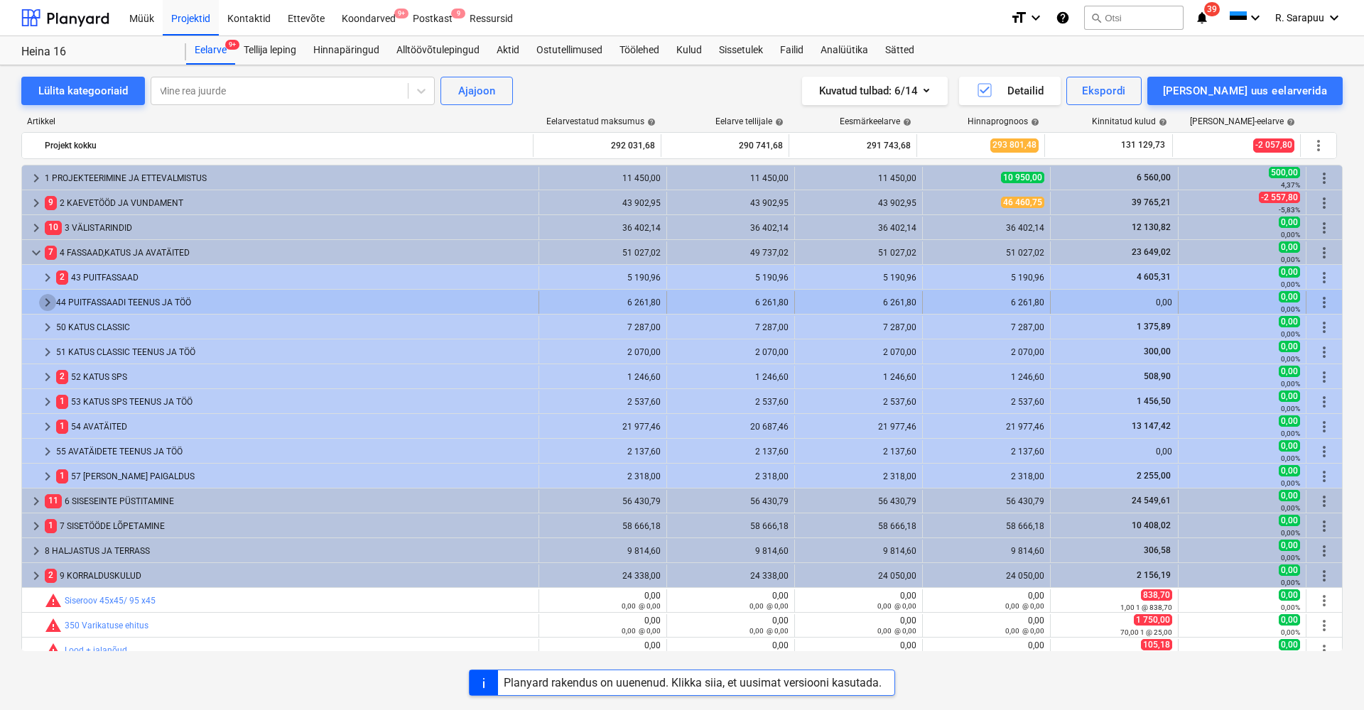
click at [43, 301] on span "keyboard_arrow_right" at bounding box center [47, 302] width 17 height 17
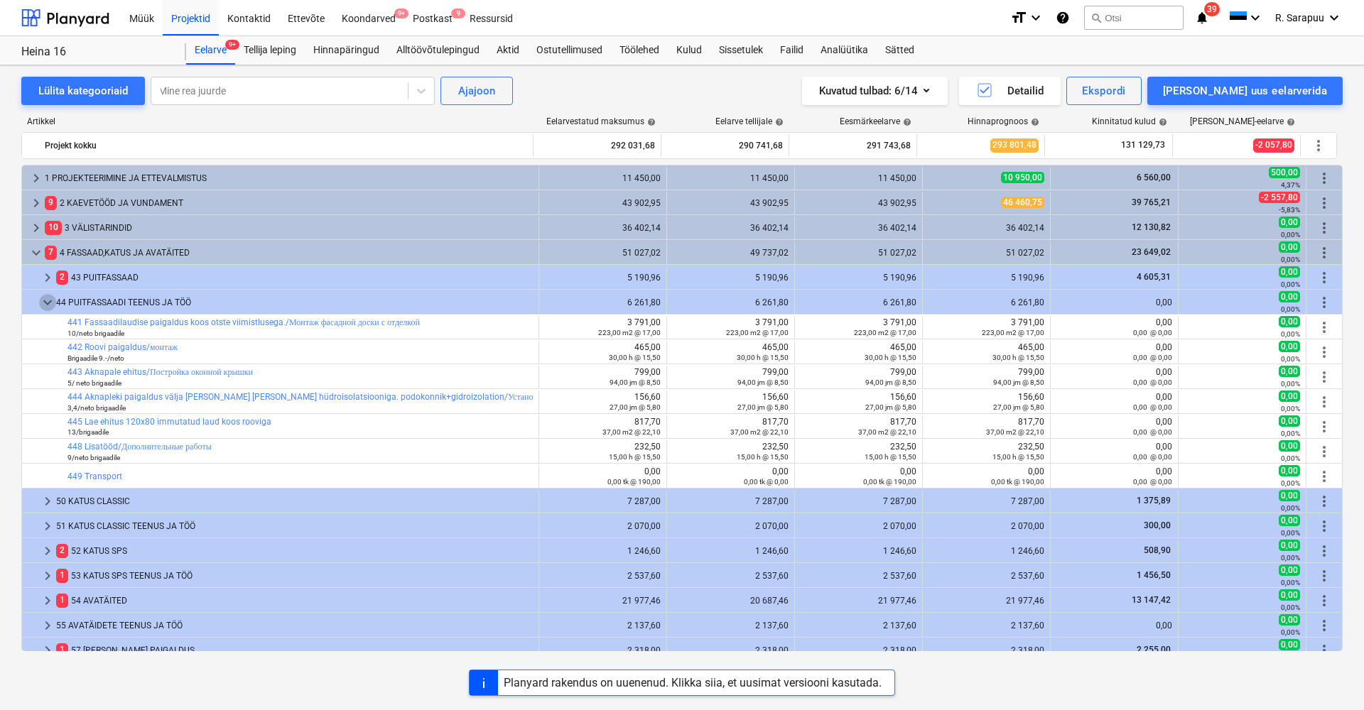
click at [43, 301] on span "keyboard_arrow_down" at bounding box center [47, 302] width 17 height 17
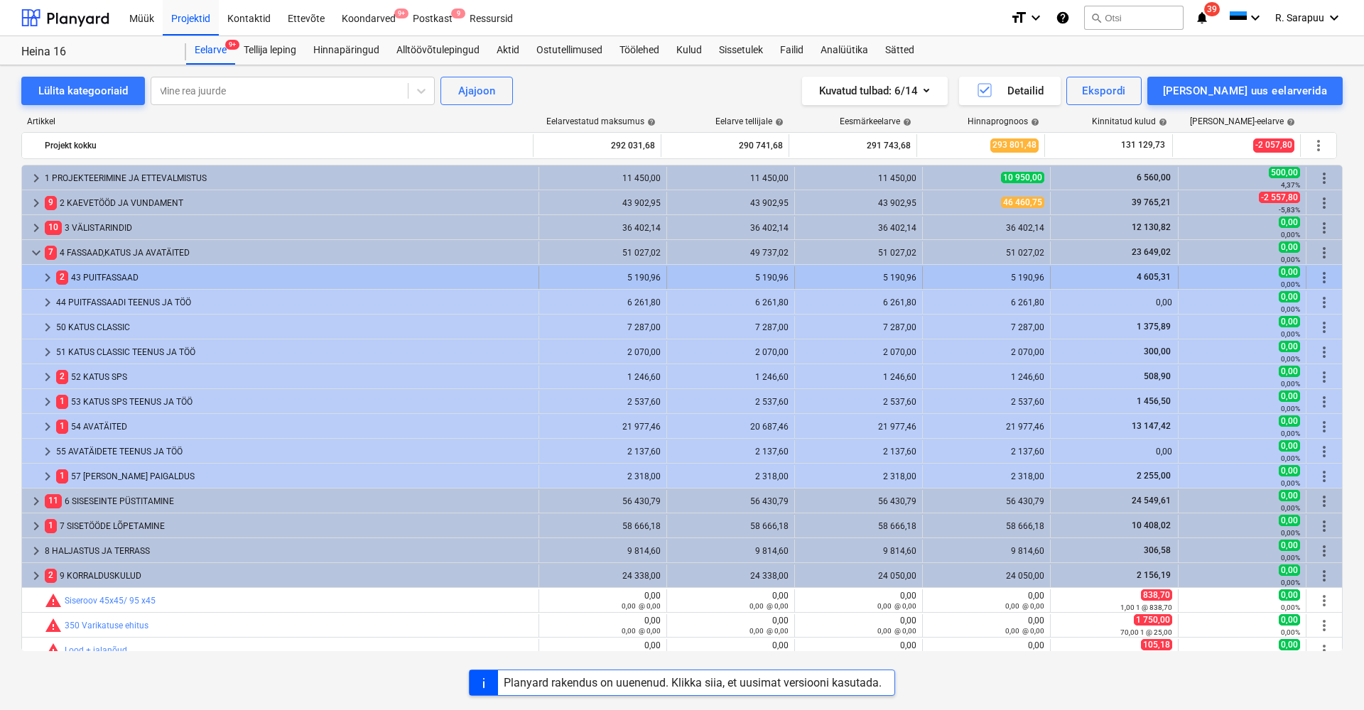
click at [53, 278] on span "keyboard_arrow_right" at bounding box center [47, 277] width 17 height 17
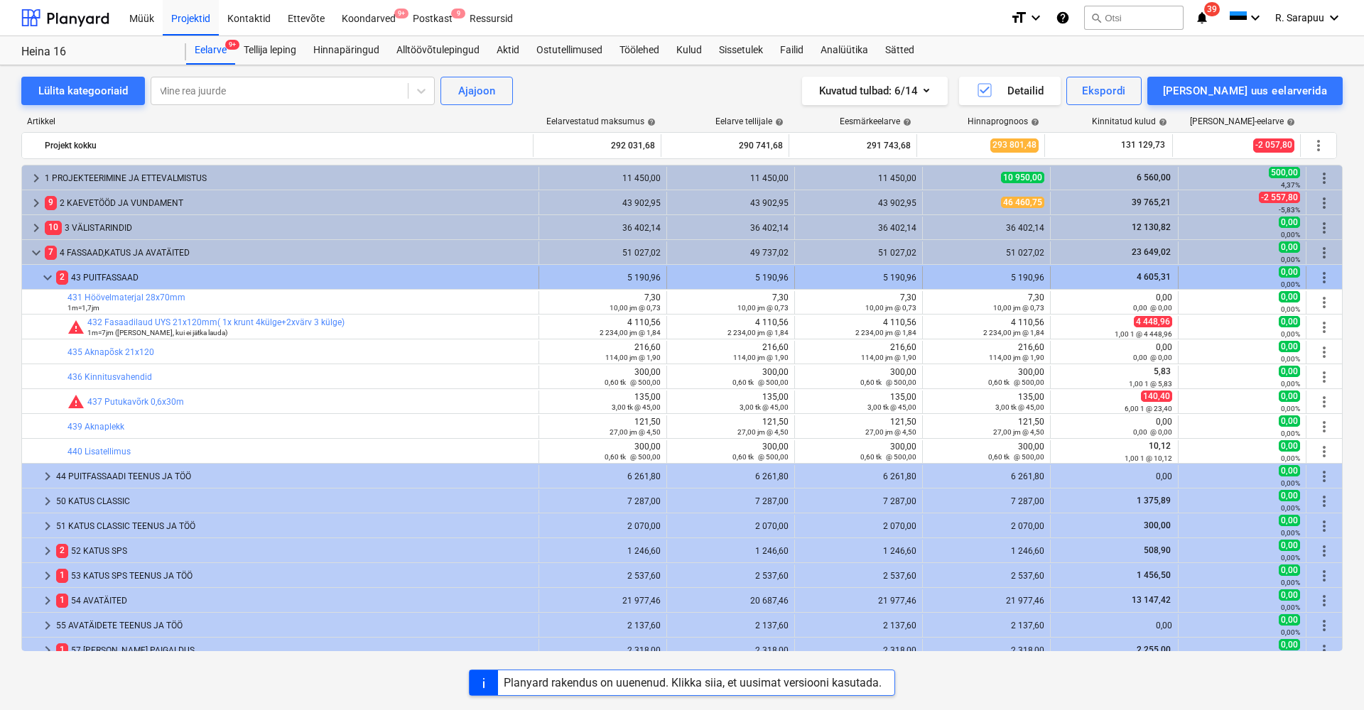
click at [53, 275] on span "keyboard_arrow_down" at bounding box center [47, 277] width 17 height 17
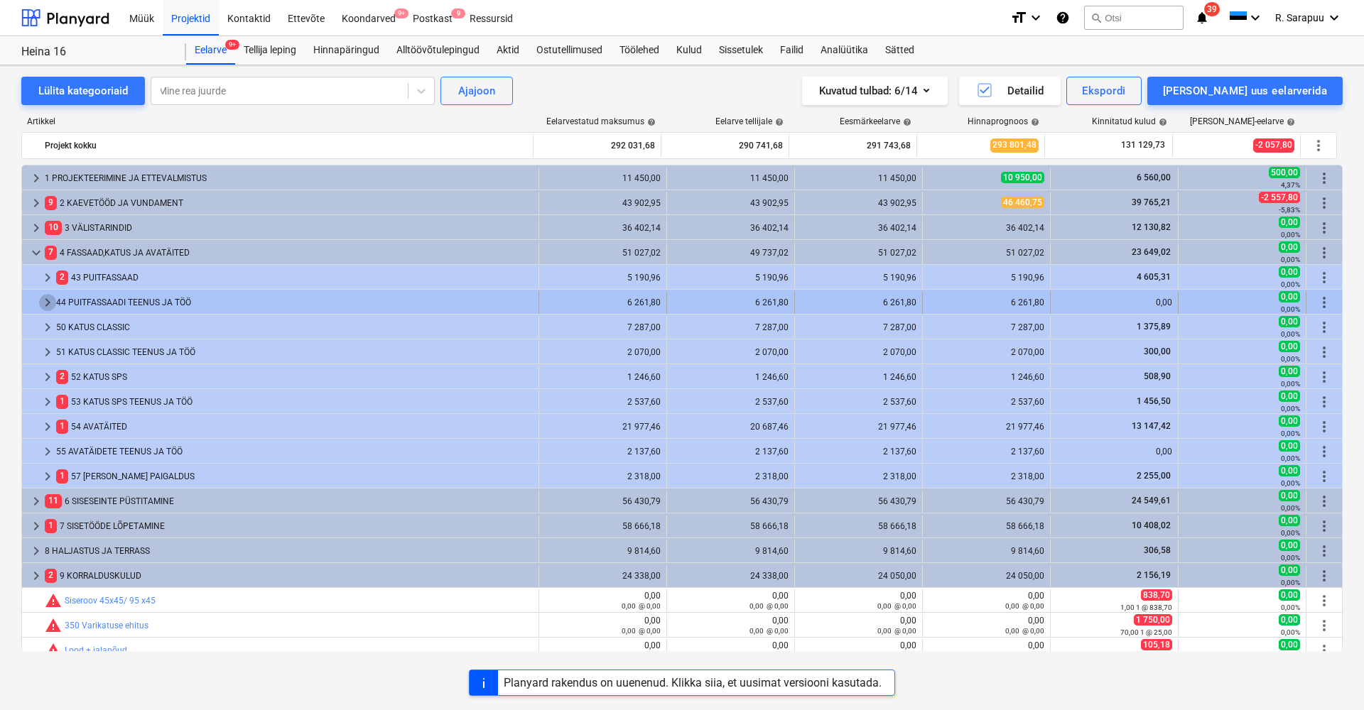
click at [53, 298] on span "keyboard_arrow_right" at bounding box center [47, 302] width 17 height 17
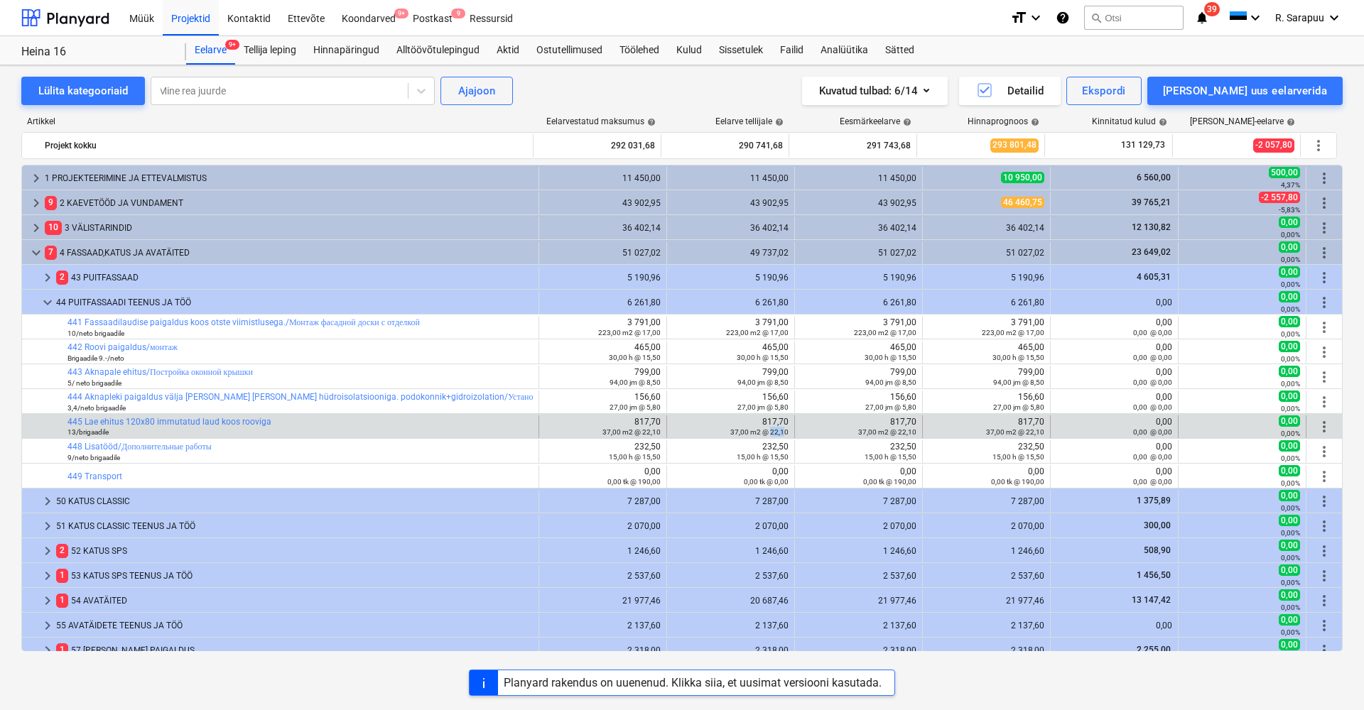
drag, startPoint x: 767, startPoint y: 432, endPoint x: 786, endPoint y: 432, distance: 18.5
click at [781, 432] on small "37,00 m2 @ 22,10" at bounding box center [759, 432] width 58 height 8
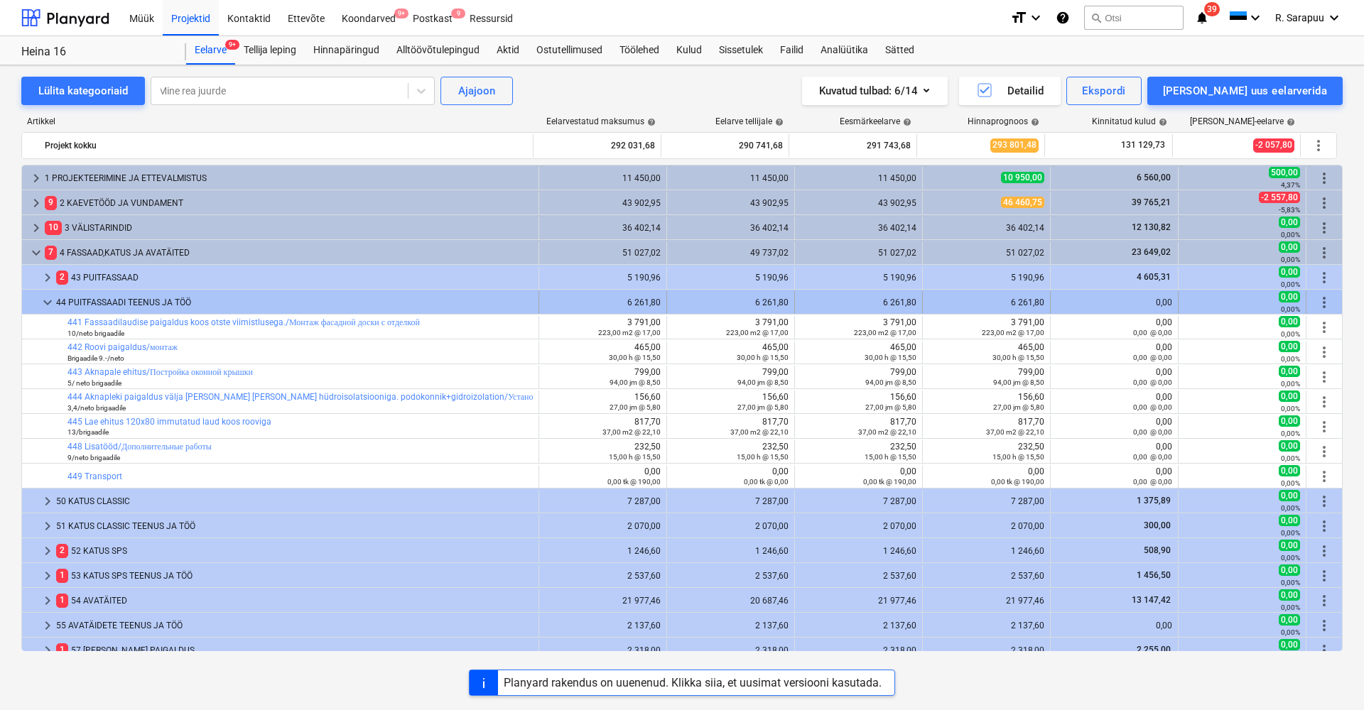
click at [38, 301] on div at bounding box center [33, 302] width 11 height 23
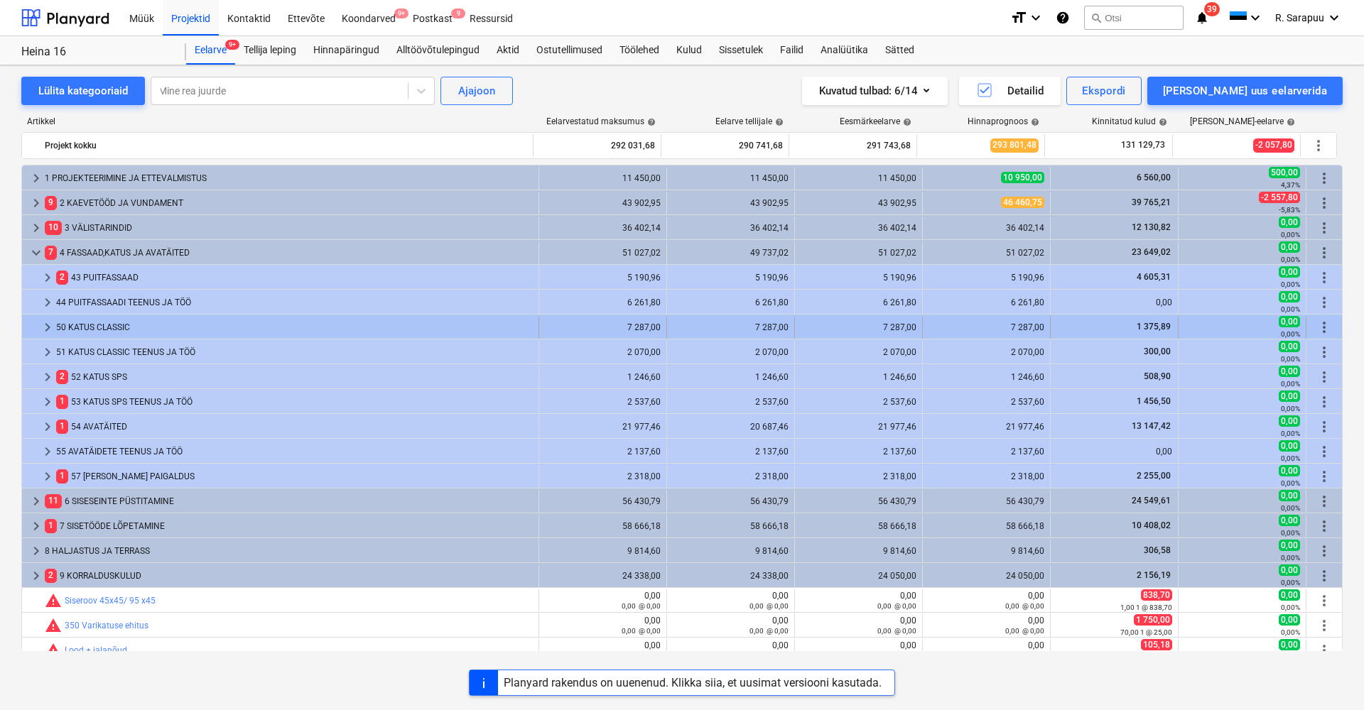
click at [45, 322] on span "keyboard_arrow_right" at bounding box center [47, 327] width 17 height 17
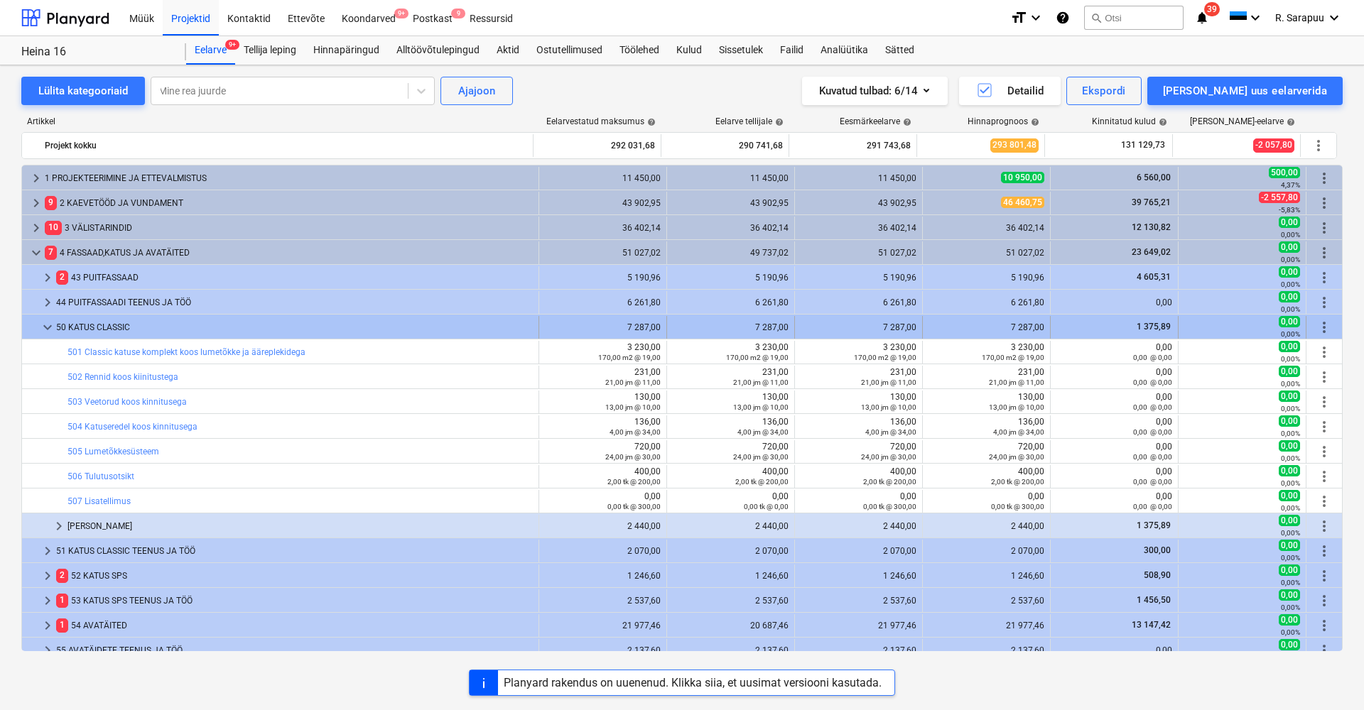
click at [36, 324] on div at bounding box center [33, 327] width 11 height 23
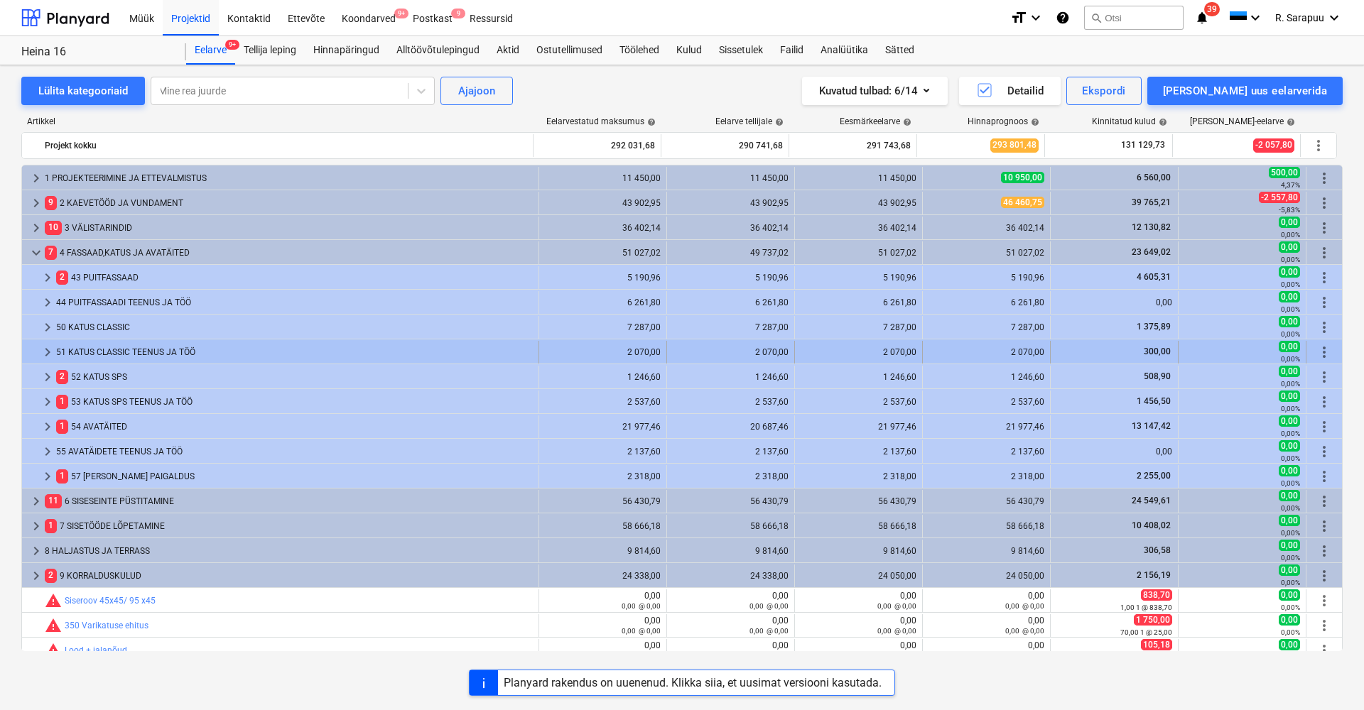
click at [45, 348] on span "keyboard_arrow_right" at bounding box center [47, 352] width 17 height 17
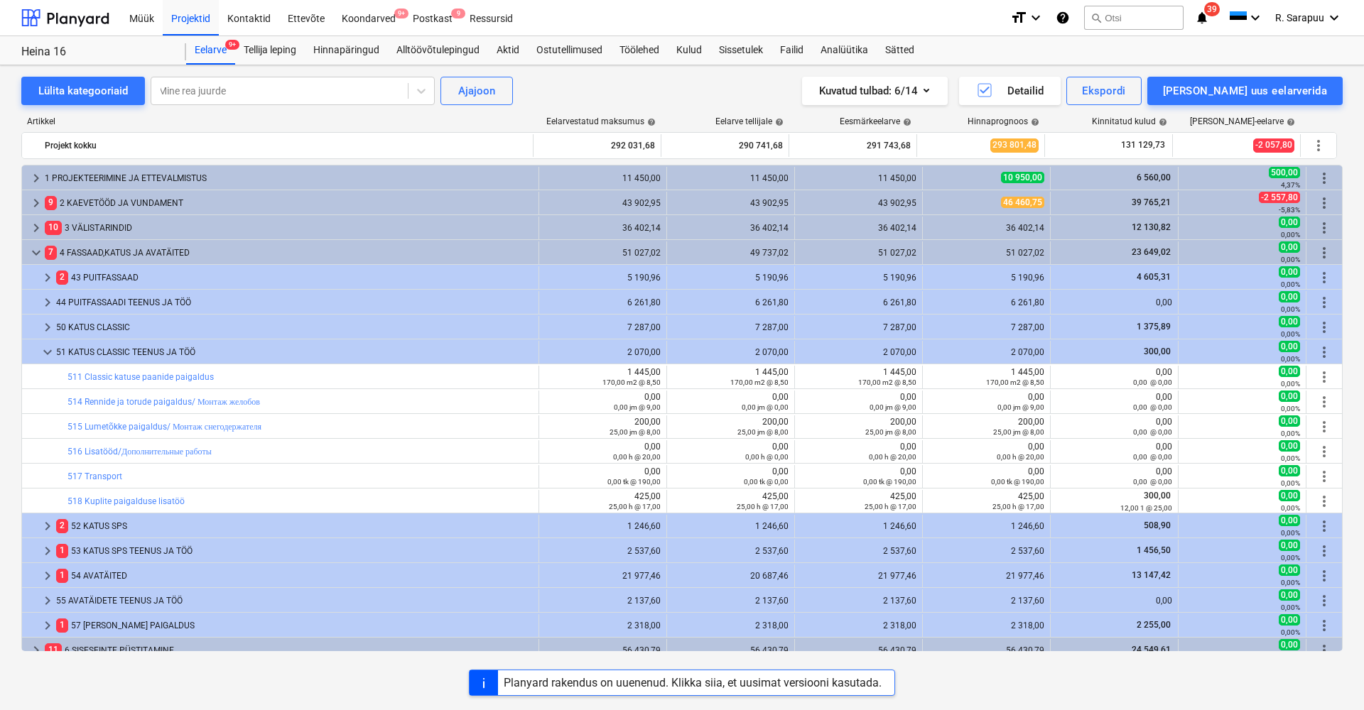
click at [45, 348] on span "keyboard_arrow_down" at bounding box center [47, 352] width 17 height 17
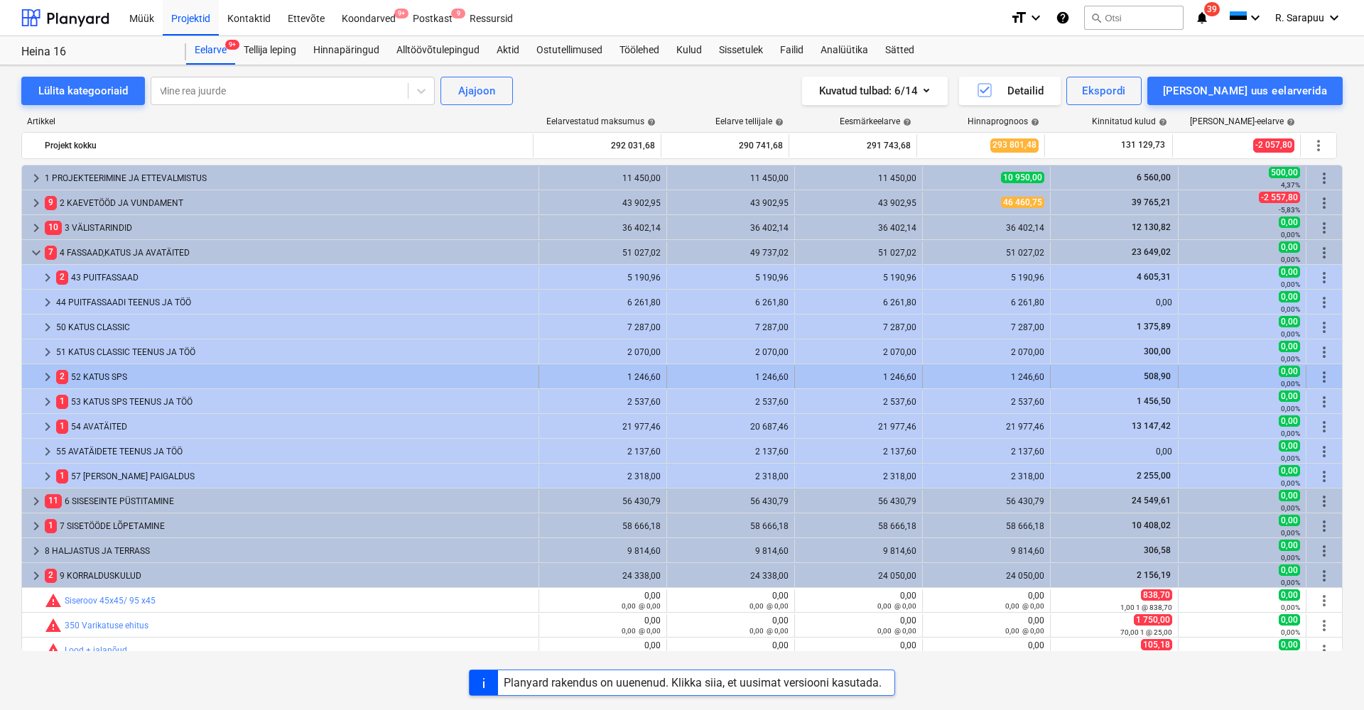
click at [47, 374] on span "keyboard_arrow_right" at bounding box center [47, 377] width 17 height 17
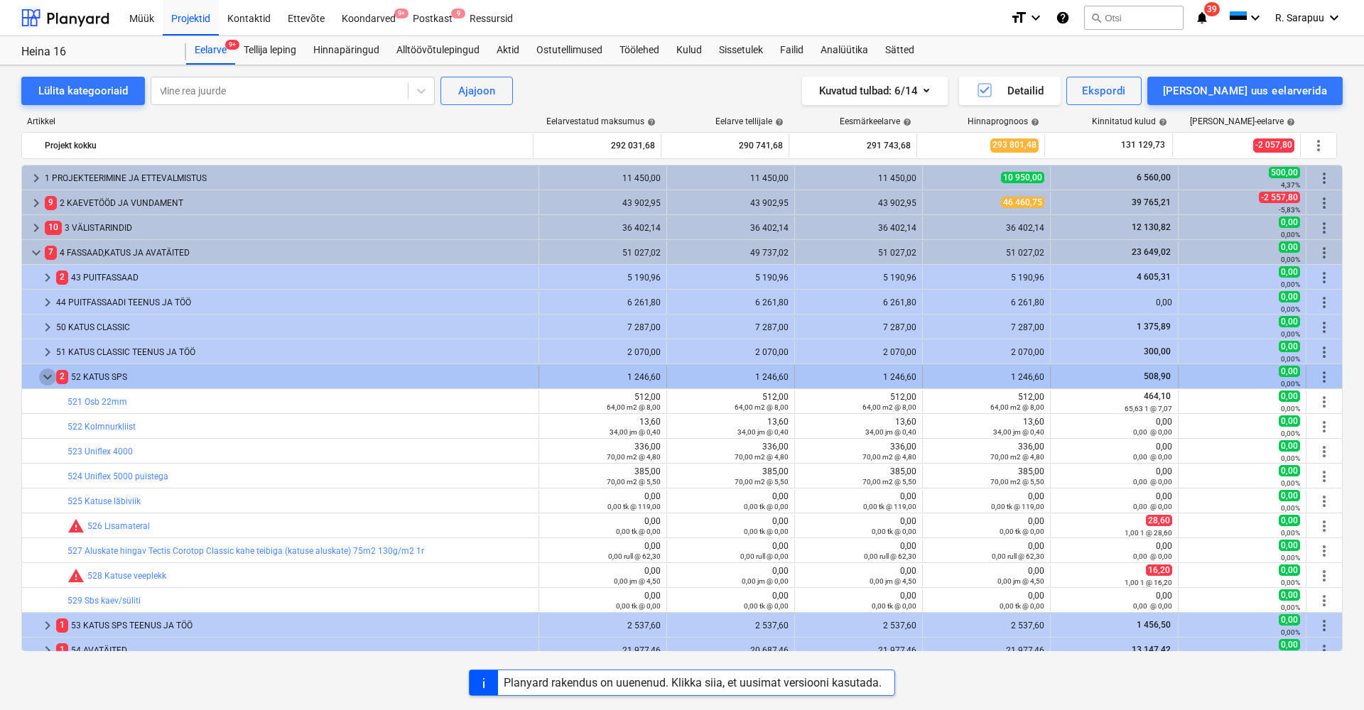
click at [46, 374] on span "keyboard_arrow_down" at bounding box center [47, 377] width 17 height 17
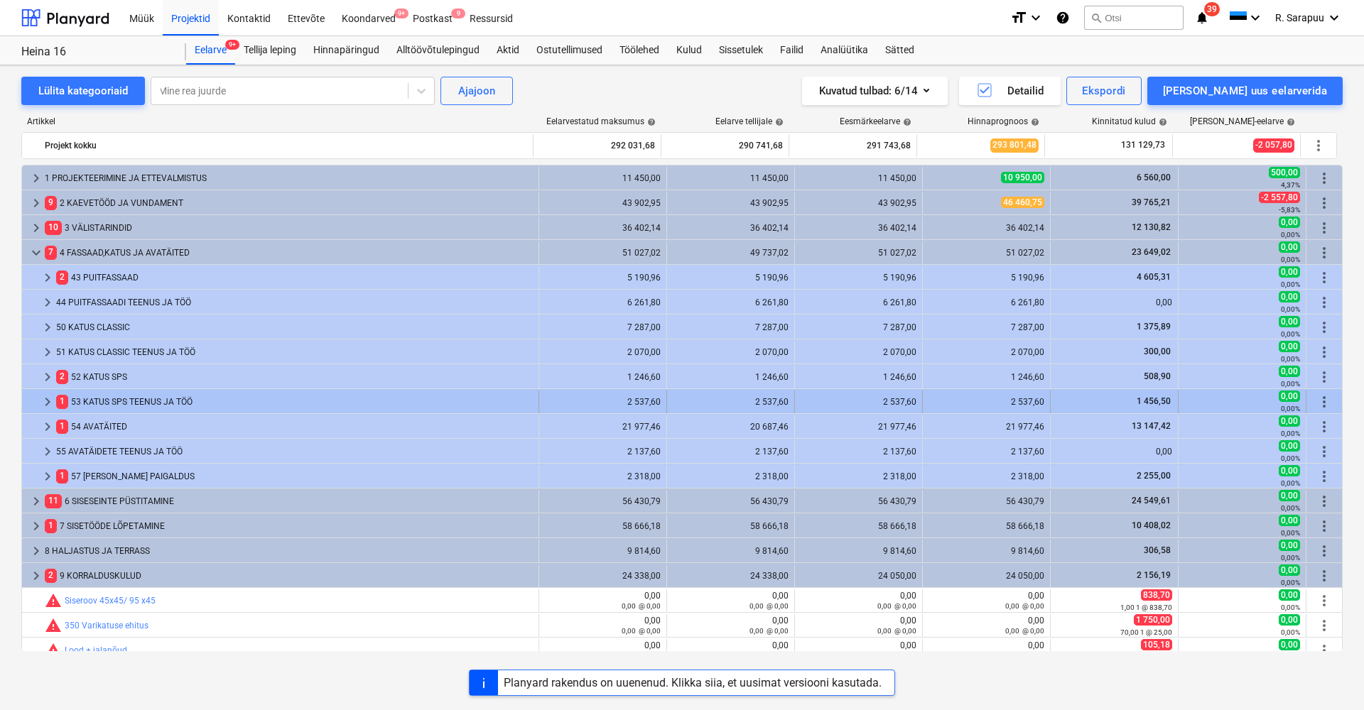
click at [55, 399] on span "keyboard_arrow_right" at bounding box center [47, 402] width 17 height 17
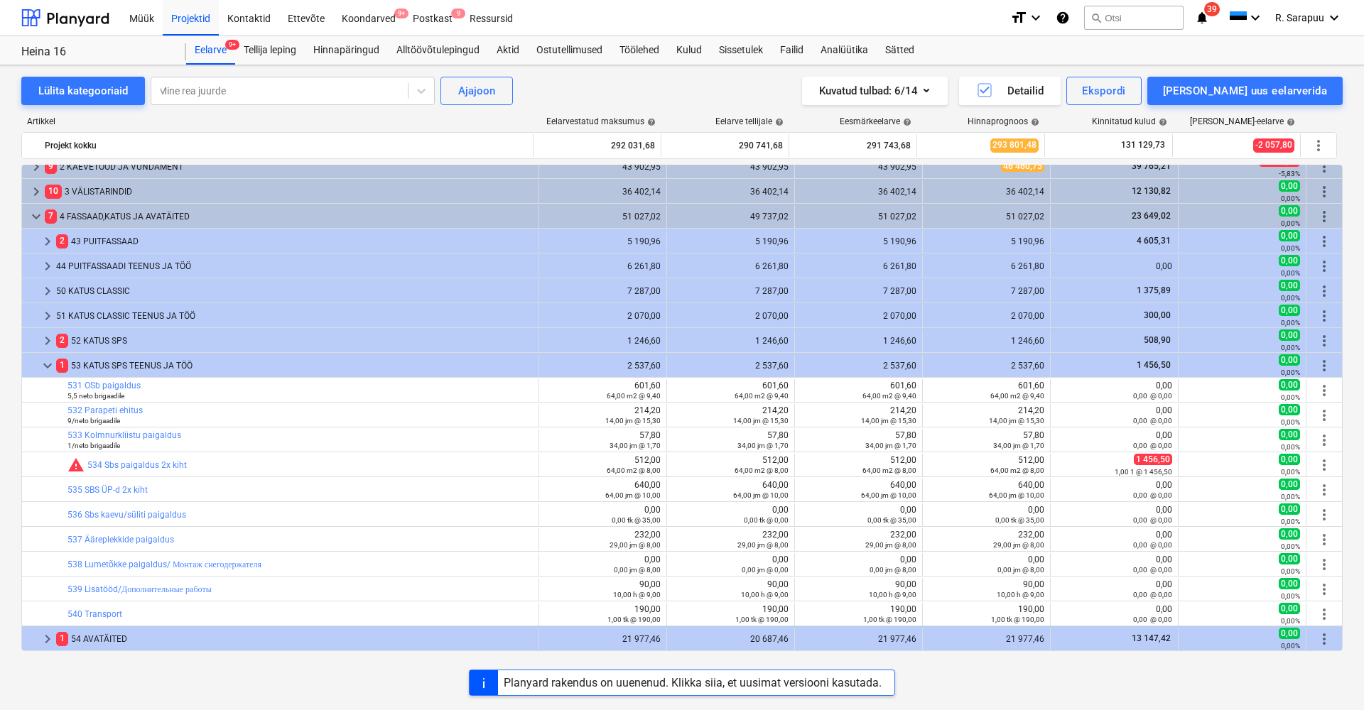
scroll to position [43, 0]
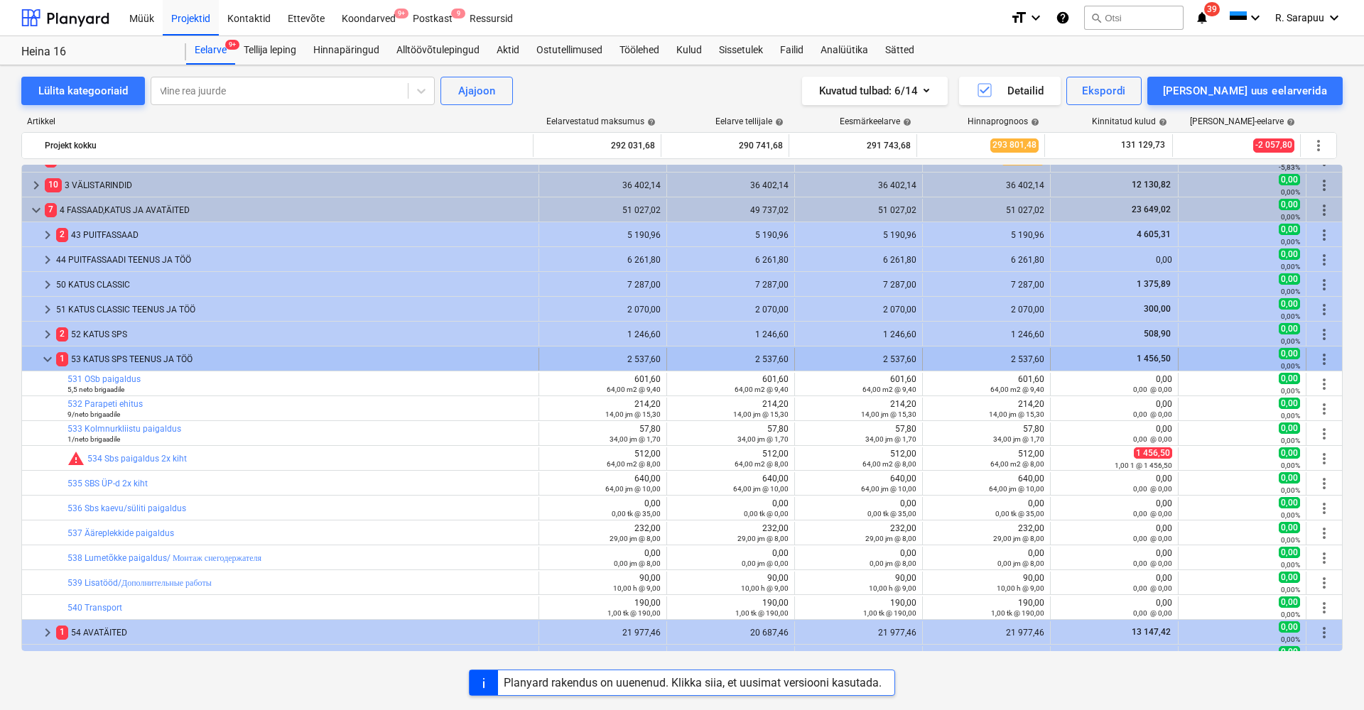
click at [50, 355] on span "keyboard_arrow_down" at bounding box center [47, 359] width 17 height 17
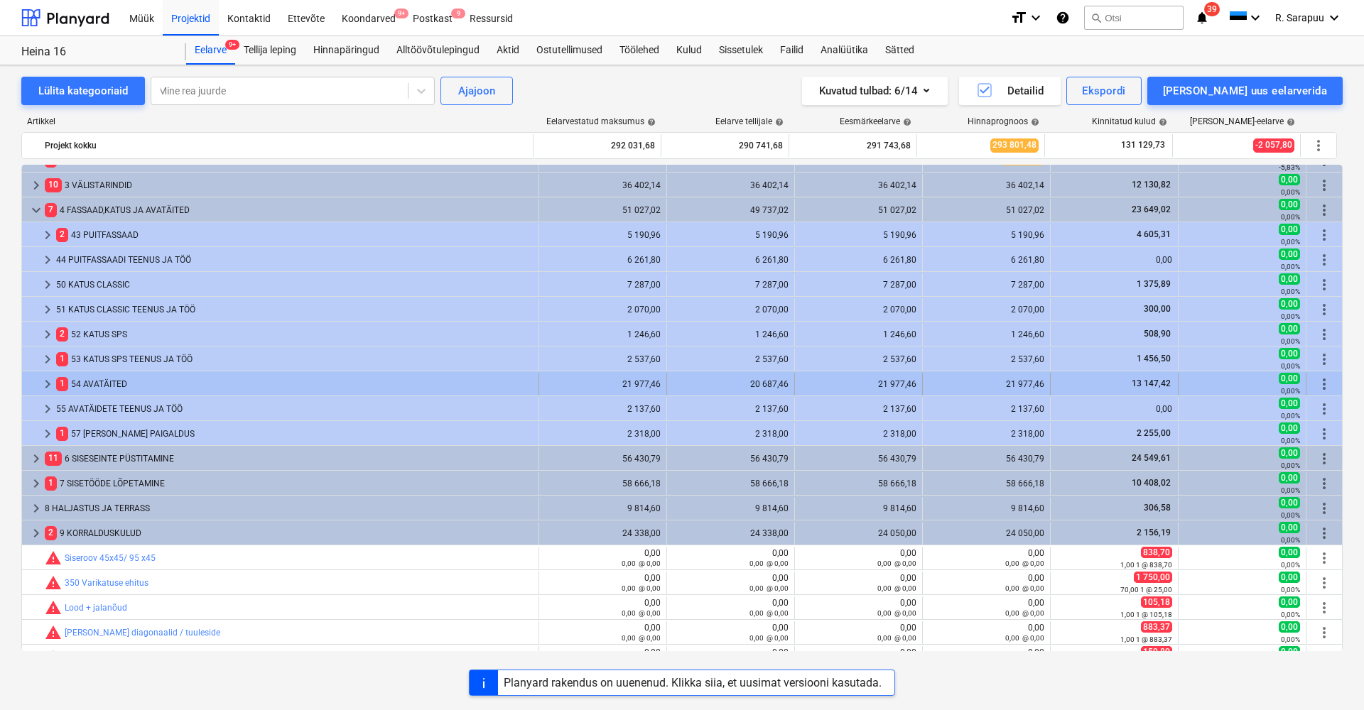
click at [48, 382] on span "keyboard_arrow_right" at bounding box center [47, 384] width 17 height 17
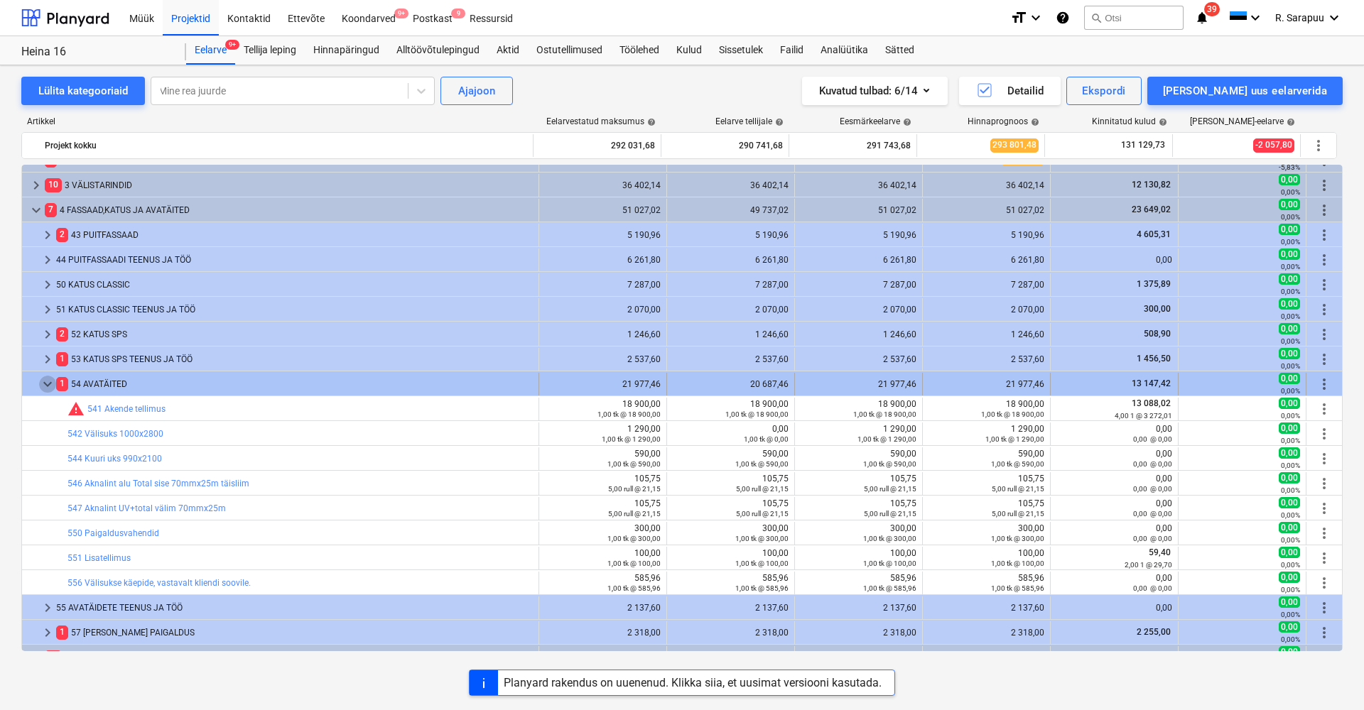
click at [48, 382] on span "keyboard_arrow_down" at bounding box center [47, 384] width 17 height 17
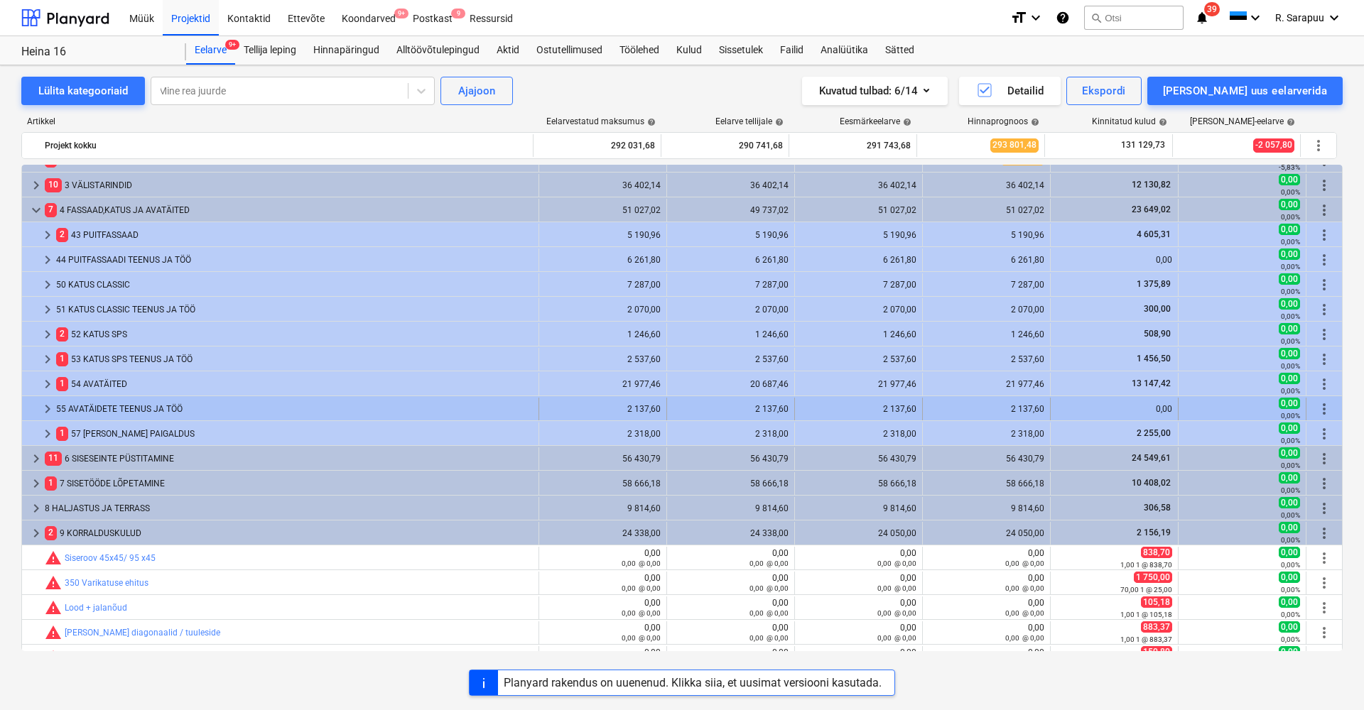
click at [48, 407] on span "keyboard_arrow_right" at bounding box center [47, 409] width 17 height 17
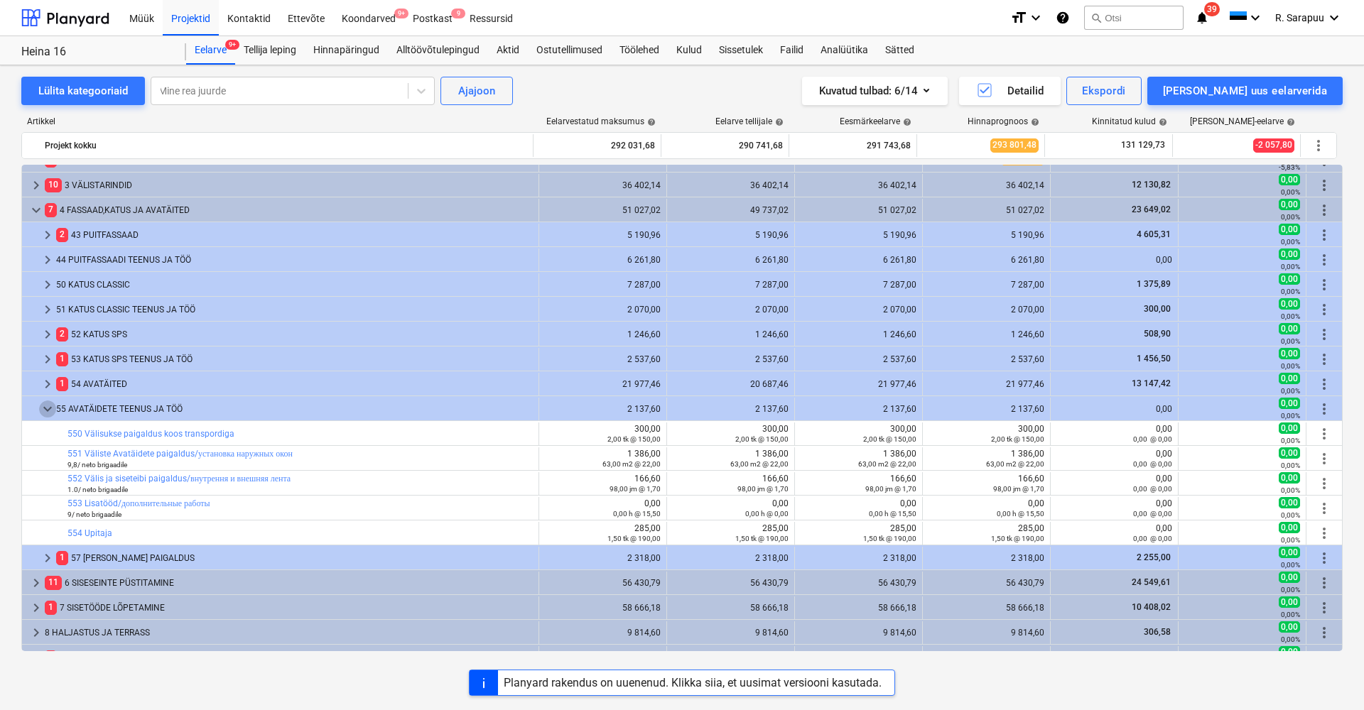
click at [48, 407] on span "keyboard_arrow_down" at bounding box center [47, 409] width 17 height 17
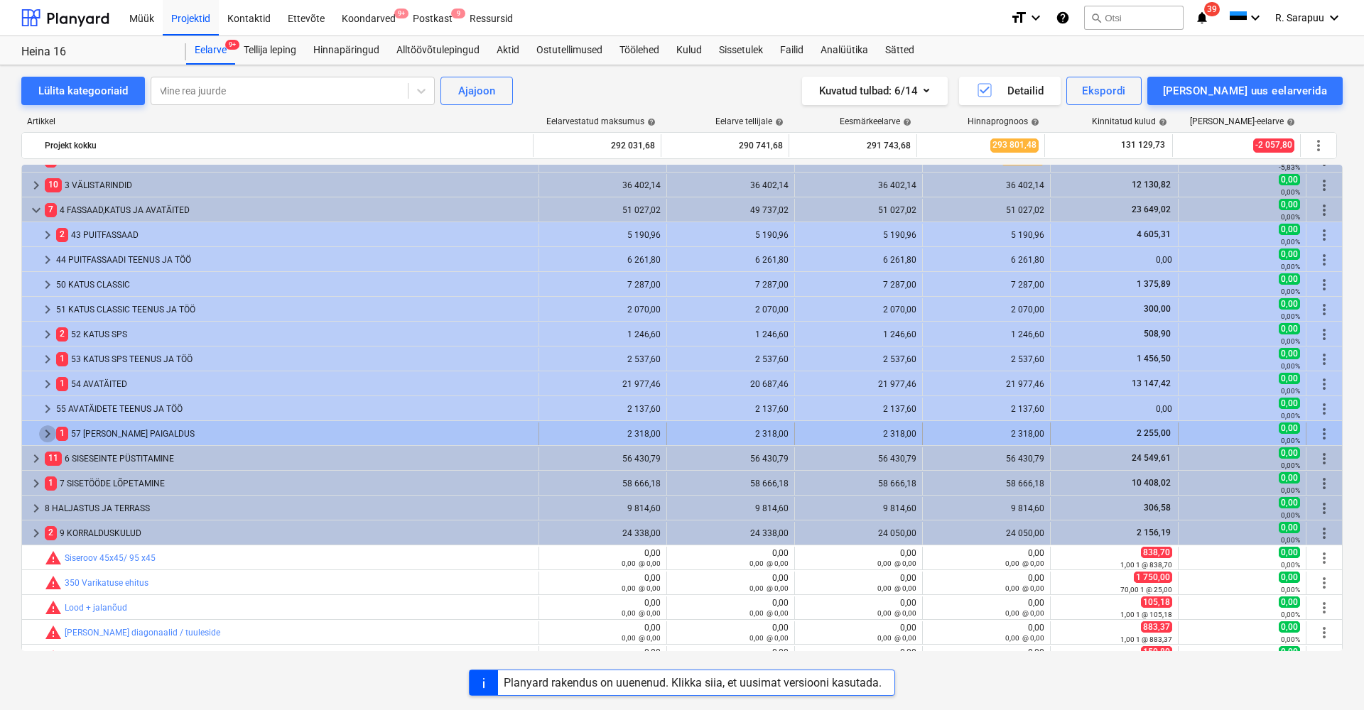
click at [47, 433] on span "keyboard_arrow_right" at bounding box center [47, 434] width 17 height 17
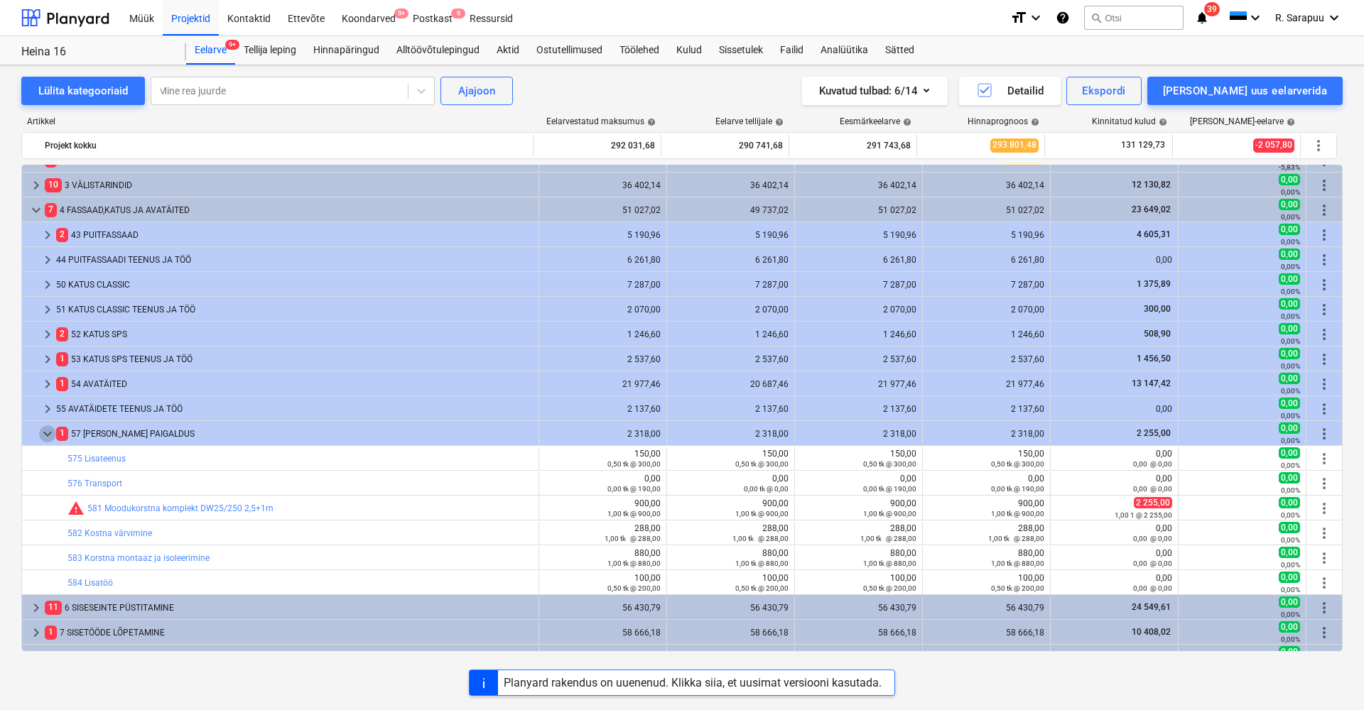
click at [46, 433] on span "keyboard_arrow_down" at bounding box center [47, 434] width 17 height 17
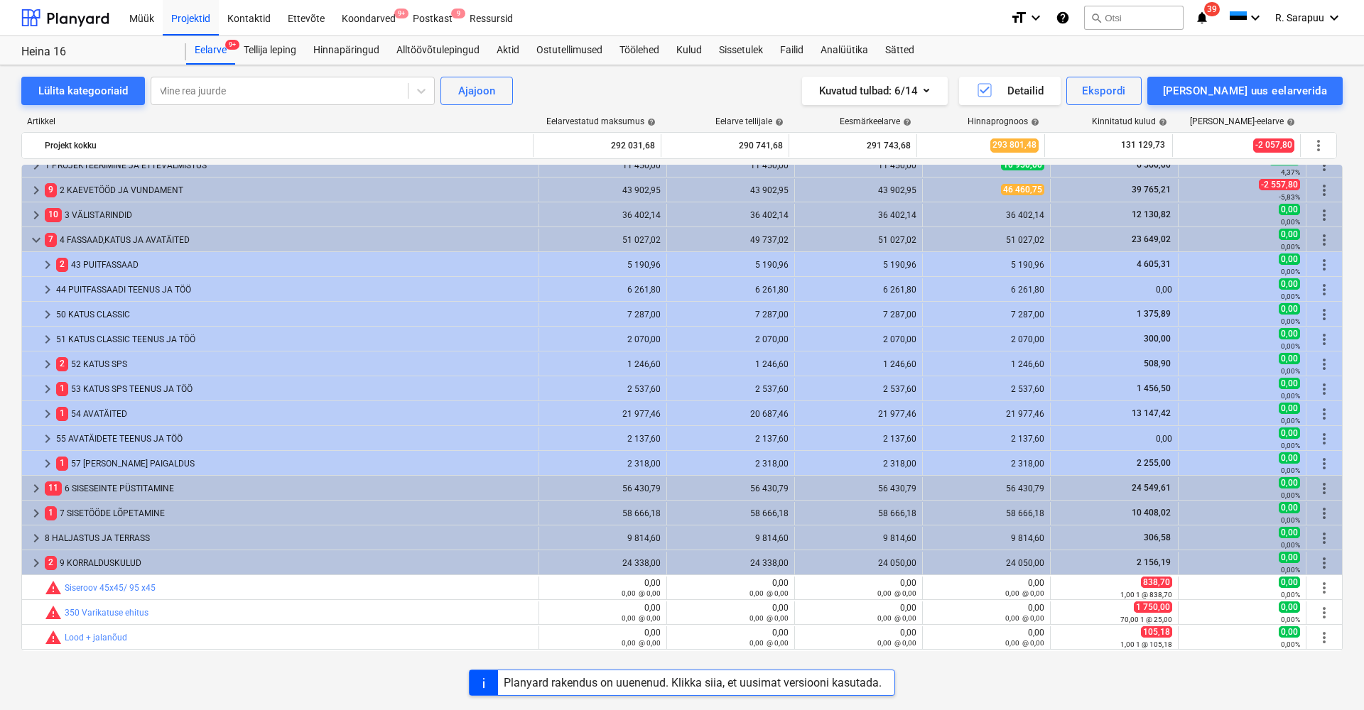
scroll to position [11, 0]
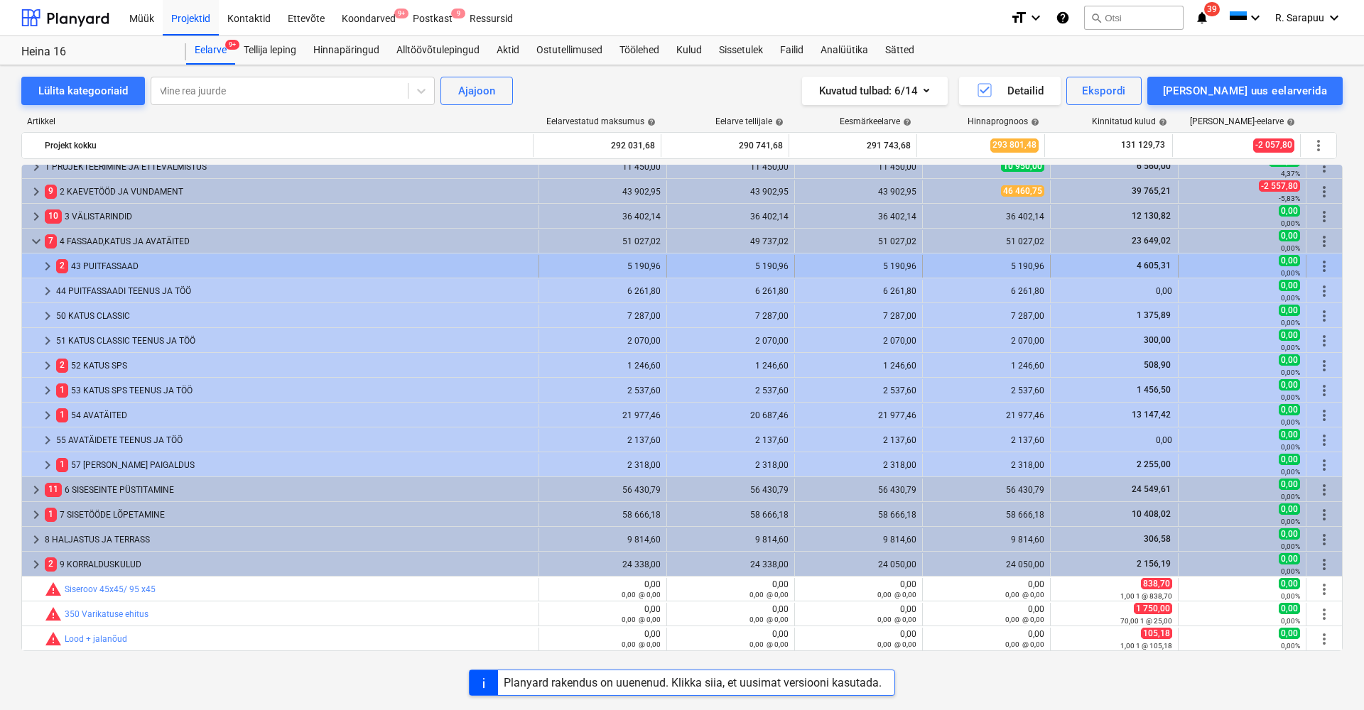
click at [36, 258] on div at bounding box center [33, 266] width 11 height 23
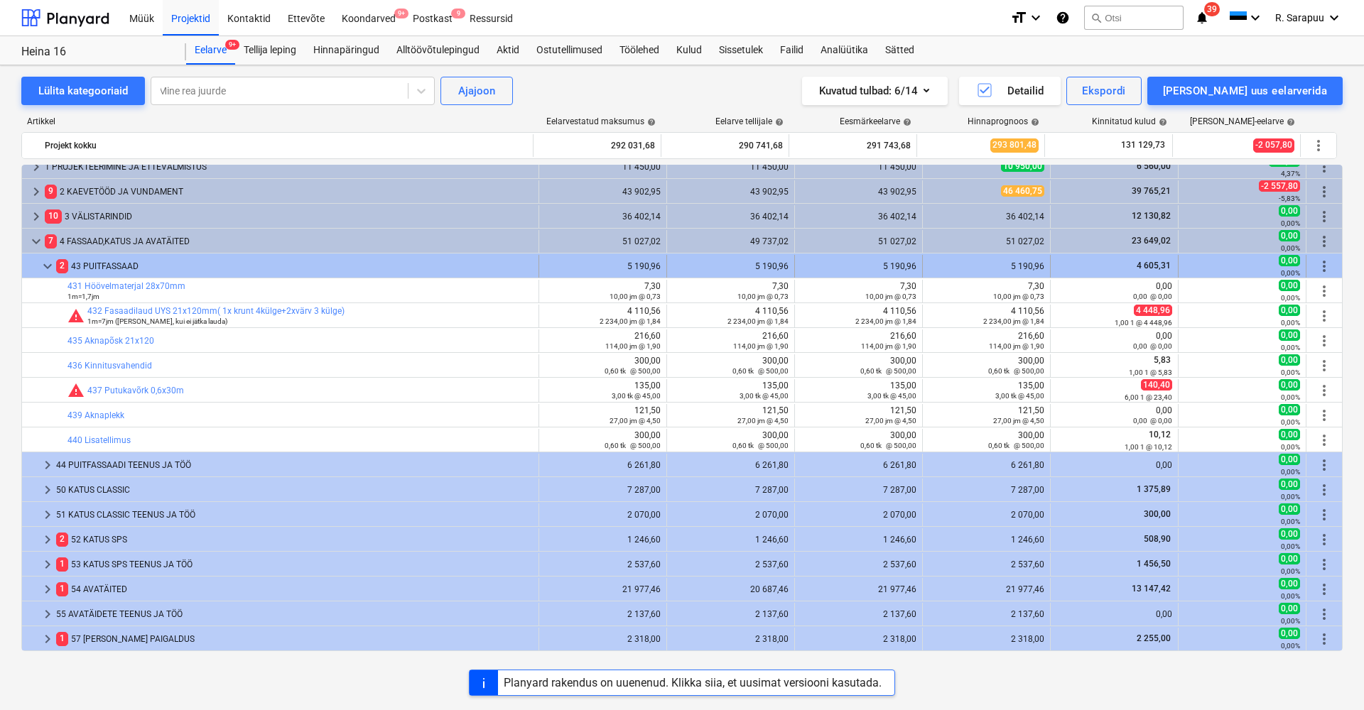
click at [46, 261] on span "keyboard_arrow_down" at bounding box center [47, 266] width 17 height 17
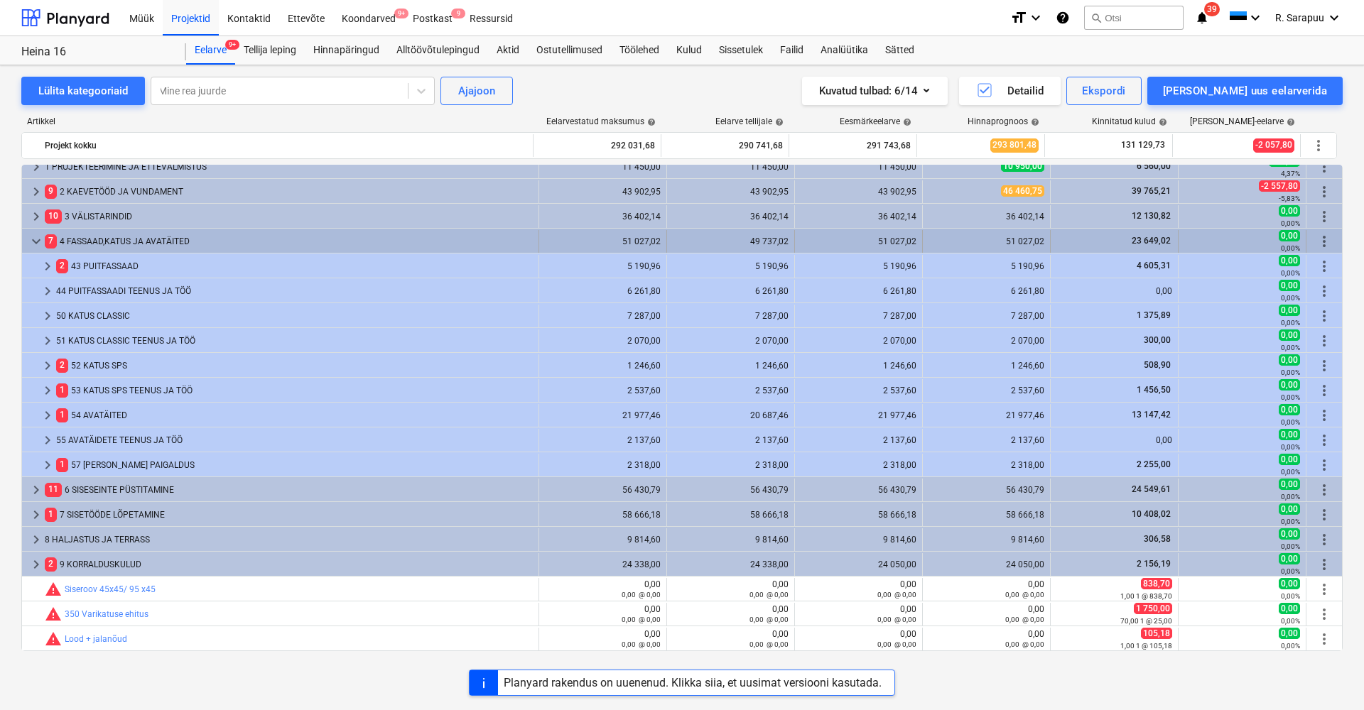
click at [36, 239] on span "keyboard_arrow_down" at bounding box center [36, 241] width 17 height 17
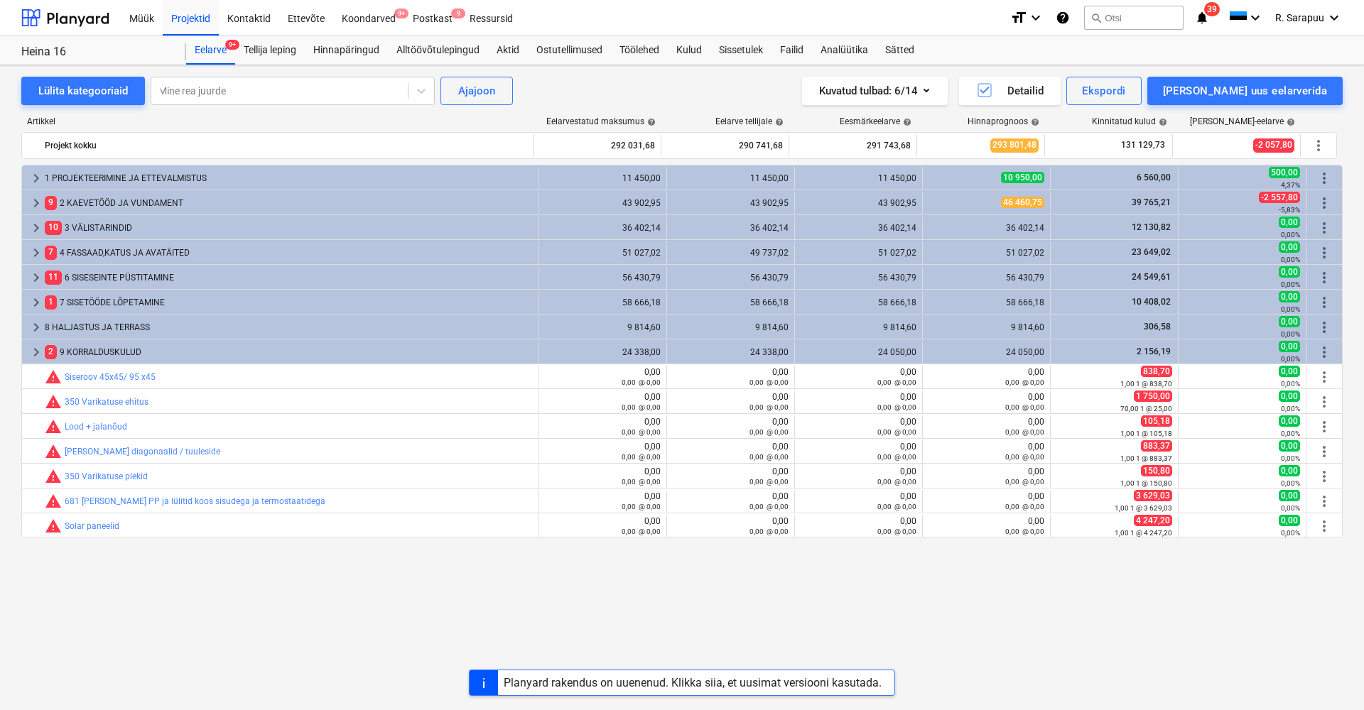
scroll to position [0, 0]
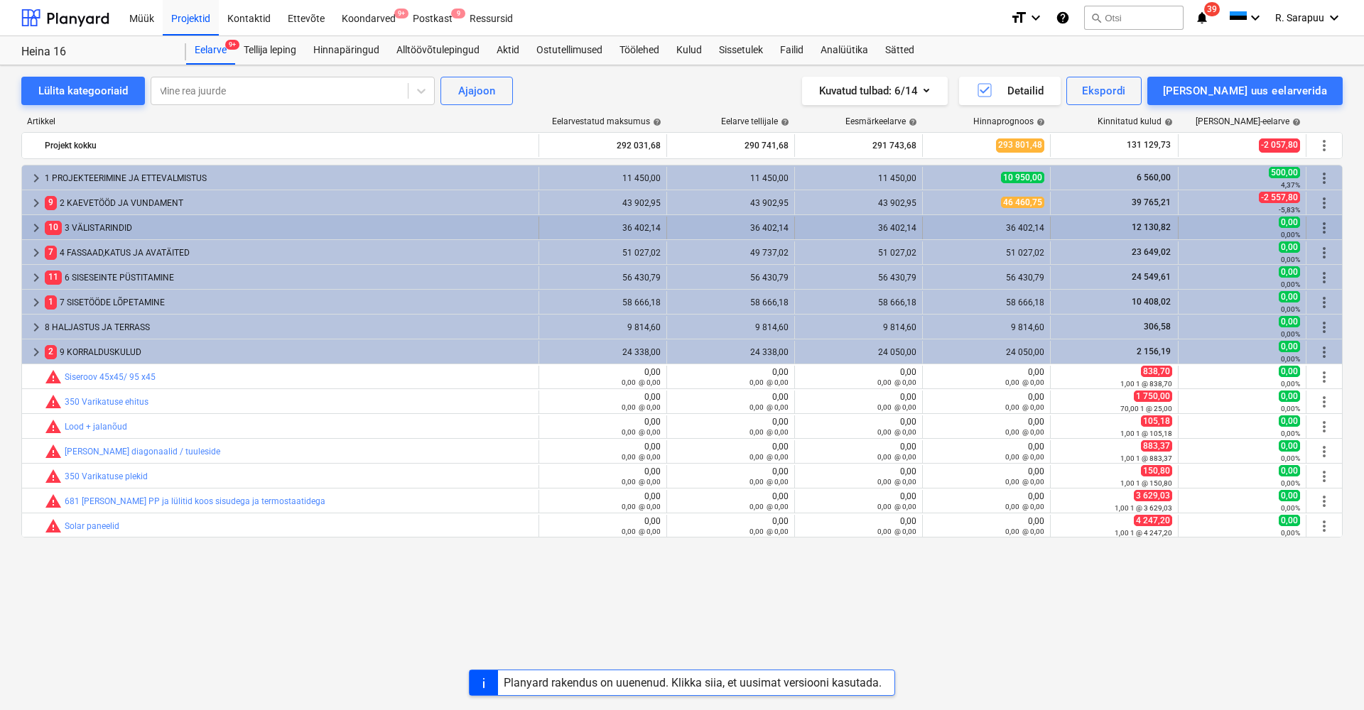
click at [38, 237] on div "keyboard_arrow_right" at bounding box center [36, 228] width 17 height 23
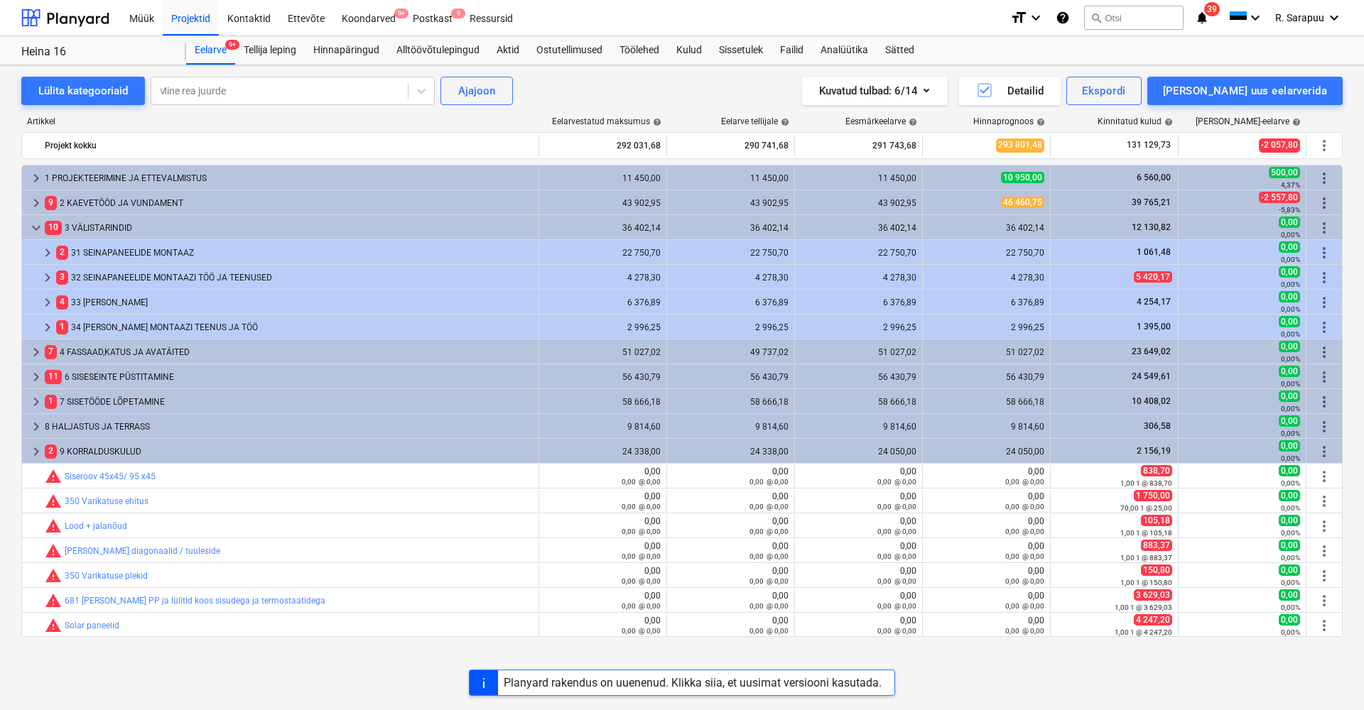
click at [38, 289] on div "keyboard_arrow_right 4 33 [PERSON_NAME] MONTAAZ 6 376,89 6 376,89 6 376,89 6 37…" at bounding box center [681, 301] width 1321 height 25
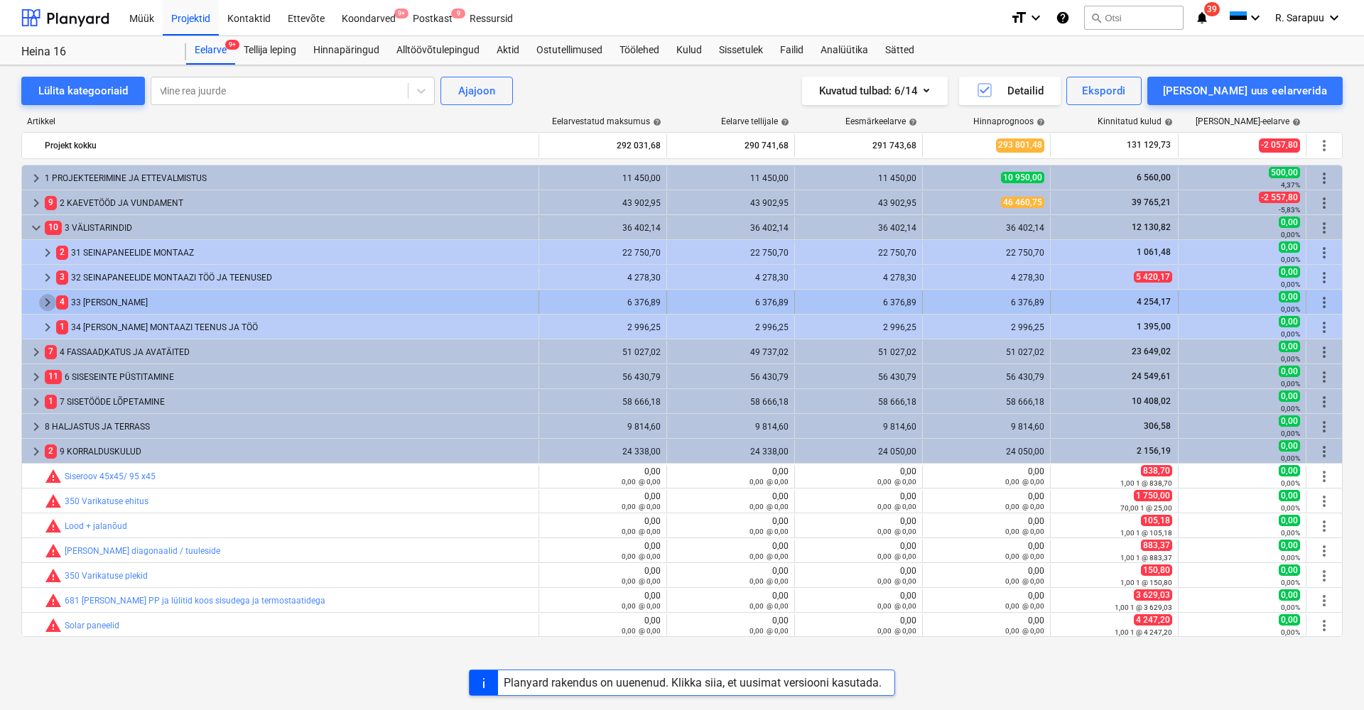
click at [48, 296] on span "keyboard_arrow_right" at bounding box center [47, 302] width 17 height 17
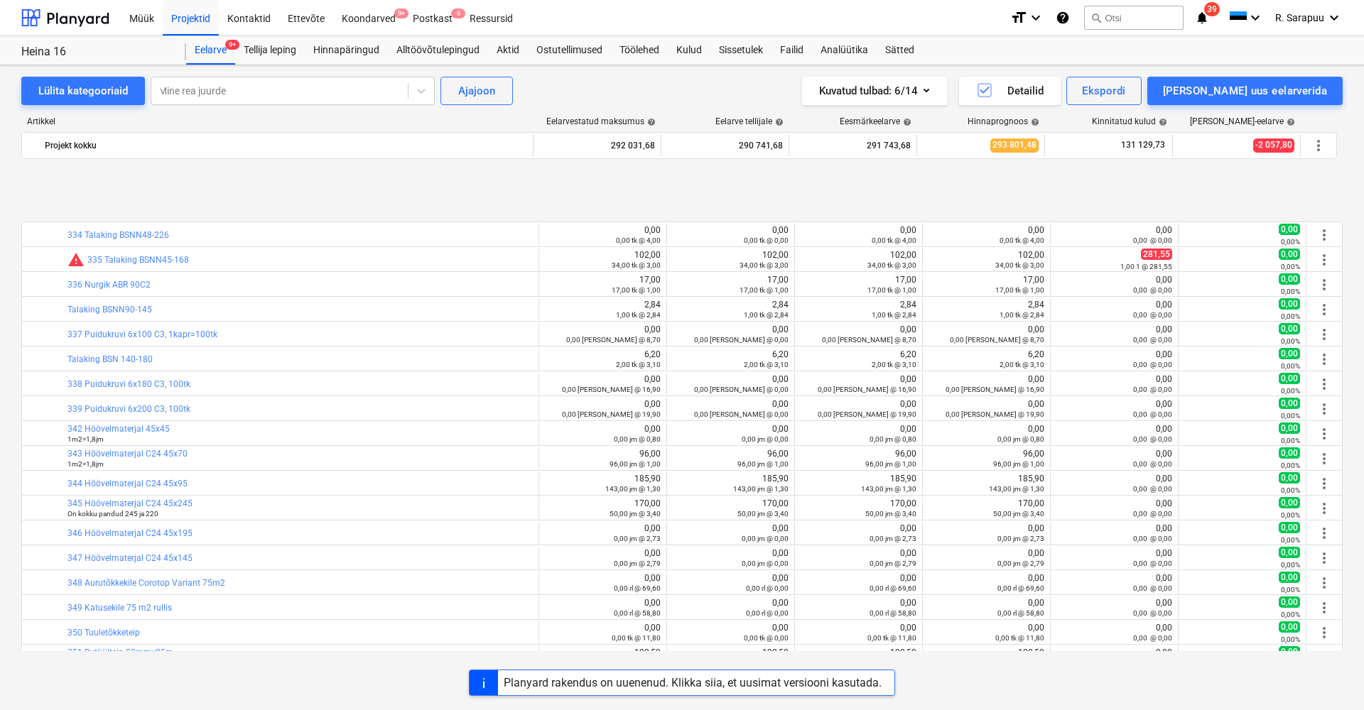
scroll to position [396, 0]
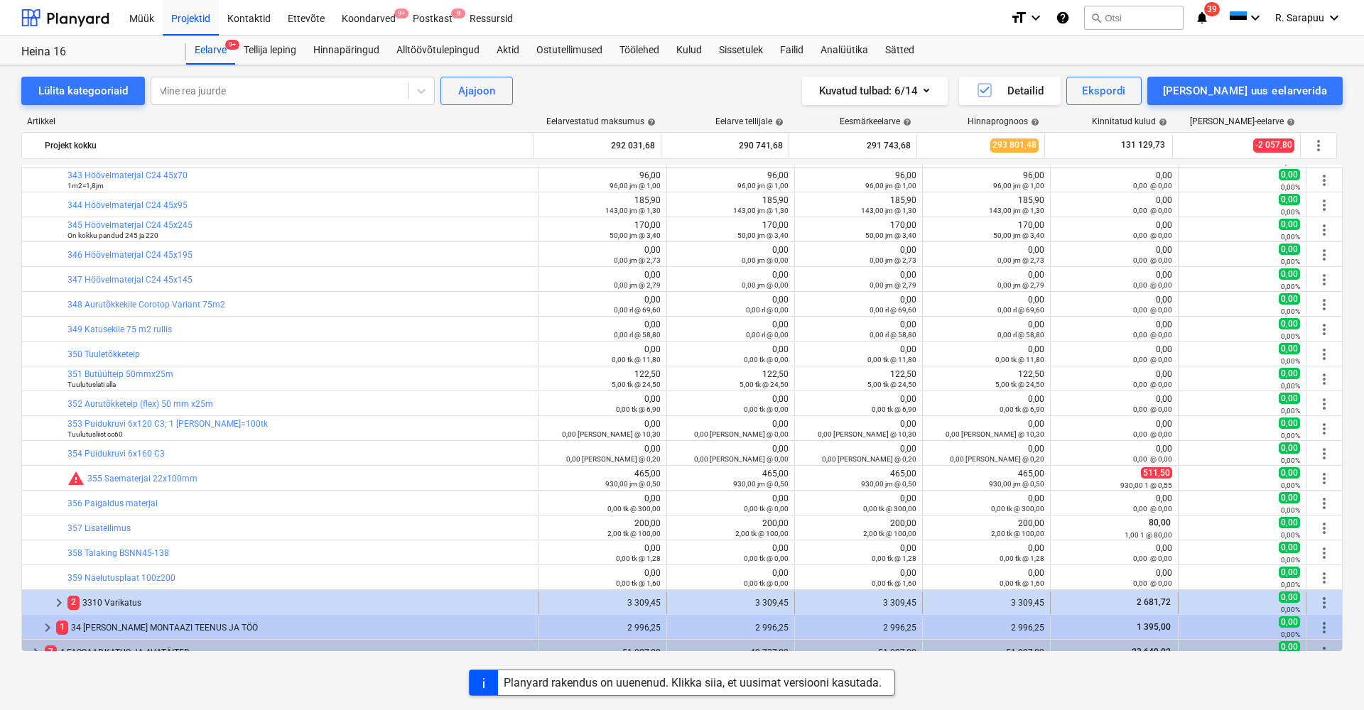
click at [60, 596] on span "keyboard_arrow_right" at bounding box center [58, 603] width 17 height 17
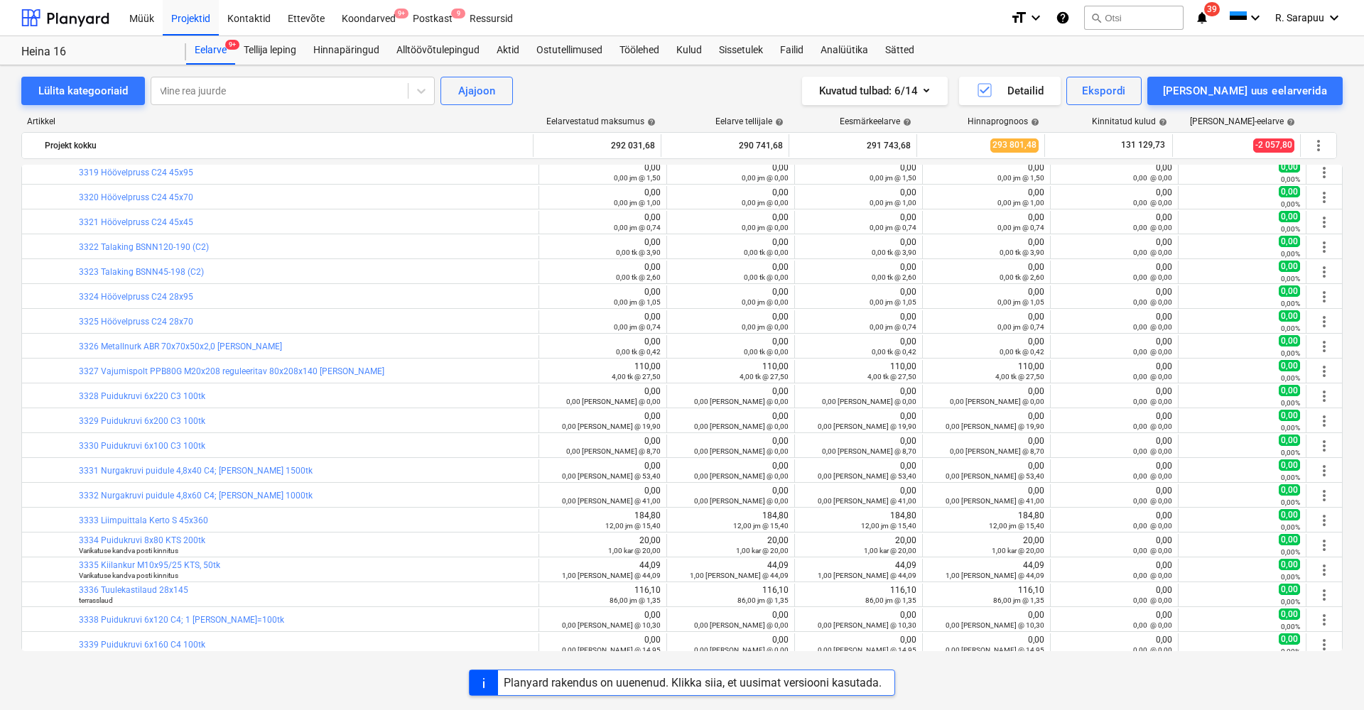
scroll to position [1108, 0]
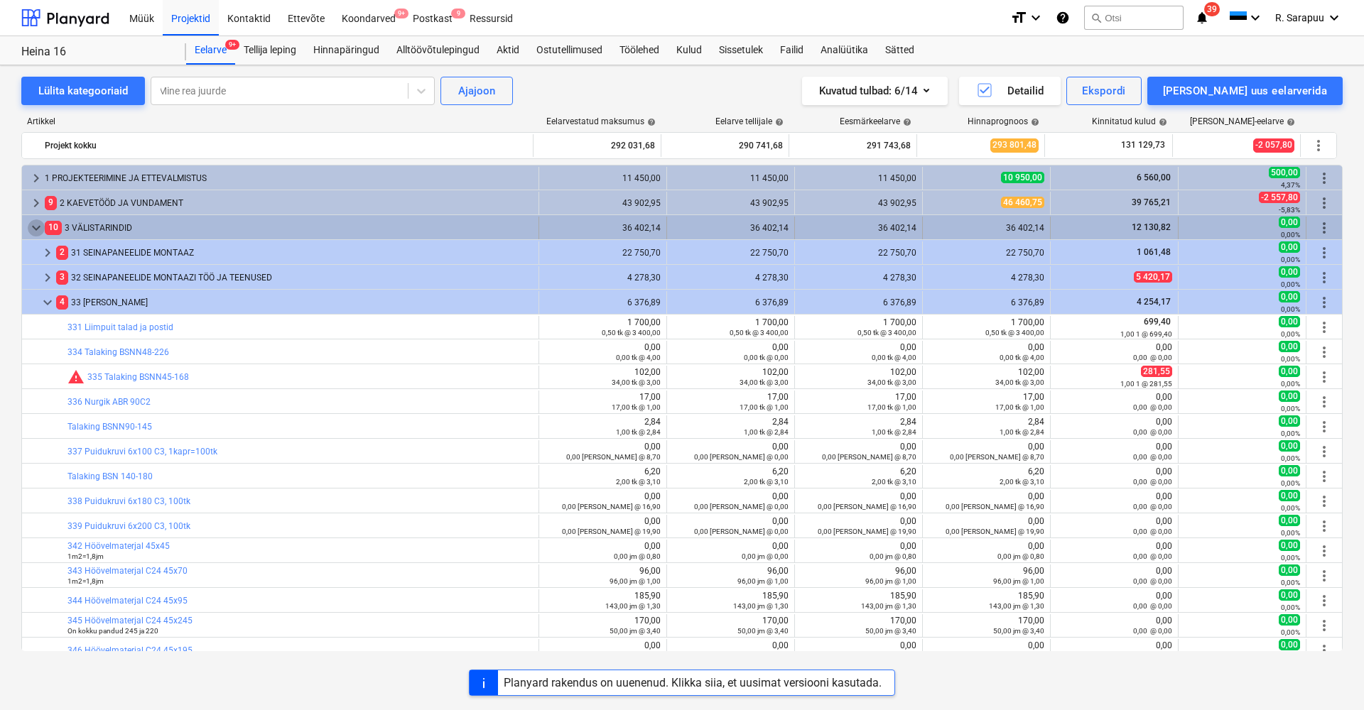
click at [36, 234] on span "keyboard_arrow_down" at bounding box center [36, 228] width 17 height 17
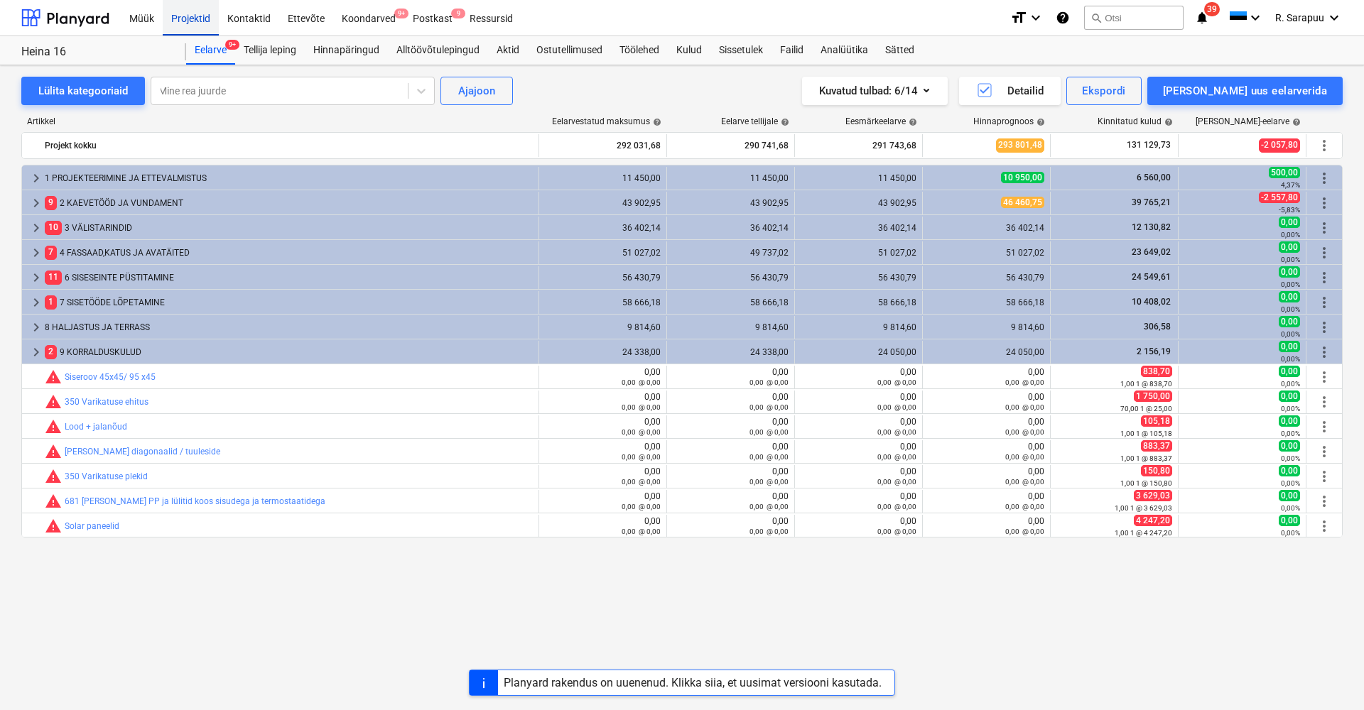
click at [180, 34] on div "Projektid" at bounding box center [191, 17] width 56 height 36
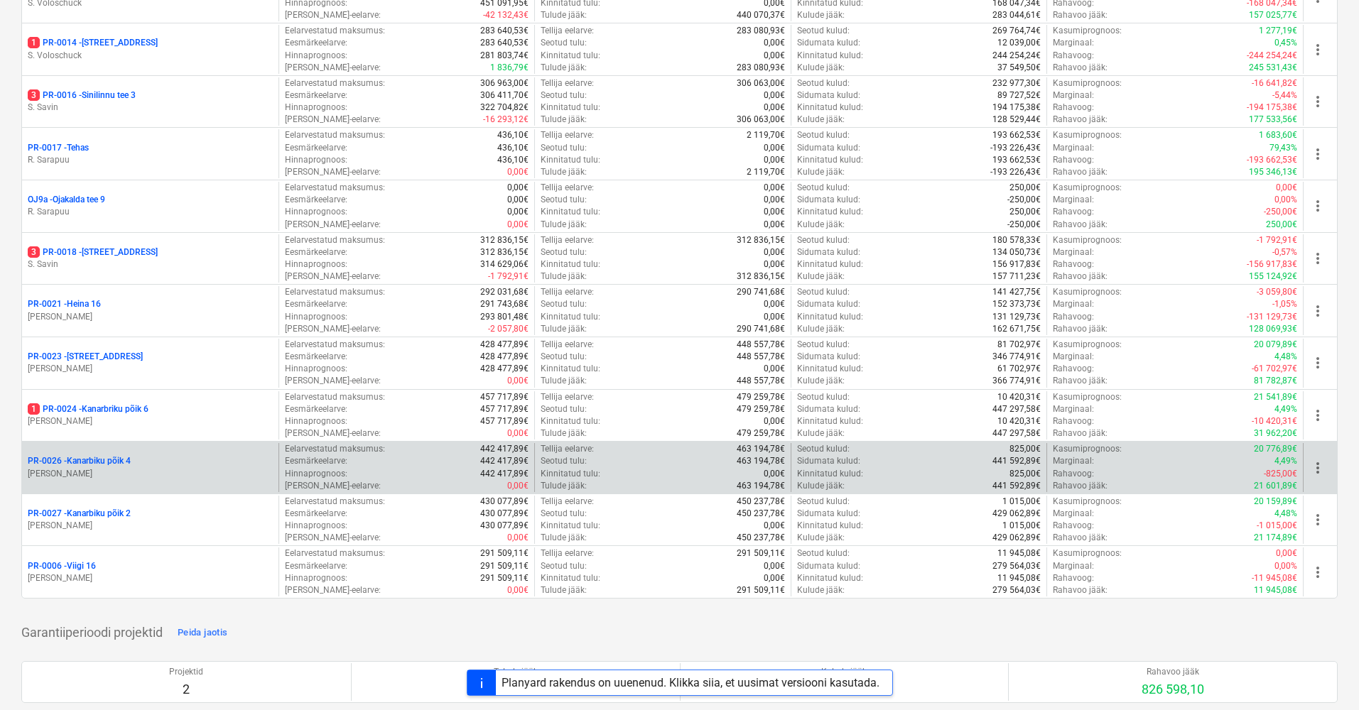
scroll to position [1121, 0]
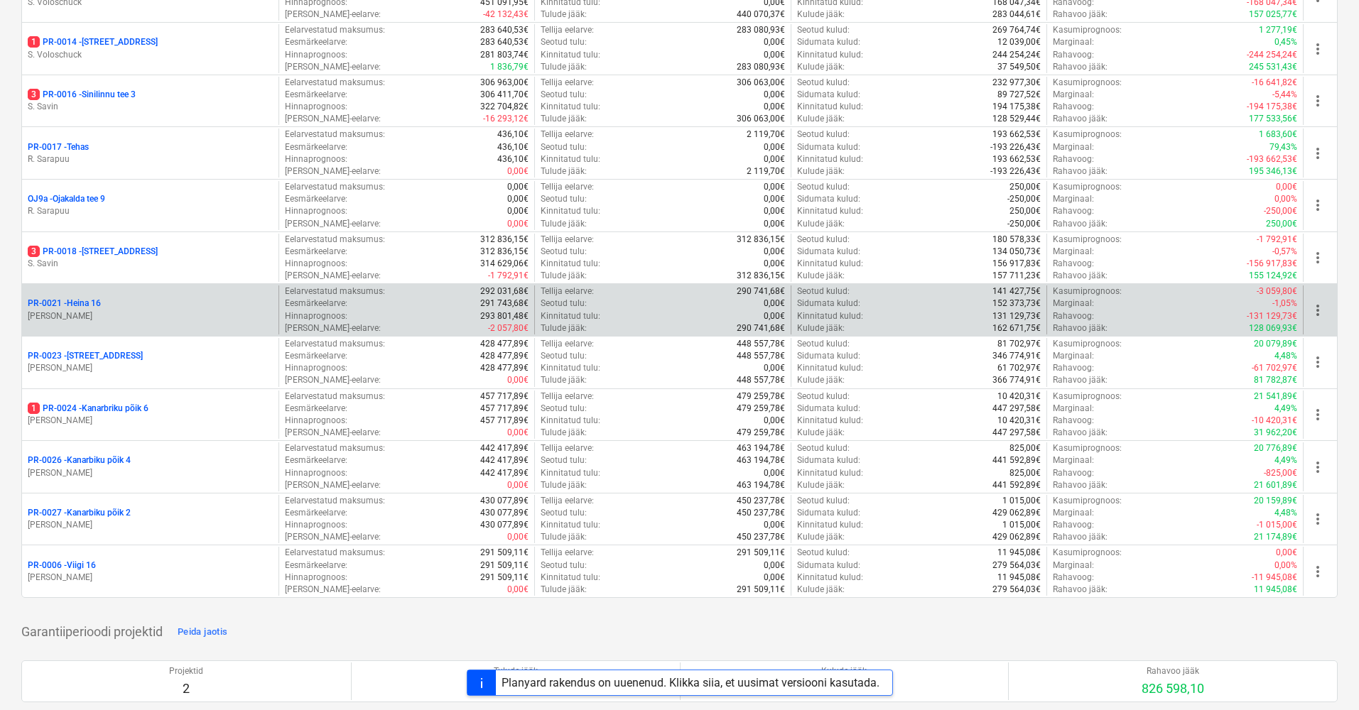
click at [83, 298] on p "PR-0021 - Heina 16" at bounding box center [64, 304] width 73 height 12
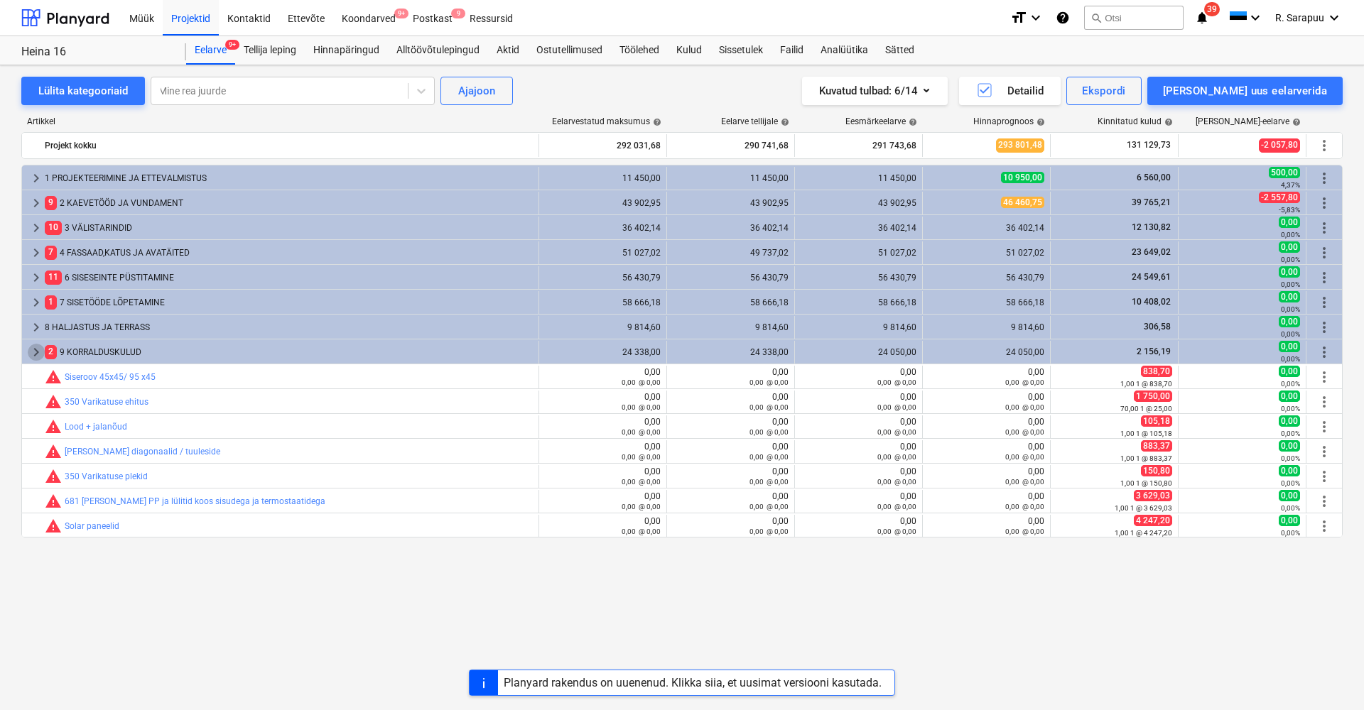
click at [38, 359] on span "keyboard_arrow_right" at bounding box center [36, 352] width 17 height 17
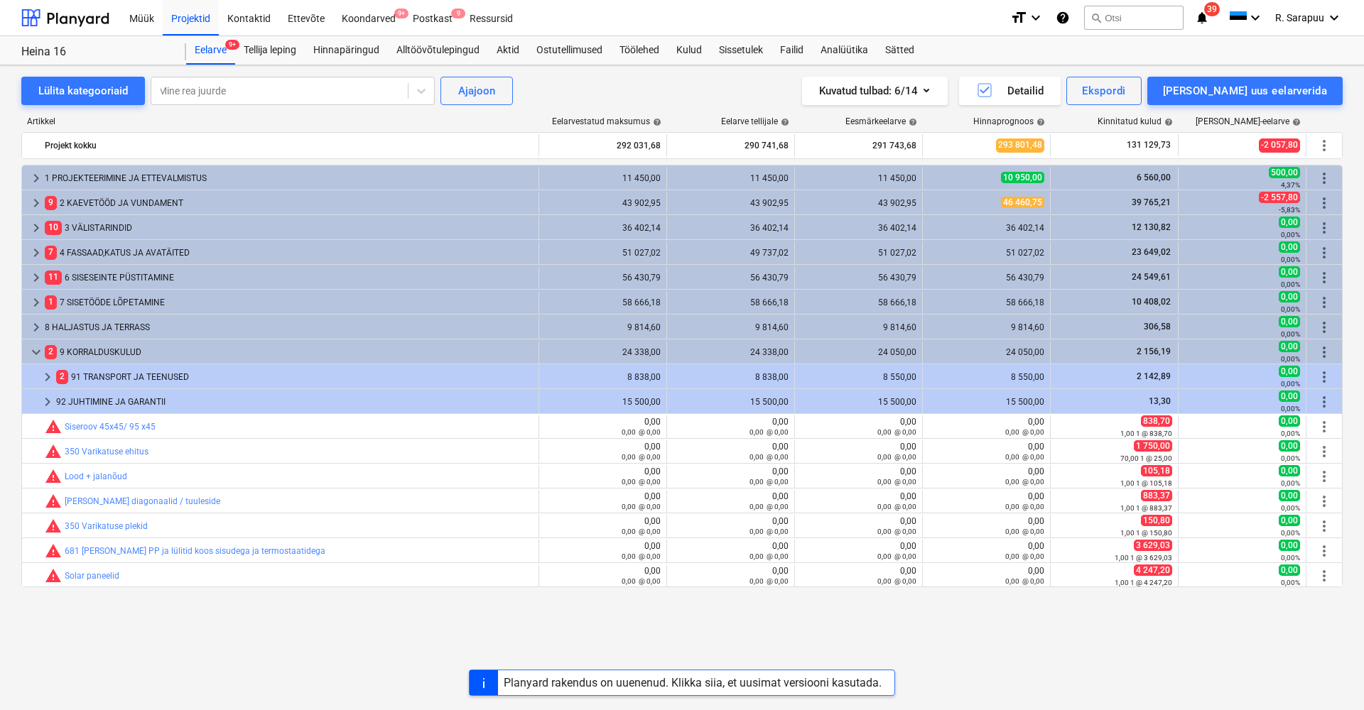
click at [38, 359] on span "keyboard_arrow_down" at bounding box center [36, 352] width 17 height 17
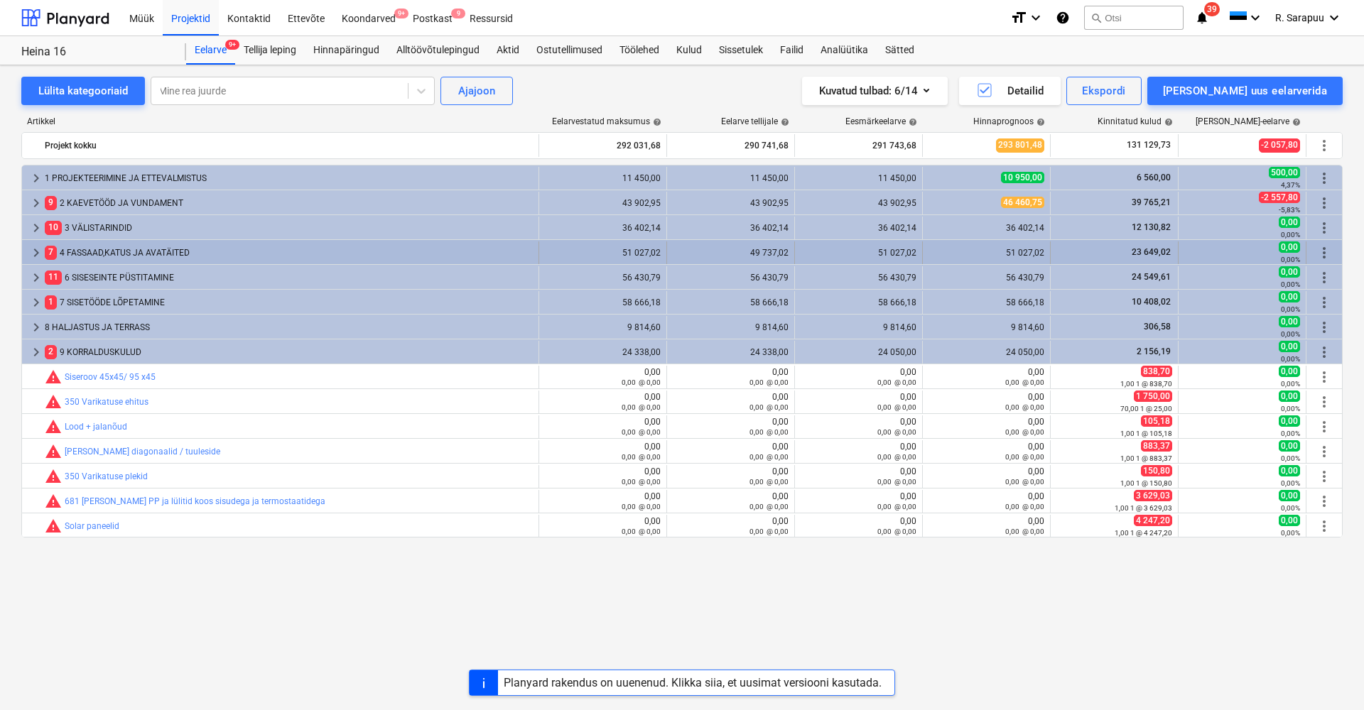
click at [1148, 252] on span "23 649,02" at bounding box center [1151, 252] width 42 height 10
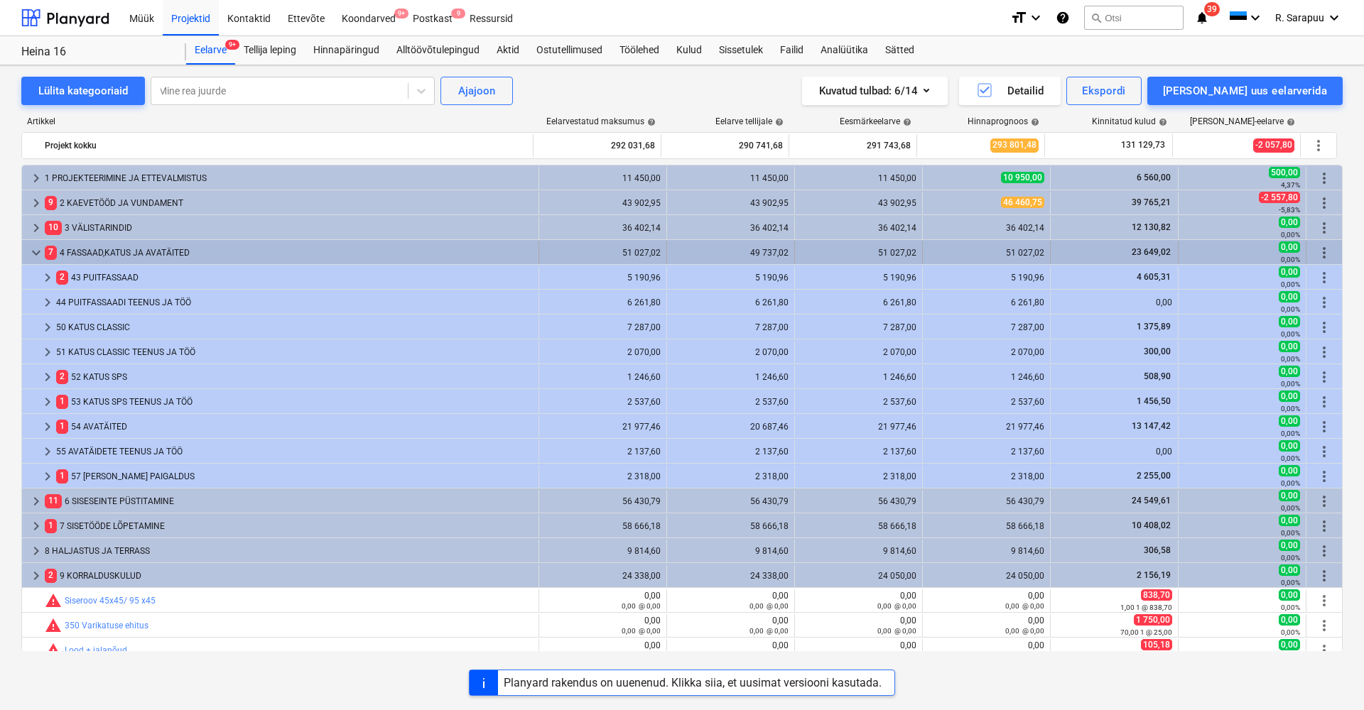
click at [33, 257] on span "keyboard_arrow_down" at bounding box center [36, 252] width 17 height 17
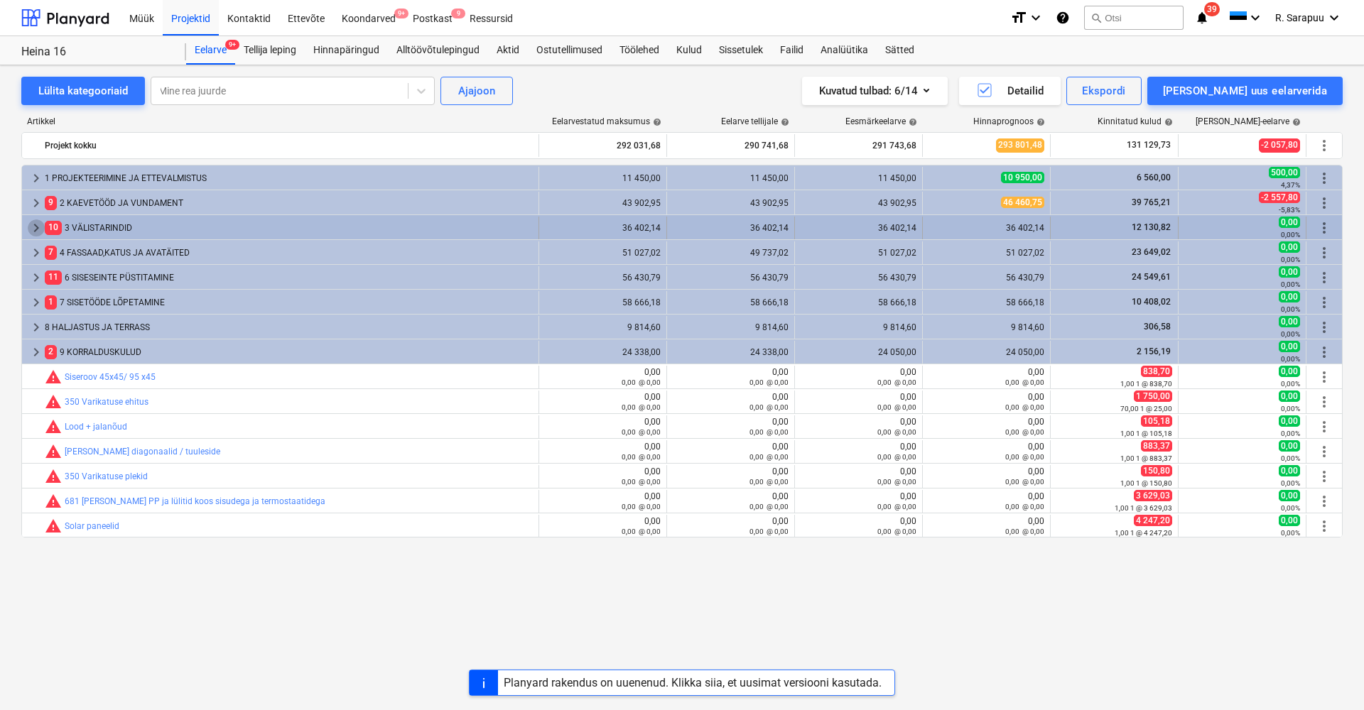
click at [32, 222] on span "keyboard_arrow_right" at bounding box center [36, 228] width 17 height 17
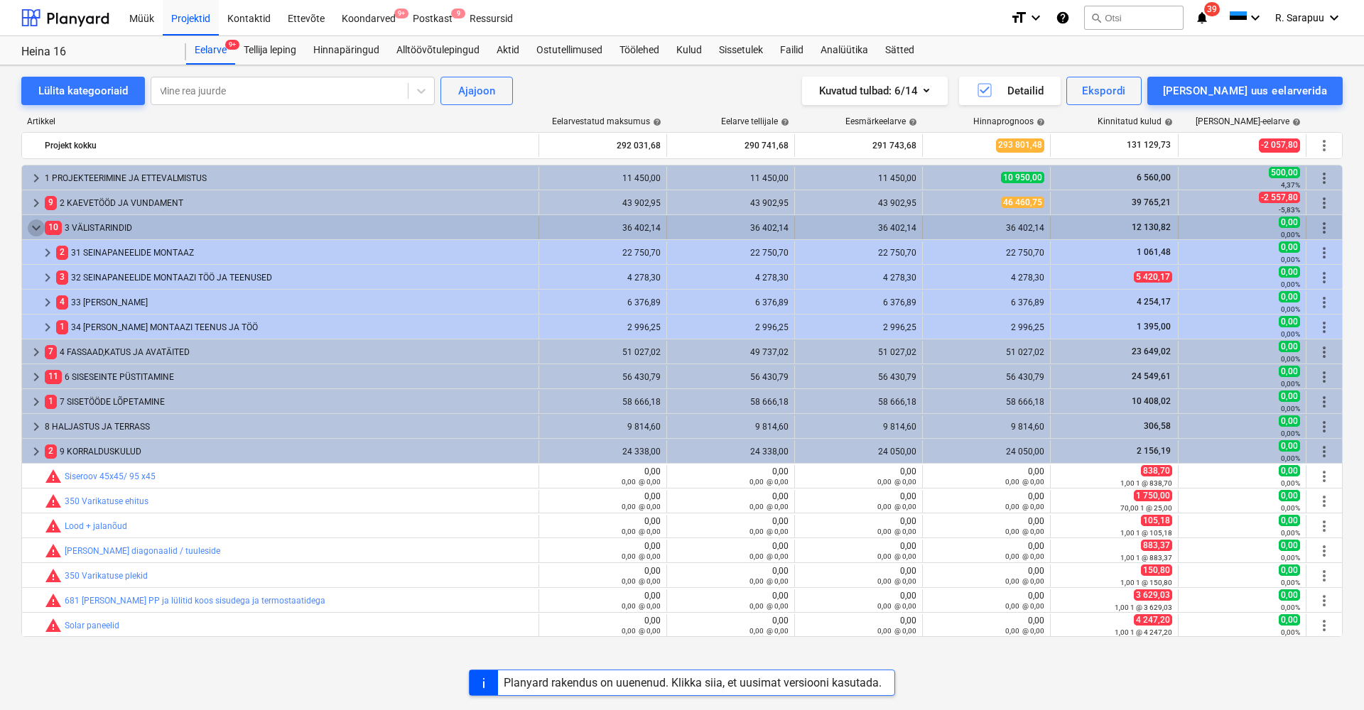
click at [36, 227] on span "keyboard_arrow_down" at bounding box center [36, 228] width 17 height 17
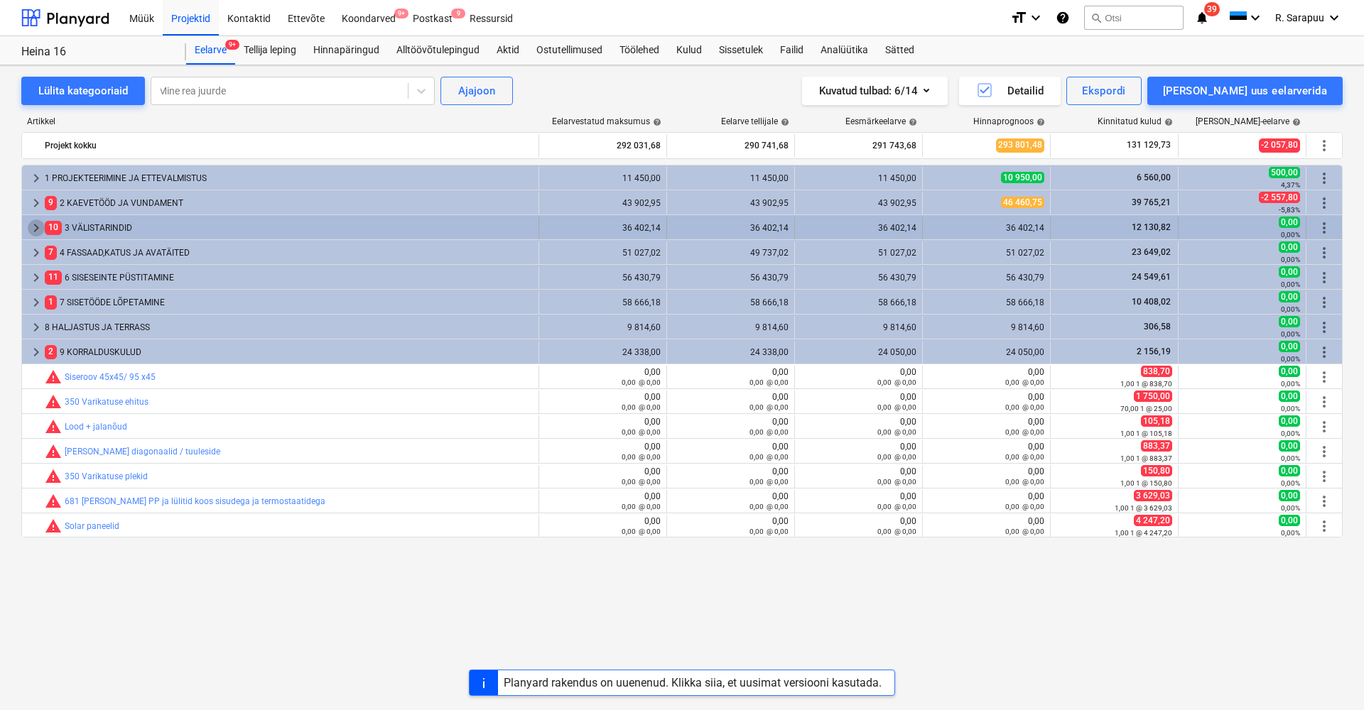
click at [36, 232] on span "keyboard_arrow_right" at bounding box center [36, 228] width 17 height 17
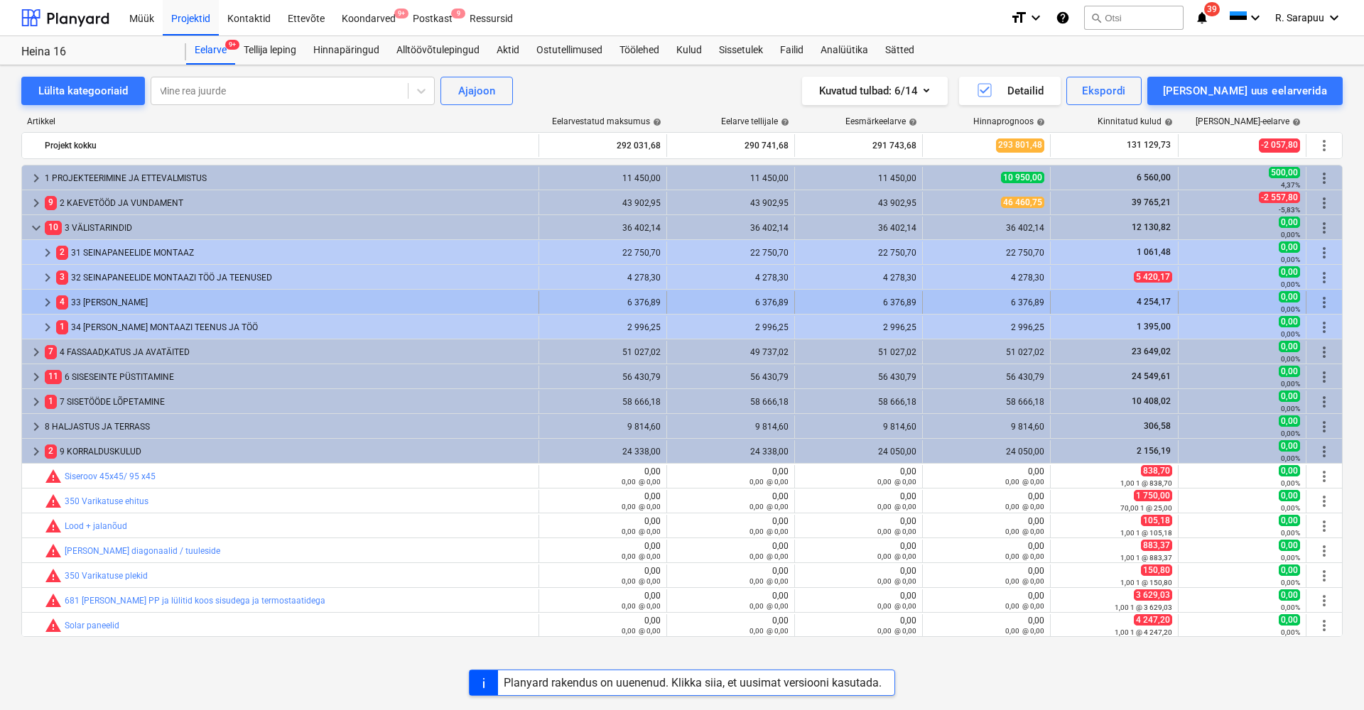
click at [51, 303] on span "keyboard_arrow_right" at bounding box center [47, 302] width 17 height 17
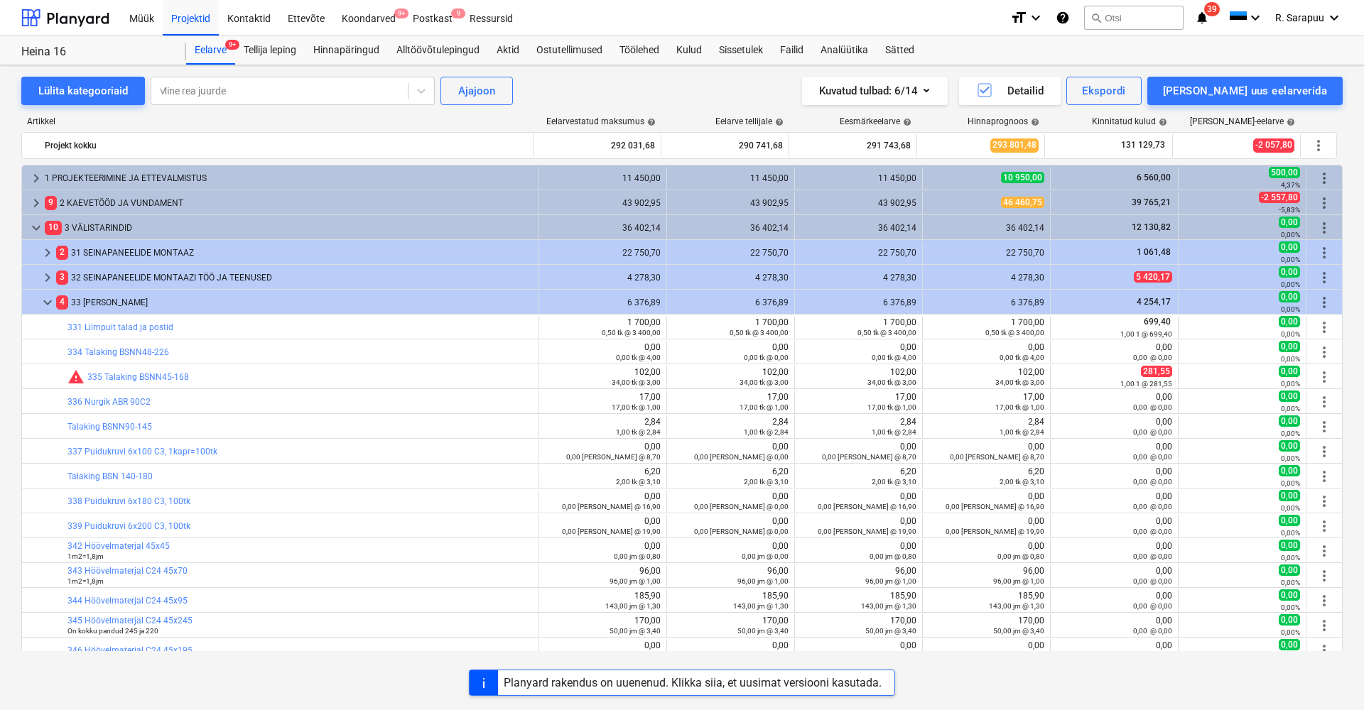
click at [51, 303] on span "keyboard_arrow_down" at bounding box center [47, 302] width 17 height 17
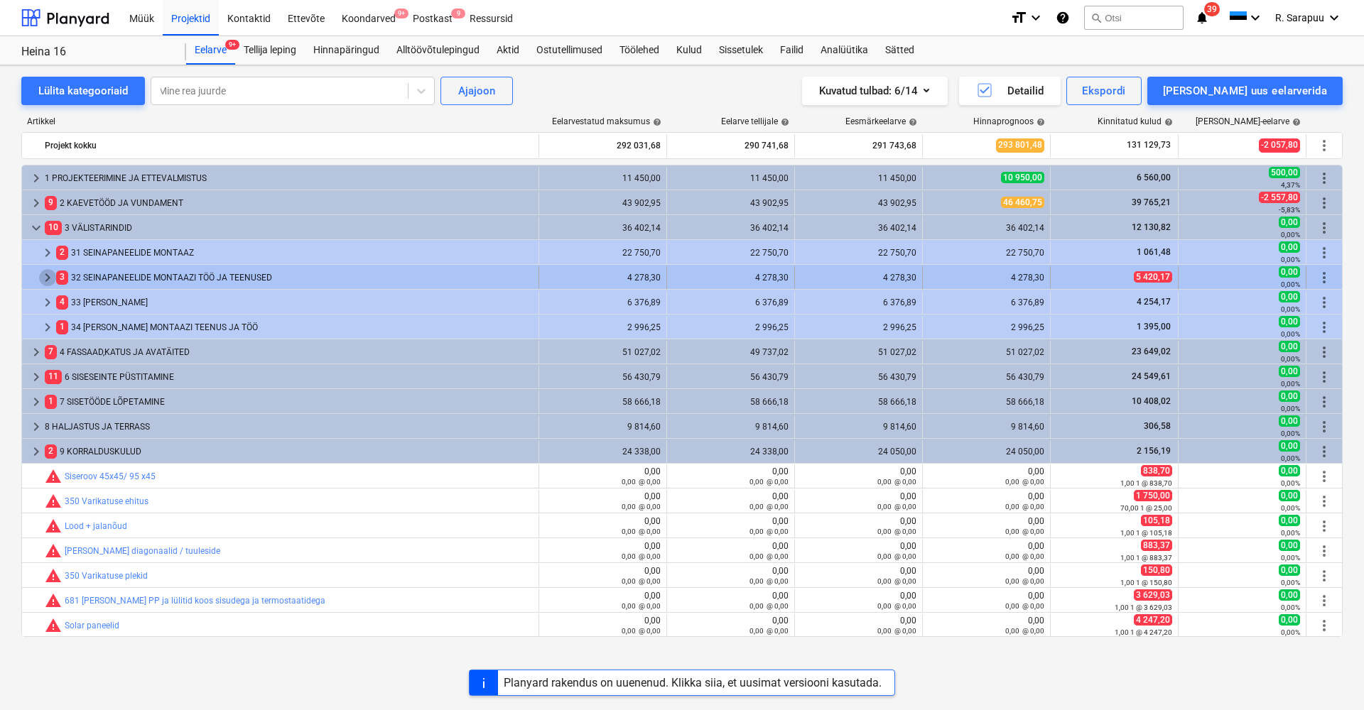
click at [50, 277] on span "keyboard_arrow_right" at bounding box center [47, 277] width 17 height 17
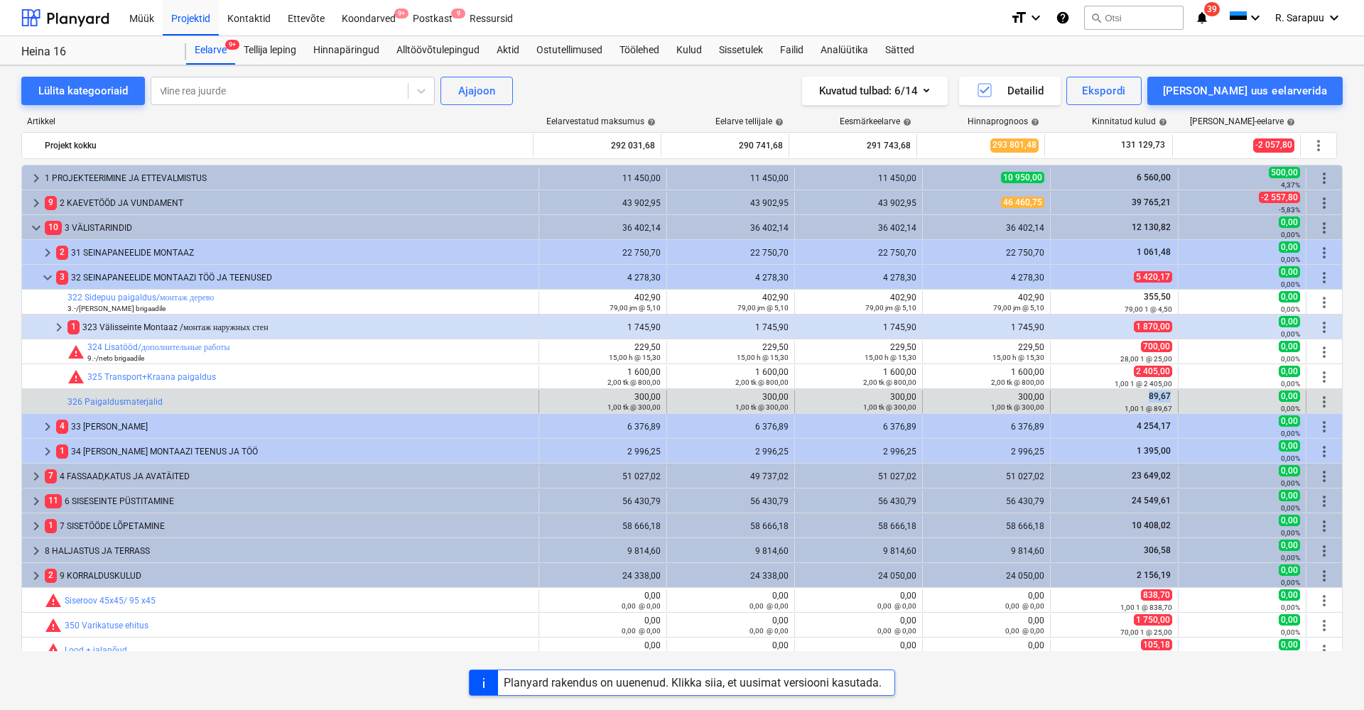
drag, startPoint x: 1132, startPoint y: 399, endPoint x: 1172, endPoint y: 399, distance: 39.1
click at [1172, 399] on div "89,67 1,00 1 @ 89,67" at bounding box center [1115, 402] width 128 height 23
drag, startPoint x: 1010, startPoint y: 398, endPoint x: 1047, endPoint y: 396, distance: 36.3
click at [1045, 396] on div "edit 300,00 1,00 tk @ 300,00" at bounding box center [987, 402] width 128 height 23
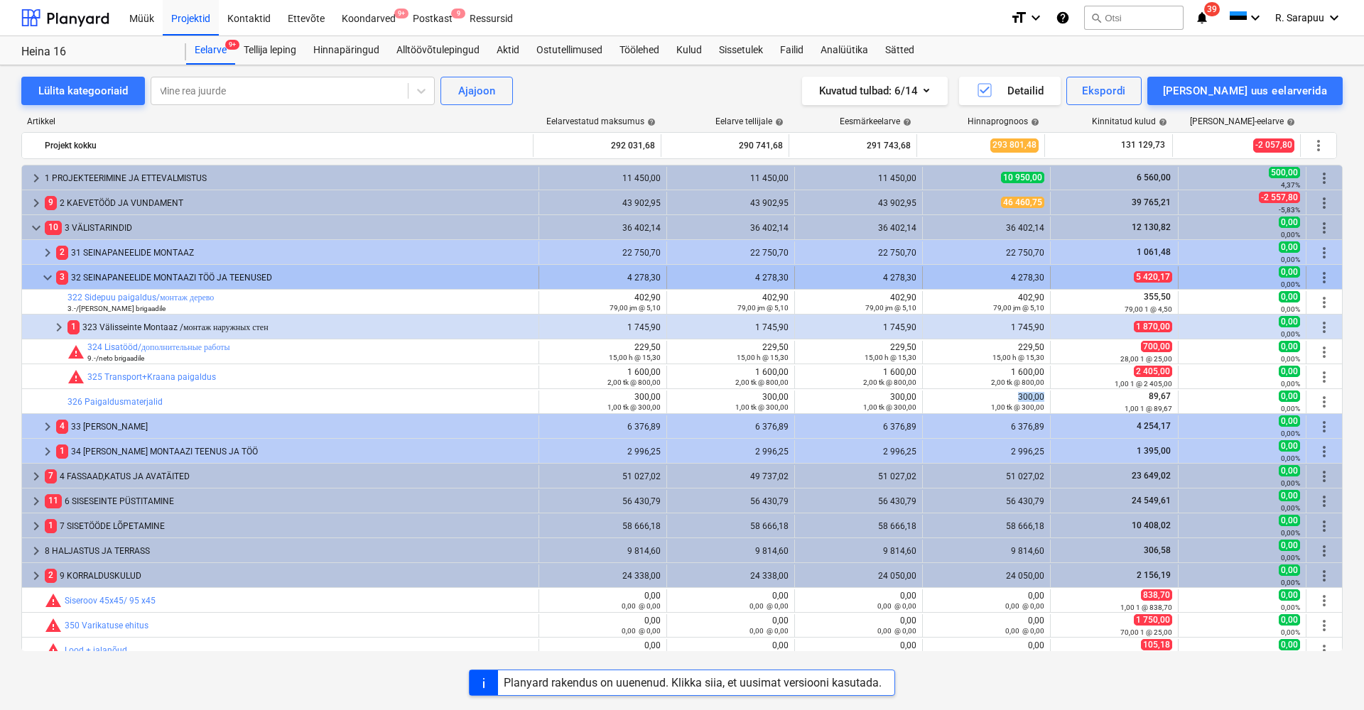
click at [45, 277] on span "keyboard_arrow_down" at bounding box center [47, 277] width 17 height 17
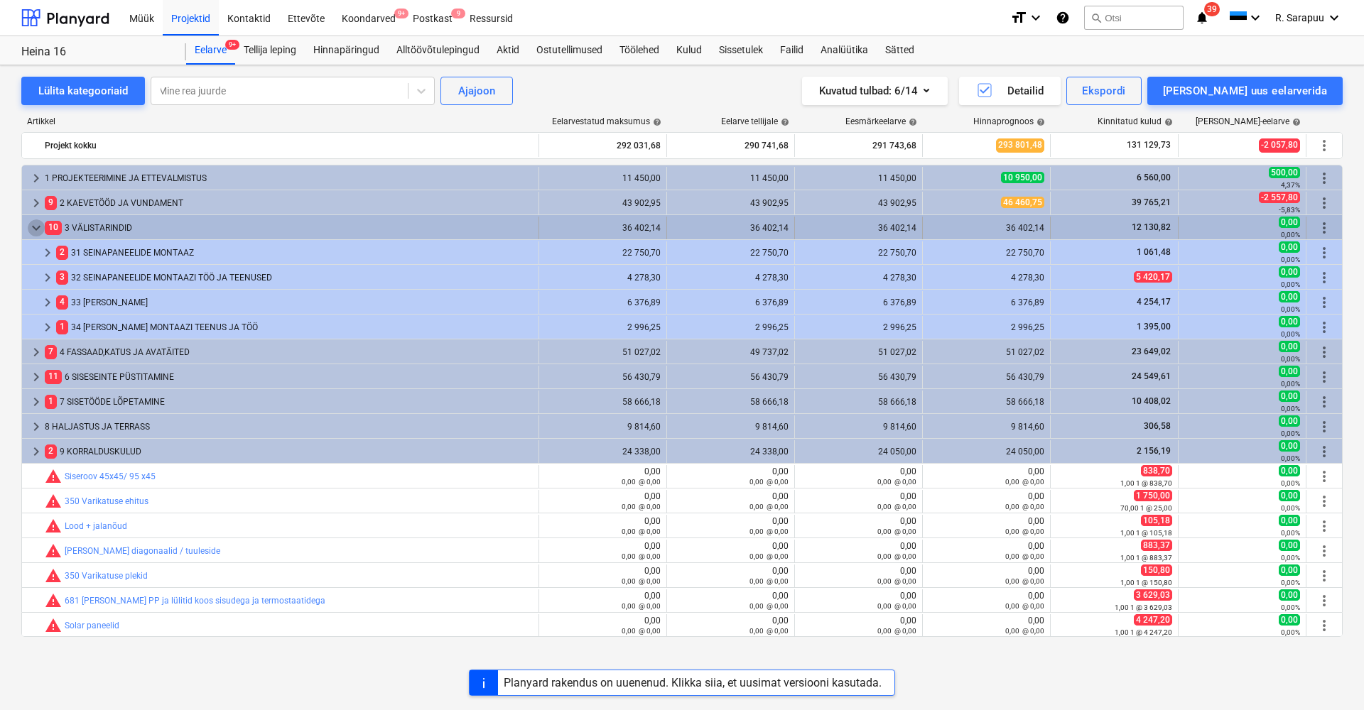
click at [36, 228] on span "keyboard_arrow_down" at bounding box center [36, 228] width 17 height 17
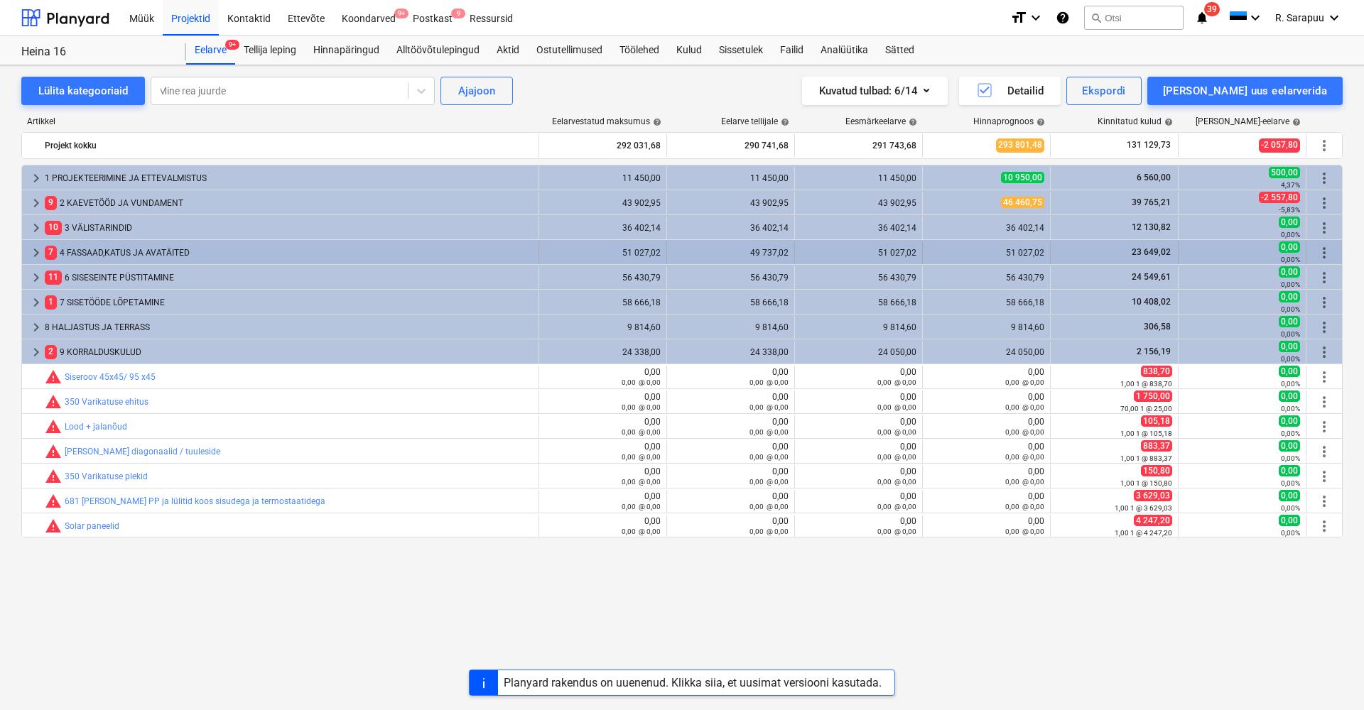
click at [36, 247] on span "keyboard_arrow_right" at bounding box center [36, 252] width 17 height 17
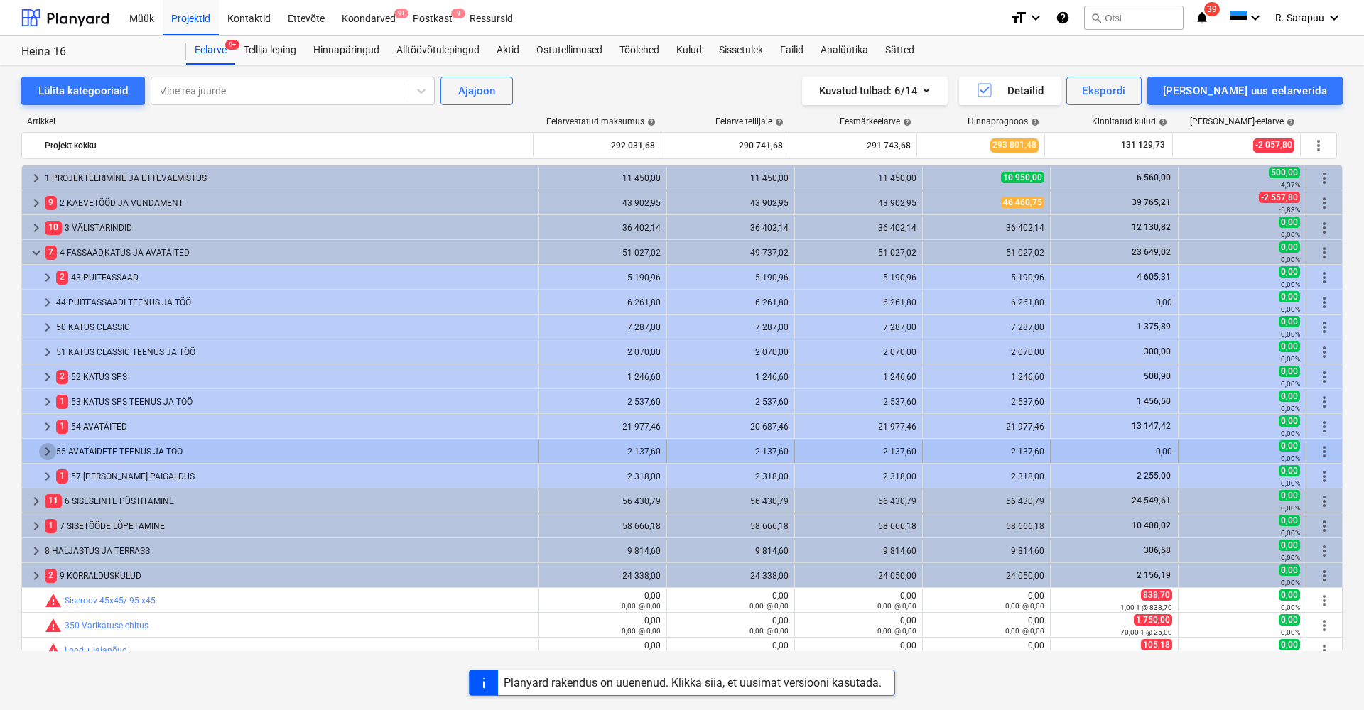
click at [48, 453] on span "keyboard_arrow_right" at bounding box center [47, 451] width 17 height 17
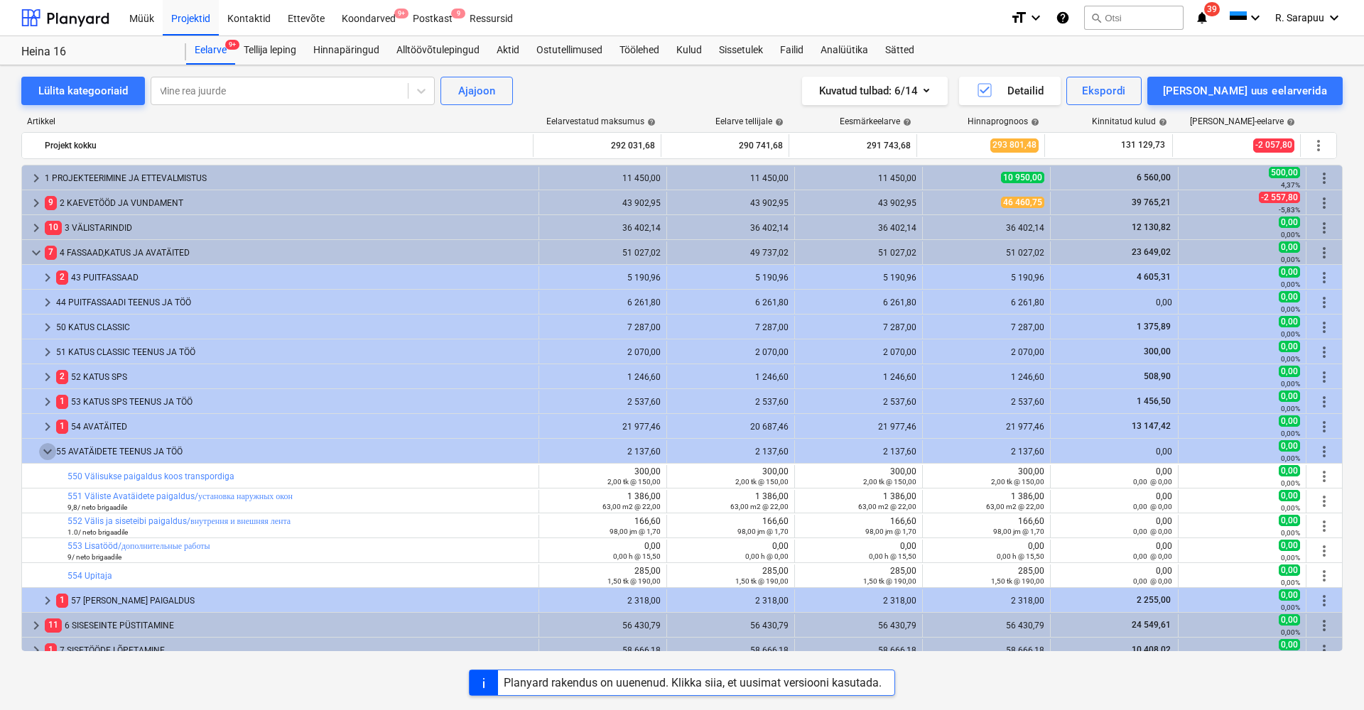
click at [48, 453] on span "keyboard_arrow_down" at bounding box center [47, 451] width 17 height 17
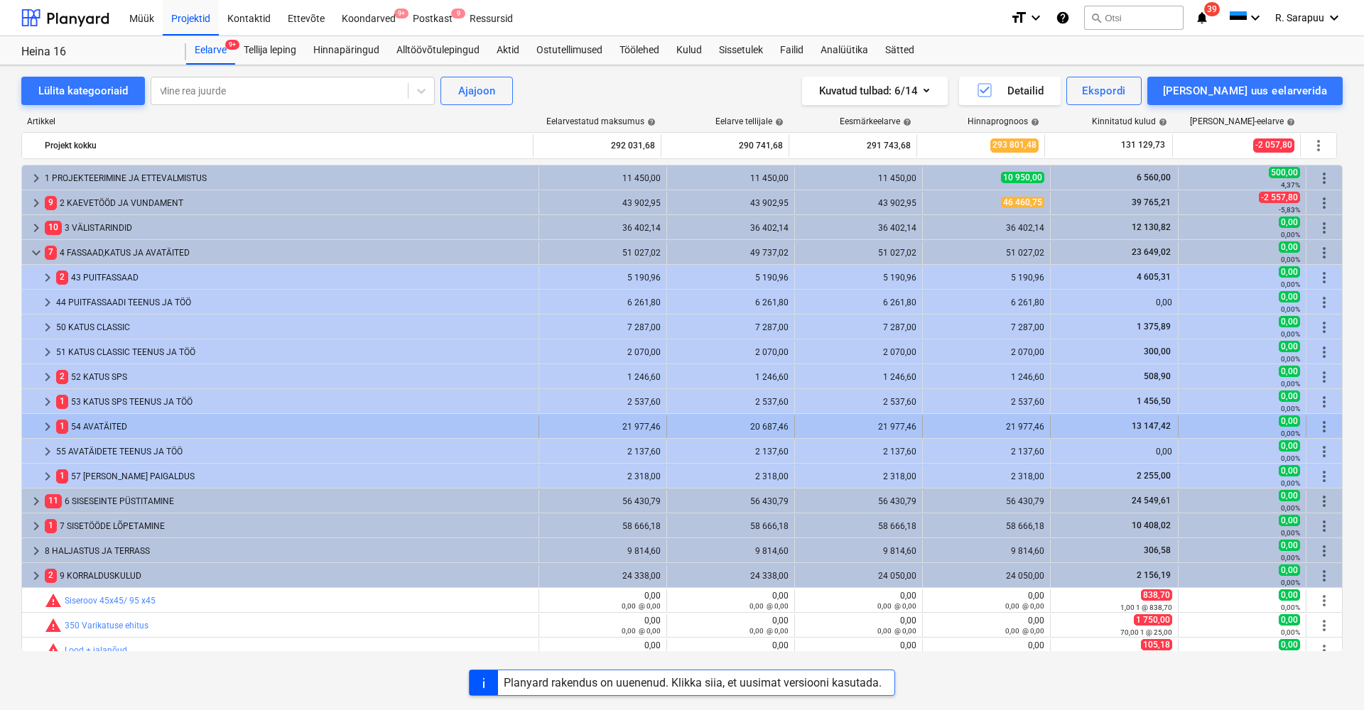
click at [53, 426] on span "keyboard_arrow_right" at bounding box center [47, 426] width 17 height 17
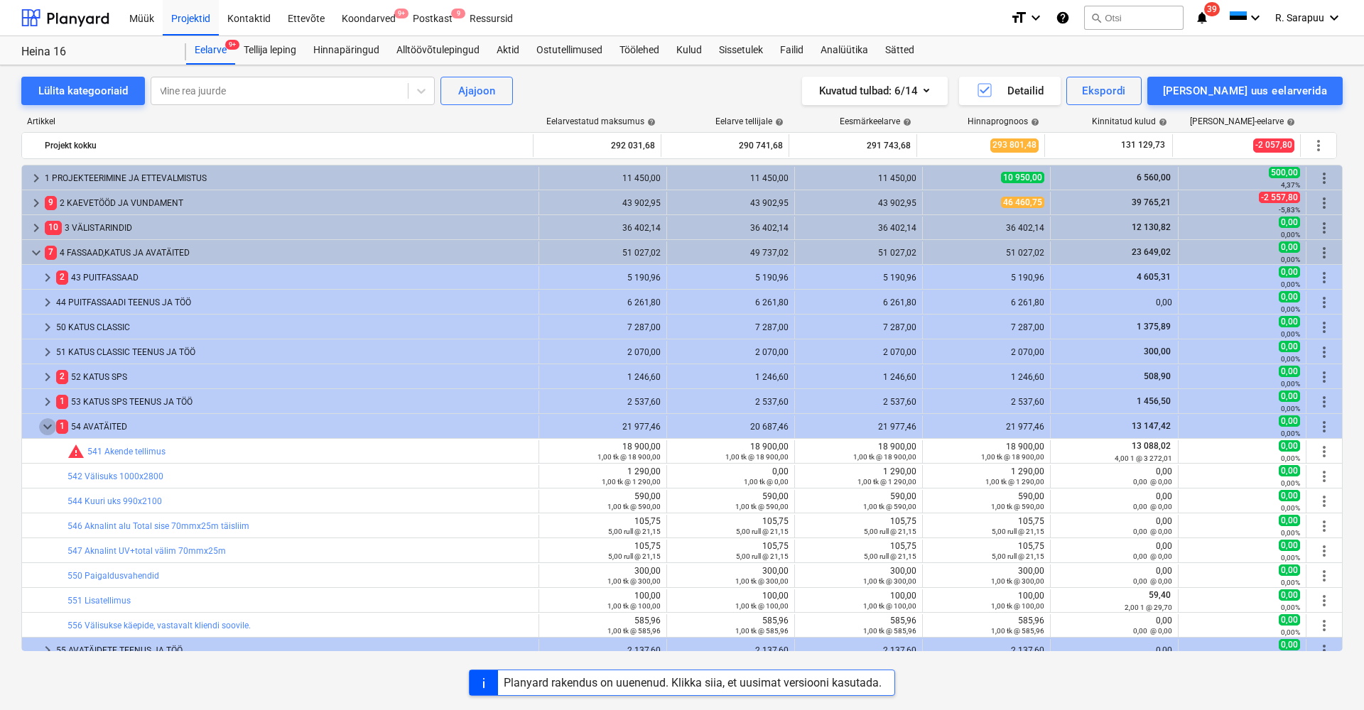
click at [53, 426] on span "keyboard_arrow_down" at bounding box center [47, 426] width 17 height 17
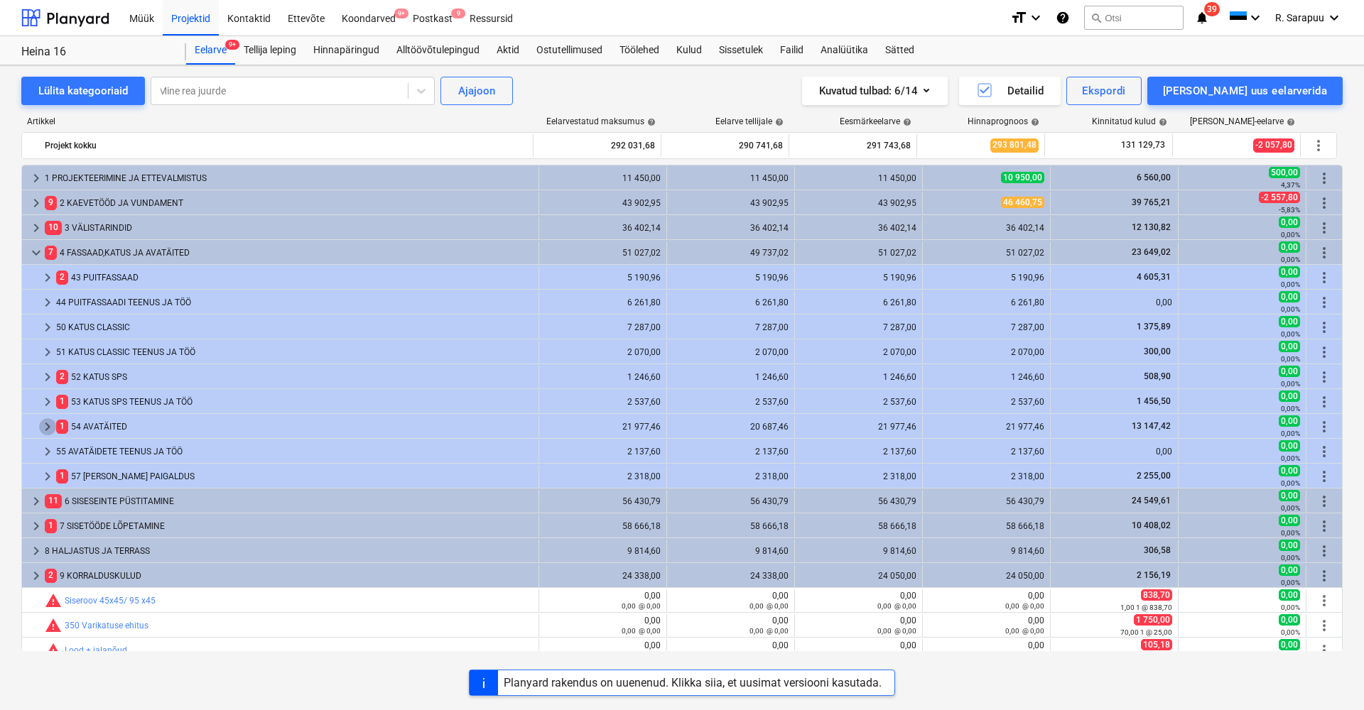
click at [53, 426] on span "keyboard_arrow_right" at bounding box center [47, 426] width 17 height 17
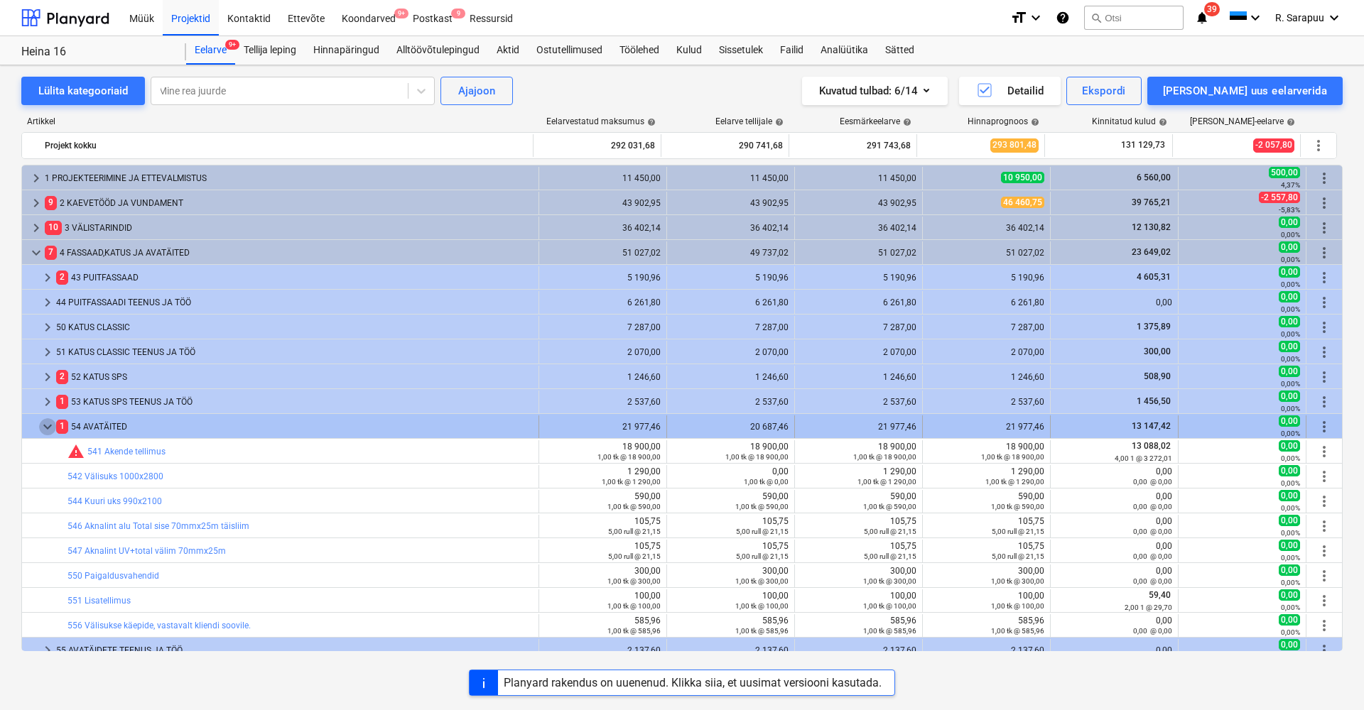
click at [50, 423] on span "keyboard_arrow_down" at bounding box center [47, 426] width 17 height 17
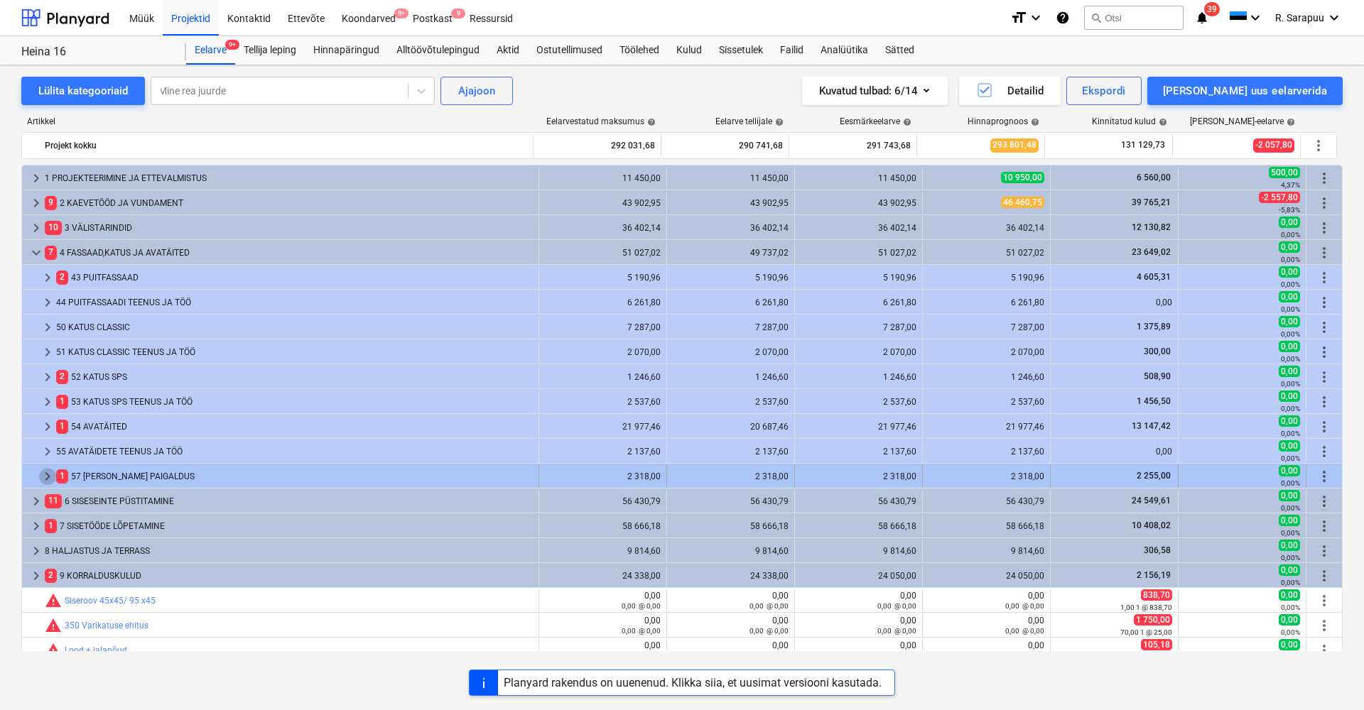
click at [48, 480] on span "keyboard_arrow_right" at bounding box center [47, 476] width 17 height 17
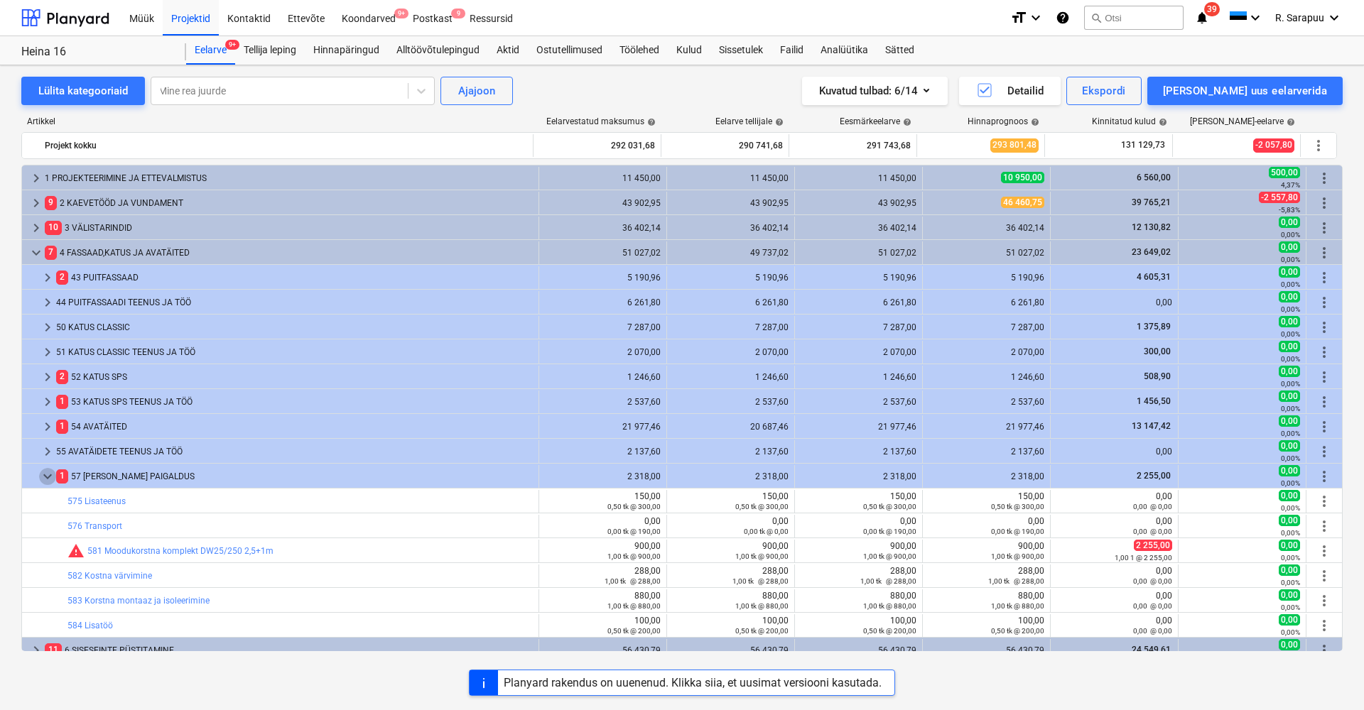
click at [48, 480] on span "keyboard_arrow_down" at bounding box center [47, 476] width 17 height 17
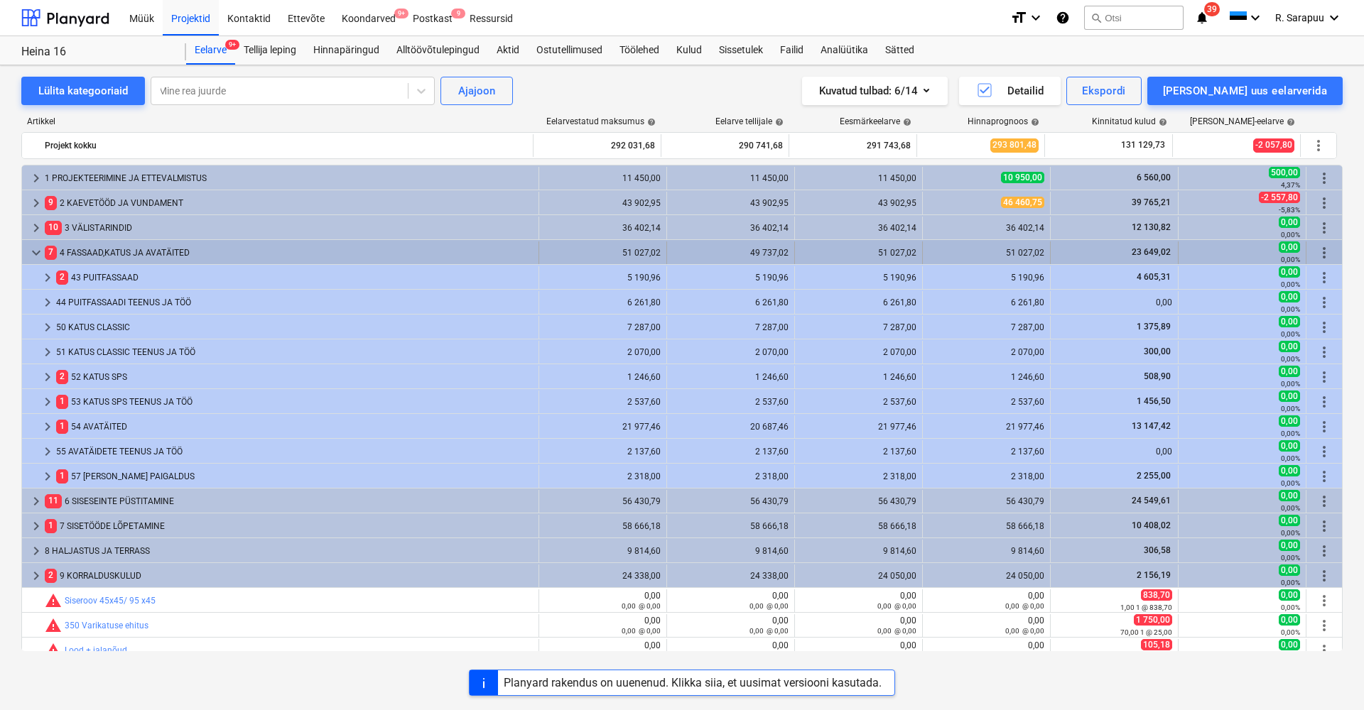
click at [38, 252] on span "keyboard_arrow_down" at bounding box center [36, 252] width 17 height 17
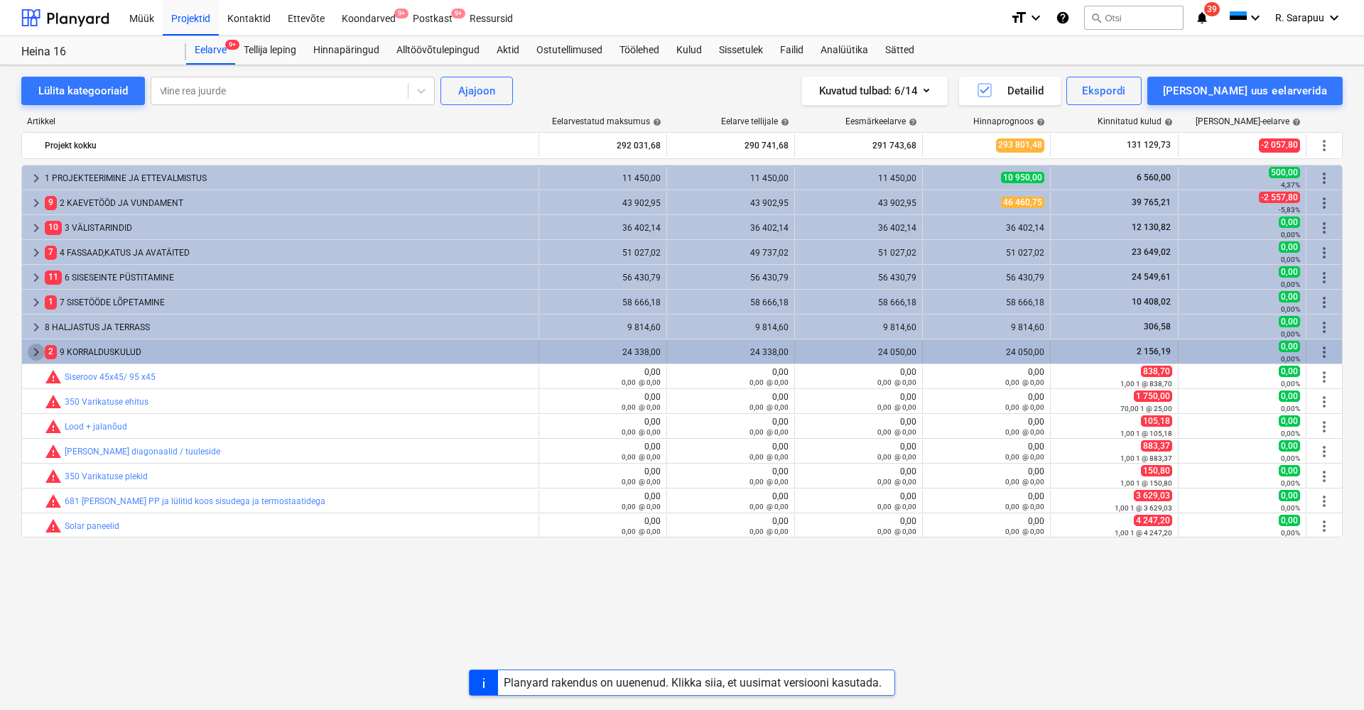
click at [38, 350] on span "keyboard_arrow_right" at bounding box center [36, 352] width 17 height 17
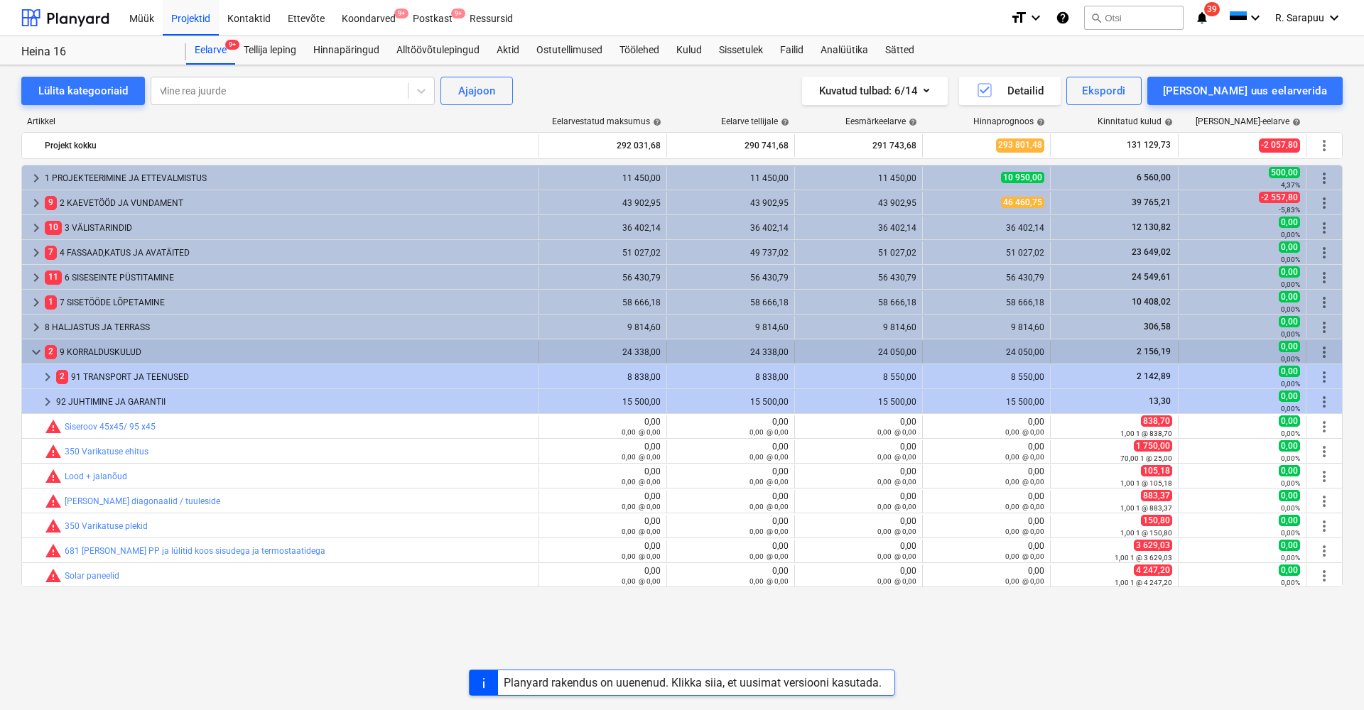
click at [35, 350] on span "keyboard_arrow_down" at bounding box center [36, 352] width 17 height 17
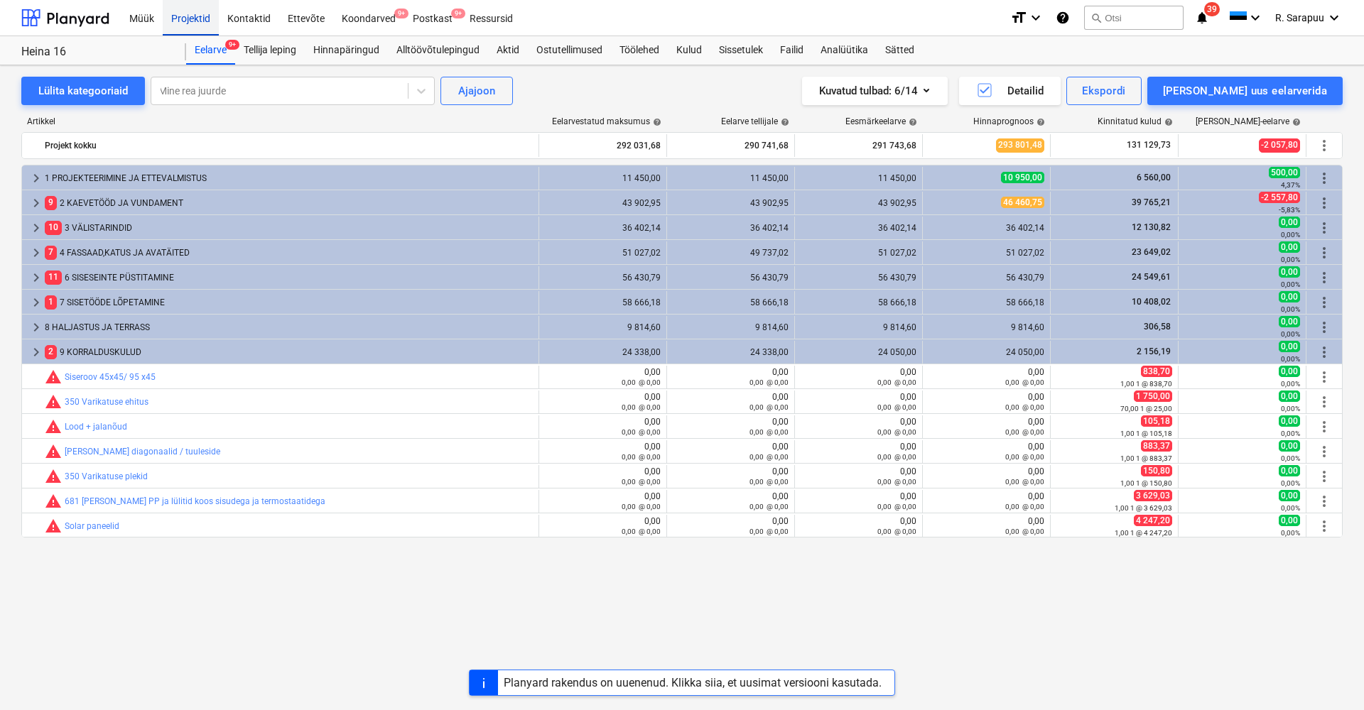
click at [195, 23] on div "Projektid" at bounding box center [191, 17] width 56 height 36
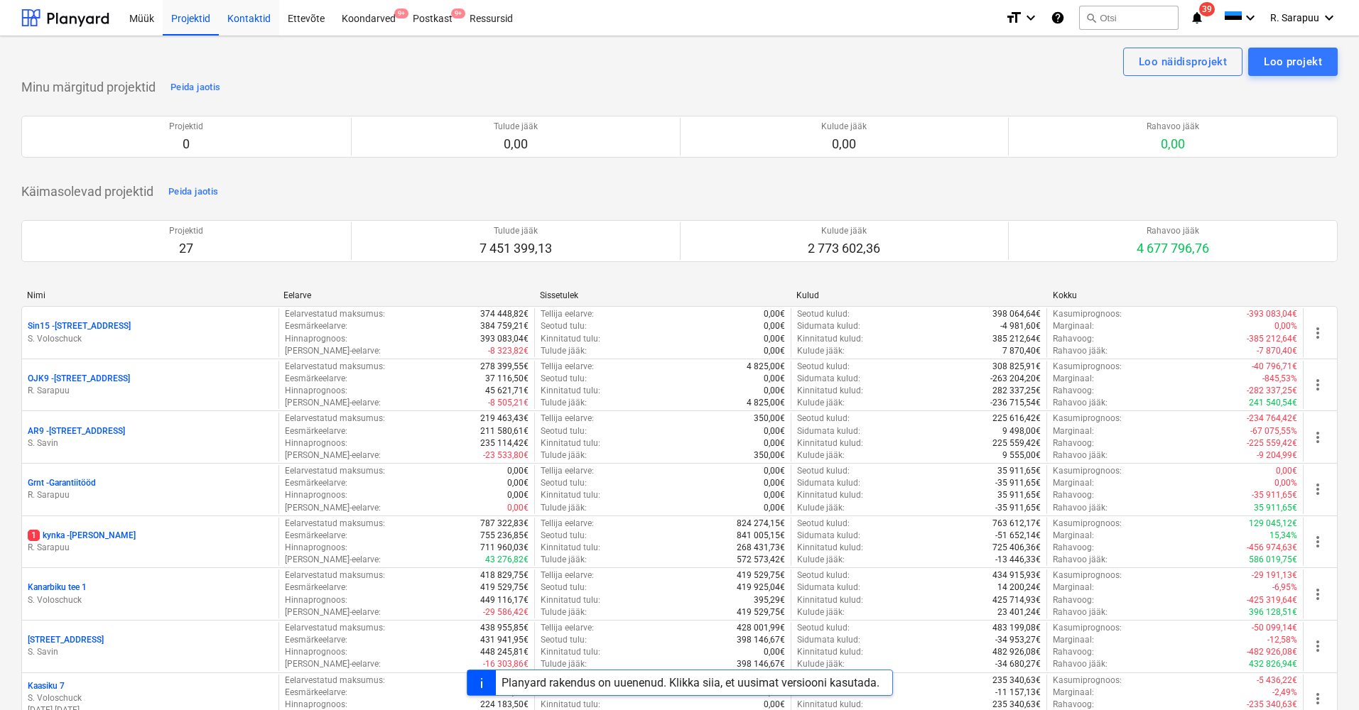
click at [232, 24] on div "Kontaktid" at bounding box center [249, 17] width 60 height 36
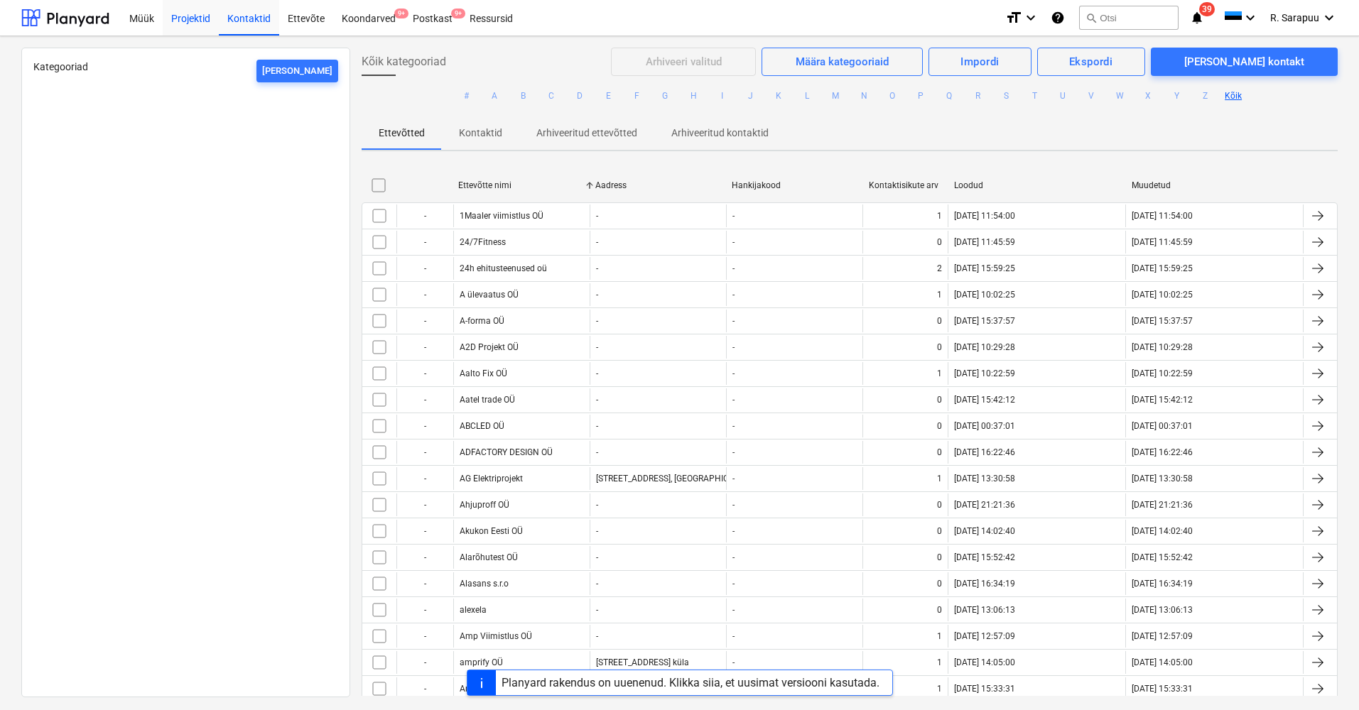
click at [202, 24] on div "Projektid" at bounding box center [191, 17] width 56 height 36
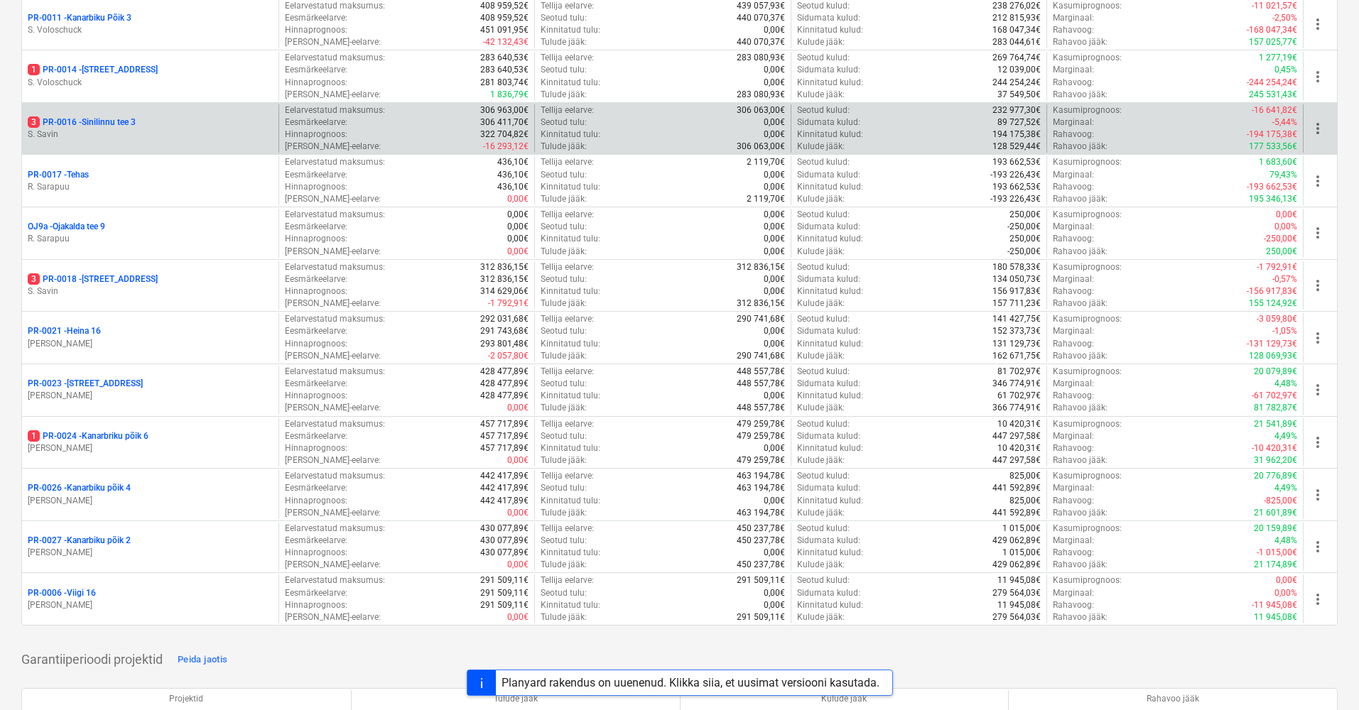
scroll to position [1108, 0]
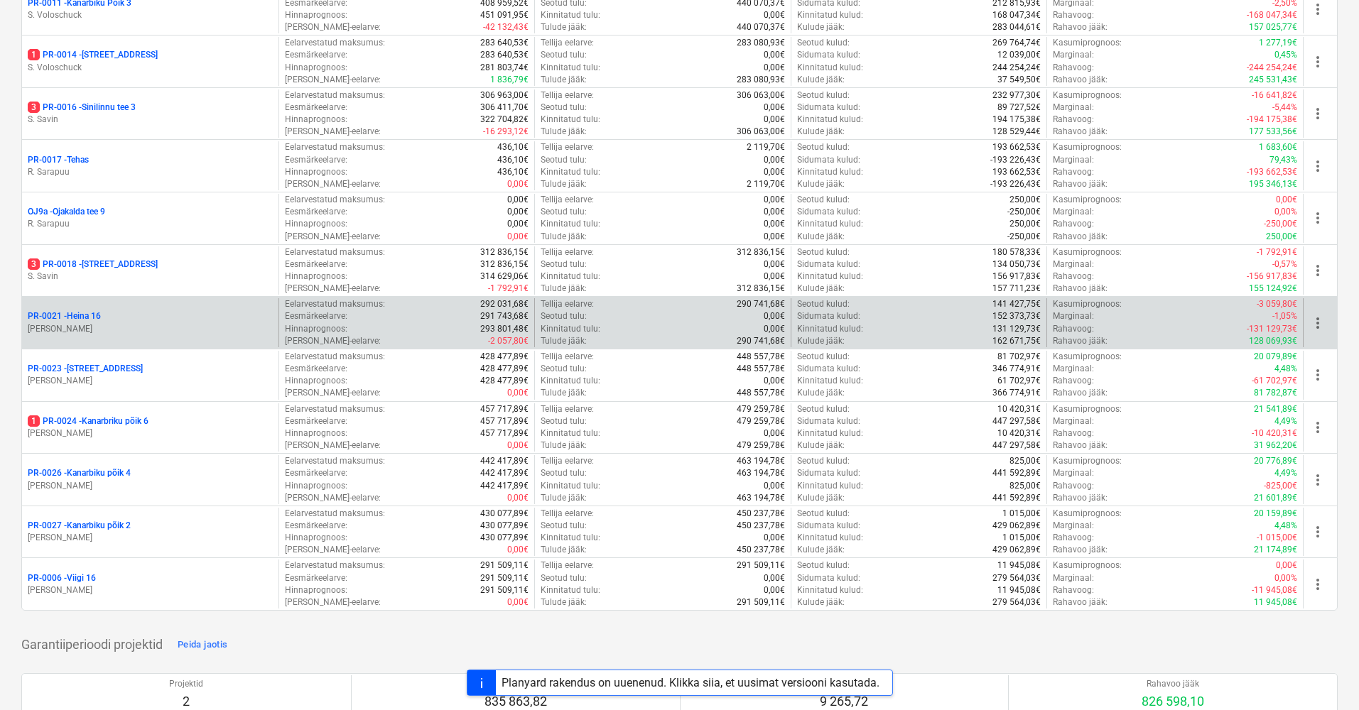
click at [79, 323] on p "[PERSON_NAME]" at bounding box center [150, 329] width 245 height 12
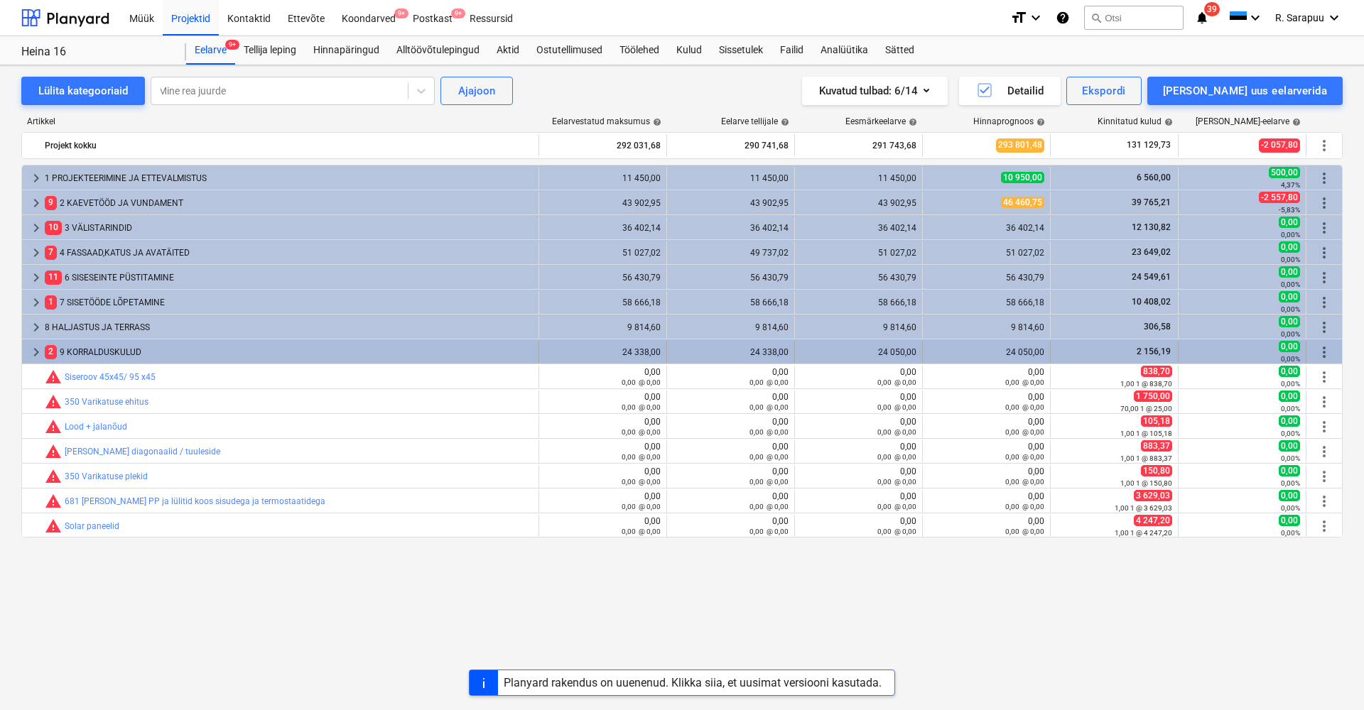
click at [37, 361] on div "keyboard_arrow_right" at bounding box center [36, 352] width 17 height 23
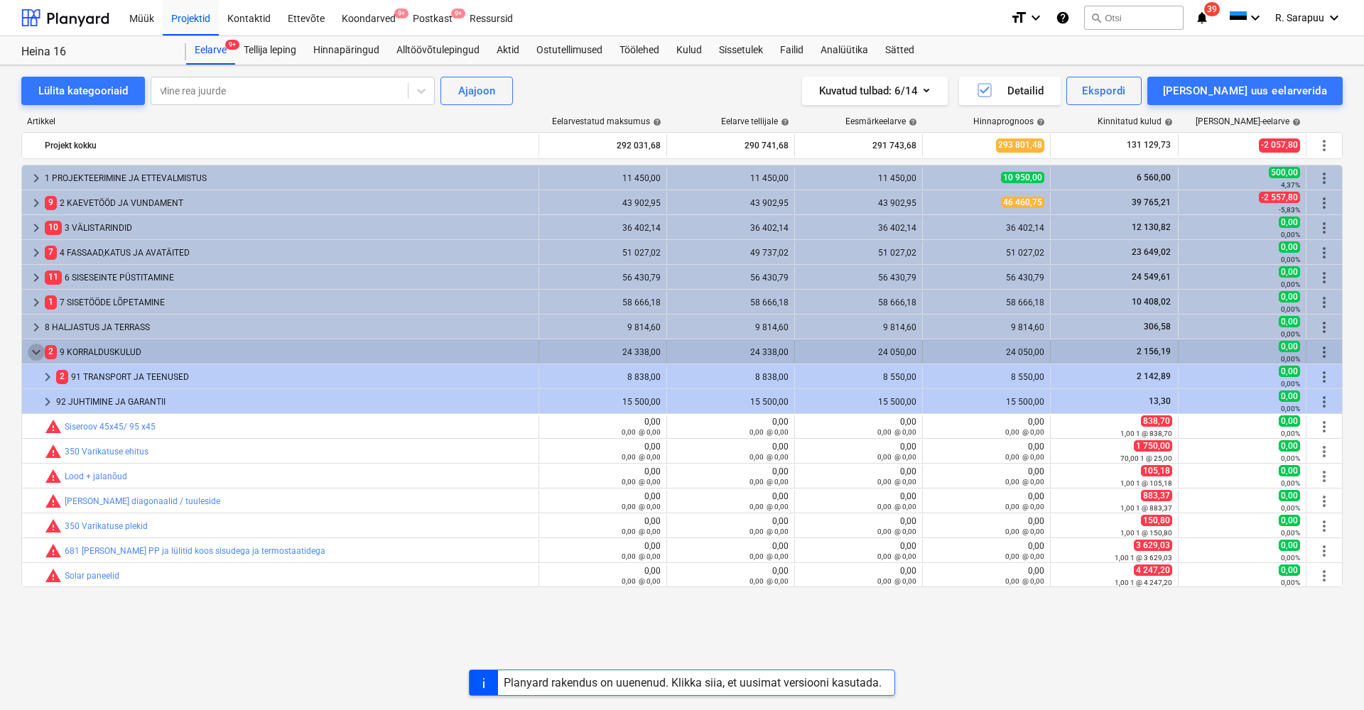
click at [36, 352] on span "keyboard_arrow_down" at bounding box center [36, 352] width 17 height 17
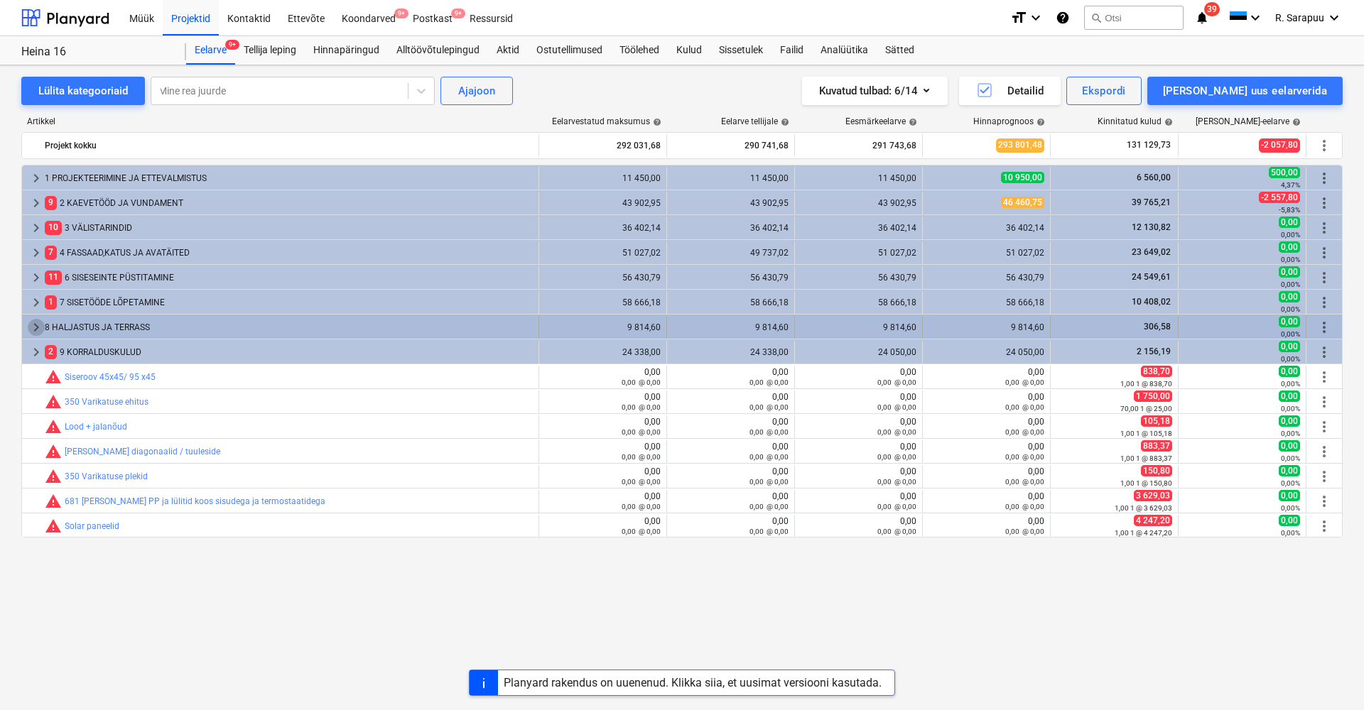
click at [32, 323] on span "keyboard_arrow_right" at bounding box center [36, 327] width 17 height 17
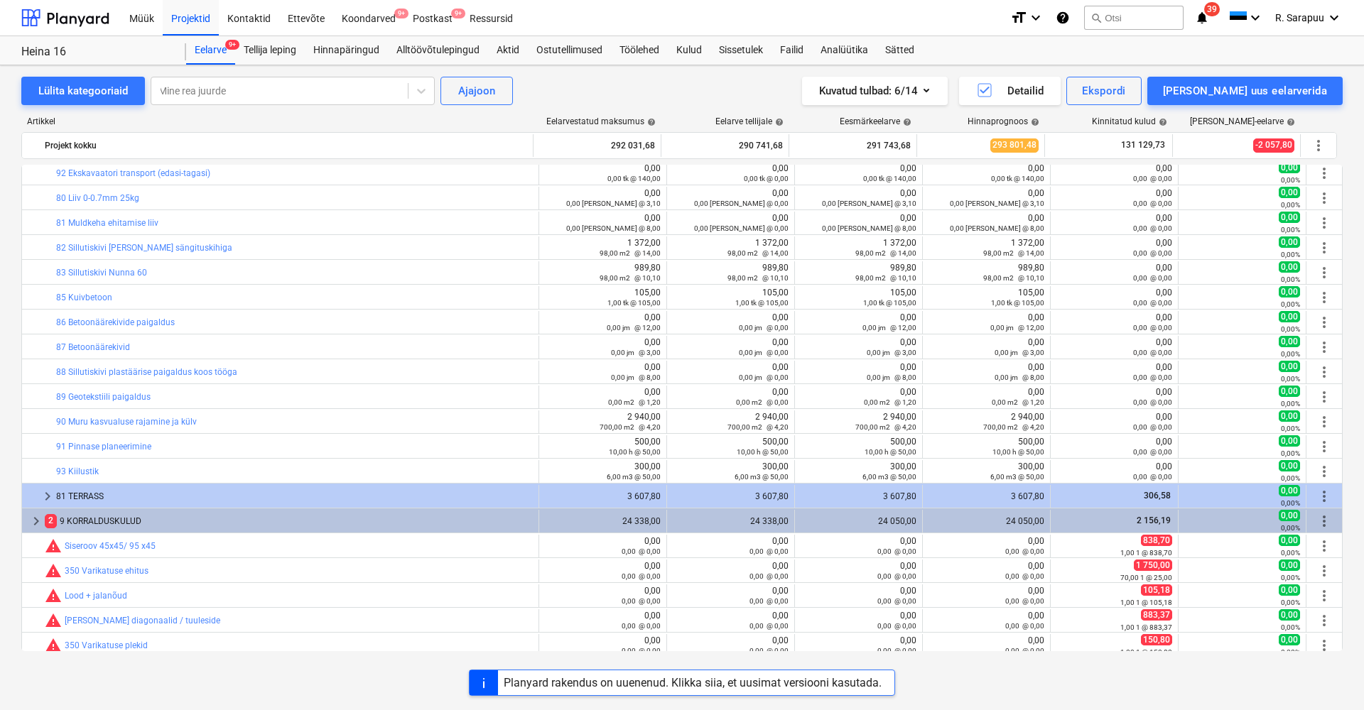
scroll to position [183, 0]
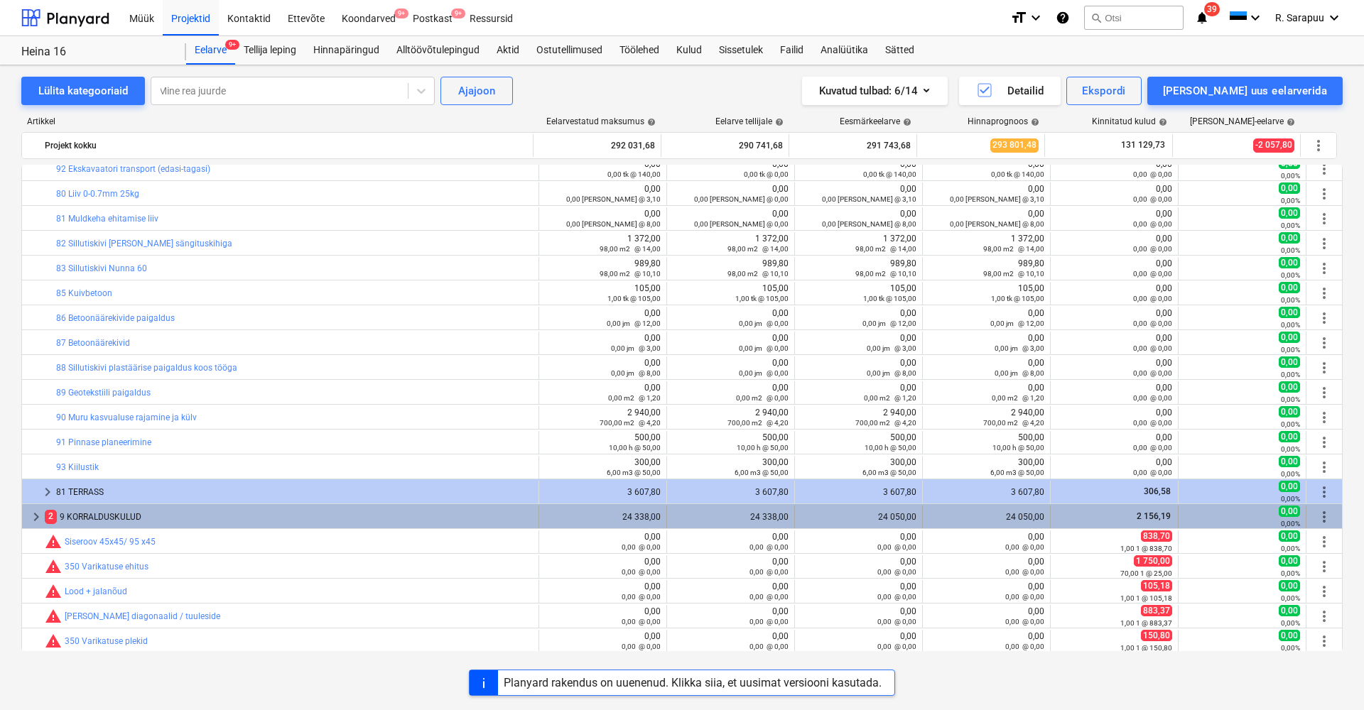
click at [33, 514] on span "keyboard_arrow_right" at bounding box center [36, 517] width 17 height 17
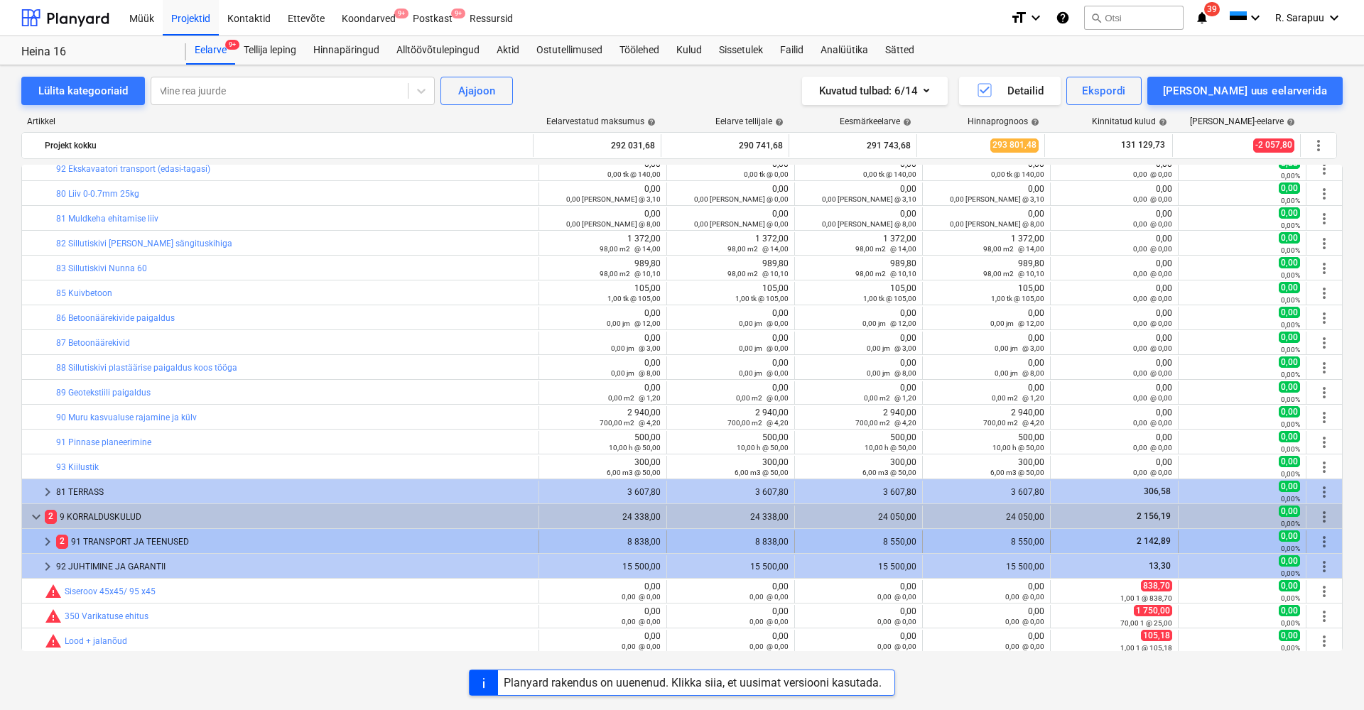
click at [53, 541] on span "keyboard_arrow_right" at bounding box center [47, 542] width 17 height 17
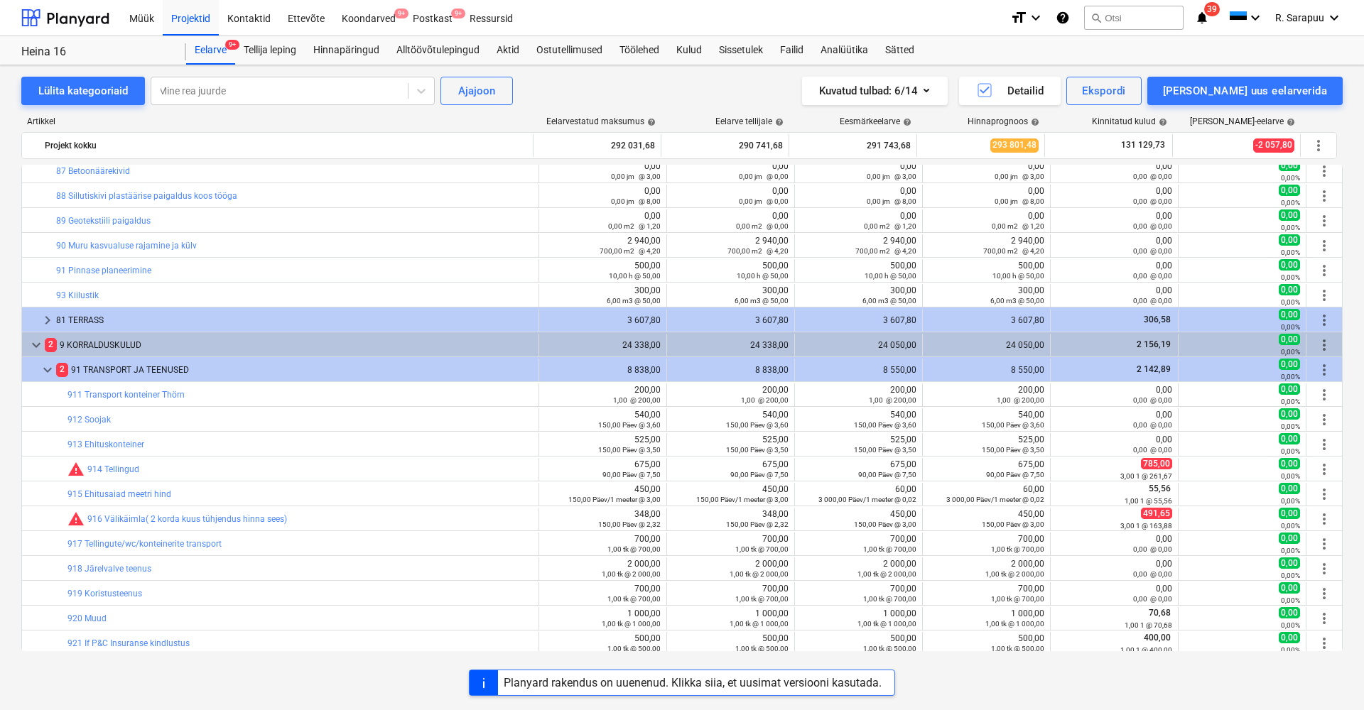
scroll to position [356, 0]
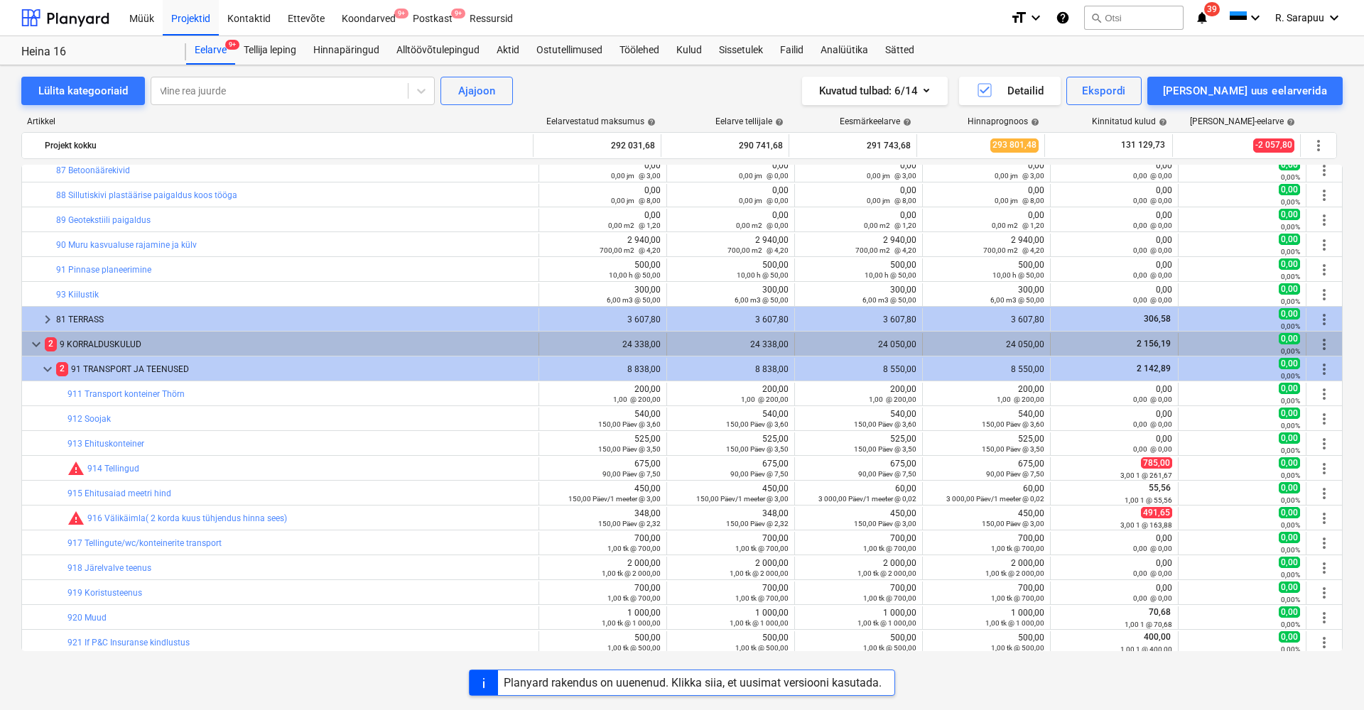
click at [37, 345] on span "keyboard_arrow_down" at bounding box center [36, 344] width 17 height 17
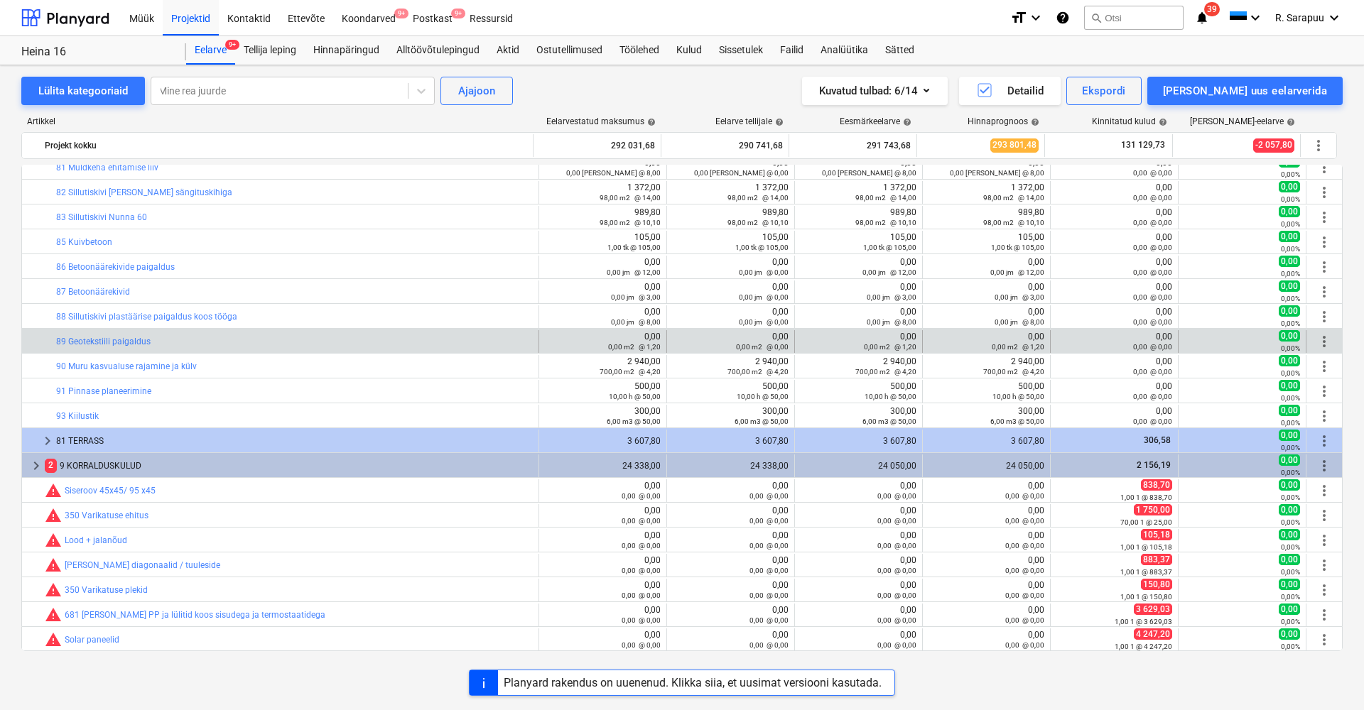
scroll to position [234, 0]
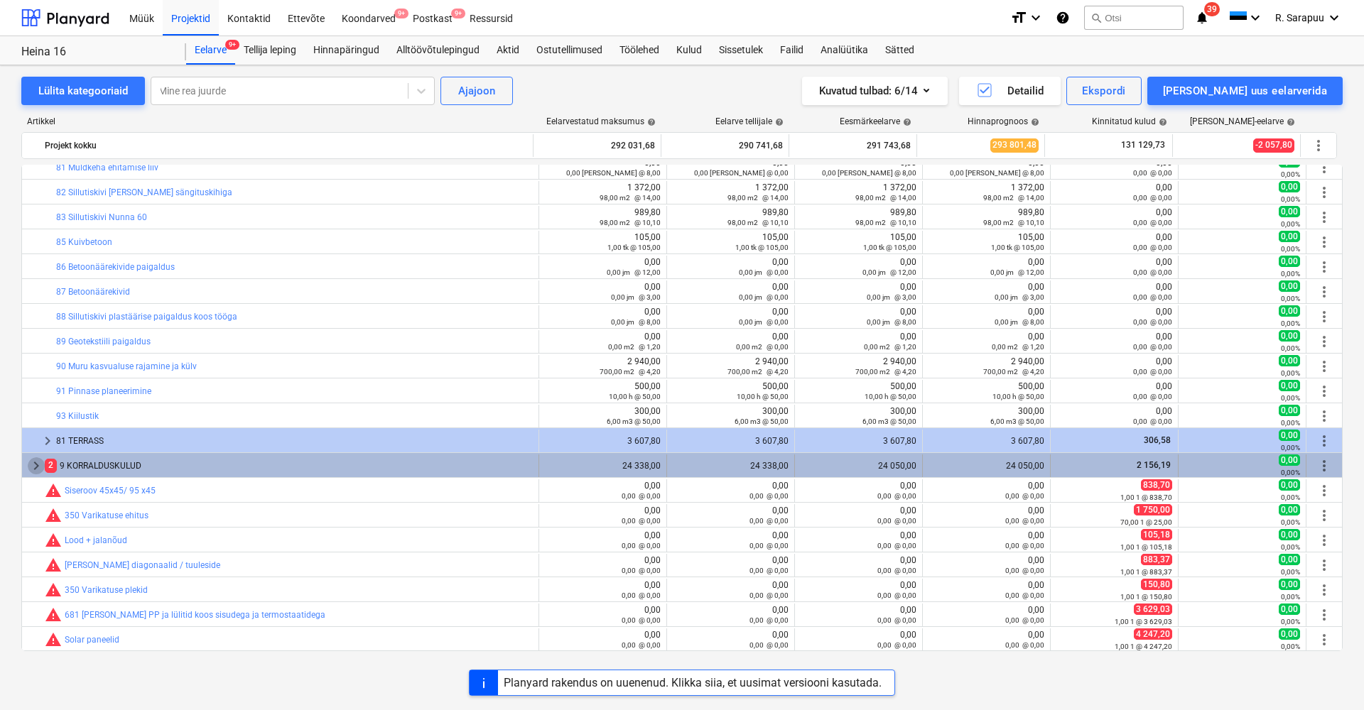
click at [39, 468] on span "keyboard_arrow_right" at bounding box center [36, 466] width 17 height 17
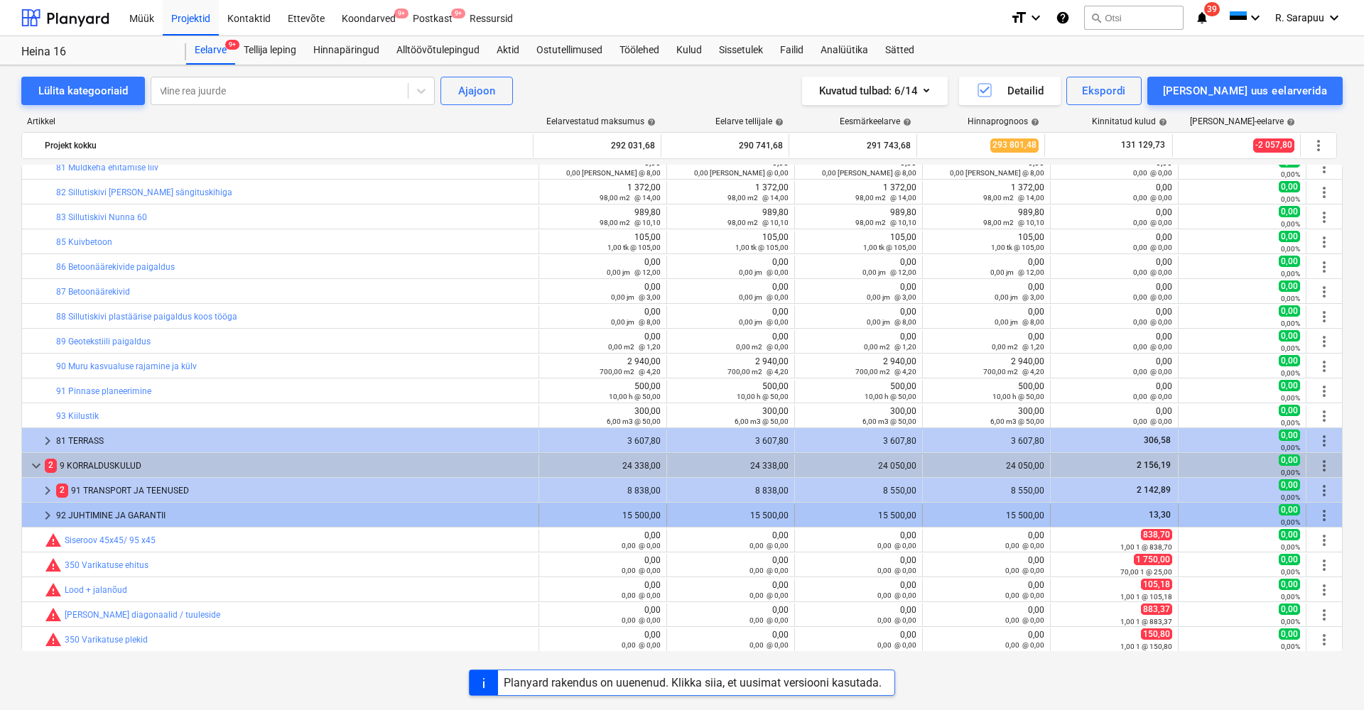
click at [50, 520] on span "keyboard_arrow_right" at bounding box center [47, 515] width 17 height 17
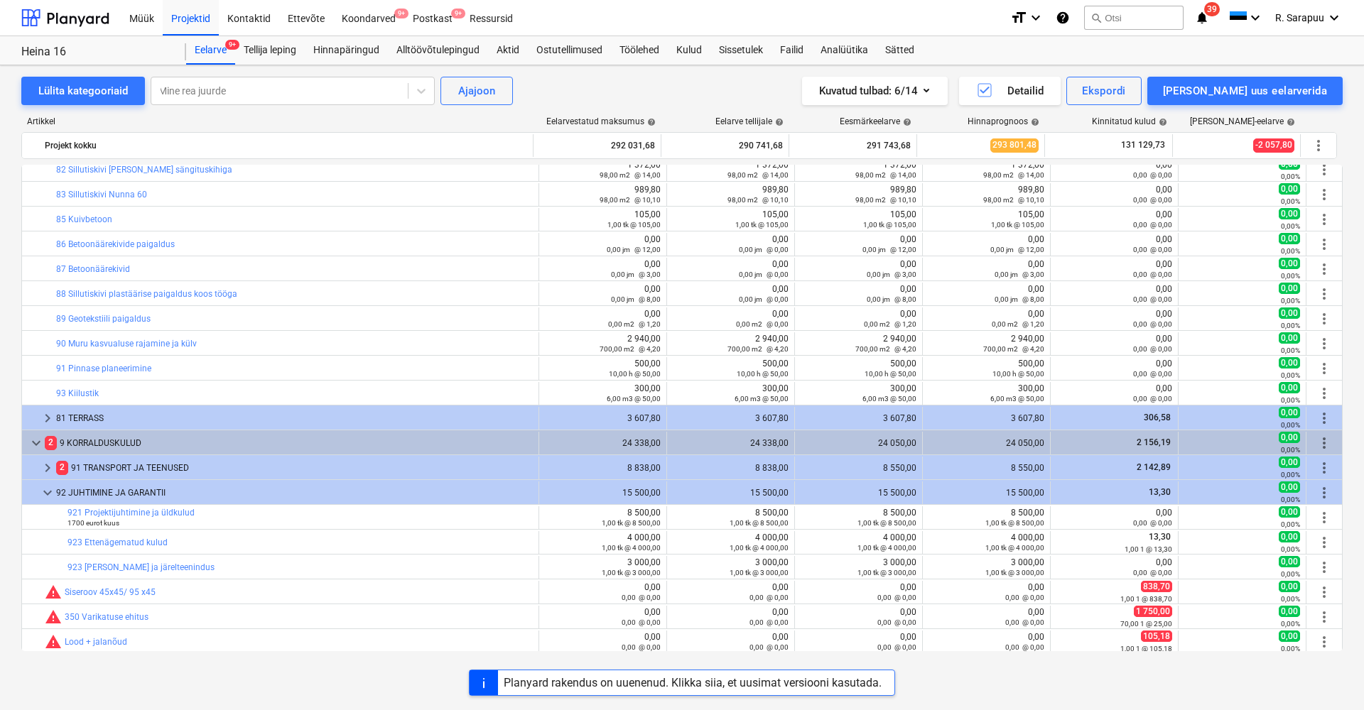
scroll to position [261, 0]
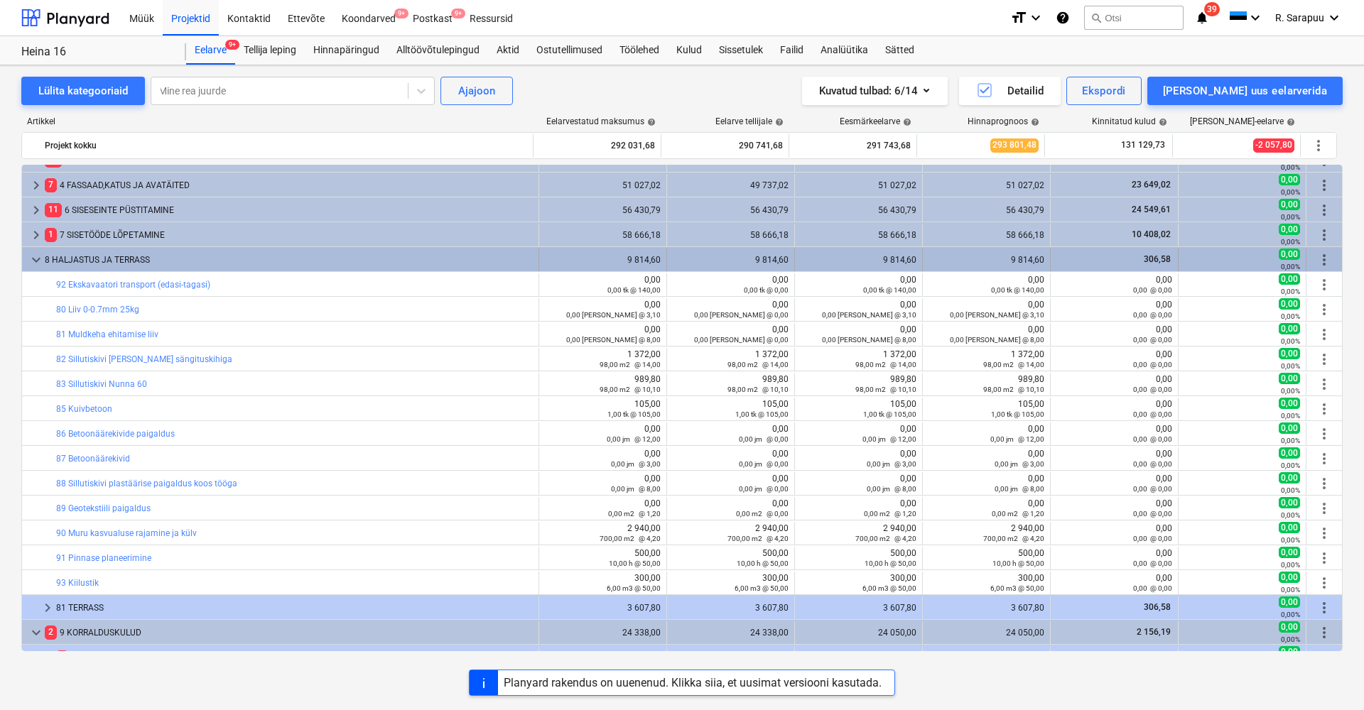
click at [40, 264] on span "keyboard_arrow_down" at bounding box center [36, 260] width 17 height 17
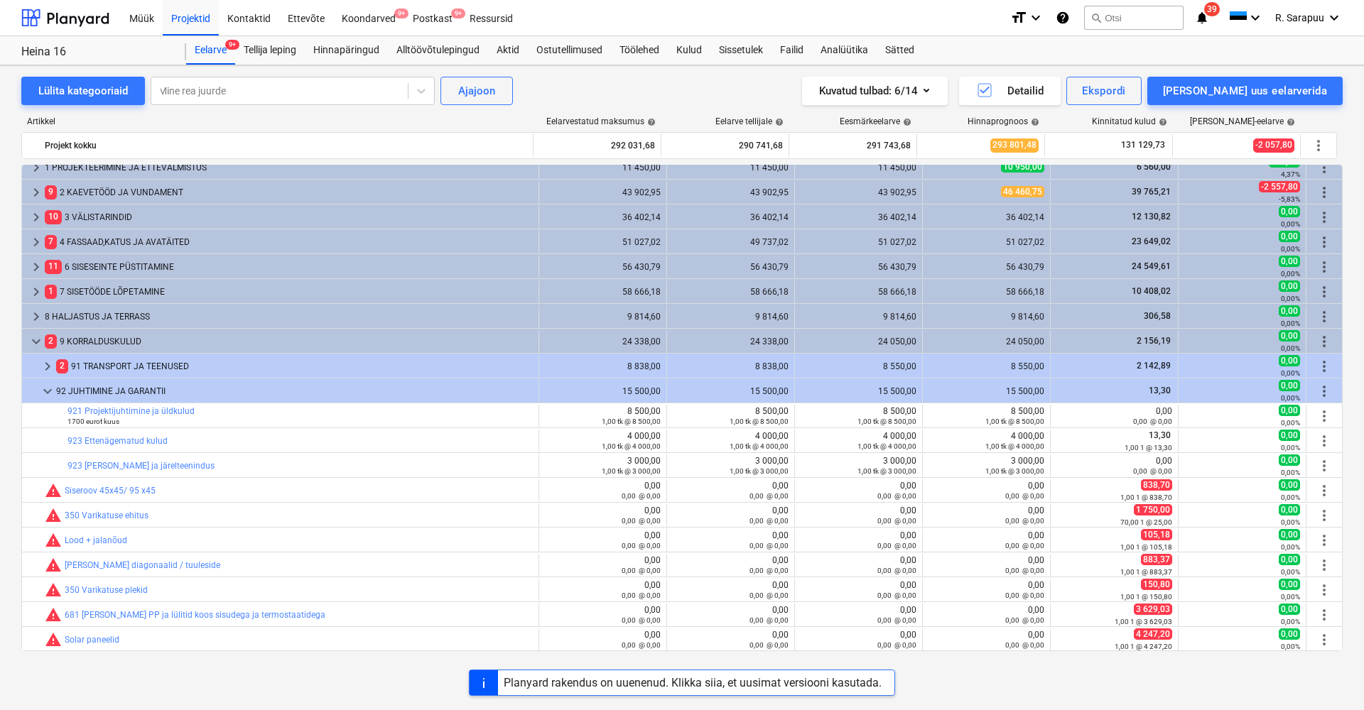
scroll to position [0, 0]
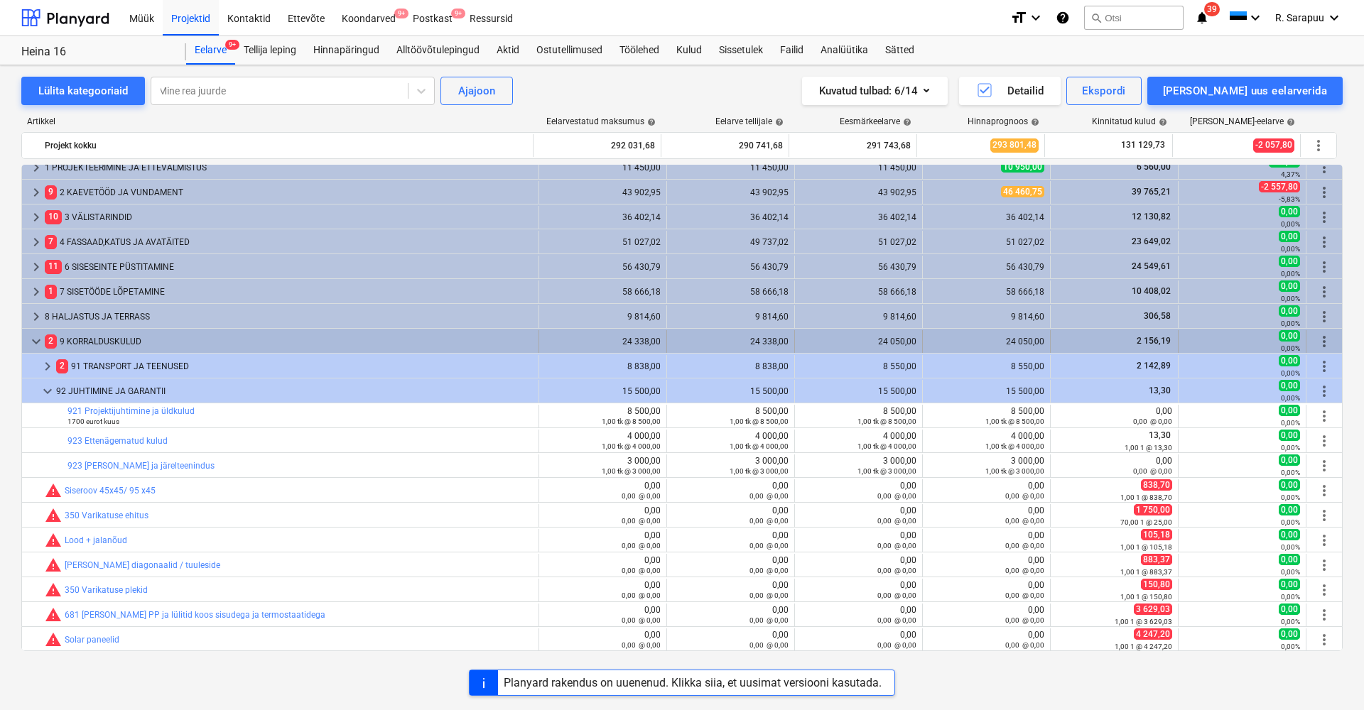
click at [32, 344] on span "keyboard_arrow_down" at bounding box center [36, 341] width 17 height 17
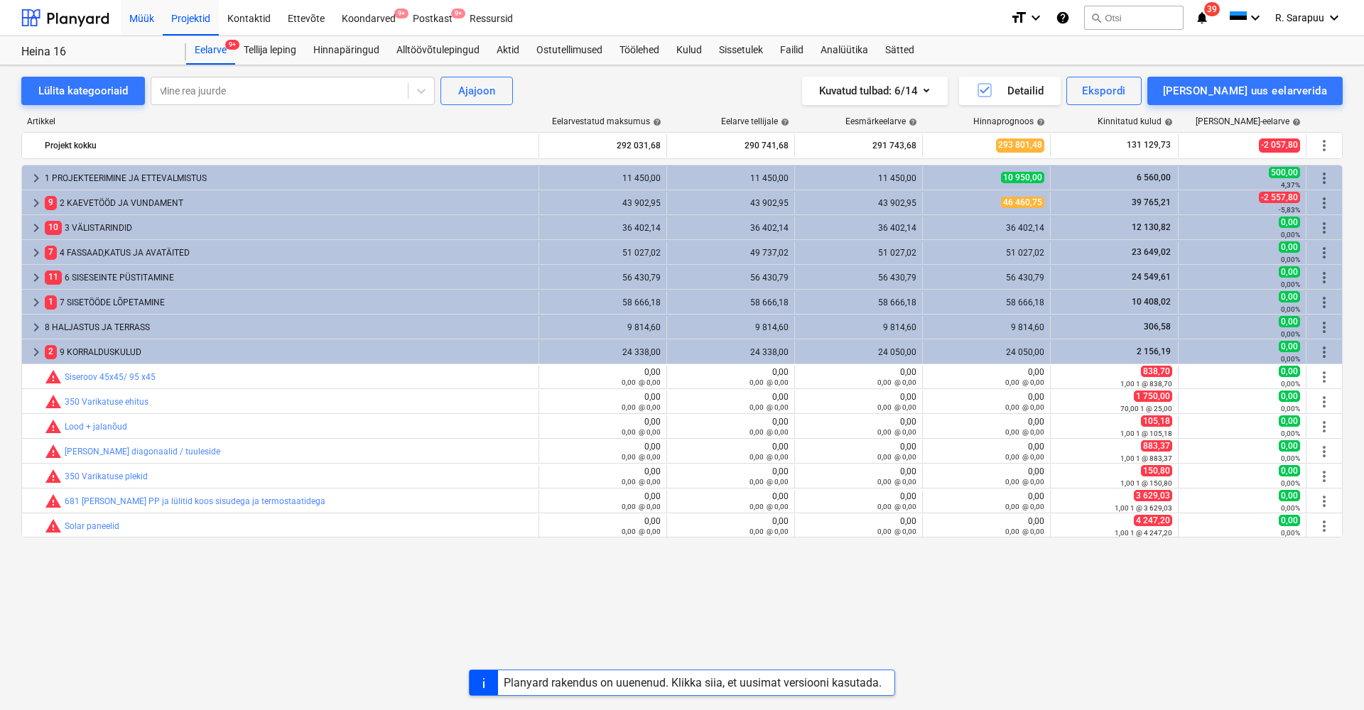
click at [156, 25] on div "Müük" at bounding box center [142, 17] width 42 height 36
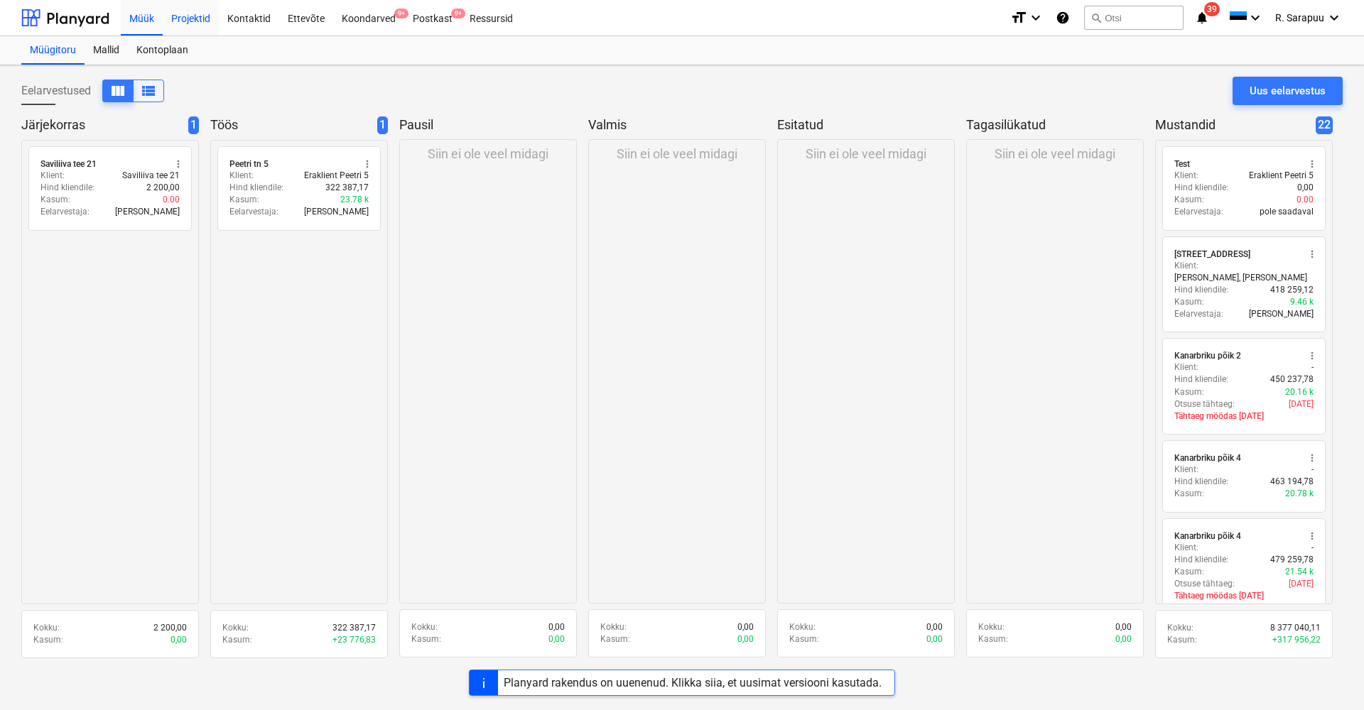
click at [190, 15] on div "Projektid" at bounding box center [191, 17] width 56 height 36
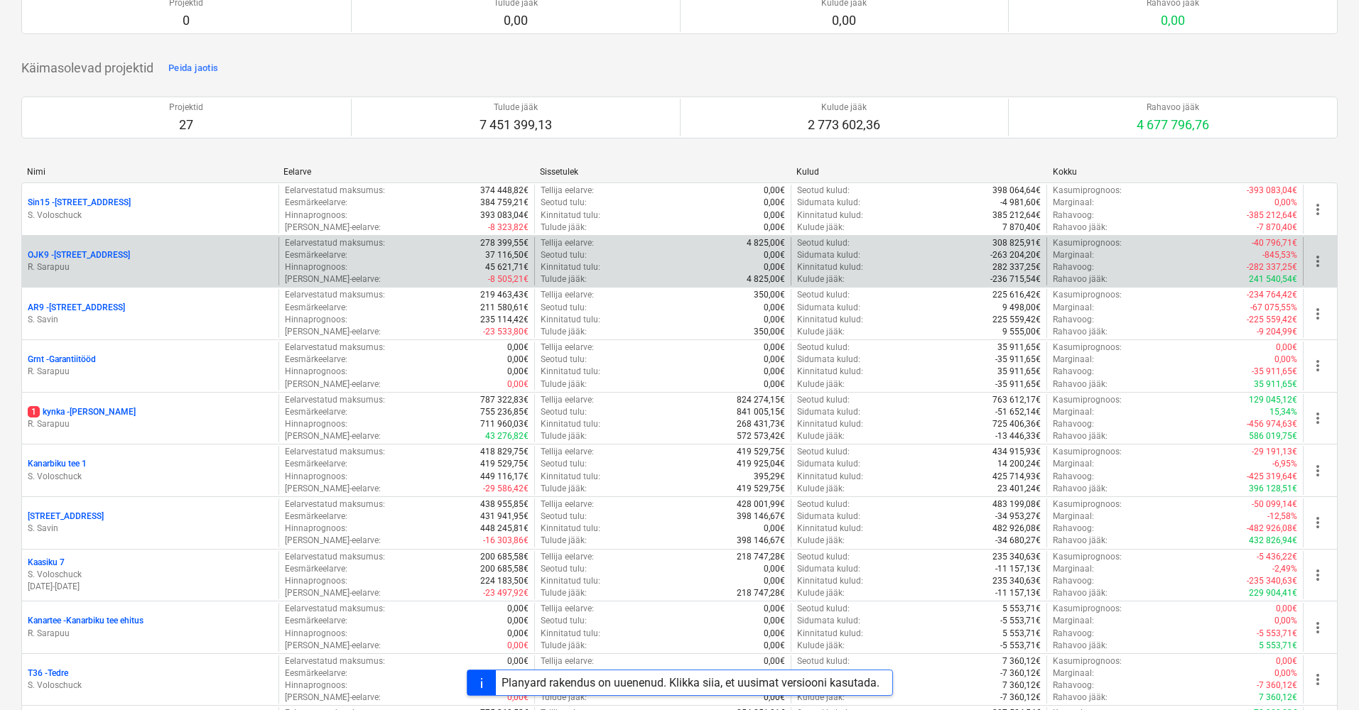
scroll to position [129, 0]
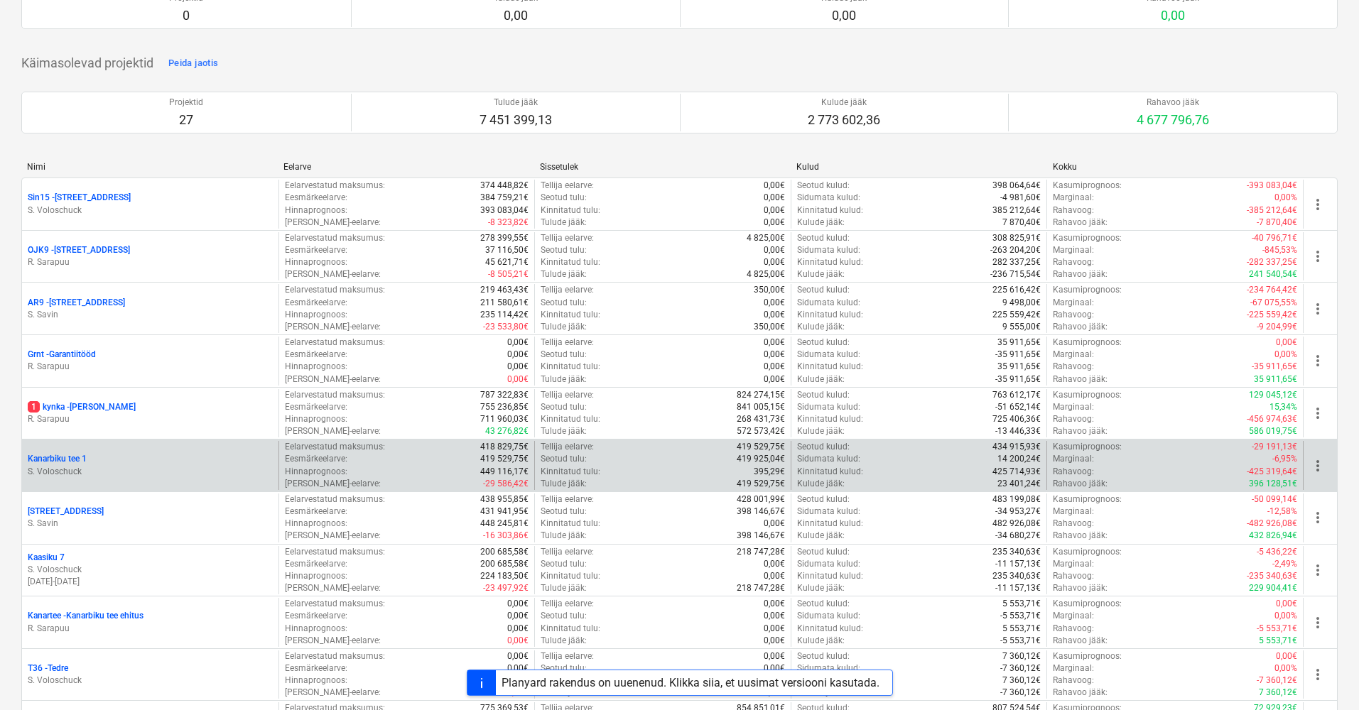
click at [77, 441] on div "Kanarbiku tee 1 S. Voloschuck" at bounding box center [150, 465] width 256 height 49
click at [73, 453] on p "Kanarbiku tee 1" at bounding box center [57, 459] width 59 height 12
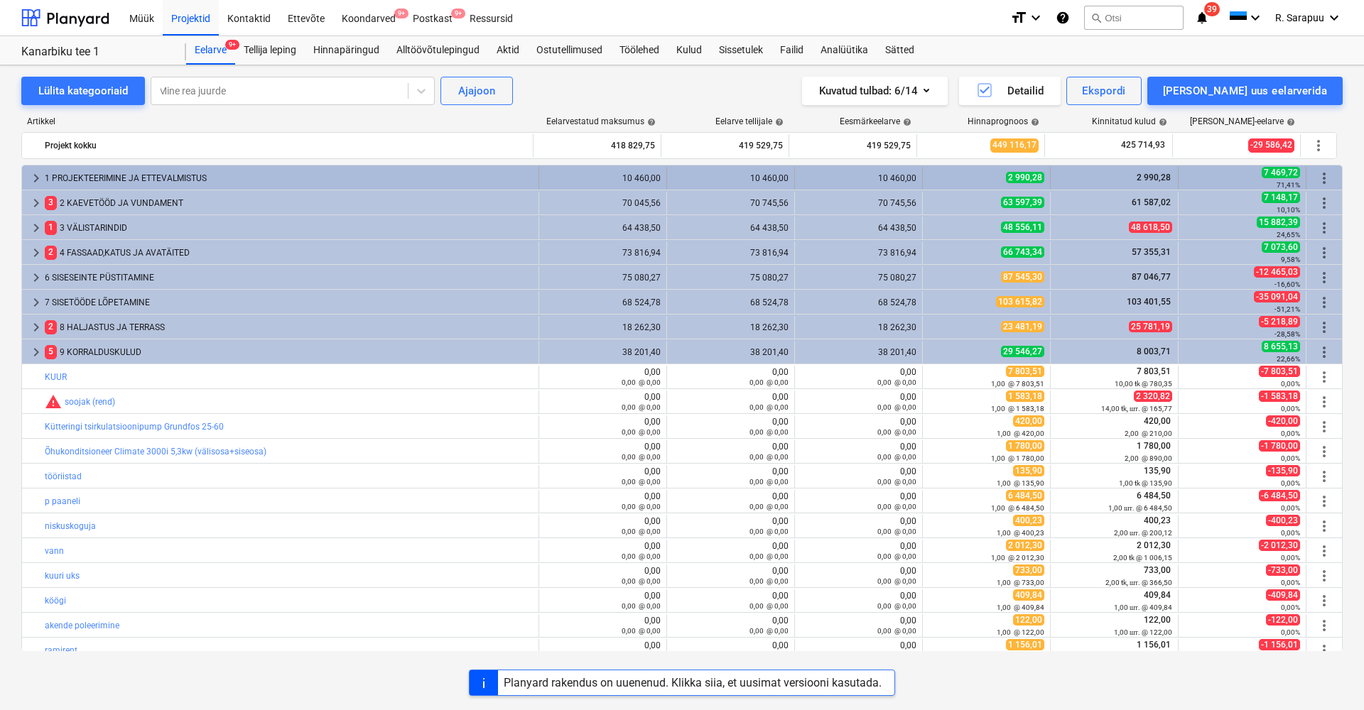
click at [38, 180] on span "keyboard_arrow_right" at bounding box center [36, 178] width 17 height 17
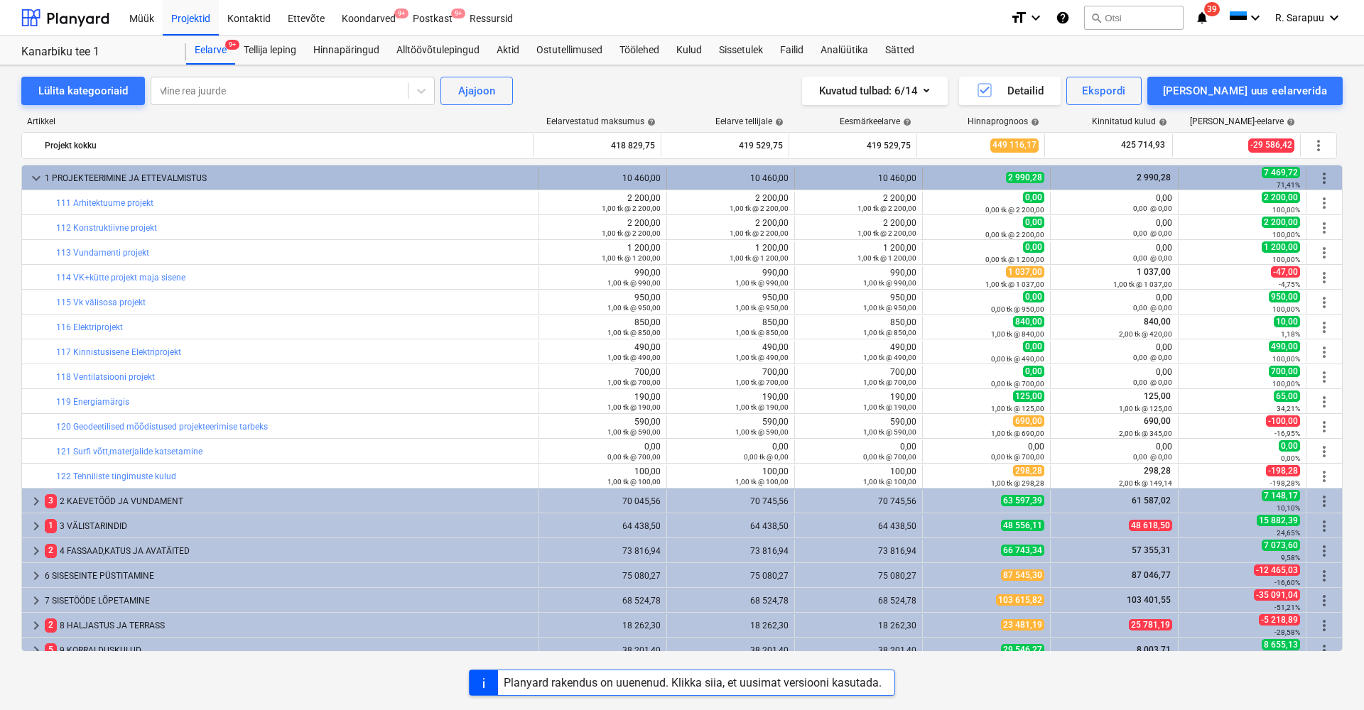
click at [37, 179] on span "keyboard_arrow_down" at bounding box center [36, 178] width 17 height 17
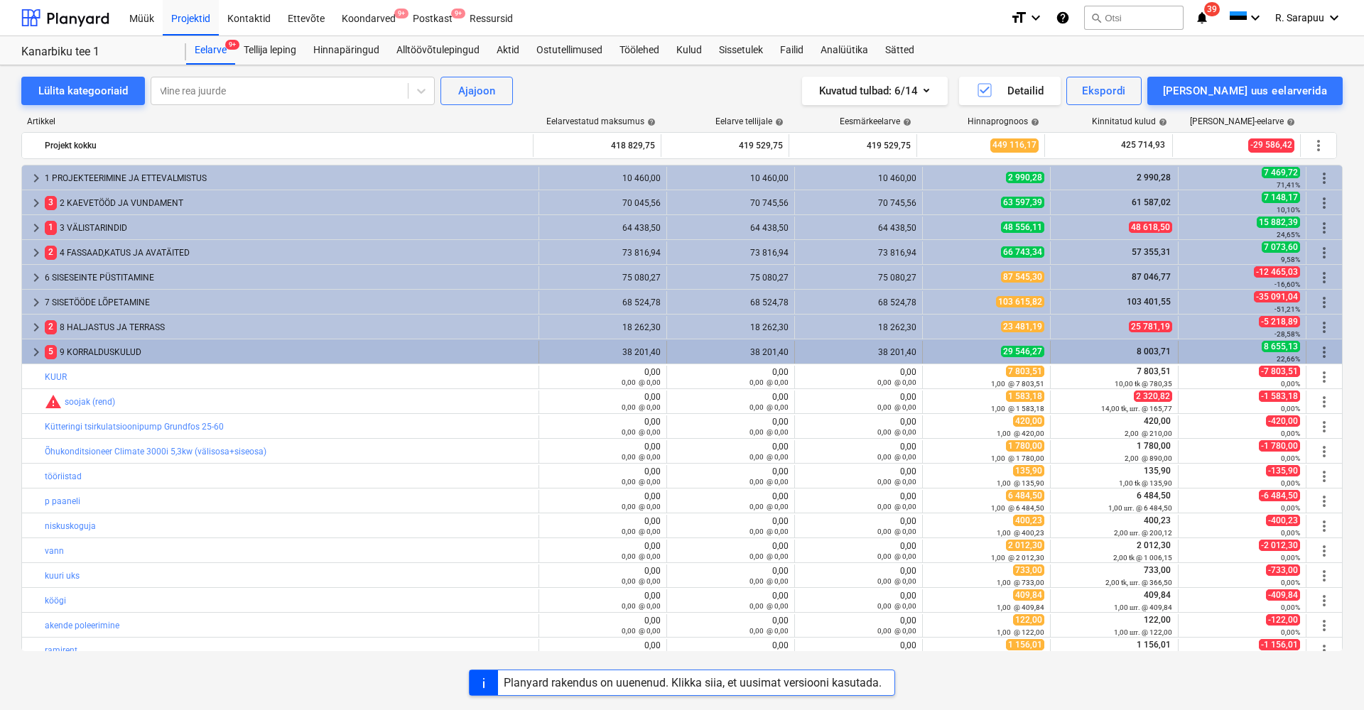
click at [642, 350] on div "38 201,40" at bounding box center [603, 352] width 116 height 10
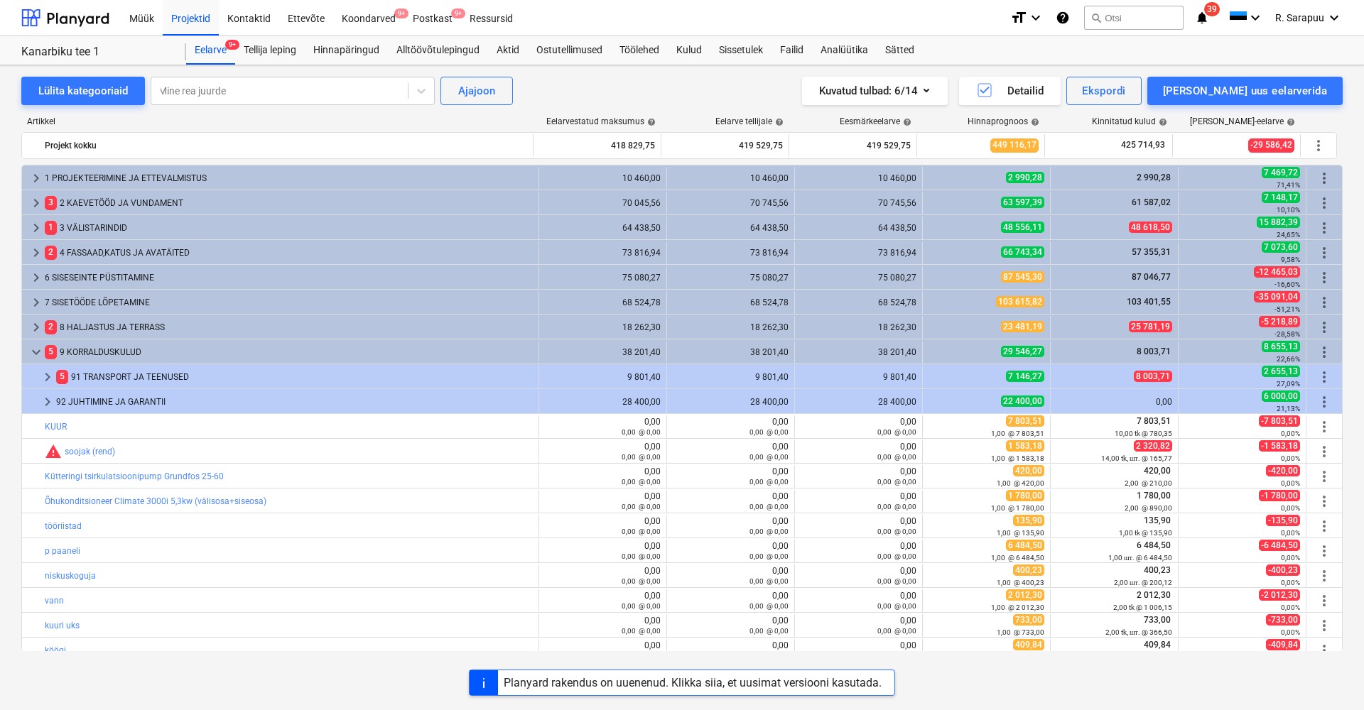
click at [642, 350] on div "38 201,40" at bounding box center [603, 352] width 116 height 10
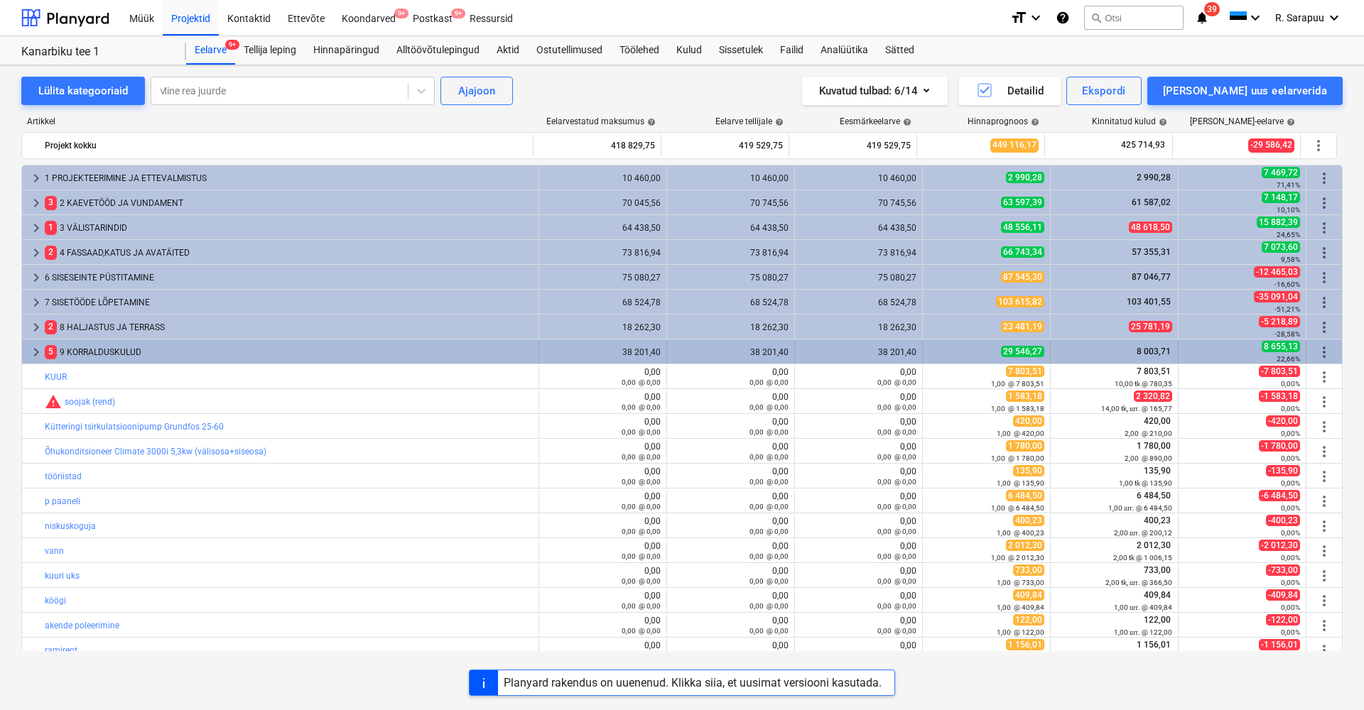
click at [40, 357] on span "keyboard_arrow_right" at bounding box center [36, 352] width 17 height 17
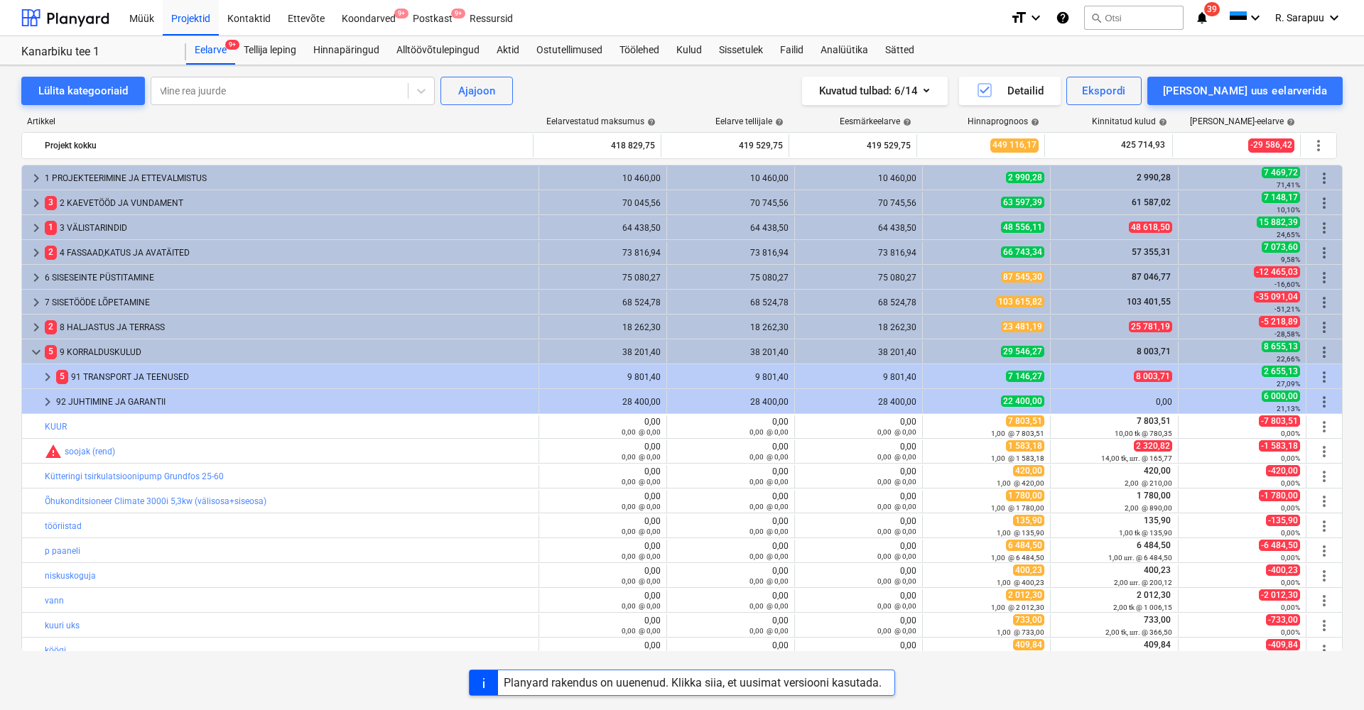
click at [40, 357] on span "keyboard_arrow_down" at bounding box center [36, 352] width 17 height 17
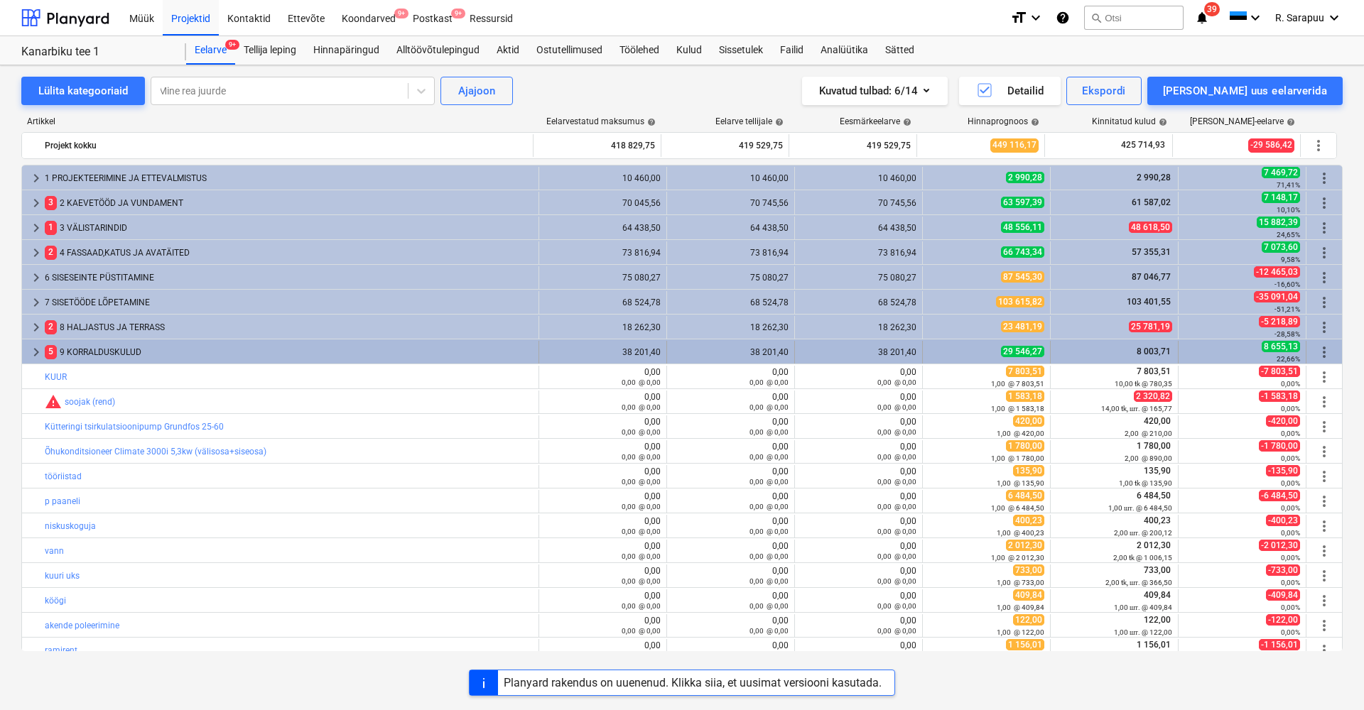
click at [35, 353] on span "keyboard_arrow_right" at bounding box center [36, 352] width 17 height 17
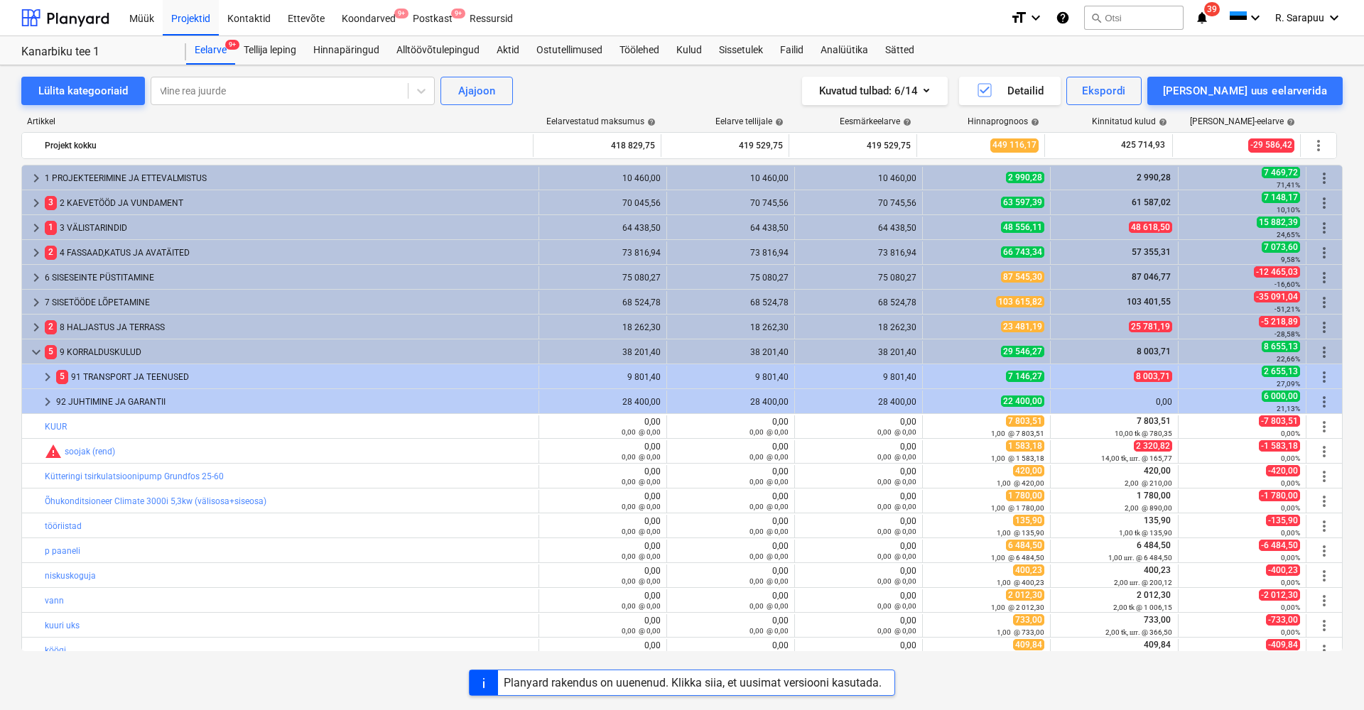
click at [35, 353] on span "keyboard_arrow_down" at bounding box center [36, 352] width 17 height 17
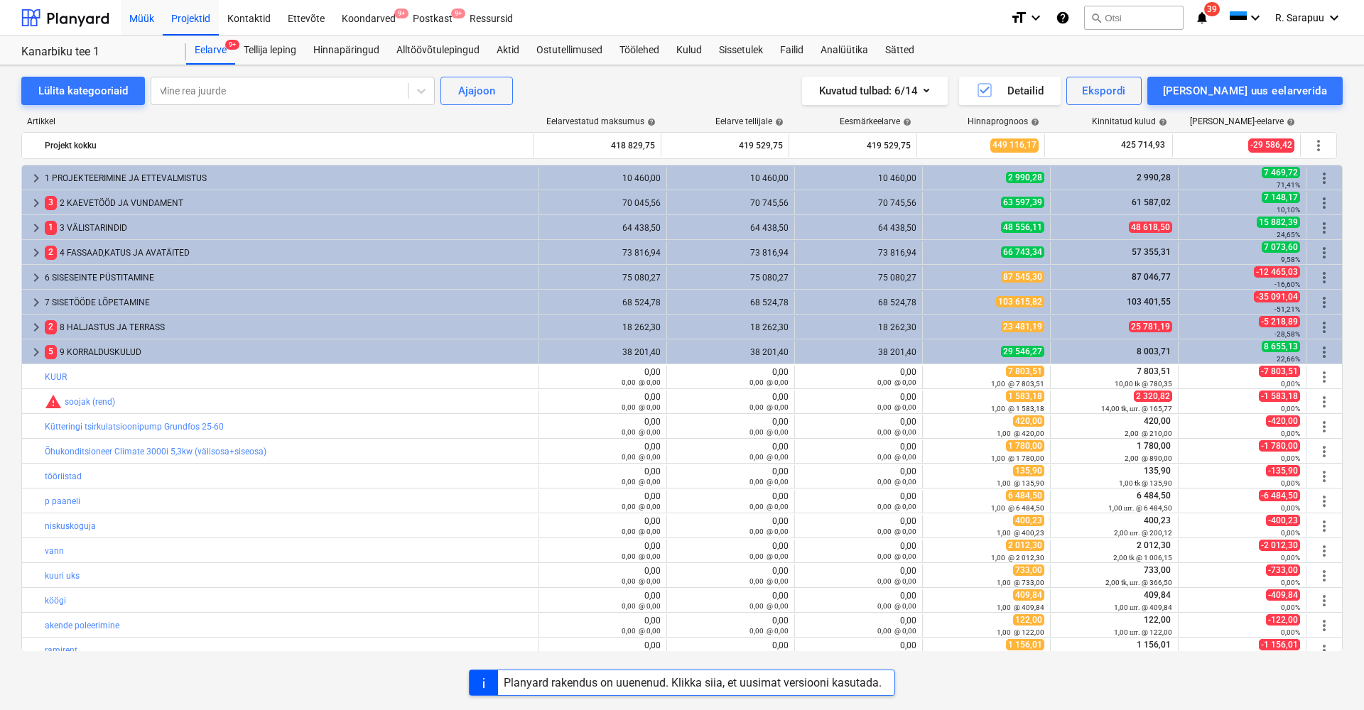
click at [150, 23] on div "Müük" at bounding box center [142, 17] width 42 height 36
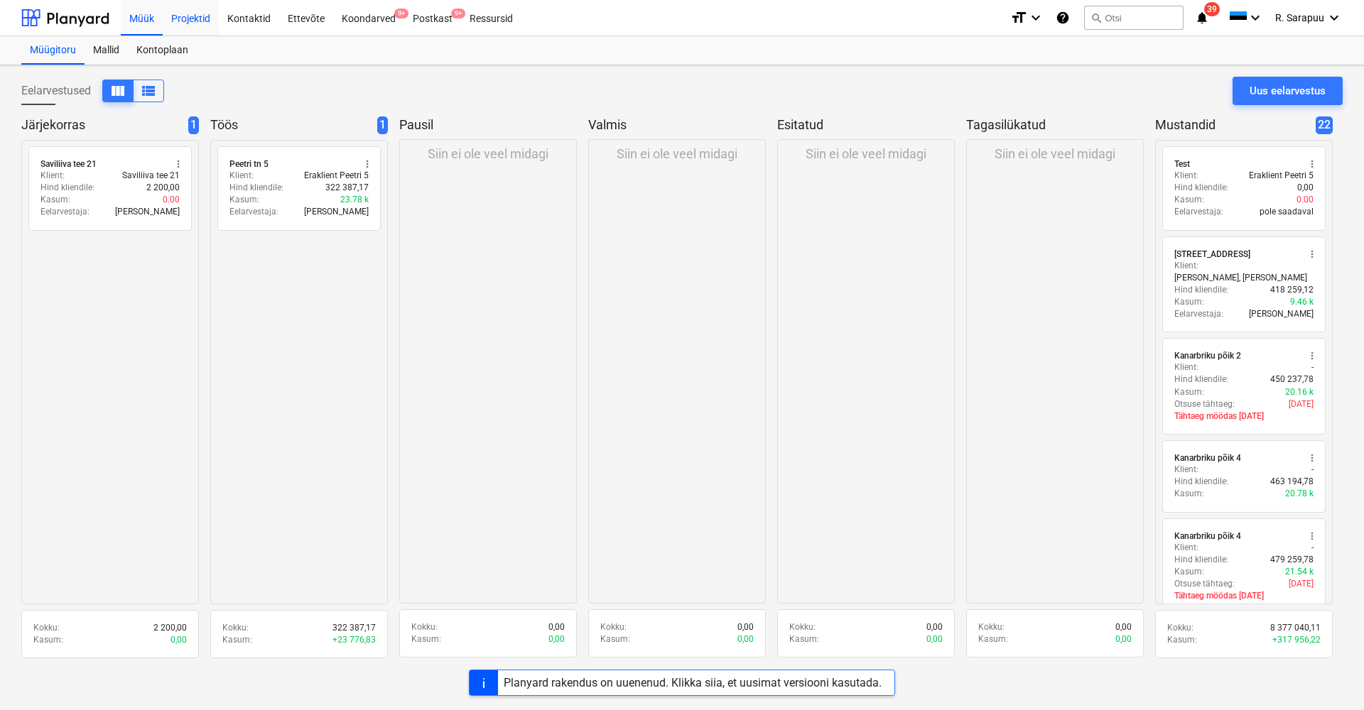
click at [180, 25] on div "Projektid" at bounding box center [191, 17] width 56 height 36
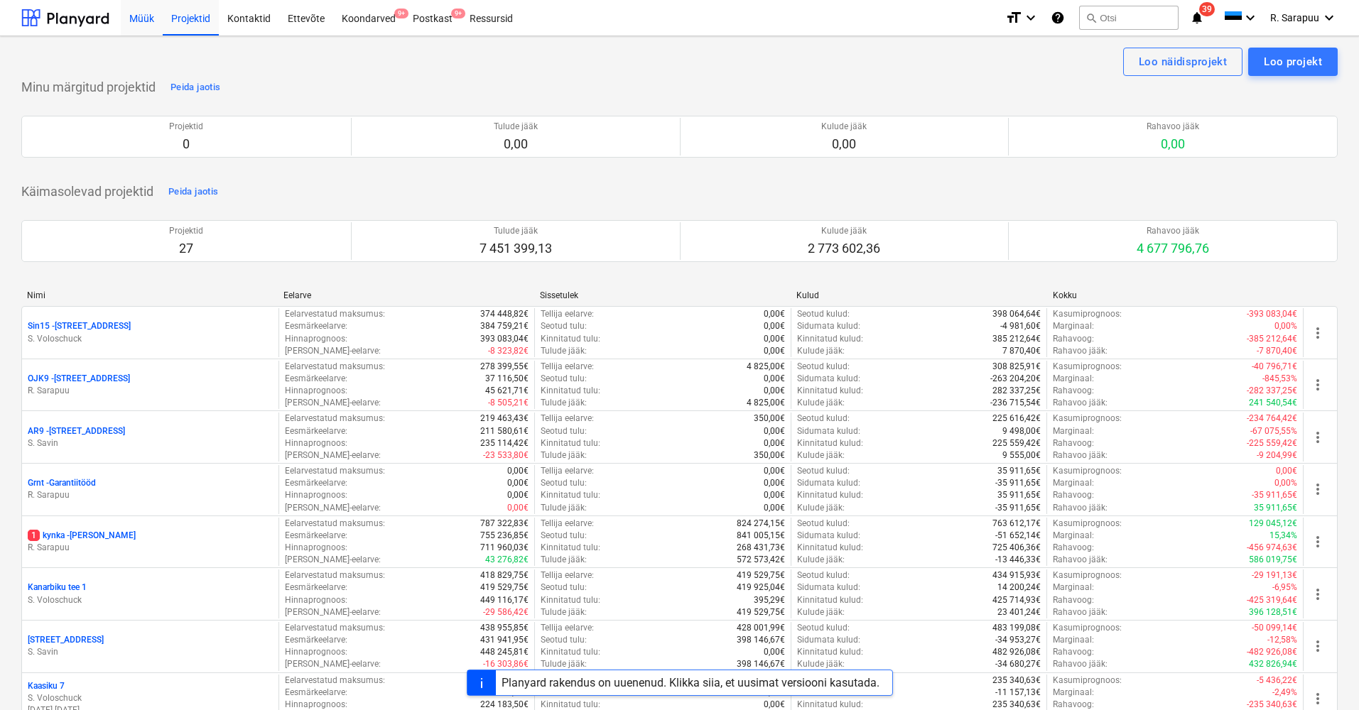
click at [143, 23] on div "Müük" at bounding box center [142, 17] width 42 height 36
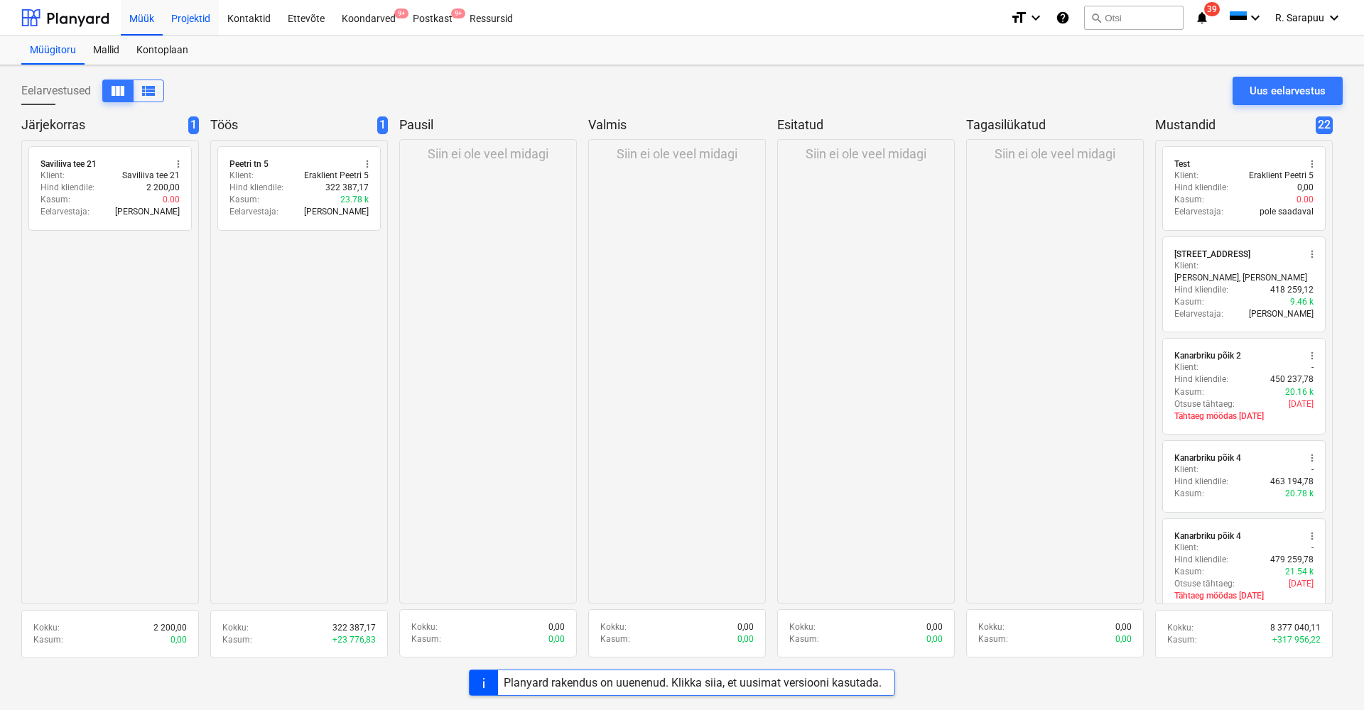
click at [202, 18] on div "Projektid" at bounding box center [191, 17] width 56 height 36
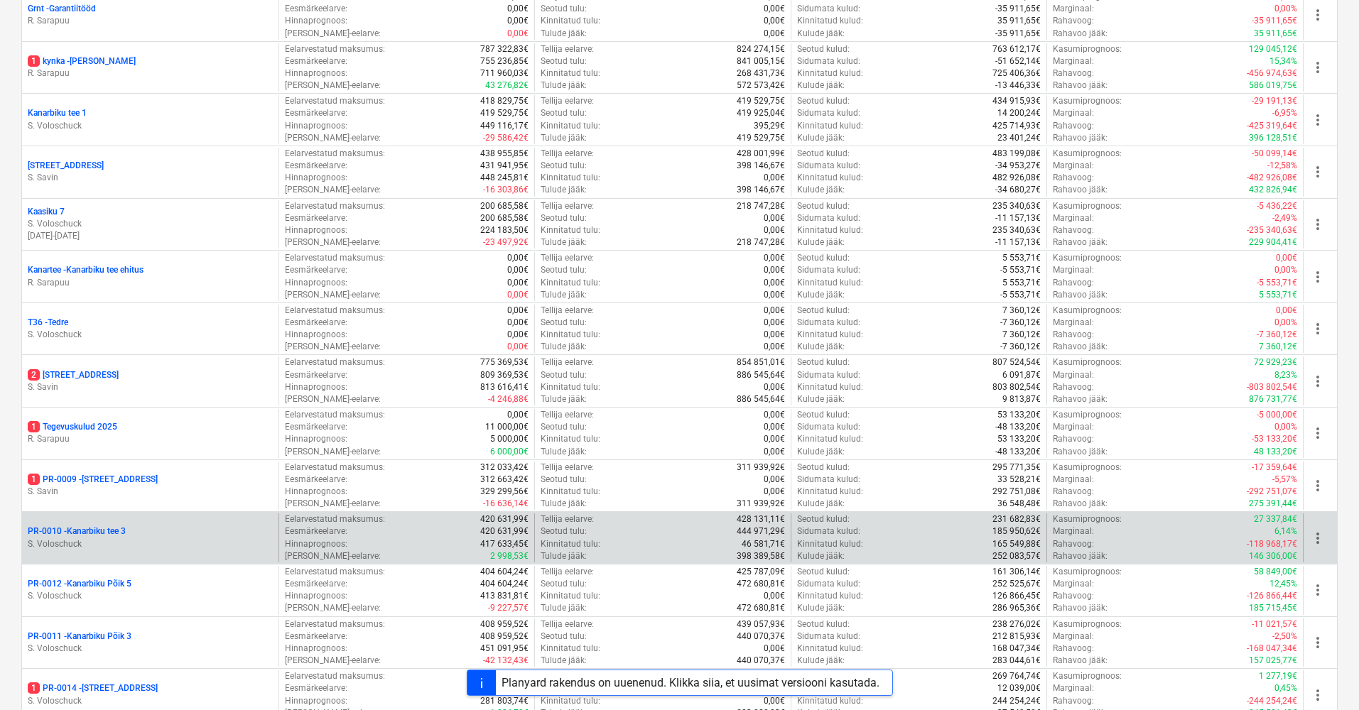
scroll to position [452, 0]
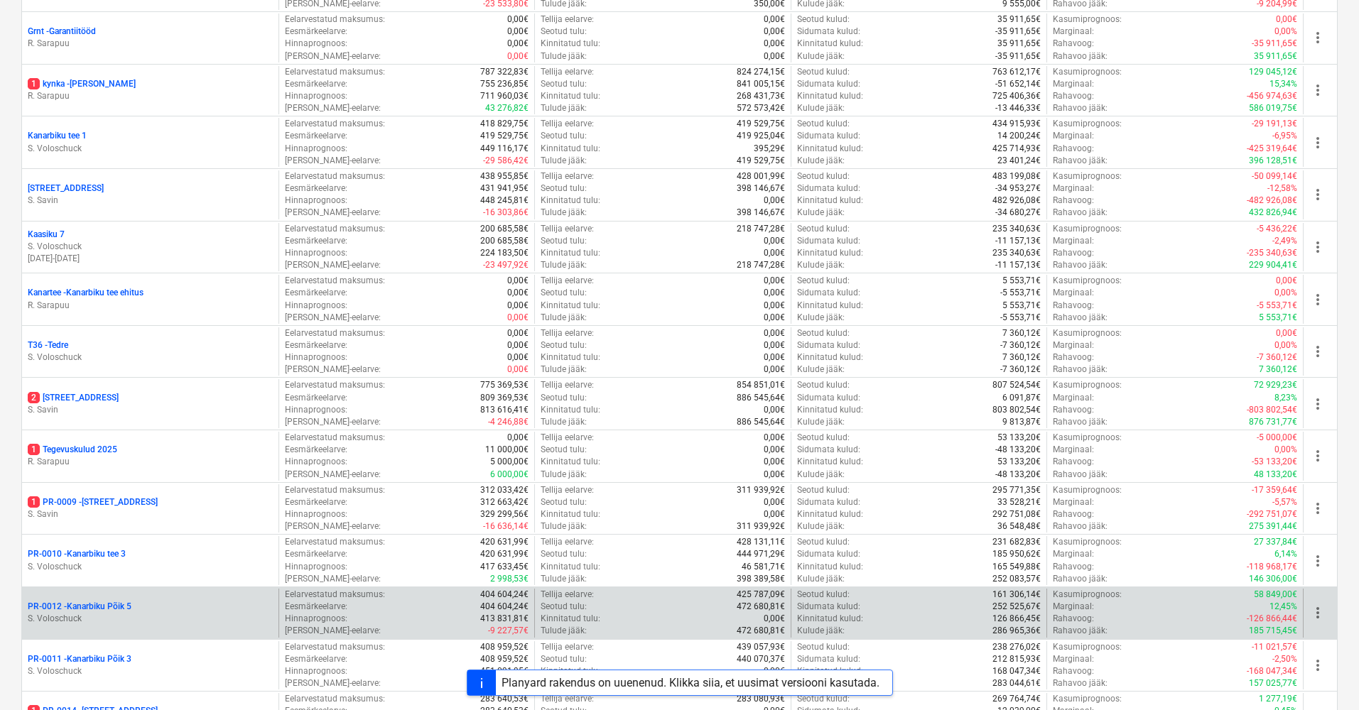
click at [109, 601] on p "PR-0012 - Kanarbiku Põik 5" at bounding box center [80, 607] width 104 height 12
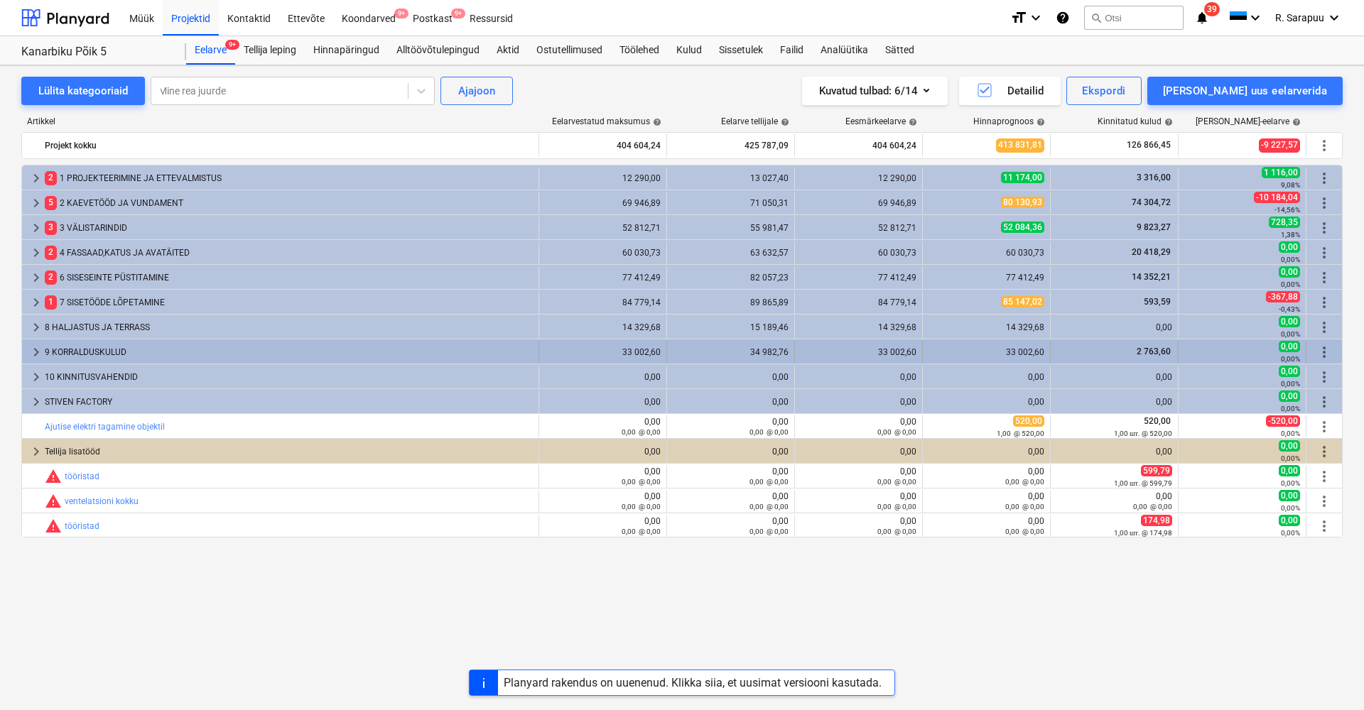
click at [28, 343] on div "keyboard_arrow_right" at bounding box center [36, 352] width 17 height 23
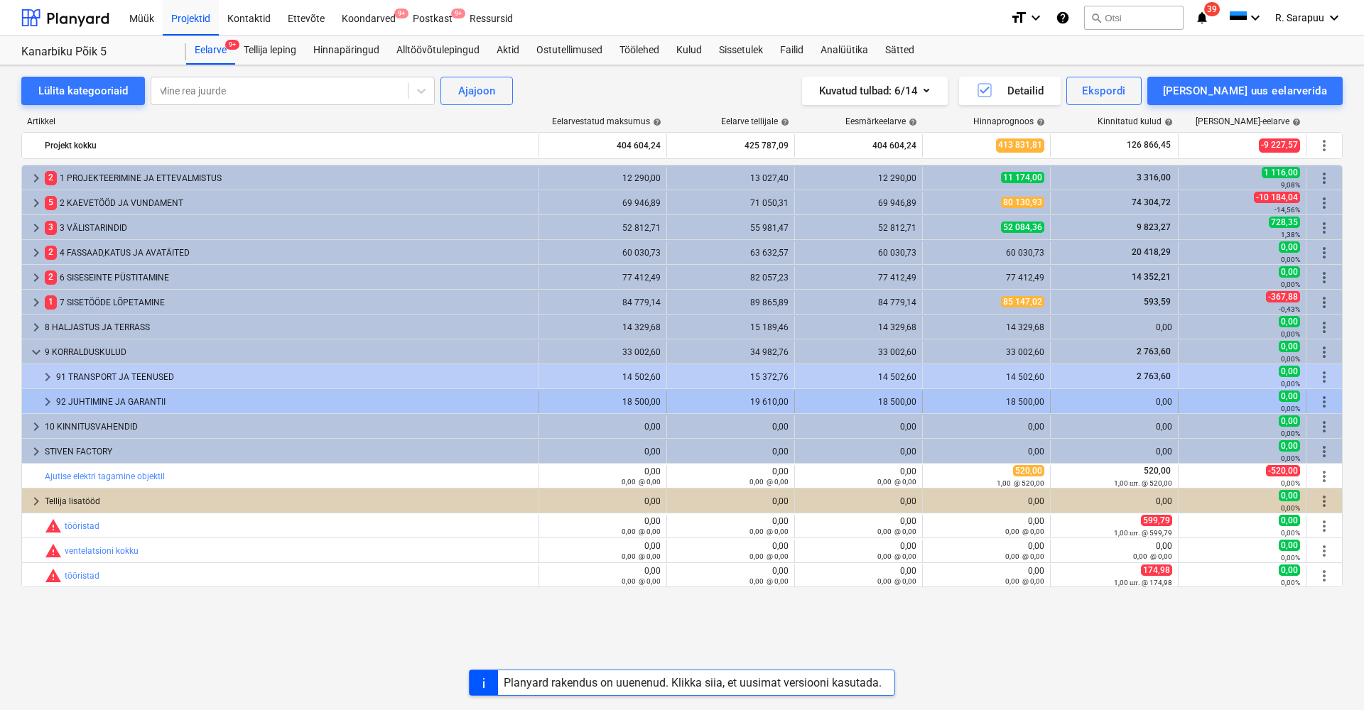
click at [45, 401] on span "keyboard_arrow_right" at bounding box center [47, 402] width 17 height 17
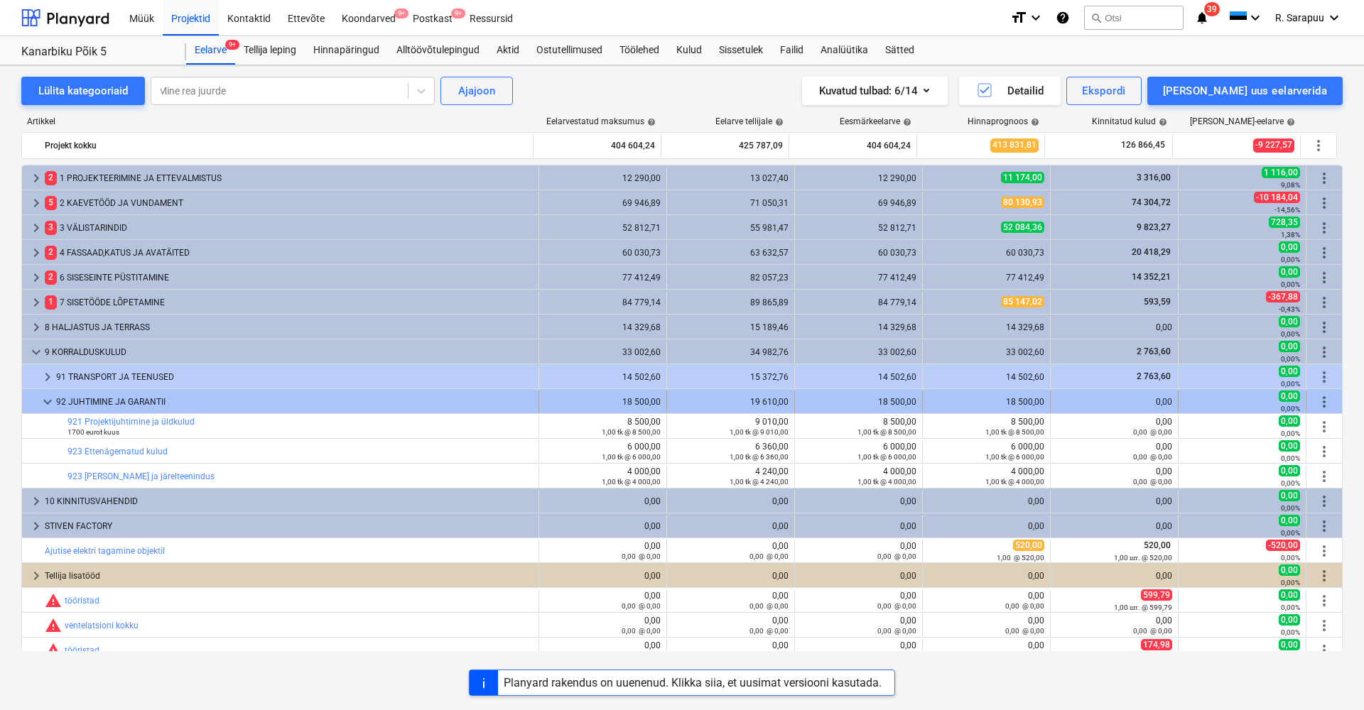
click at [46, 396] on span "keyboard_arrow_down" at bounding box center [47, 402] width 17 height 17
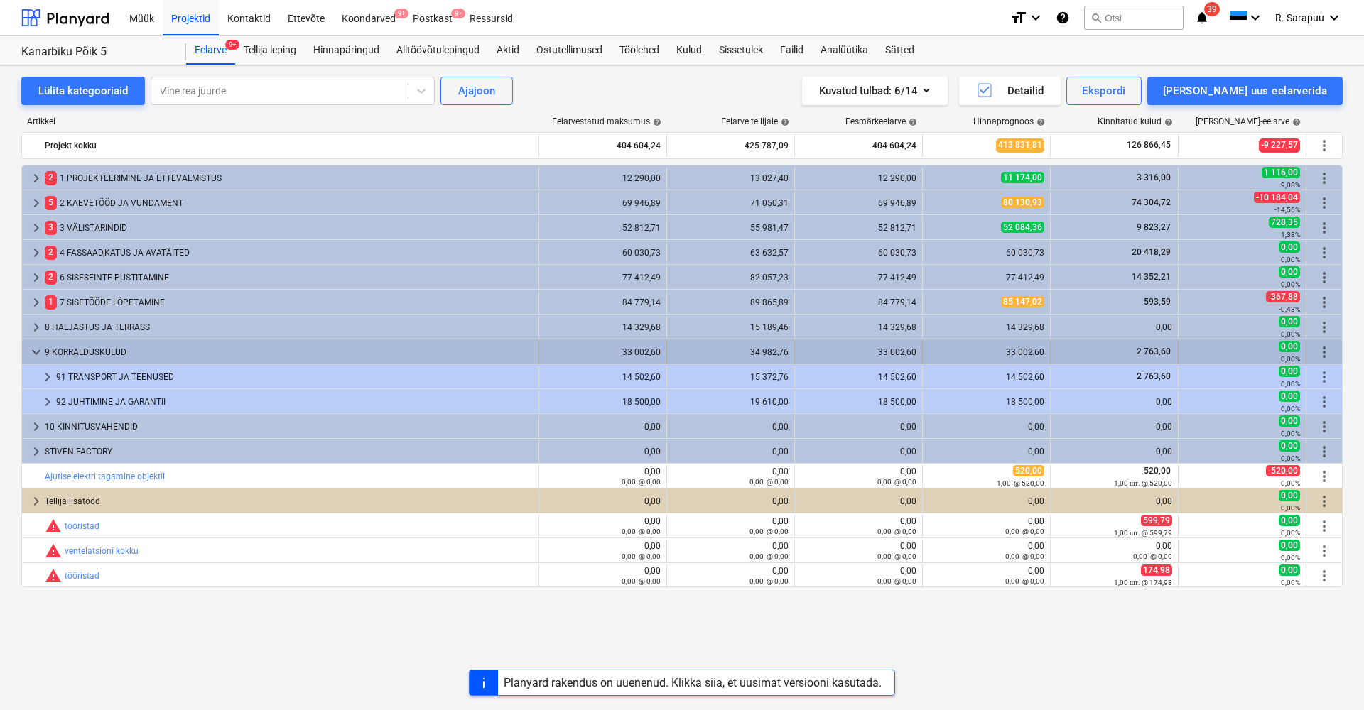
click at [30, 352] on span "keyboard_arrow_down" at bounding box center [36, 352] width 17 height 17
